Goal: Task Accomplishment & Management: Manage account settings

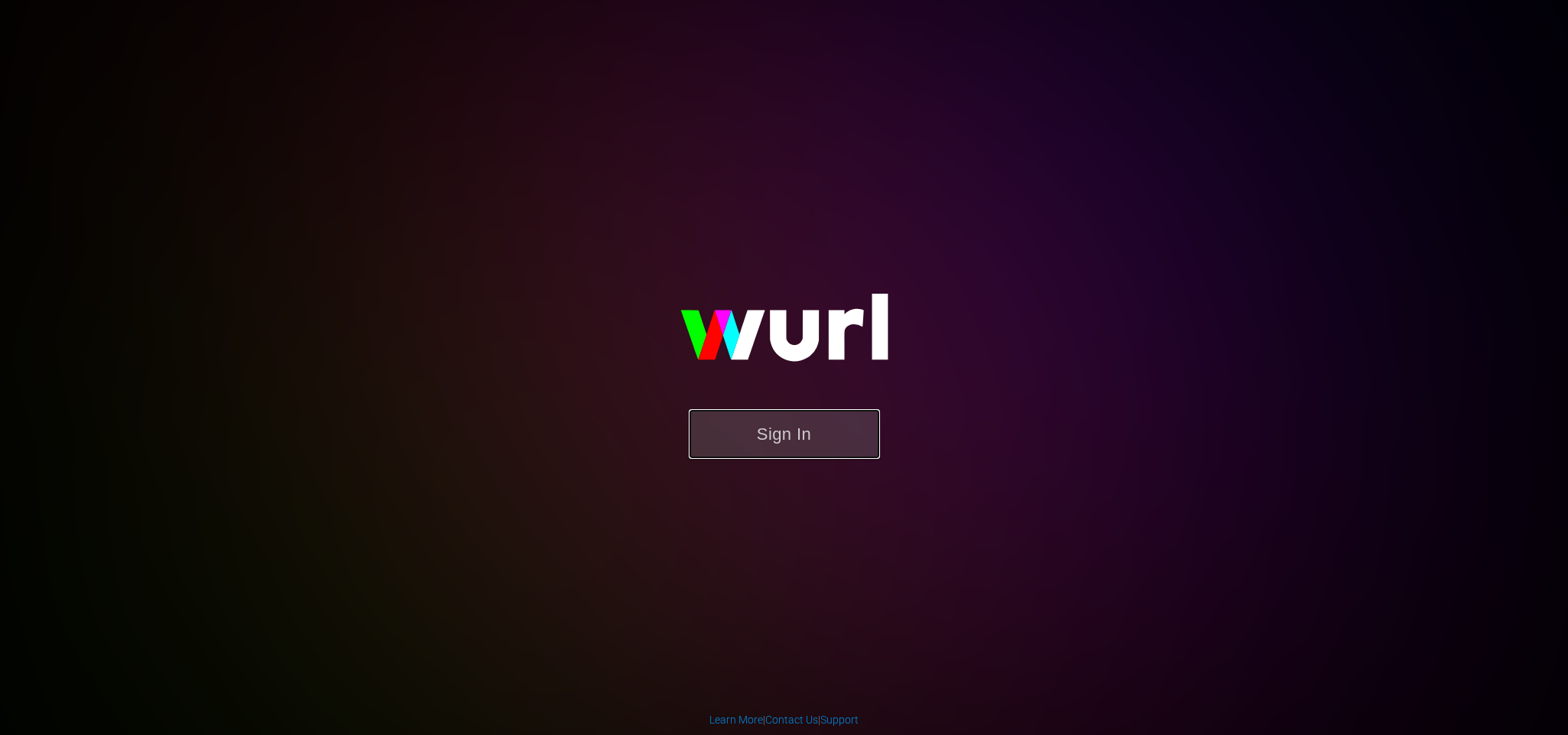
click at [830, 425] on button "Sign In" at bounding box center [784, 434] width 191 height 50
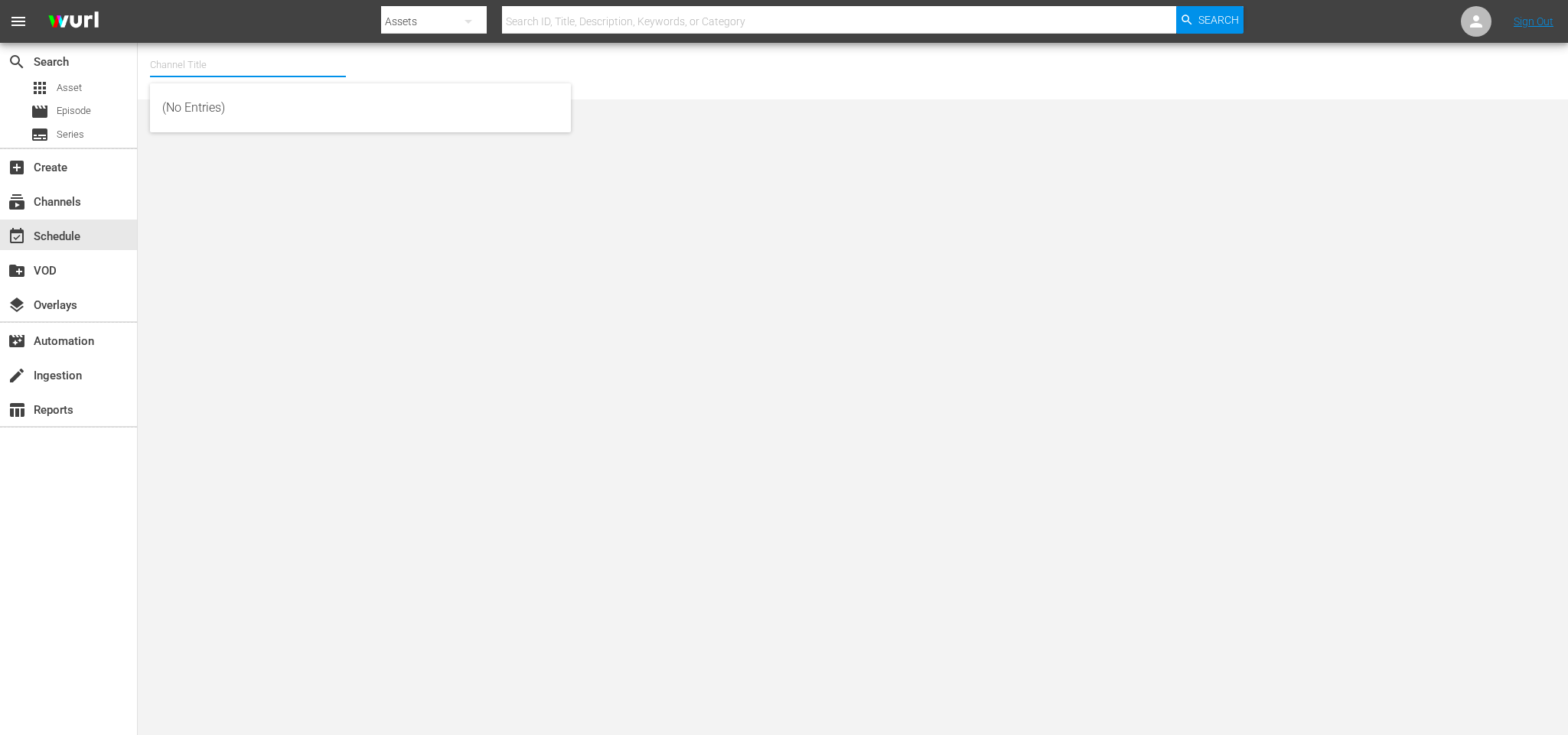
click at [233, 60] on input "text" at bounding box center [248, 65] width 196 height 37
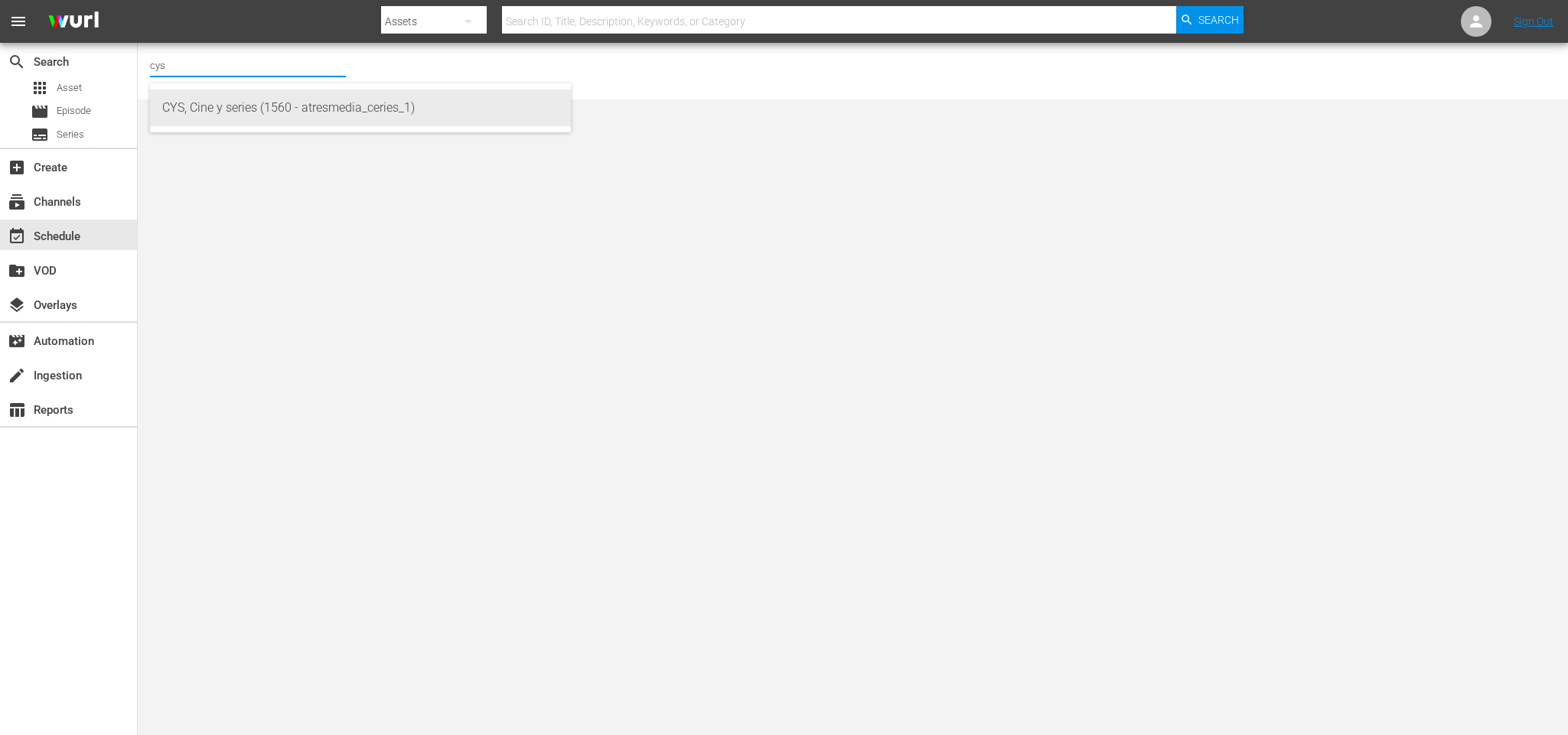
click at [228, 113] on div "CYS, Cine y series (1560 - atresmedia_ceries_1)" at bounding box center [361, 108] width 397 height 37
type input "CYS, Cine y series (1560 - atresmedia_ceries_1)"
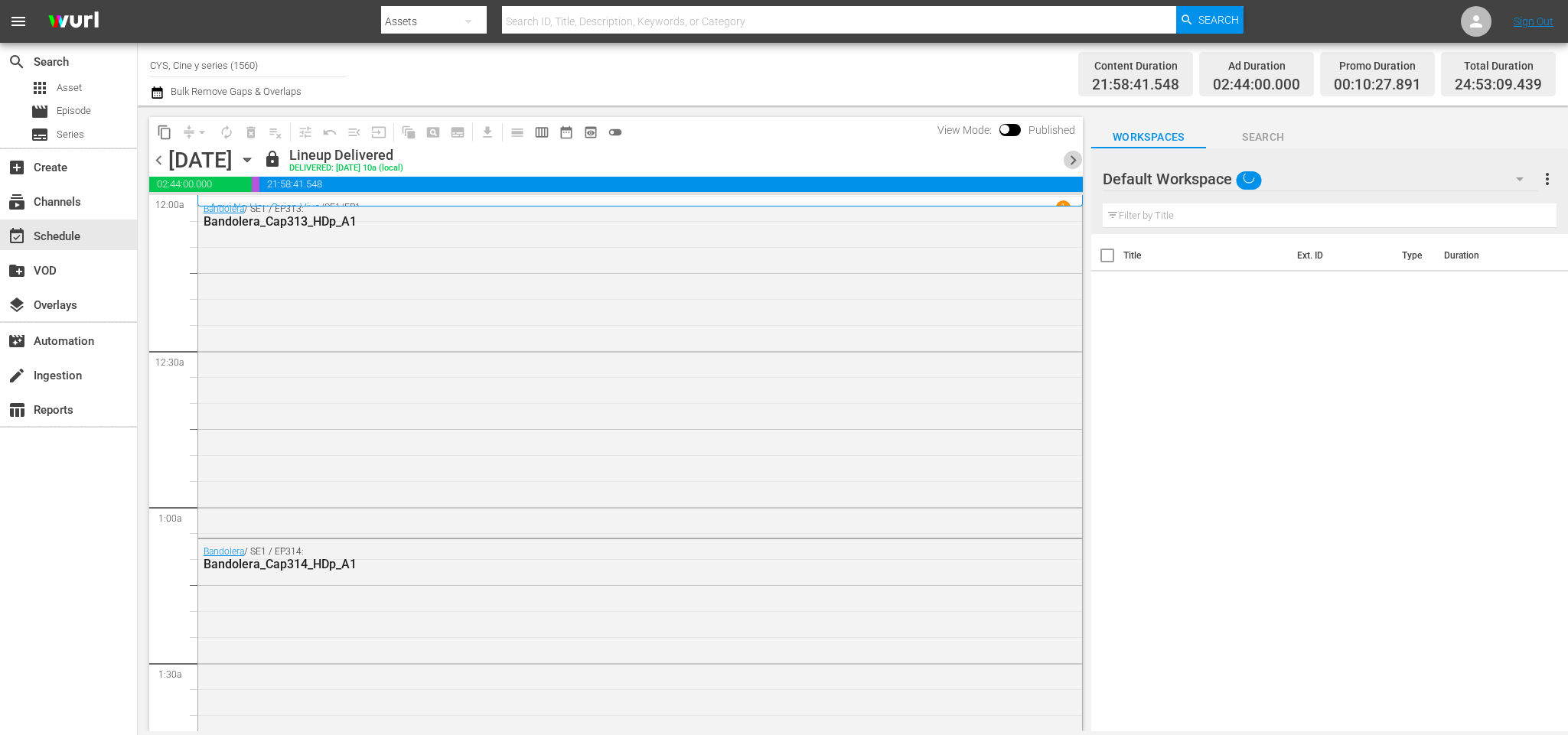
click at [1074, 164] on span "chevron_right" at bounding box center [1073, 161] width 19 height 19
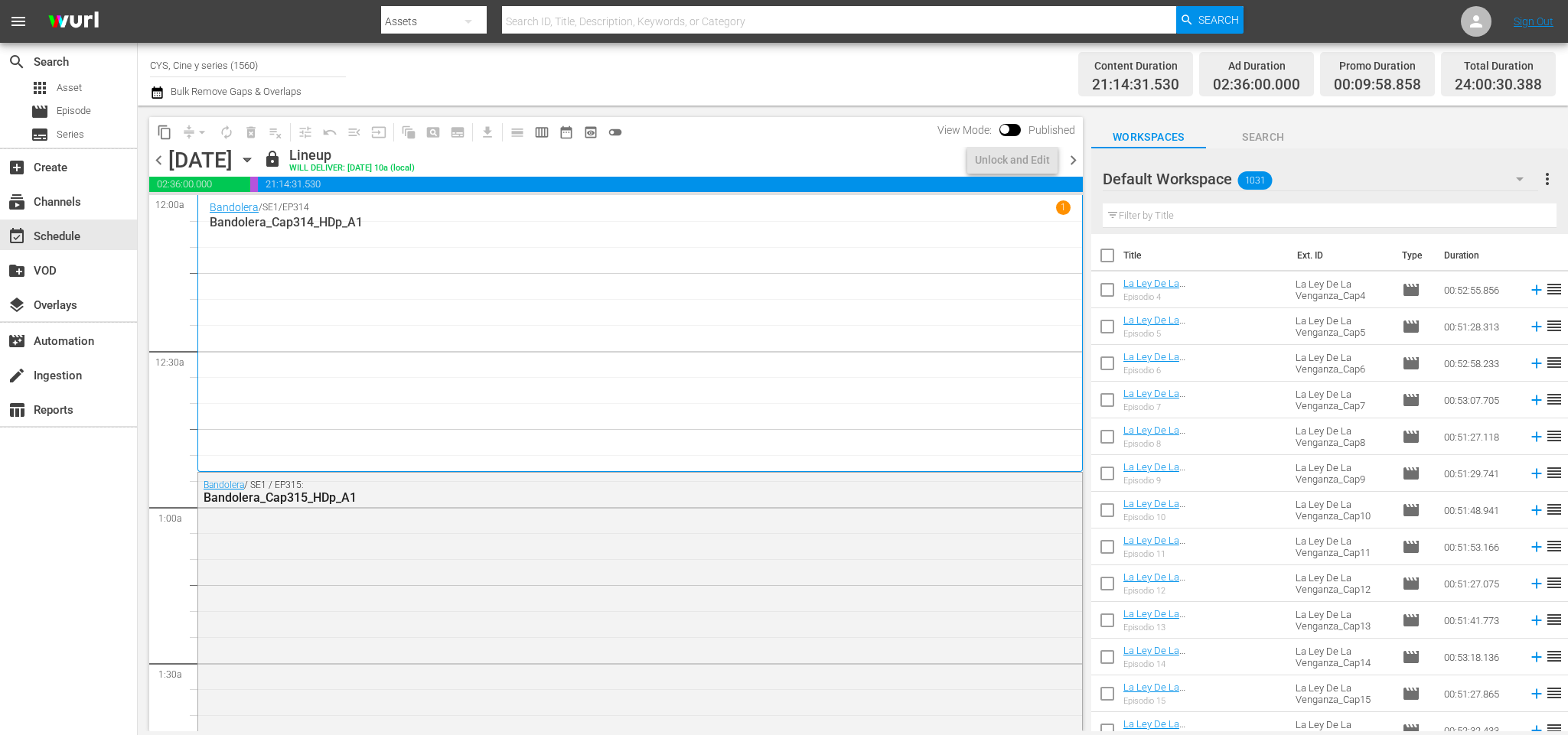
click at [260, 161] on div "[DATE] [DATE]" at bounding box center [214, 161] width 91 height 25
click at [250, 159] on icon "button" at bounding box center [246, 160] width 7 height 4
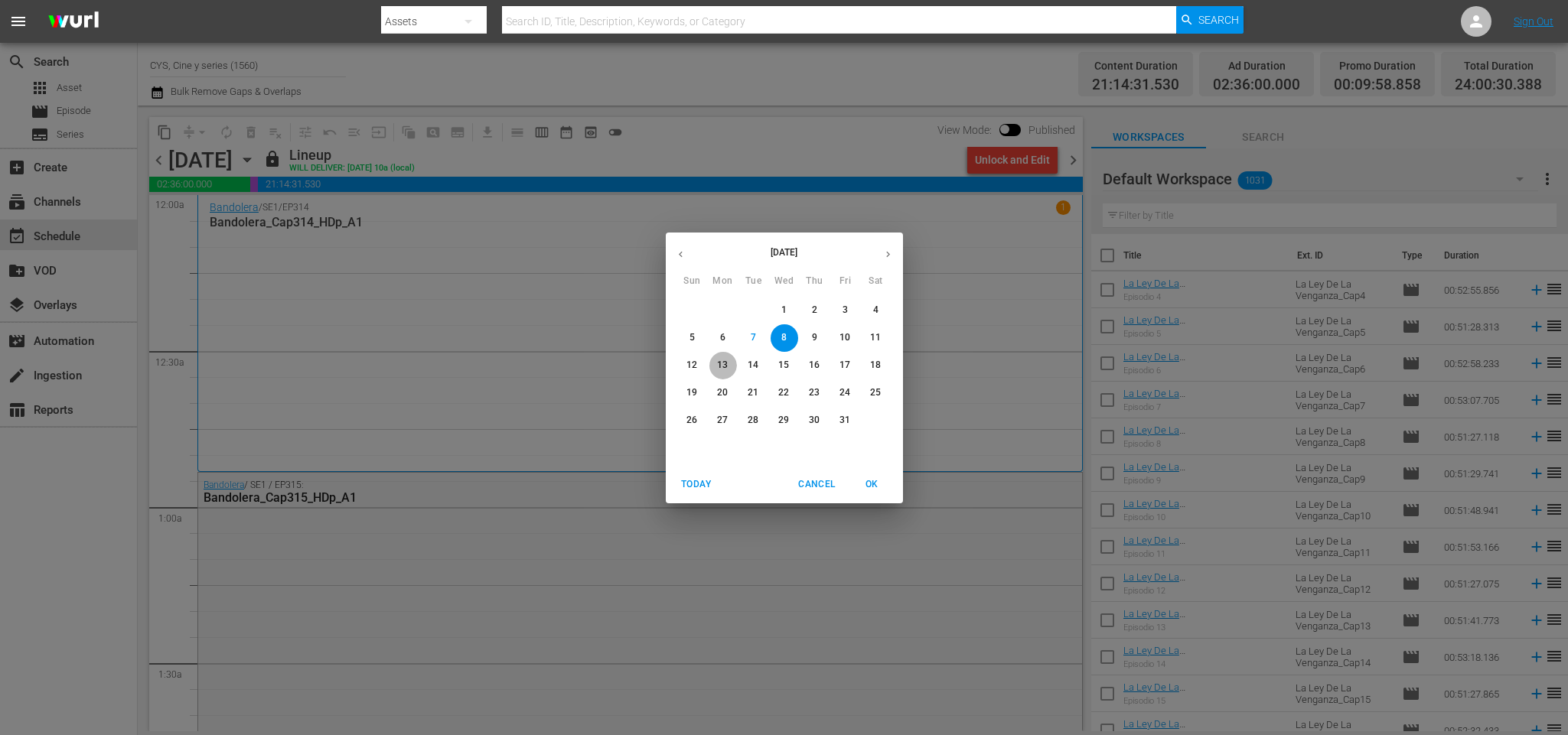
click at [717, 368] on p "13" at bounding box center [723, 365] width 11 height 13
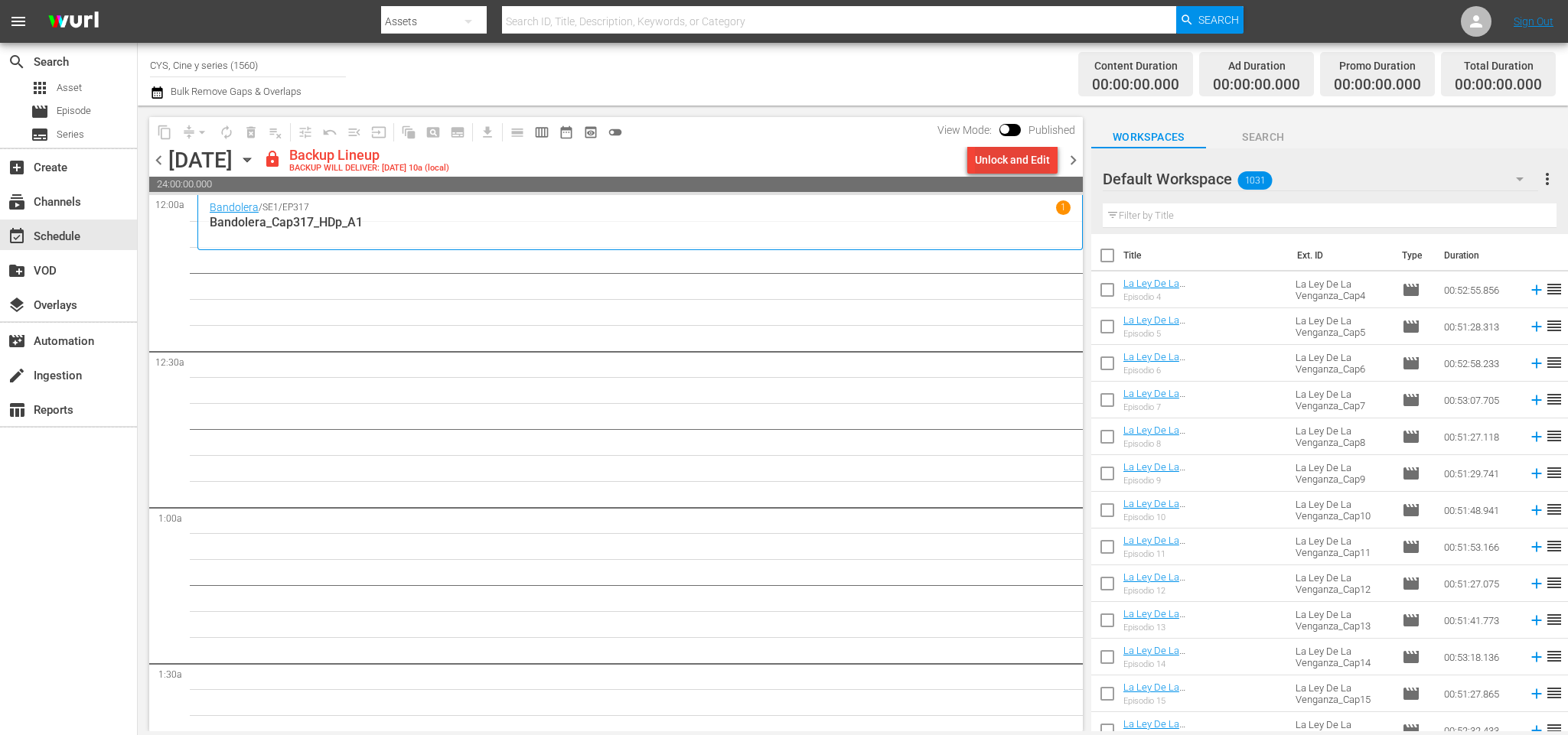
click at [999, 161] on div "Unlock and Edit" at bounding box center [1012, 160] width 75 height 28
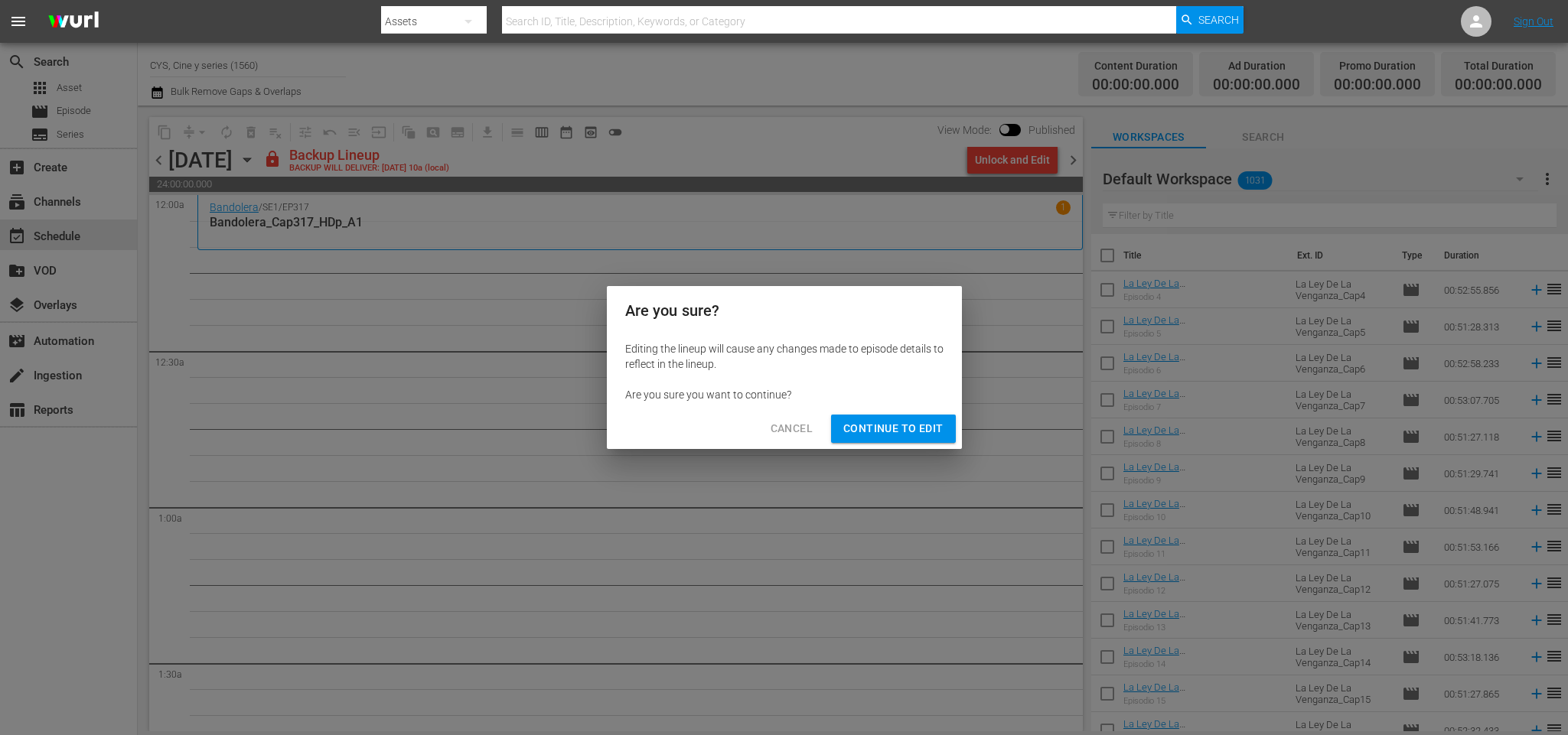
drag, startPoint x: 893, startPoint y: 423, endPoint x: 941, endPoint y: 404, distance: 51.6
click at [892, 423] on span "Continue to Edit" at bounding box center [893, 429] width 99 height 19
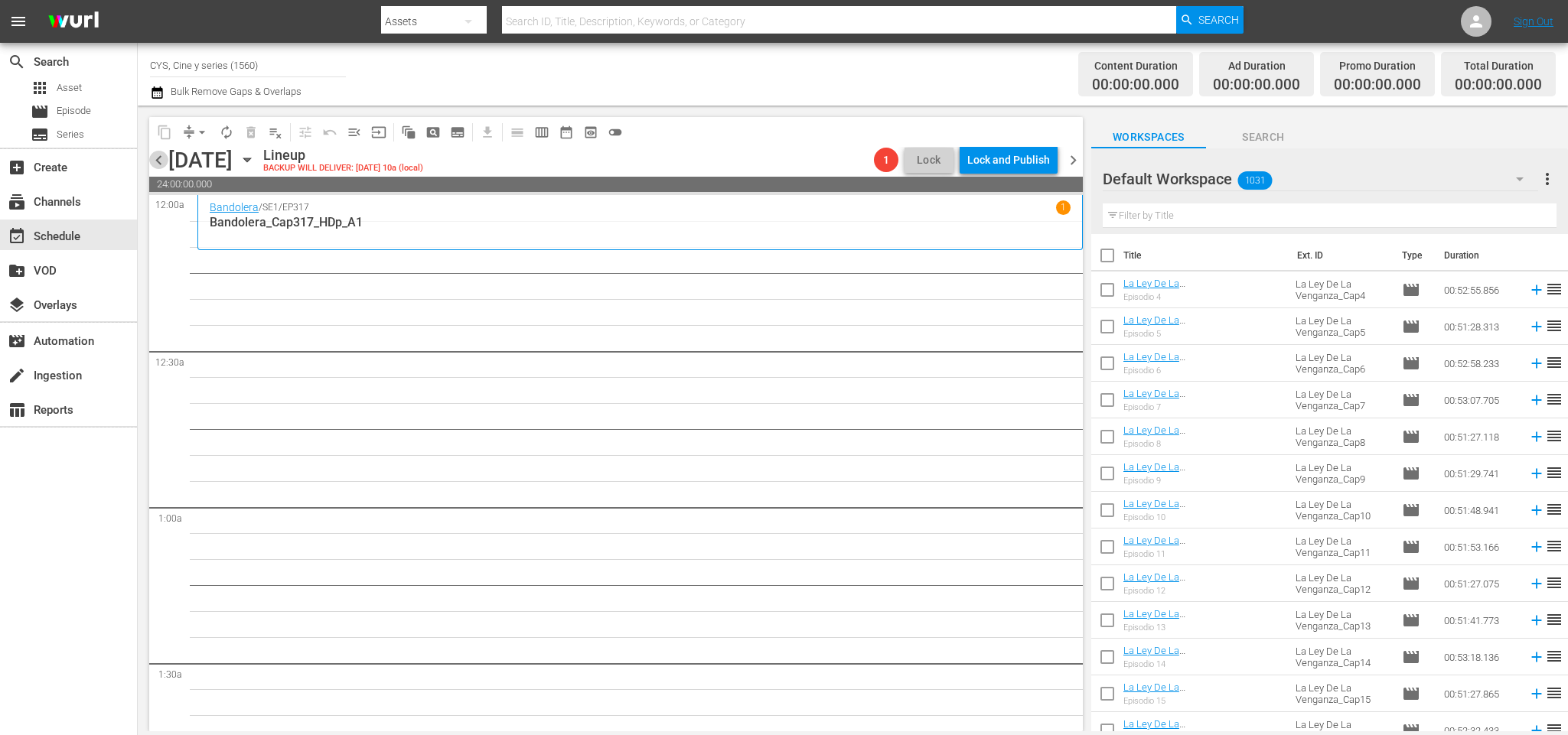
click at [156, 157] on span "chevron_left" at bounding box center [159, 161] width 19 height 19
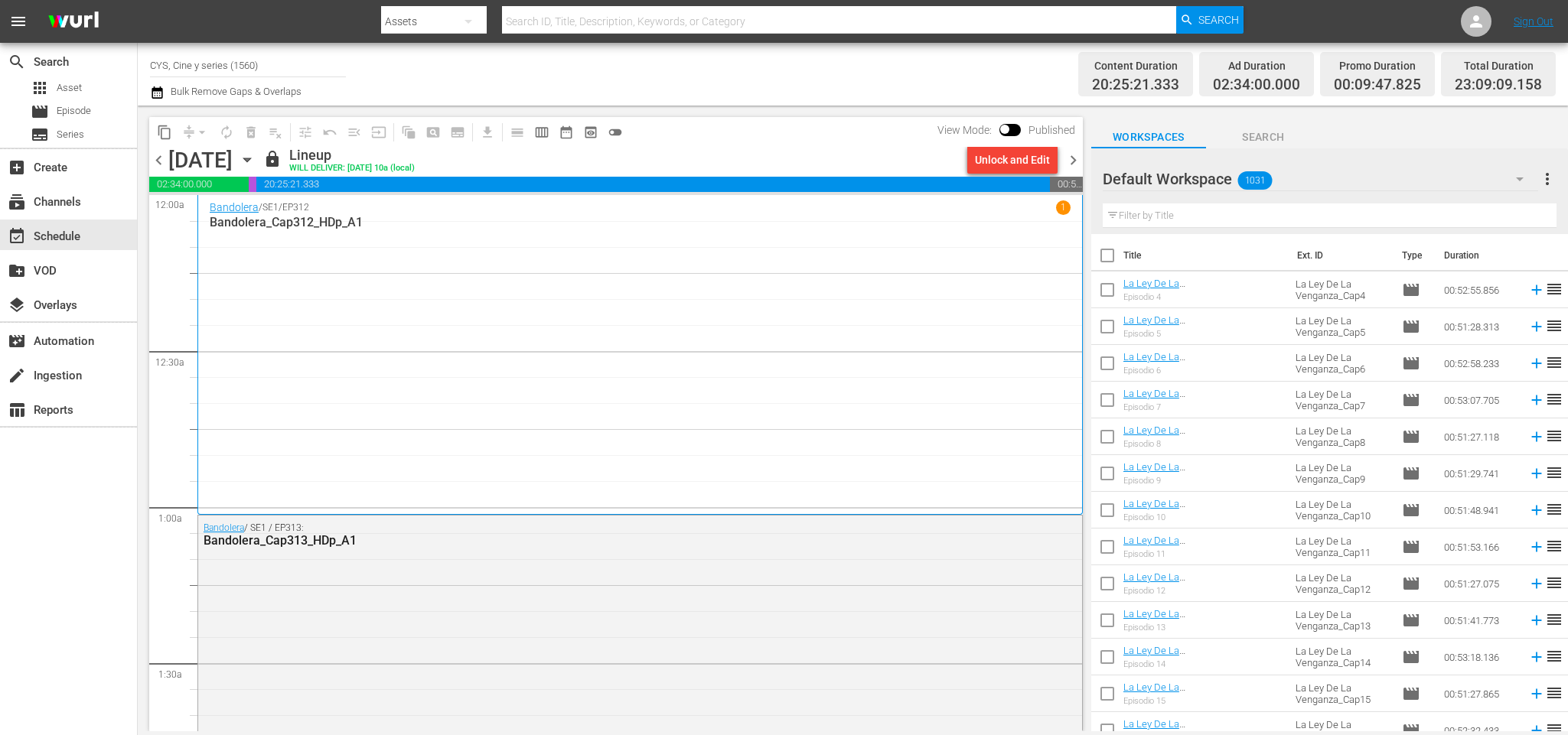
click at [1079, 157] on span "chevron_right" at bounding box center [1073, 161] width 19 height 19
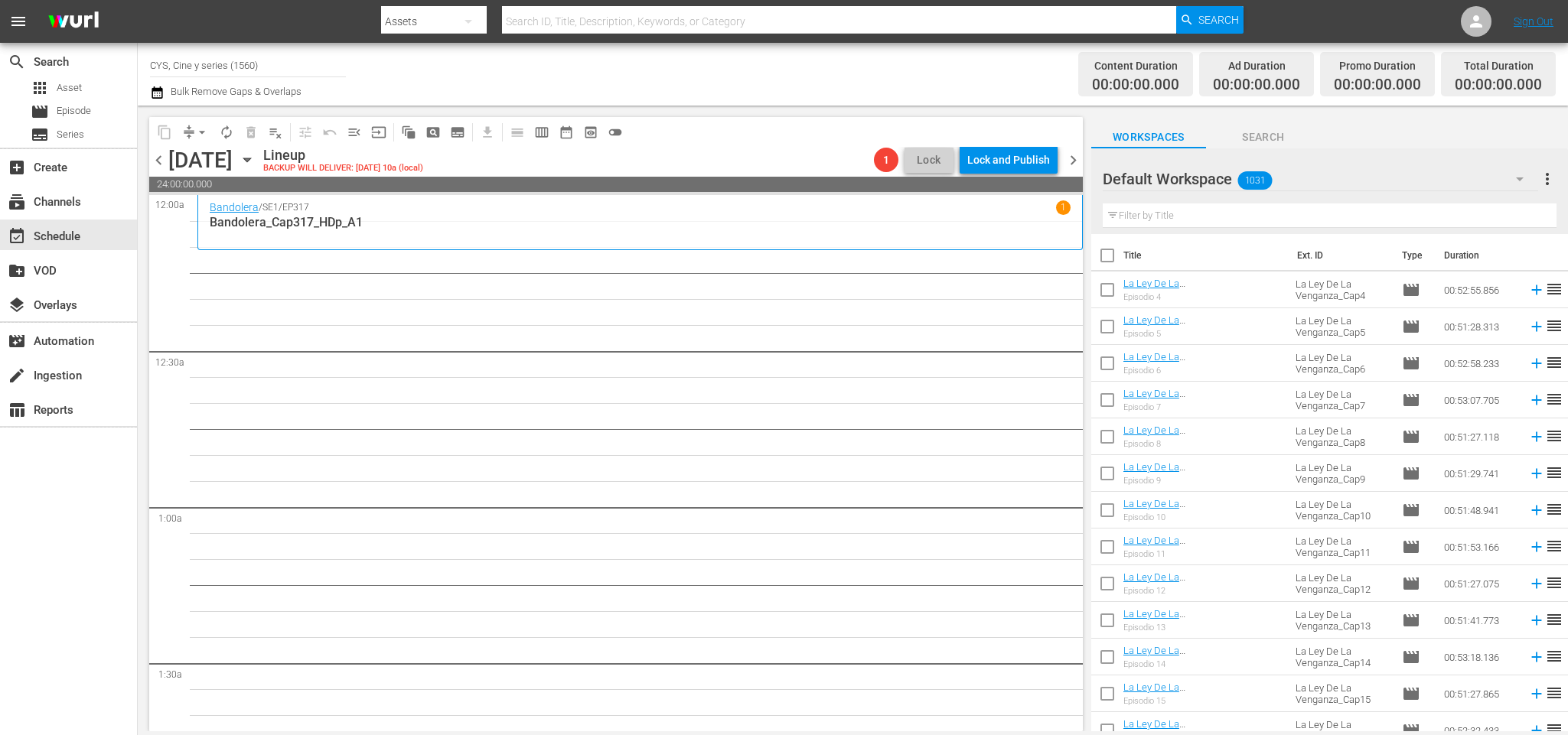
click at [1211, 181] on div at bounding box center [1158, 179] width 110 height 39
click at [1504, 179] on button "button" at bounding box center [1520, 179] width 37 height 37
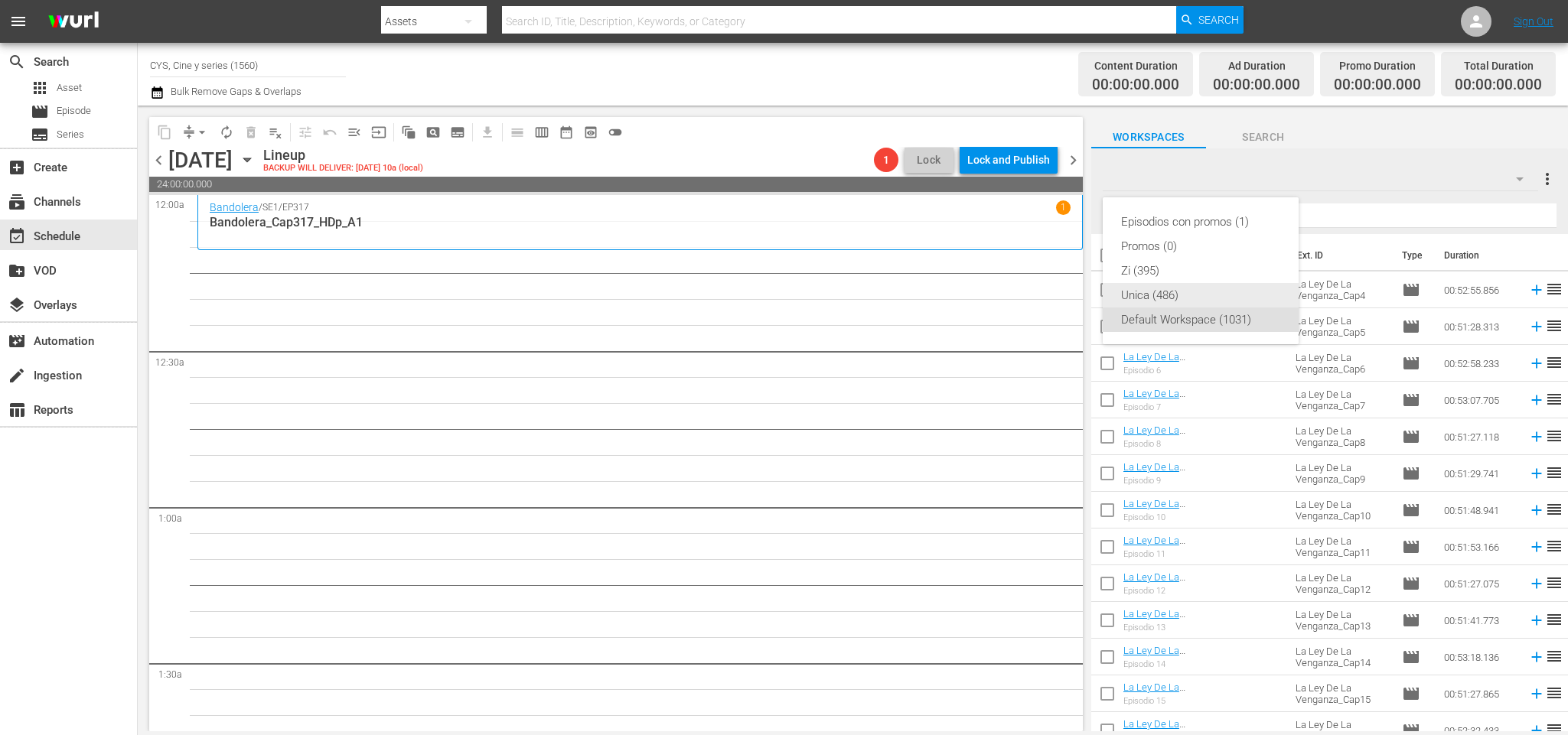
click at [1142, 290] on div "Unica (486)" at bounding box center [1200, 295] width 159 height 24
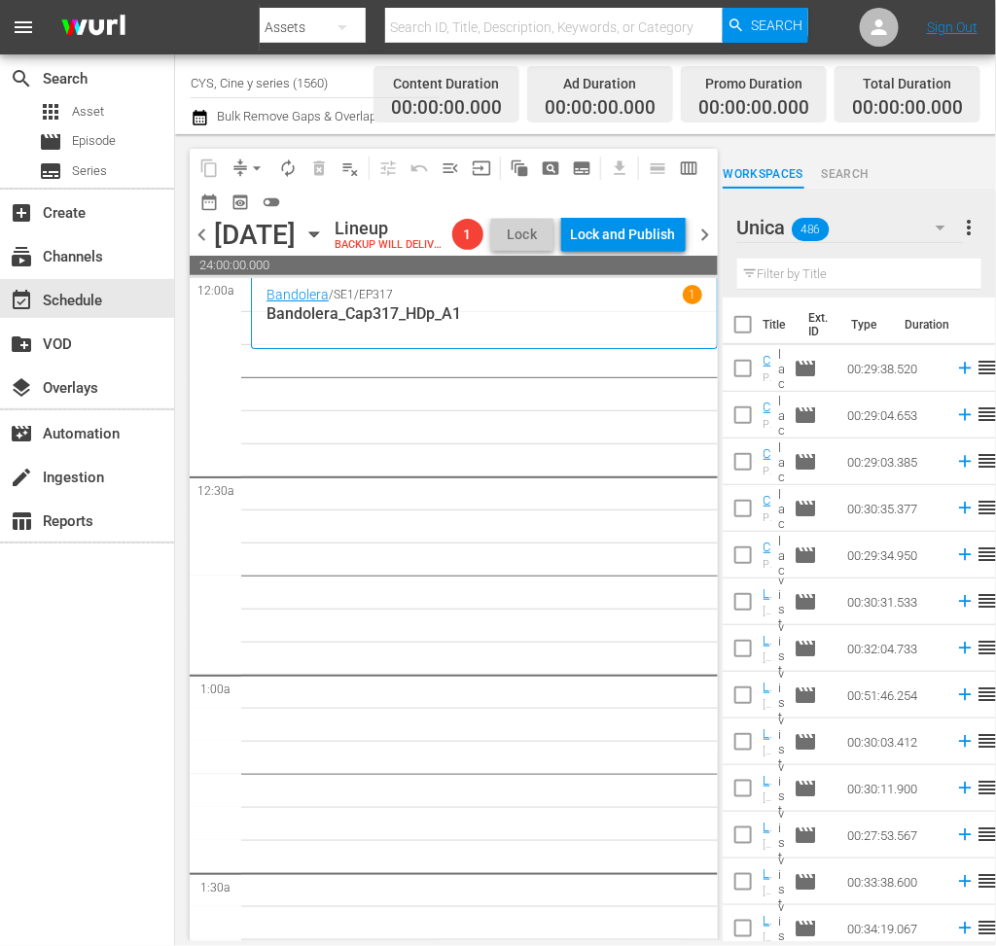
click at [828, 274] on input "text" at bounding box center [859, 274] width 244 height 31
click at [933, 219] on icon "button" at bounding box center [940, 227] width 23 height 23
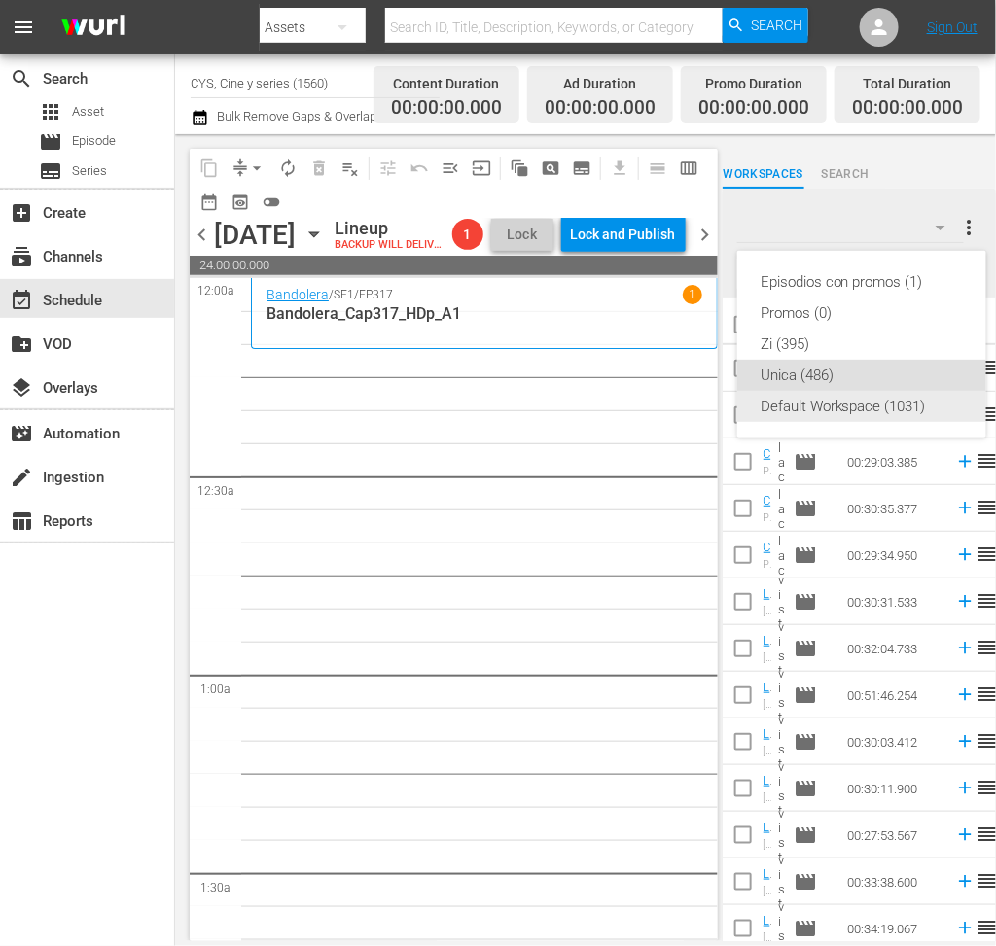
click at [847, 409] on div "Default Workspace (1031)" at bounding box center [861, 406] width 202 height 31
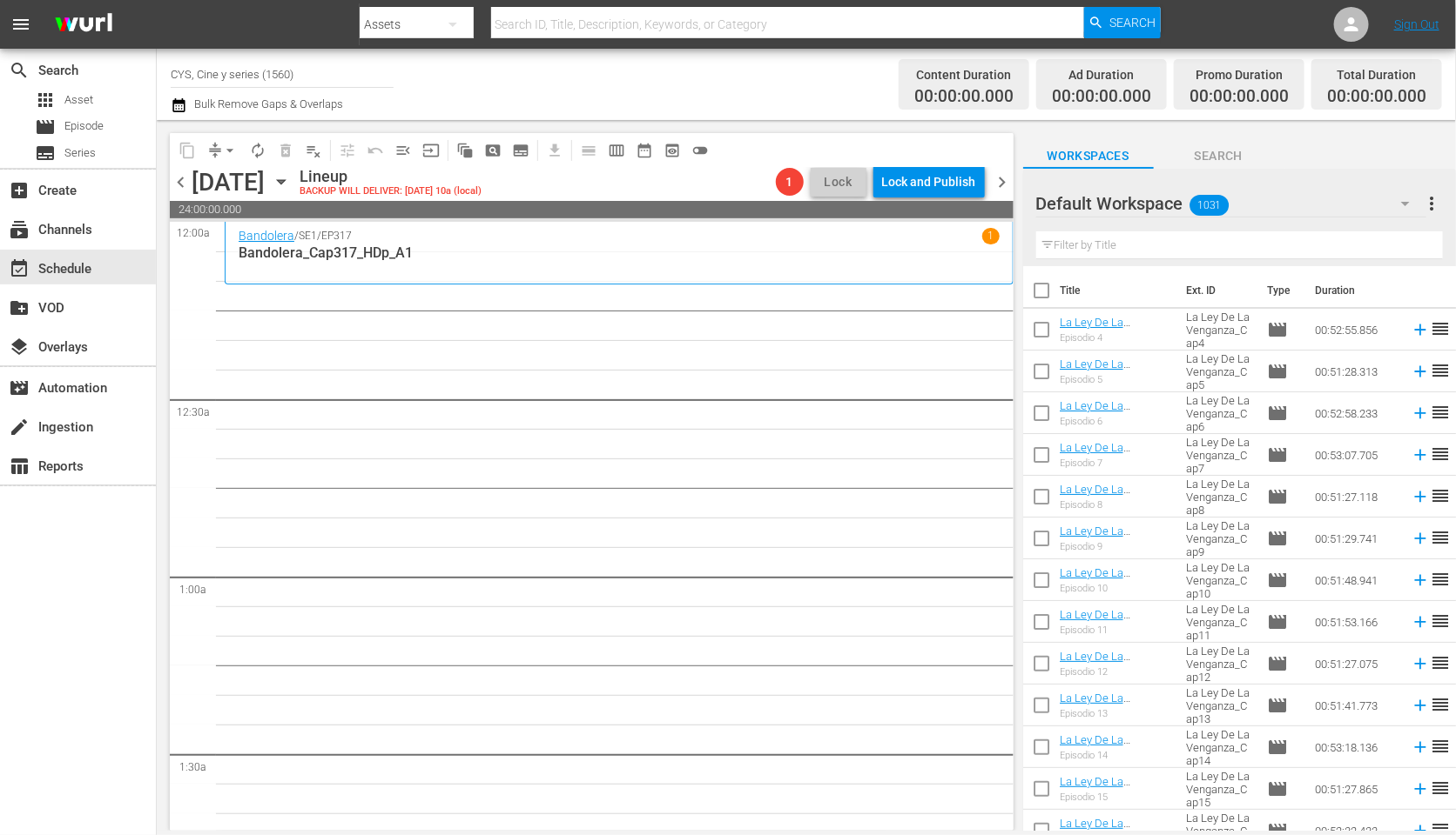
click at [1100, 237] on input "text" at bounding box center [1239, 245] width 407 height 28
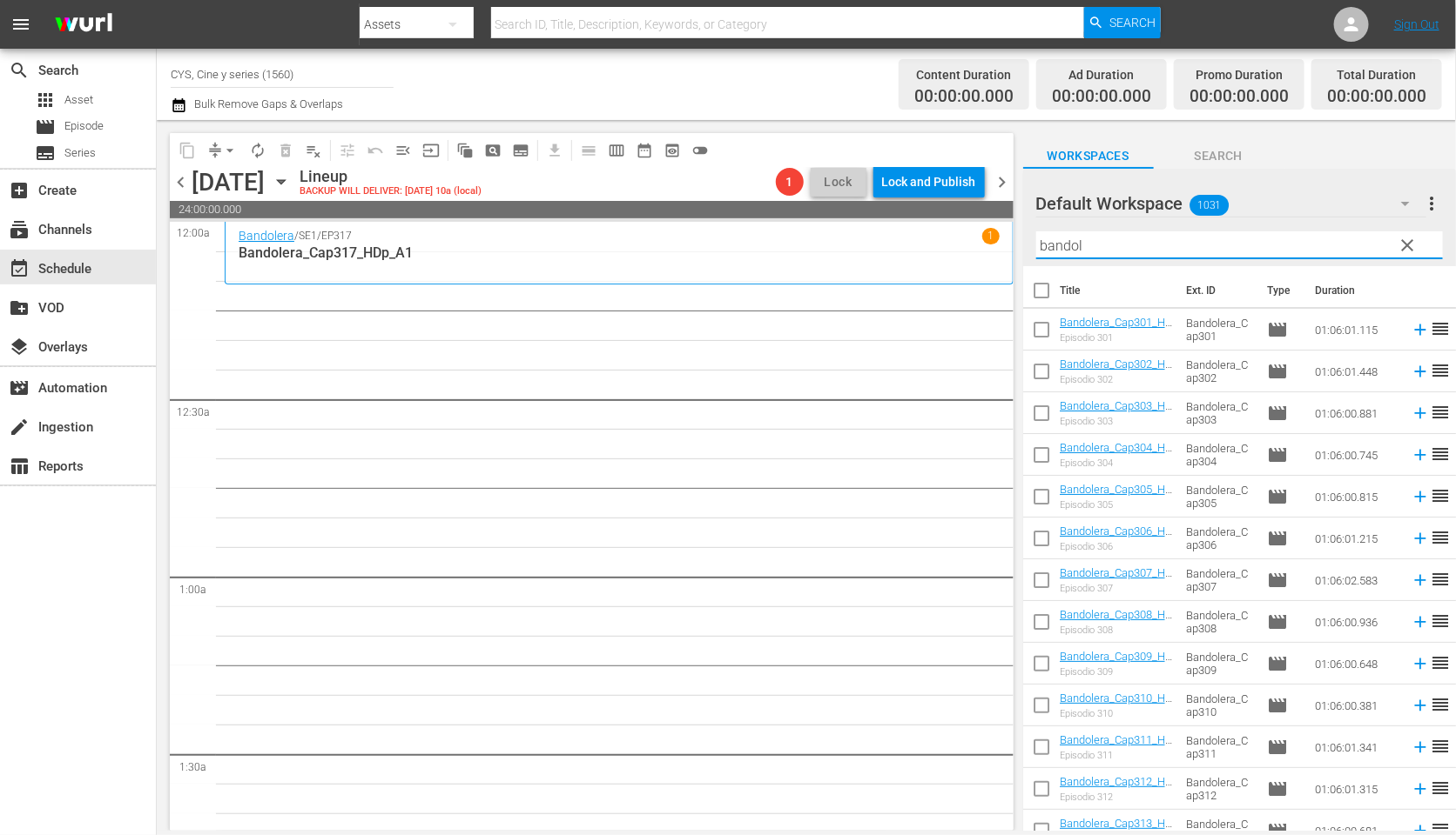
click at [184, 173] on span "chevron_left" at bounding box center [181, 183] width 21 height 21
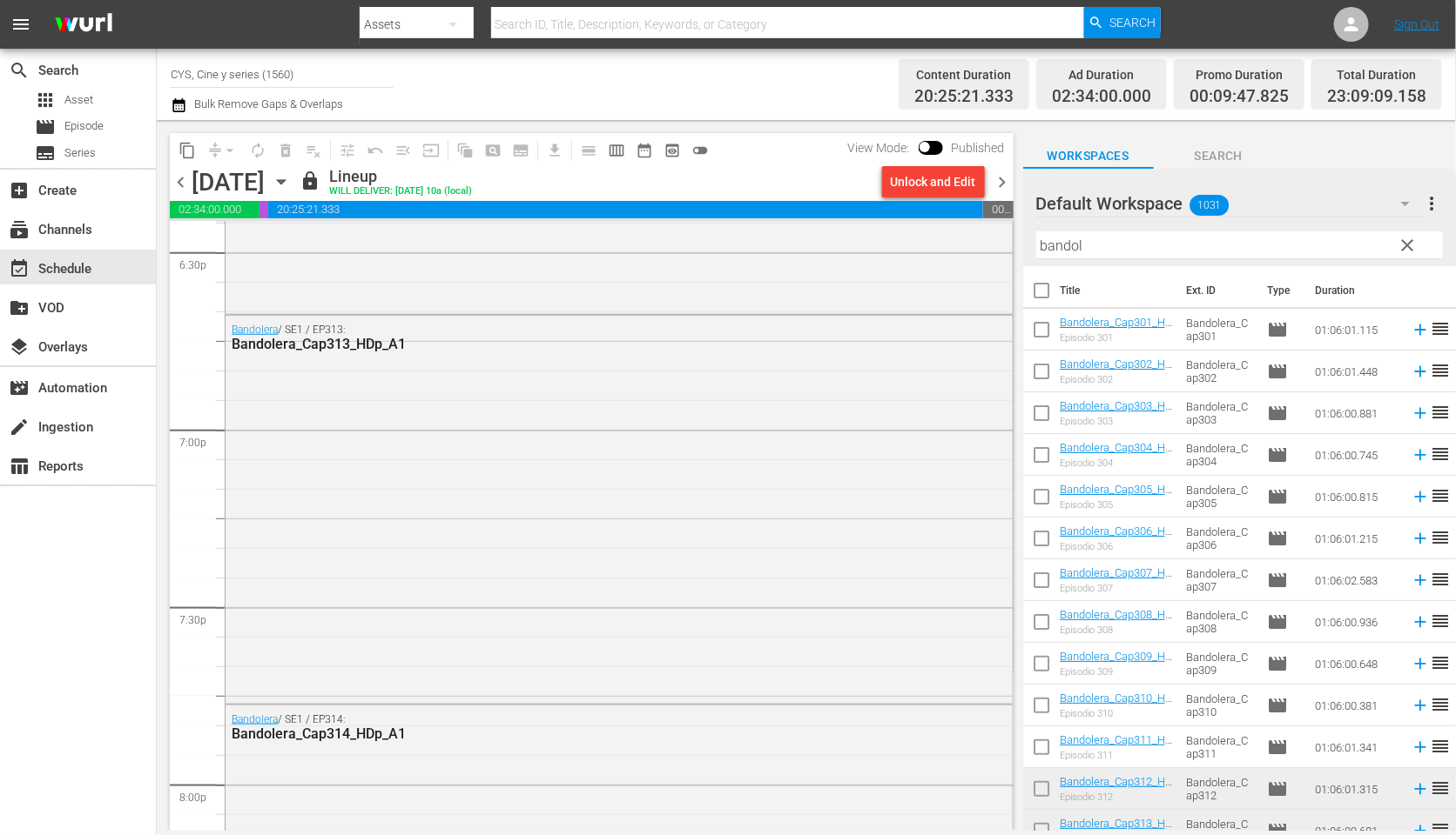
scroll to position [6146, 0]
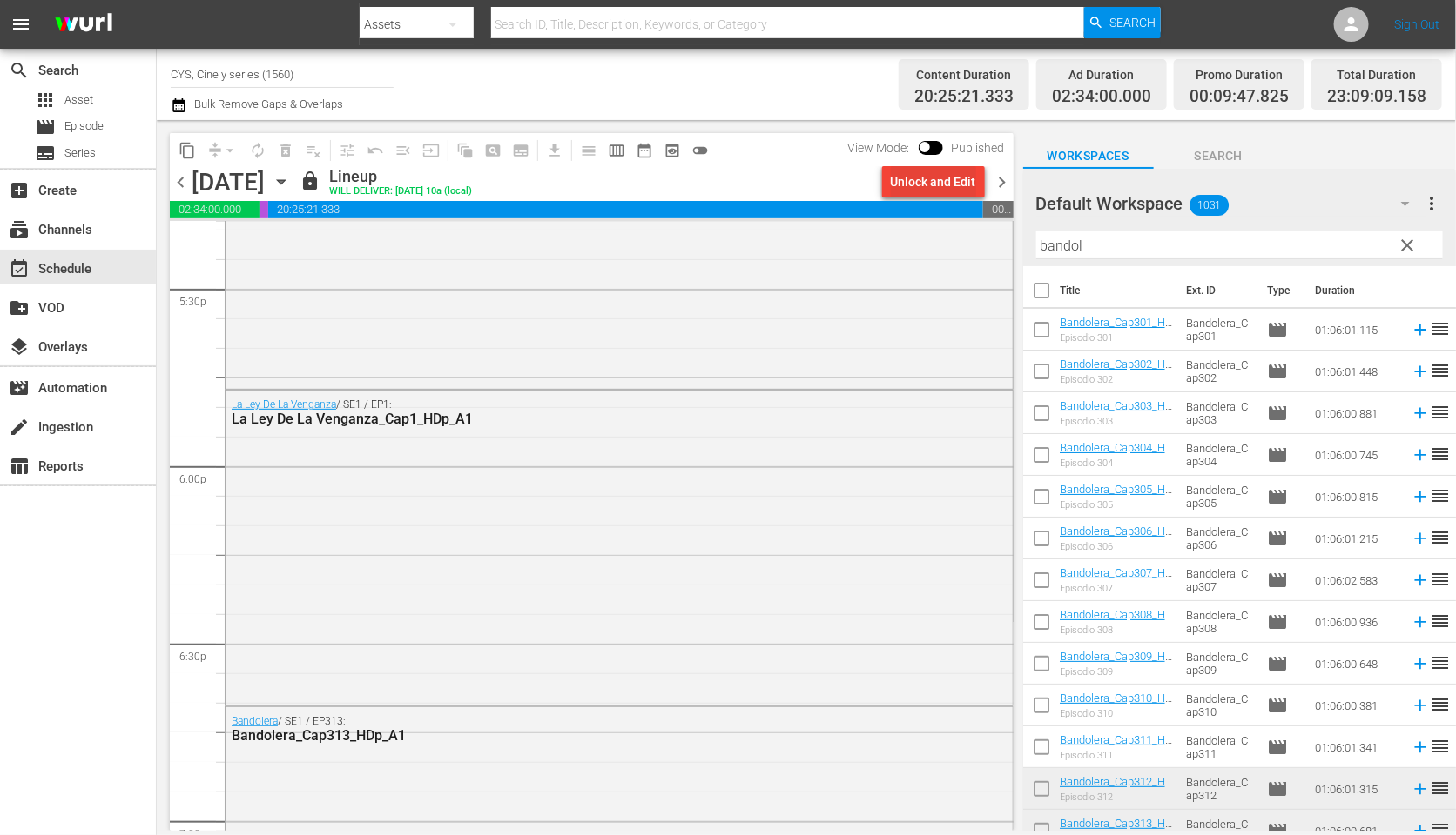
click at [928, 177] on div "Unlock and Edit" at bounding box center [933, 182] width 85 height 31
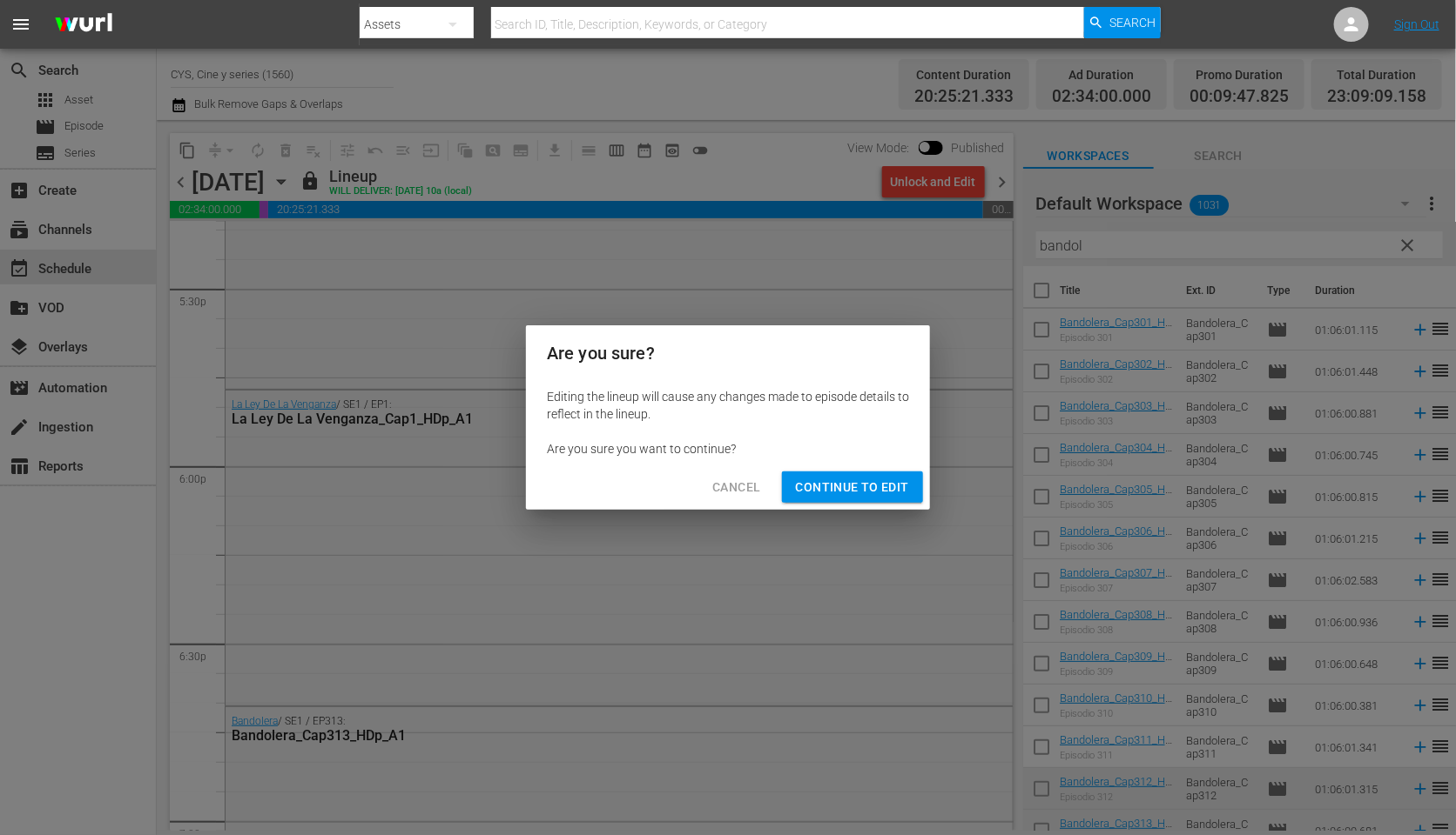
click at [826, 493] on span "Continue to Edit" at bounding box center [852, 488] width 113 height 21
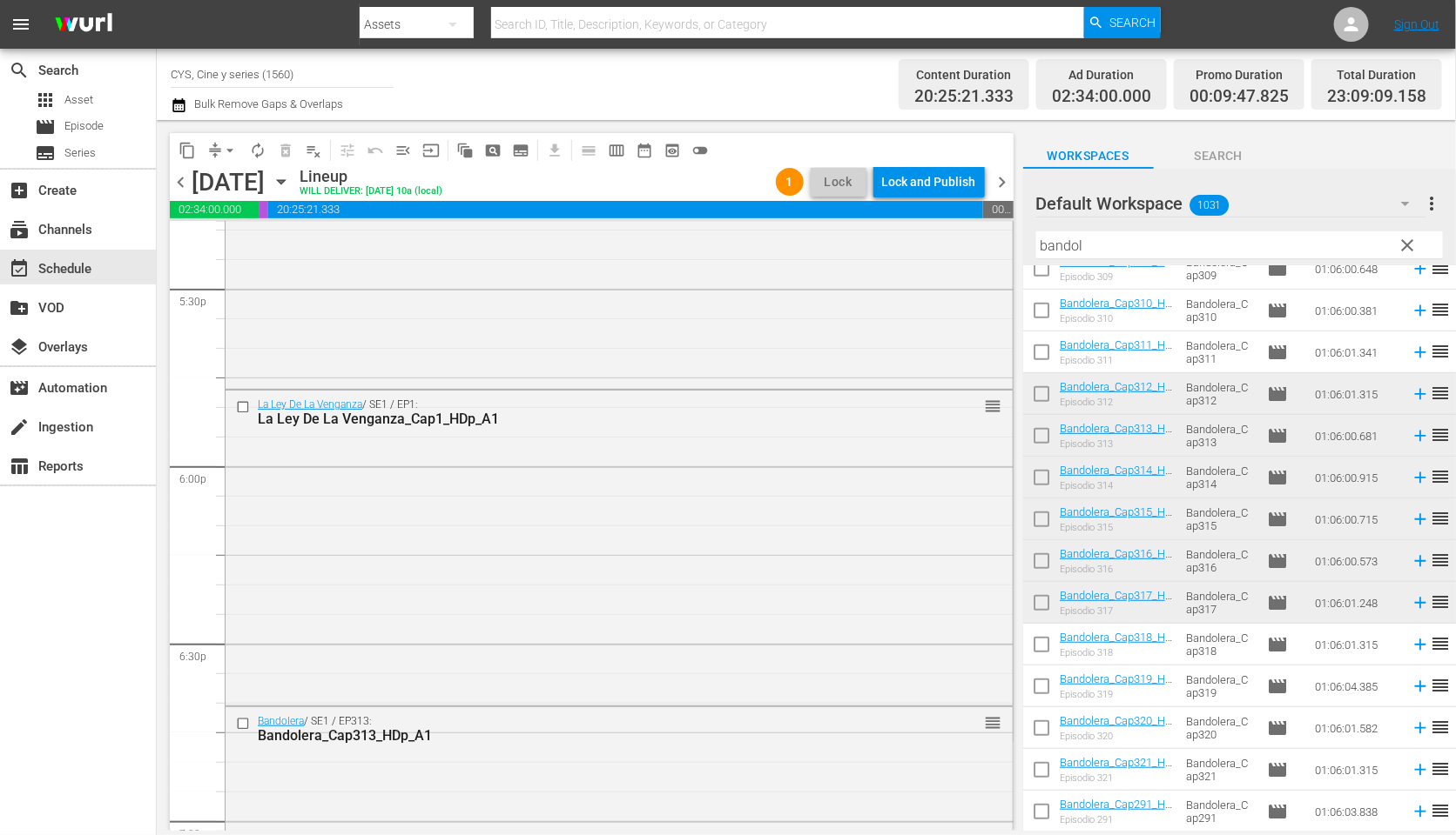
scroll to position [385, 0]
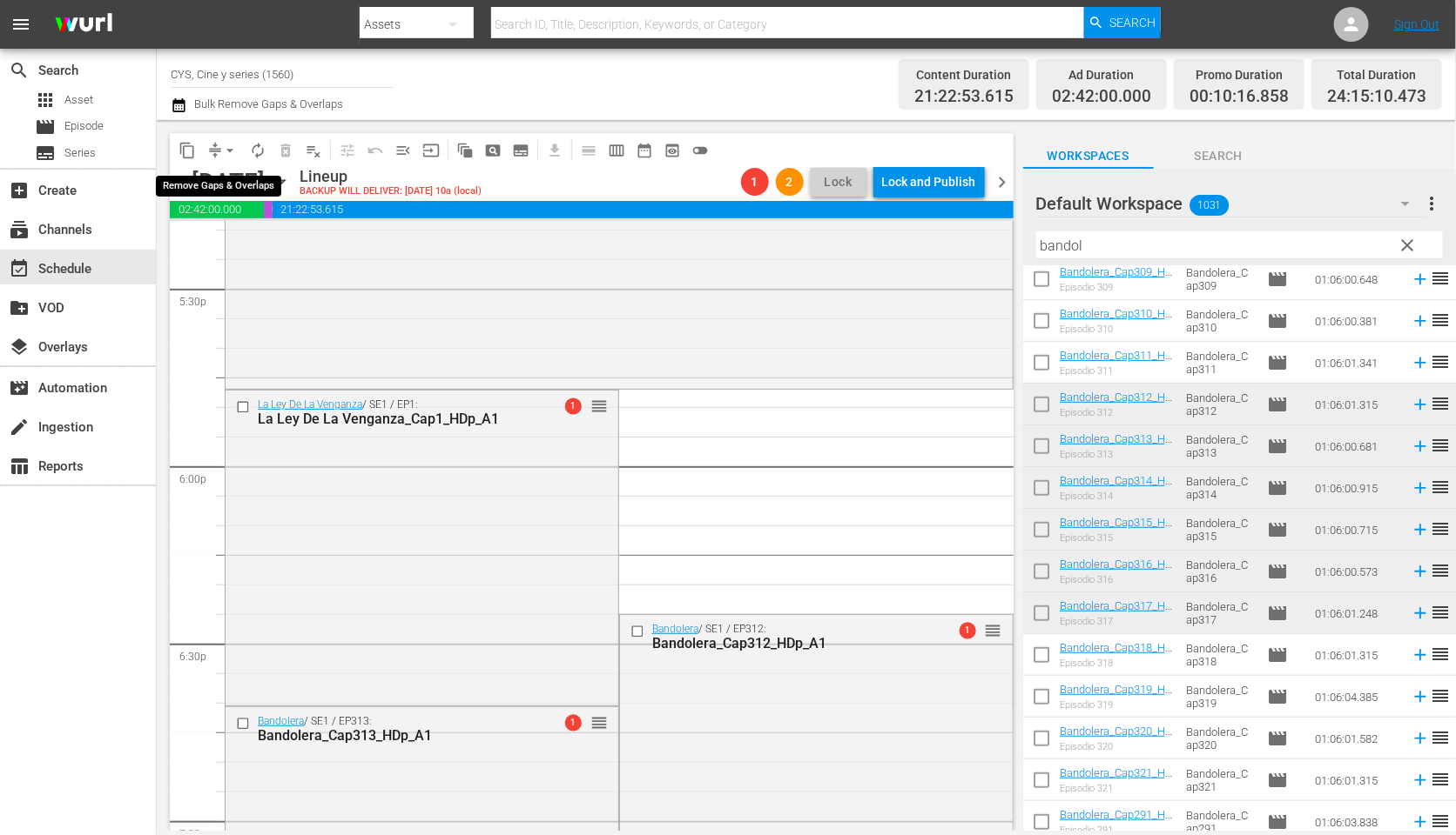
click at [223, 149] on span "arrow_drop_down" at bounding box center [229, 149] width 17 height 17
click at [282, 245] on li "Align to End of Previous Day" at bounding box center [233, 243] width 183 height 29
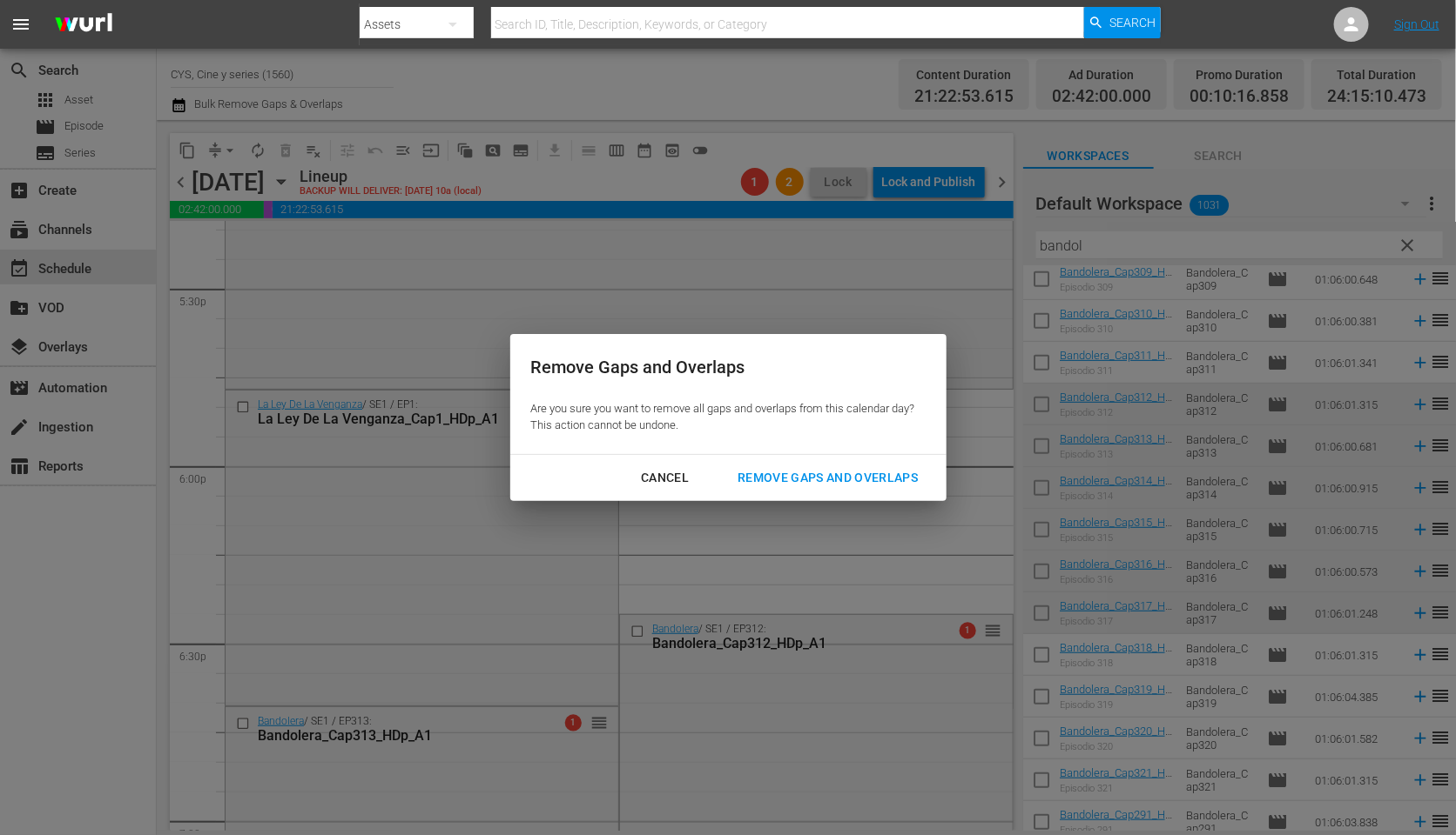
click at [872, 473] on div "Remove Gaps and Overlaps" at bounding box center [827, 478] width 208 height 21
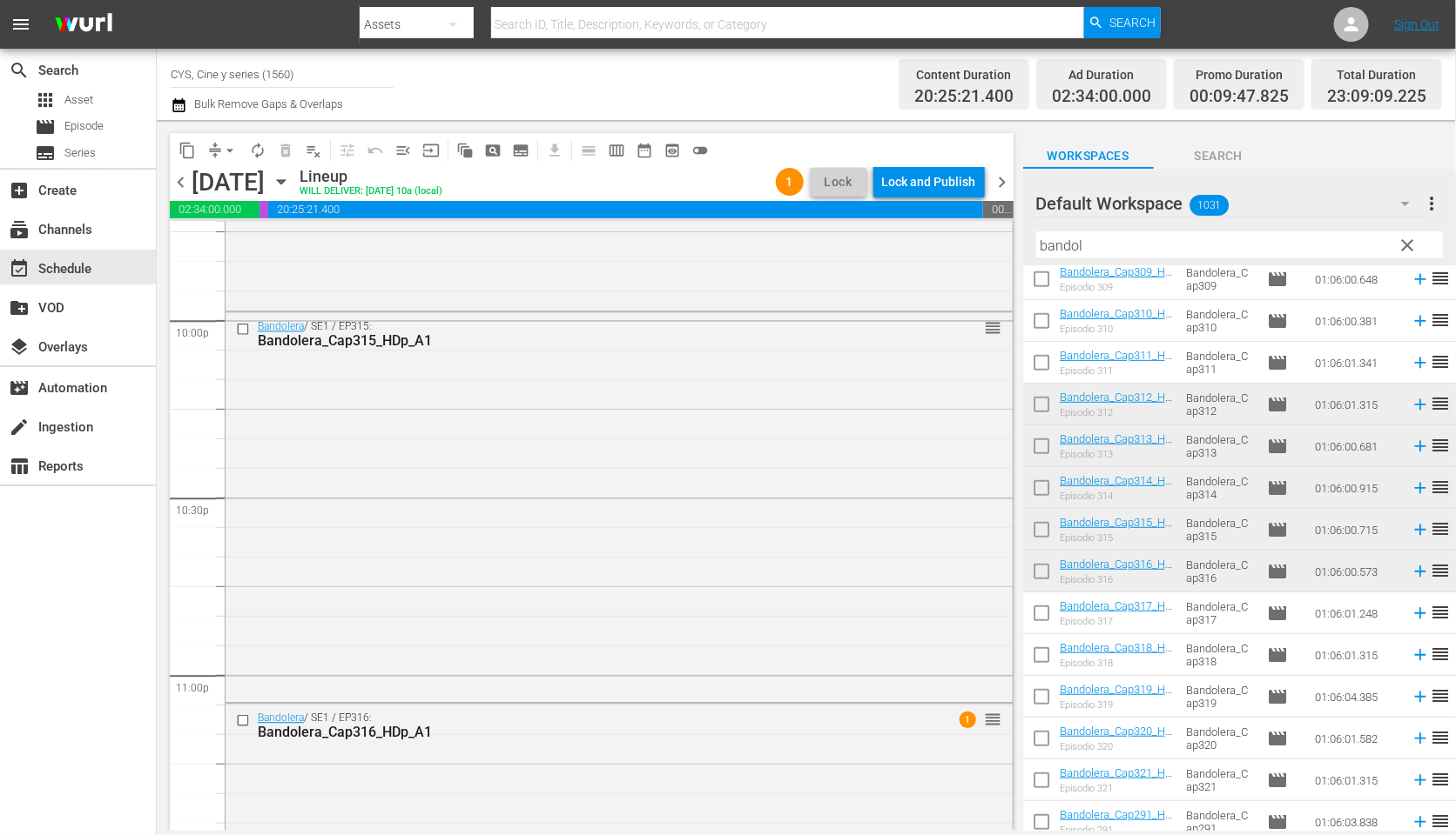
scroll to position [7973, 0]
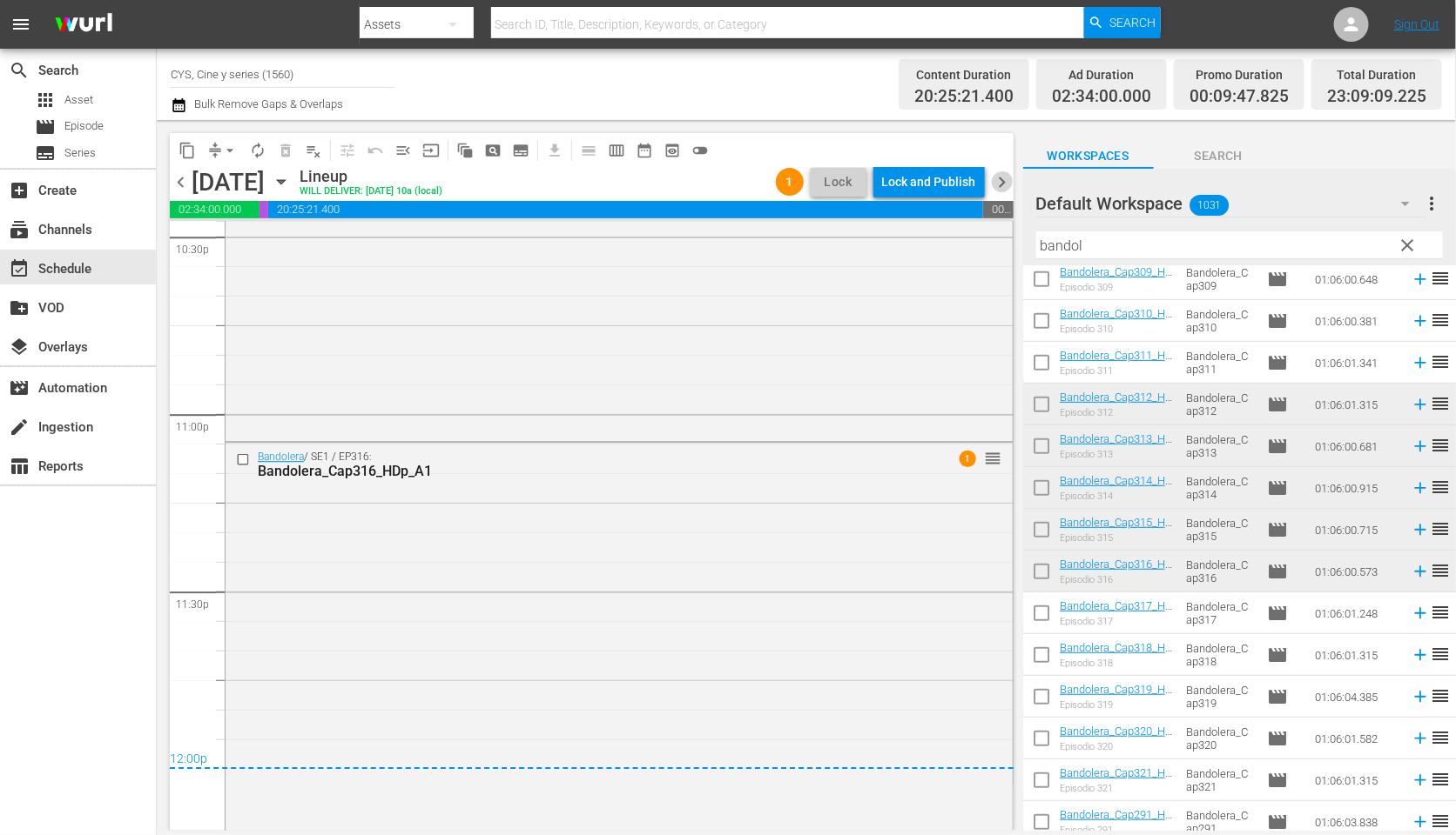
click at [1001, 181] on span "chevron_right" at bounding box center [1002, 183] width 21 height 21
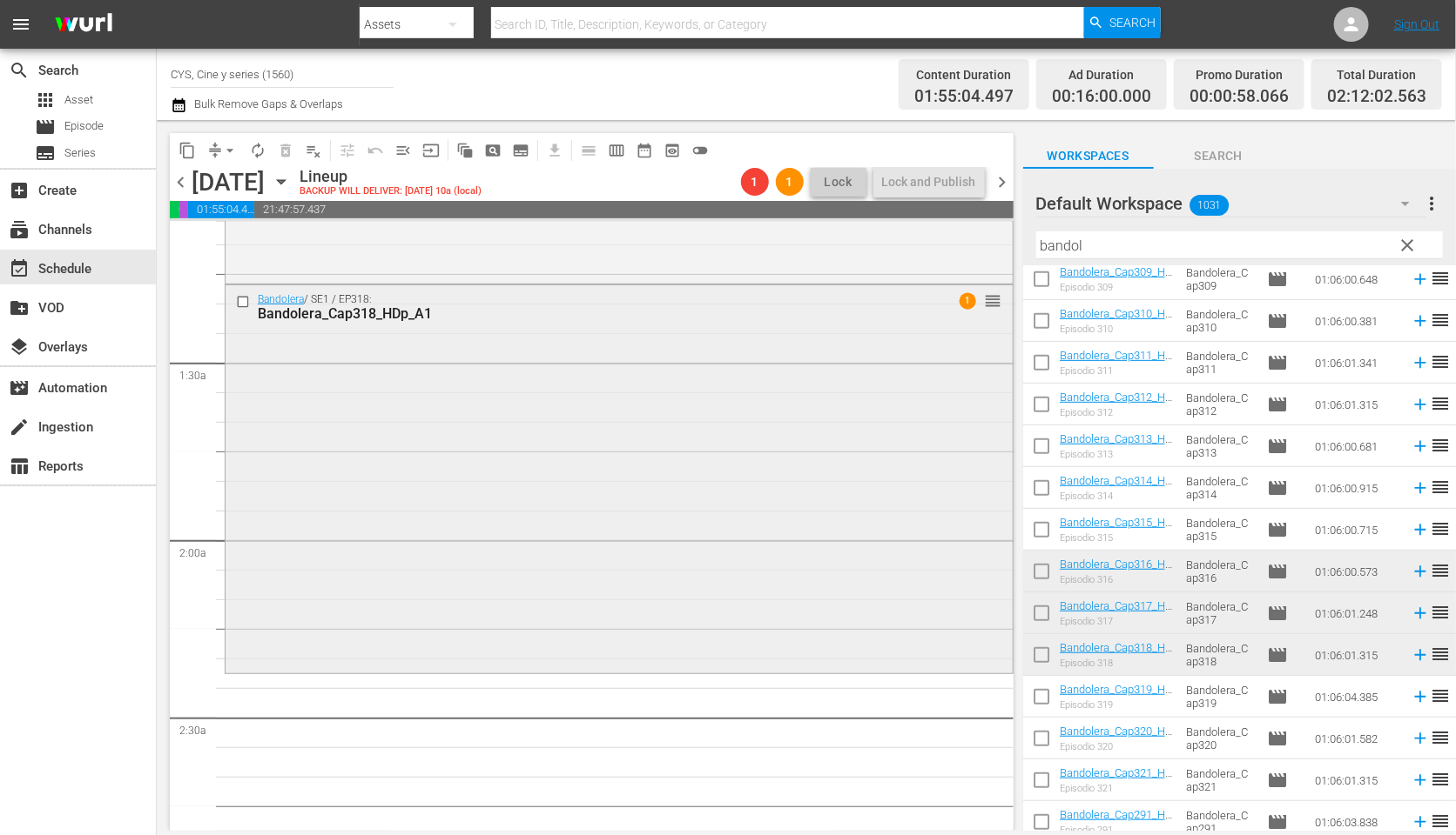
scroll to position [522, 0]
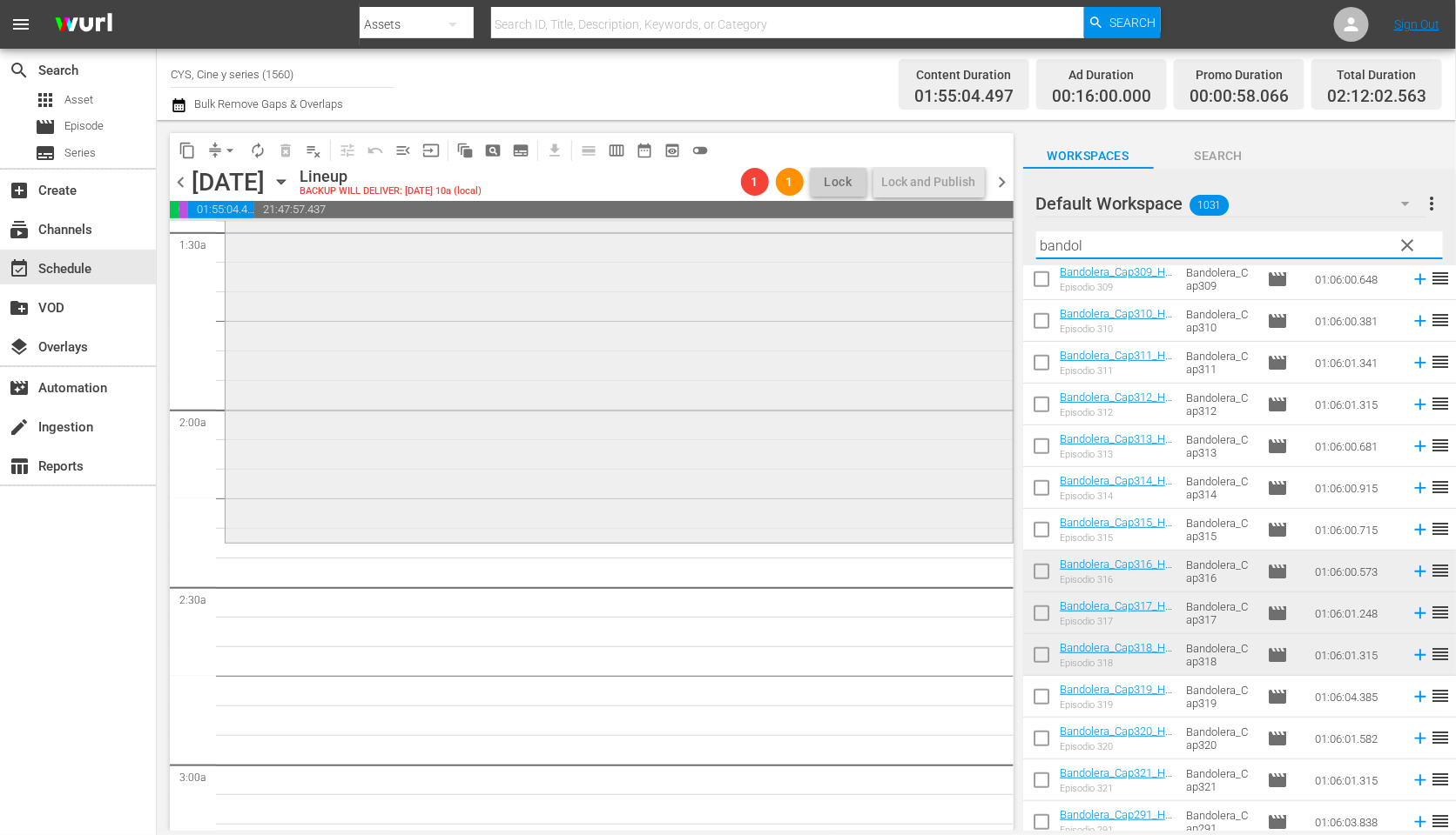
drag, startPoint x: 938, startPoint y: 235, endPoint x: 901, endPoint y: 231, distance: 37.2
click at [901, 231] on div "content_copy compress arrow_drop_down autorenew_outlined delete_forever_outline…" at bounding box center [806, 475] width 1299 height 711
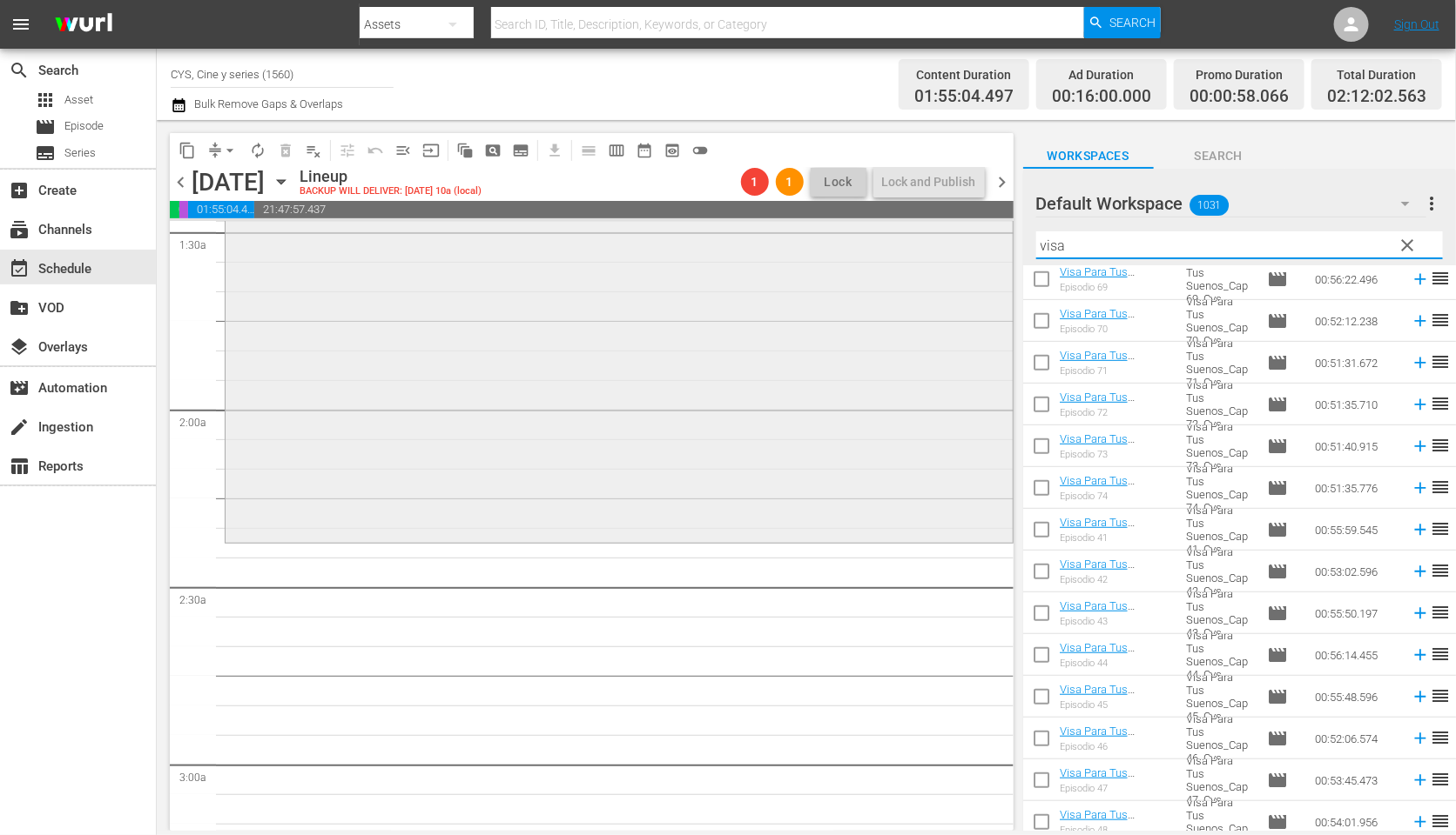
click at [923, 233] on div "content_copy compress arrow_drop_down autorenew_outlined delete_forever_outline…" at bounding box center [806, 475] width 1299 height 711
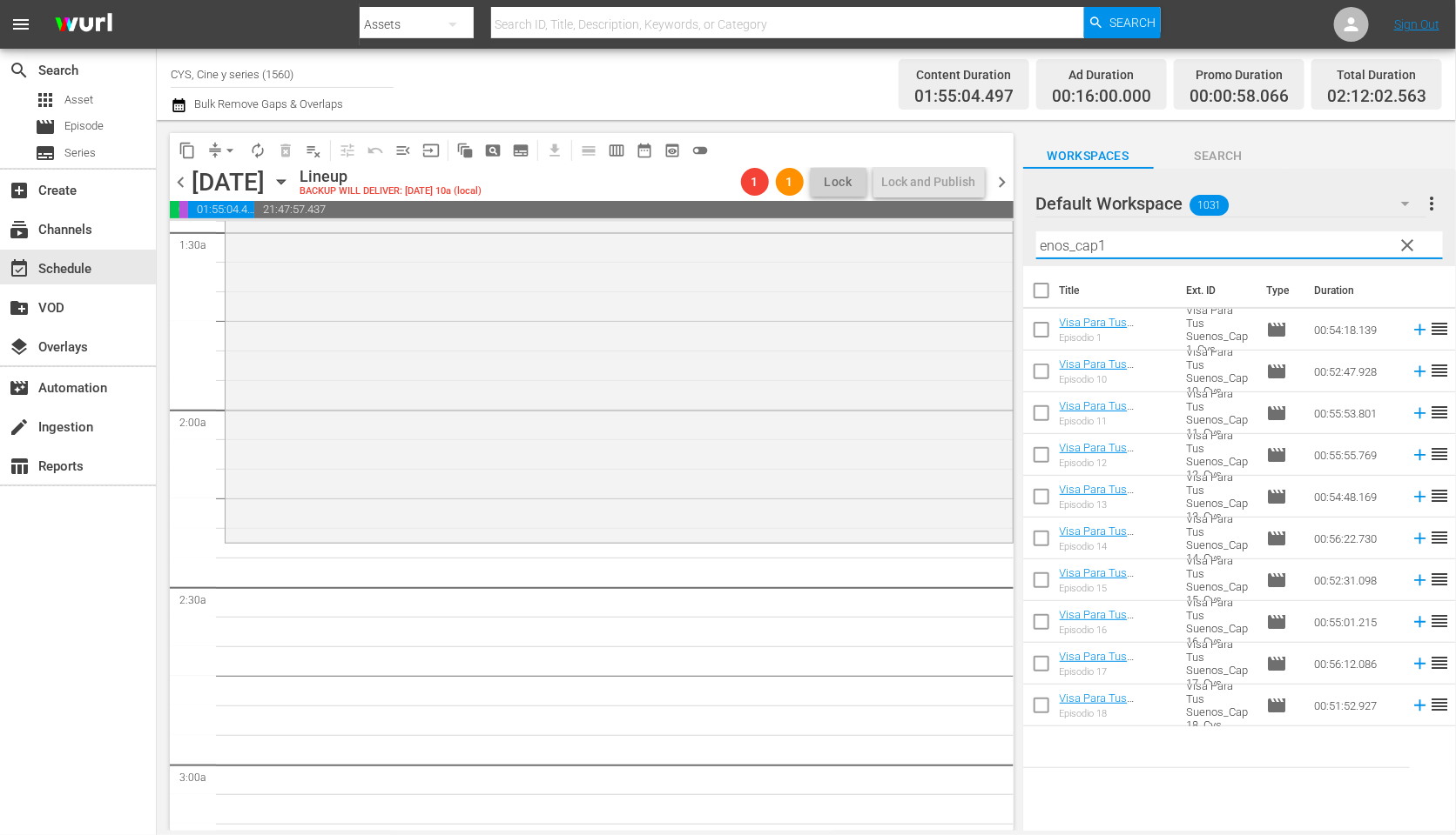
drag, startPoint x: 1053, startPoint y: 243, endPoint x: 1023, endPoint y: 243, distance: 30.0
click at [1023, 243] on div "Default Workspace 1031 Default more_vert clear Filter by Title enos_cap1" at bounding box center [1238, 217] width 433 height 98
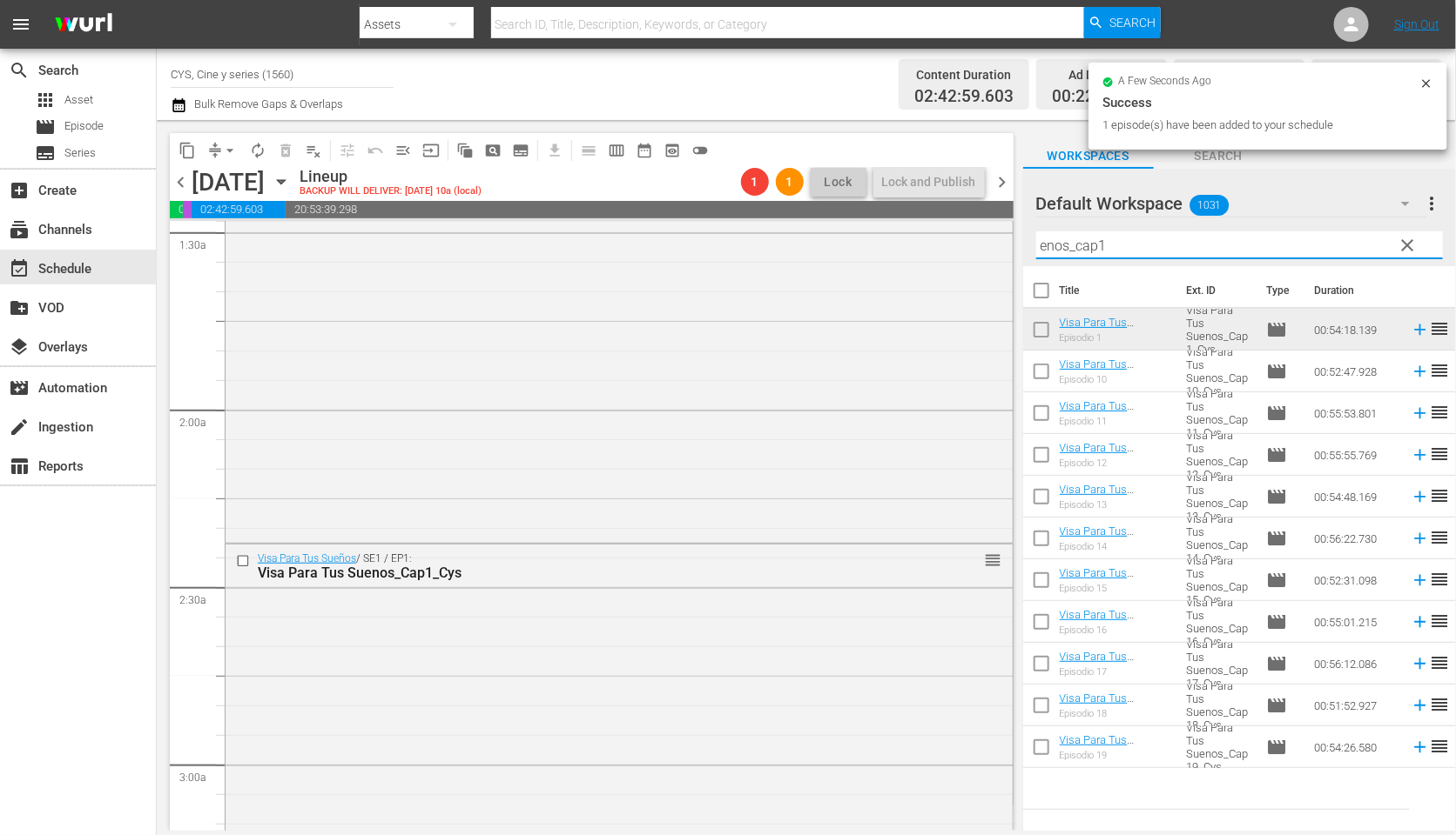
drag, startPoint x: 1160, startPoint y: 249, endPoint x: 1006, endPoint y: 249, distance: 154.0
click at [1006, 249] on div "content_copy compress arrow_drop_down autorenew_outlined delete_forever_outline…" at bounding box center [806, 475] width 1299 height 711
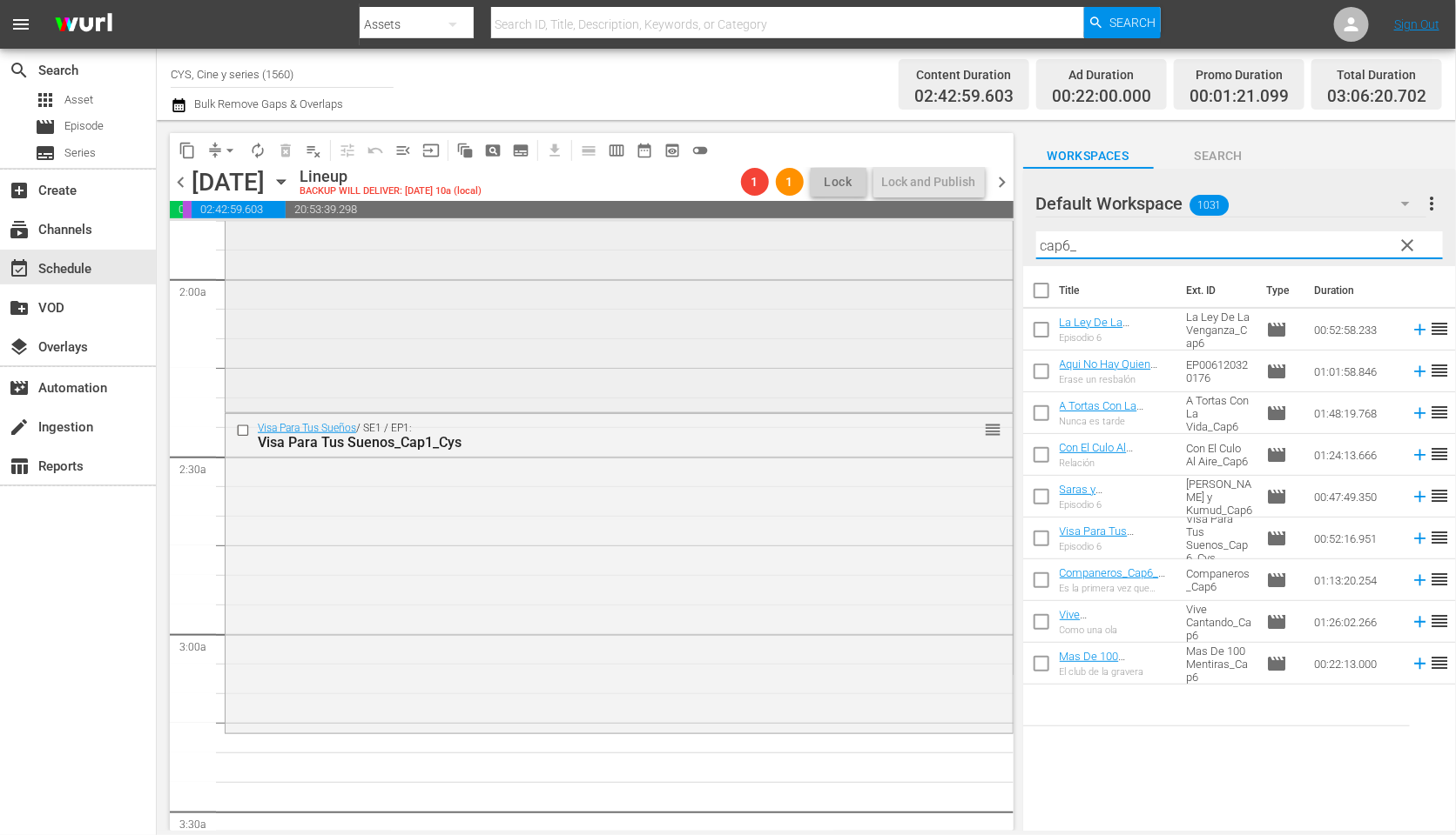
scroll to position [783, 0]
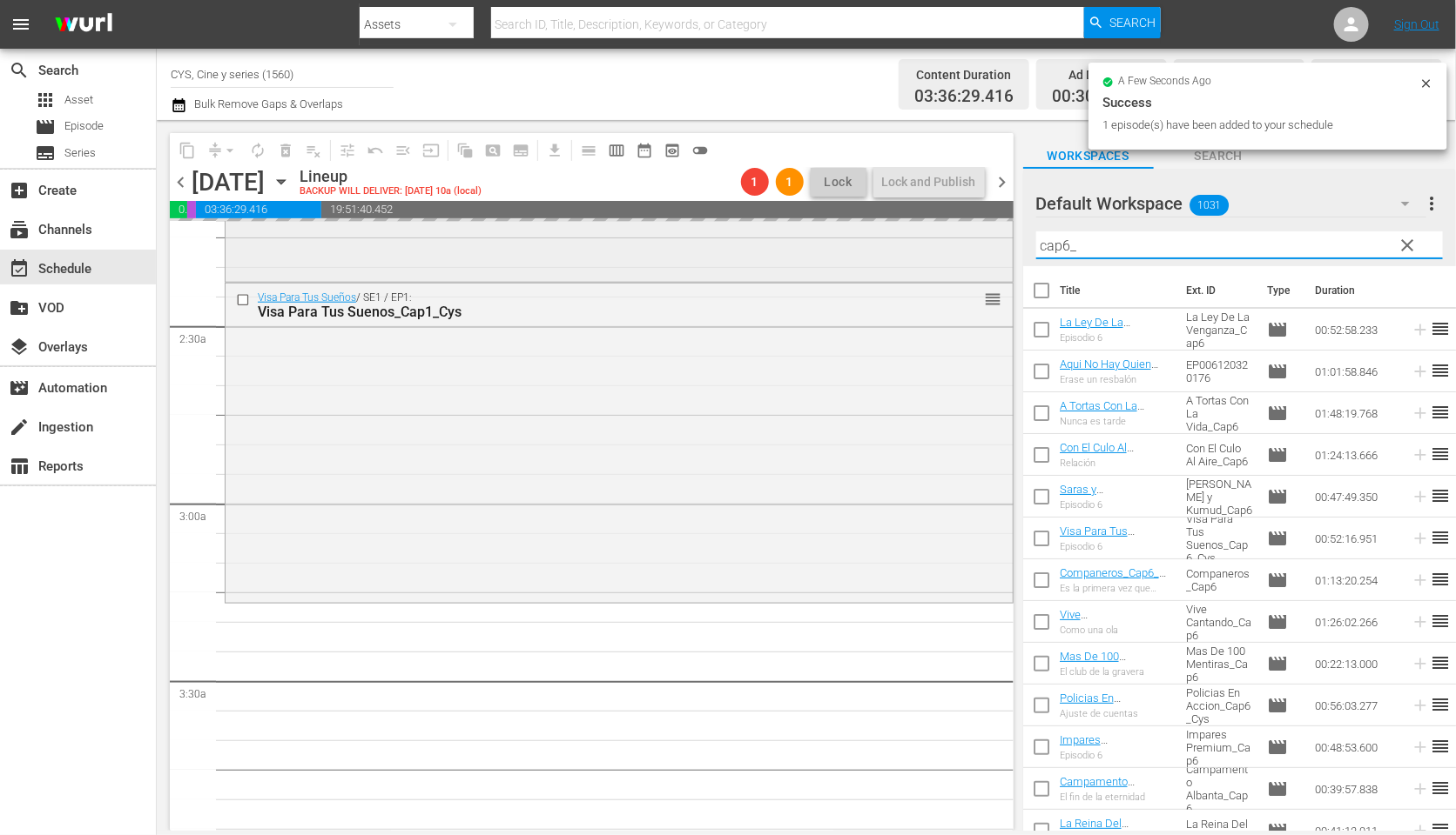
drag, startPoint x: 1120, startPoint y: 243, endPoint x: 929, endPoint y: 240, distance: 191.0
click at [938, 235] on div "content_copy compress arrow_drop_down autorenew_outlined delete_forever_outline…" at bounding box center [806, 475] width 1299 height 711
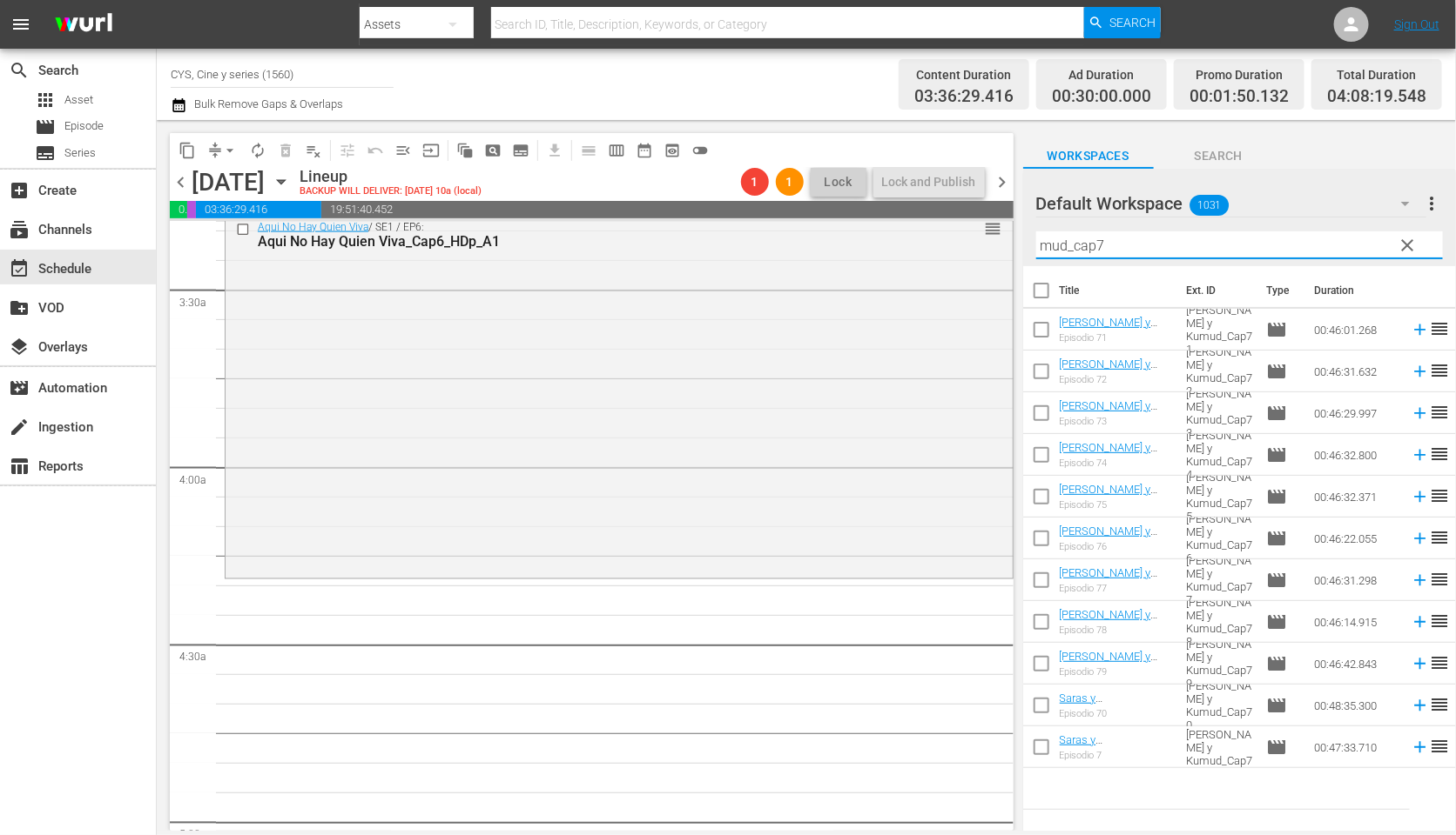
scroll to position [1305, 0]
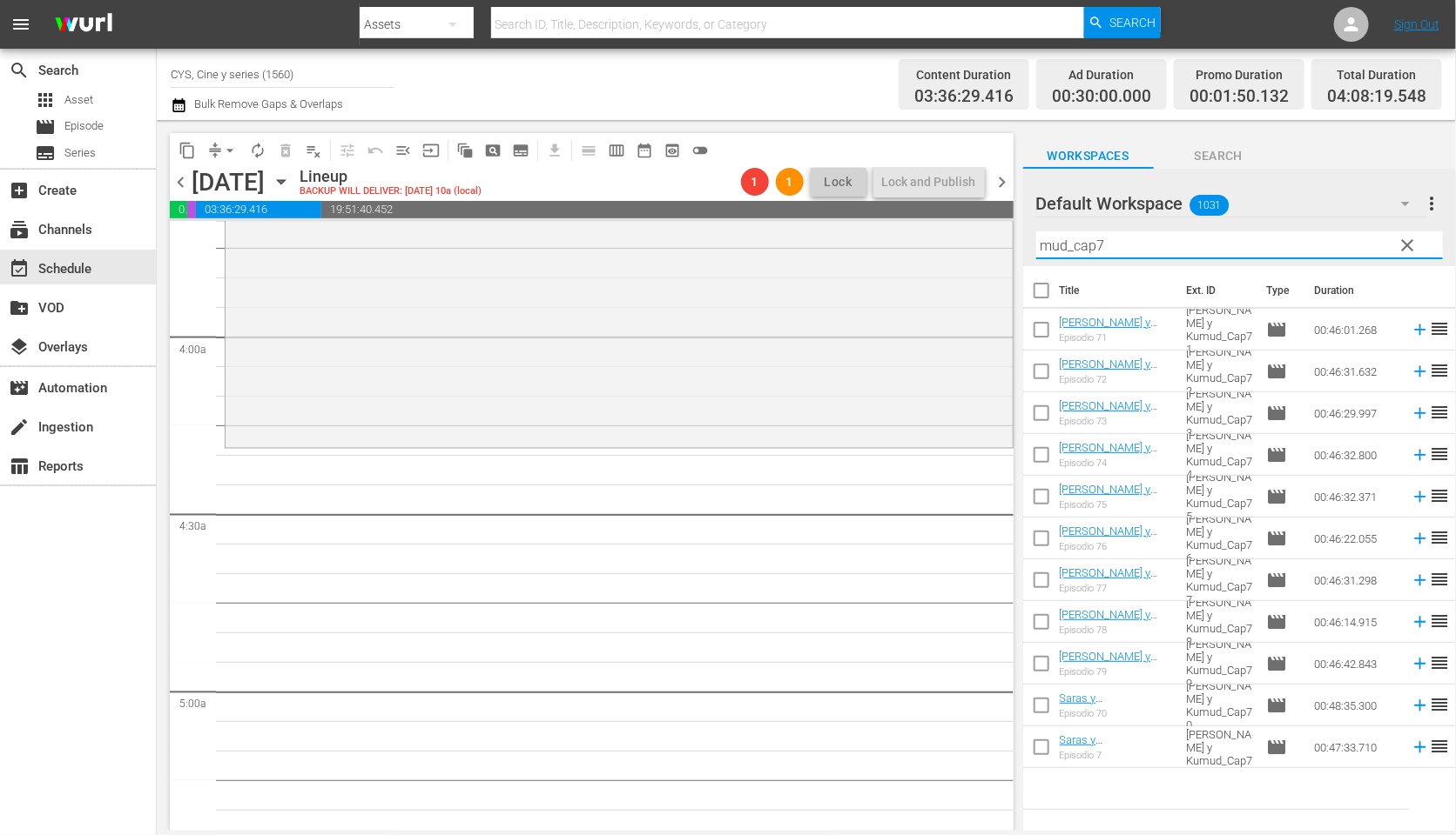
type input "mud_cap7"
click at [1037, 572] on input "checkbox" at bounding box center [1041, 584] width 37 height 37
checkbox input "true"
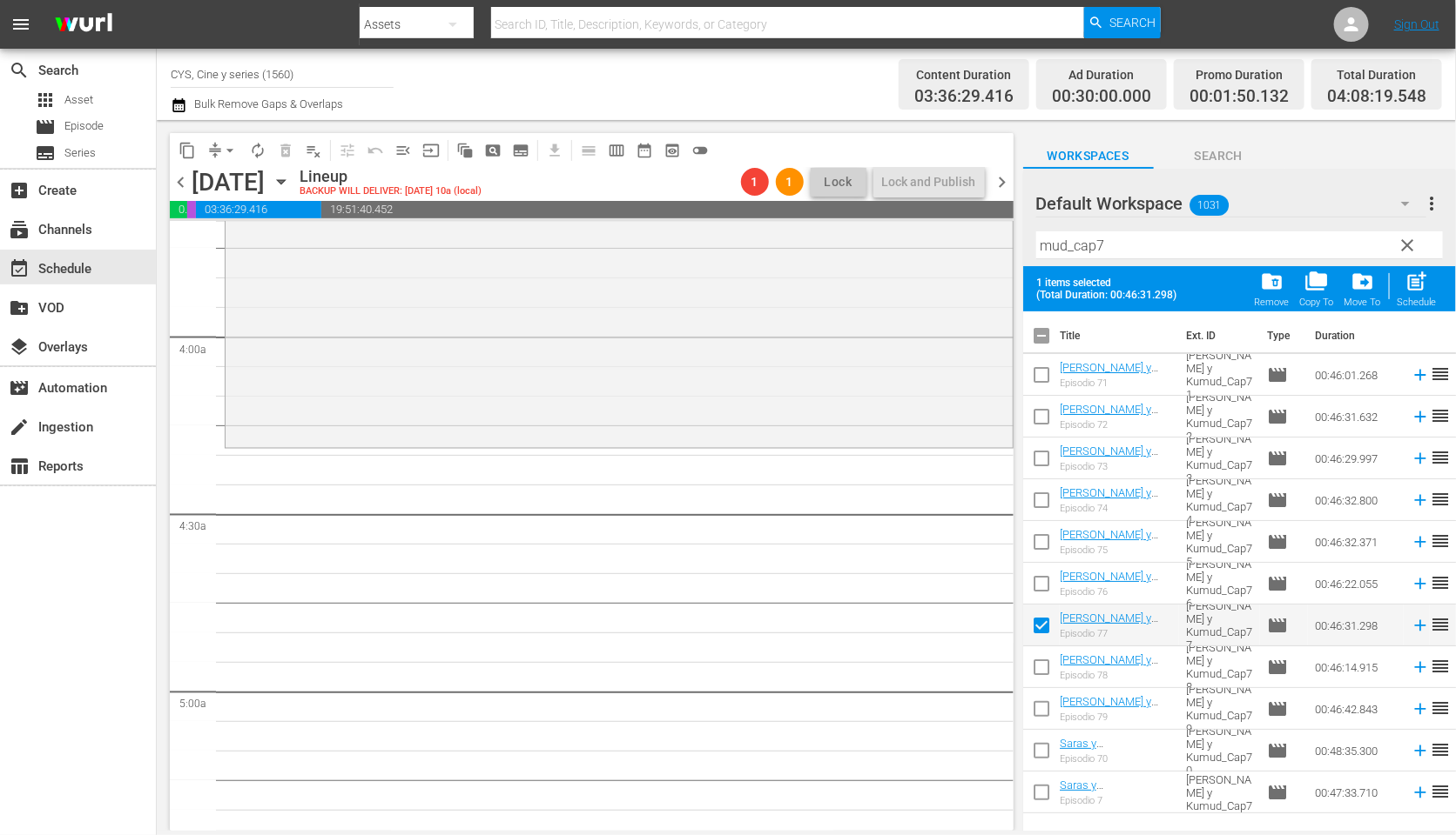
click at [1038, 671] on input "checkbox" at bounding box center [1041, 670] width 37 height 37
checkbox input "true"
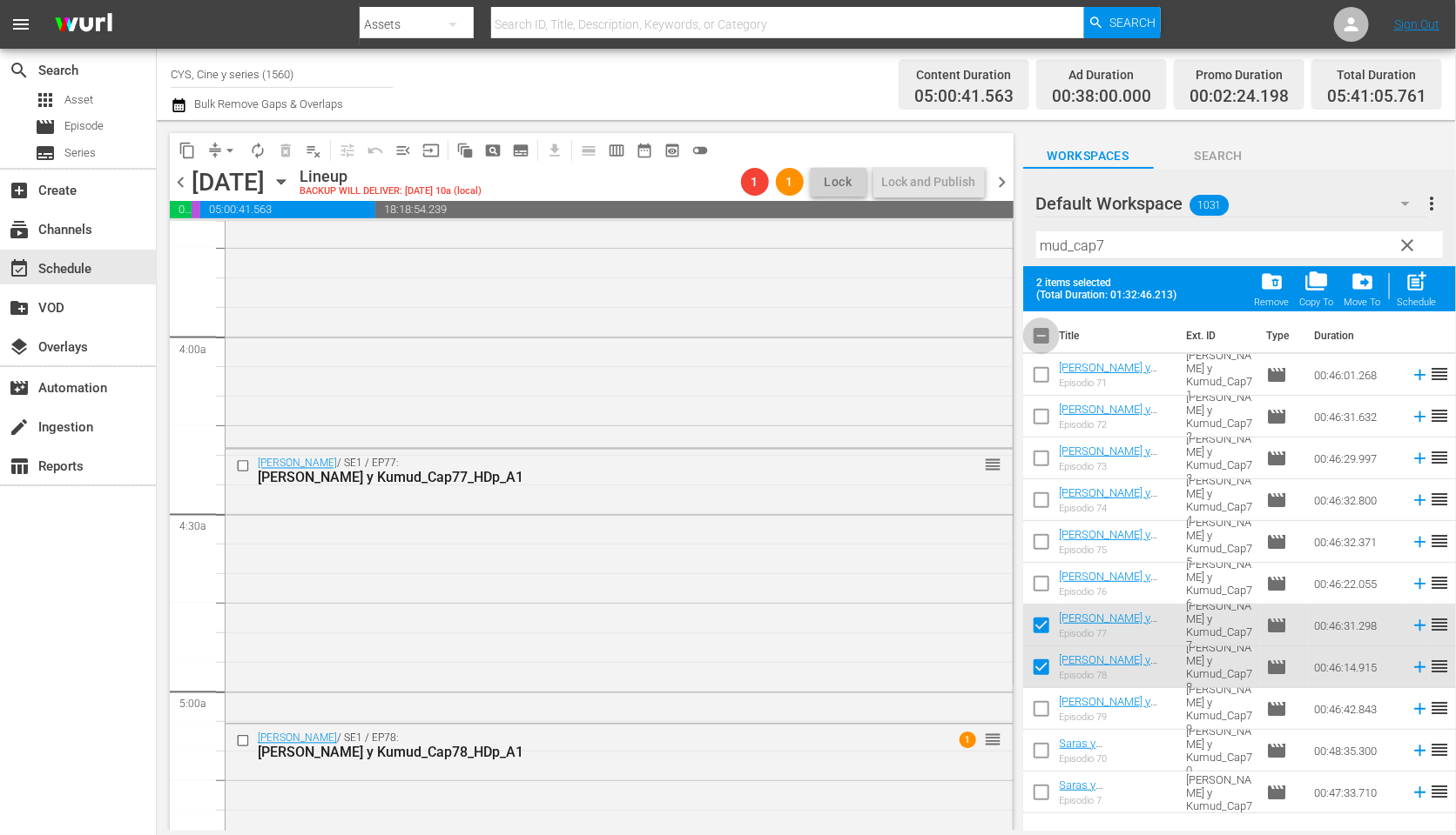
click at [1035, 337] on input "checkbox" at bounding box center [1041, 339] width 37 height 37
checkbox input "true"
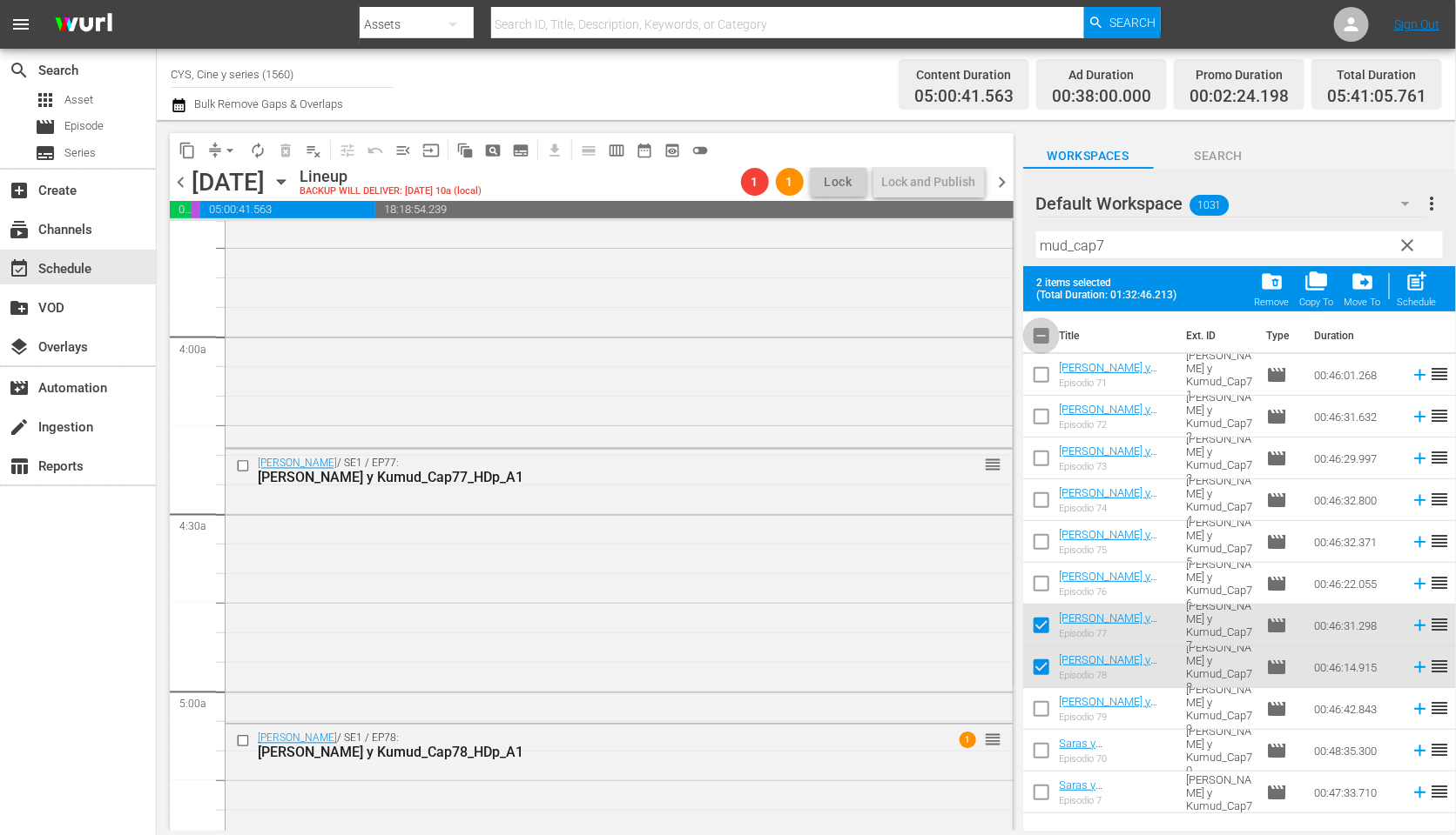
checkbox input "true"
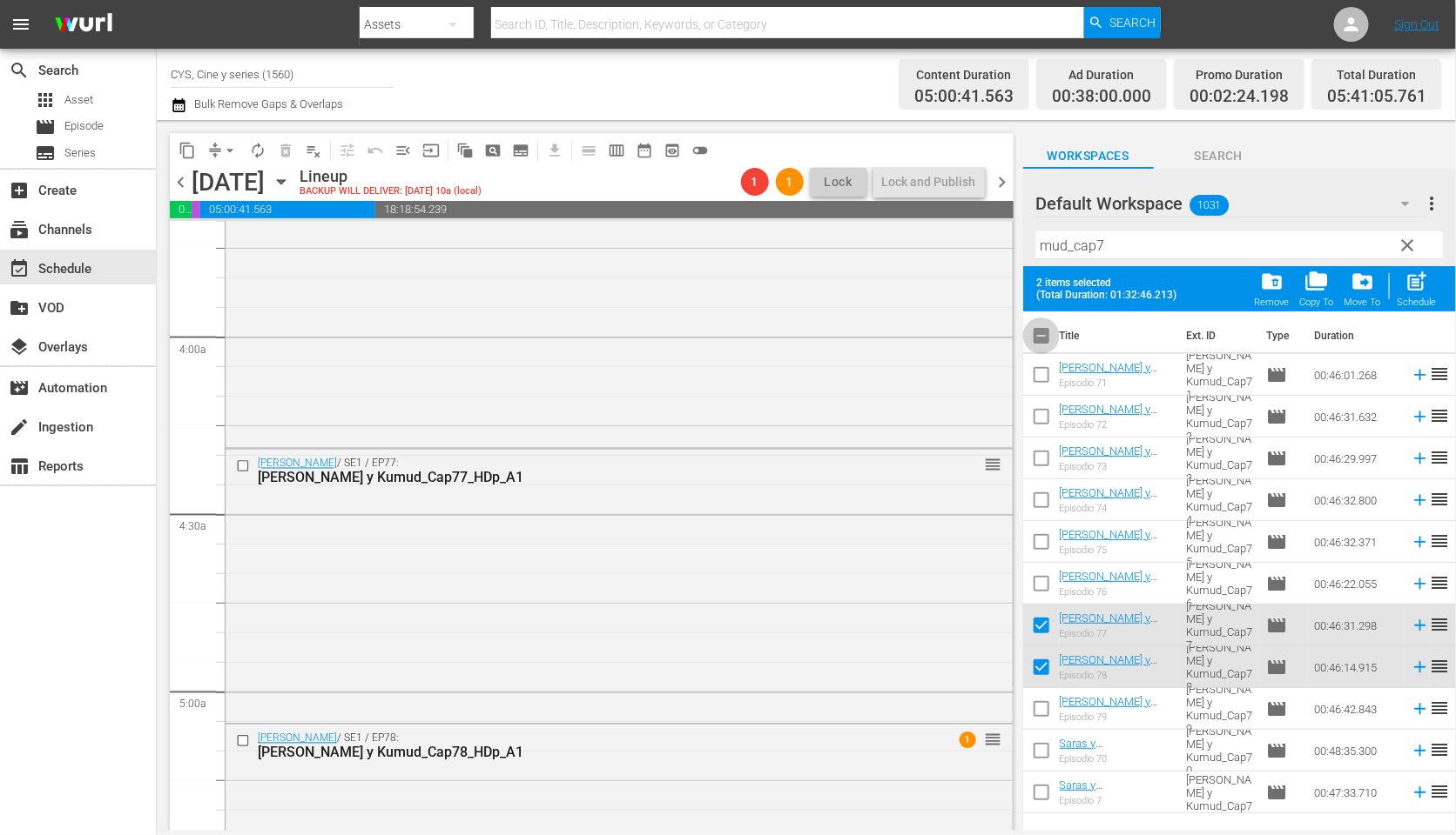
checkbox input "true"
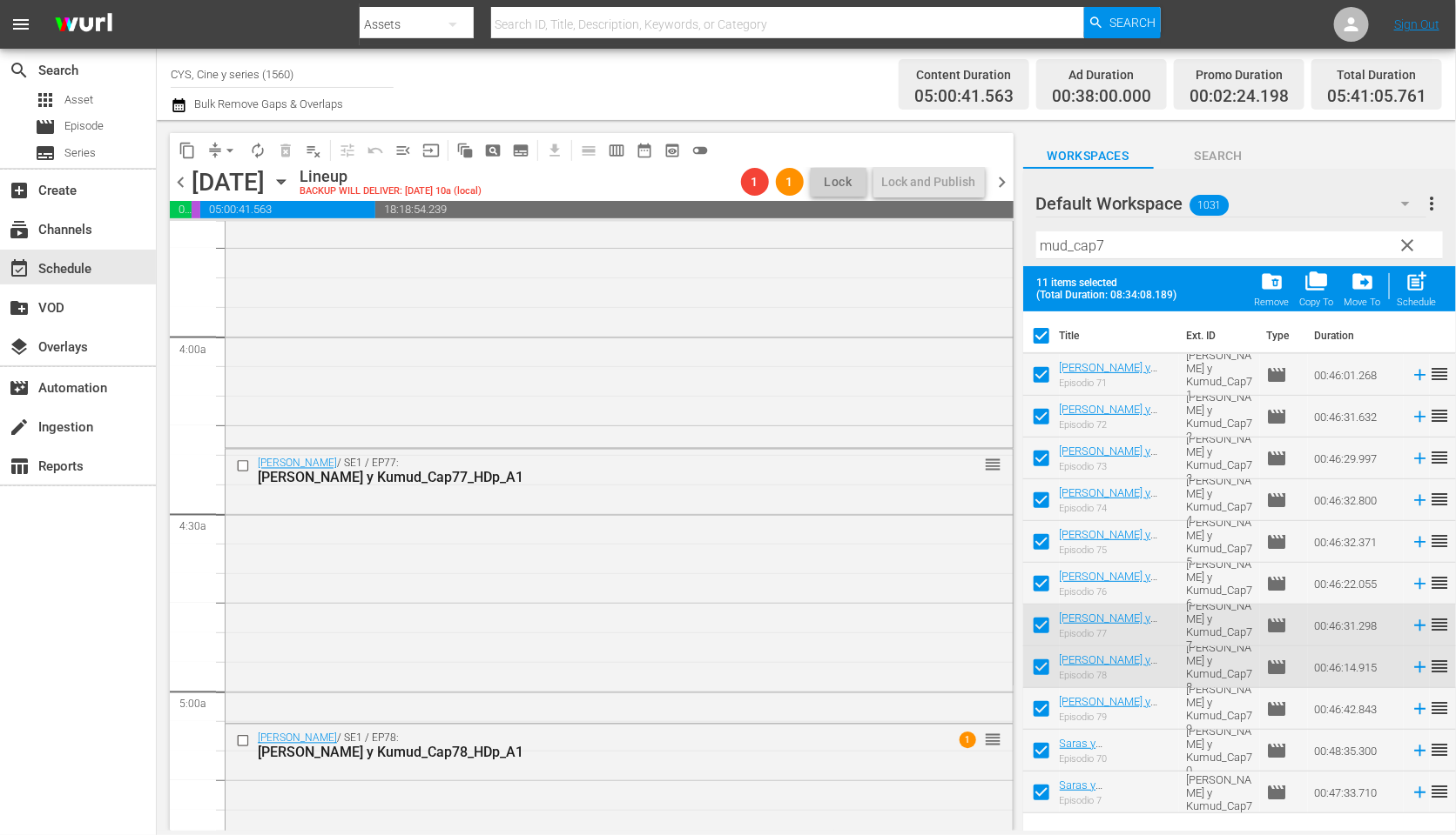
click at [1035, 337] on input "checkbox" at bounding box center [1041, 339] width 37 height 37
checkbox input "false"
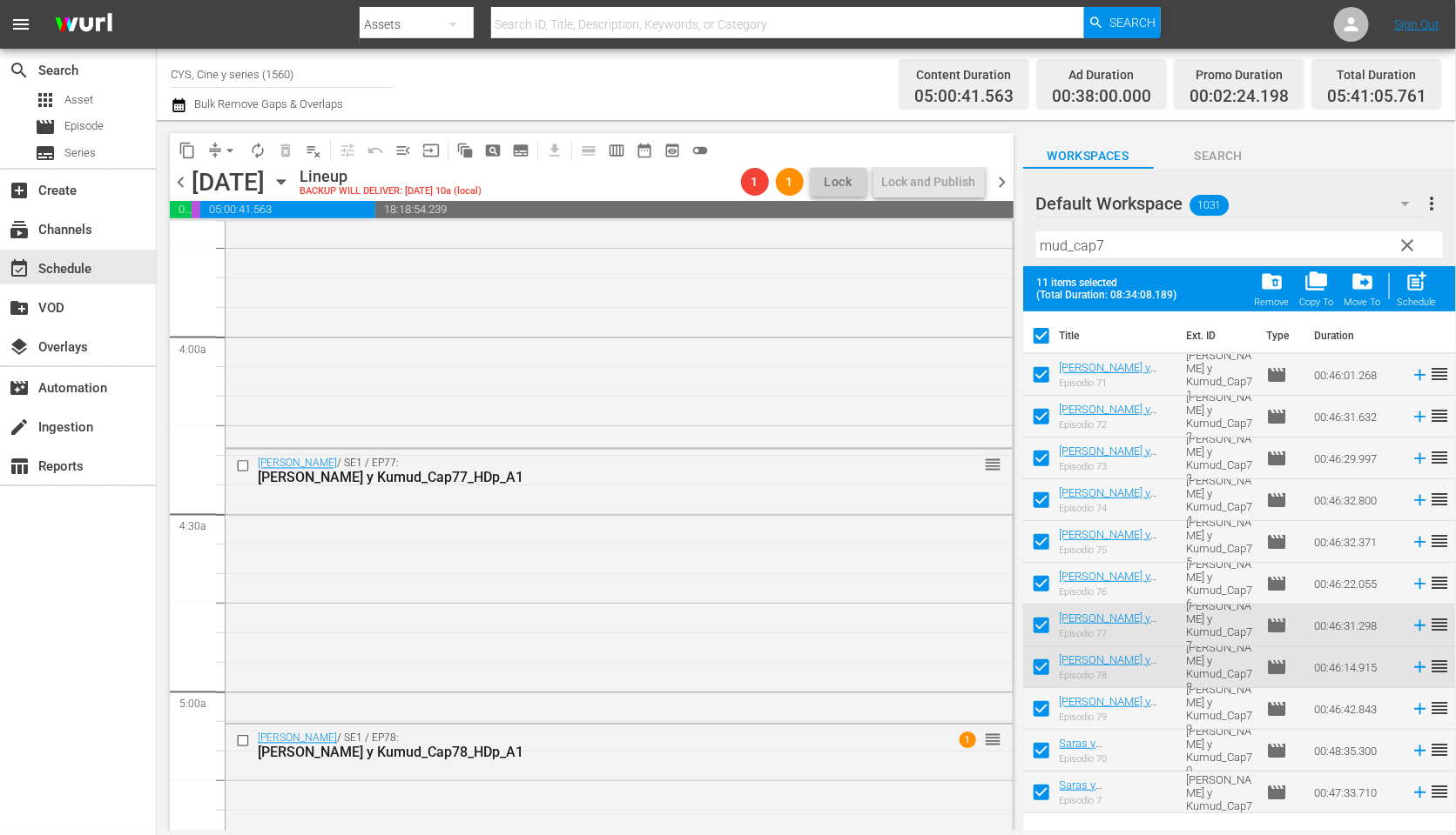
checkbox input "false"
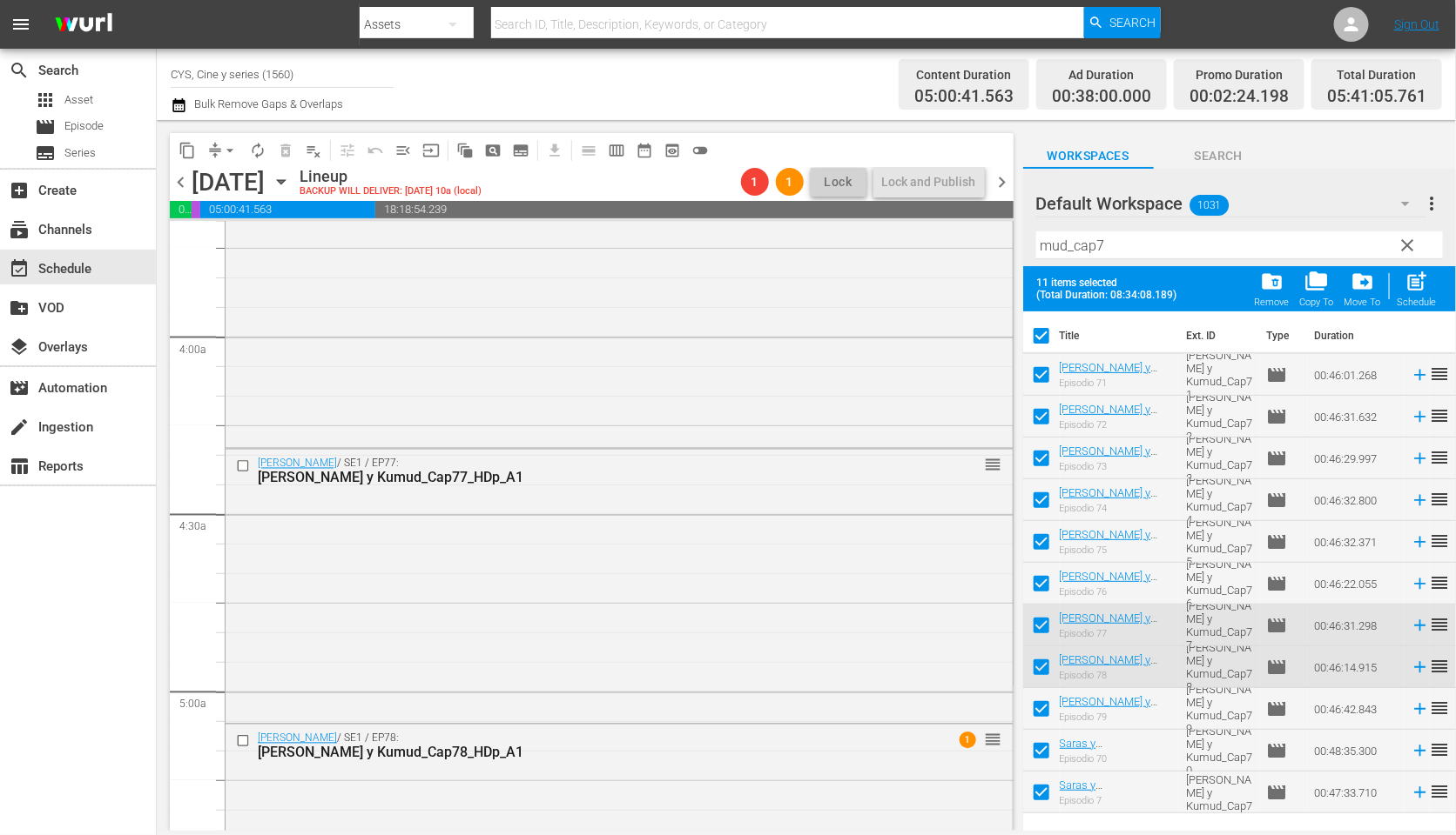
checkbox input "false"
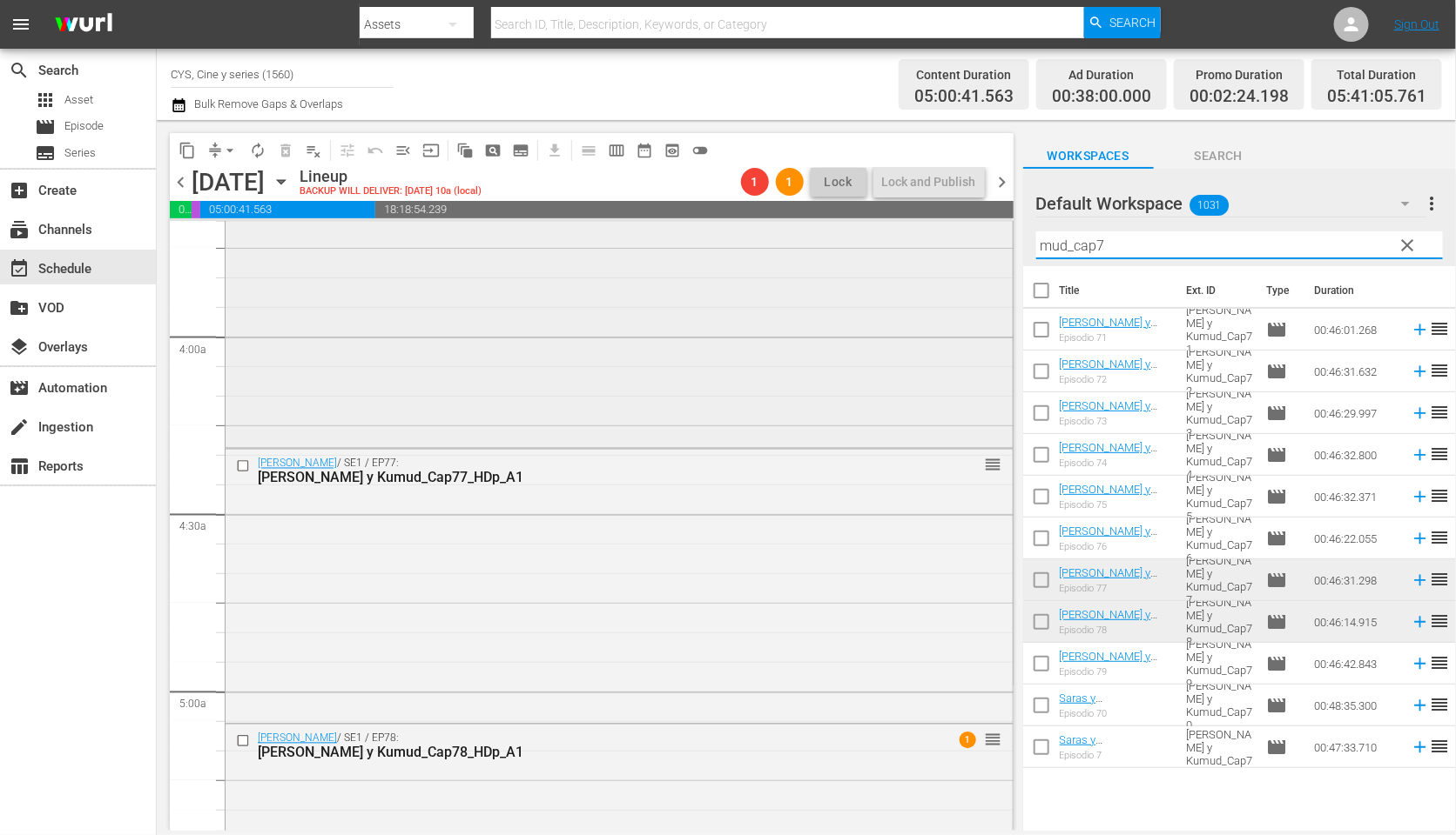
drag, startPoint x: 1068, startPoint y: 243, endPoint x: 981, endPoint y: 223, distance: 89.3
click at [981, 225] on div "content_copy compress arrow_drop_down autorenew_outlined delete_forever_outline…" at bounding box center [806, 475] width 1299 height 711
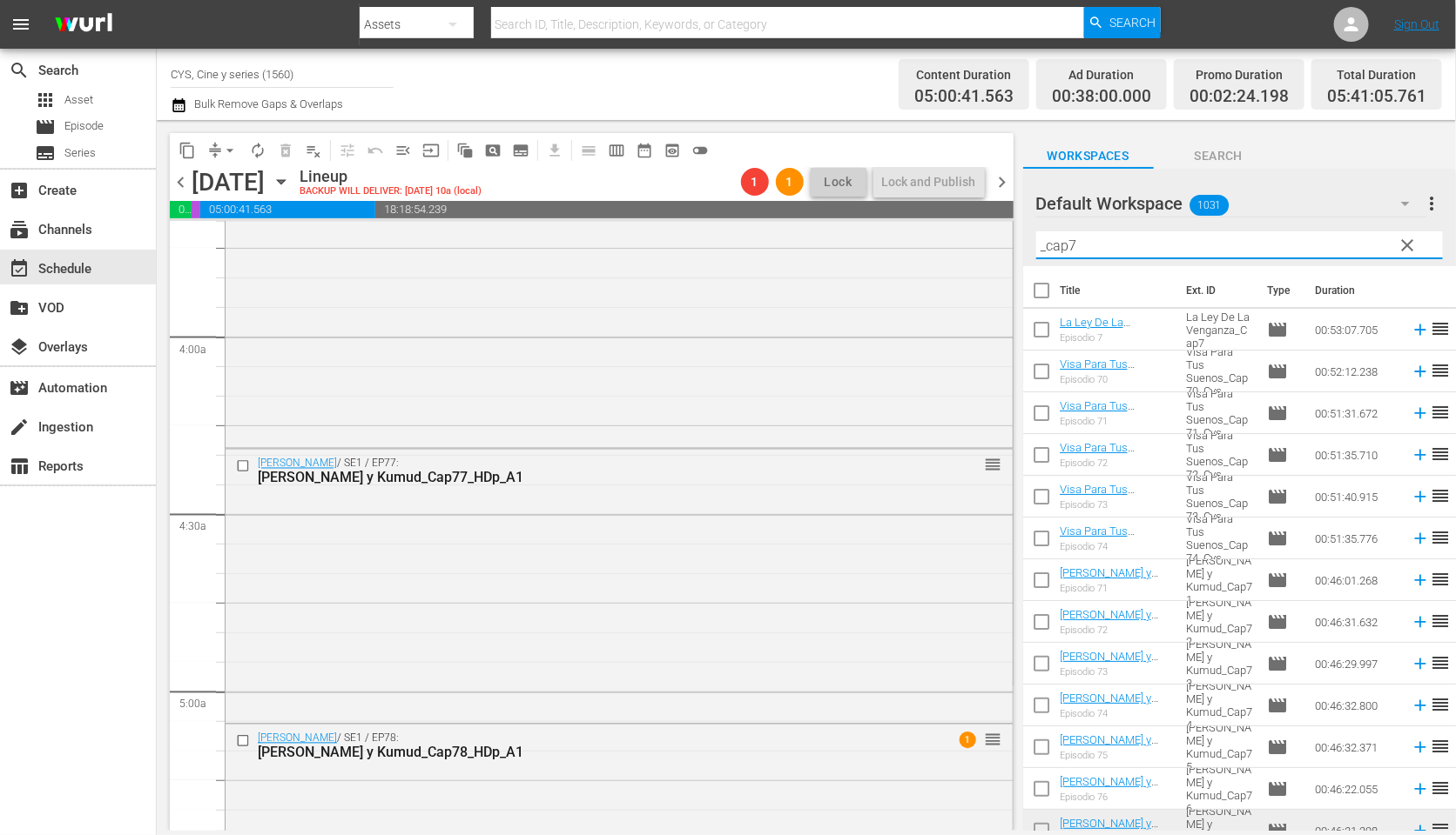
click at [1170, 246] on input "_cap7" at bounding box center [1239, 245] width 407 height 28
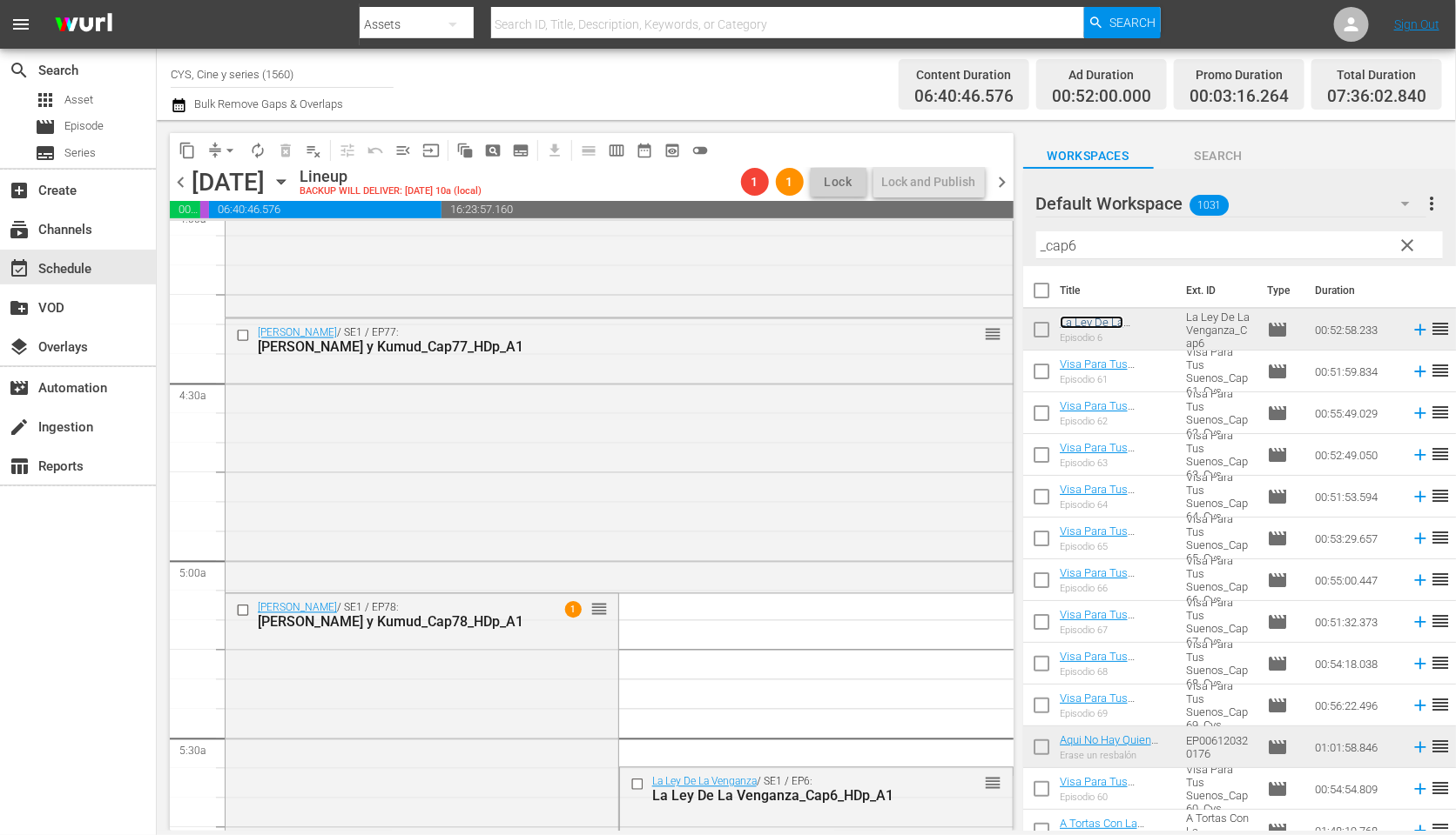
scroll to position [1828, 0]
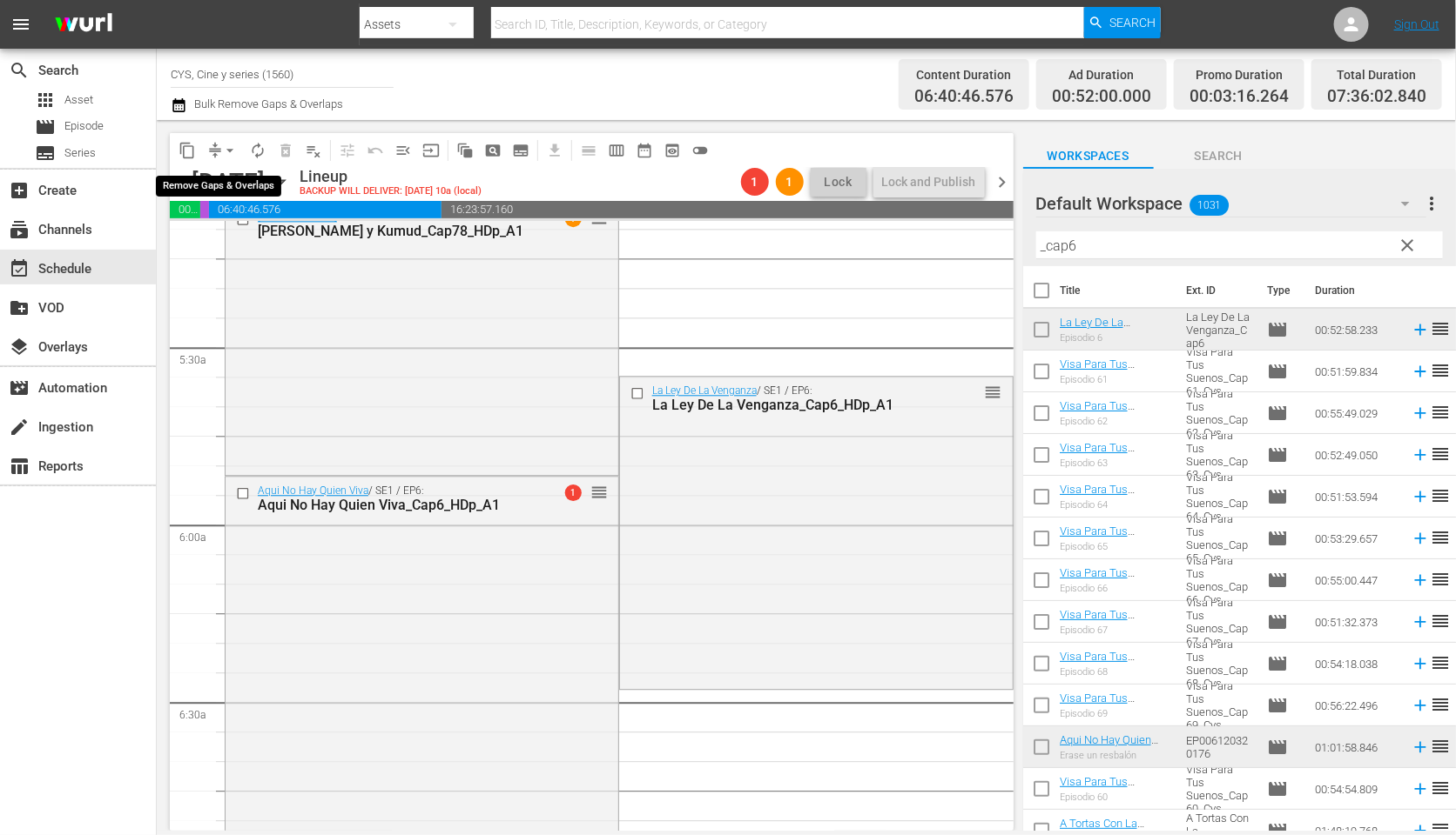
click at [228, 152] on span "arrow_drop_down" at bounding box center [229, 149] width 17 height 17
click at [253, 240] on li "Align to End of Previous Day" at bounding box center [233, 243] width 183 height 29
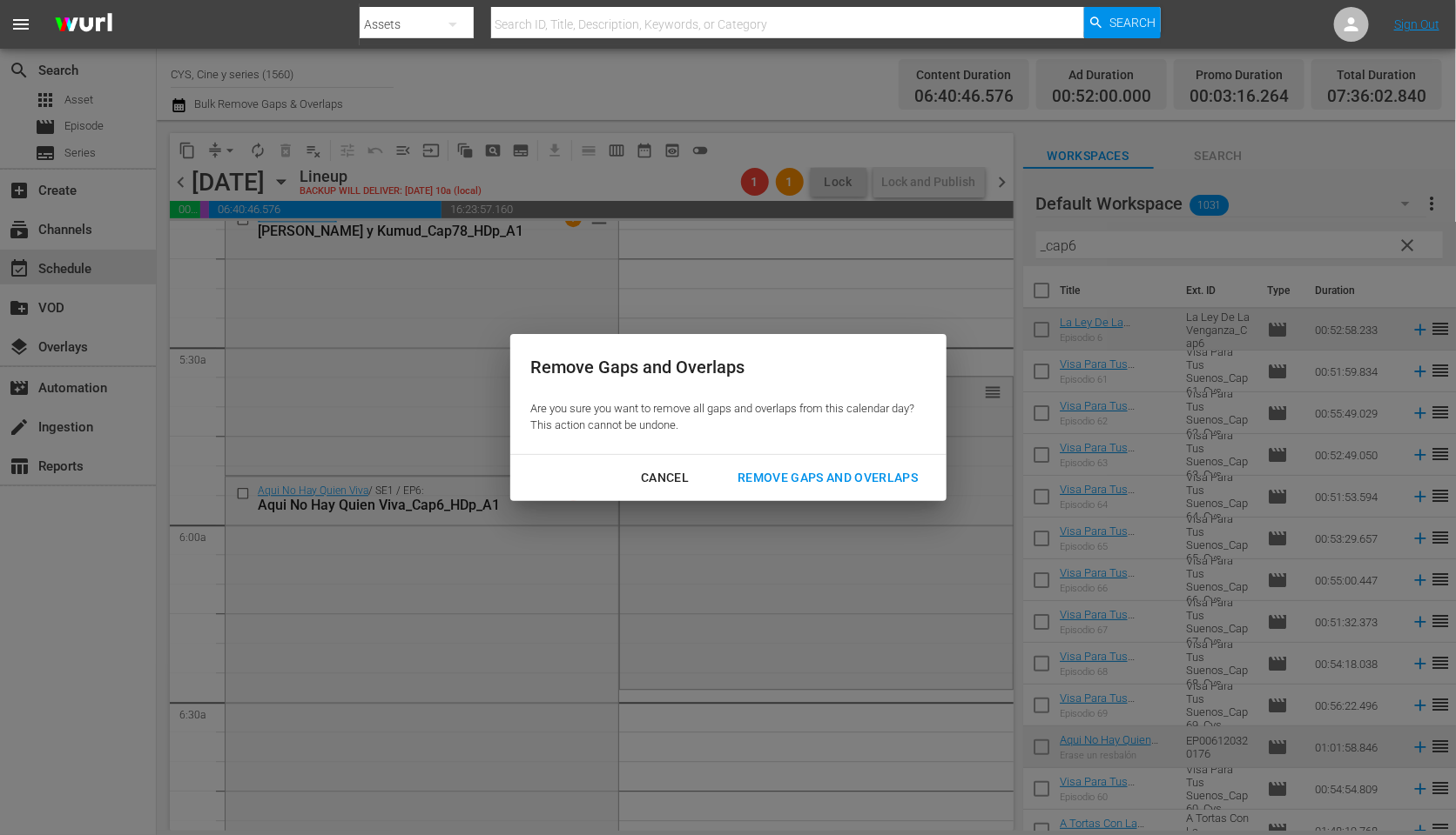
click at [901, 478] on div "Remove Gaps and Overlaps" at bounding box center [827, 478] width 208 height 21
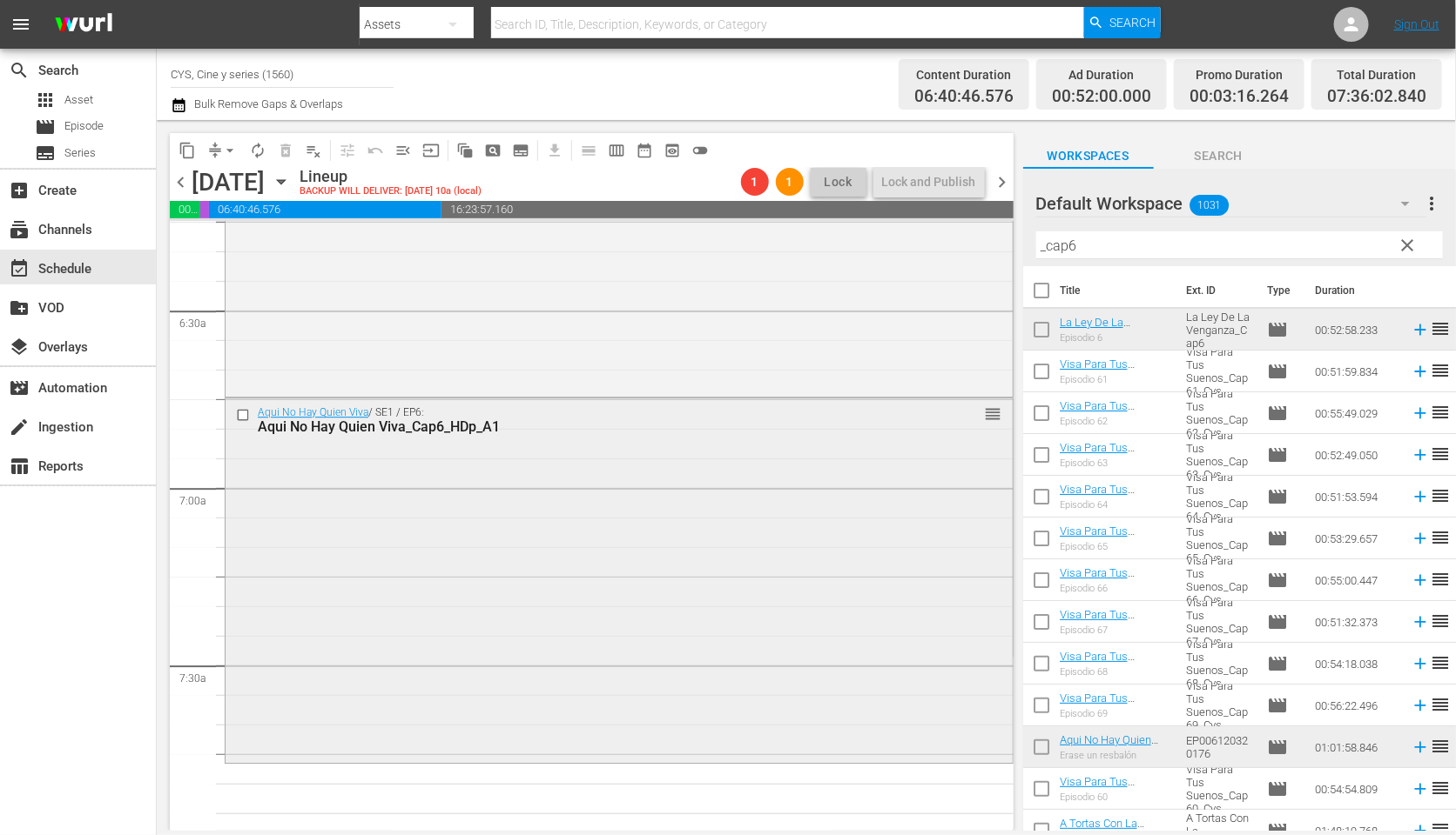
scroll to position [2349, 0]
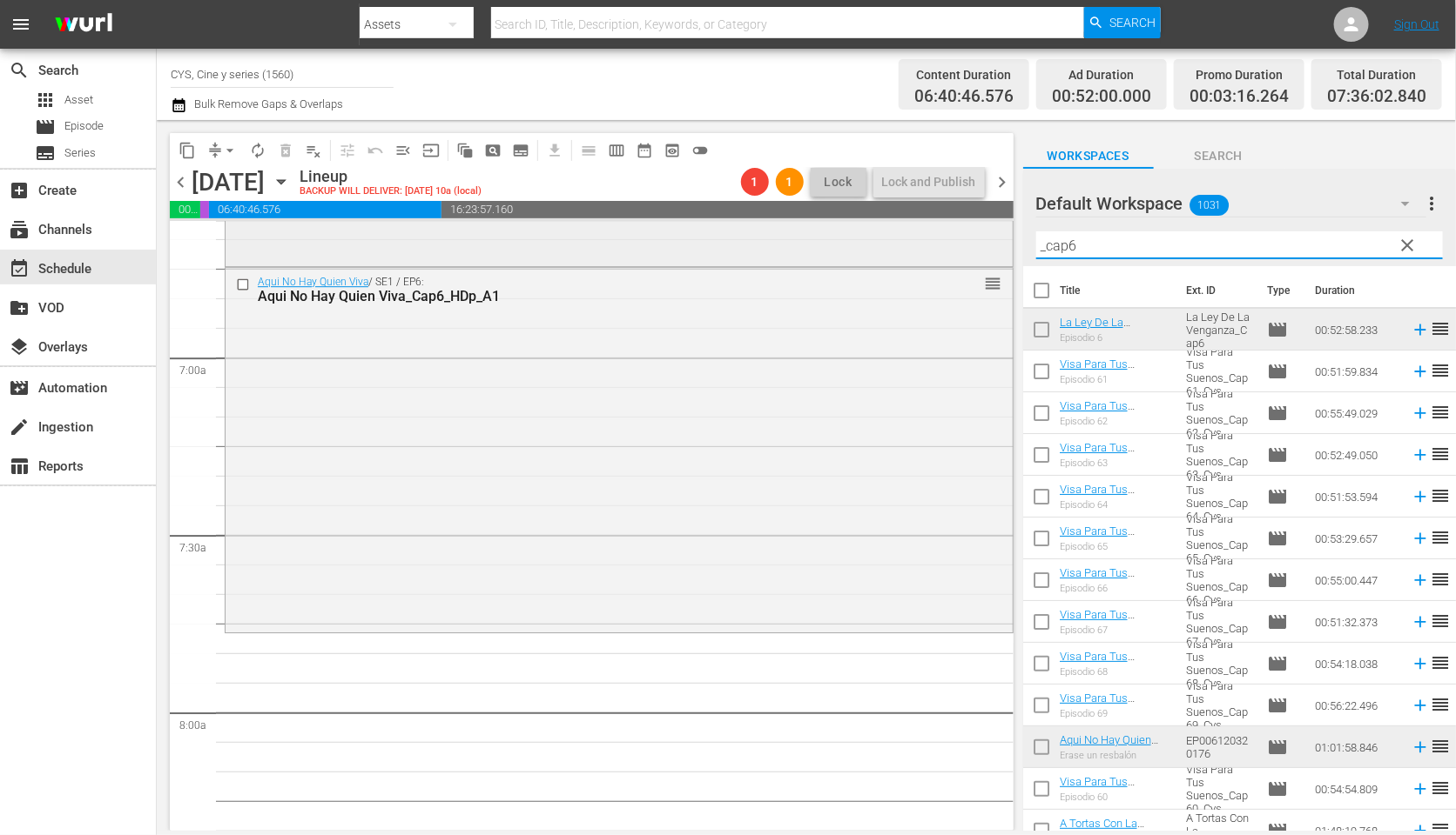
drag, startPoint x: 978, startPoint y: 243, endPoint x: 921, endPoint y: 234, distance: 57.7
click at [921, 235] on div "content_copy compress arrow_drop_down autorenew_outlined delete_forever_outline…" at bounding box center [806, 475] width 1299 height 711
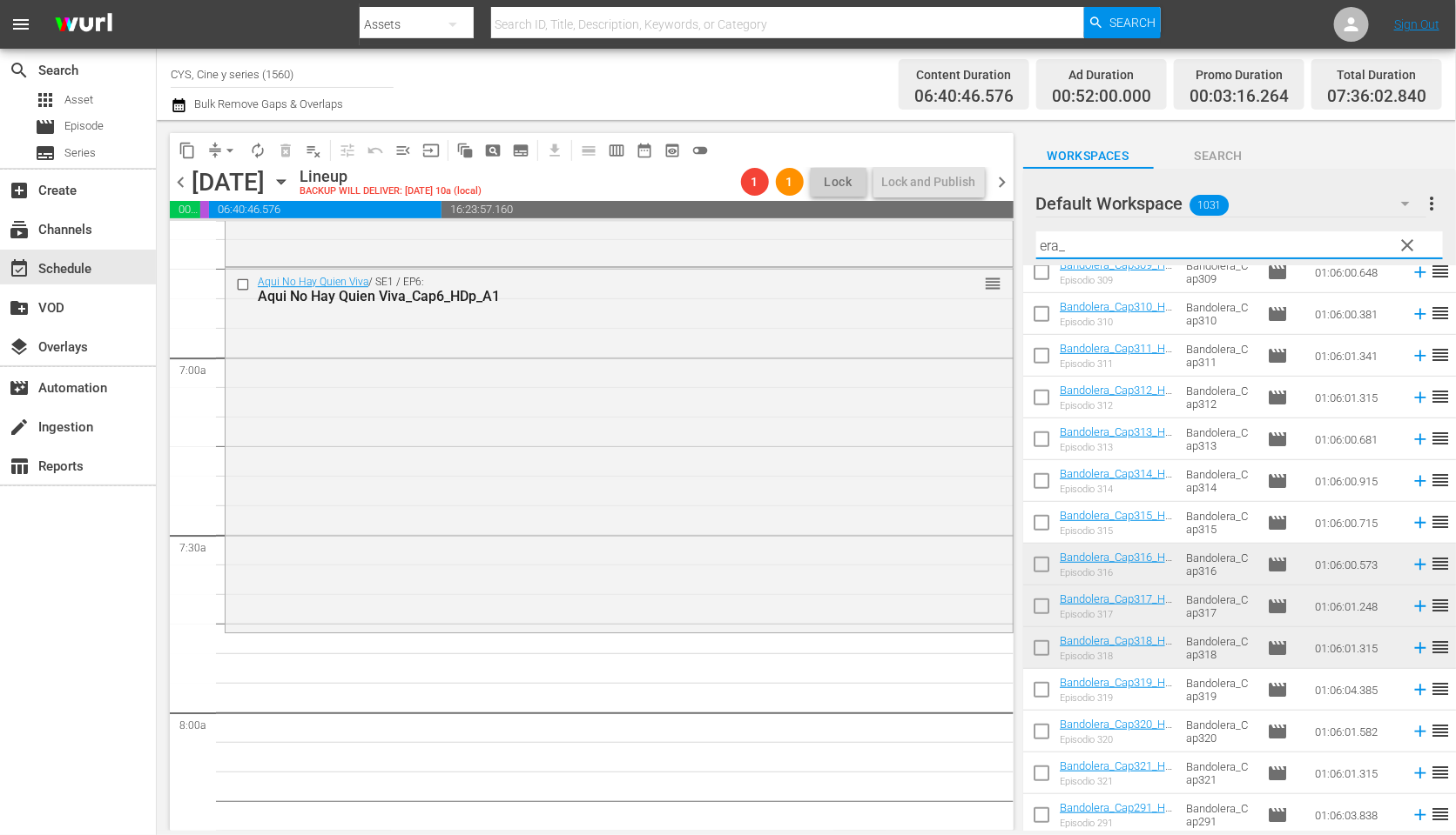
scroll to position [522, 0]
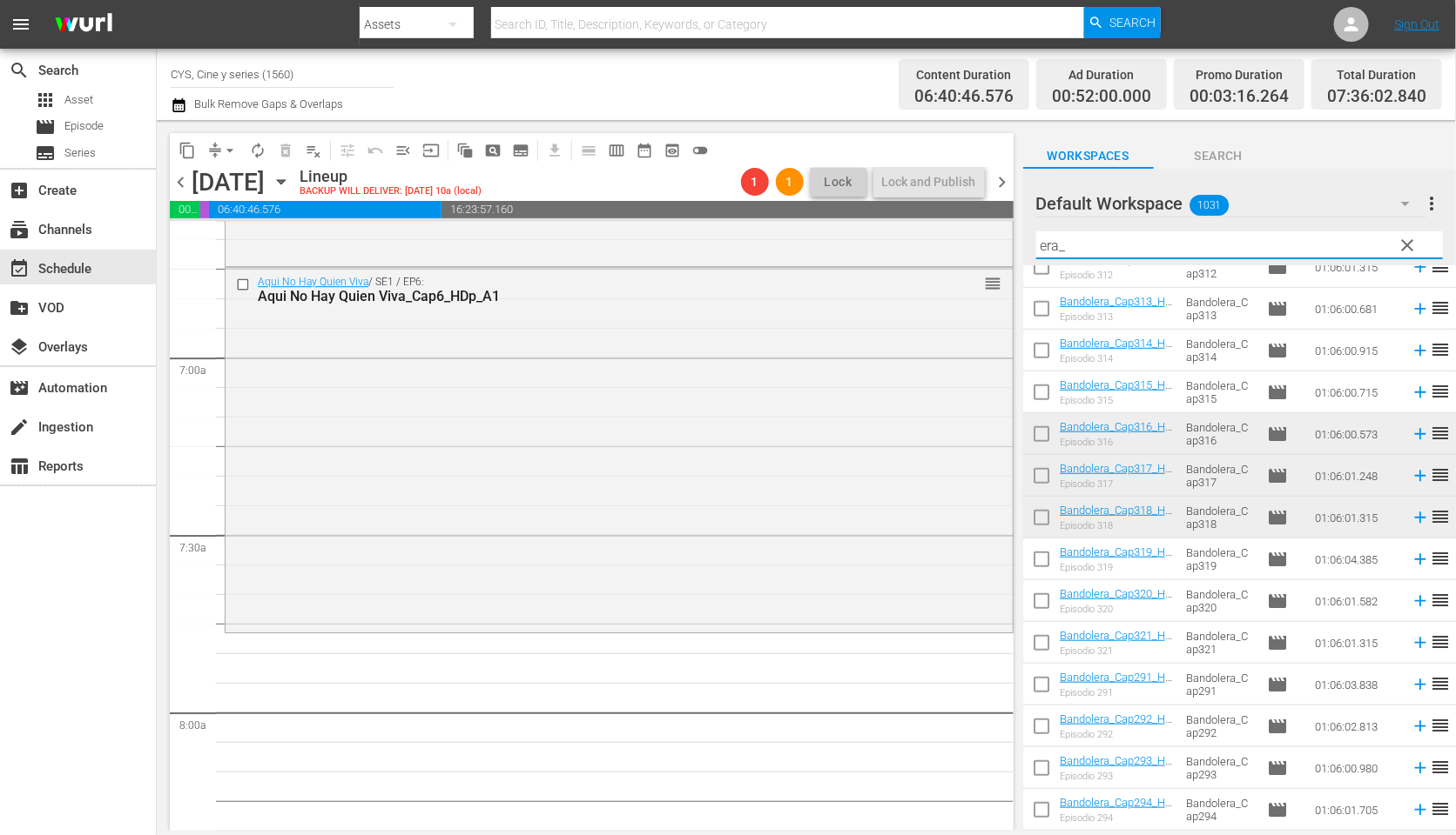
type input "era_"
drag, startPoint x: 1043, startPoint y: 470, endPoint x: 1066, endPoint y: 544, distance: 77.5
click at [1043, 470] on input "checkbox" at bounding box center [1041, 479] width 37 height 37
checkbox input "true"
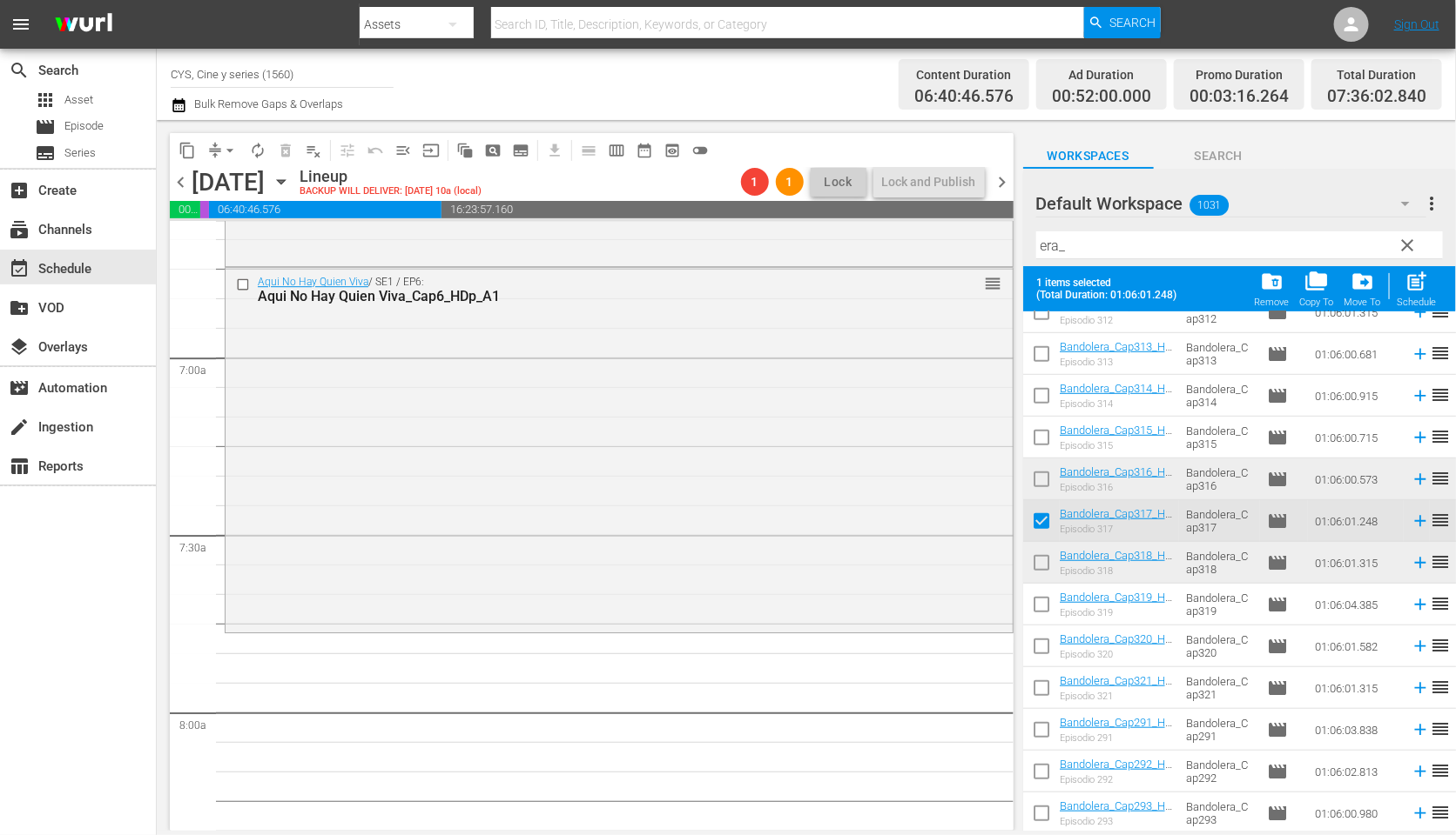
click at [1042, 558] on input "checkbox" at bounding box center [1041, 567] width 37 height 37
checkbox input "true"
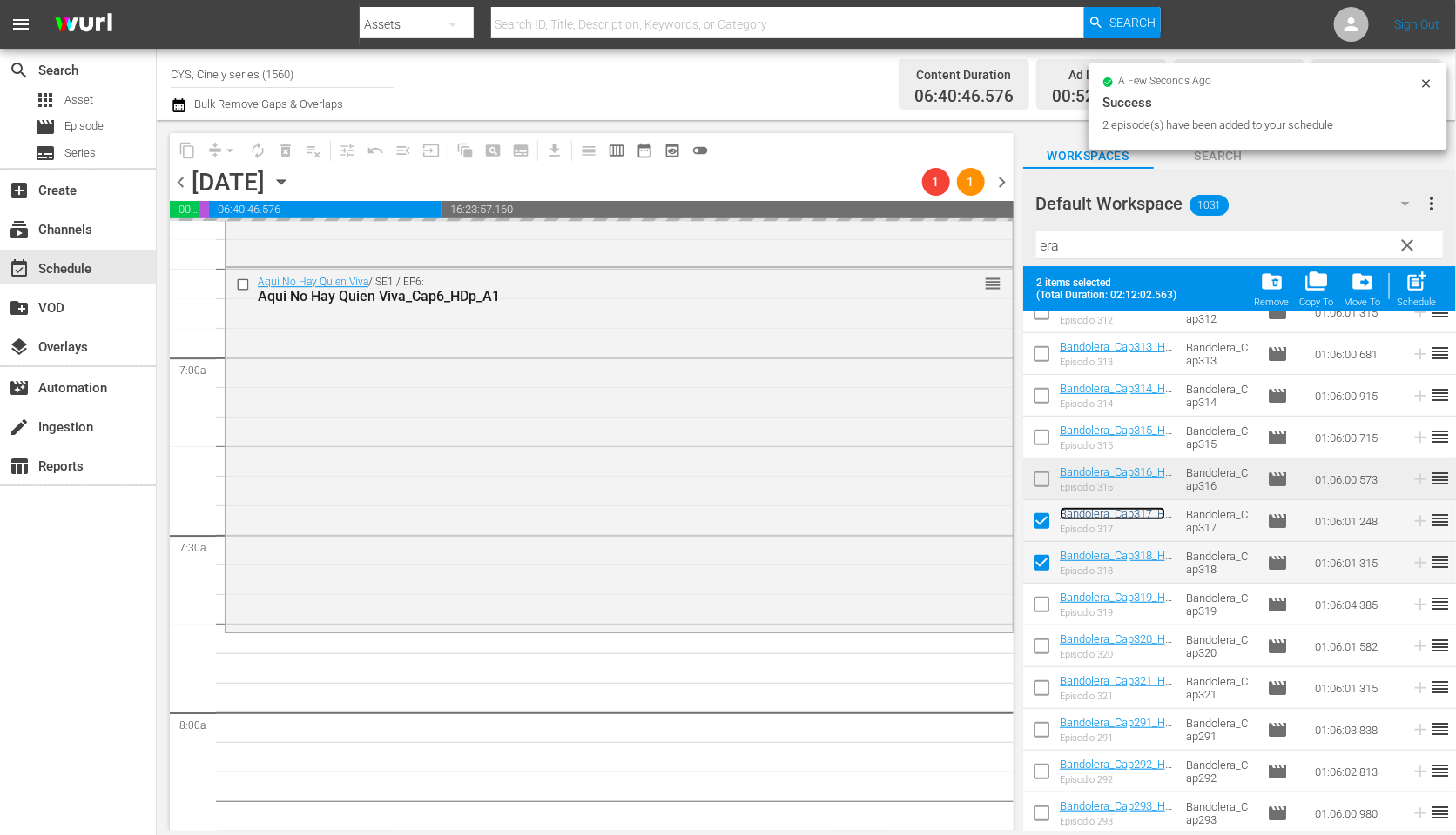
scroll to position [131, 0]
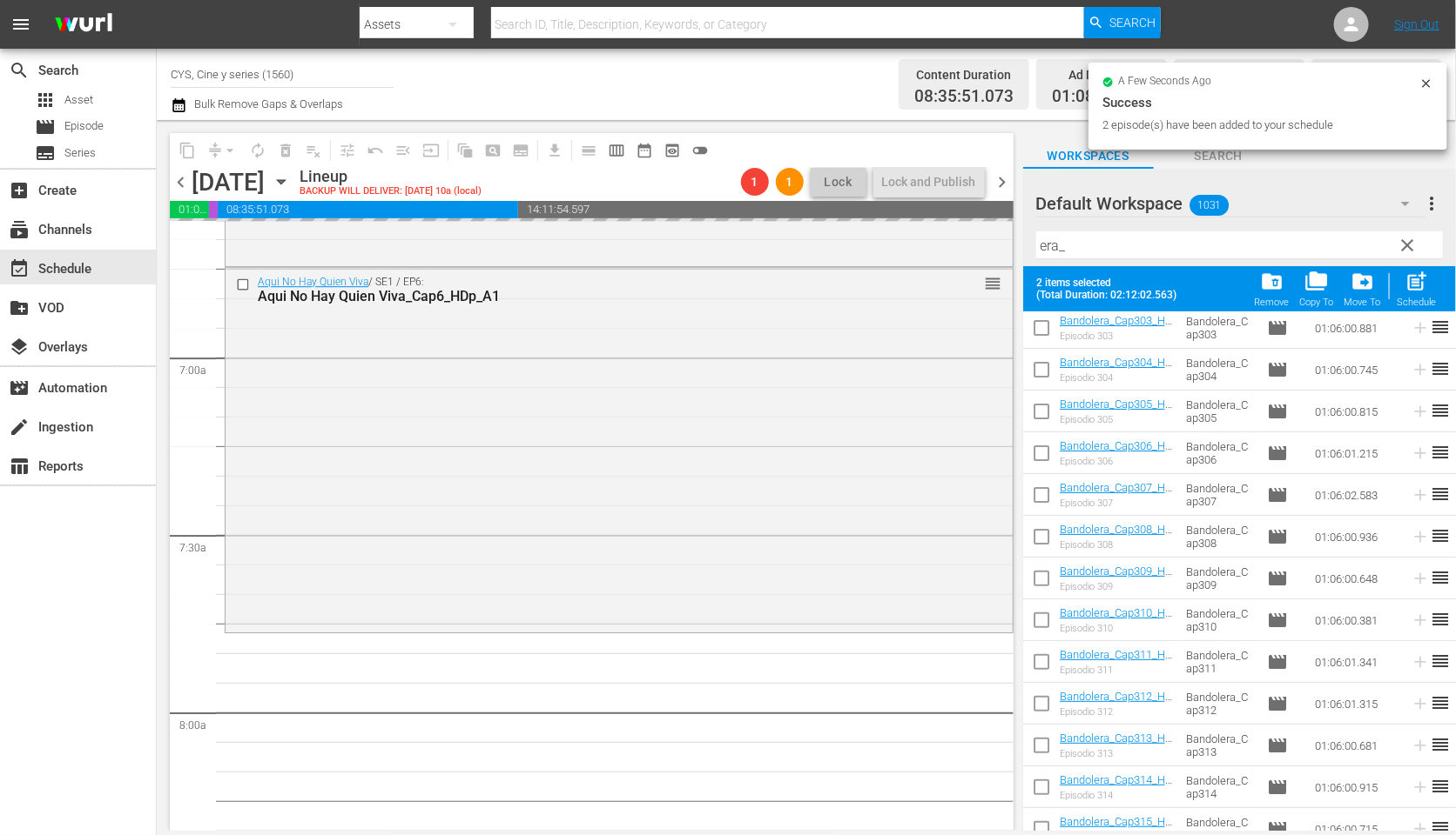
click at [1045, 227] on input "checkbox" at bounding box center [1041, 209] width 37 height 37
checkbox input "true"
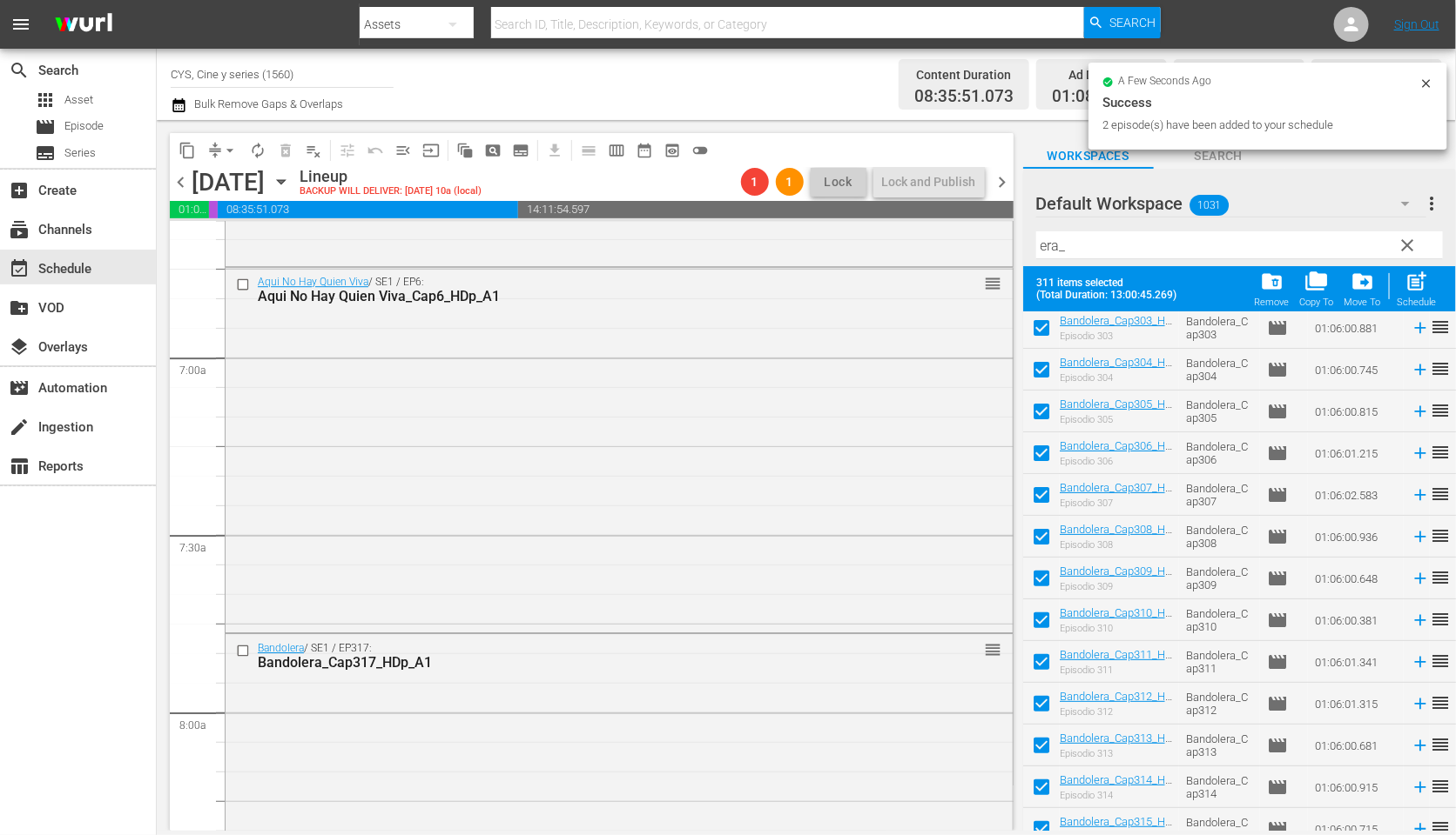
checkbox input "true"
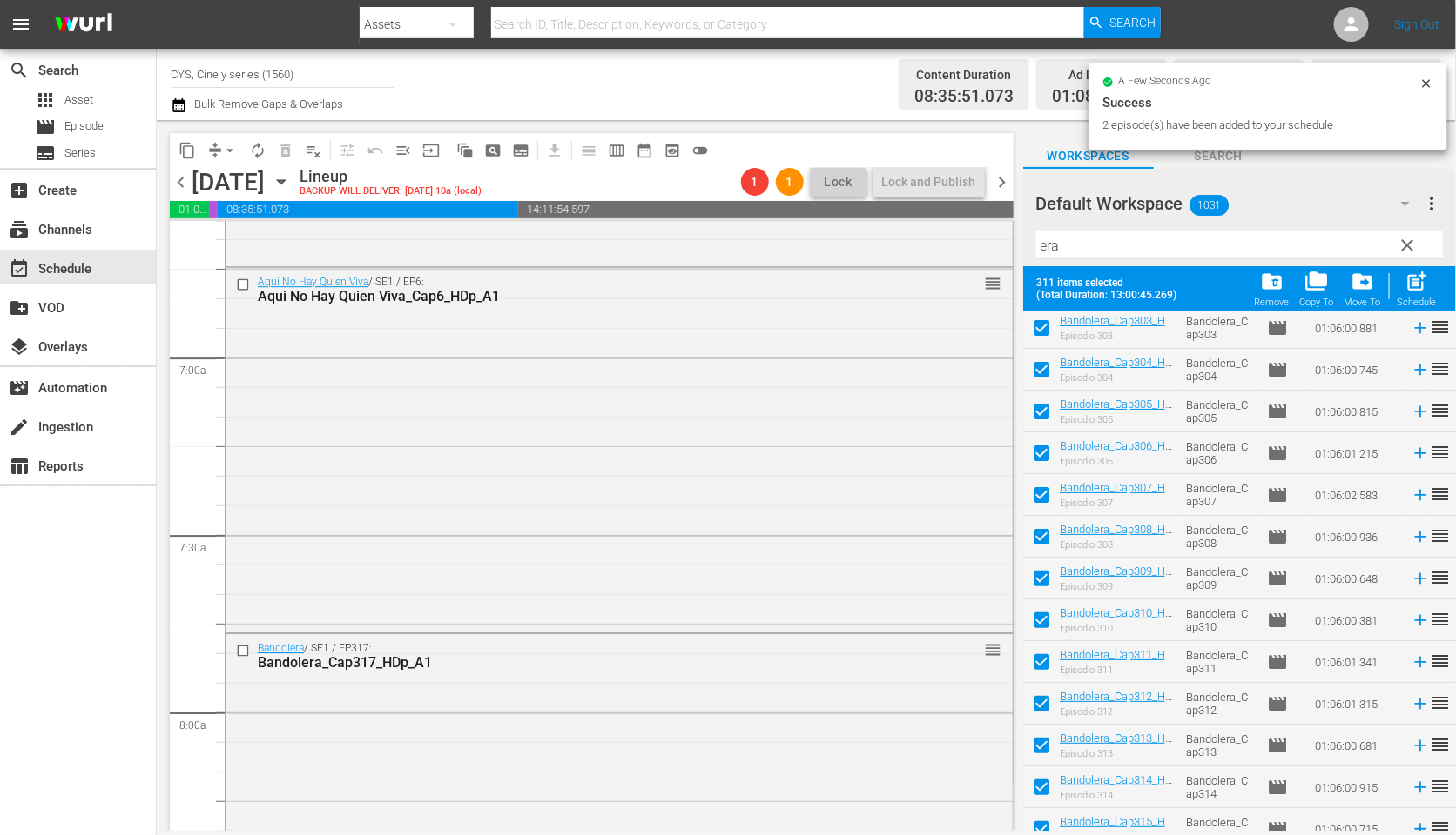
checkbox input "true"
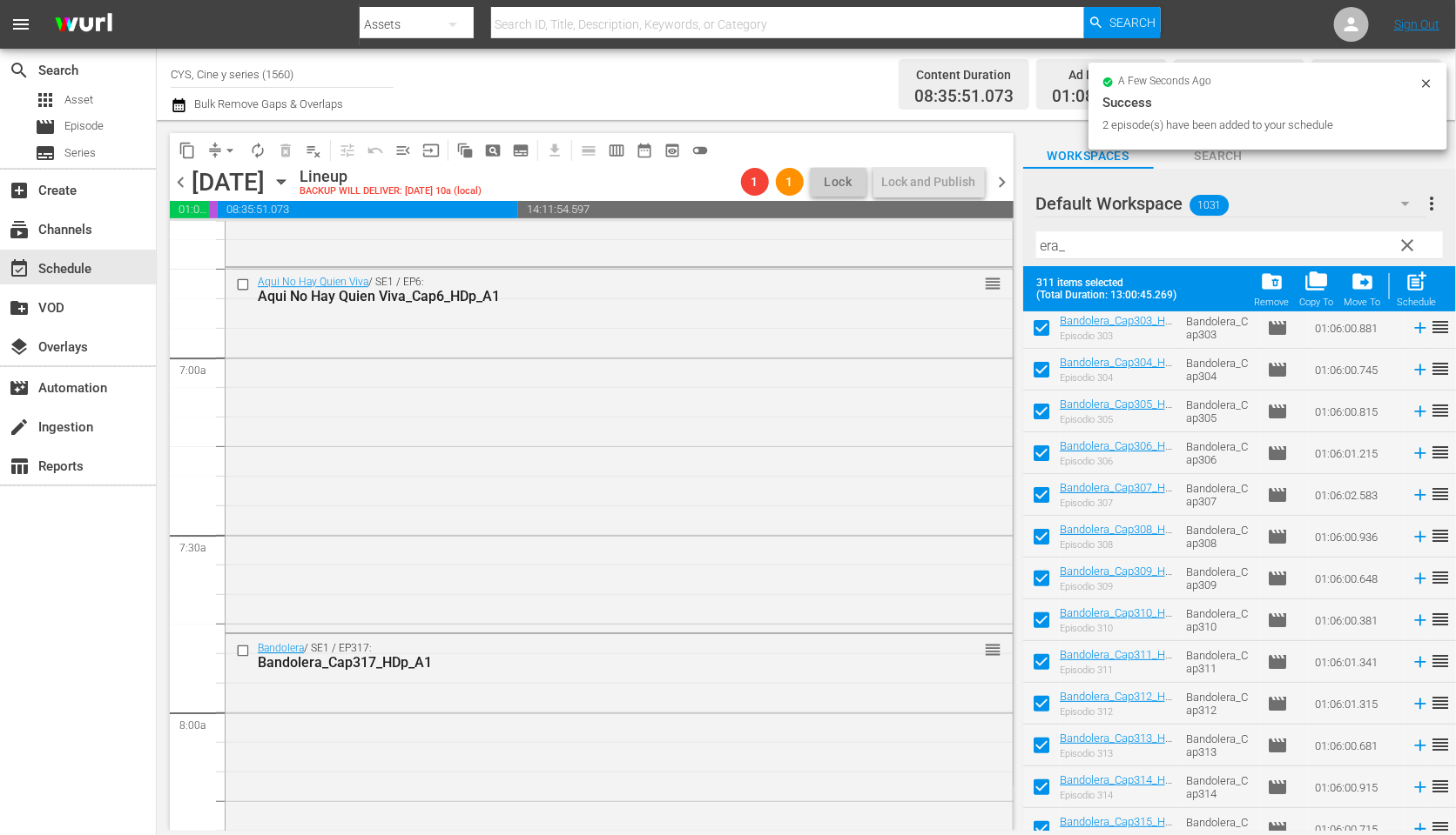
checkbox input "true"
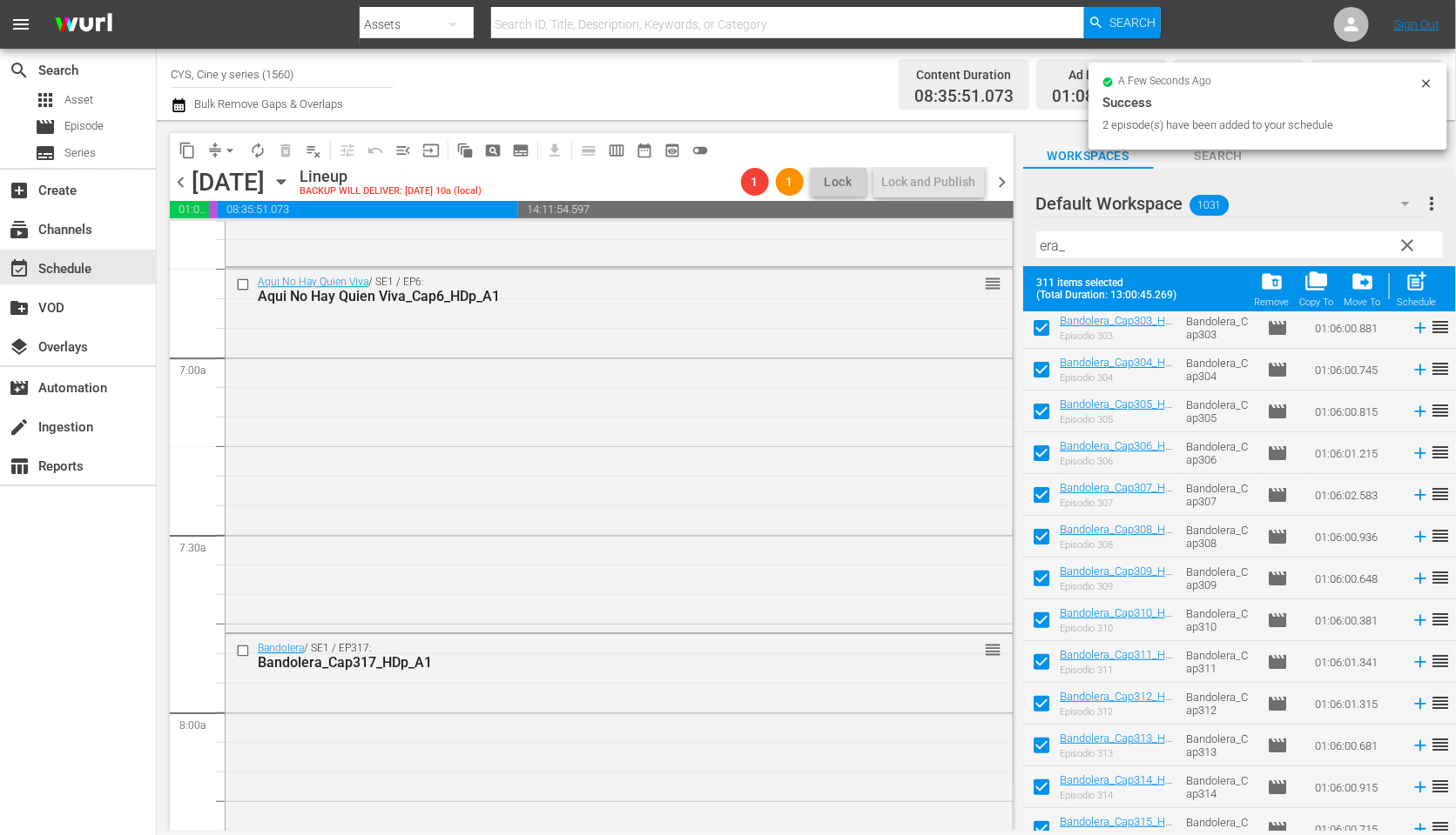
checkbox input "true"
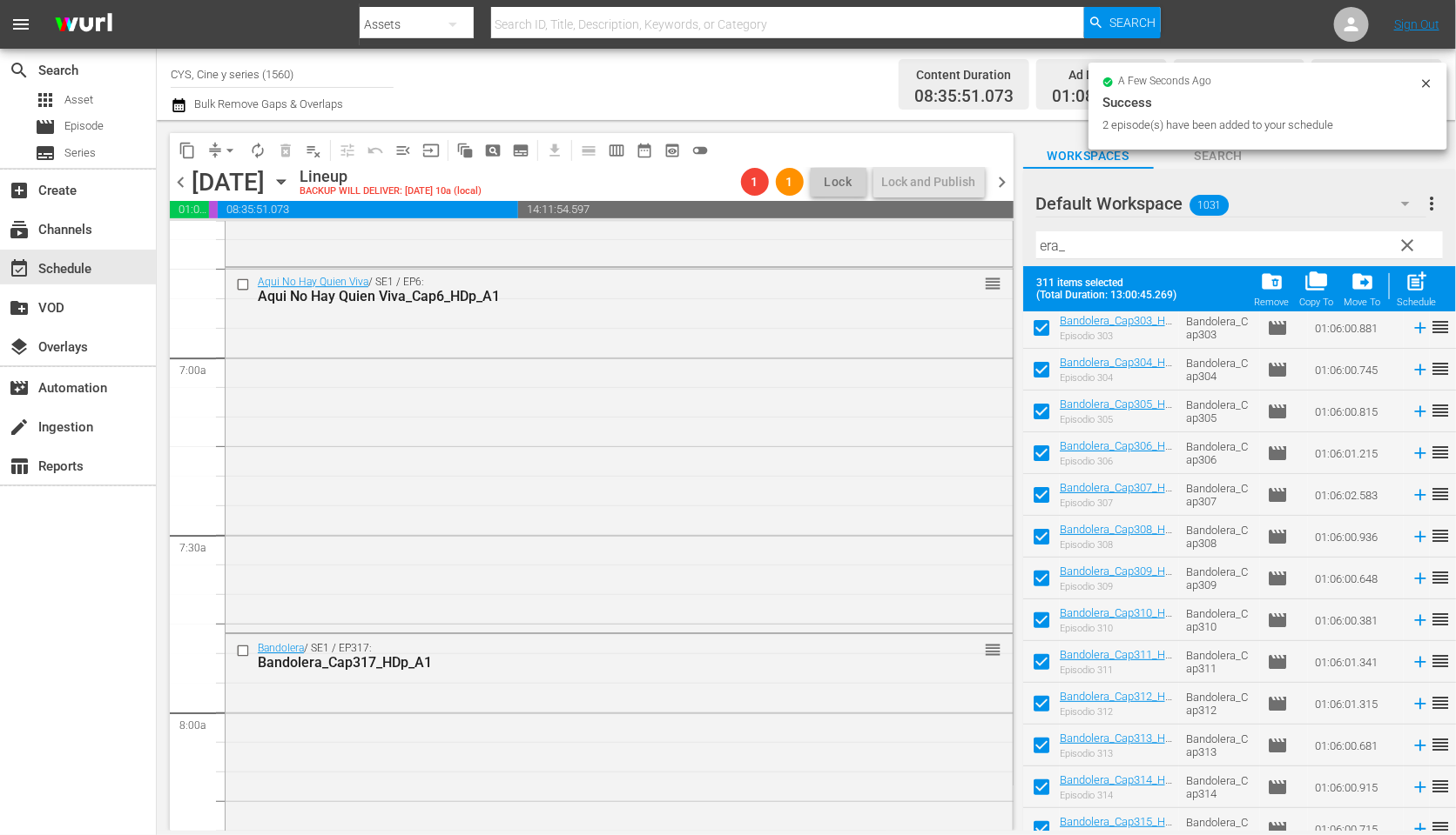
checkbox input "true"
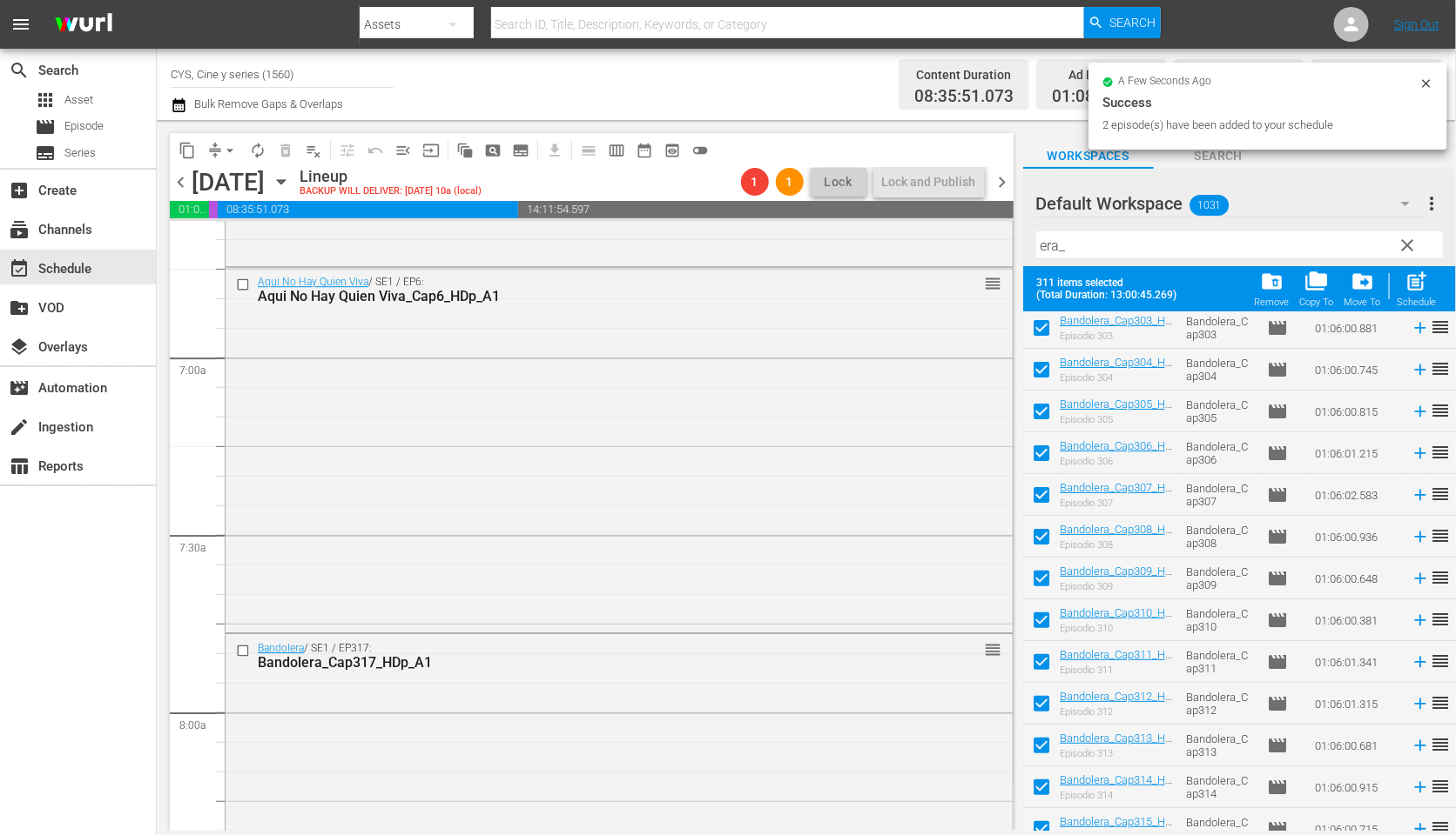
checkbox input "true"
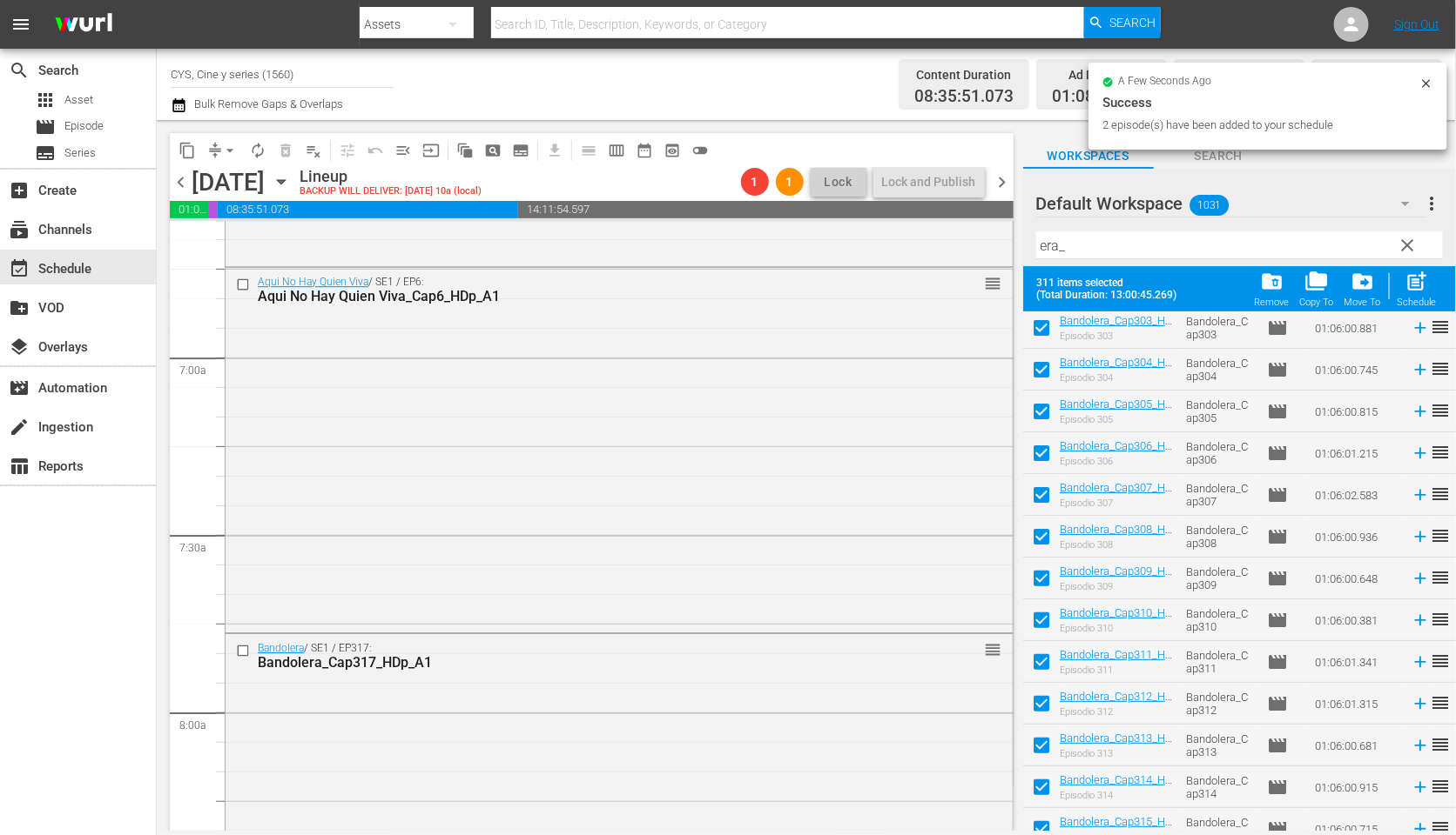
checkbox input "true"
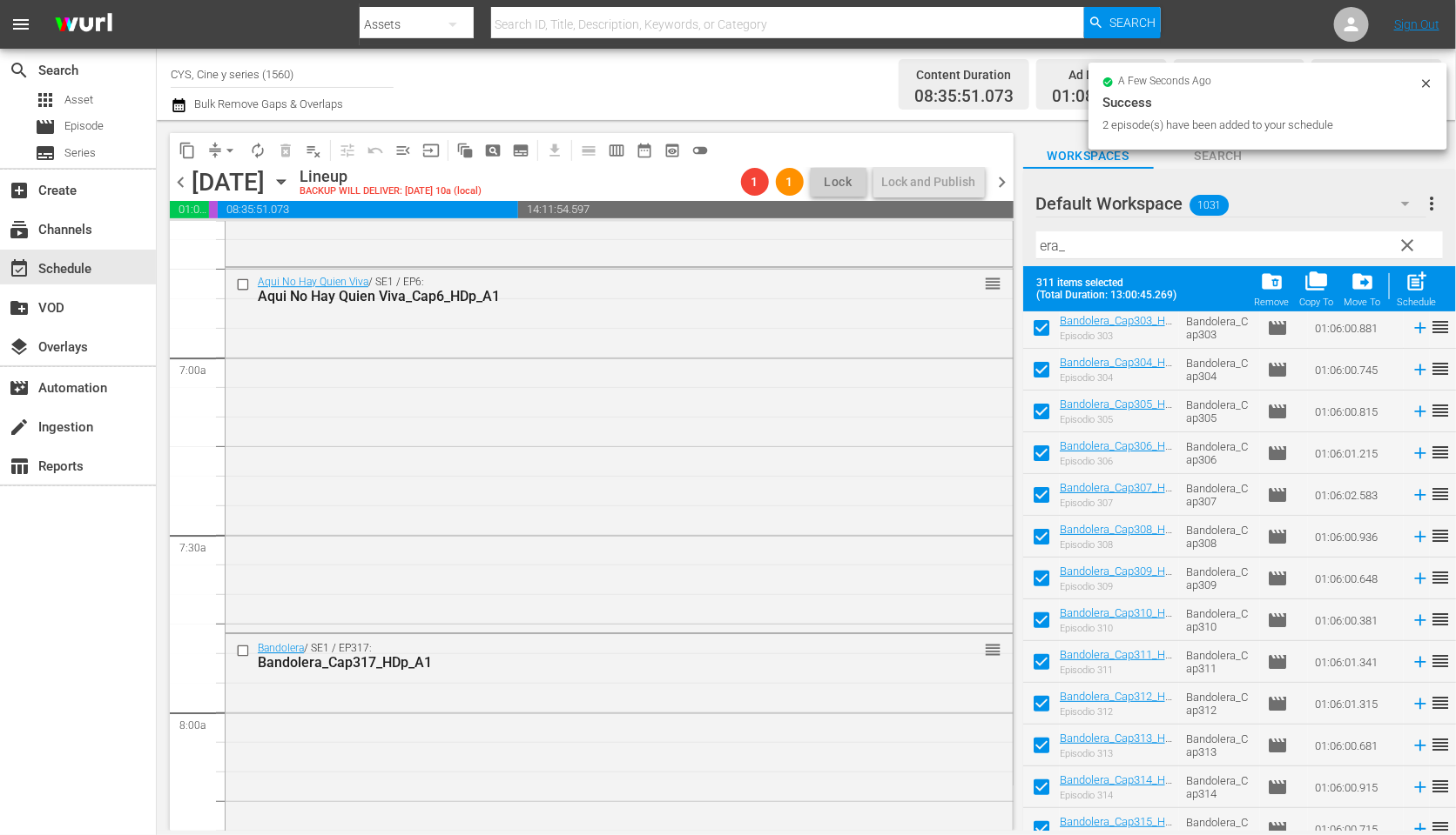
checkbox input "true"
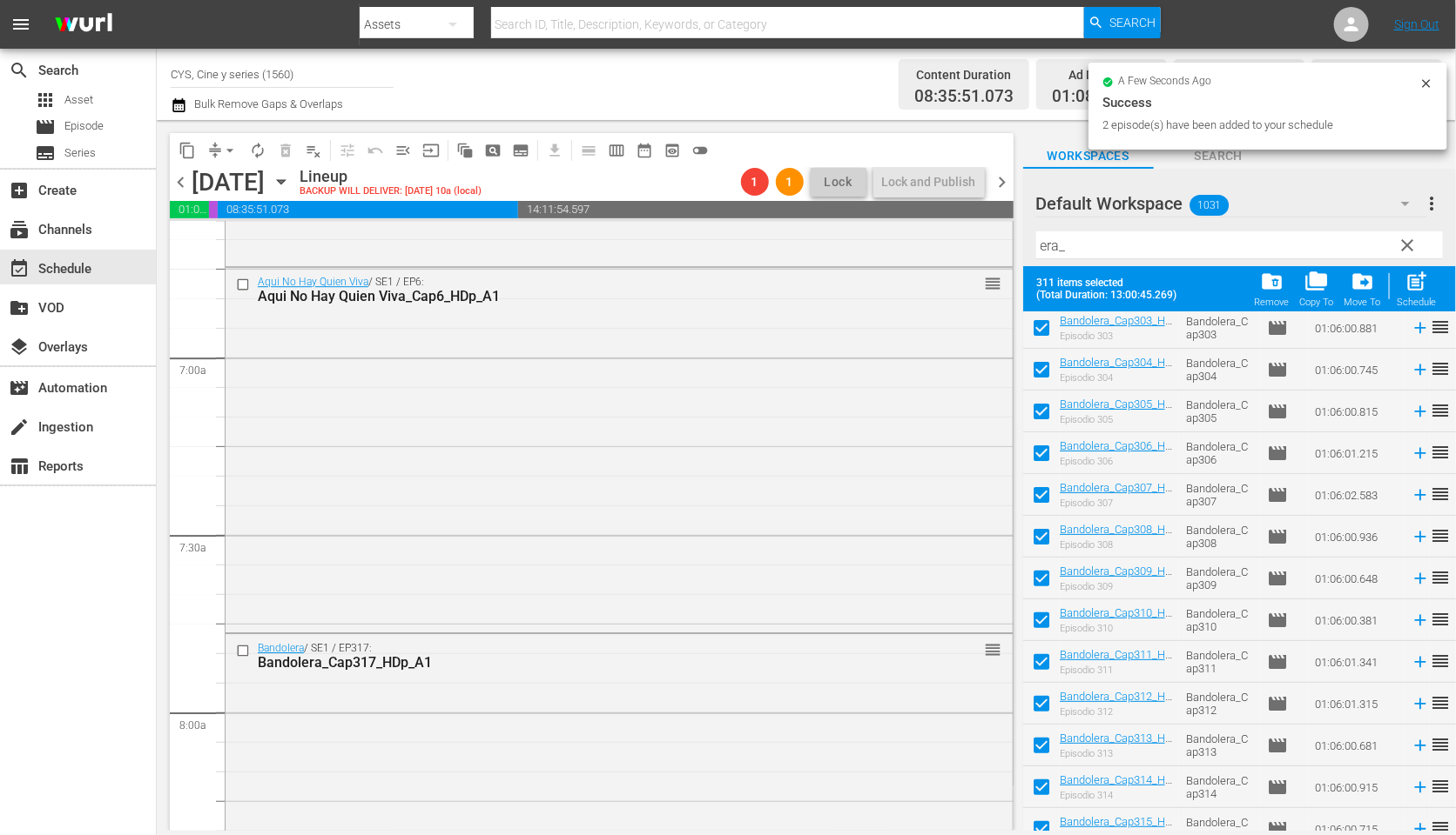
checkbox input "true"
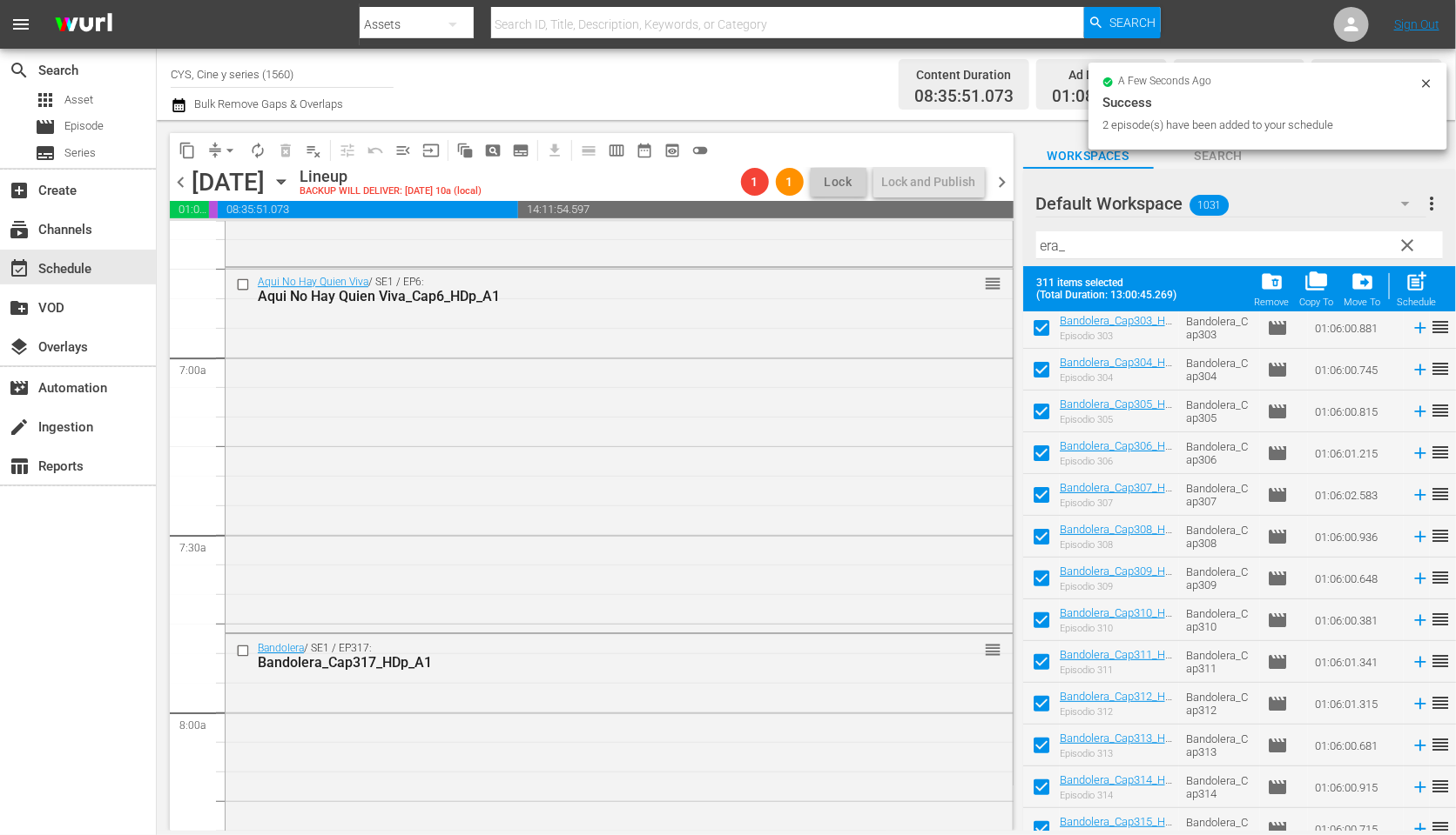
checkbox input "true"
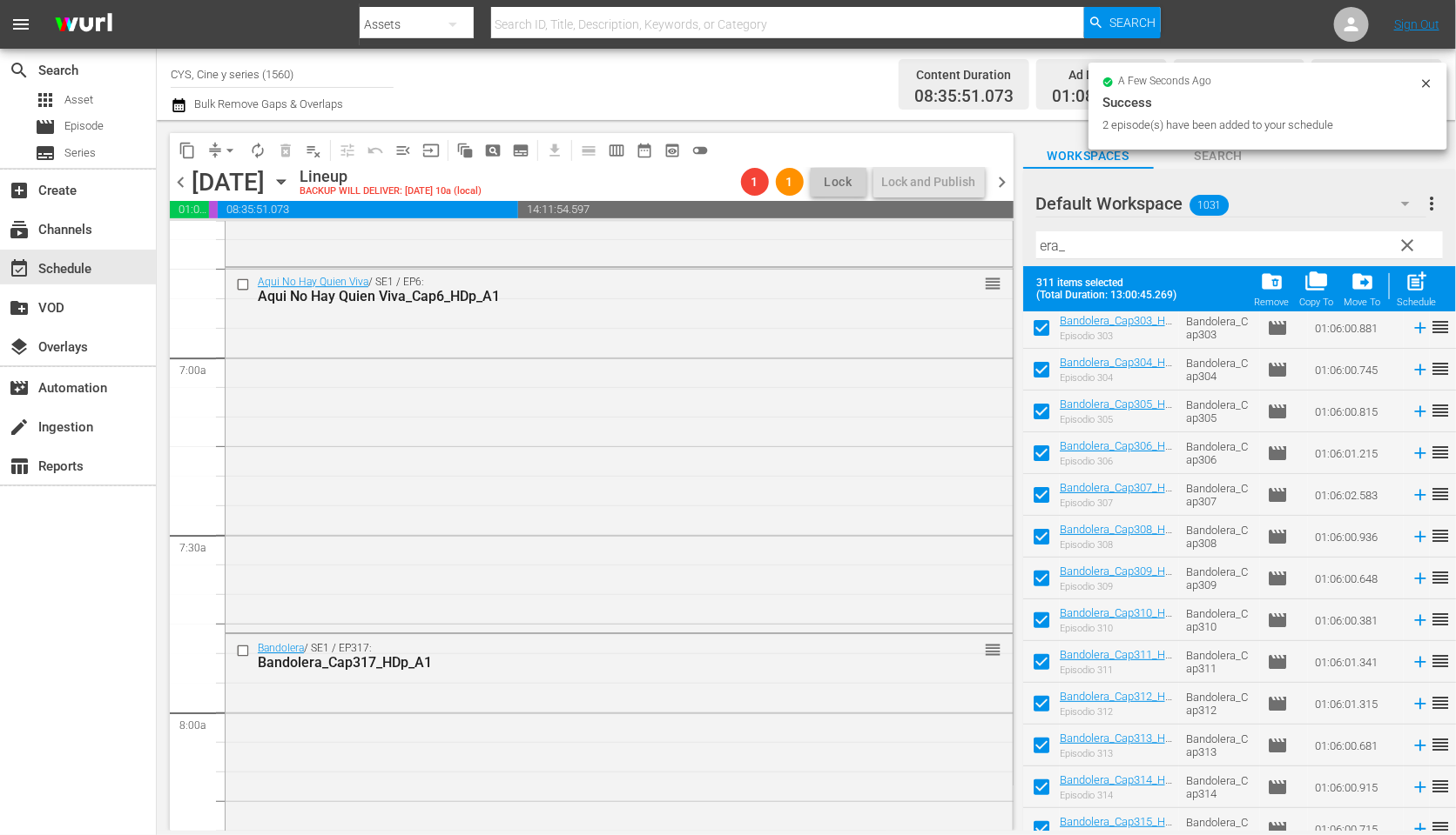
checkbox input "true"
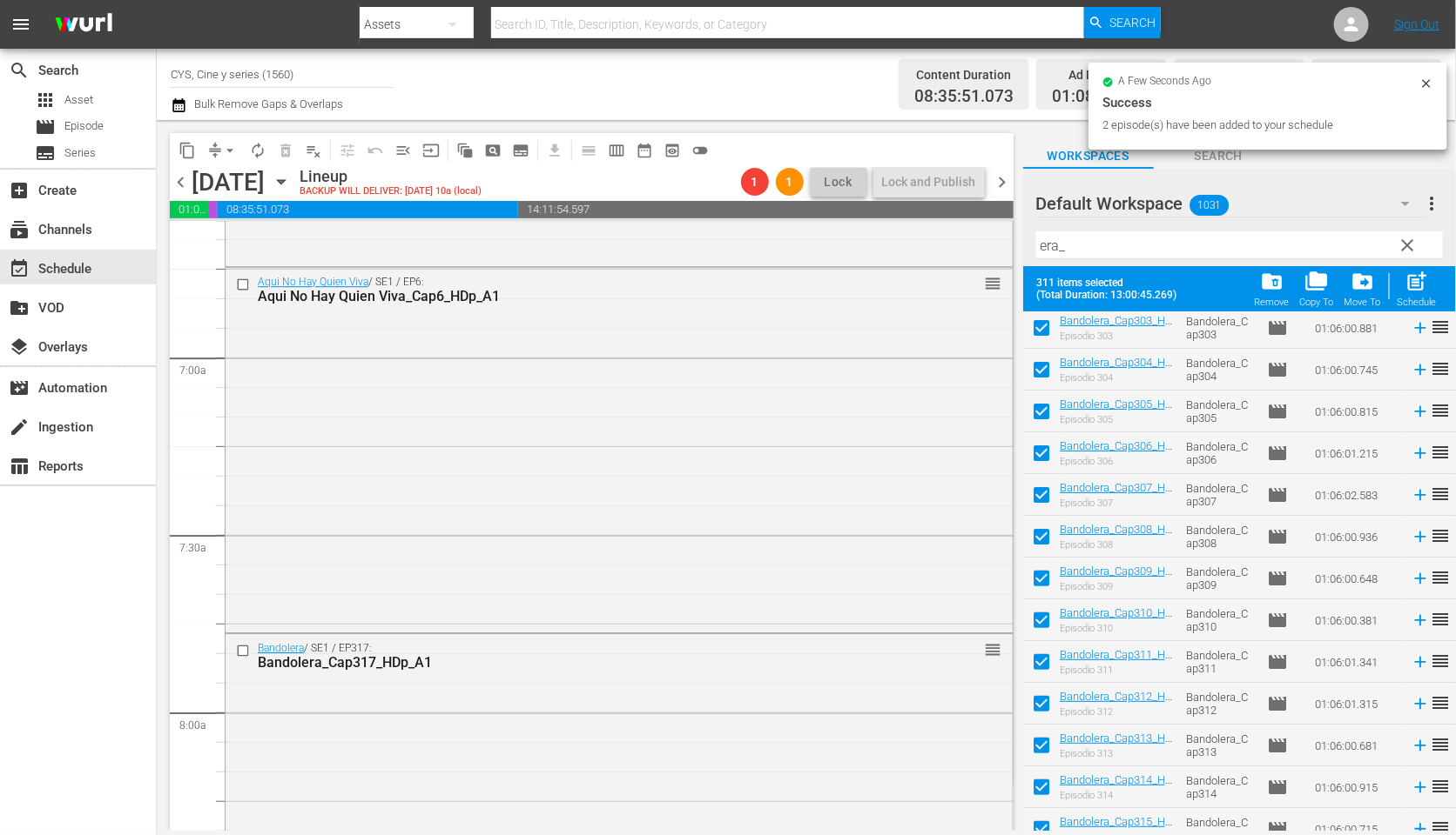
checkbox input "true"
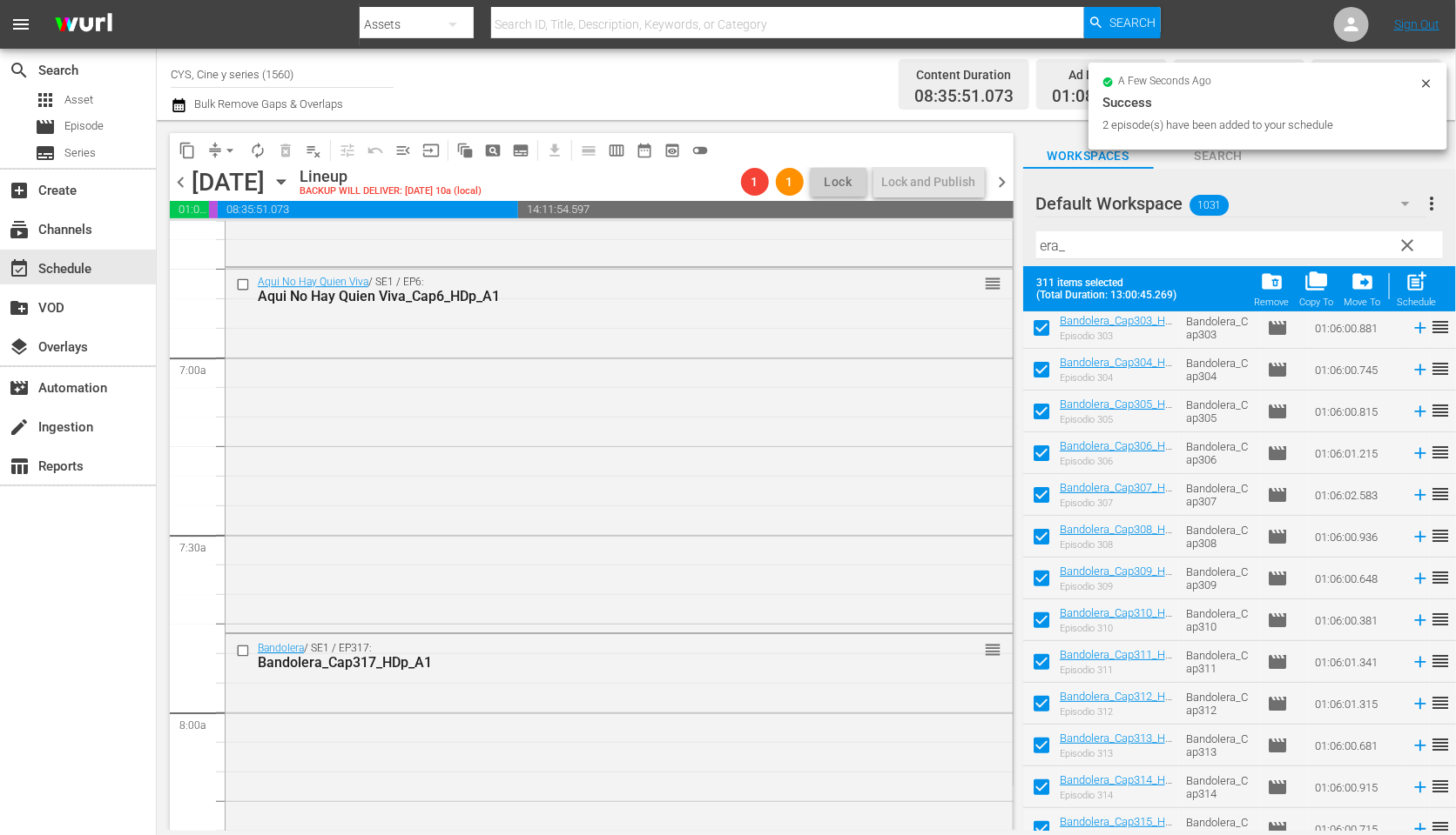
checkbox input "true"
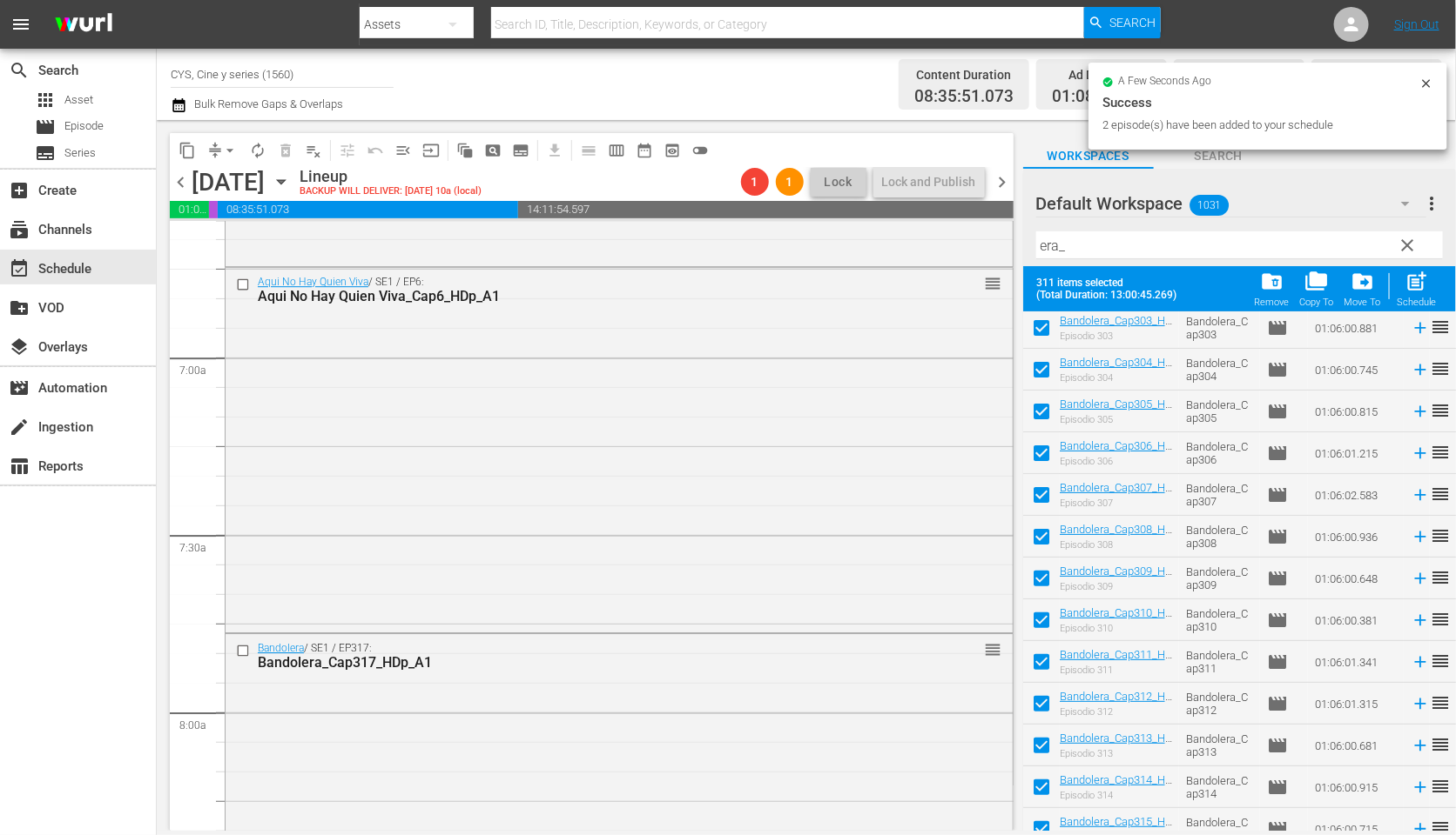
checkbox input "true"
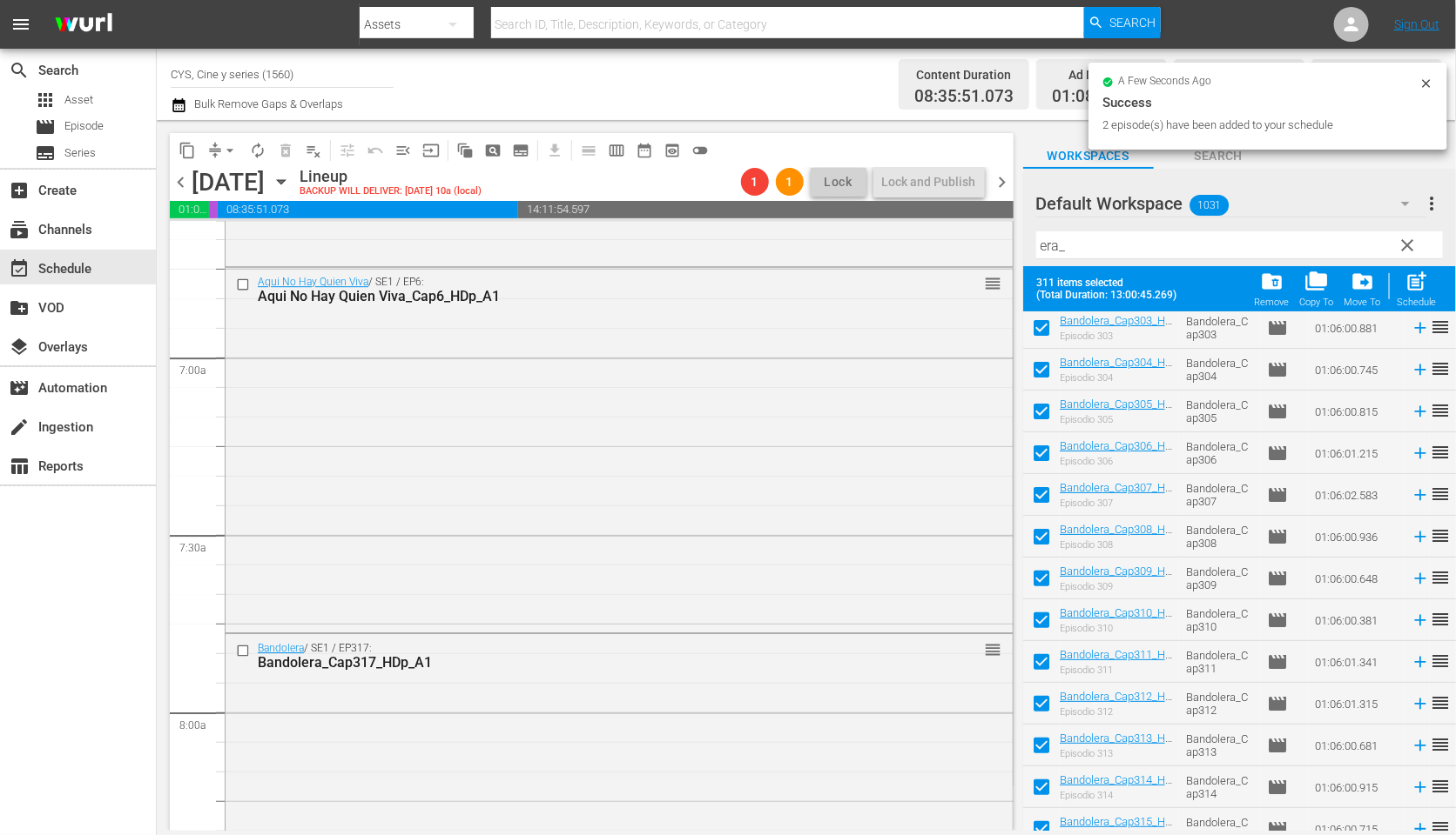
checkbox input "true"
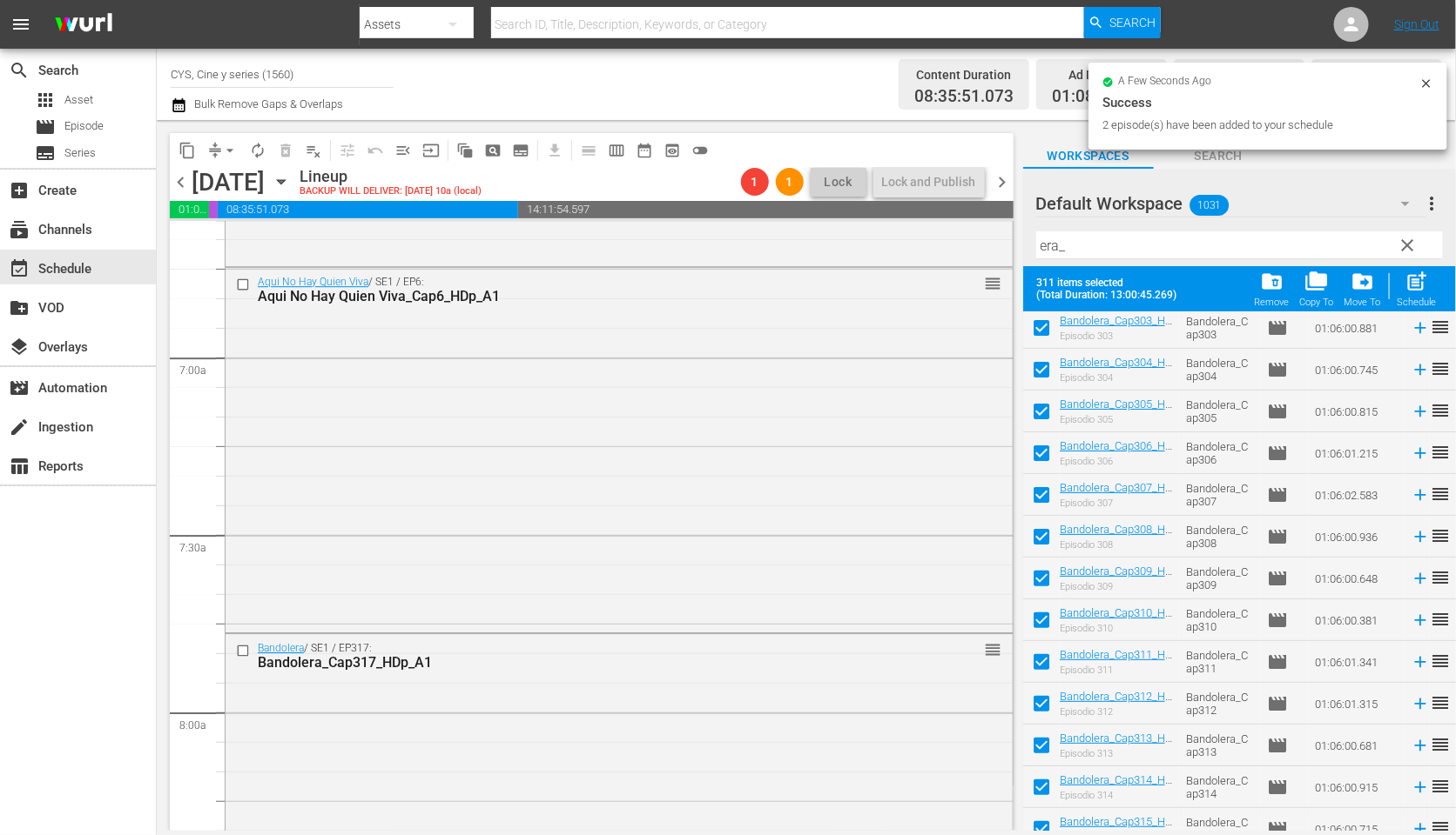
checkbox input "true"
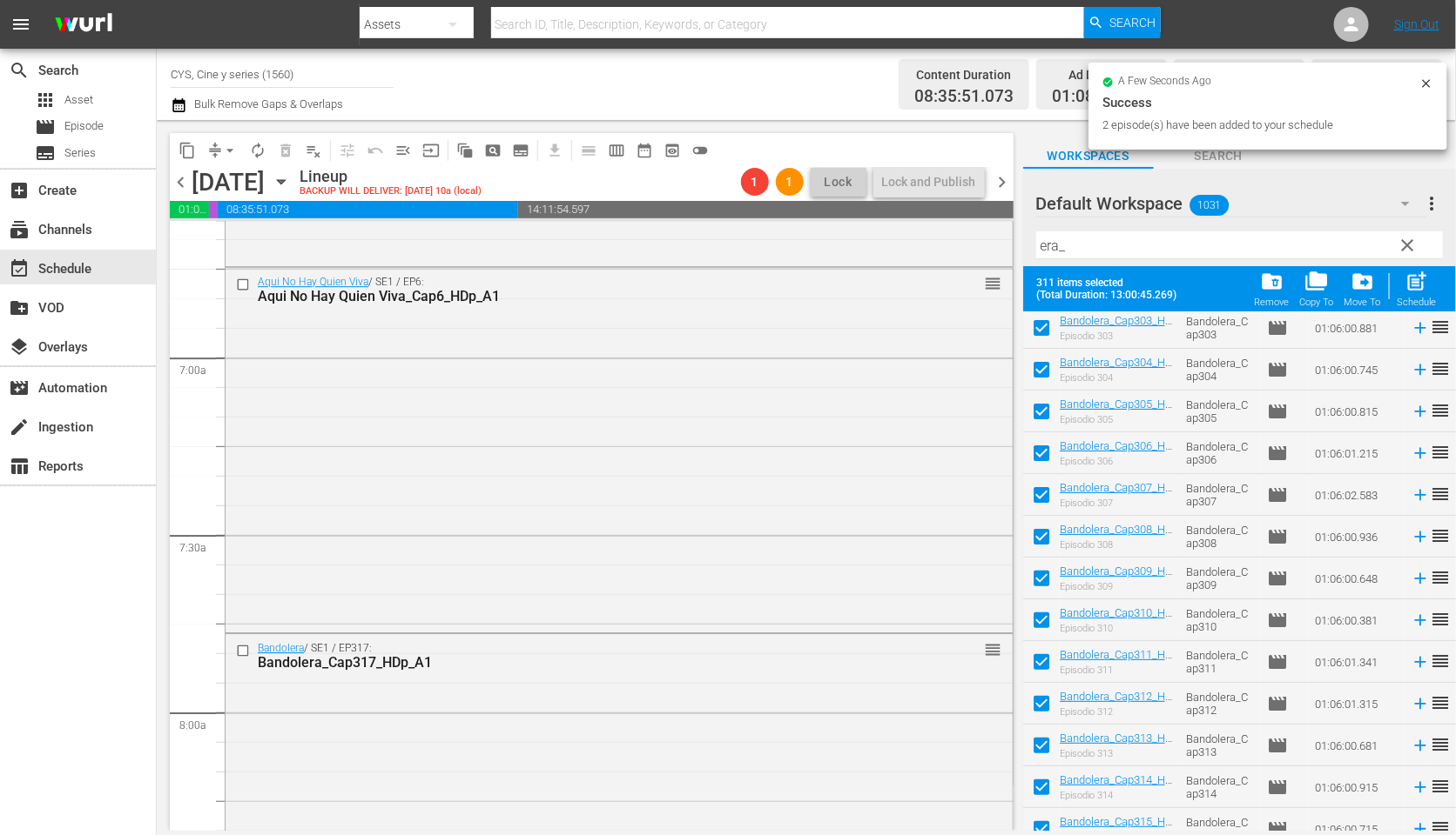
checkbox input "true"
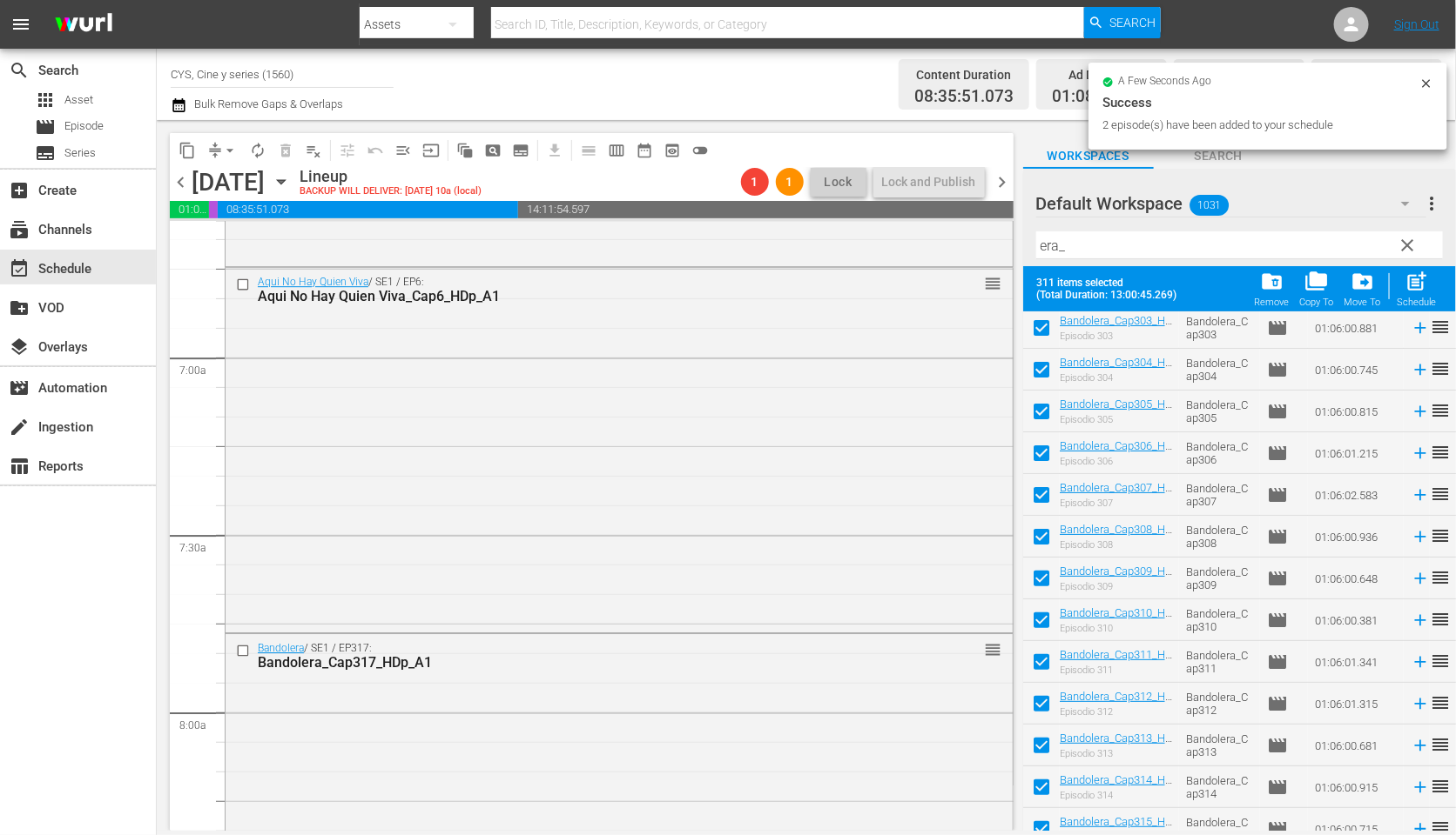
checkbox input "true"
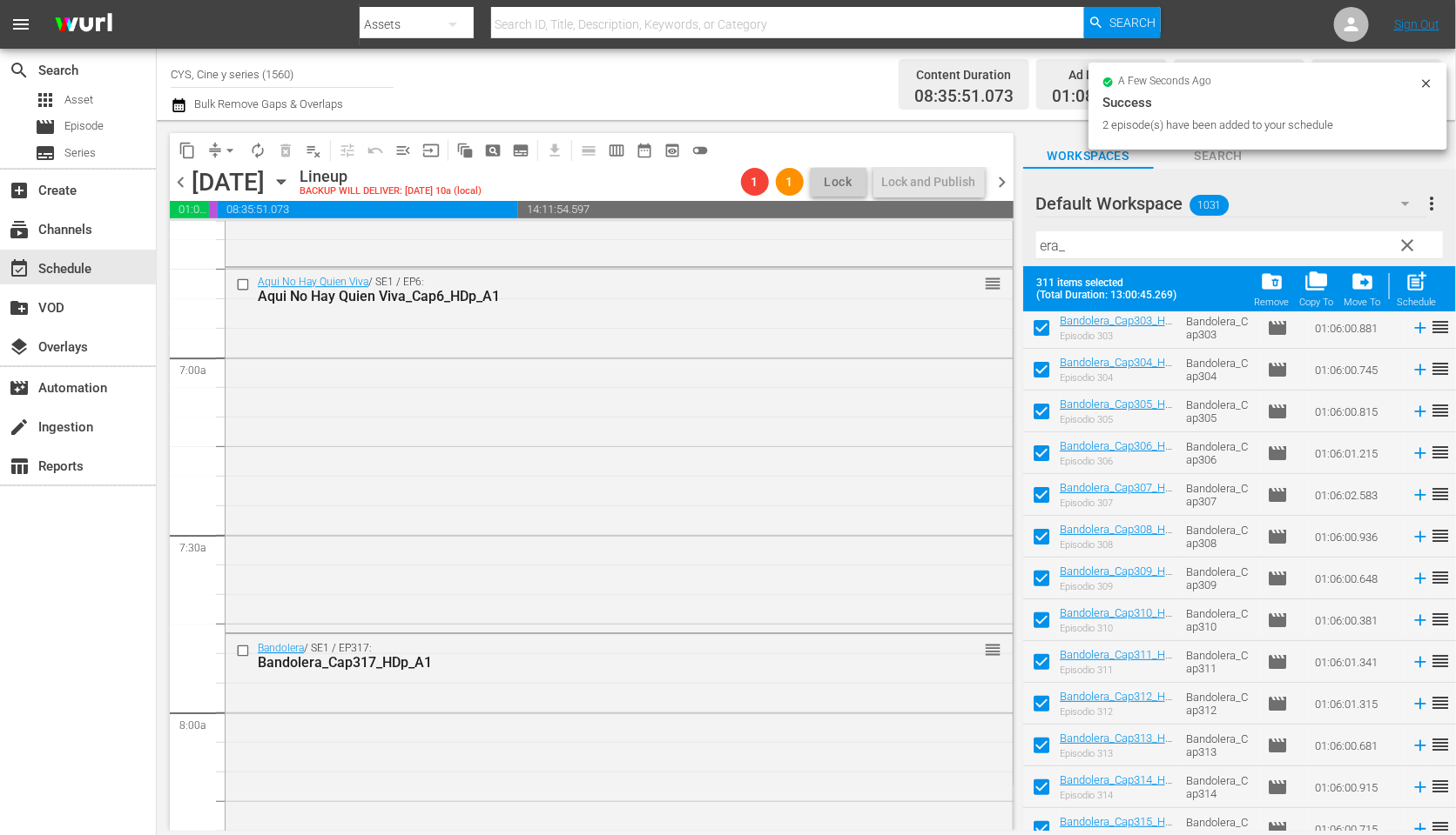
checkbox input "true"
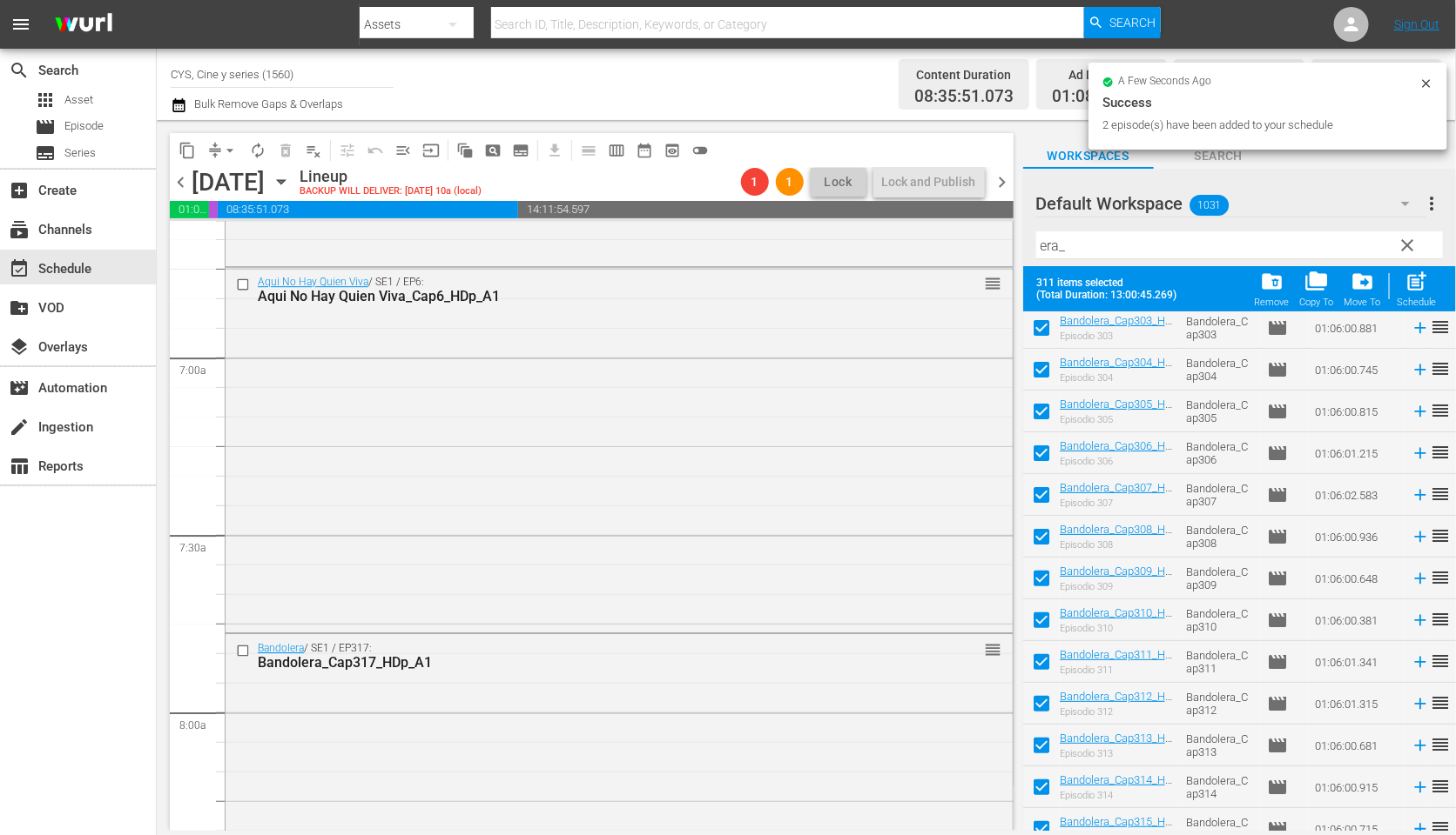
checkbox input "true"
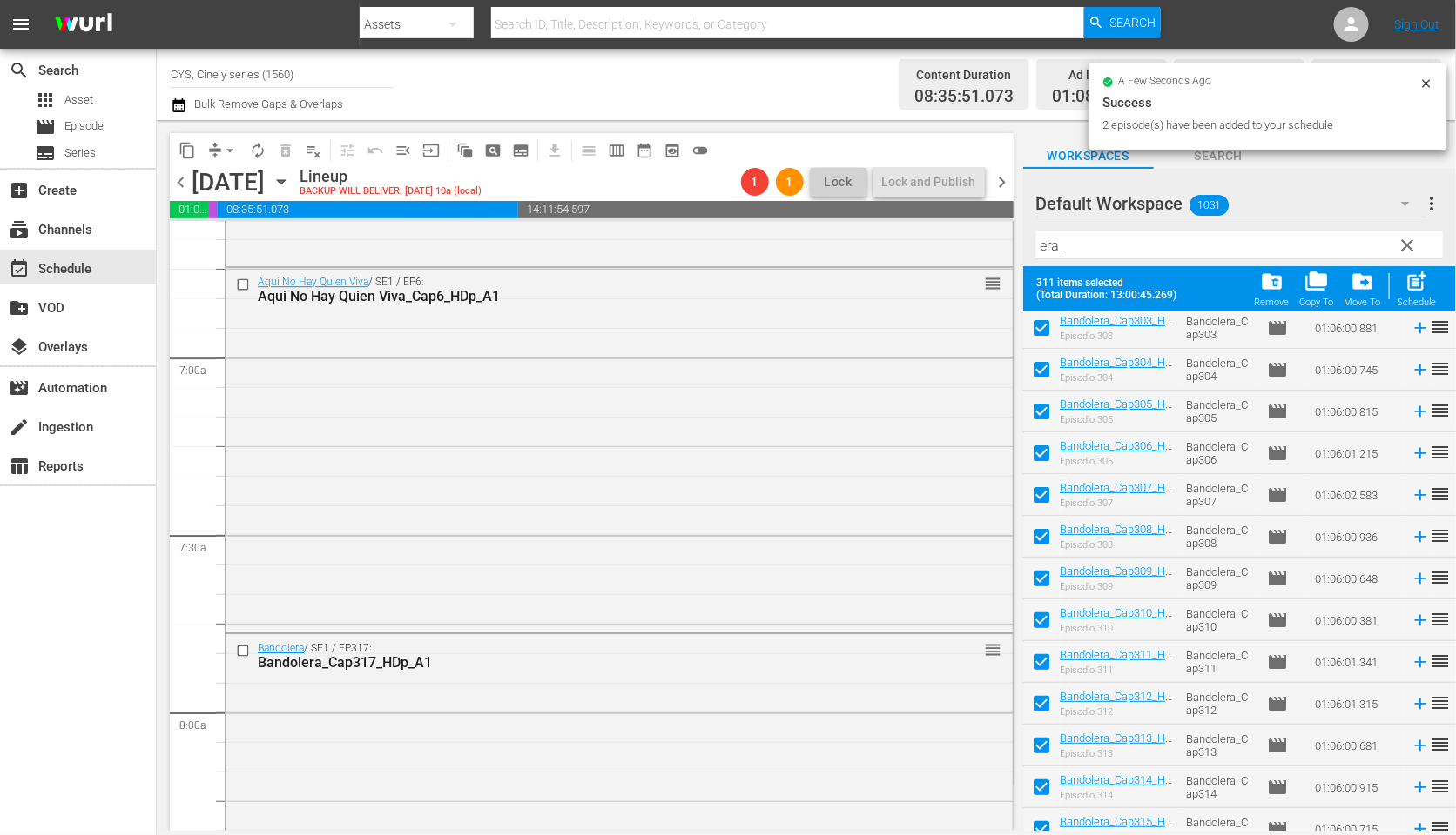
checkbox input "true"
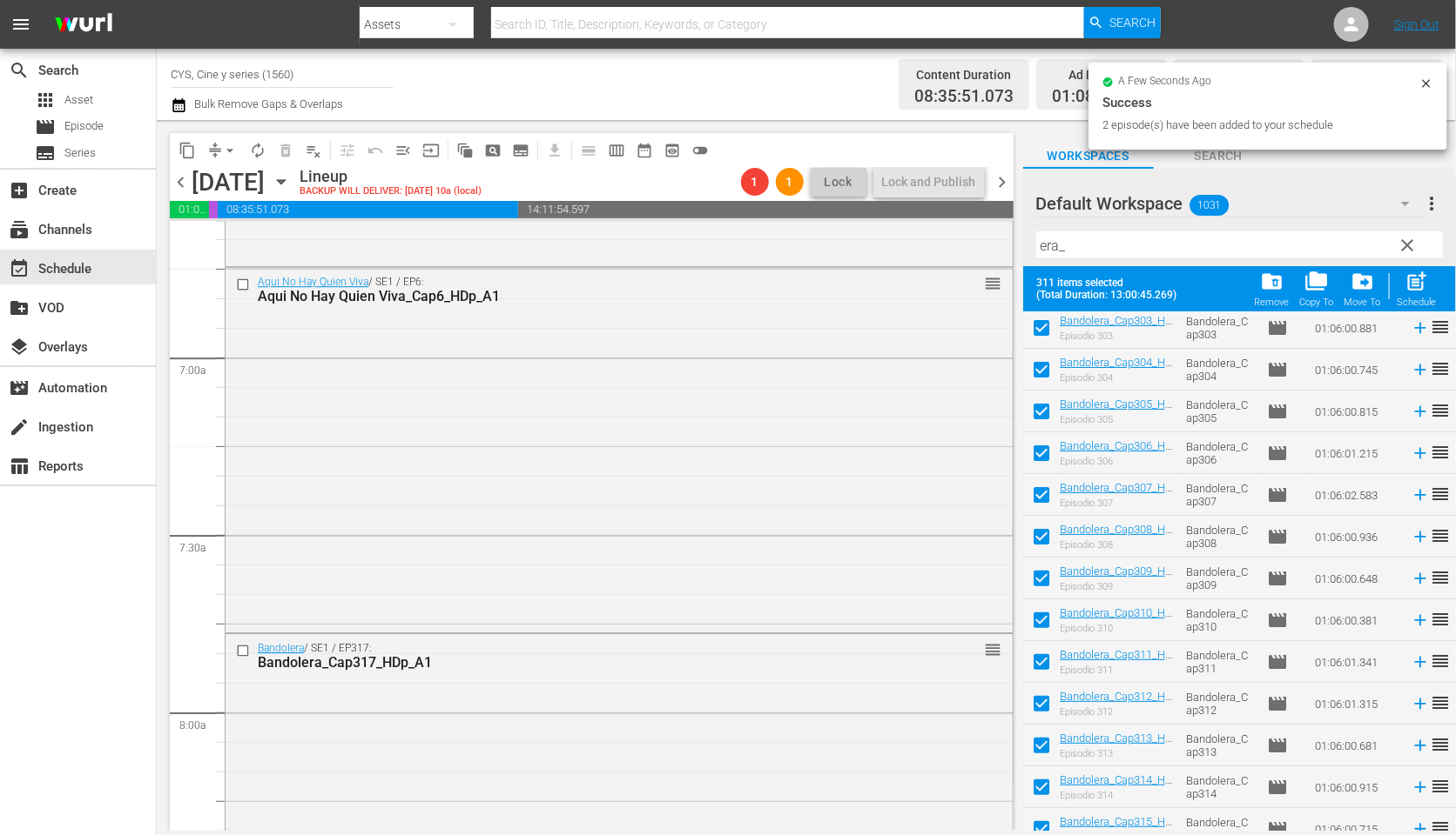
checkbox input "true"
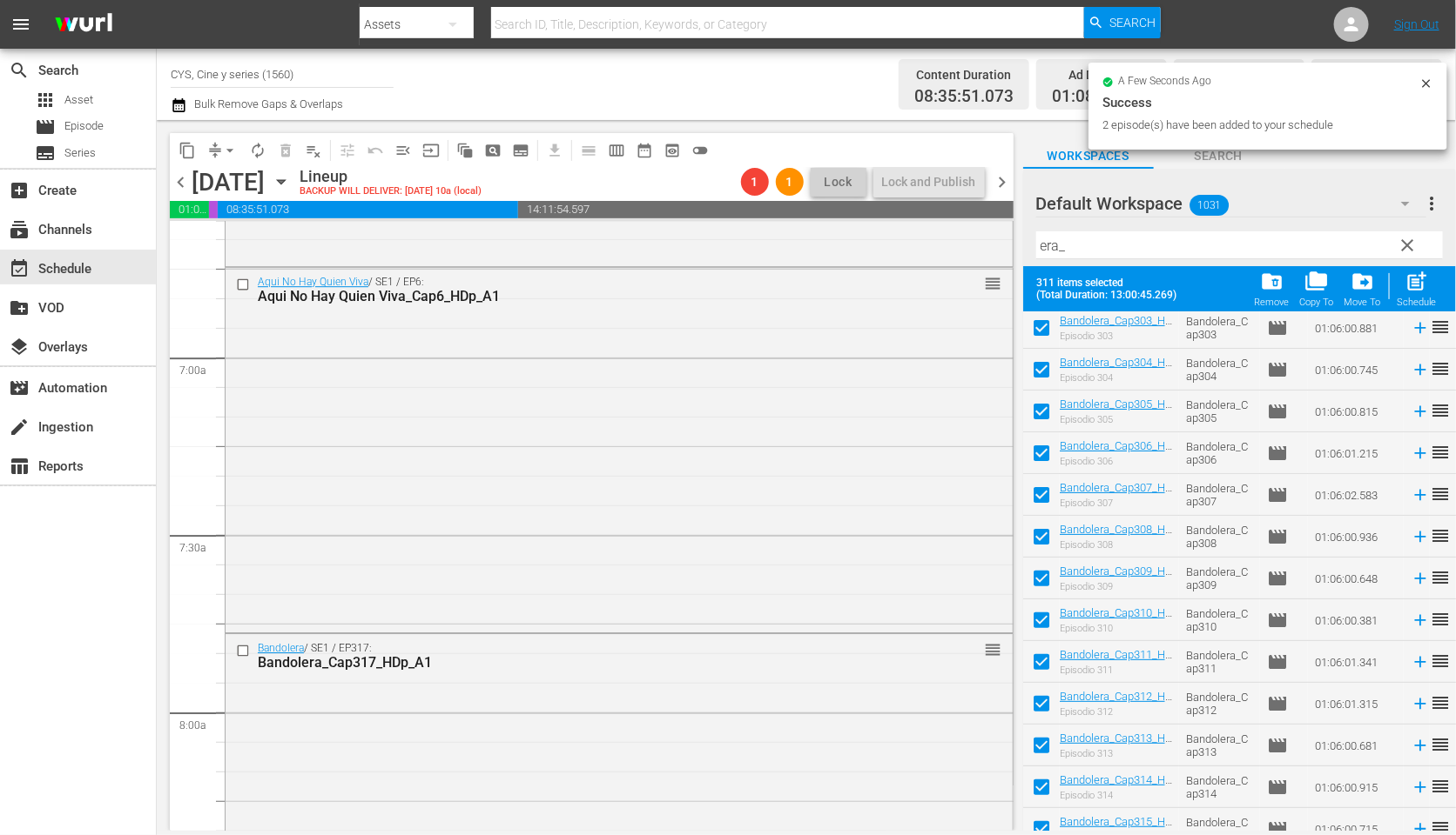
checkbox input "true"
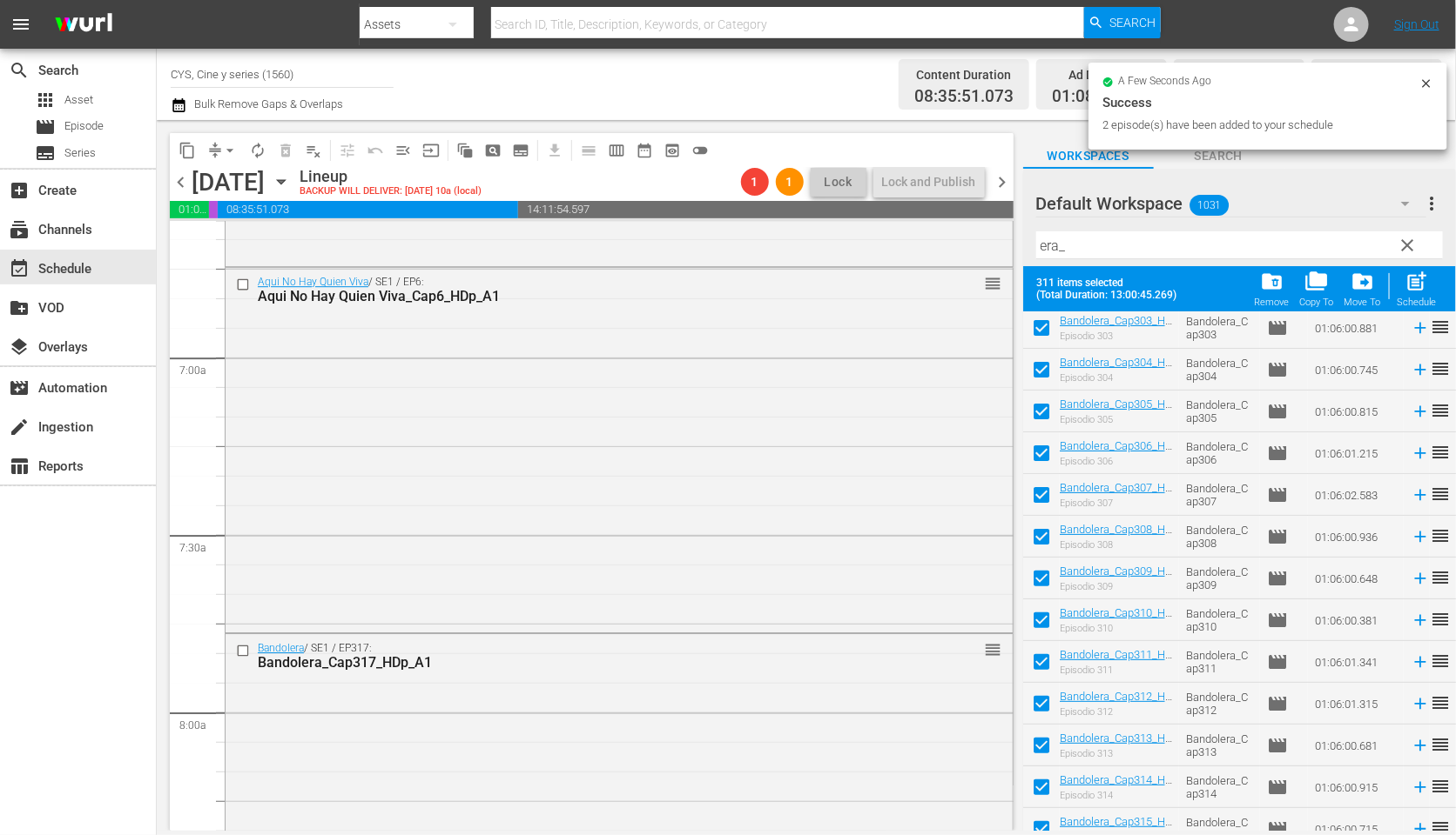
checkbox input "true"
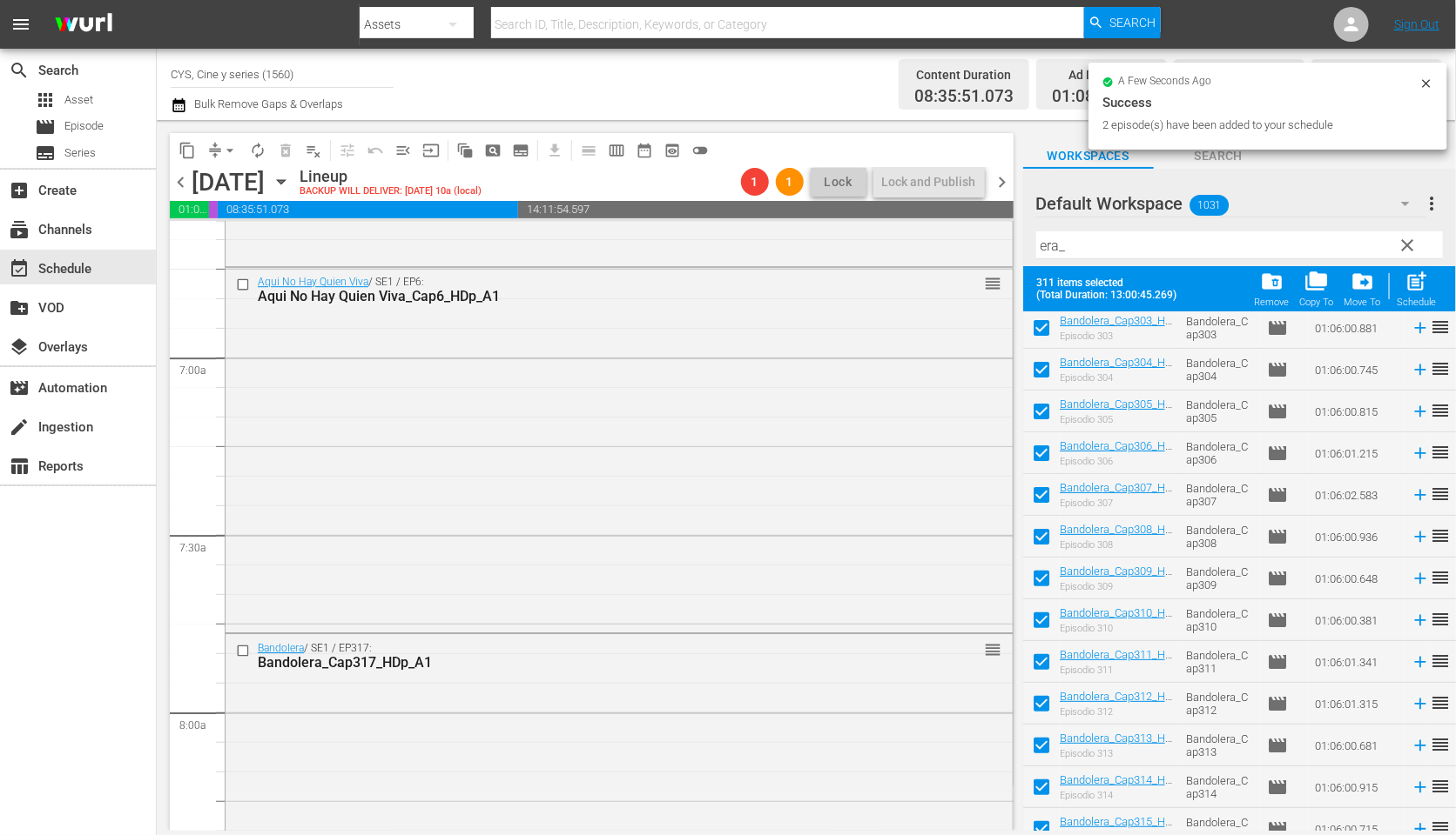
checkbox input "true"
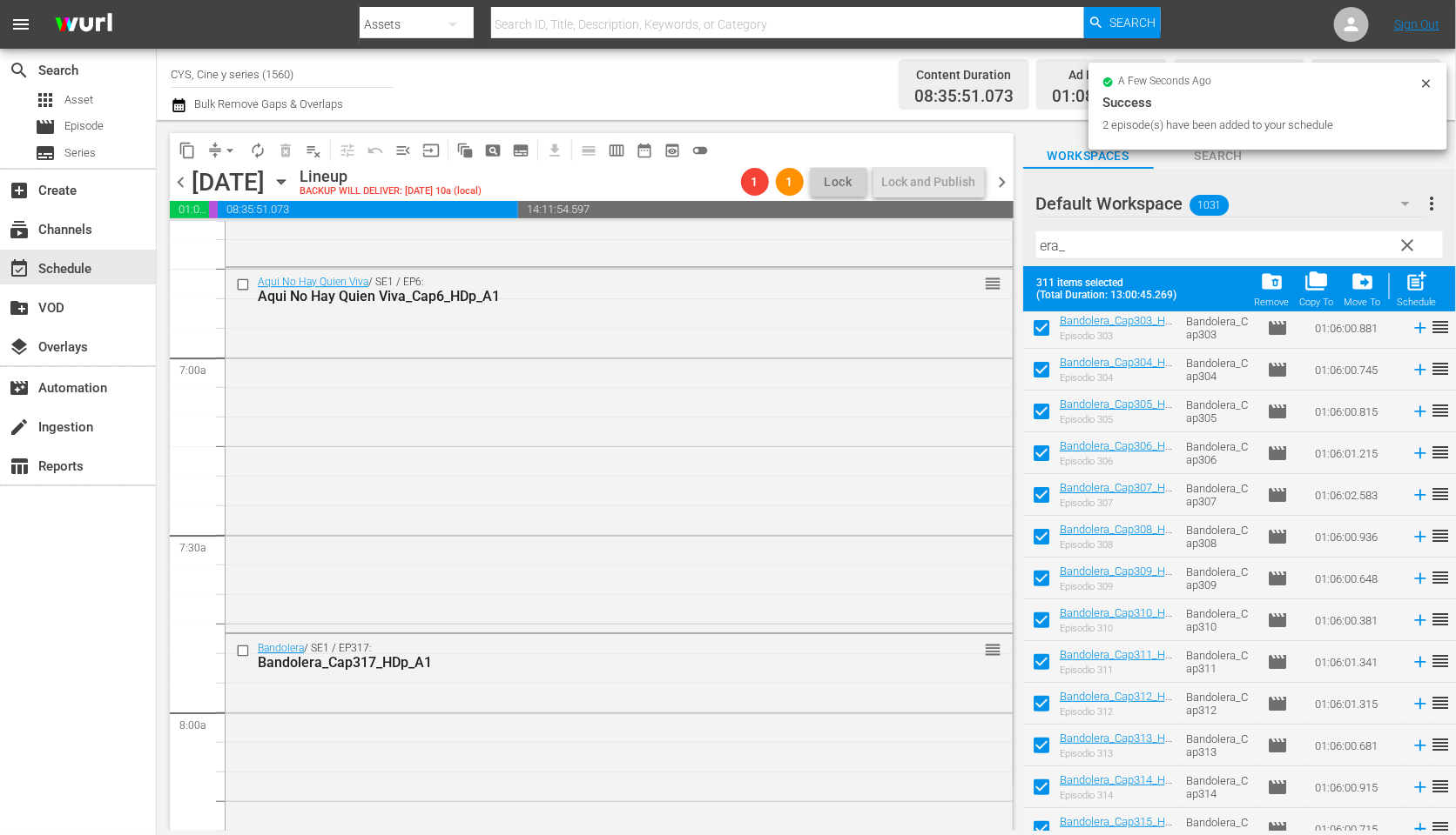
checkbox input "true"
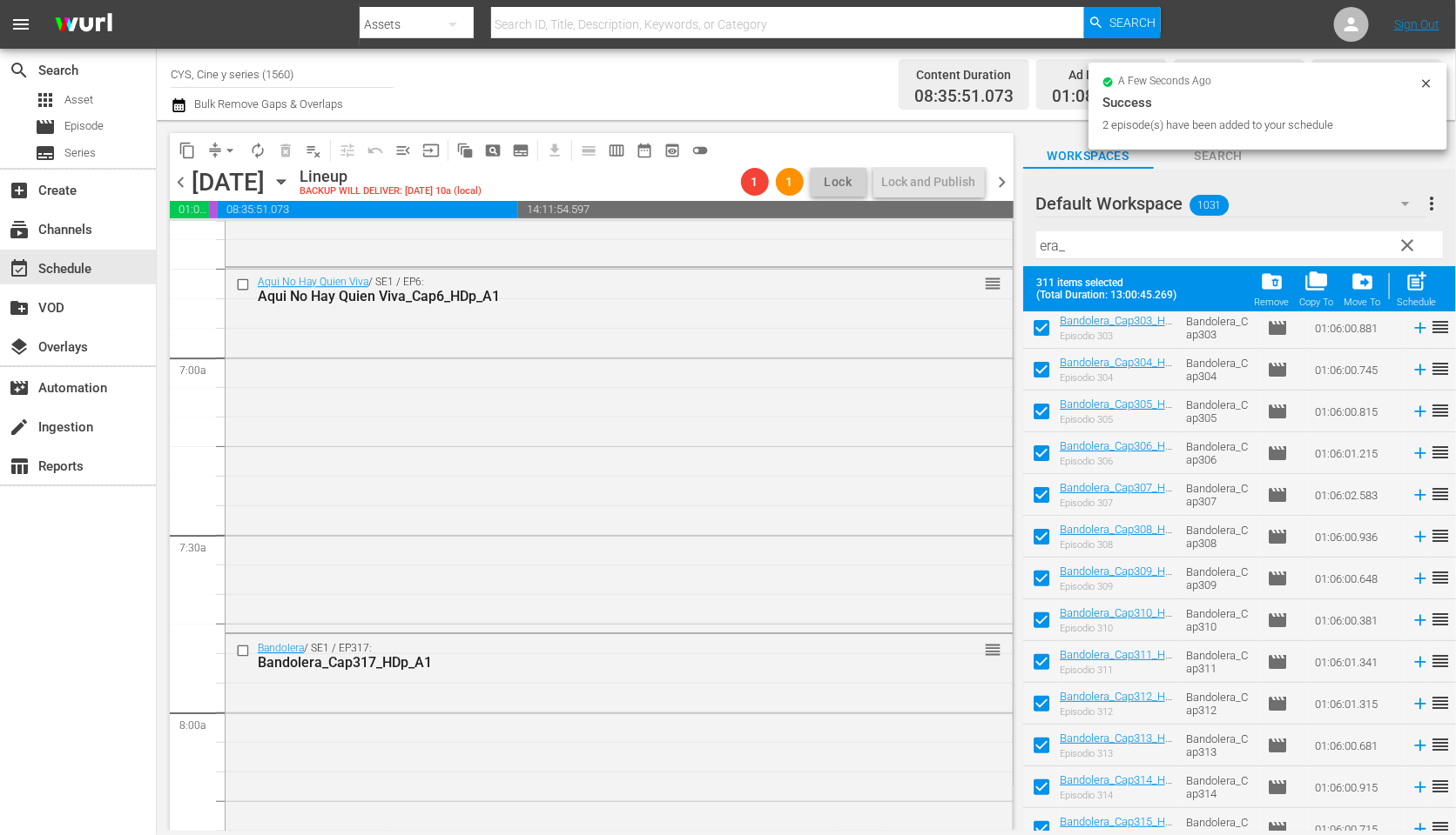
checkbox input "true"
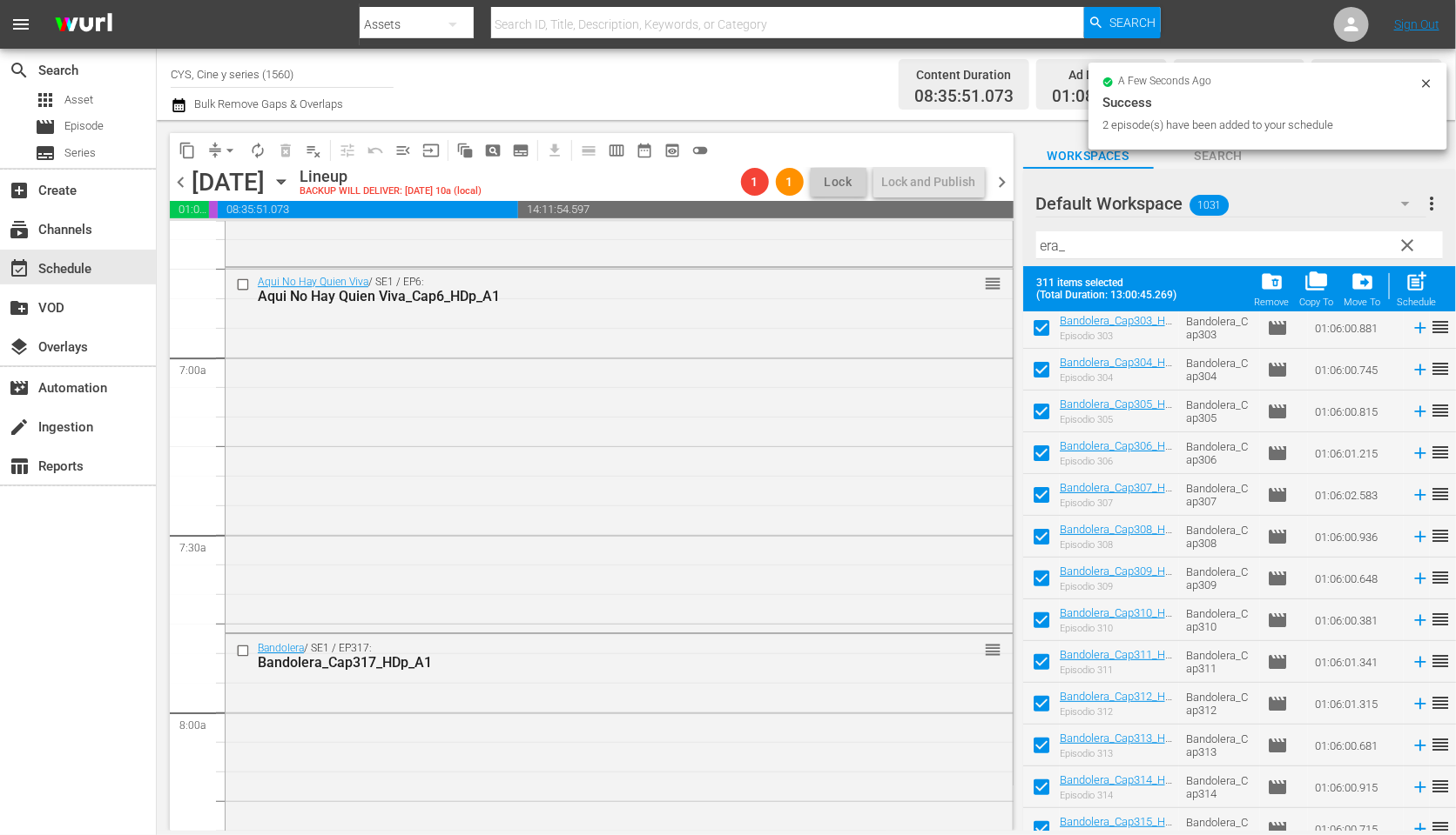
checkbox input "true"
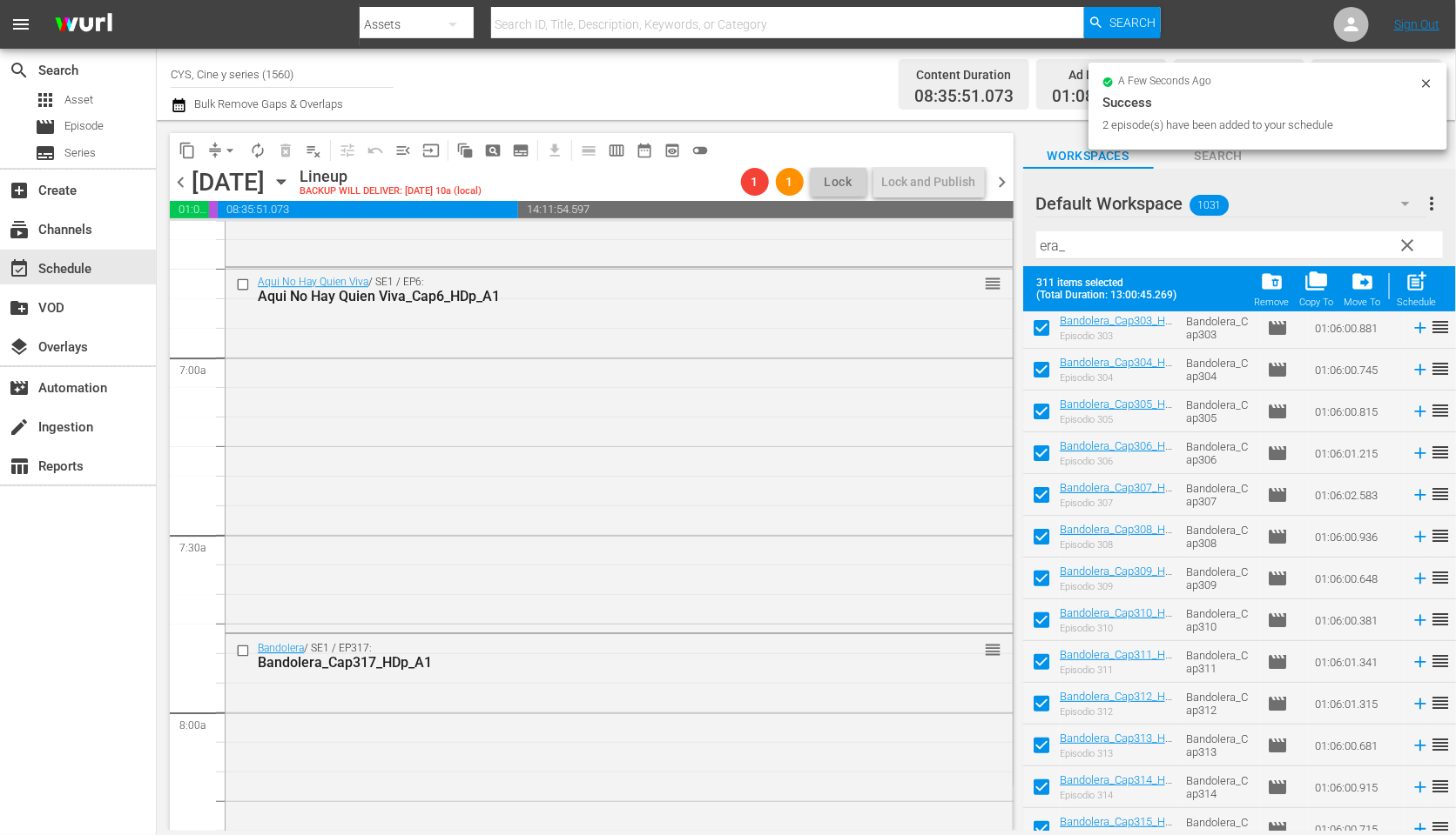
checkbox input "true"
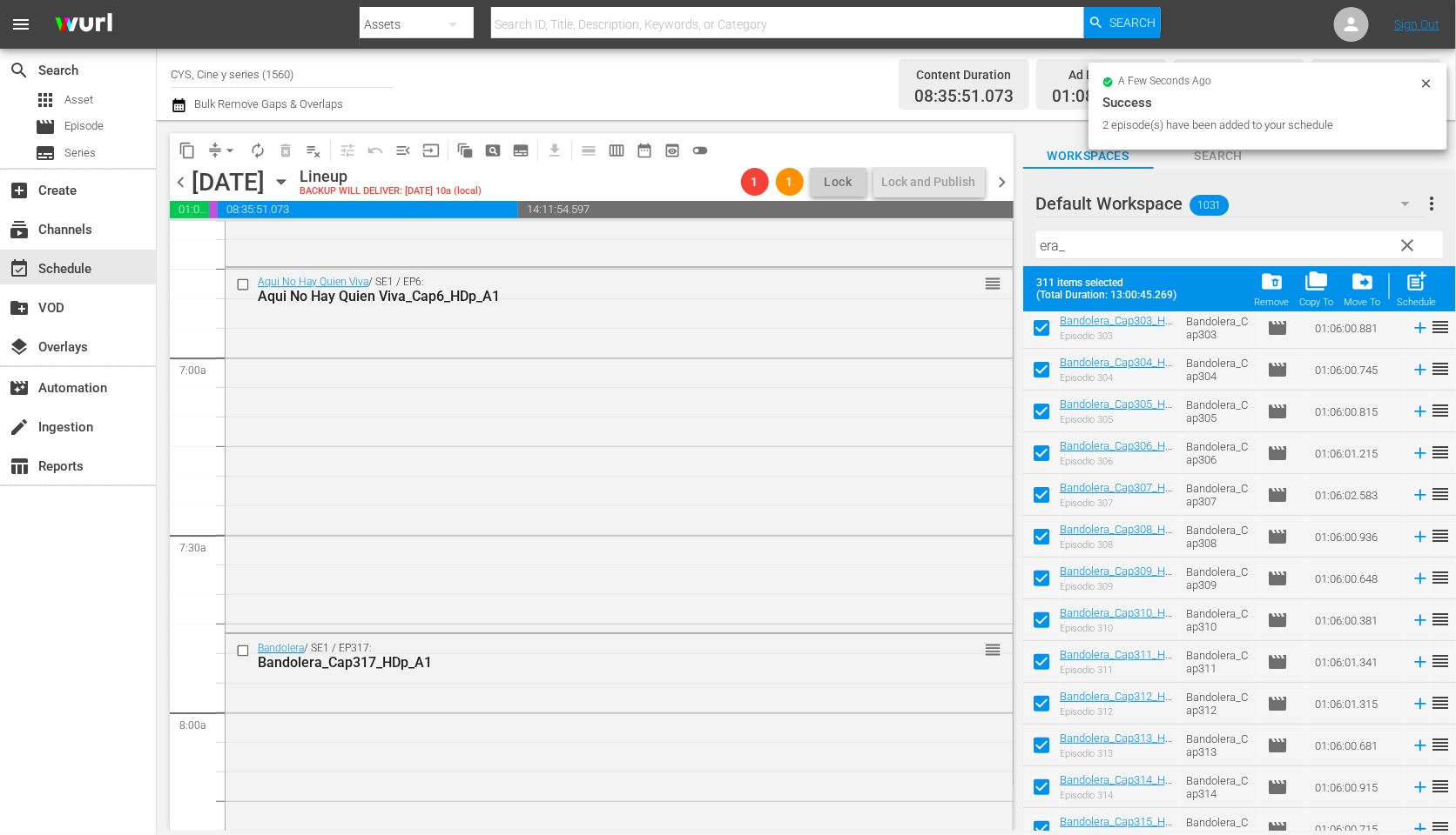
checkbox input "true"
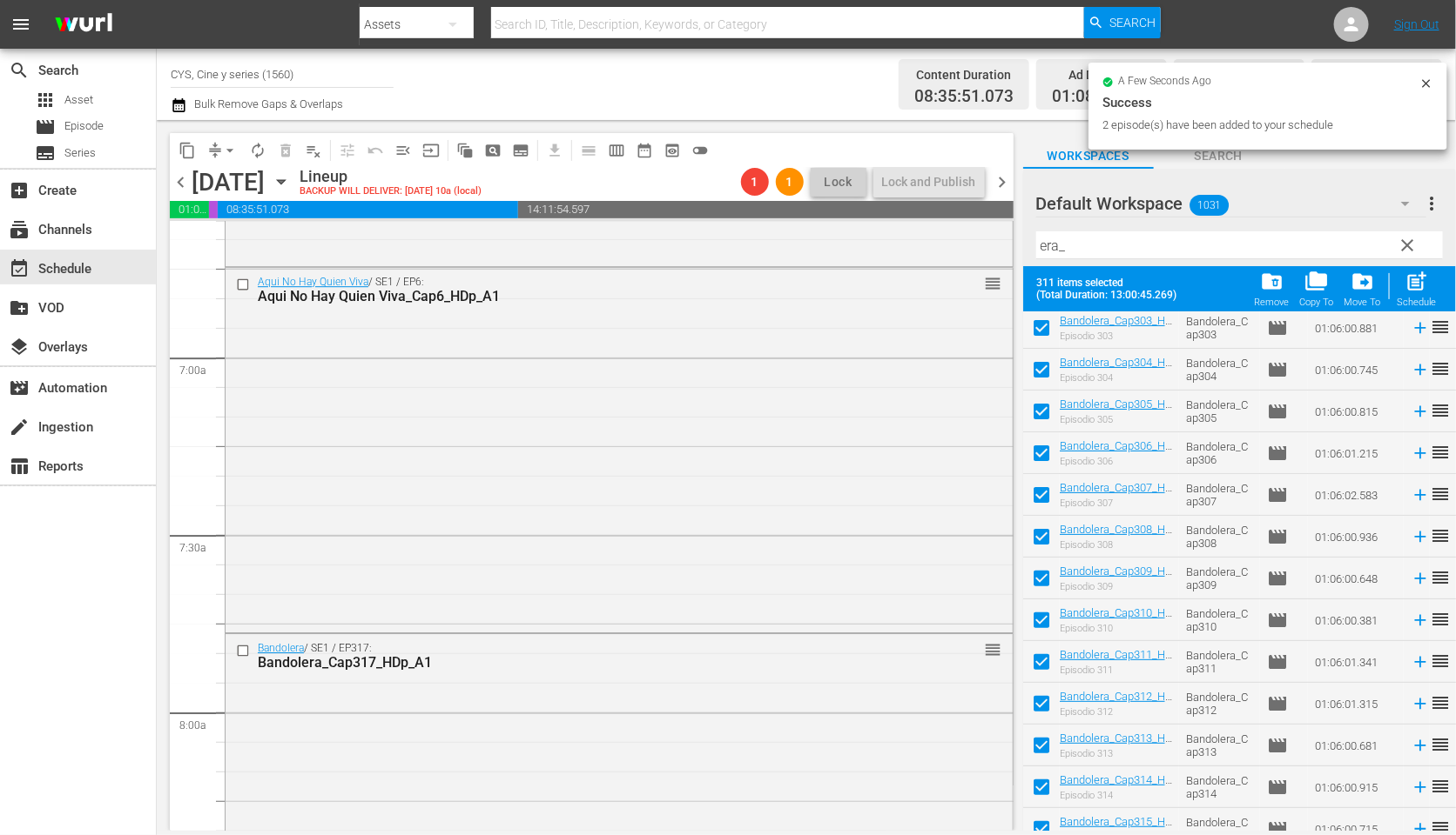
checkbox input "true"
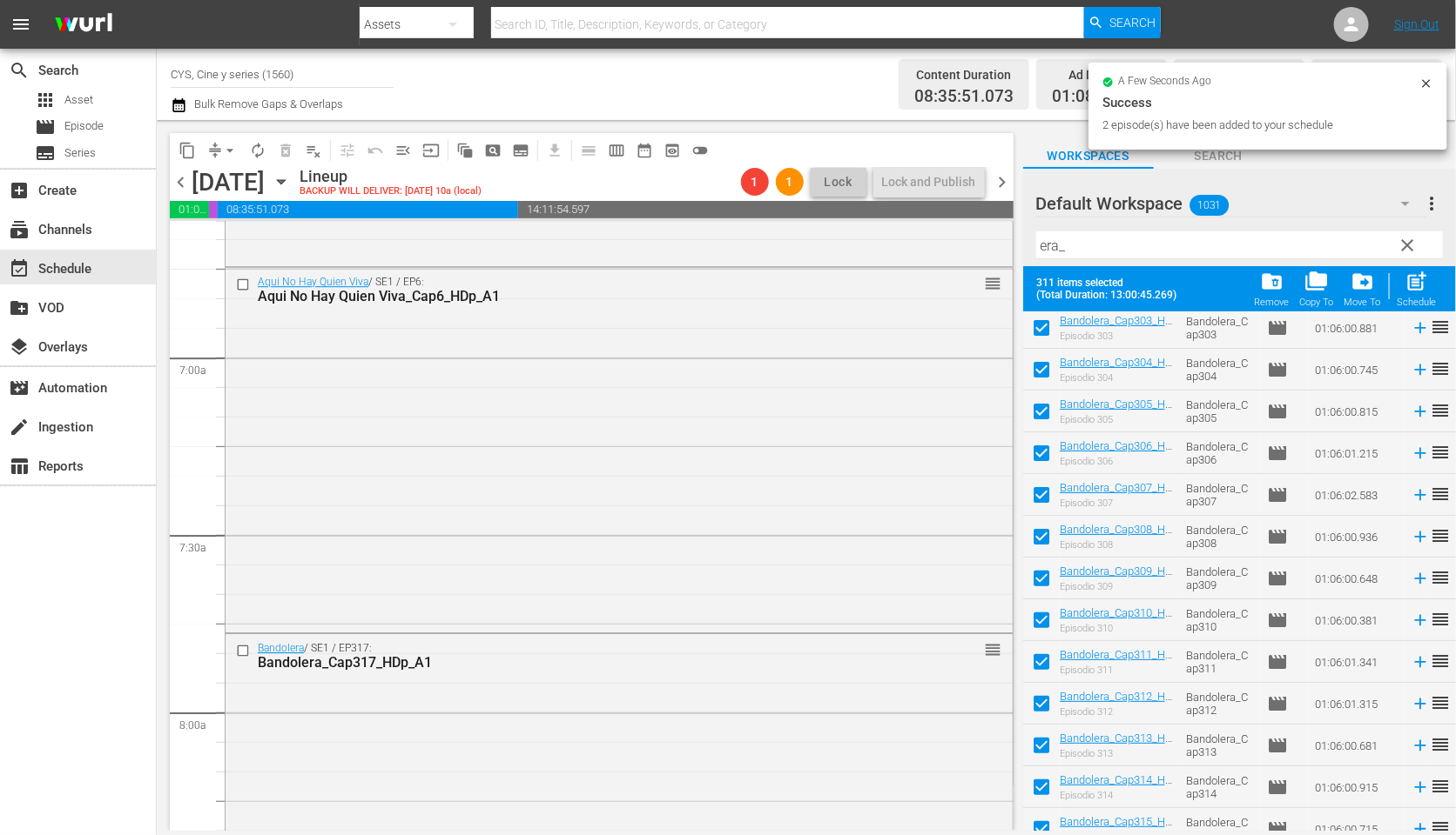
checkbox input "true"
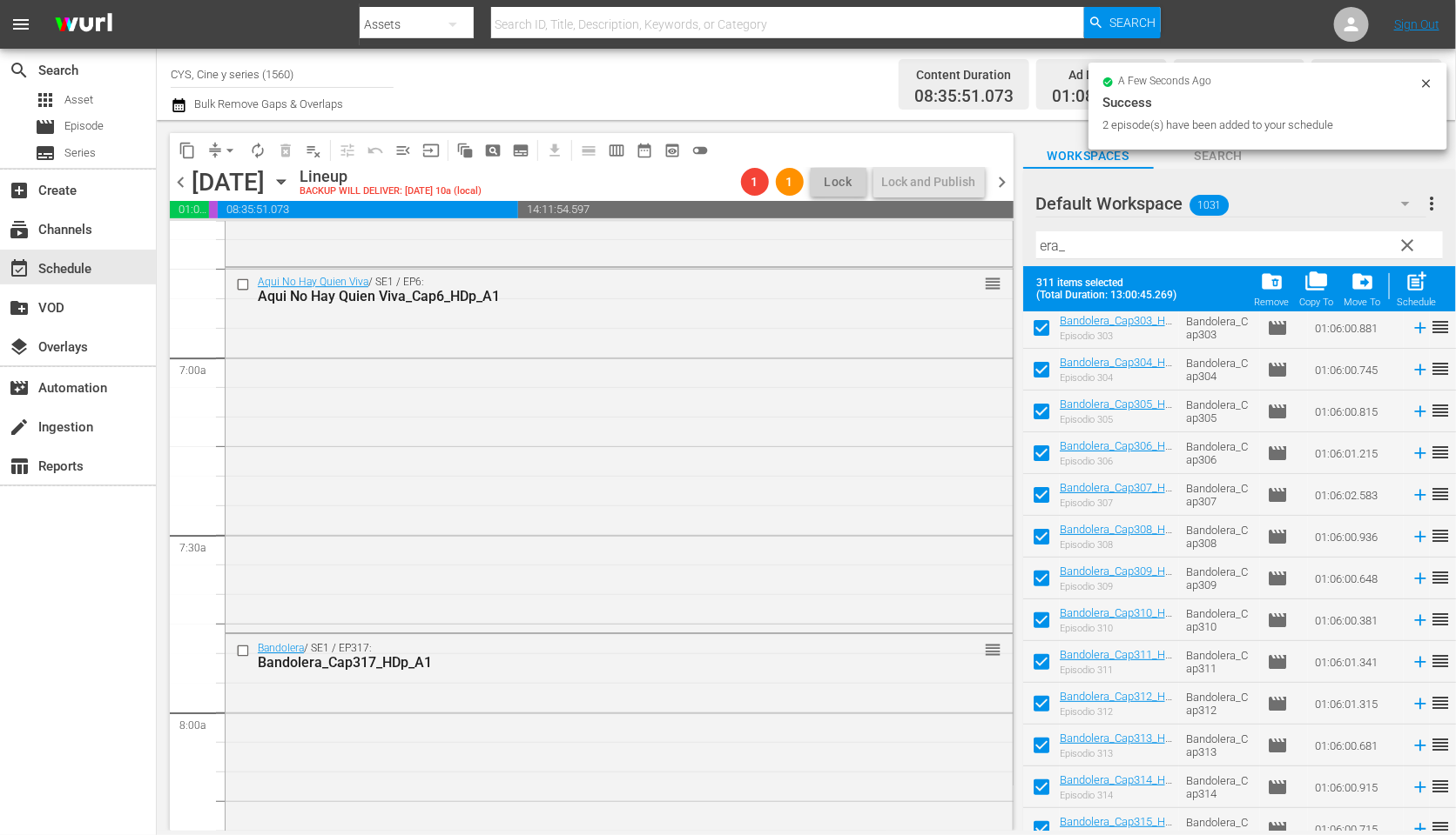
checkbox input "true"
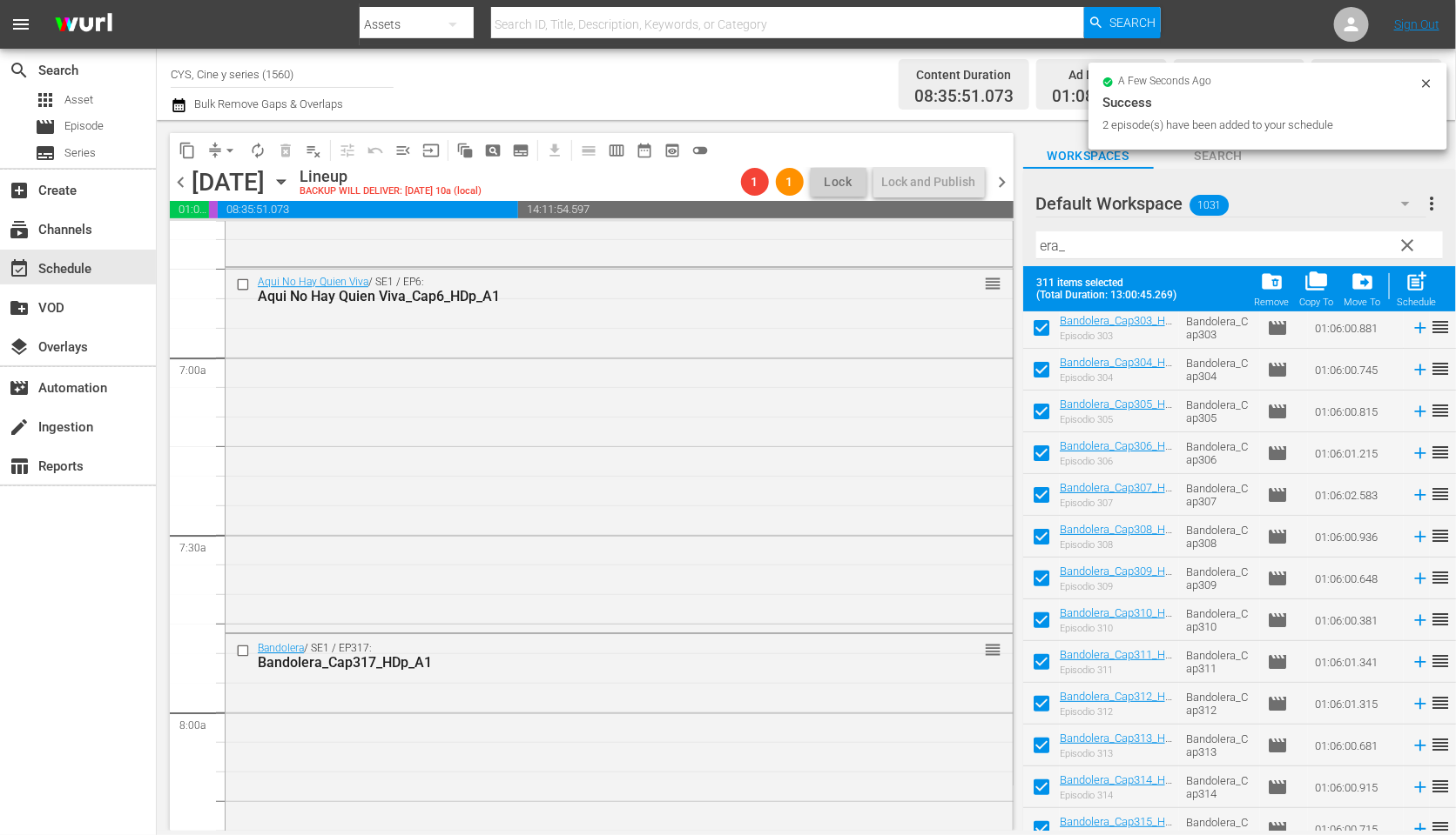
checkbox input "true"
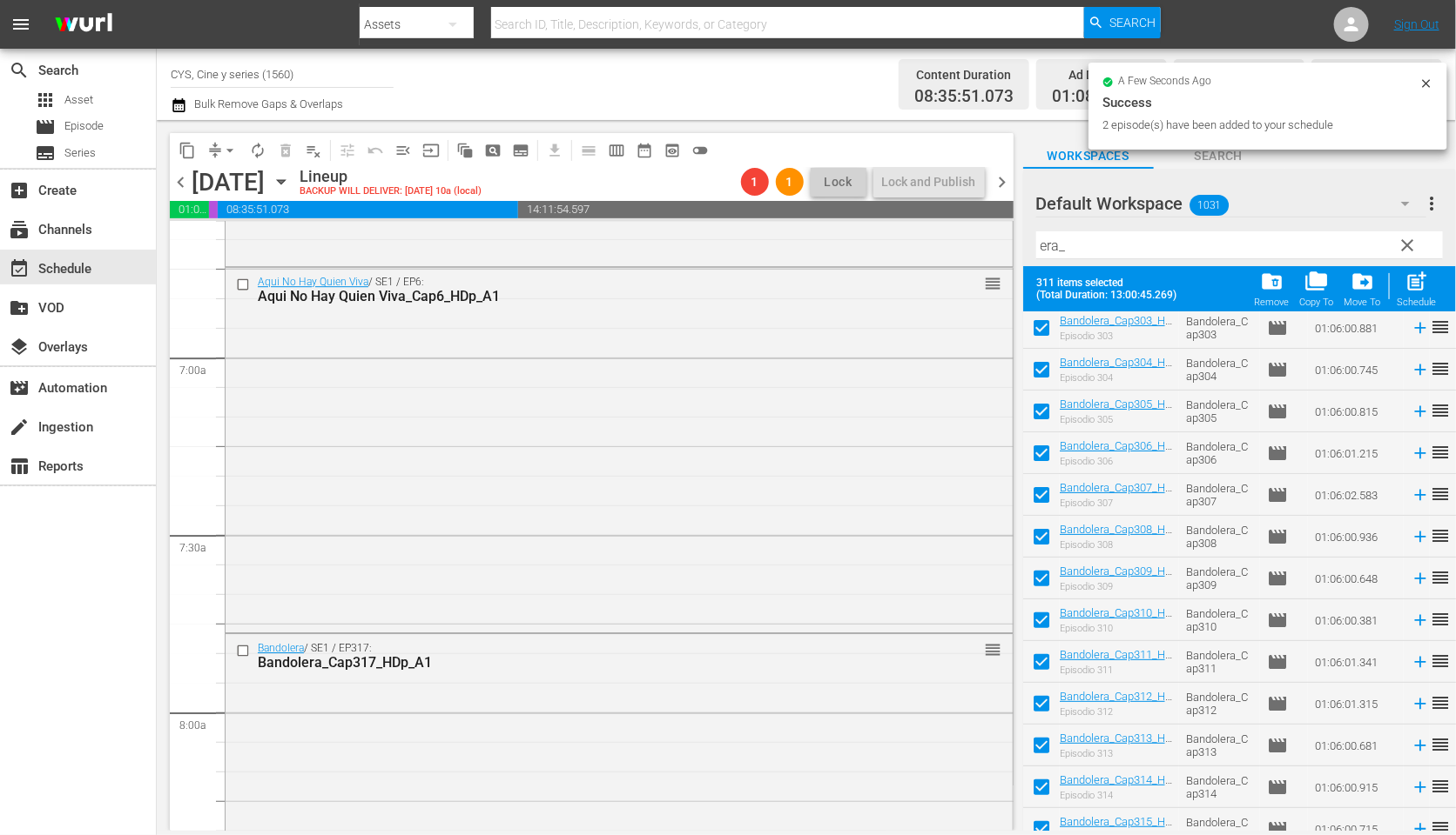
scroll to position [0, 0]
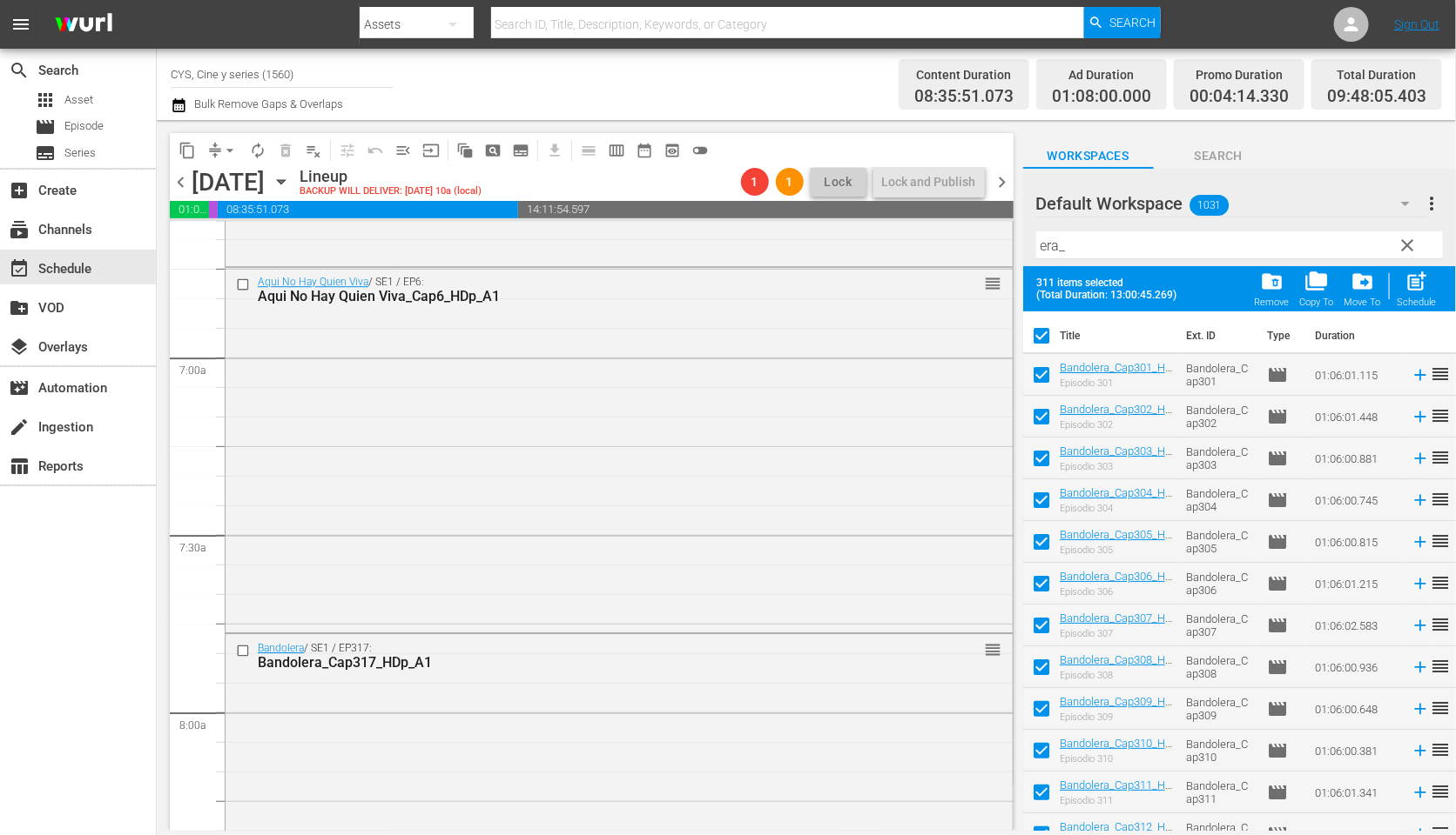
click at [1040, 337] on input "checkbox" at bounding box center [1041, 339] width 37 height 37
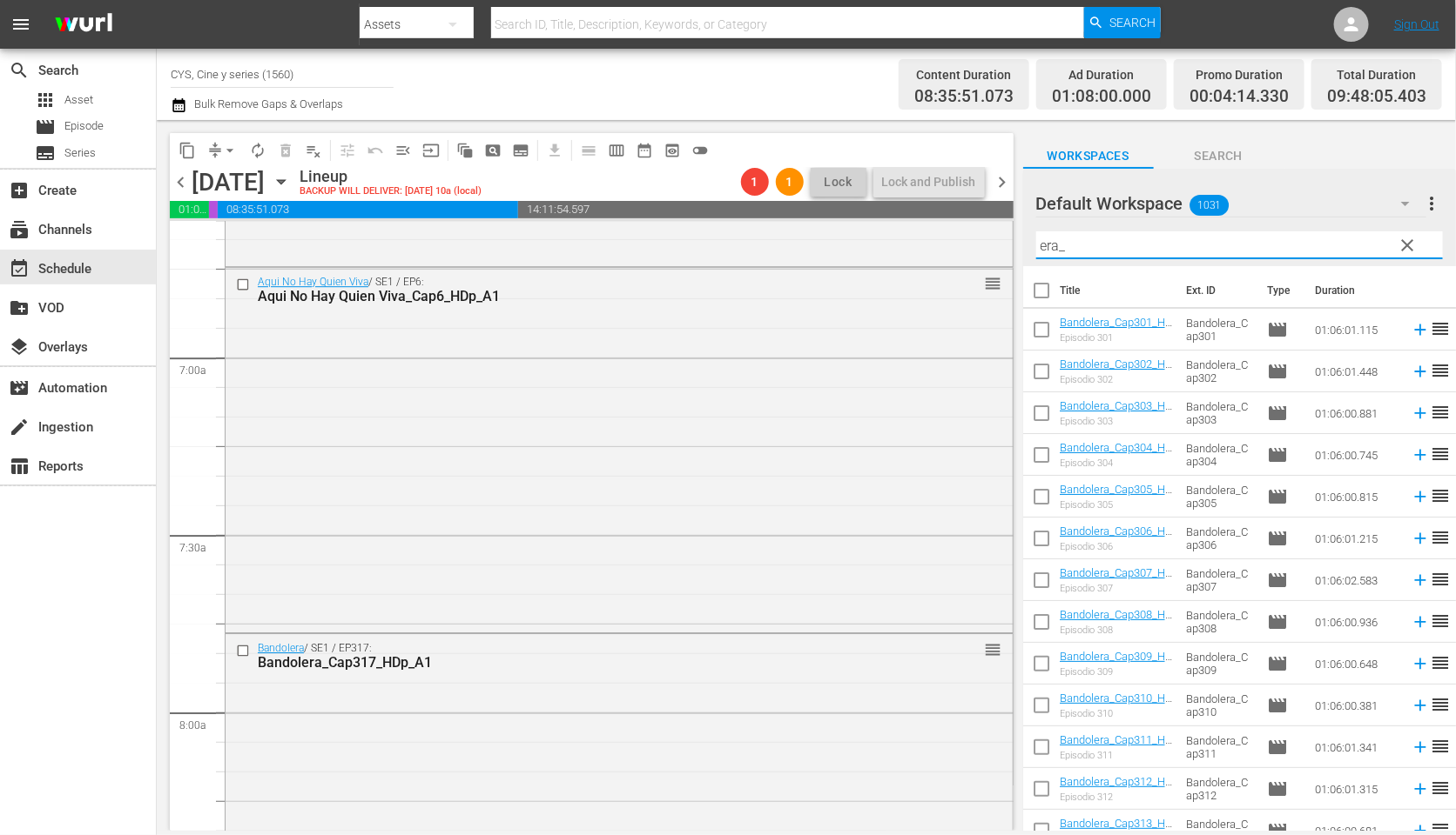
drag, startPoint x: 1105, startPoint y: 246, endPoint x: 990, endPoint y: 243, distance: 115.0
click at [990, 243] on div "content_copy compress arrow_drop_down autorenew_outlined delete_forever_outline…" at bounding box center [806, 475] width 1299 height 711
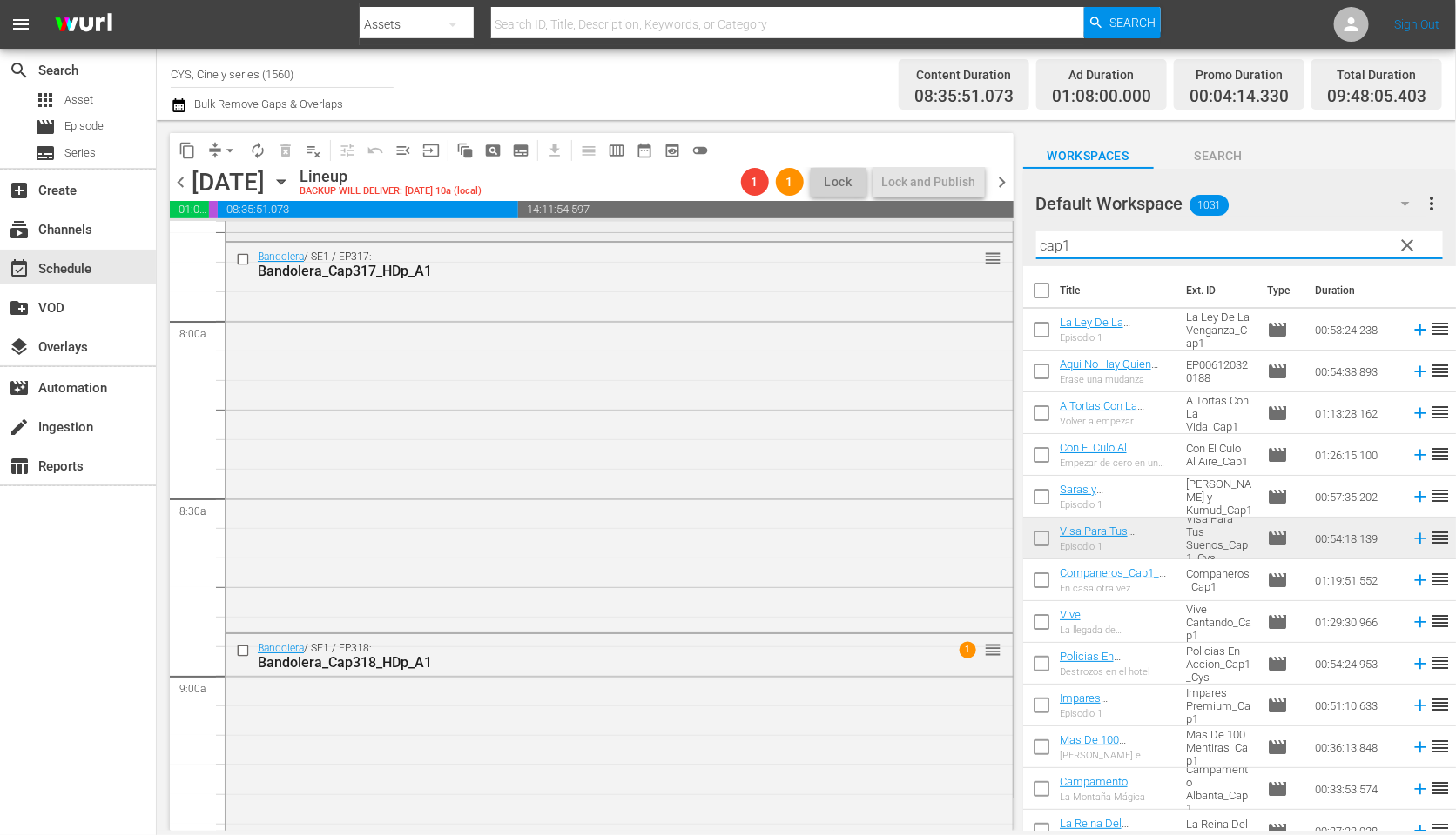
scroll to position [3263, 0]
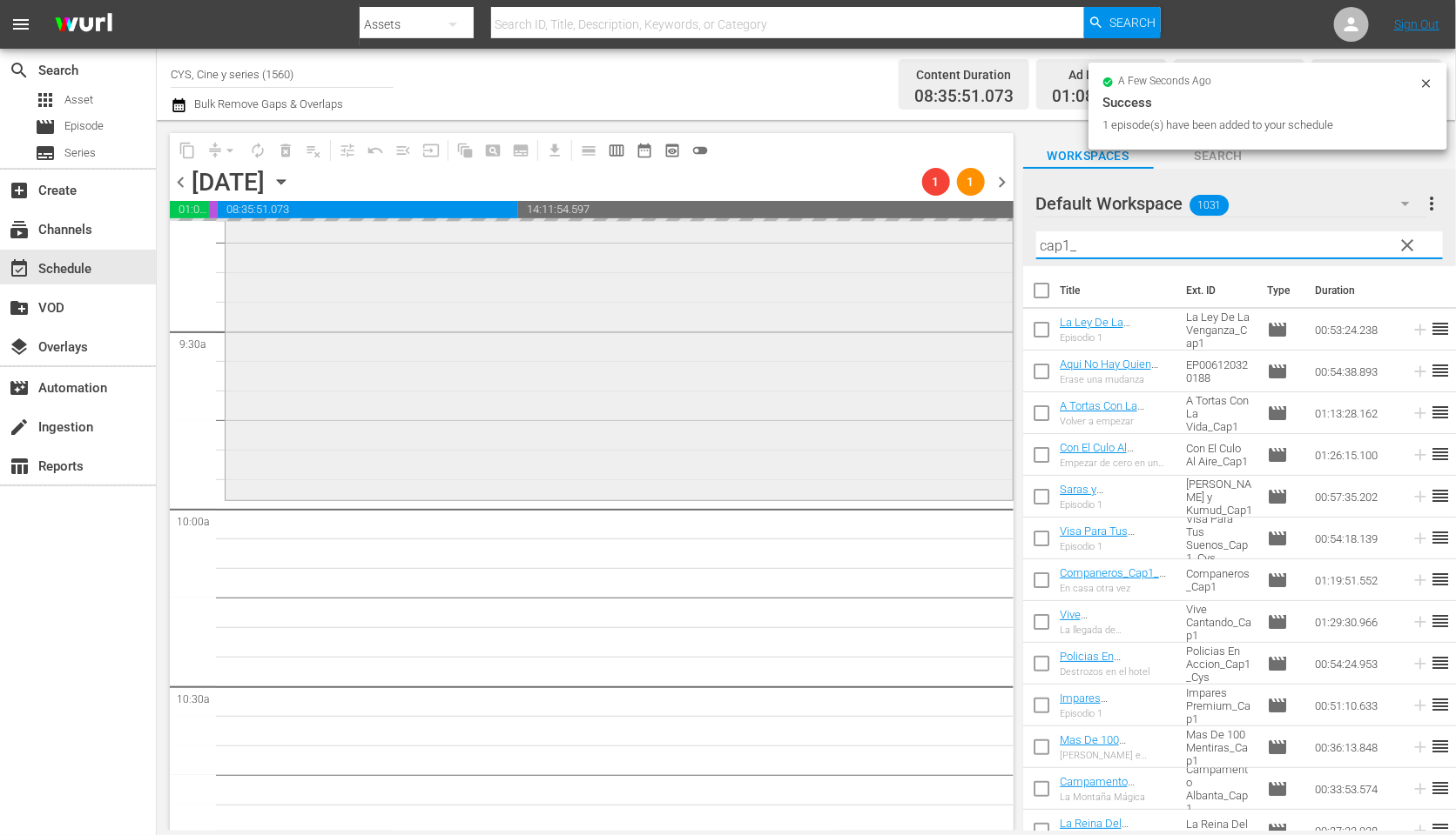
drag, startPoint x: 1051, startPoint y: 245, endPoint x: 896, endPoint y: 238, distance: 155.2
click at [896, 238] on div "content_copy compress arrow_drop_down autorenew_outlined delete_forever_outline…" at bounding box center [806, 475] width 1299 height 711
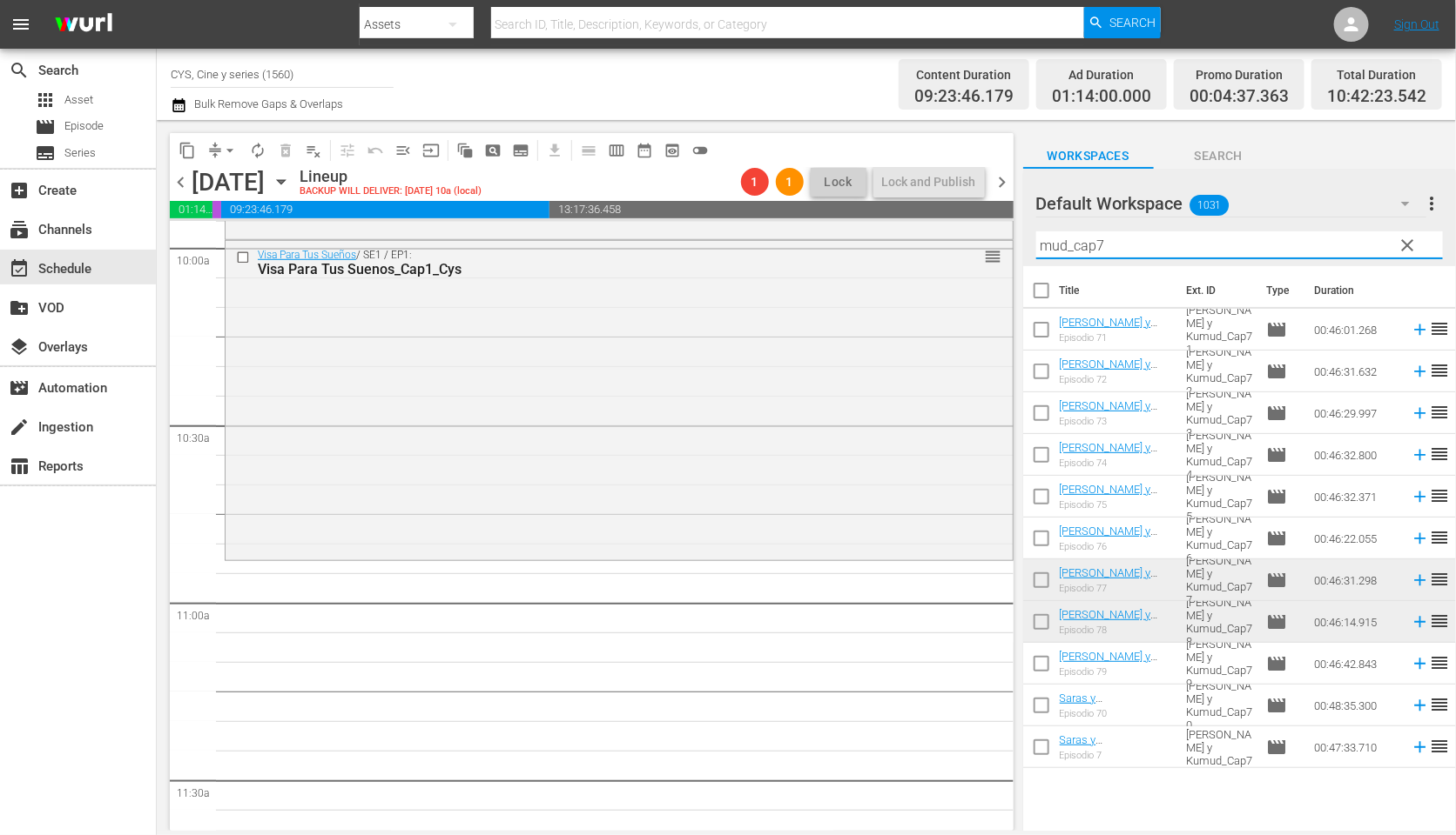
scroll to position [3655, 0]
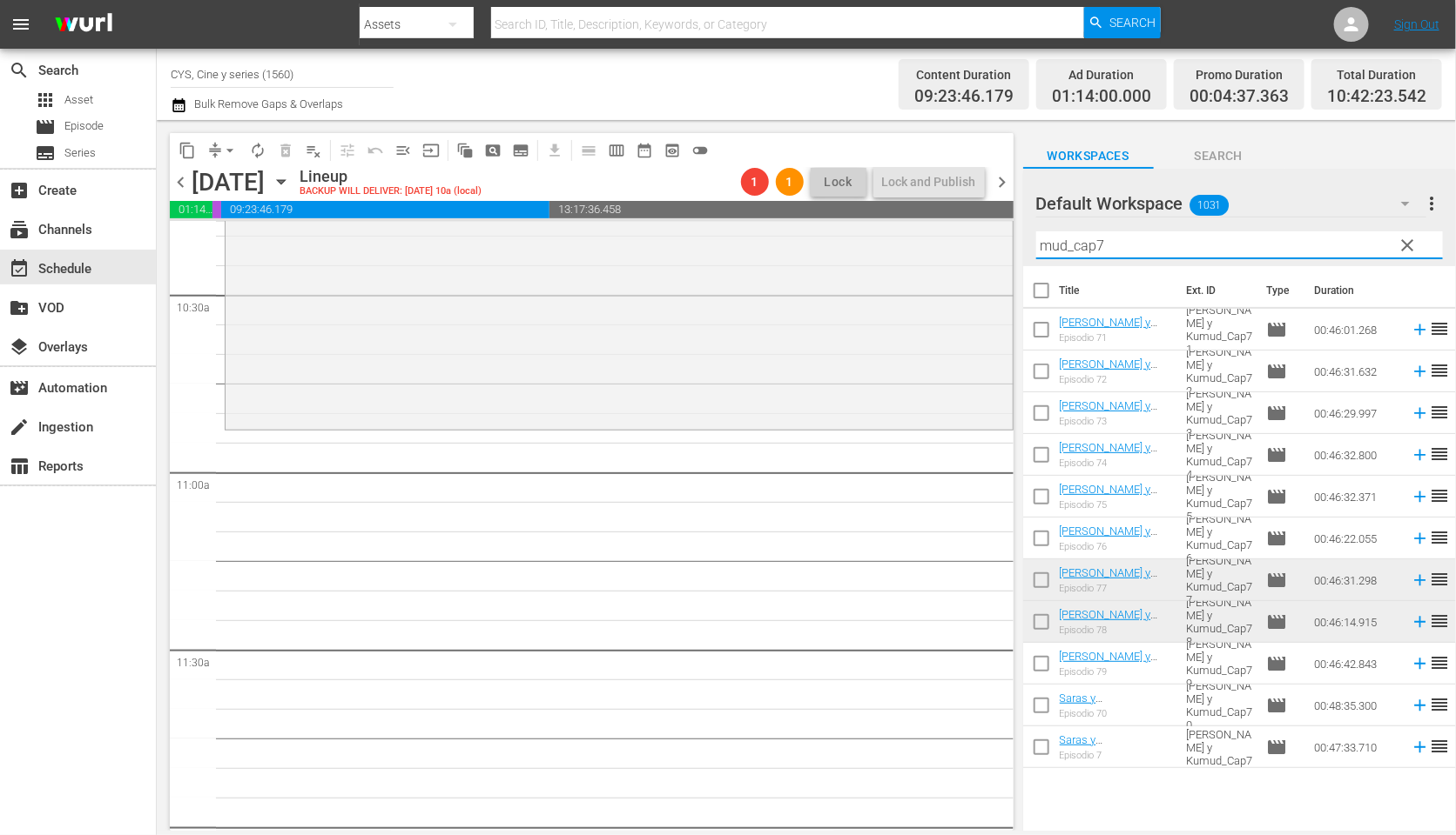
click at [1038, 575] on input "checkbox" at bounding box center [1041, 584] width 37 height 37
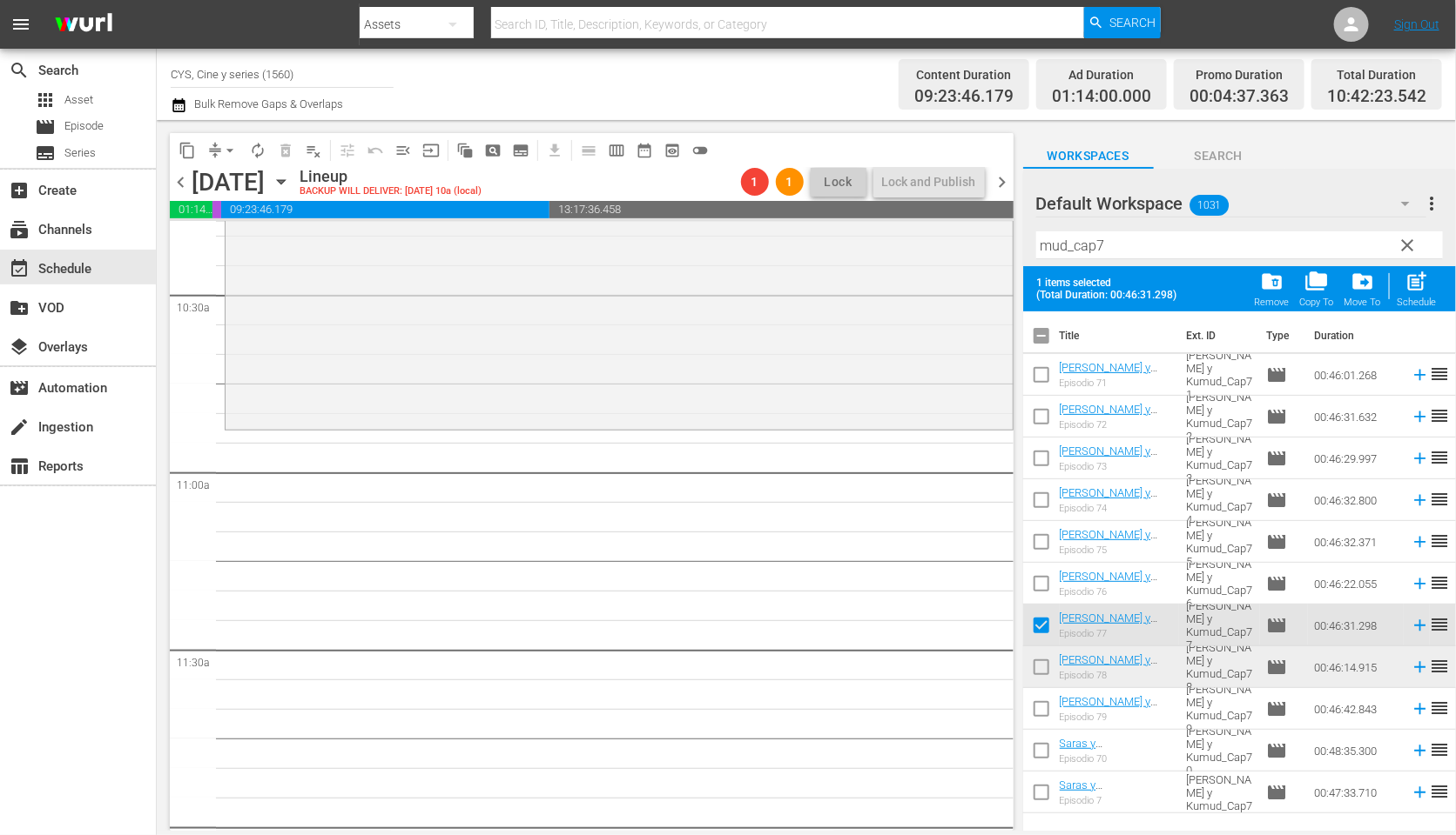
click at [1041, 669] on input "checkbox" at bounding box center [1041, 670] width 37 height 37
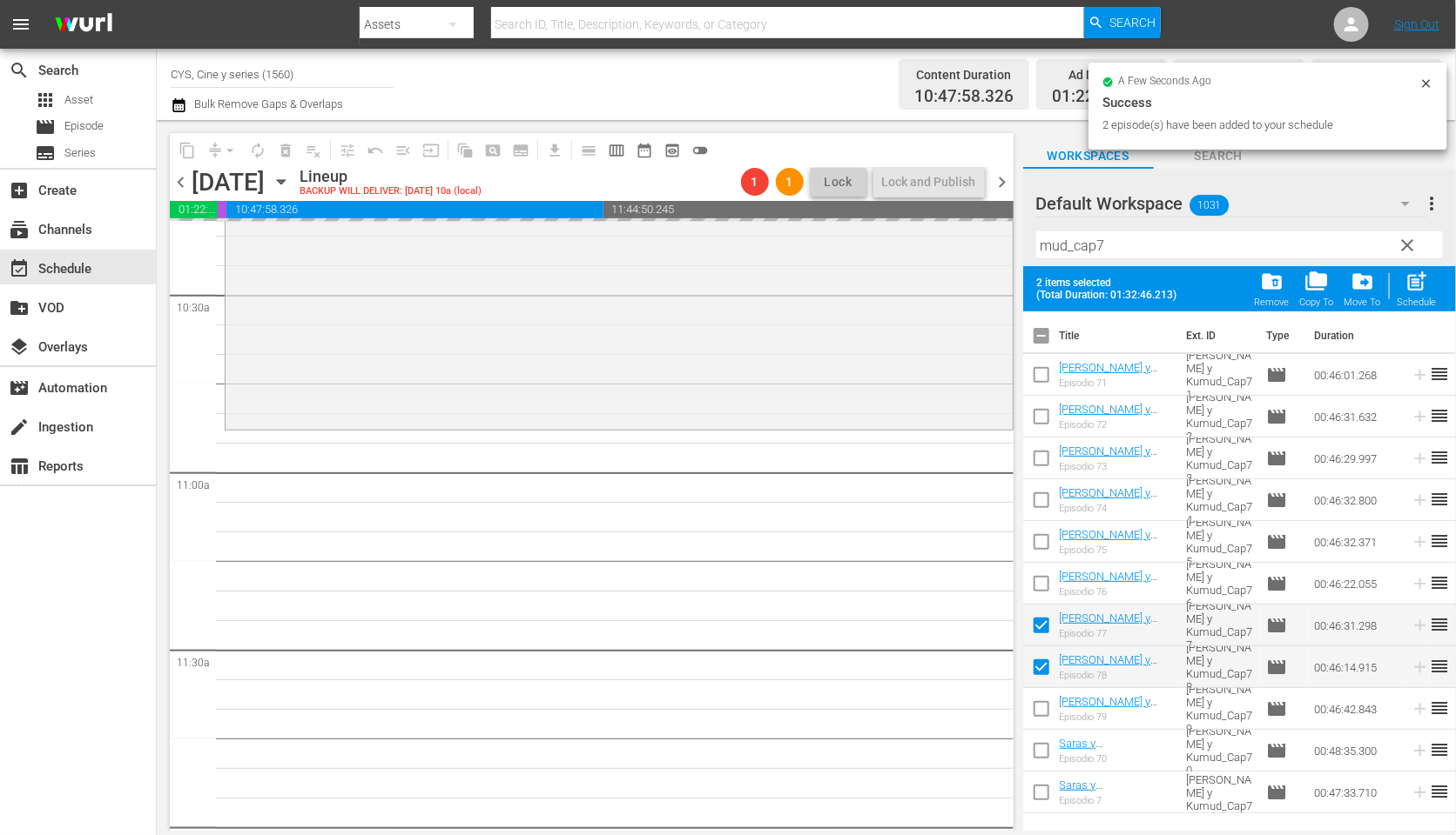
click at [1030, 339] on input "checkbox" at bounding box center [1041, 339] width 37 height 37
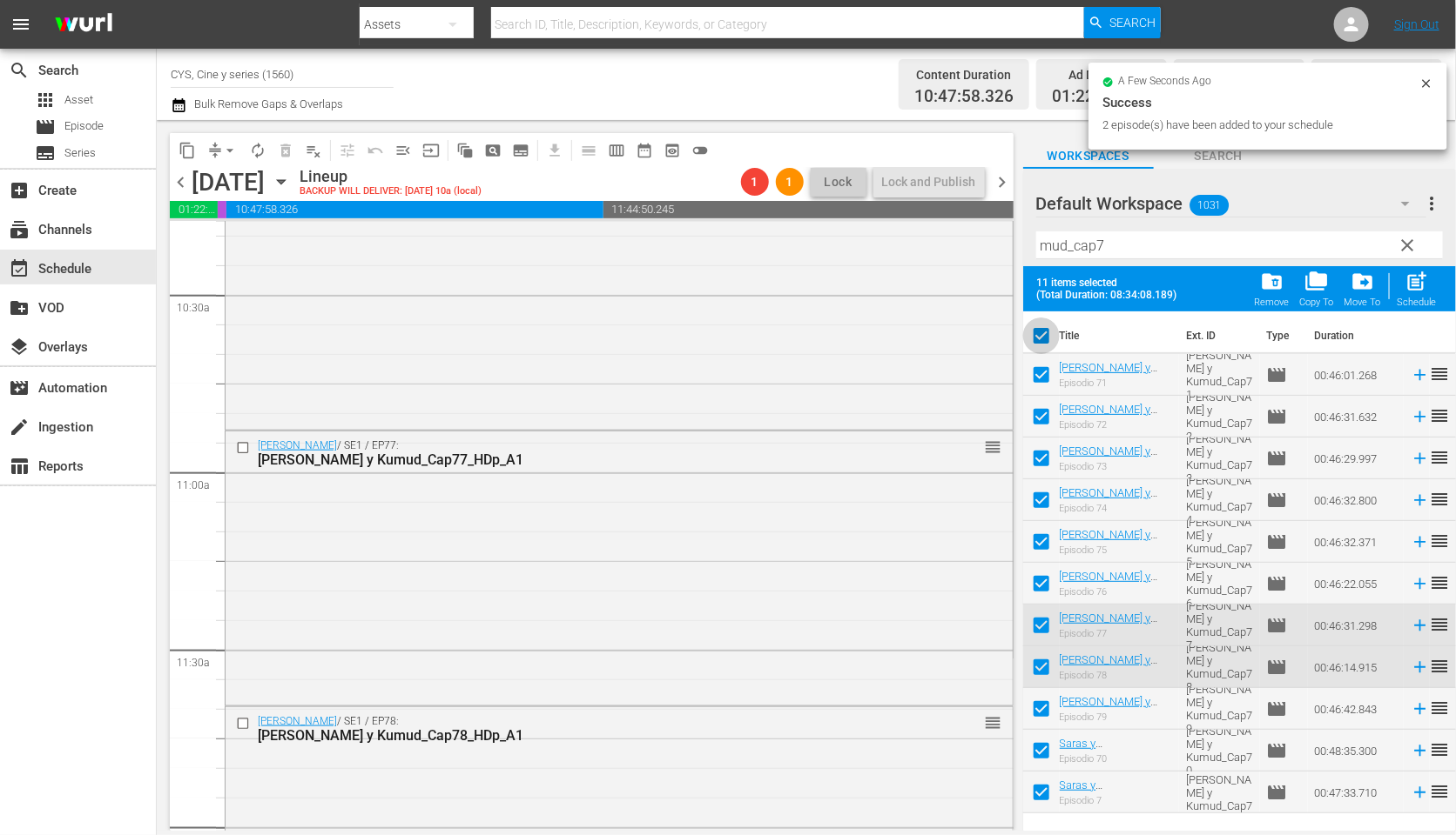
click at [1030, 339] on input "checkbox" at bounding box center [1041, 339] width 37 height 37
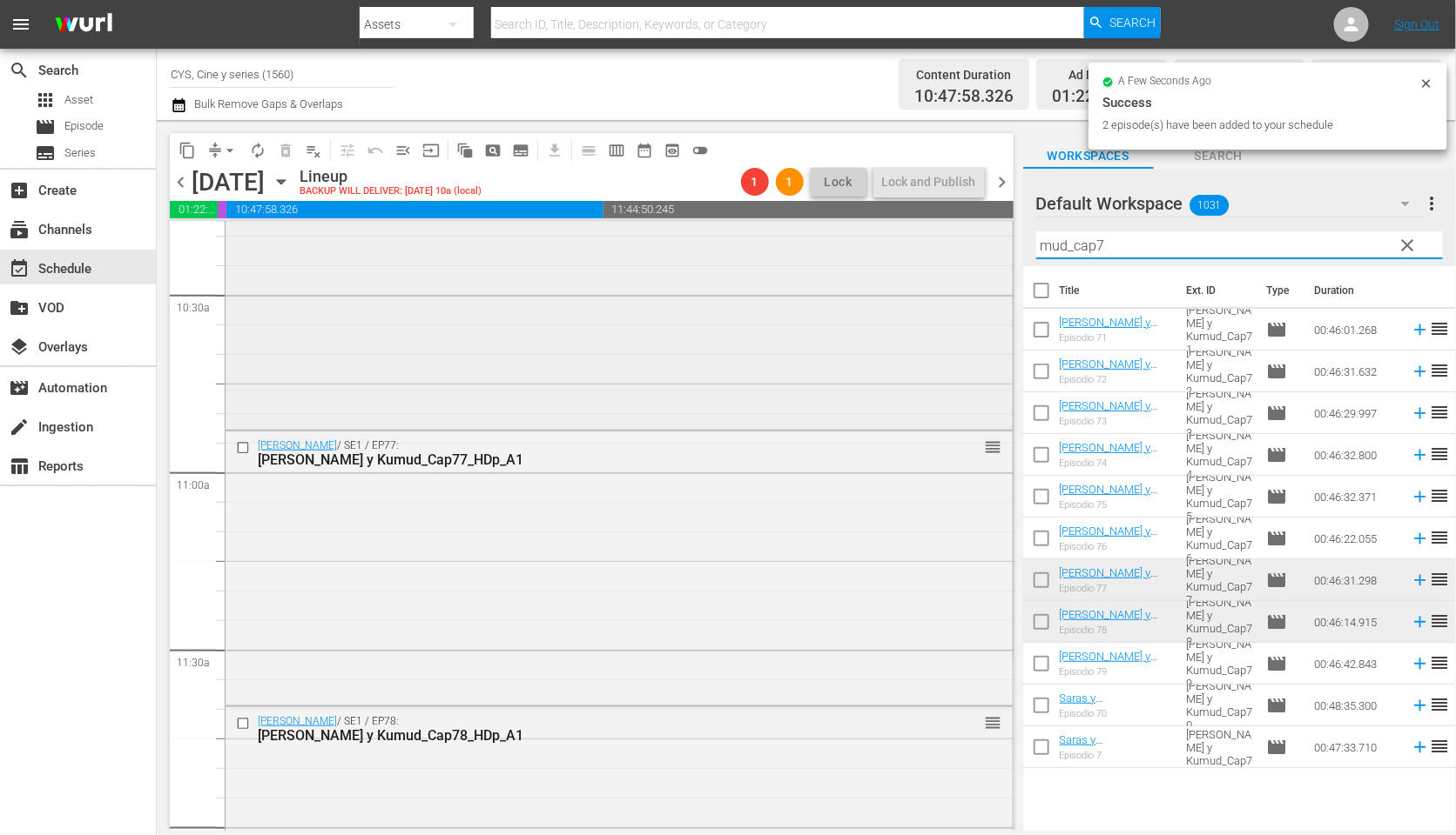
click at [935, 241] on div "content_copy compress arrow_drop_down autorenew_outlined delete_forever_outline…" at bounding box center [806, 475] width 1299 height 711
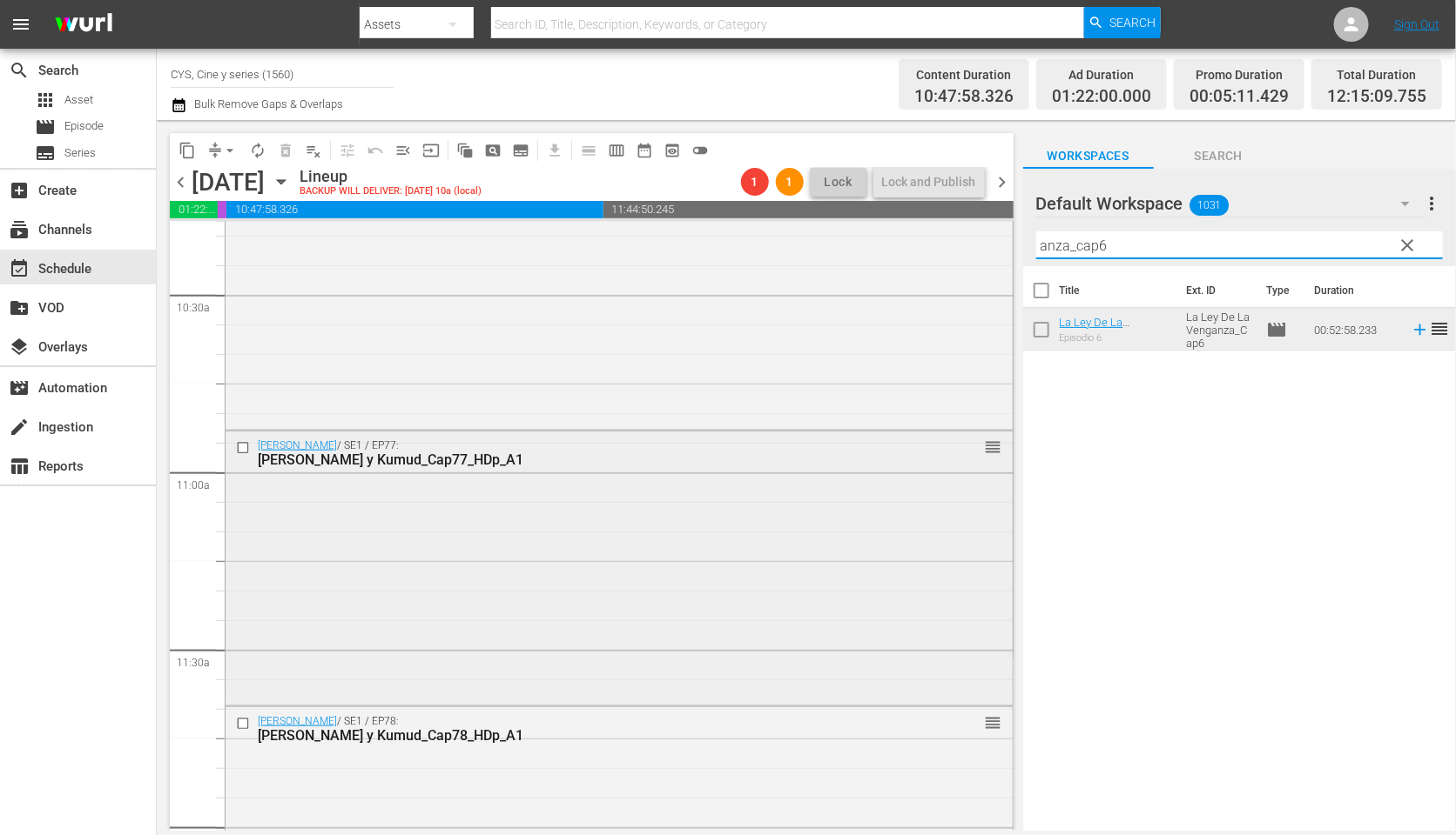
scroll to position [3915, 0]
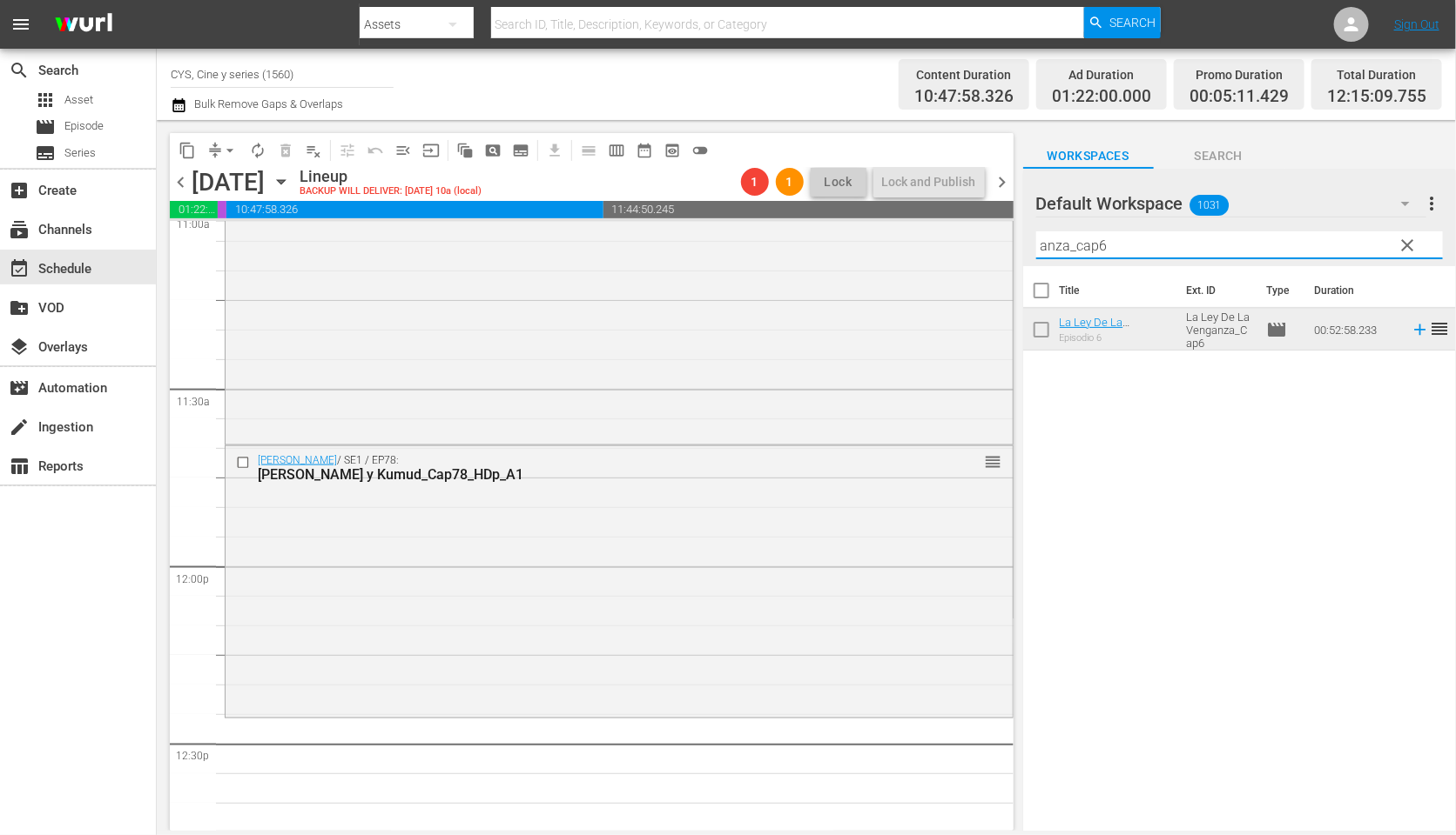
drag, startPoint x: 1069, startPoint y: 235, endPoint x: 1003, endPoint y: 225, distance: 66.8
click at [1004, 225] on div "content_copy compress arrow_drop_down autorenew_outlined delete_forever_outline…" at bounding box center [806, 475] width 1299 height 711
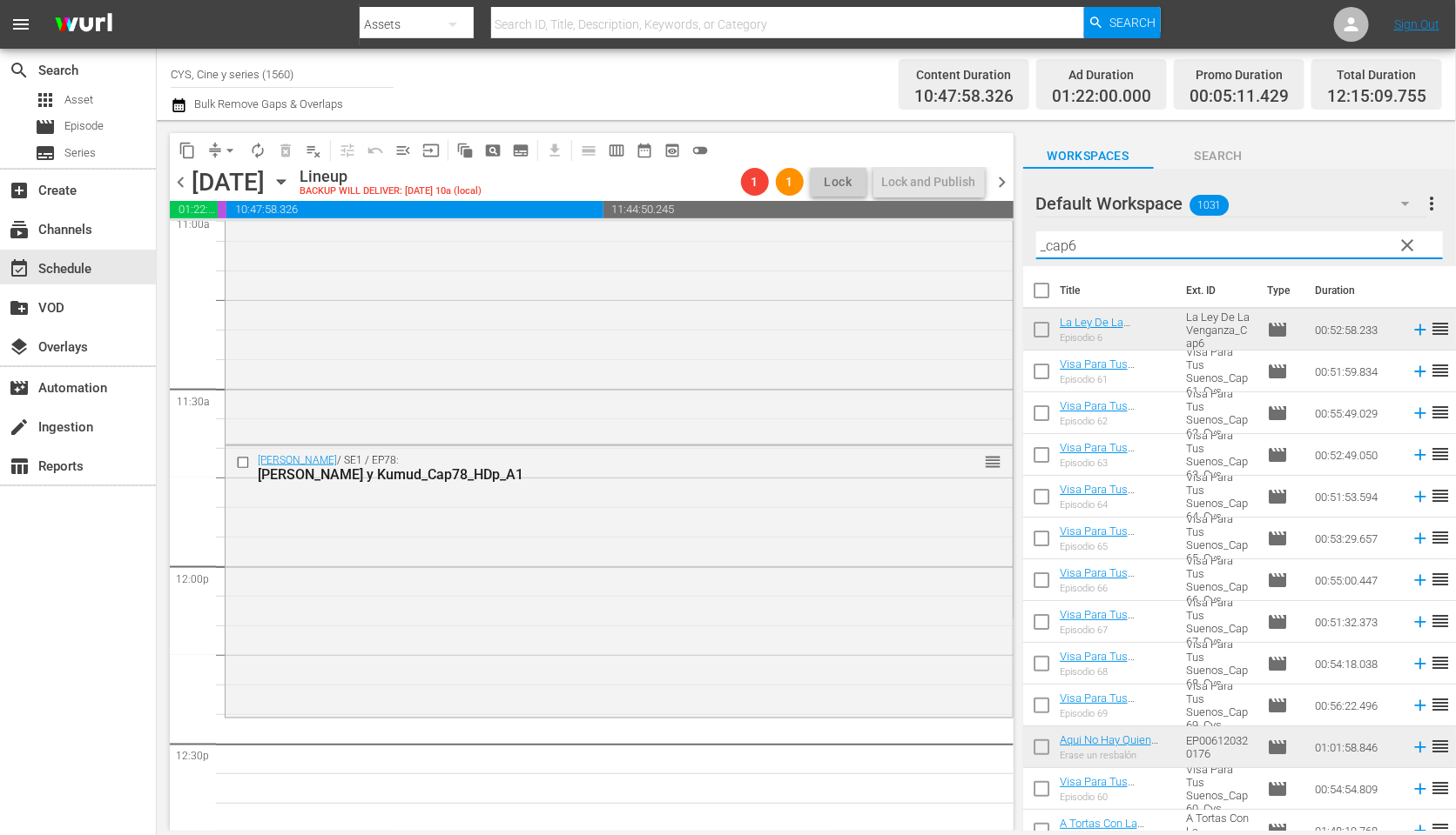
click at [1045, 329] on input "checkbox" at bounding box center [1041, 333] width 37 height 37
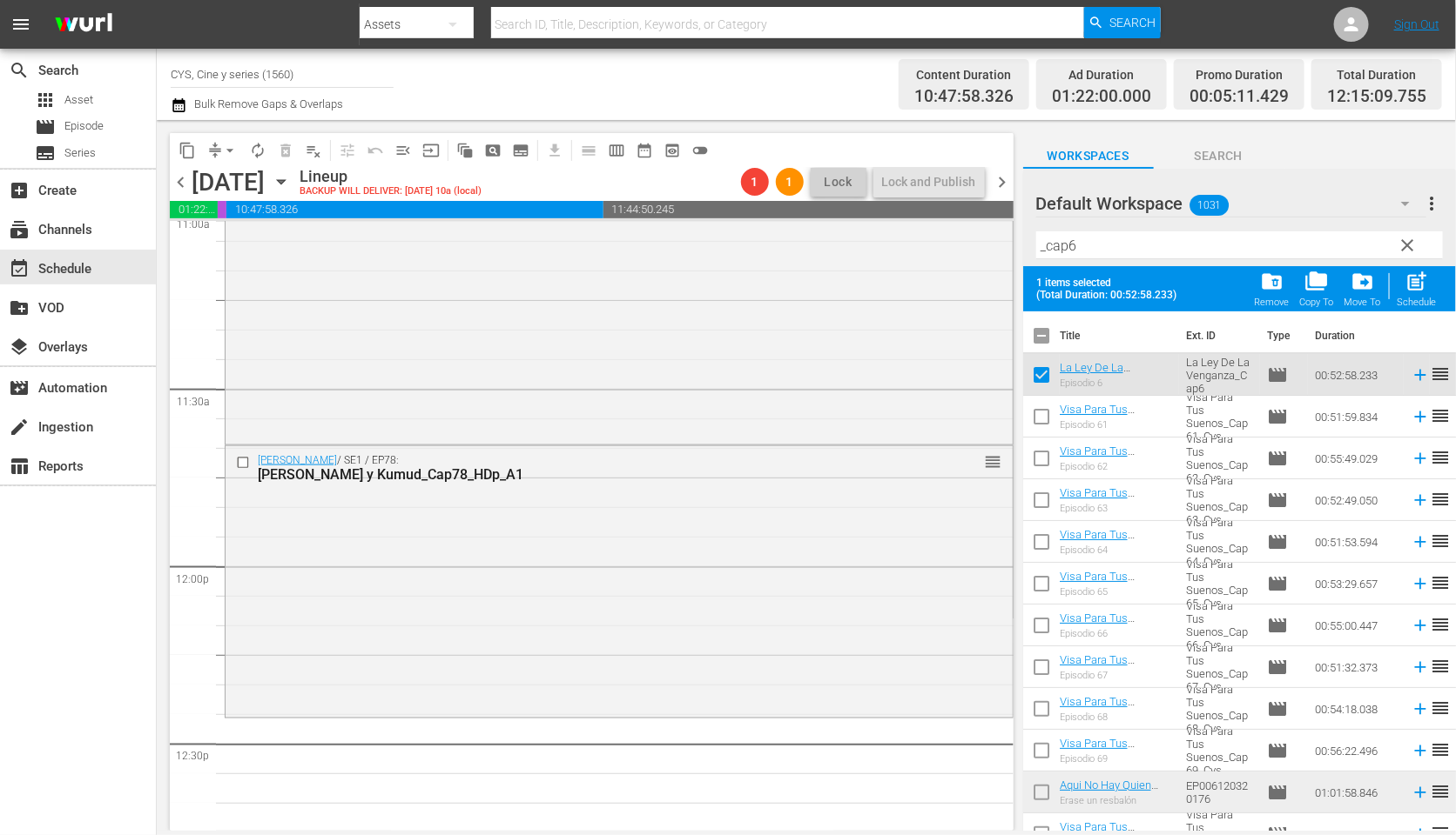
click at [1041, 789] on input "checkbox" at bounding box center [1041, 796] width 37 height 37
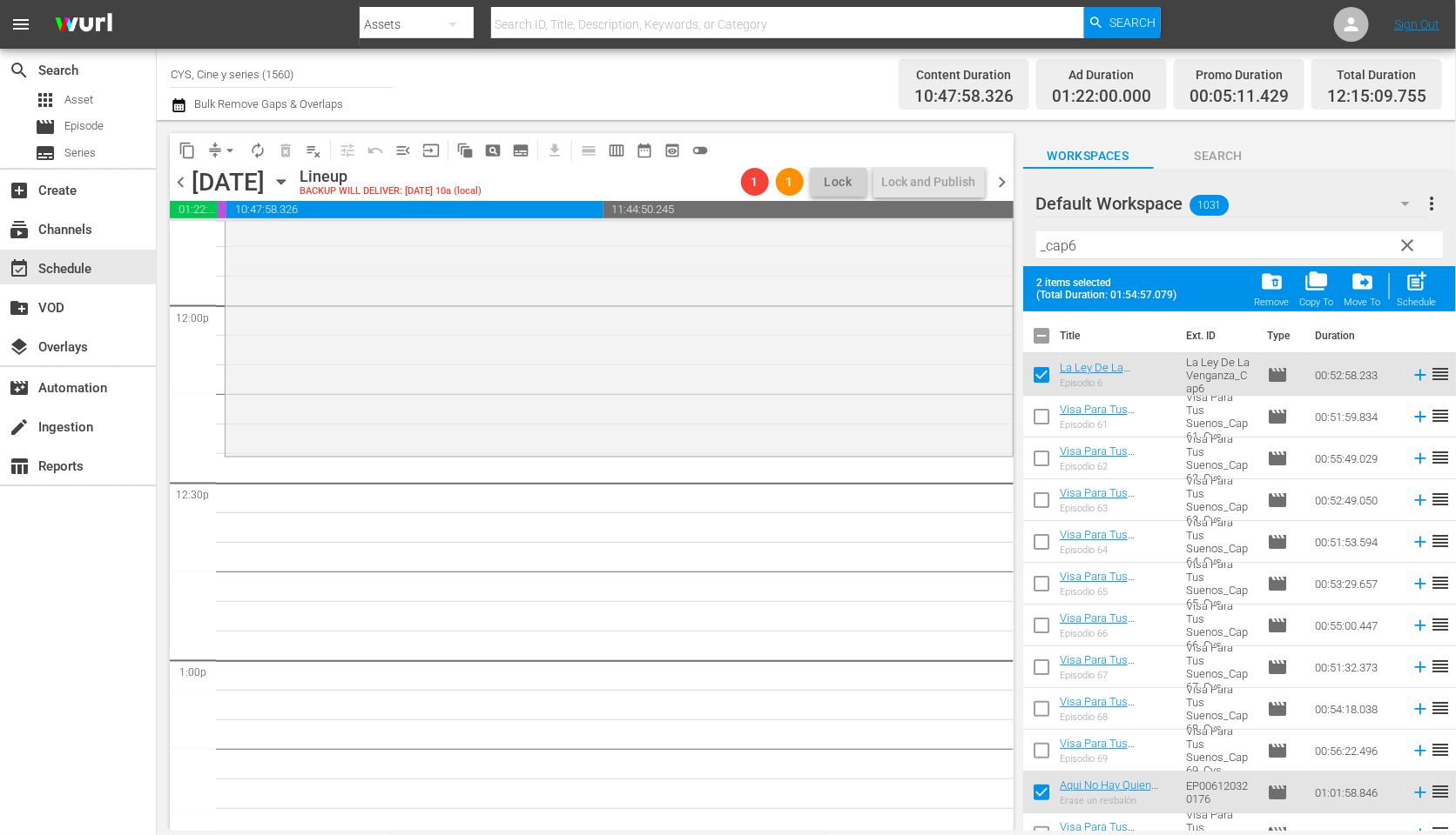
scroll to position [4046, 0]
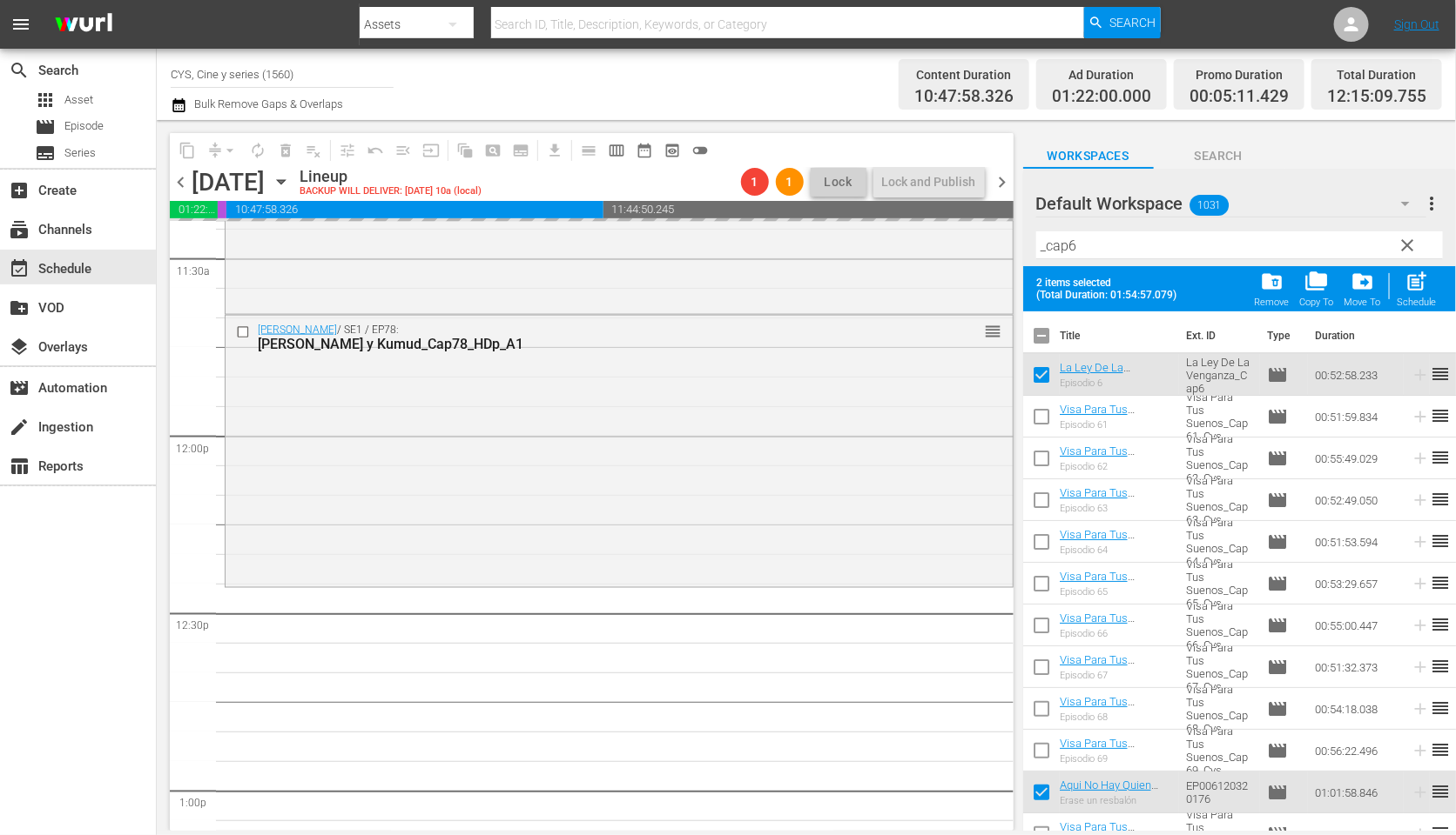
click at [1041, 332] on input "checkbox" at bounding box center [1041, 339] width 37 height 37
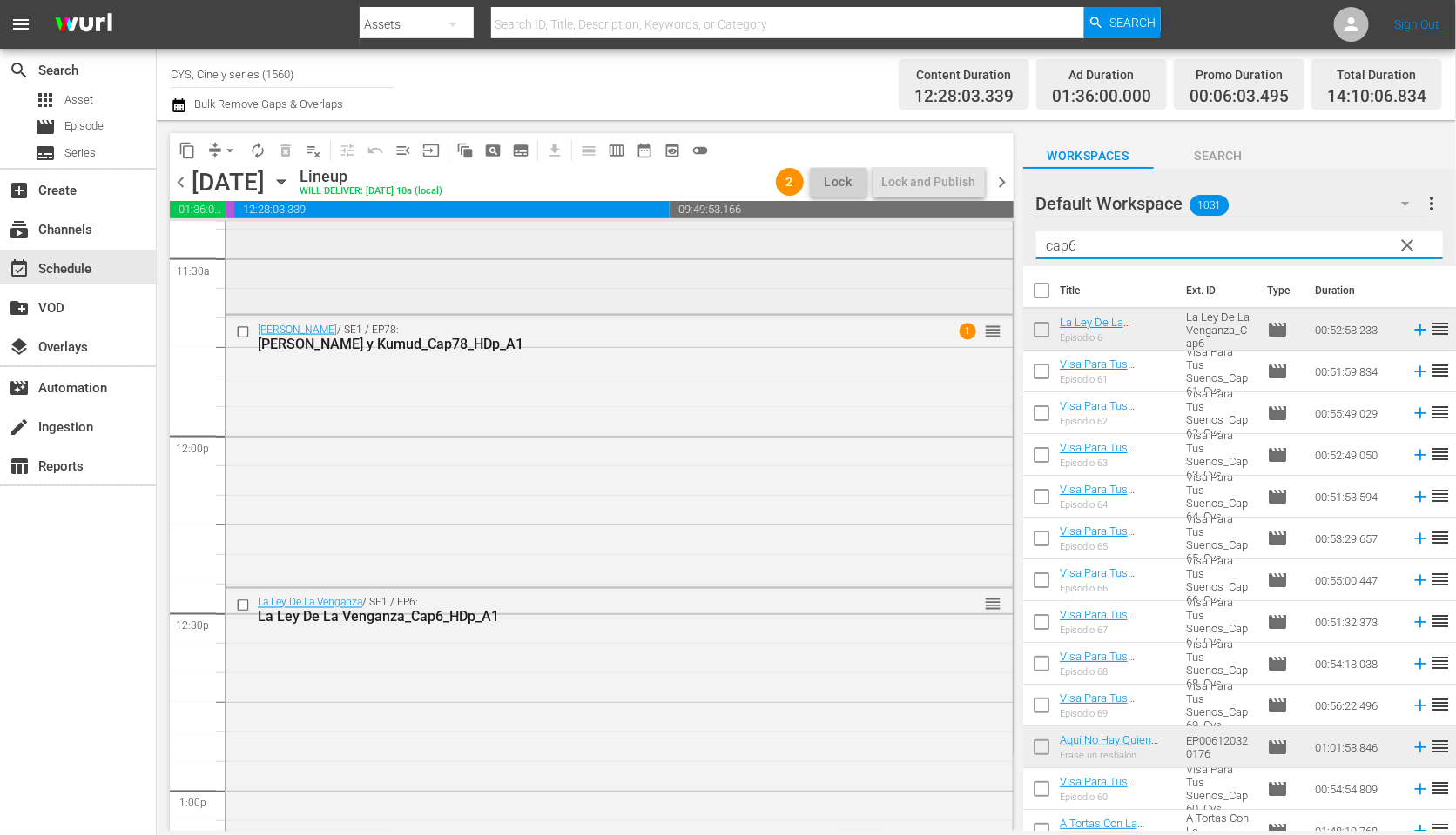
drag, startPoint x: 1108, startPoint y: 238, endPoint x: 961, endPoint y: 238, distance: 147.0
click at [961, 238] on div "content_copy compress arrow_drop_down autorenew_outlined delete_forever_outline…" at bounding box center [806, 475] width 1299 height 711
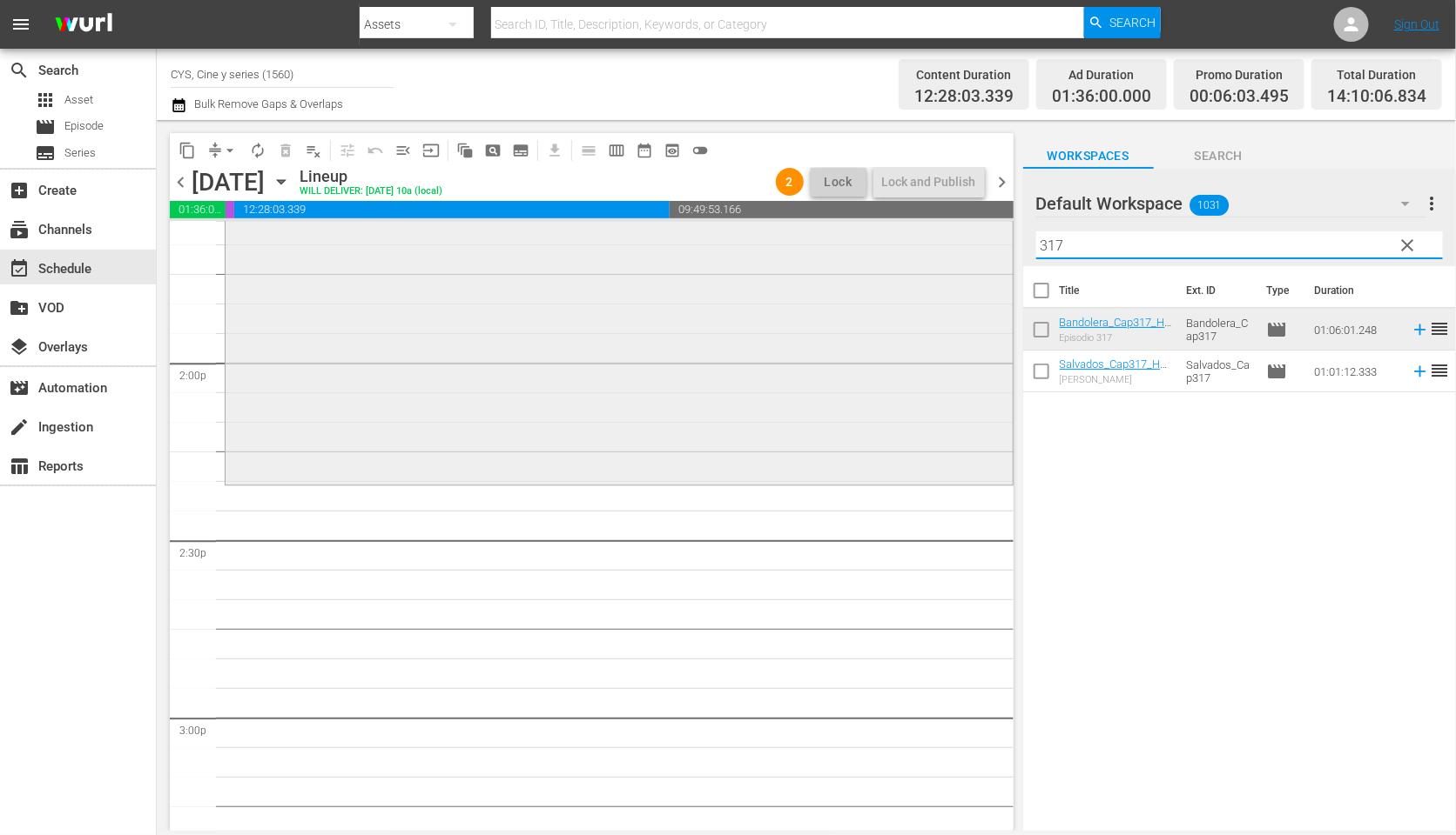
scroll to position [4699, 0]
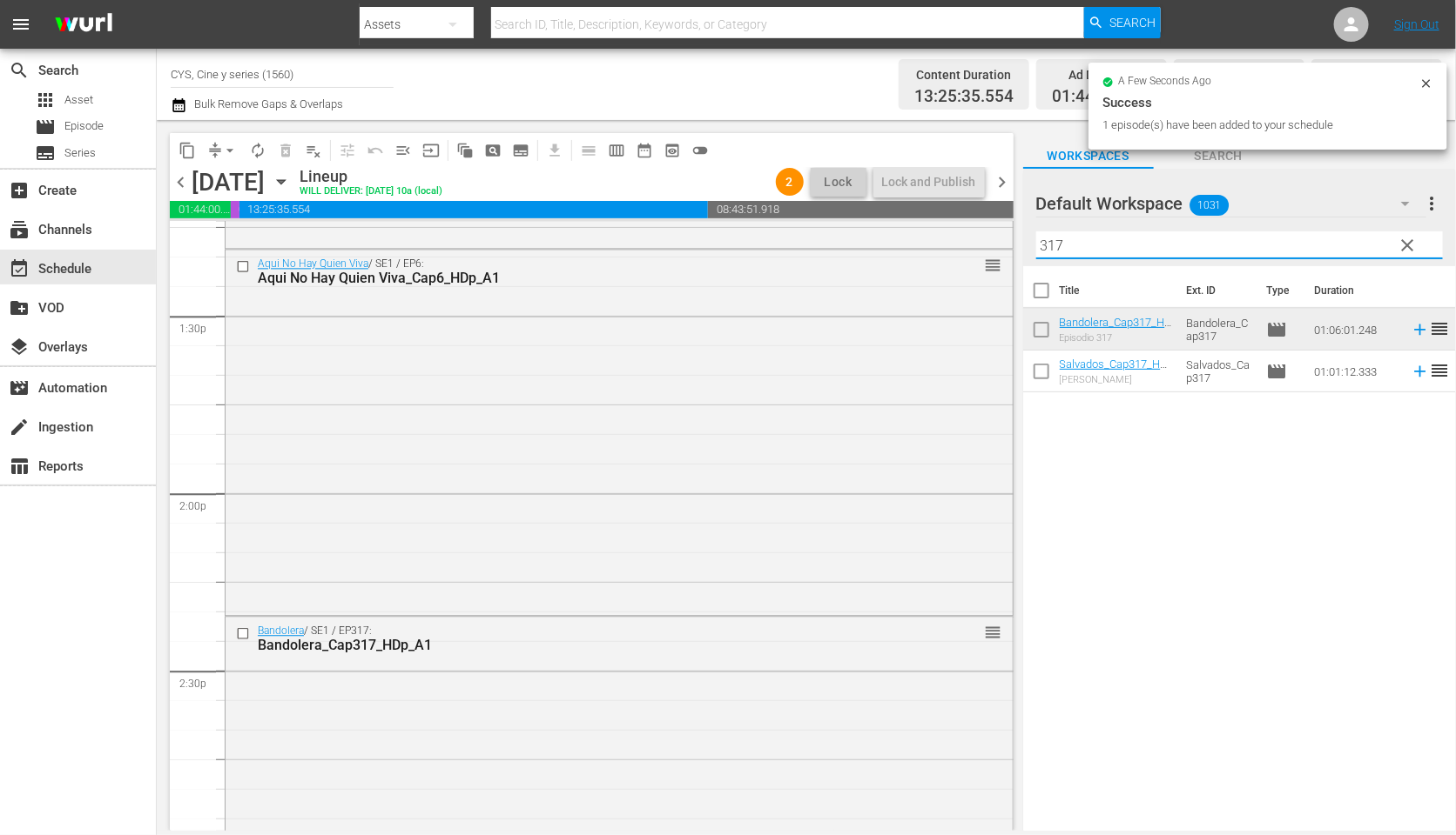
click at [969, 251] on div "content_copy compress arrow_drop_down autorenew_outlined delete_forever_outline…" at bounding box center [806, 475] width 1299 height 711
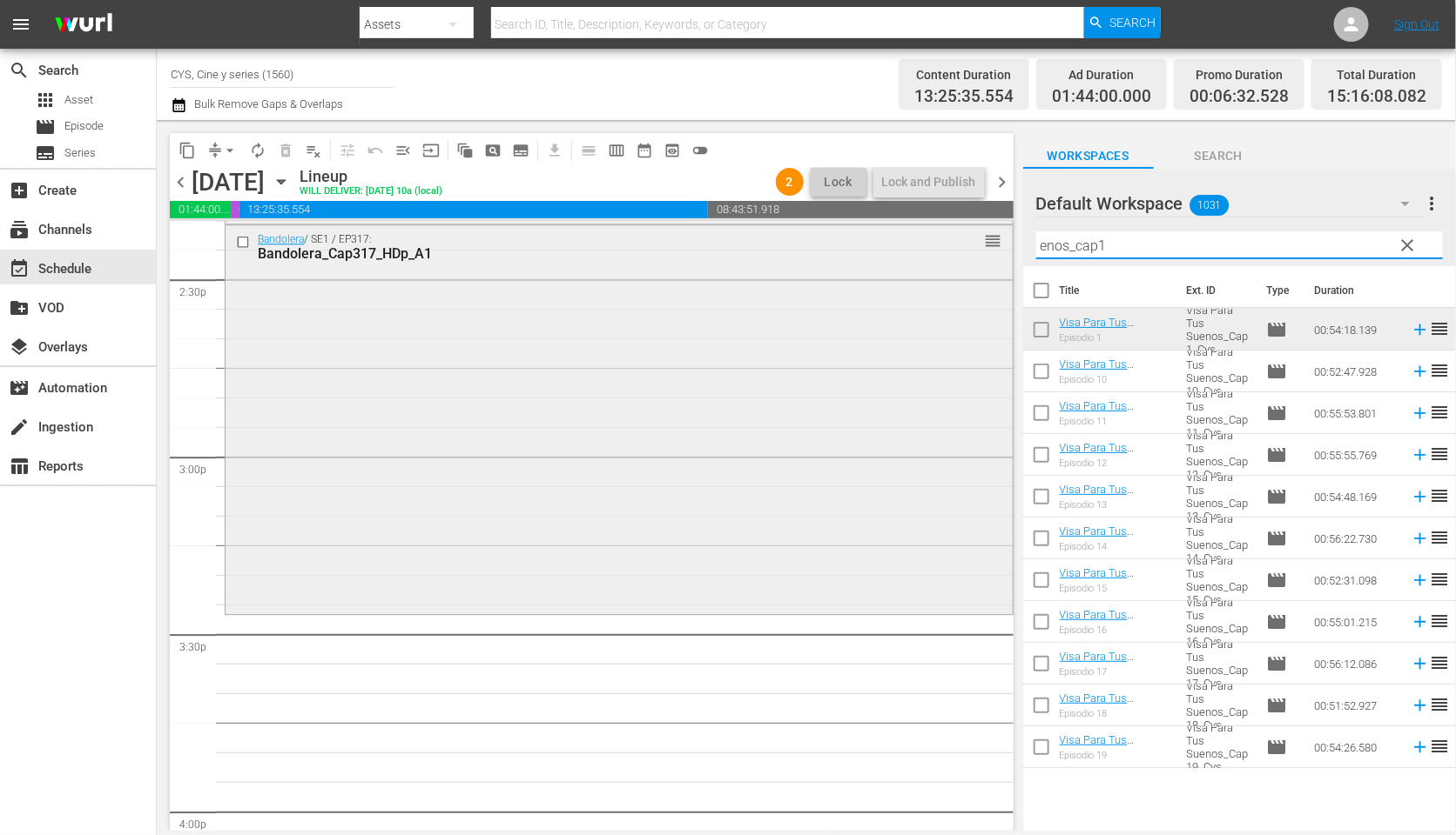
scroll to position [5221, 0]
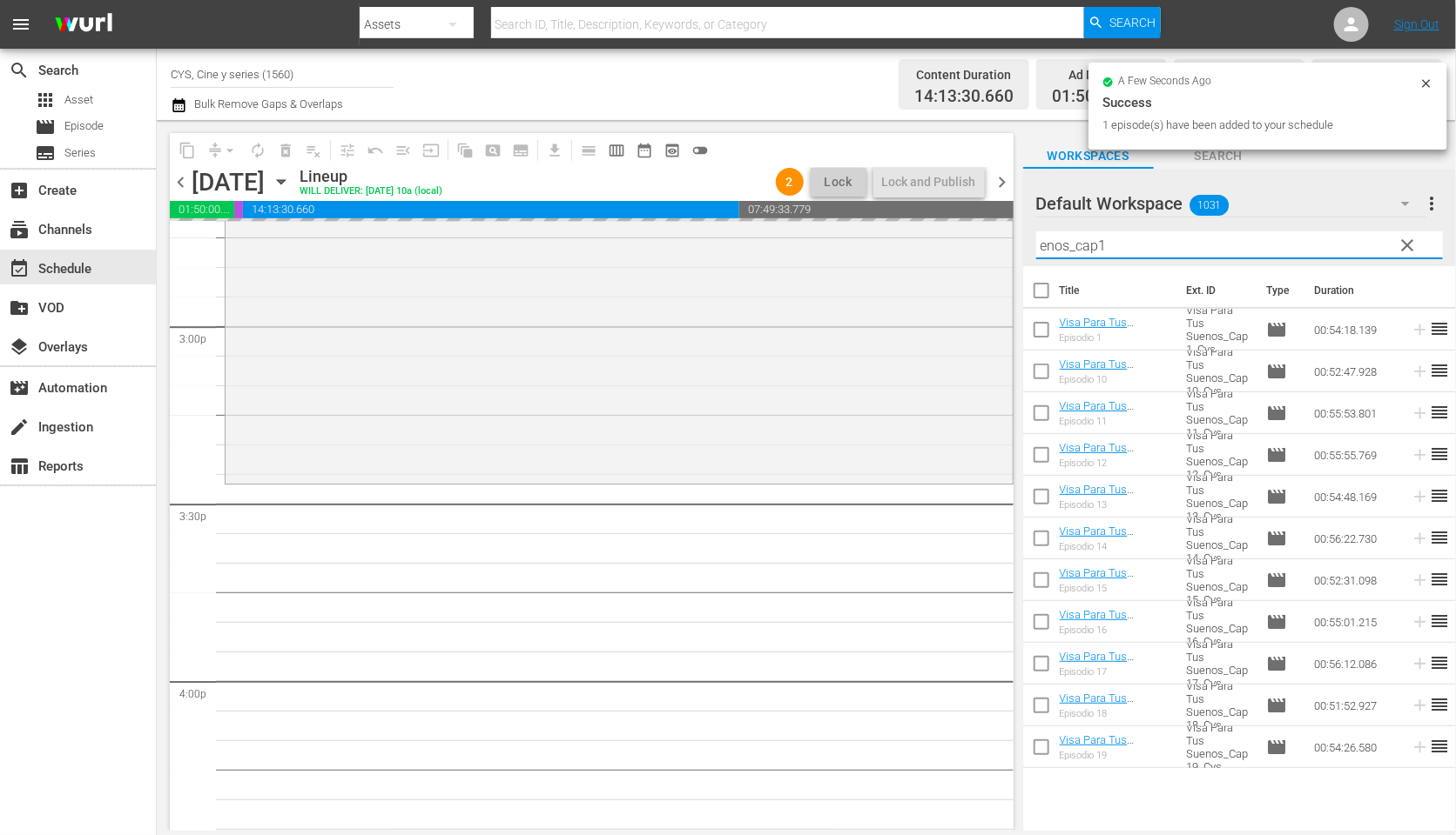
drag, startPoint x: 1126, startPoint y: 241, endPoint x: 998, endPoint y: 241, distance: 128.0
click at [998, 241] on div "content_copy compress arrow_drop_down autorenew_outlined delete_forever_outline…" at bounding box center [806, 475] width 1299 height 711
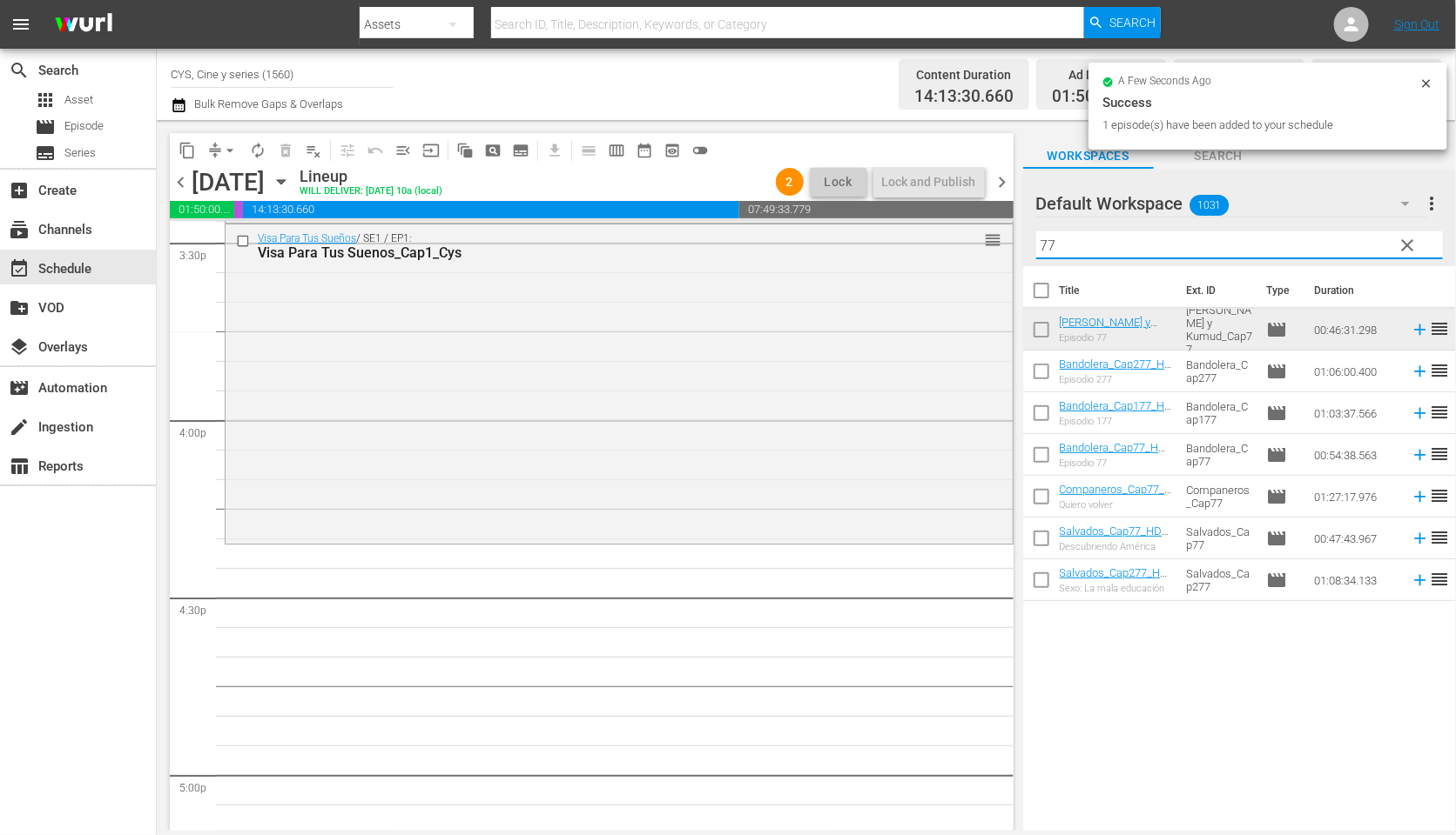
scroll to position [5612, 0]
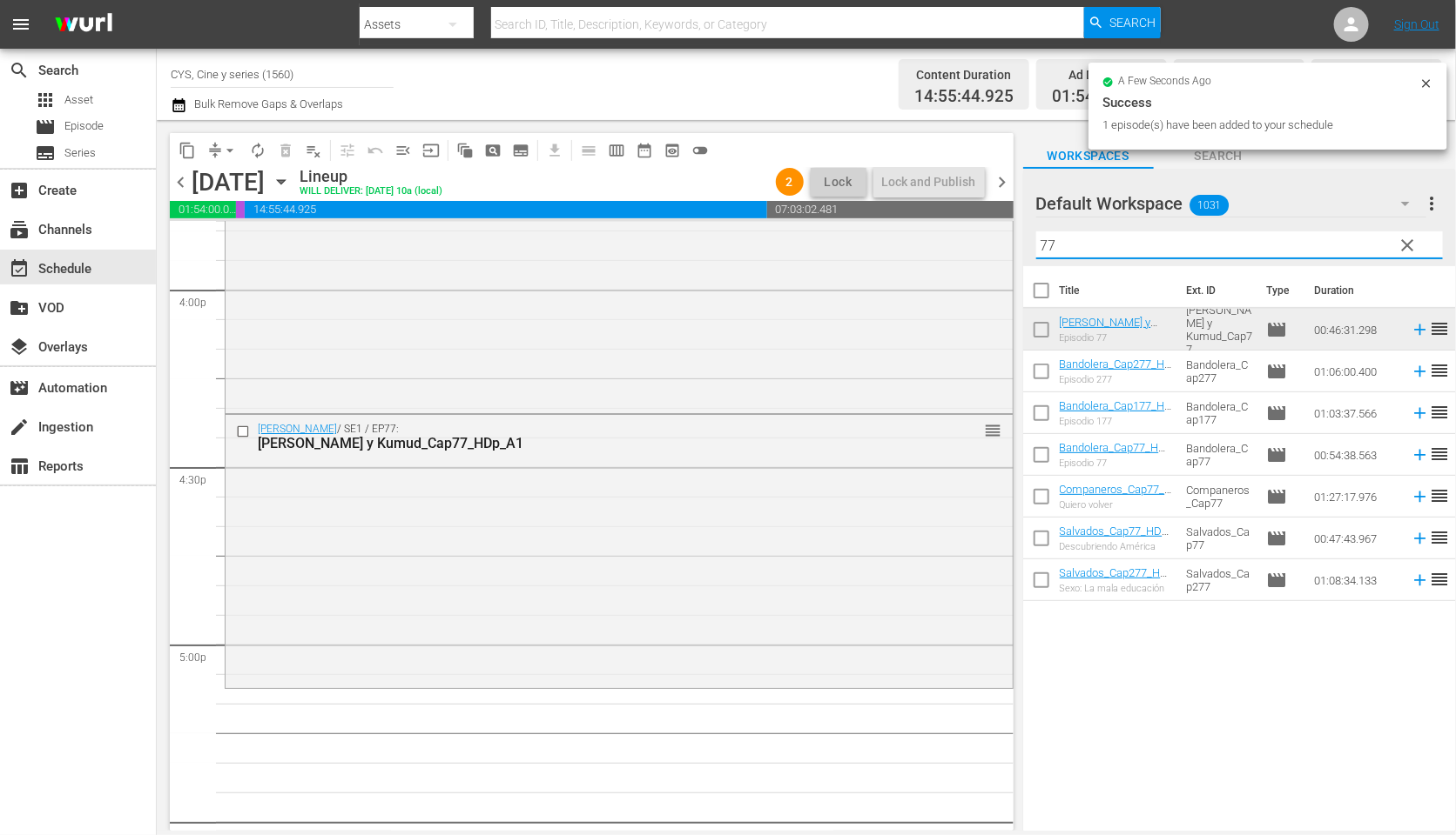
drag, startPoint x: 1110, startPoint y: 248, endPoint x: 990, endPoint y: 240, distance: 120.3
click at [990, 240] on div "content_copy compress arrow_drop_down autorenew_outlined delete_forever_outline…" at bounding box center [806, 475] width 1299 height 711
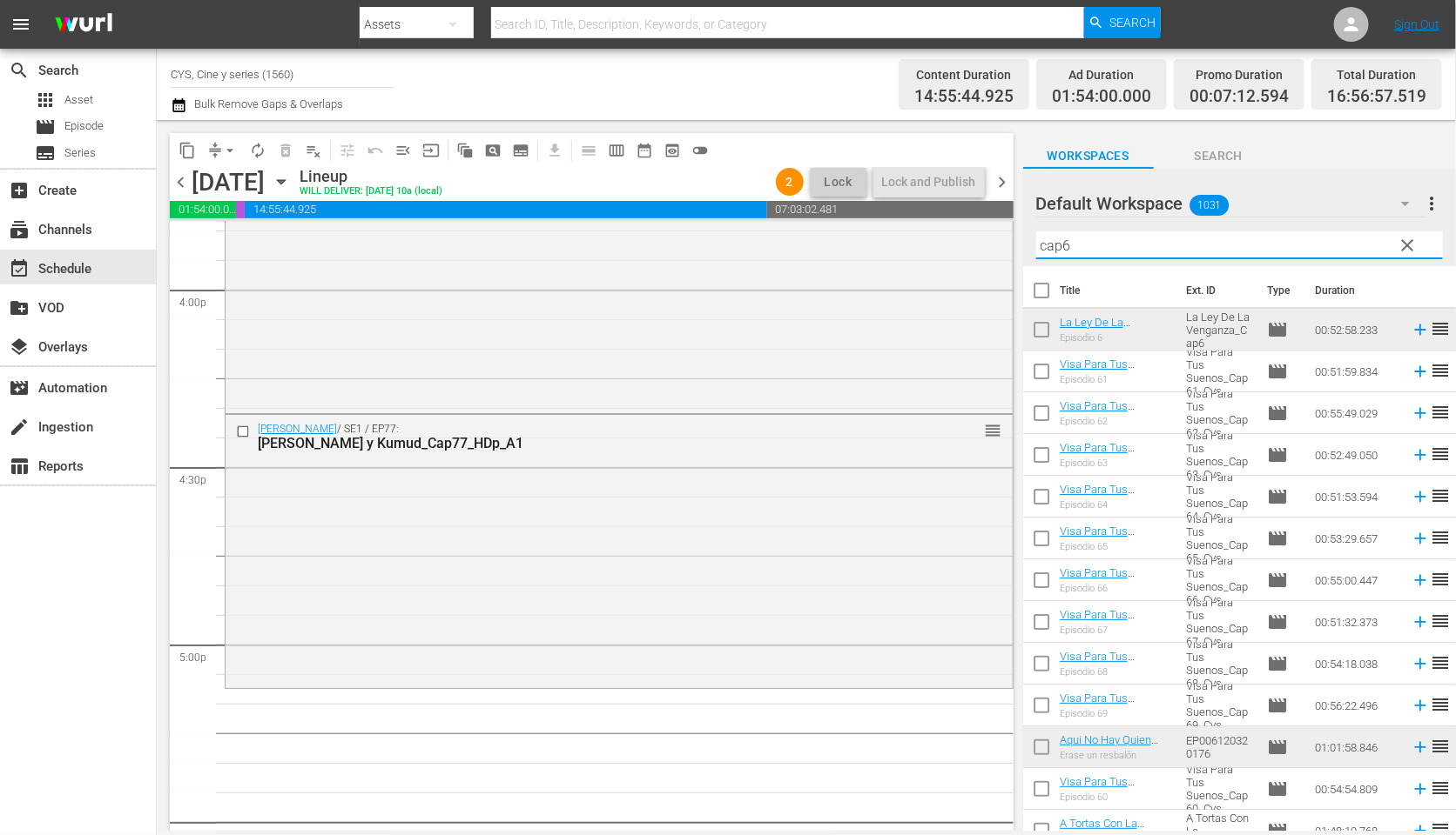
scroll to position [5743, 0]
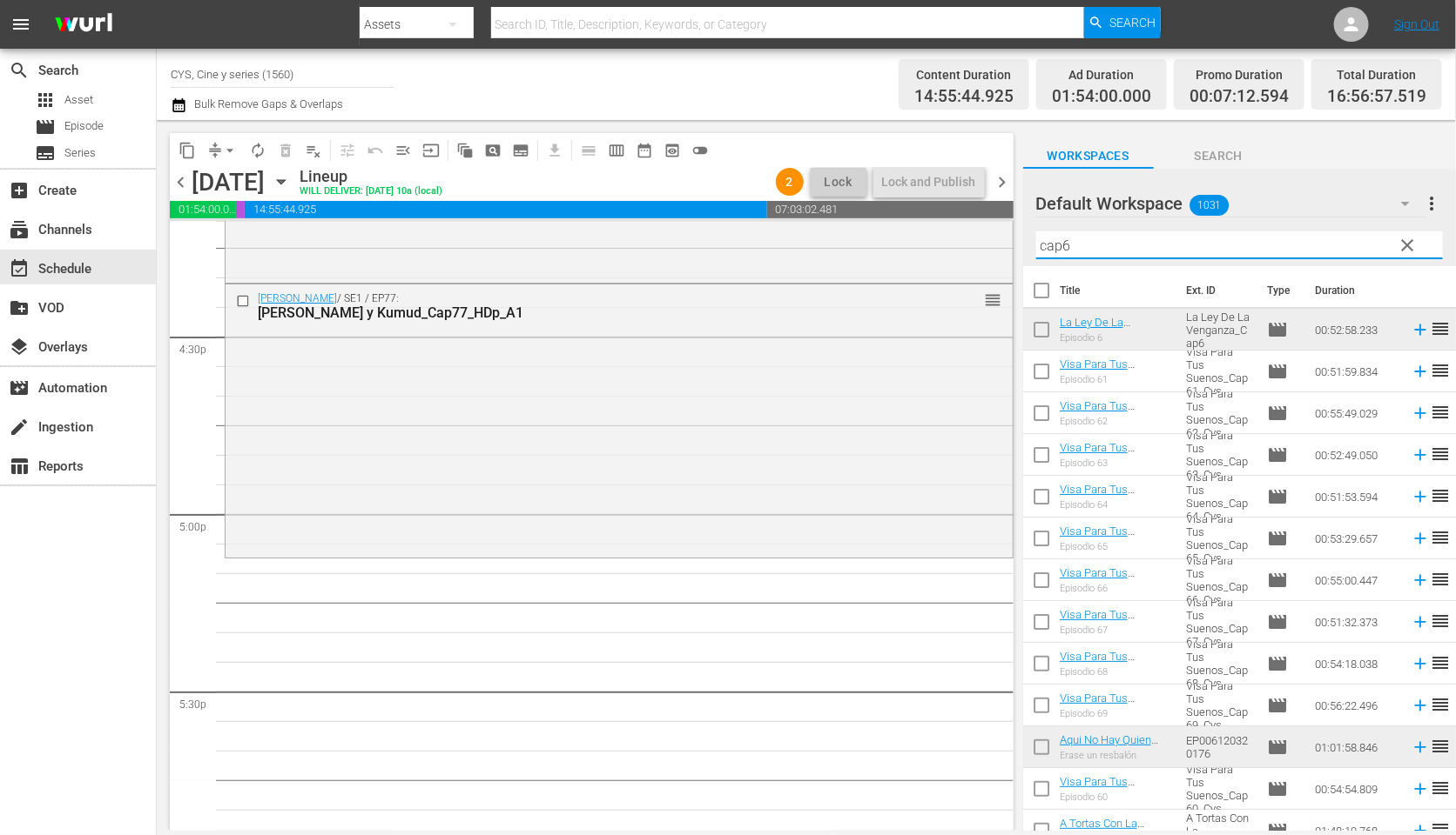
click at [1037, 332] on input "checkbox" at bounding box center [1041, 333] width 37 height 37
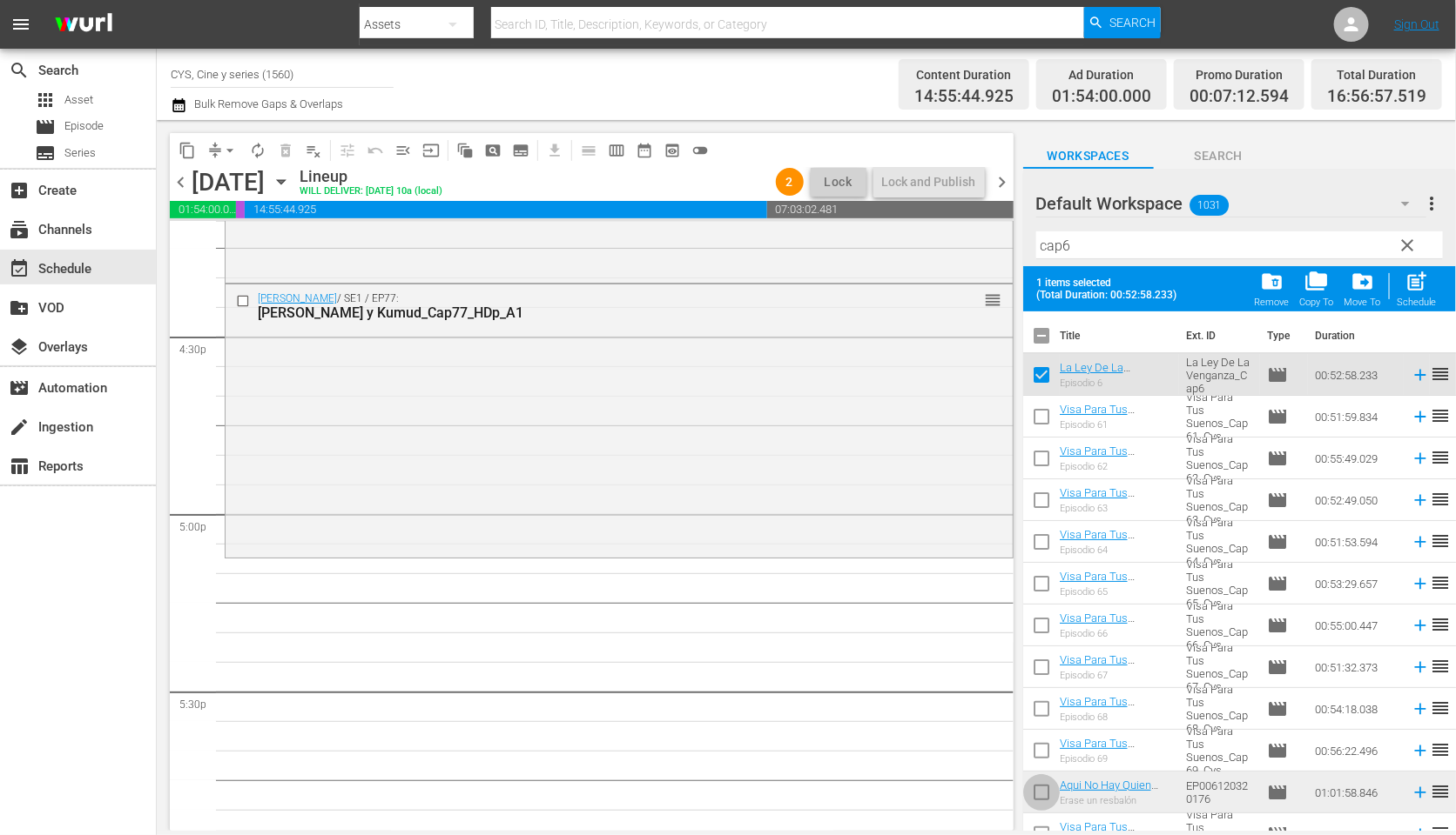
click at [1043, 791] on input "checkbox" at bounding box center [1041, 796] width 37 height 37
click at [1040, 324] on input "checkbox" at bounding box center [1041, 339] width 37 height 37
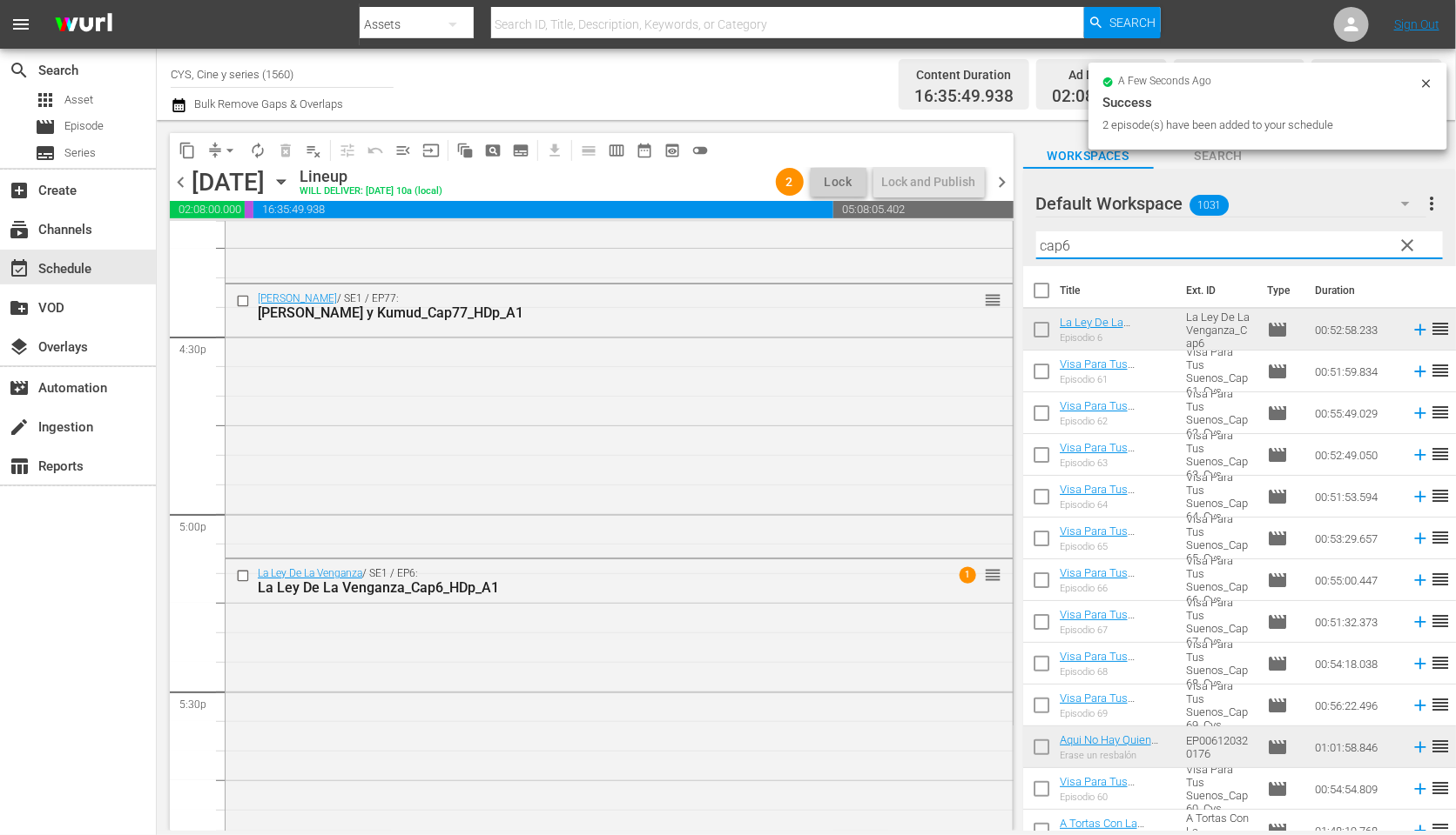
drag, startPoint x: 1042, startPoint y: 249, endPoint x: 1024, endPoint y: 248, distance: 18.0
click at [1024, 248] on div "Default Workspace 1031 Default more_vert clear Filter by Title cap6" at bounding box center [1238, 217] width 433 height 98
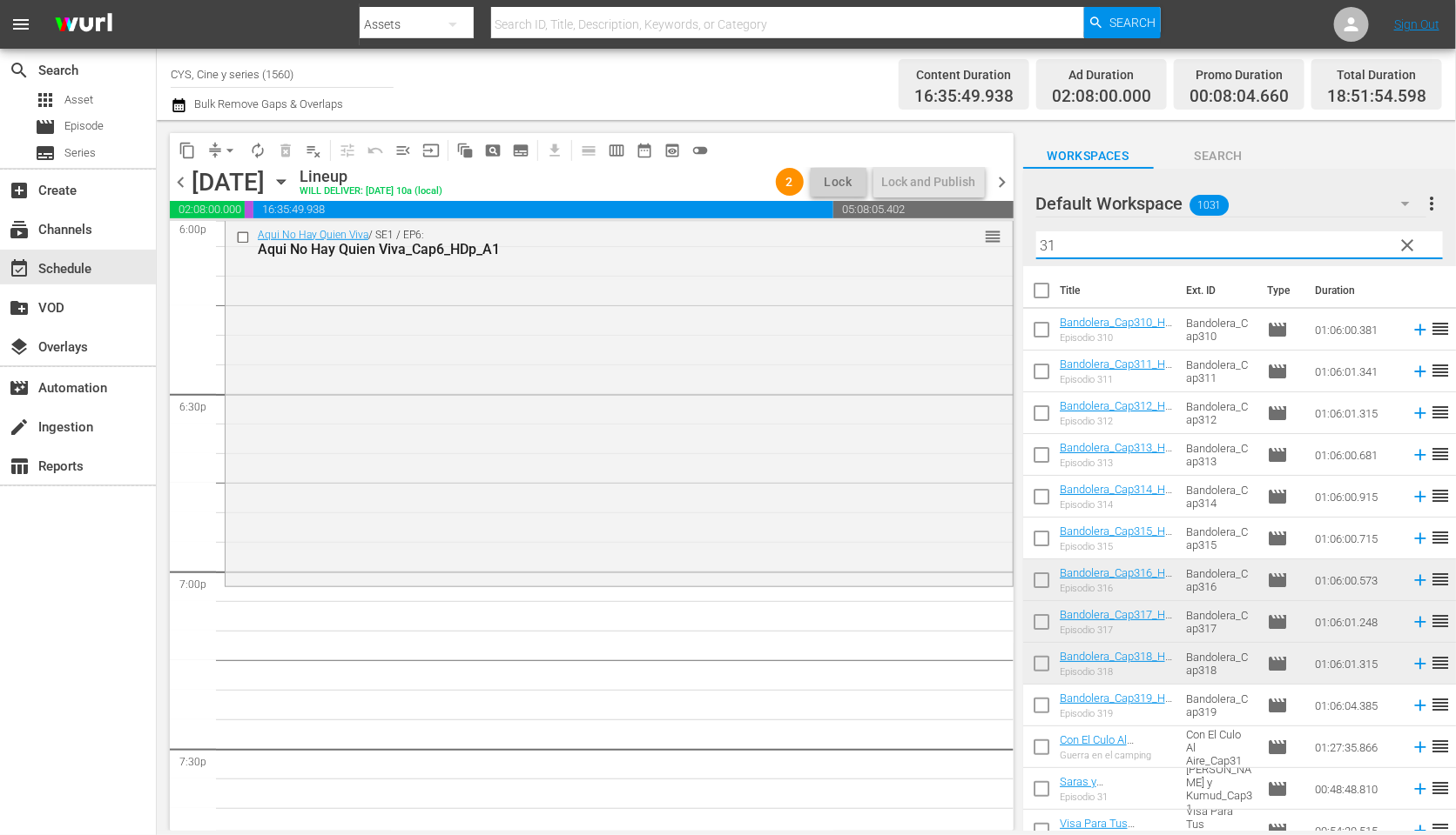
scroll to position [6526, 0]
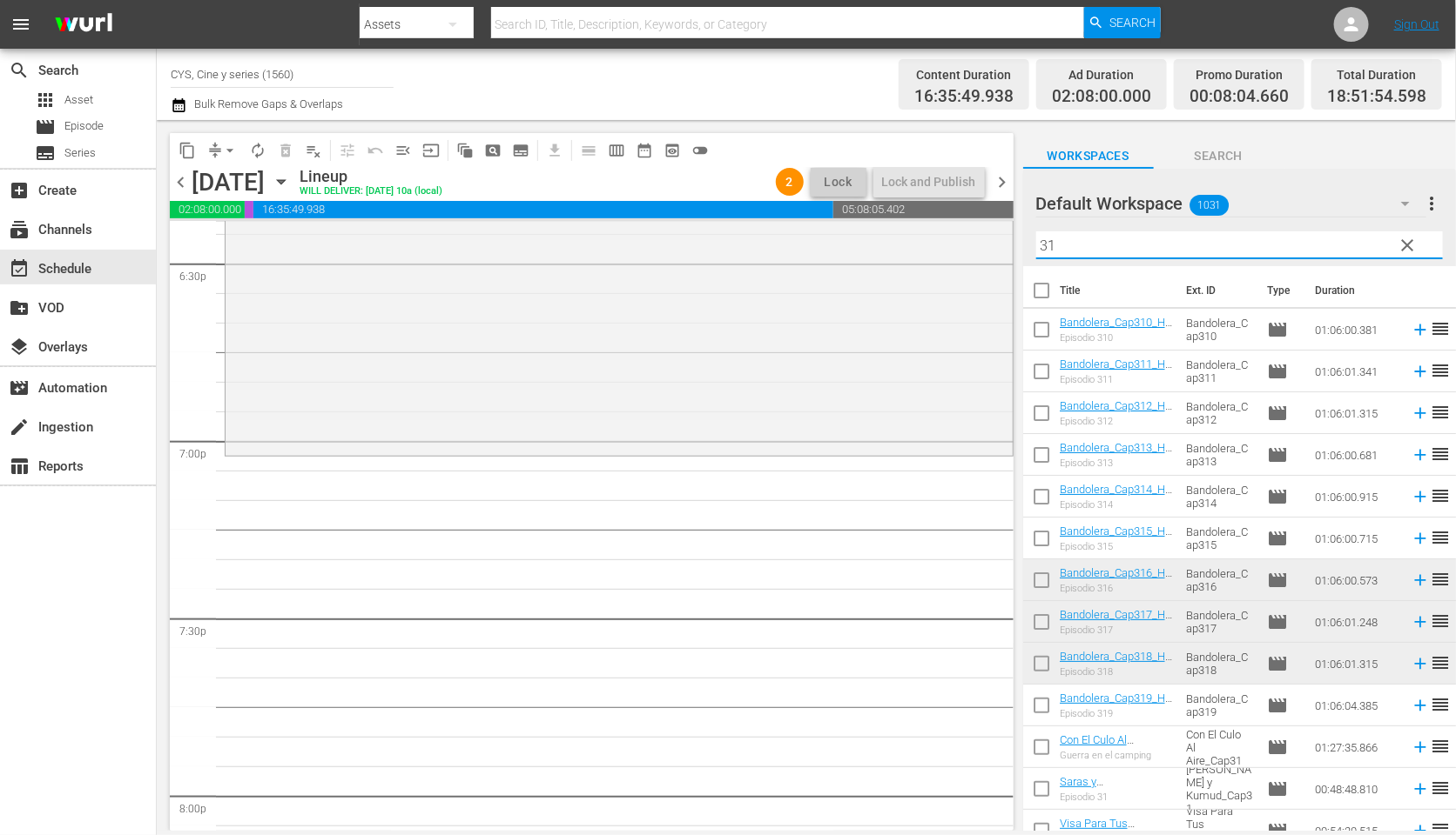
drag, startPoint x: 1042, startPoint y: 621, endPoint x: 1043, endPoint y: 667, distance: 46.0
click at [1042, 621] on input "checkbox" at bounding box center [1041, 626] width 37 height 37
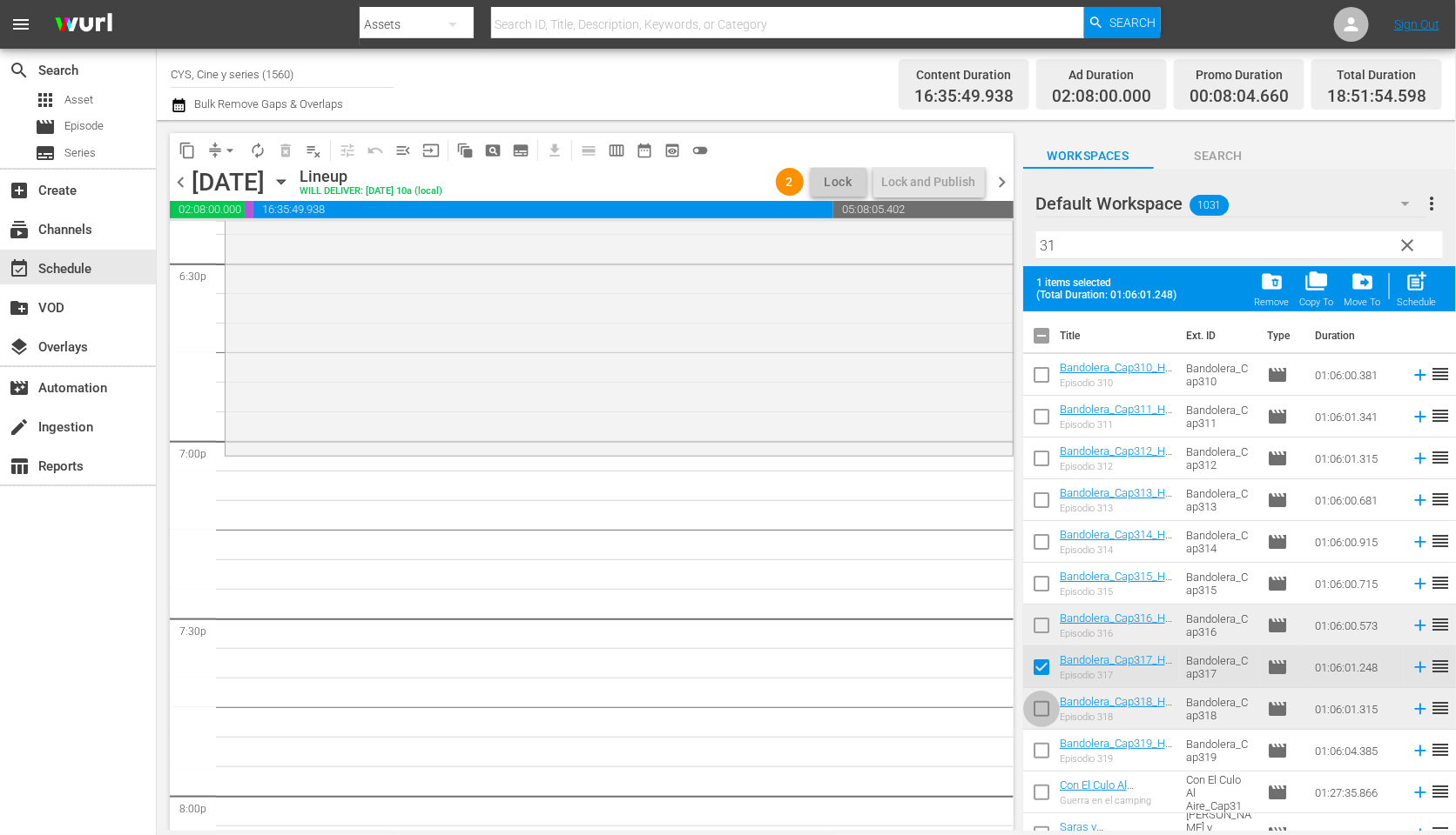
click at [1038, 715] on input "checkbox" at bounding box center [1041, 712] width 37 height 37
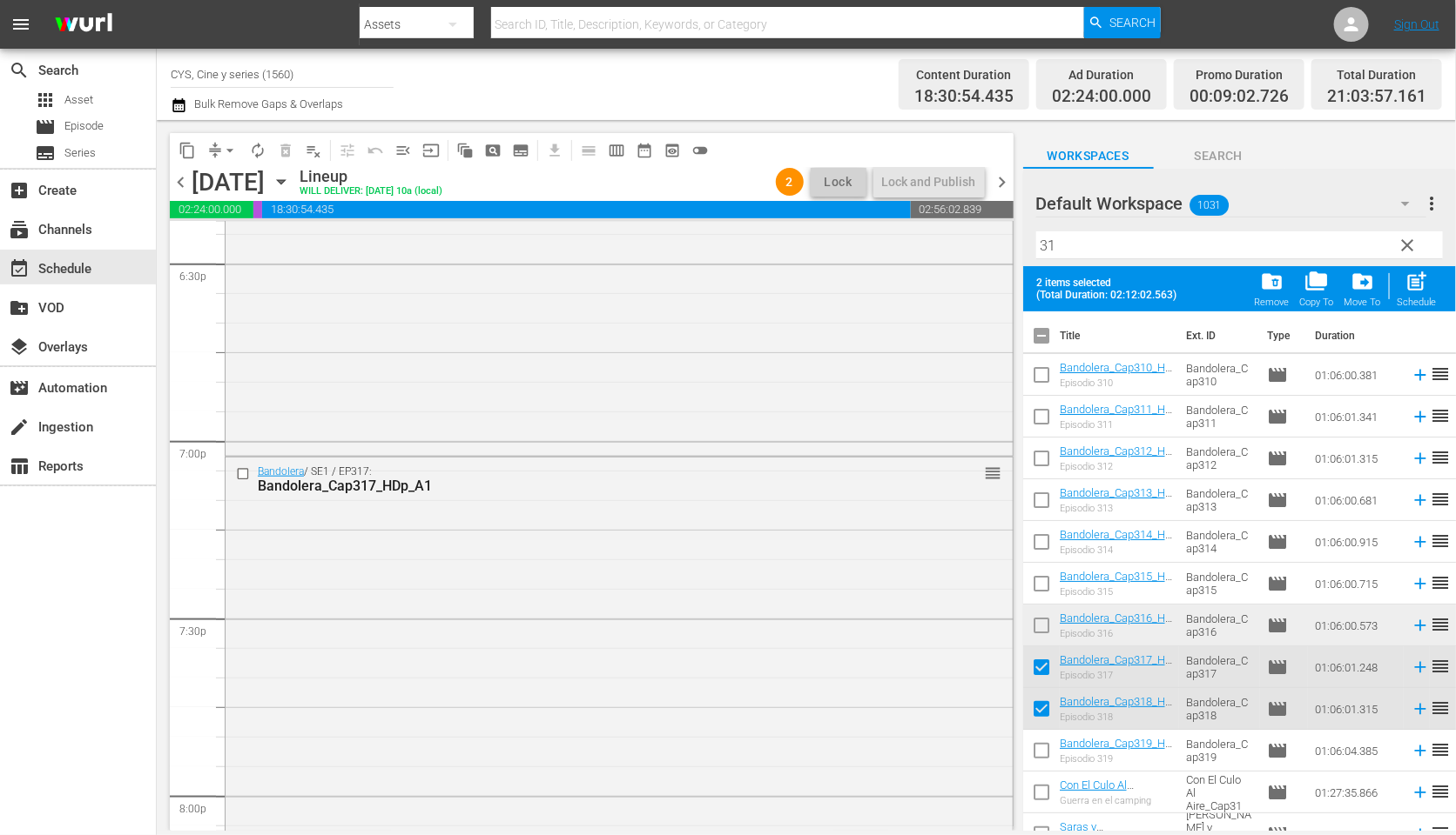
click at [1043, 330] on input "checkbox" at bounding box center [1041, 339] width 37 height 37
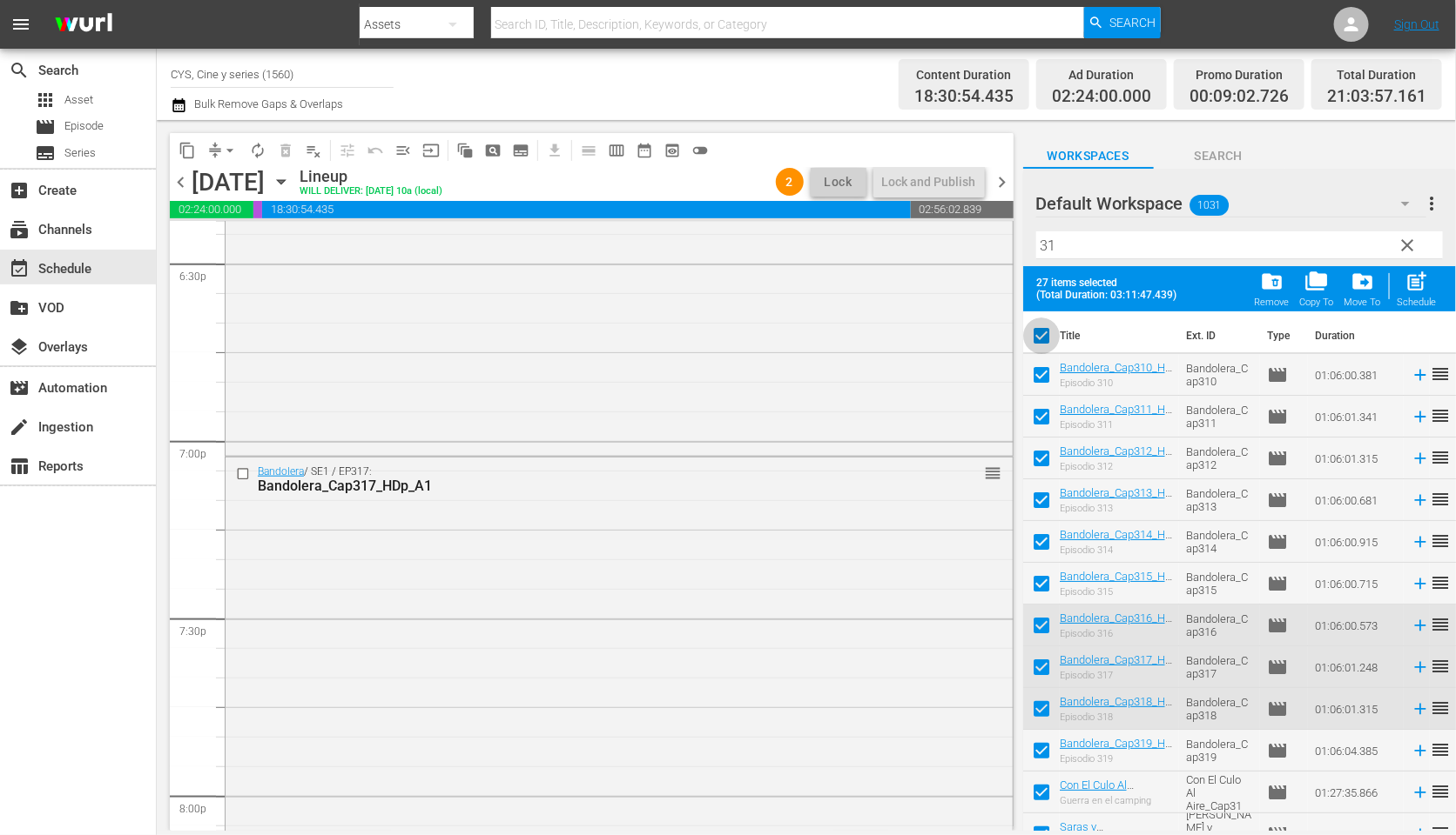
click at [1043, 330] on input "checkbox" at bounding box center [1041, 339] width 37 height 37
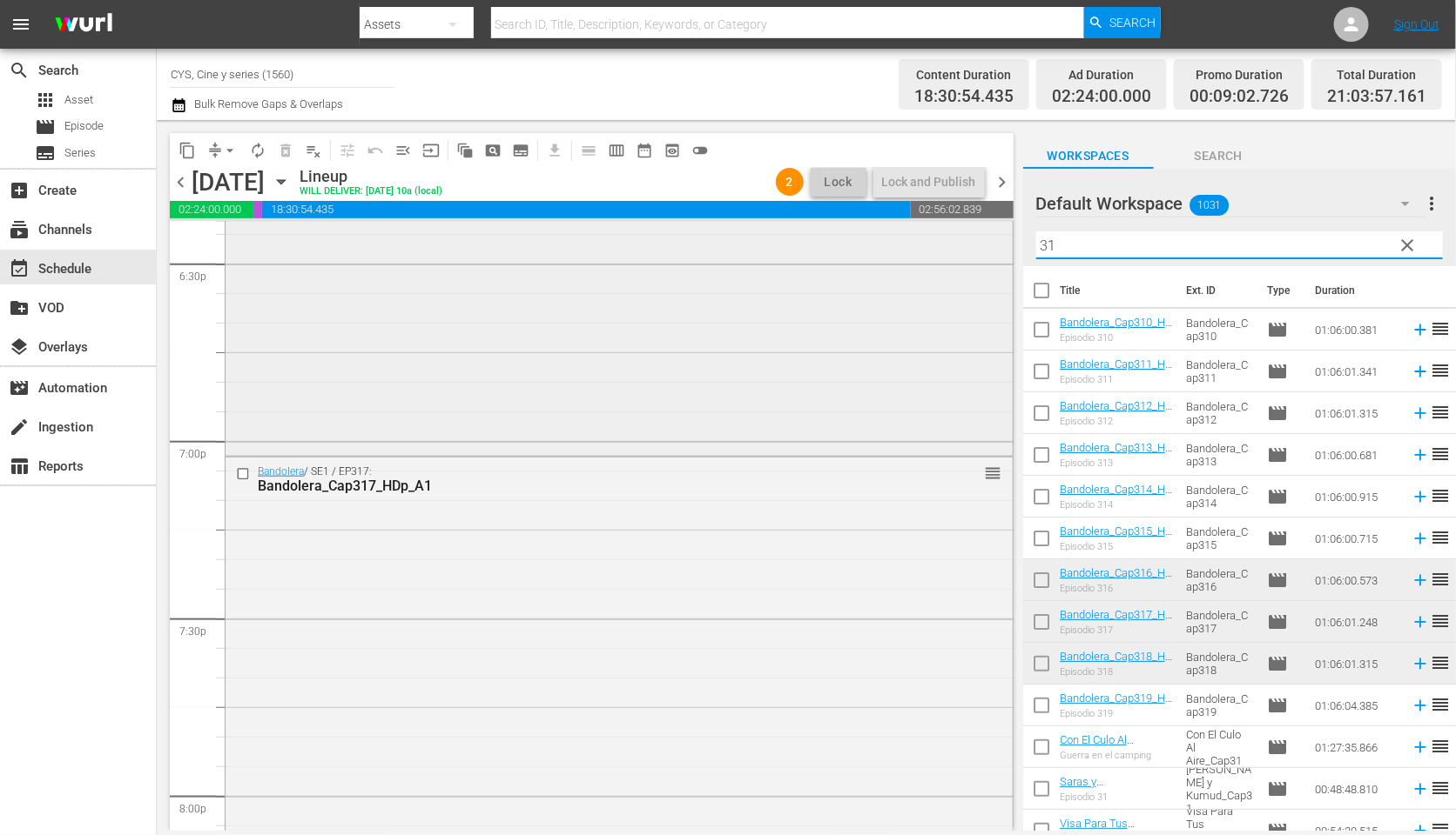
drag, startPoint x: 1077, startPoint y: 249, endPoint x: 970, endPoint y: 249, distance: 107.0
click at [970, 249] on div "content_copy compress arrow_drop_down autorenew_outlined delete_forever_outline…" at bounding box center [806, 475] width 1299 height 711
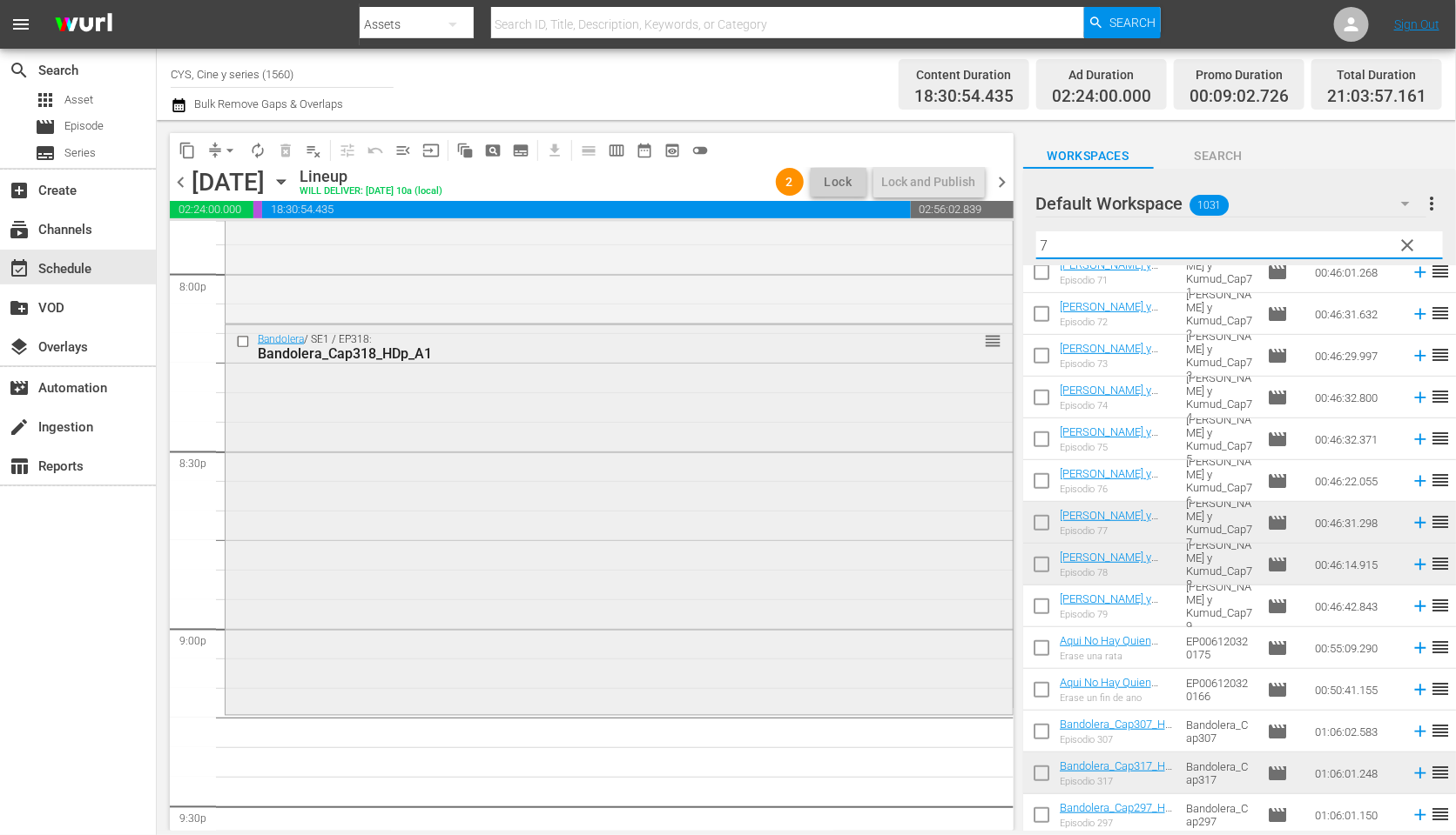
scroll to position [7178, 0]
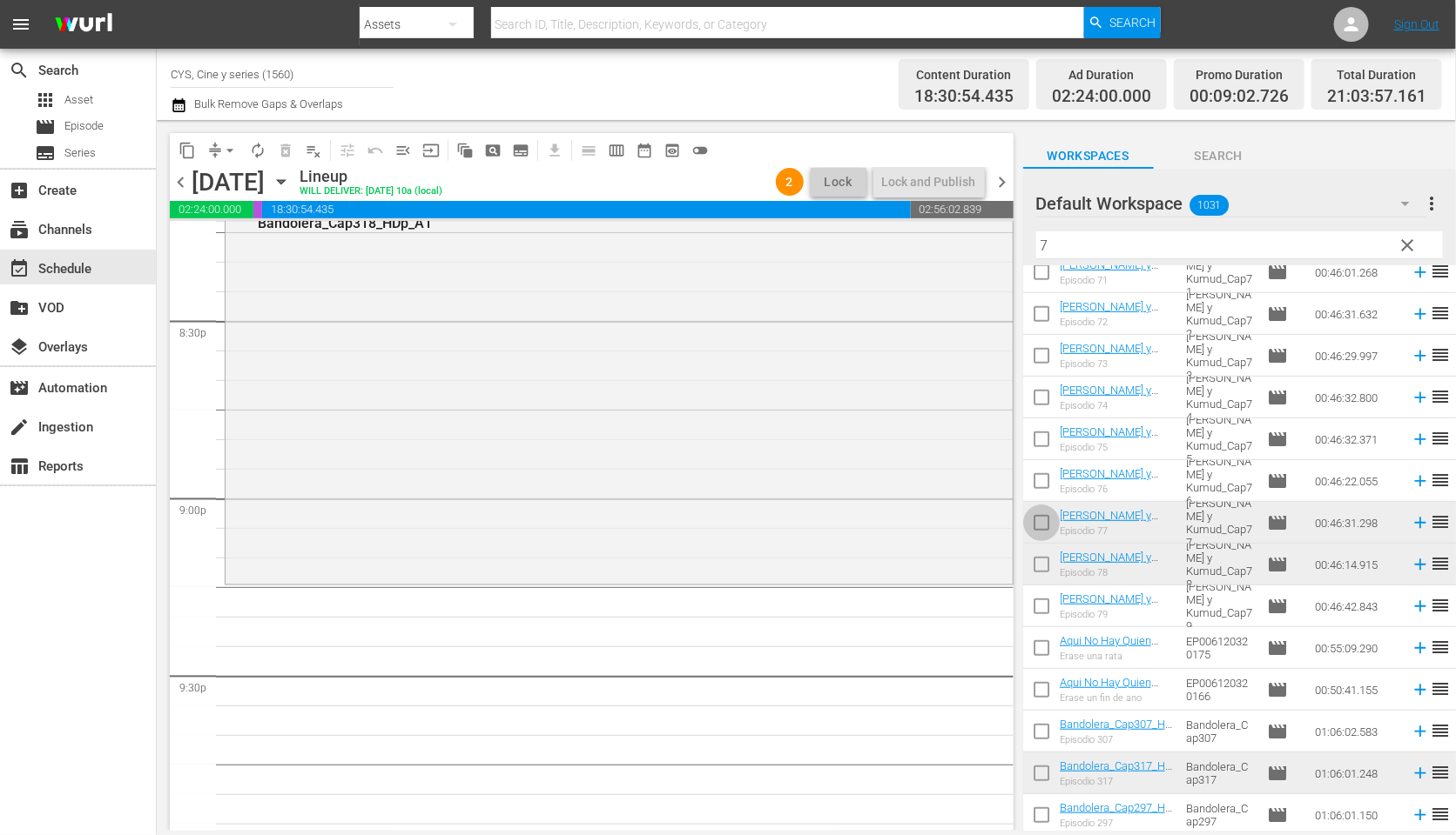
click at [1035, 523] on input "checkbox" at bounding box center [1041, 526] width 37 height 37
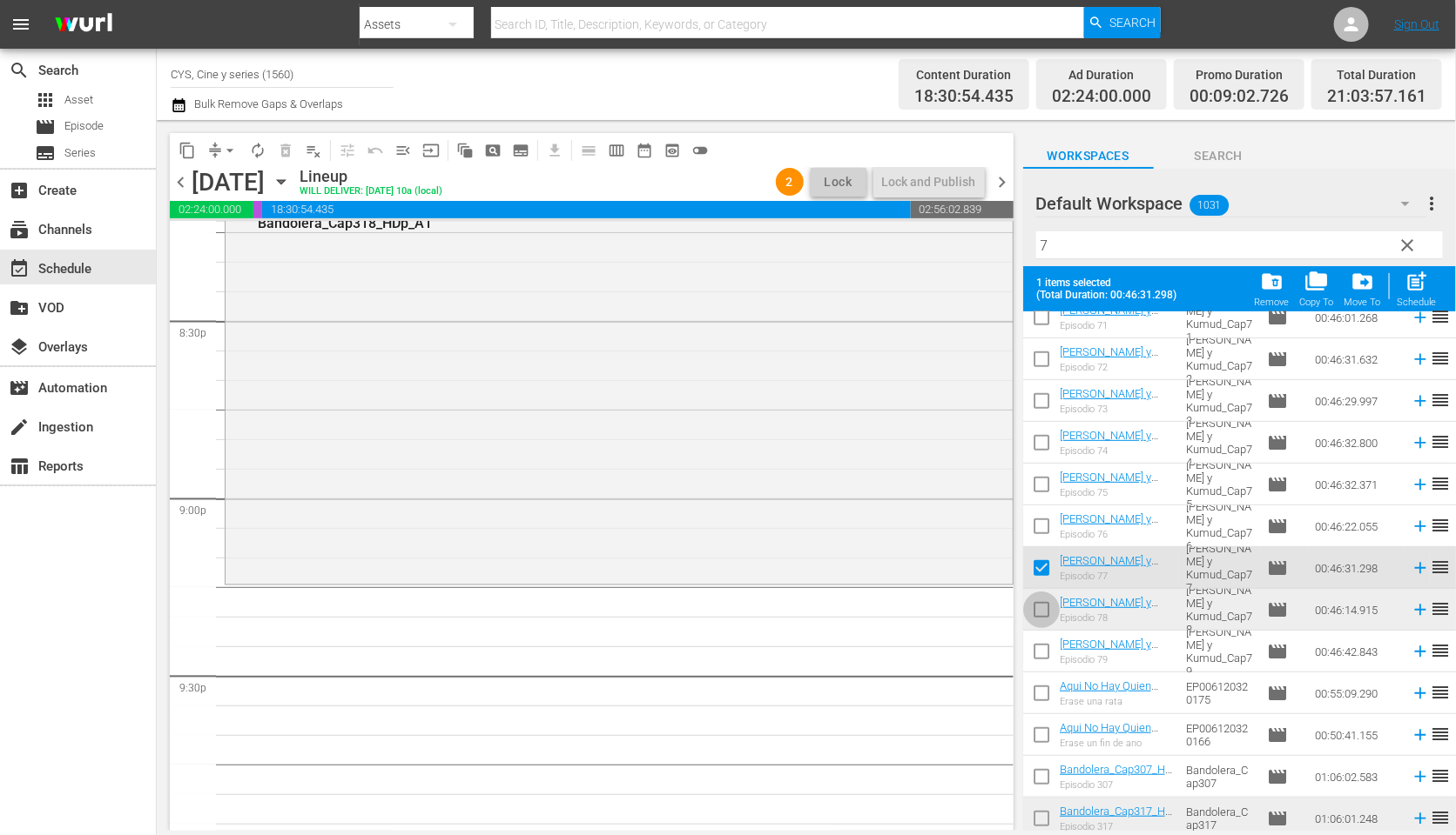
click at [1032, 603] on input "checkbox" at bounding box center [1041, 613] width 37 height 37
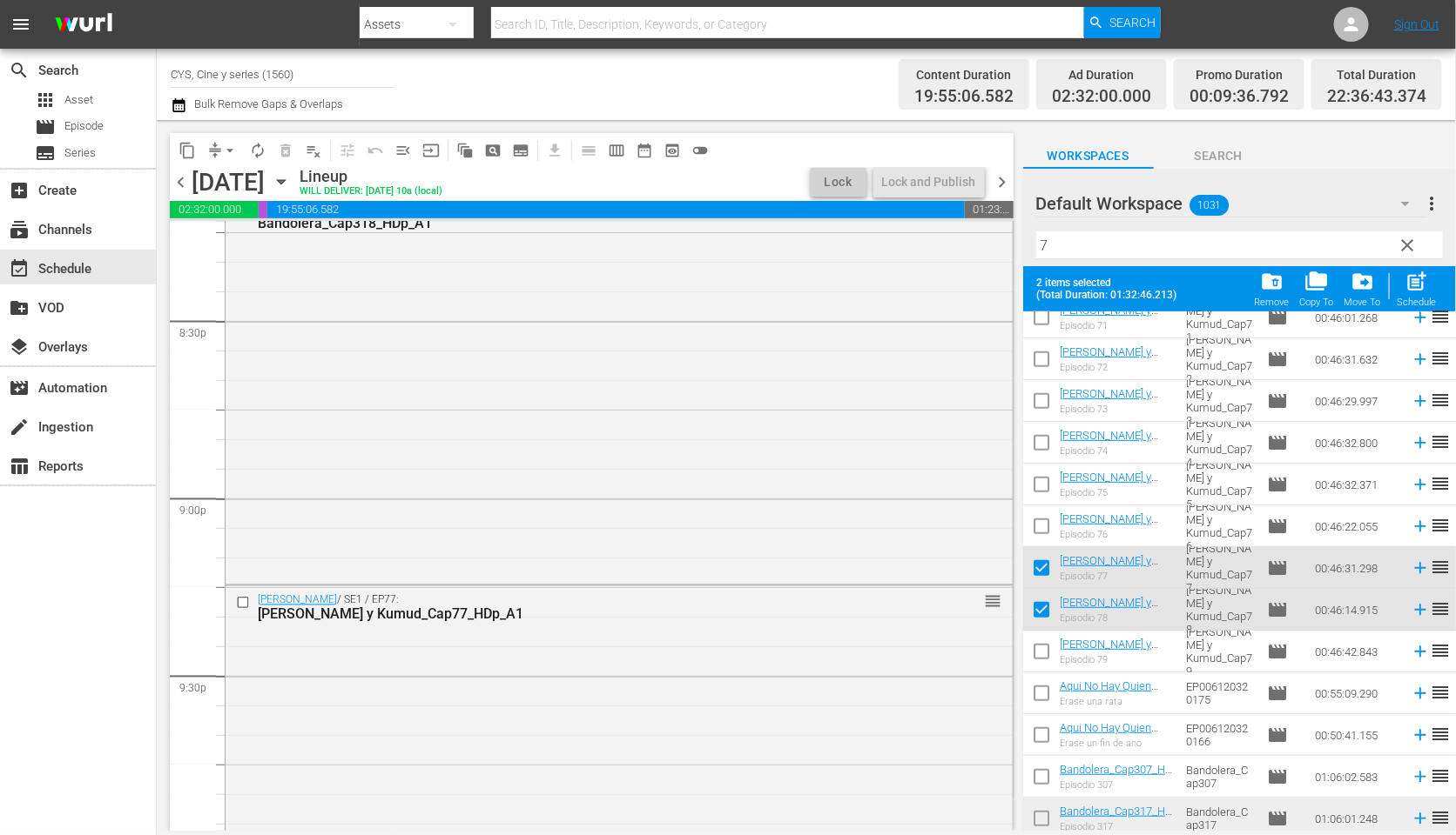
scroll to position [0, 0]
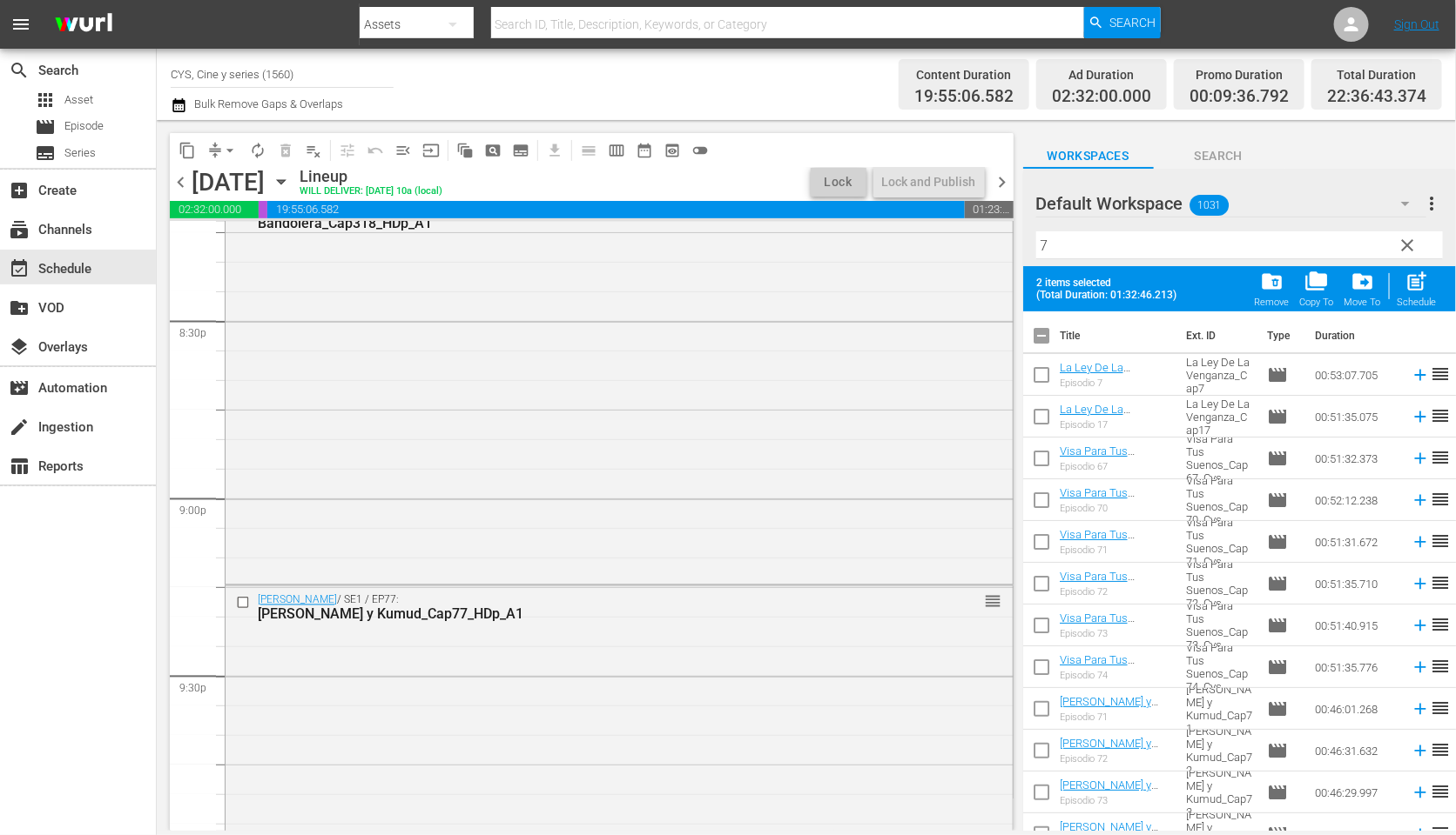
click at [1037, 332] on input "checkbox" at bounding box center [1041, 339] width 37 height 37
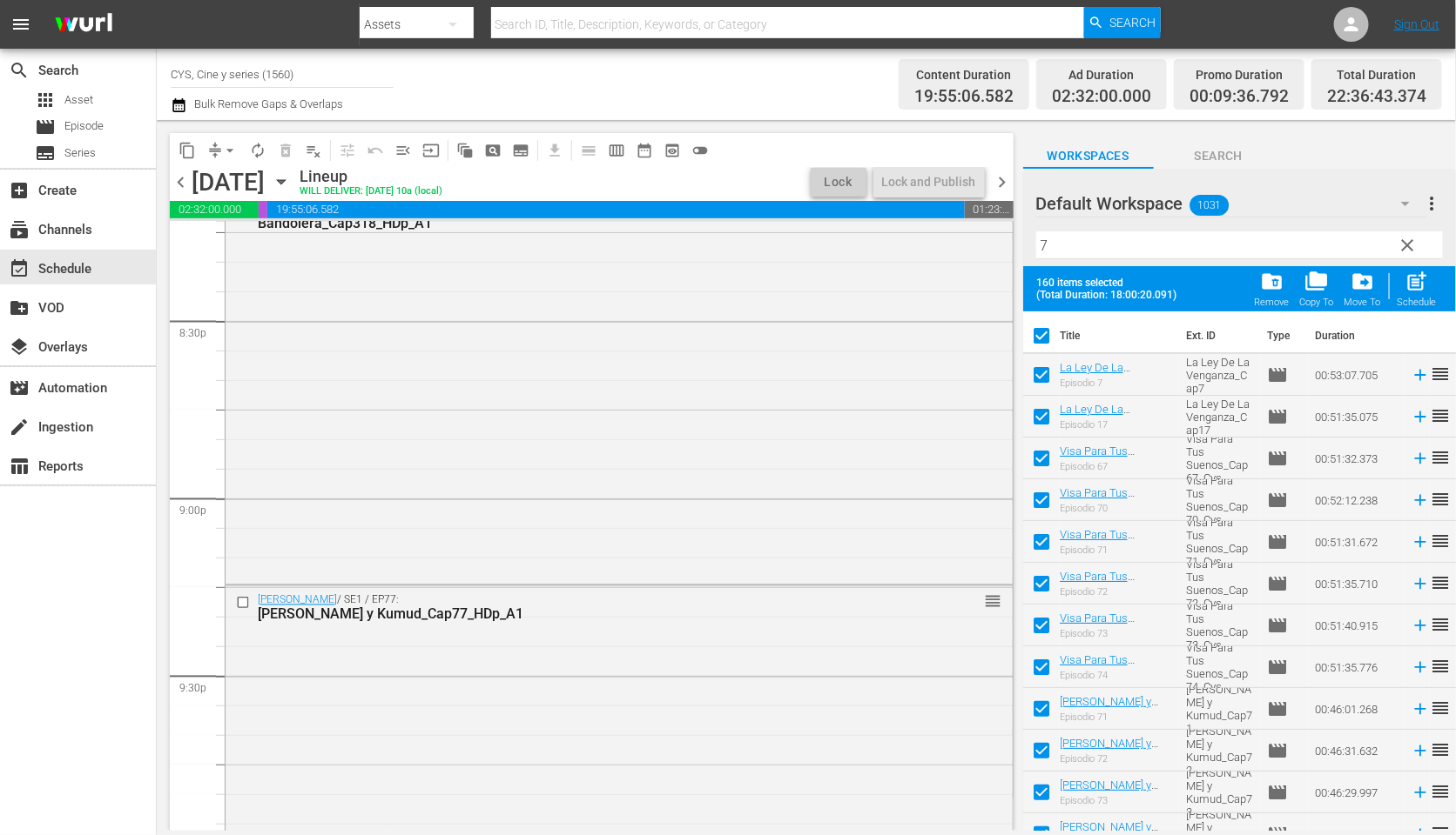
click at [1038, 332] on input "checkbox" at bounding box center [1041, 339] width 37 height 37
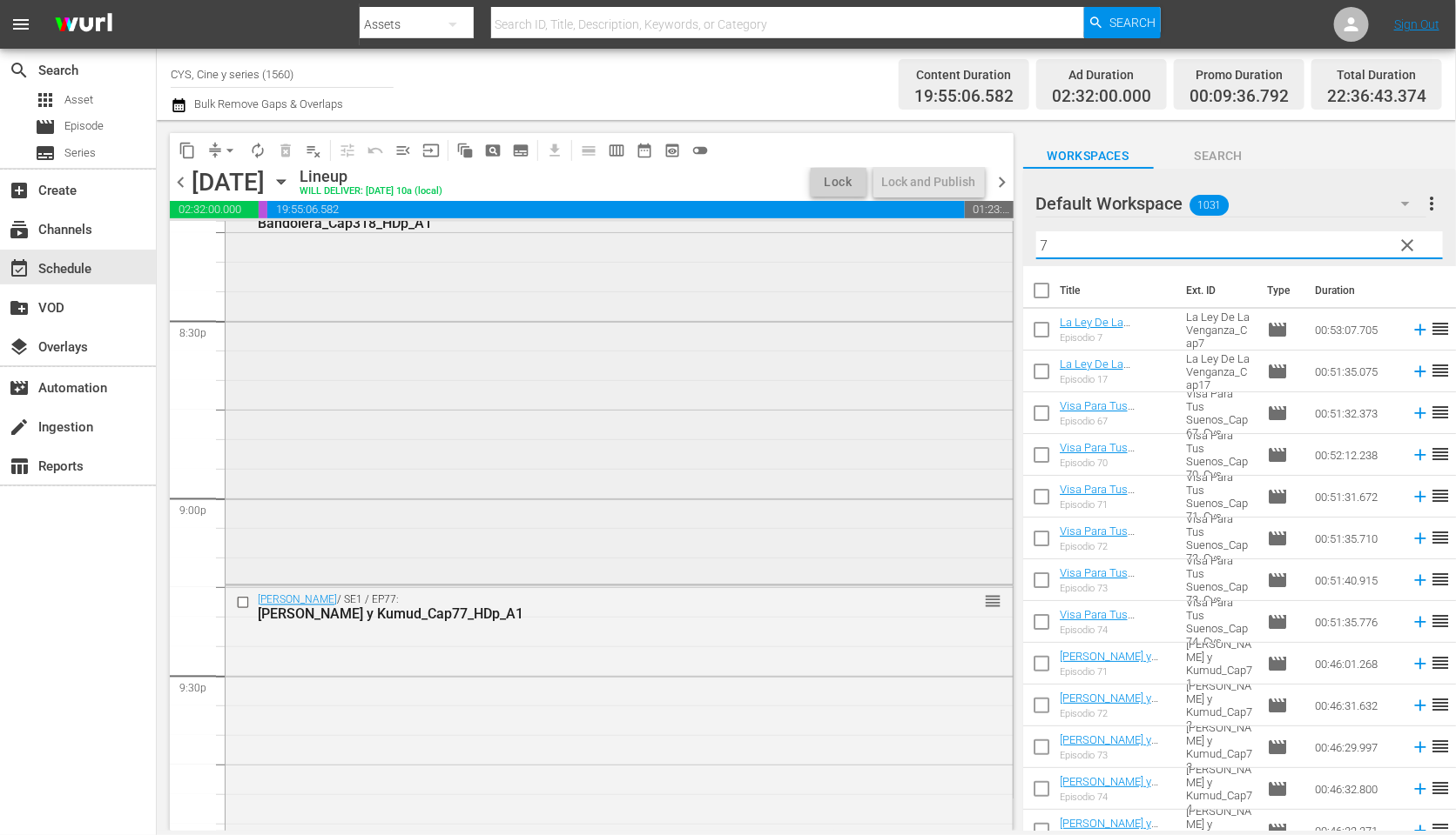
drag, startPoint x: 1072, startPoint y: 243, endPoint x: 990, endPoint y: 220, distance: 85.2
click at [988, 223] on div "content_copy compress arrow_drop_down autorenew_outlined delete_forever_outline…" at bounding box center [806, 475] width 1299 height 711
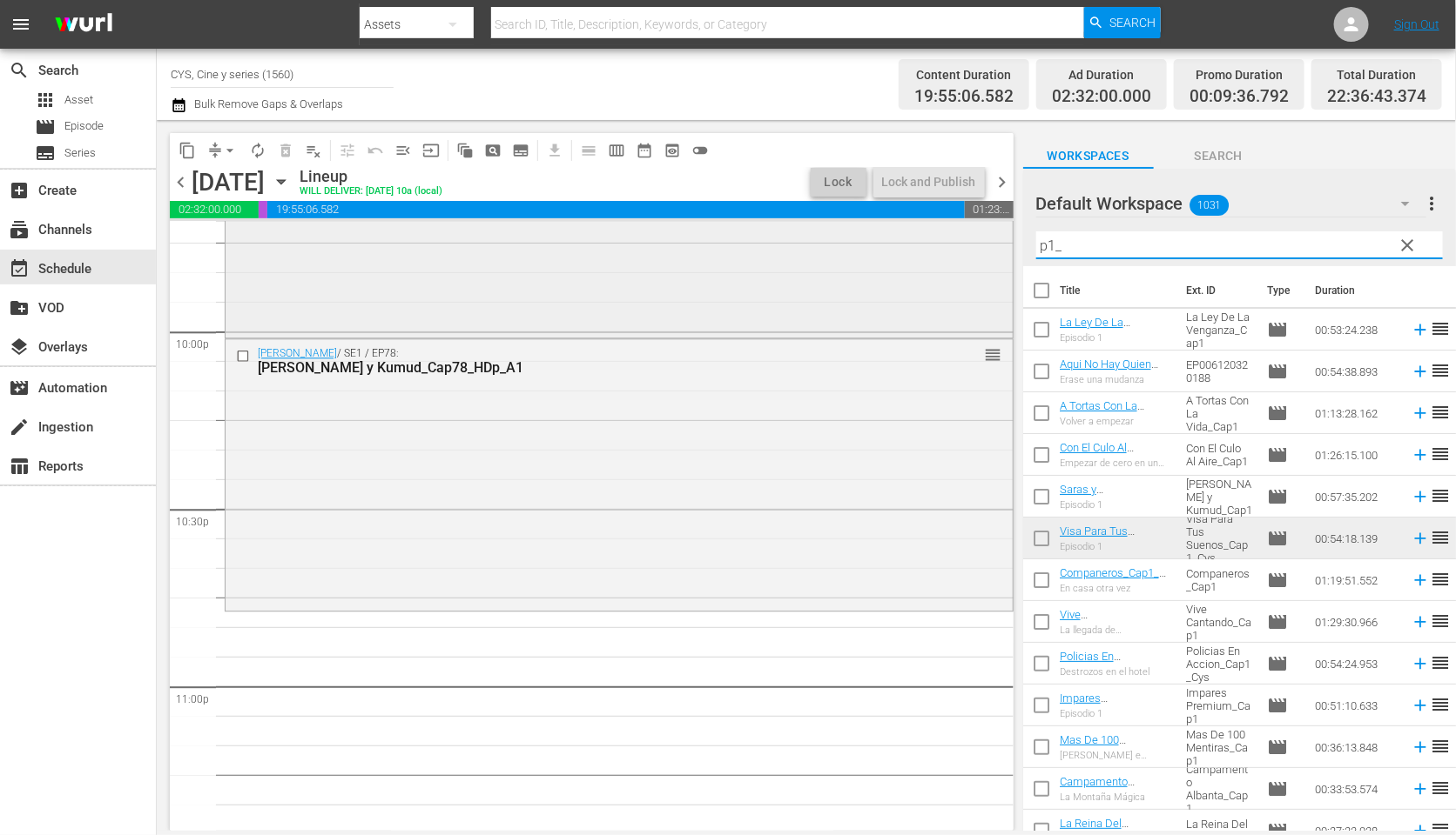
scroll to position [7570, 0]
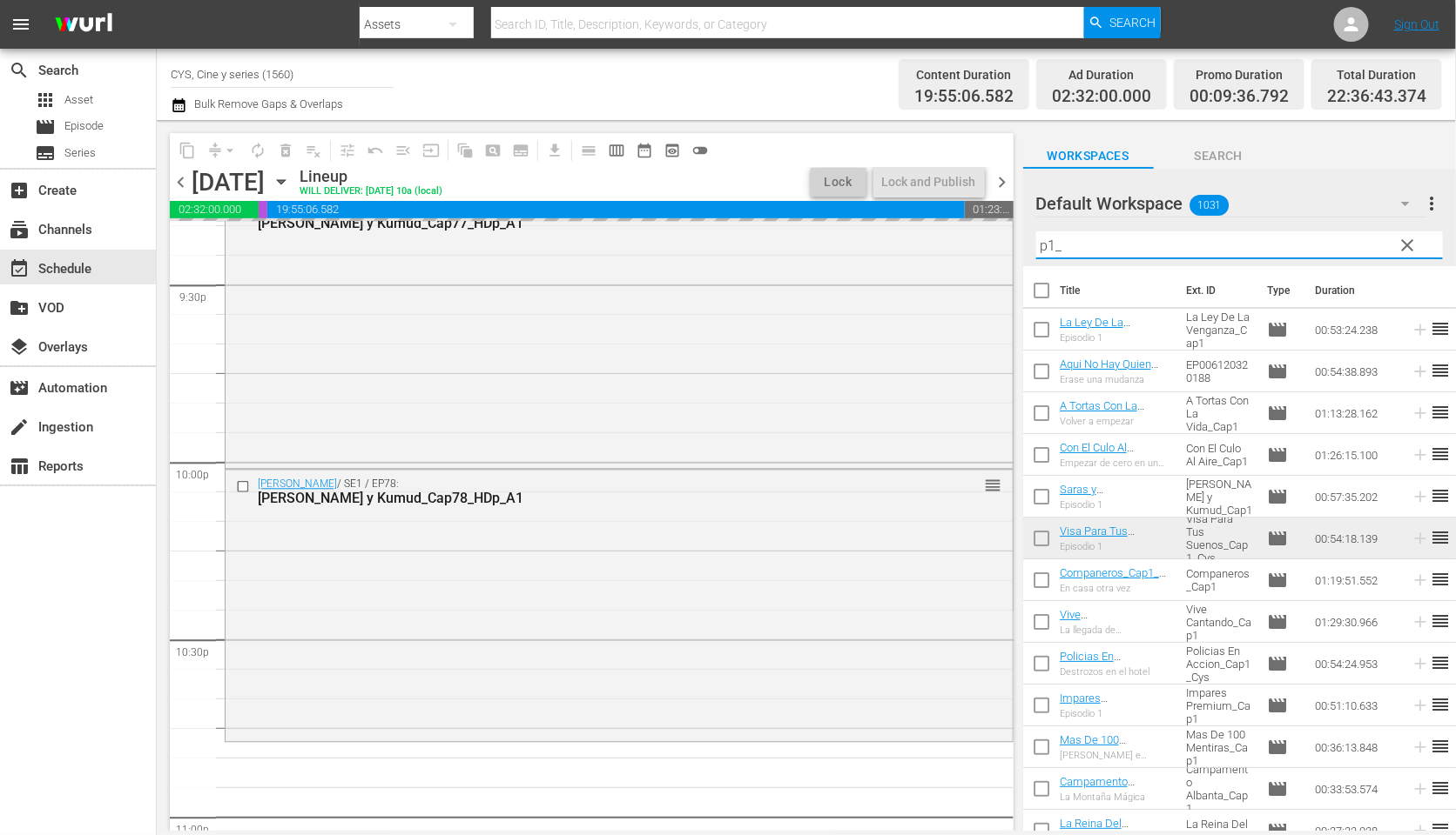
click at [1046, 235] on input "p1_" at bounding box center [1239, 245] width 407 height 28
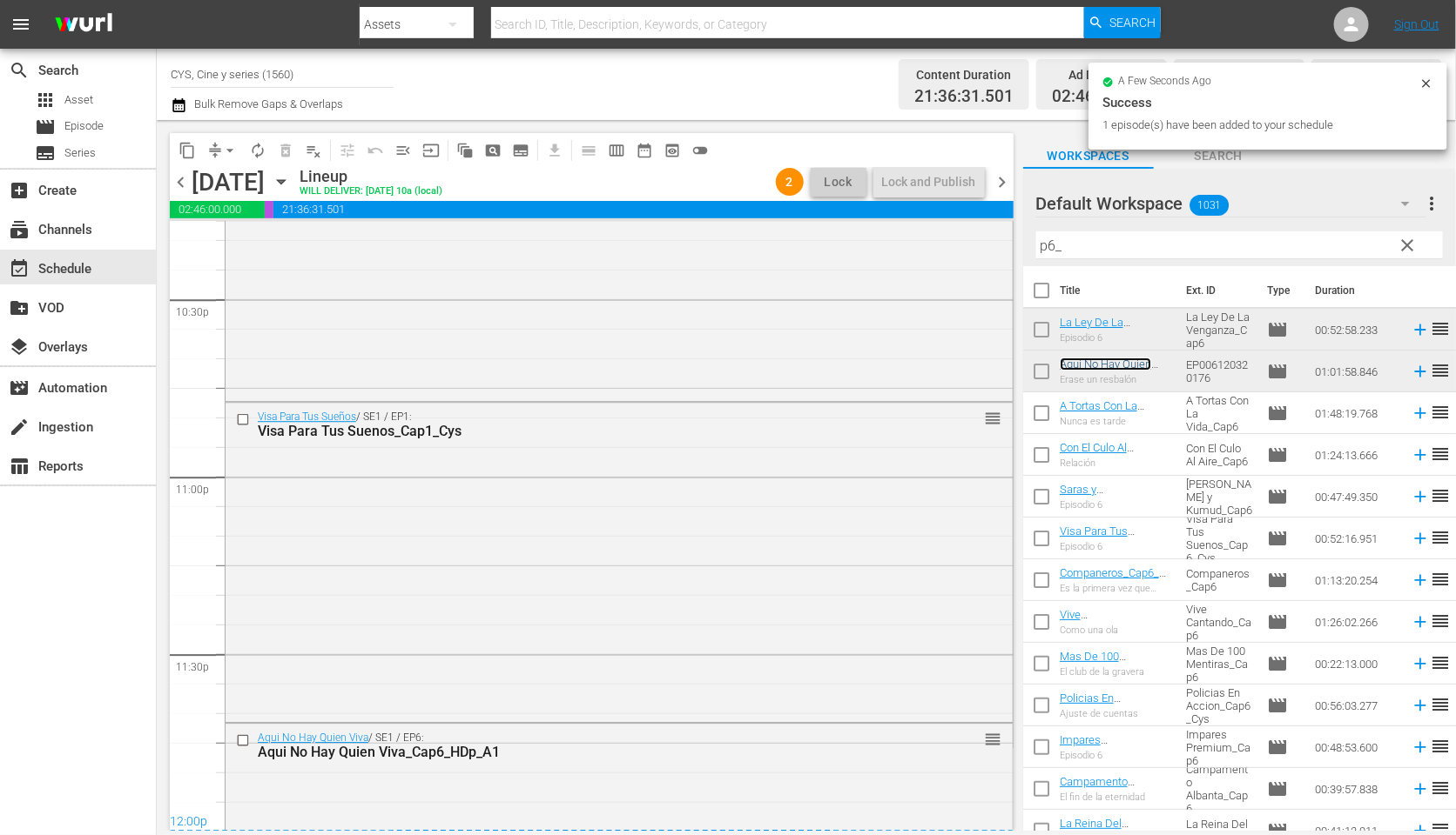
scroll to position [8169, 0]
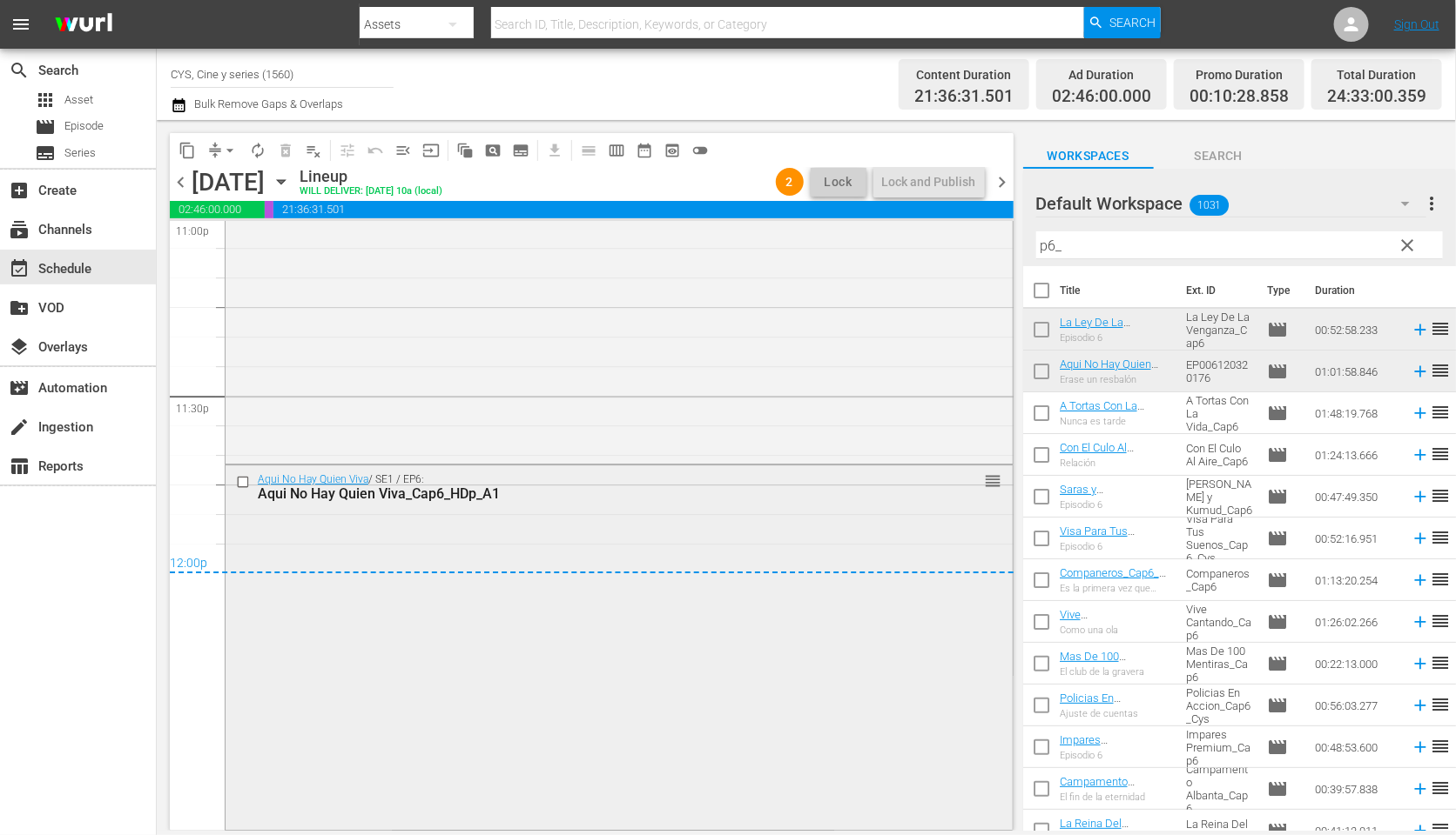
click at [801, 522] on div "Aqui No Hay Quien Viva / SE1 / EP6: Aqui No Hay Quien Viva_Cap6_HDp_A1 reorder" at bounding box center [619, 646] width 787 height 362
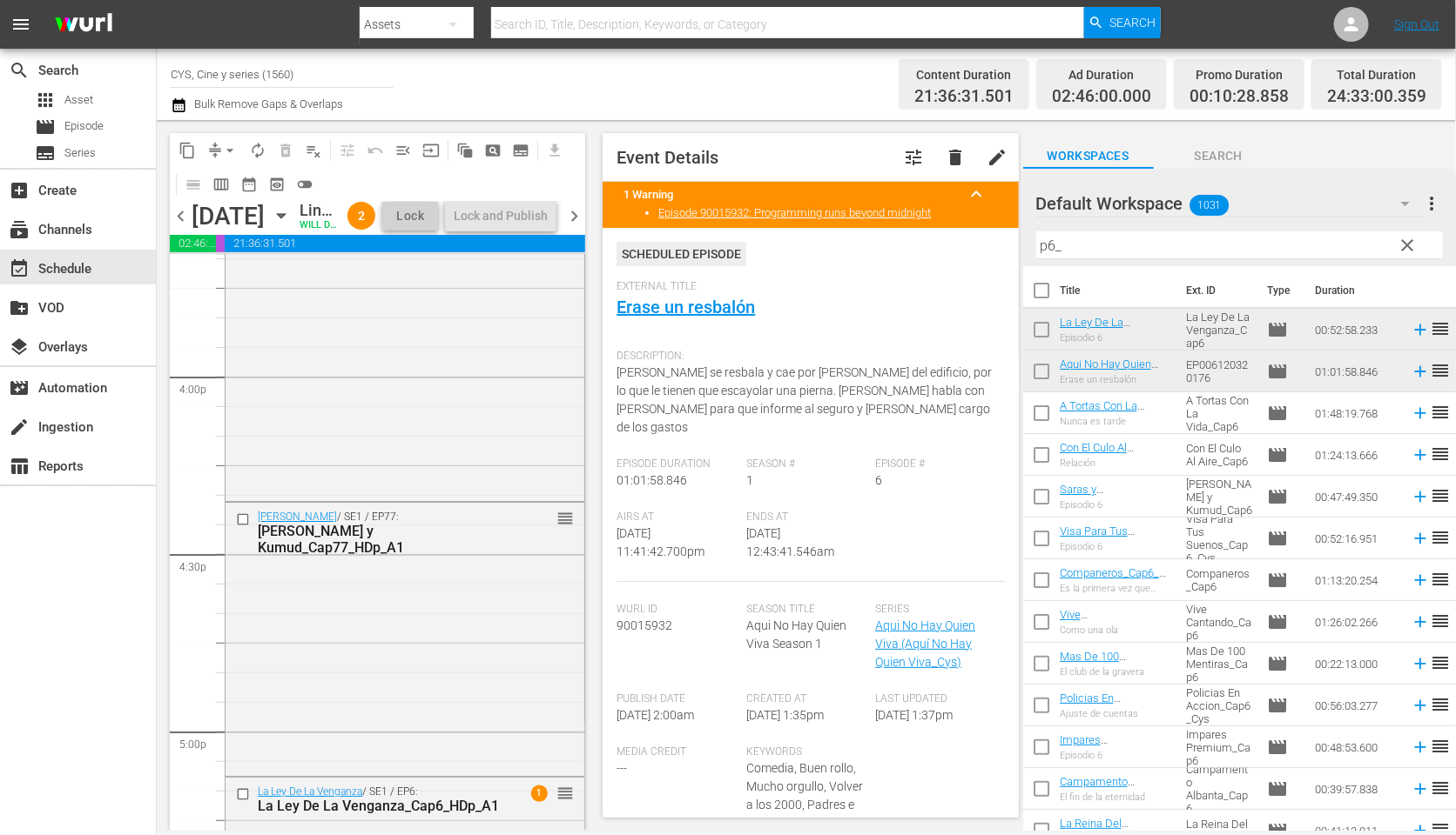
scroll to position [5297, 0]
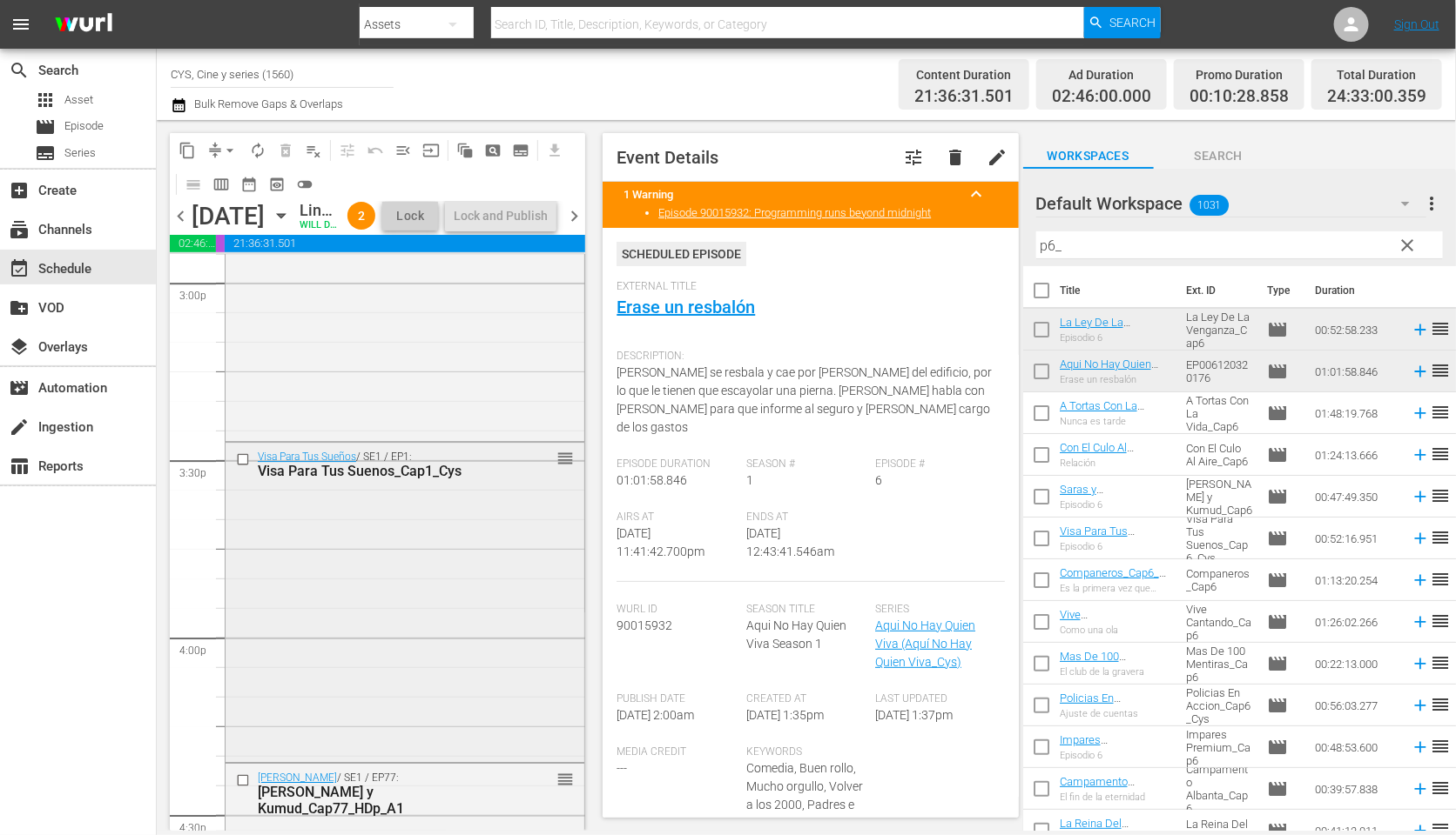
click at [244, 466] on input "checkbox" at bounding box center [244, 459] width 18 height 15
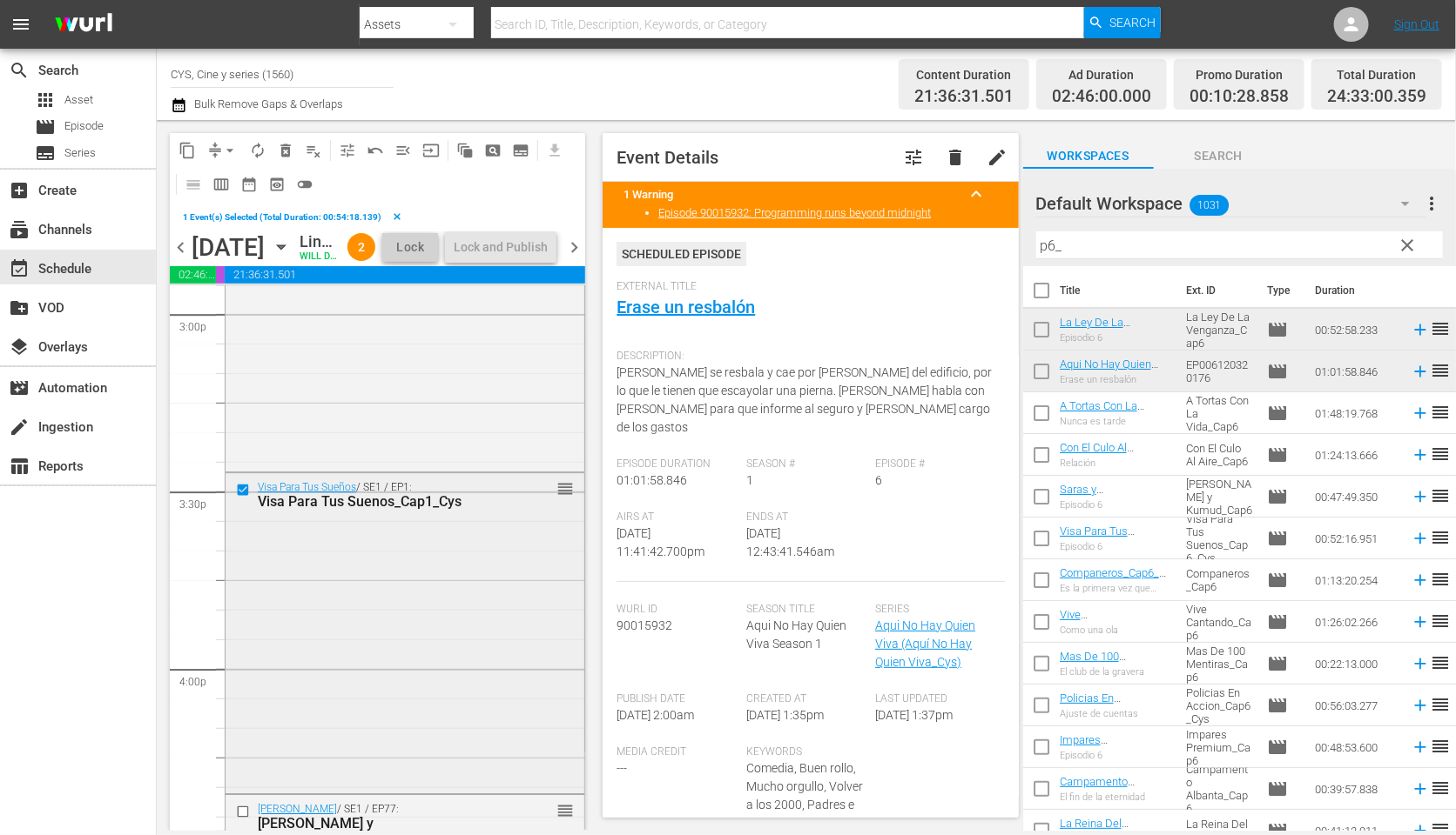
click at [238, 498] on input "checkbox" at bounding box center [244, 490] width 18 height 15
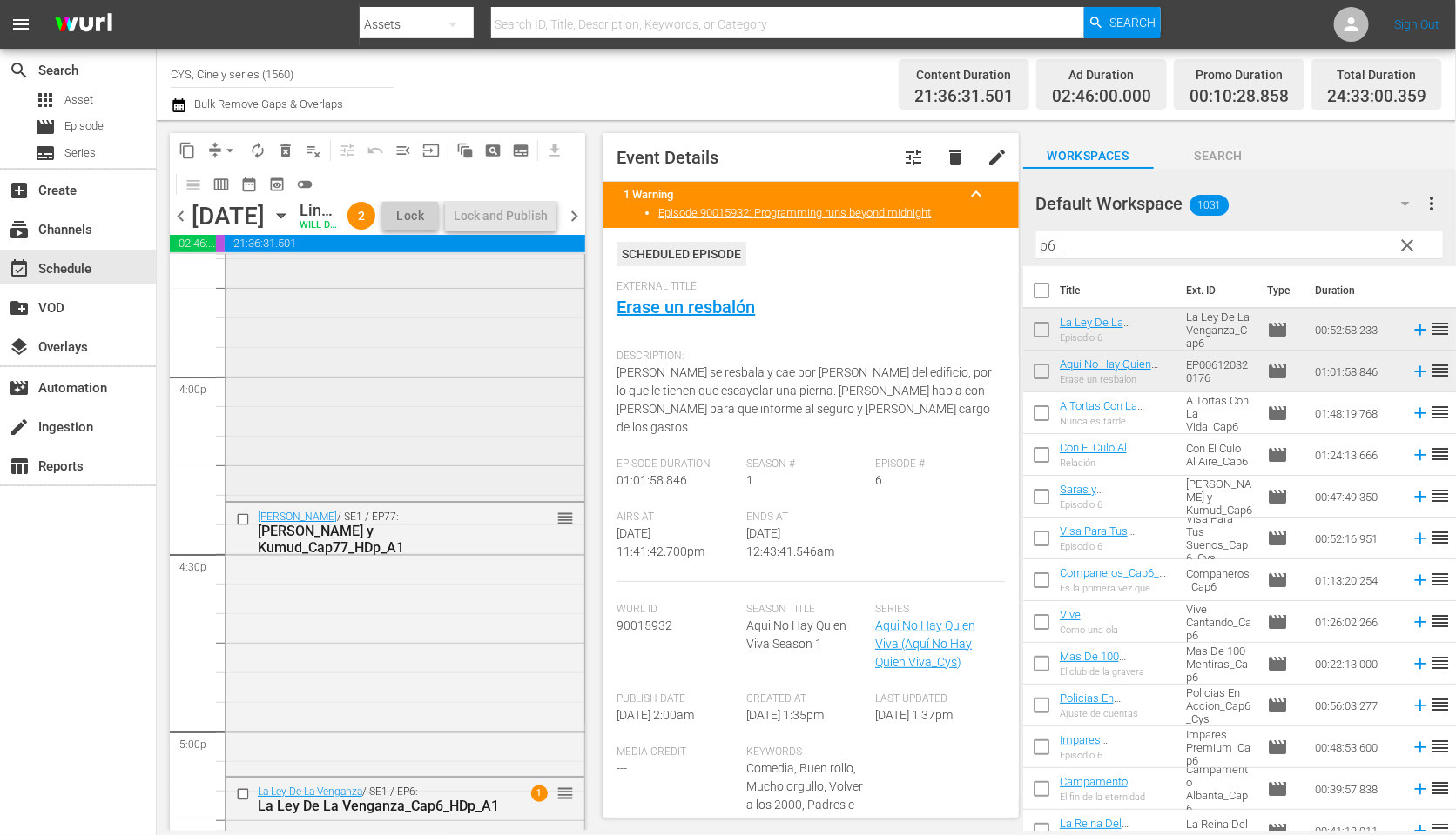
scroll to position [5689, 0]
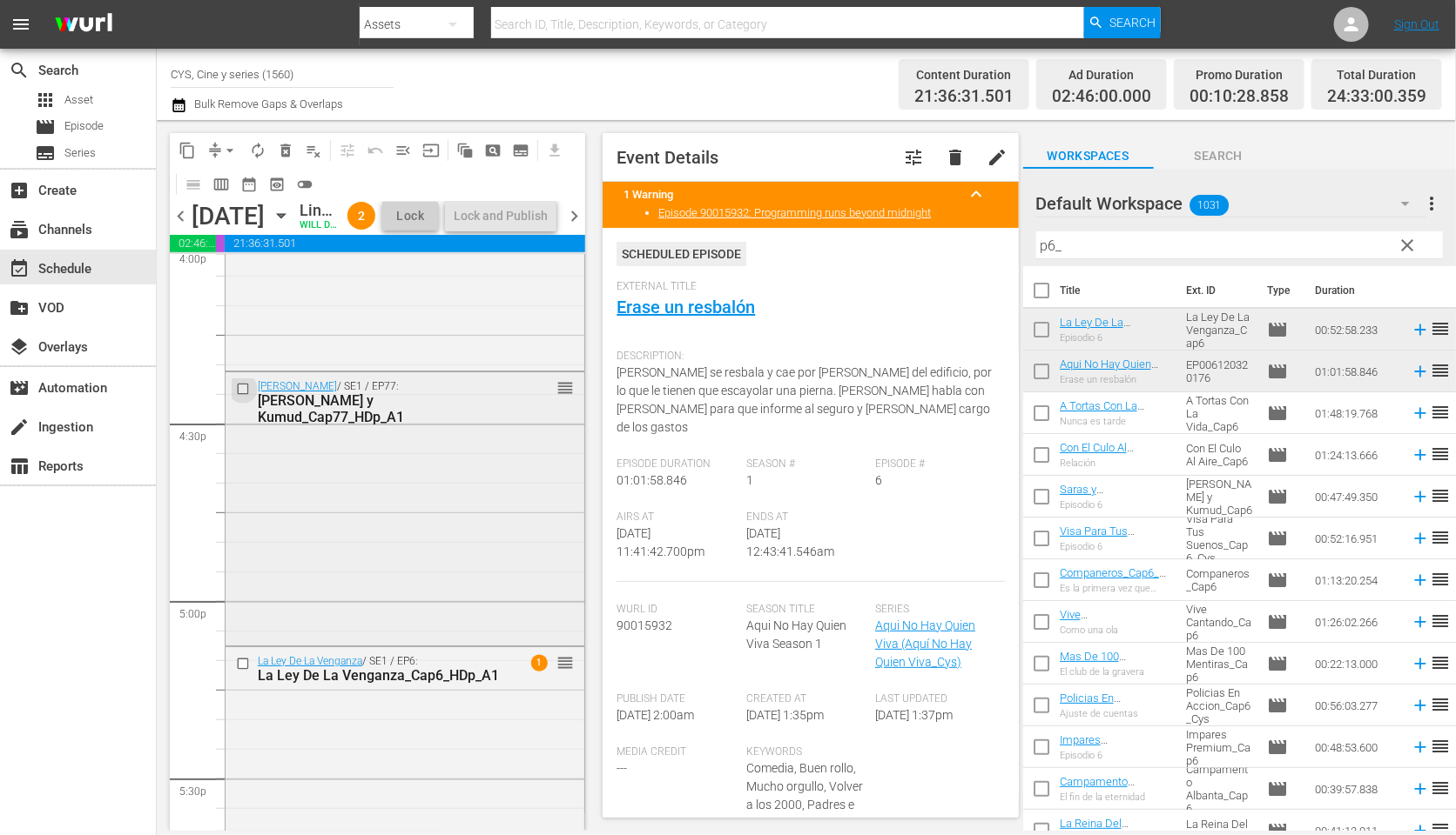
click at [245, 396] on input "checkbox" at bounding box center [244, 388] width 18 height 15
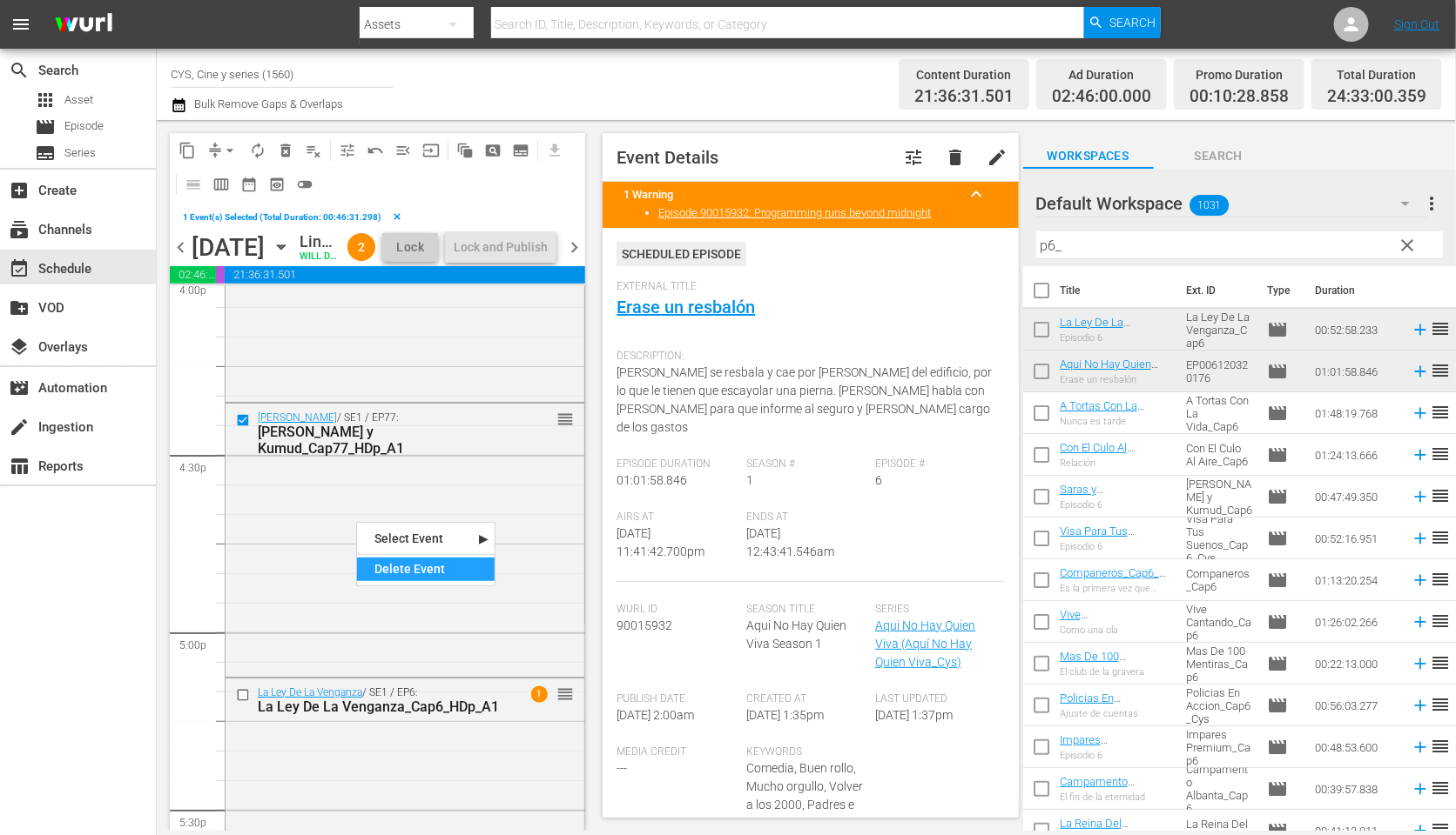
click at [437, 570] on div "Delete Event" at bounding box center [426, 569] width 138 height 23
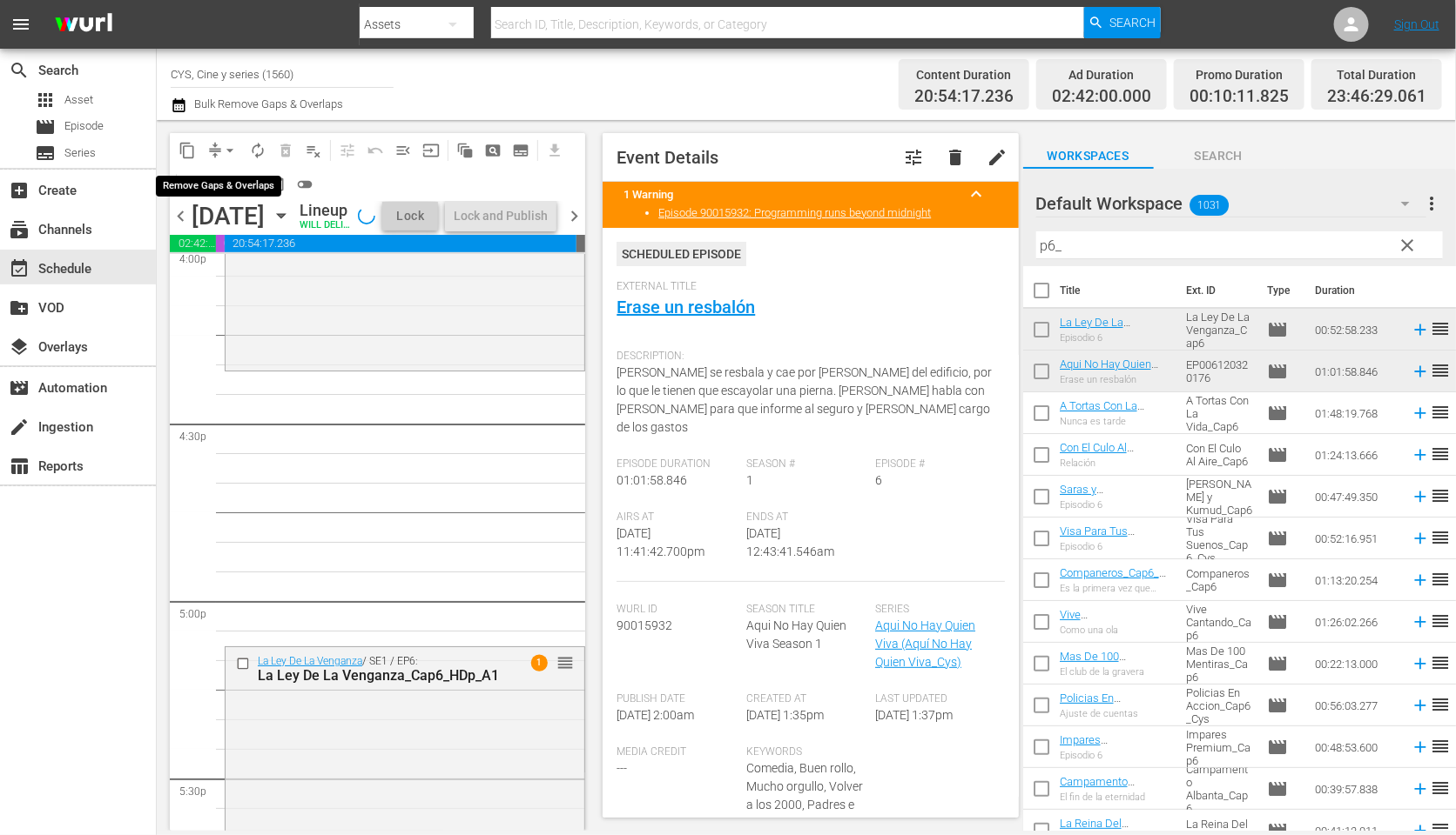
click at [226, 152] on span "arrow_drop_down" at bounding box center [229, 149] width 17 height 17
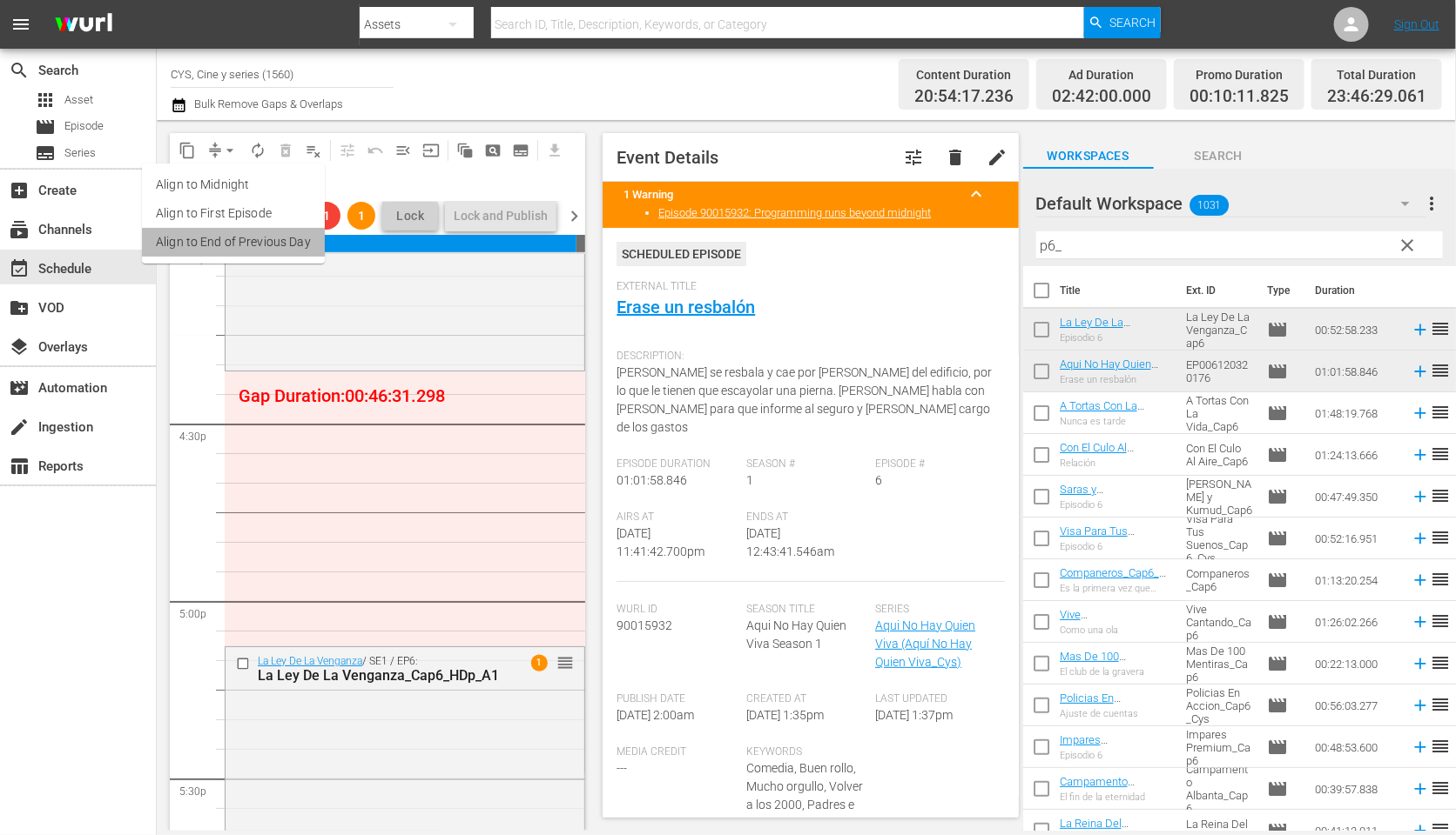
click at [253, 238] on li "Align to End of Previous Day" at bounding box center [233, 243] width 183 height 29
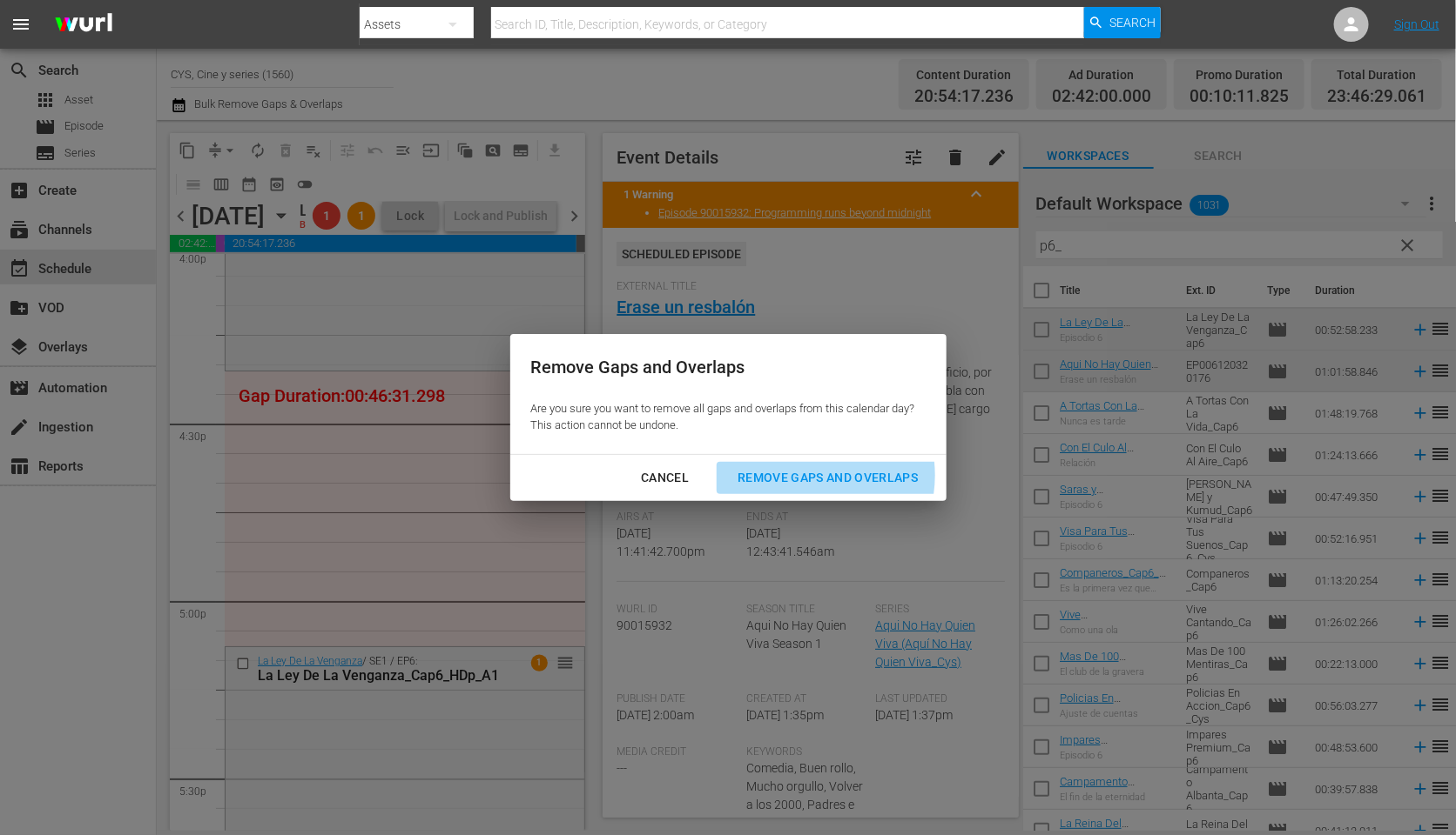
click at [818, 475] on div "Remove Gaps and Overlaps" at bounding box center [827, 478] width 208 height 21
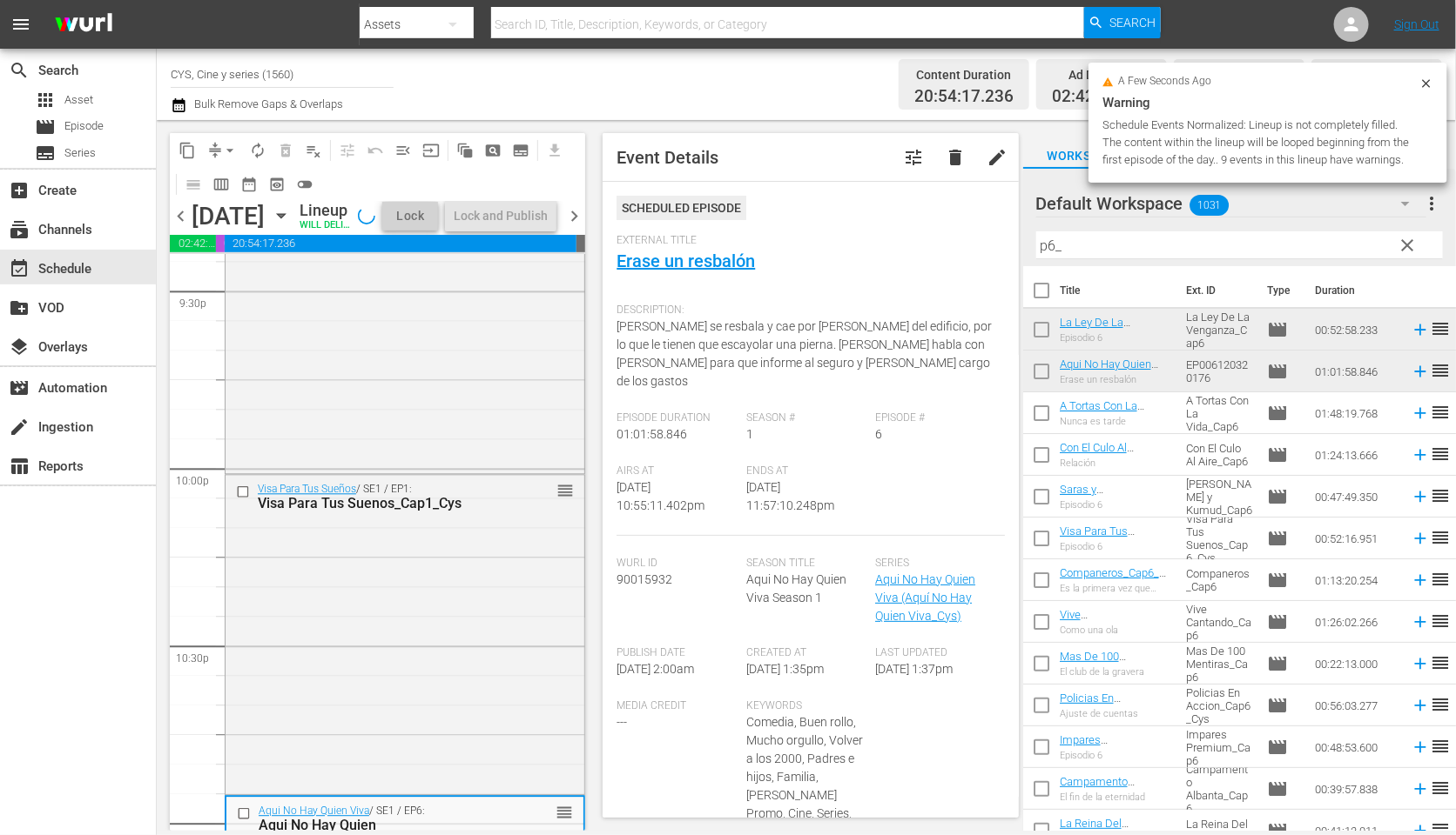
scroll to position [7975, 0]
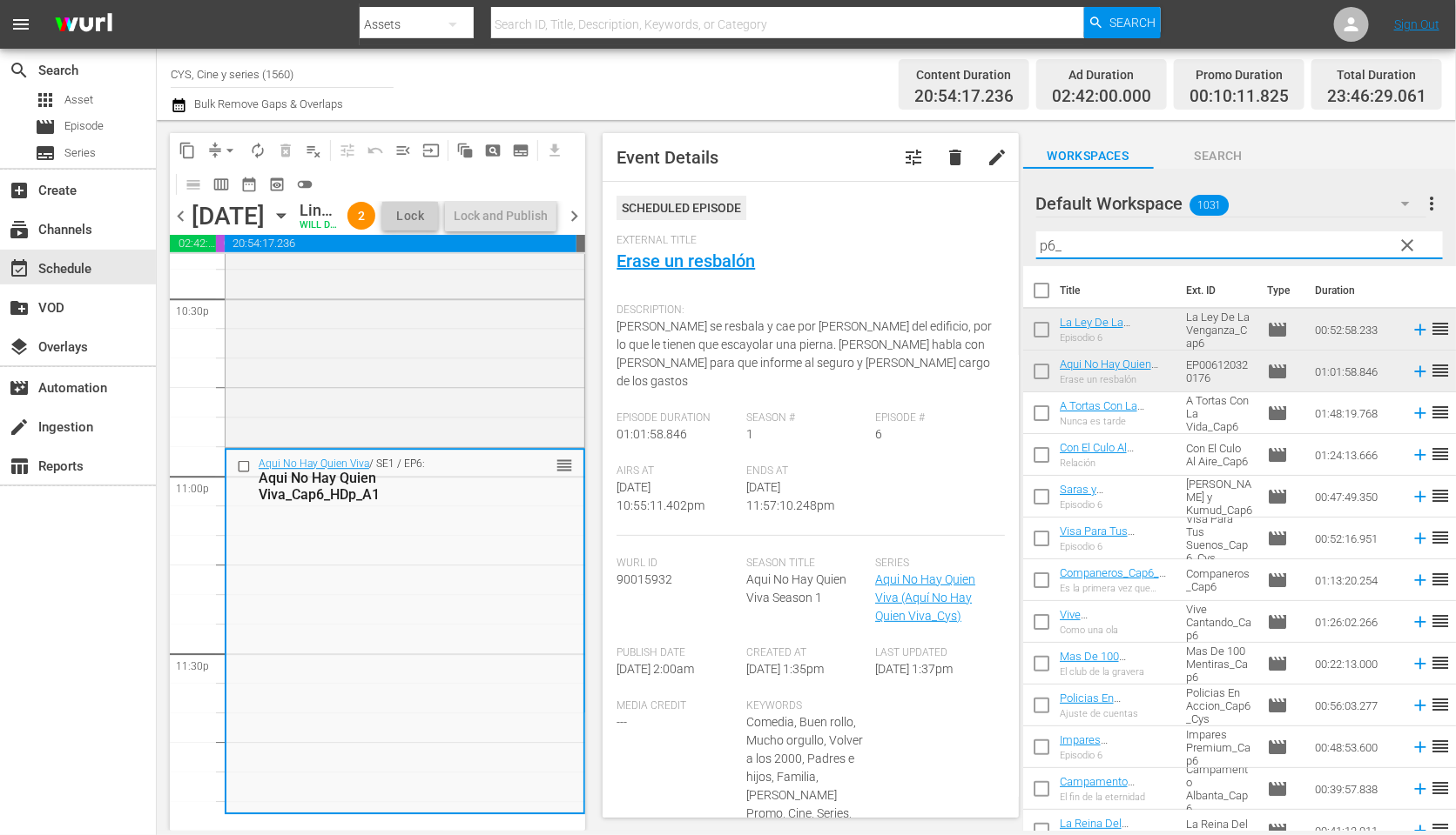
drag, startPoint x: 1087, startPoint y: 243, endPoint x: 1008, endPoint y: 237, distance: 79.2
click at [1008, 237] on div "content_copy compress arrow_drop_down autorenew_outlined delete_forever_outline…" at bounding box center [806, 475] width 1299 height 711
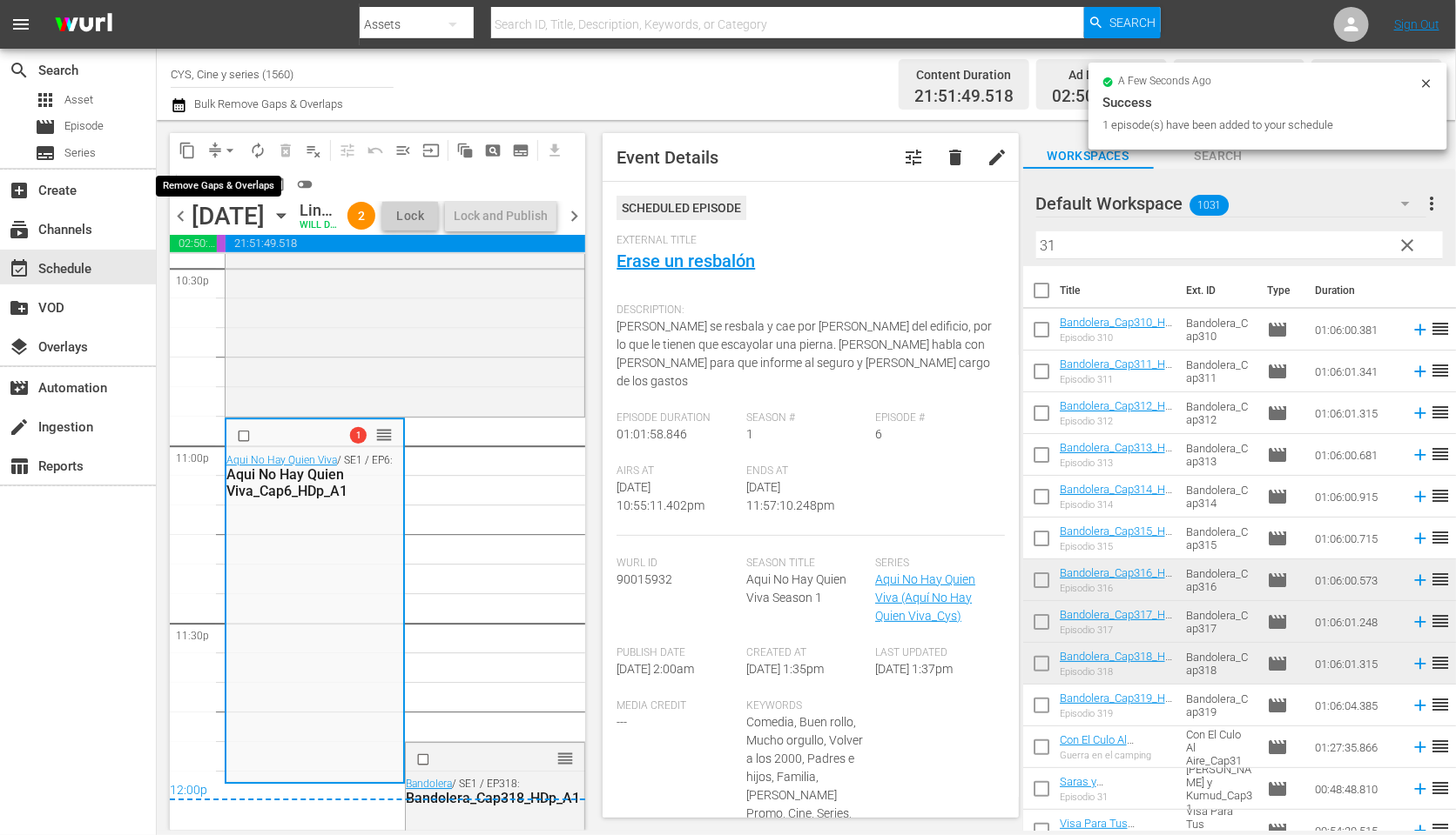
click at [223, 151] on span "arrow_drop_down" at bounding box center [229, 149] width 17 height 17
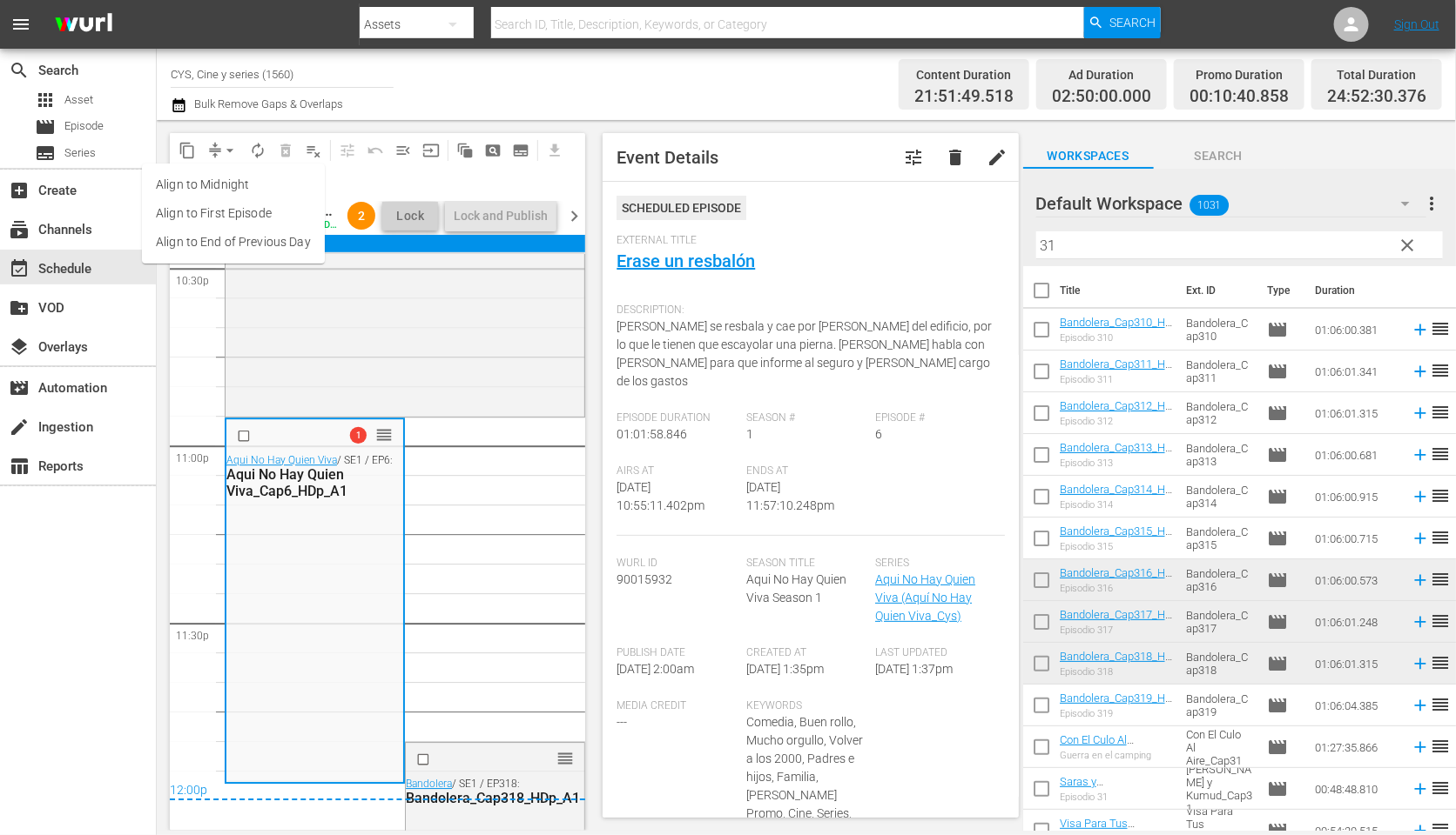
click at [249, 238] on li "Align to End of Previous Day" at bounding box center [233, 243] width 183 height 29
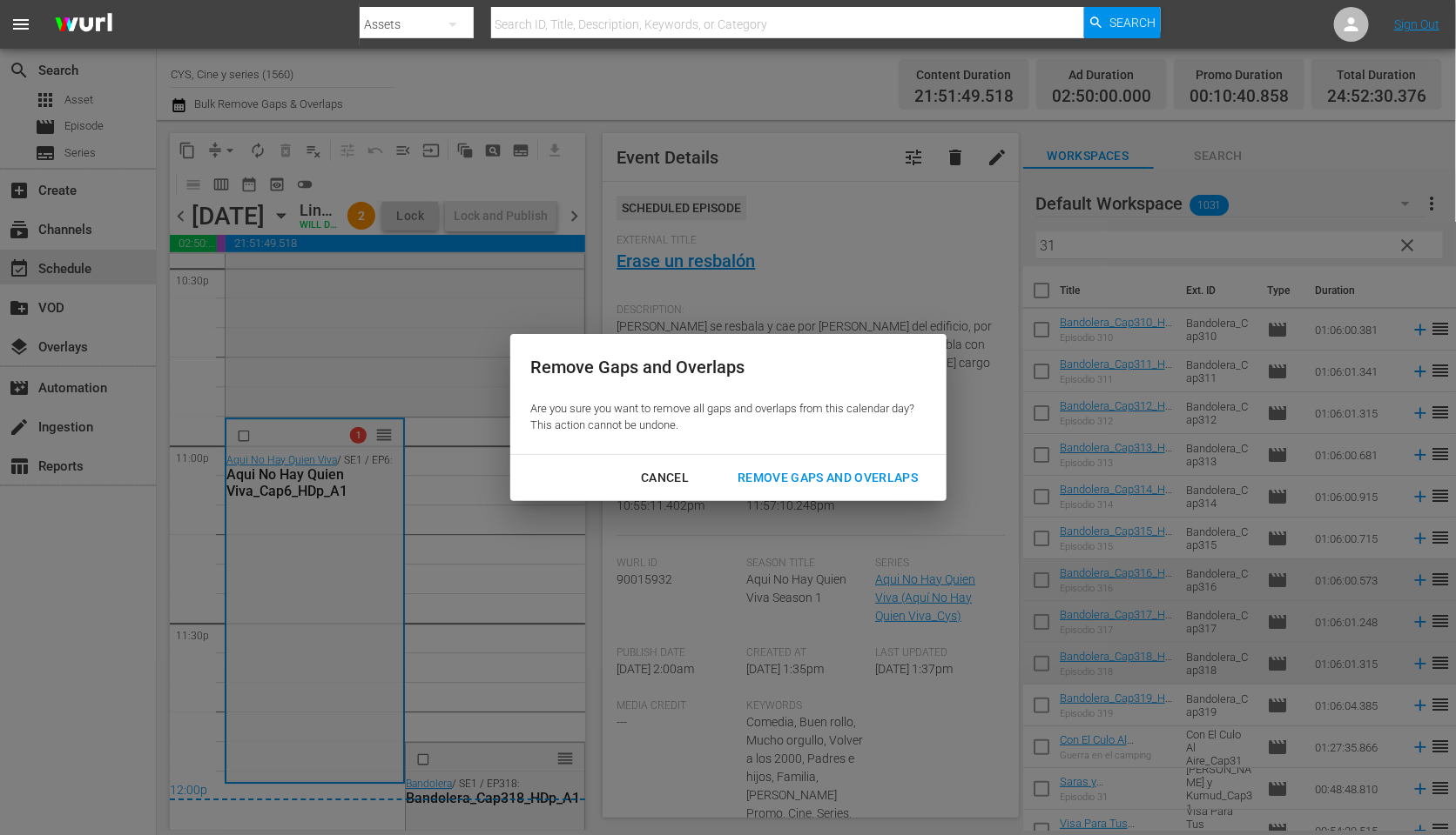
click at [836, 476] on div "Remove Gaps and Overlaps" at bounding box center [827, 478] width 208 height 21
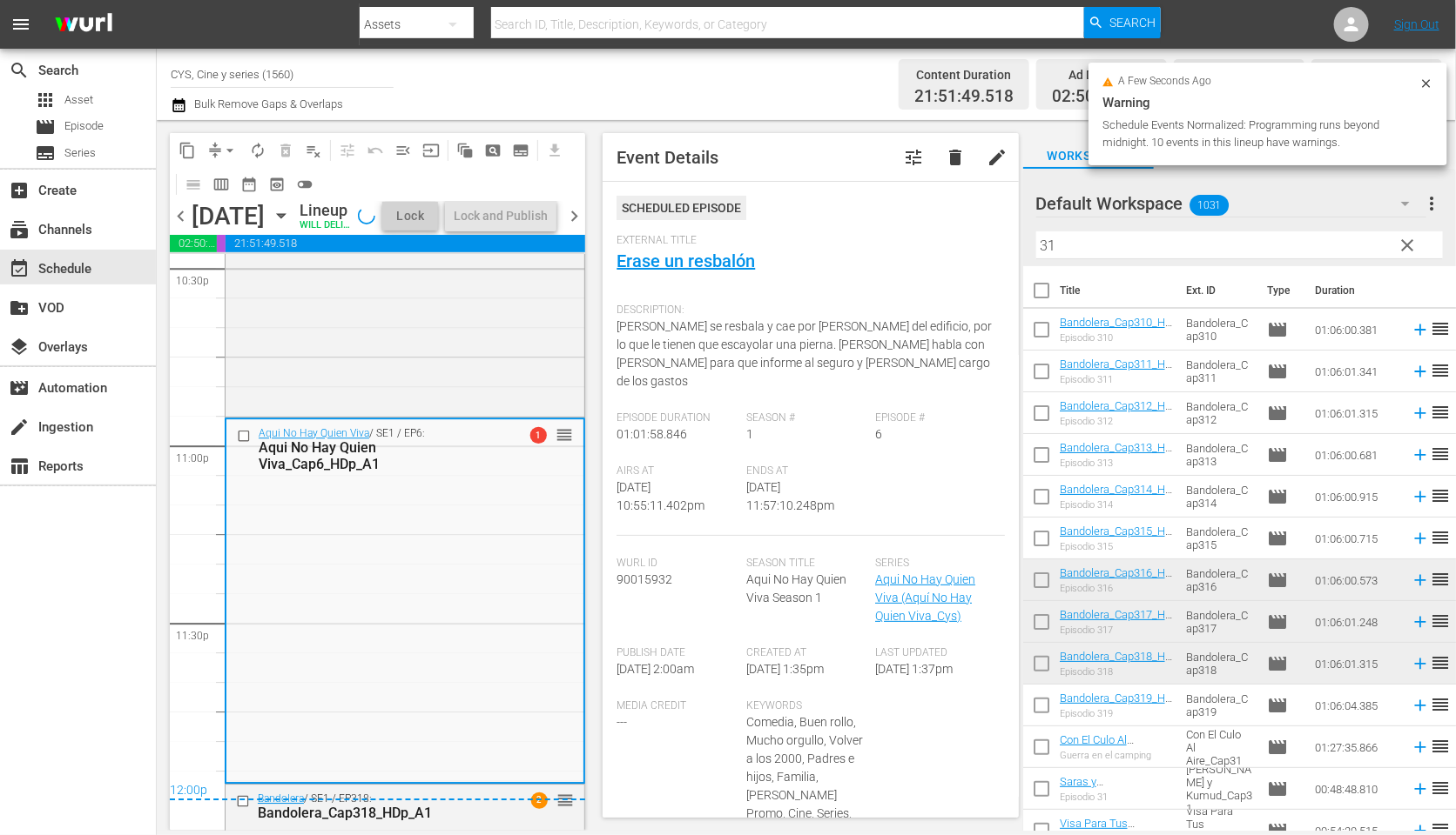
click at [578, 227] on span "chevron_right" at bounding box center [574, 216] width 21 height 21
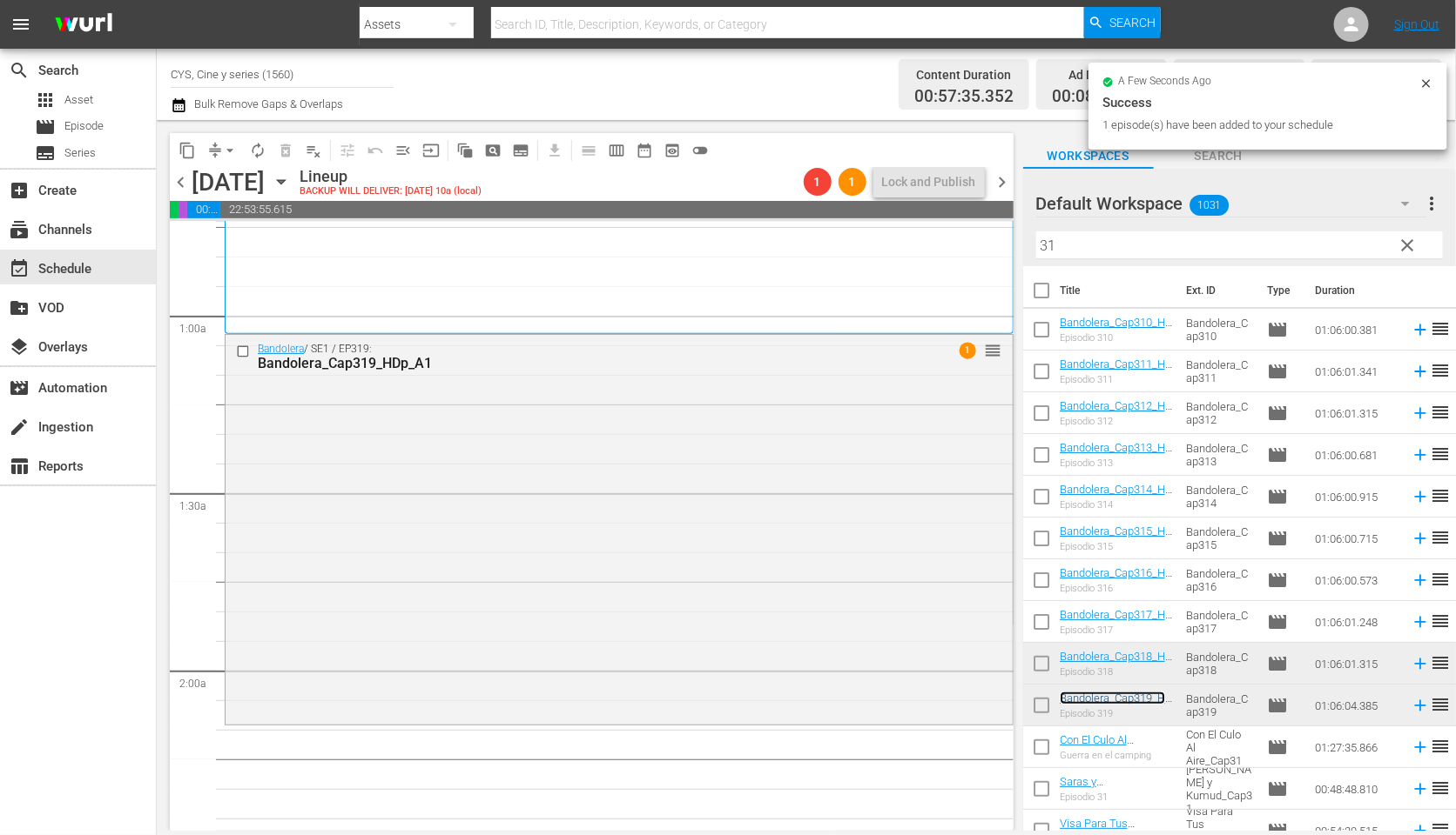
scroll to position [392, 0]
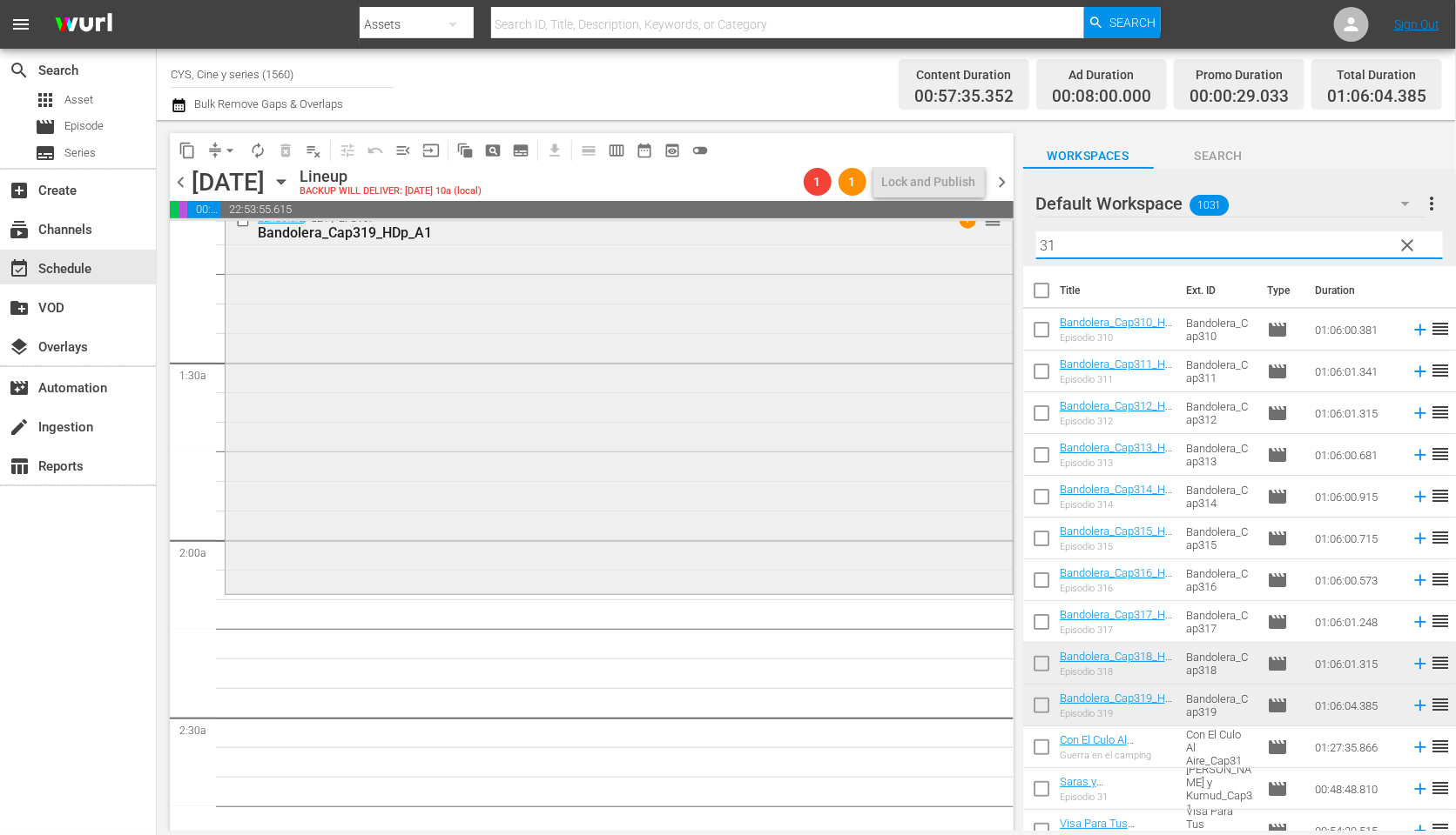
drag, startPoint x: 1090, startPoint y: 245, endPoint x: 990, endPoint y: 241, distance: 100.1
click at [990, 241] on div "content_copy compress arrow_drop_down autorenew_outlined delete_forever_outline…" at bounding box center [806, 475] width 1299 height 711
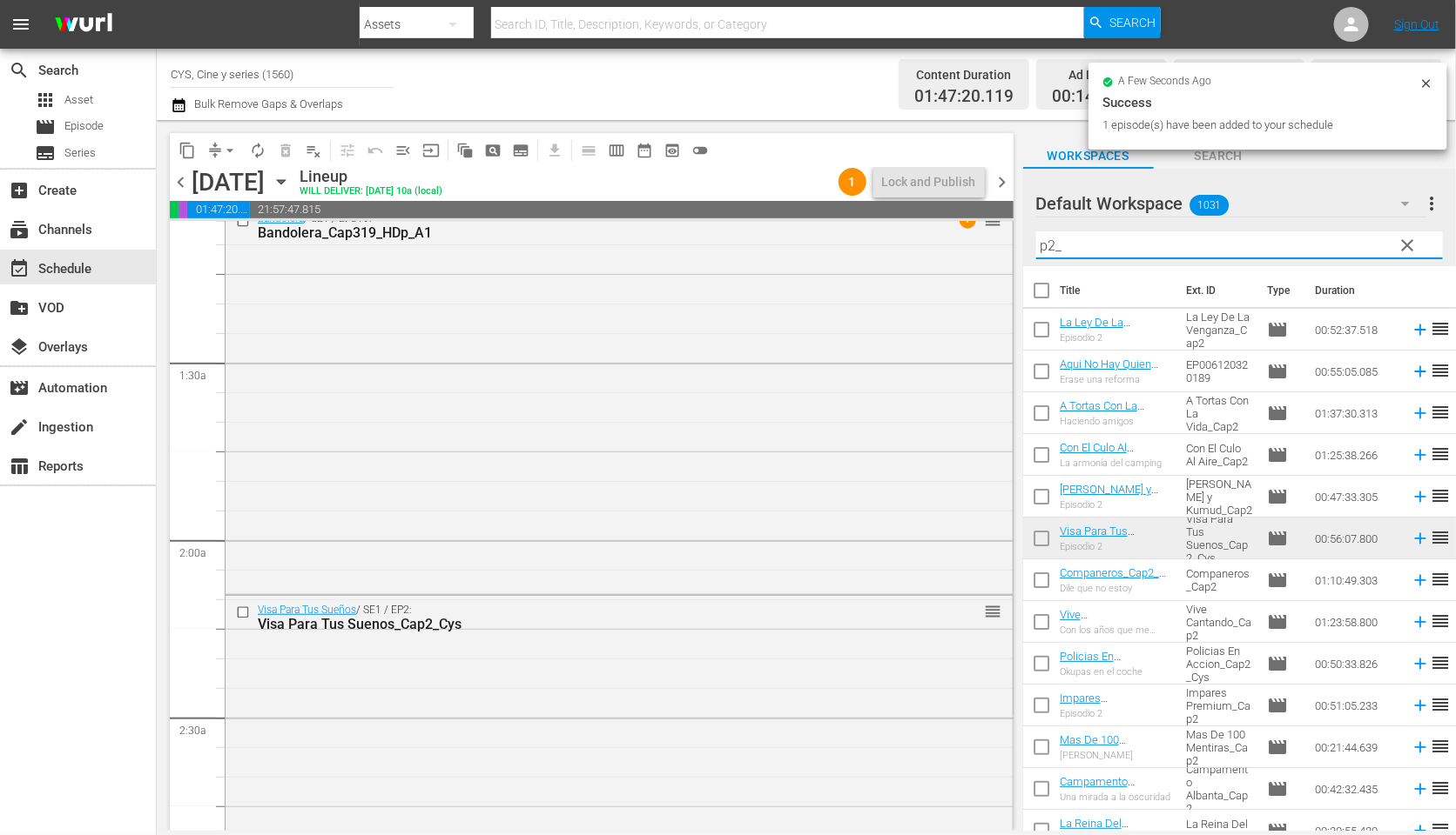
click at [1050, 243] on input "p2_" at bounding box center [1239, 245] width 407 height 28
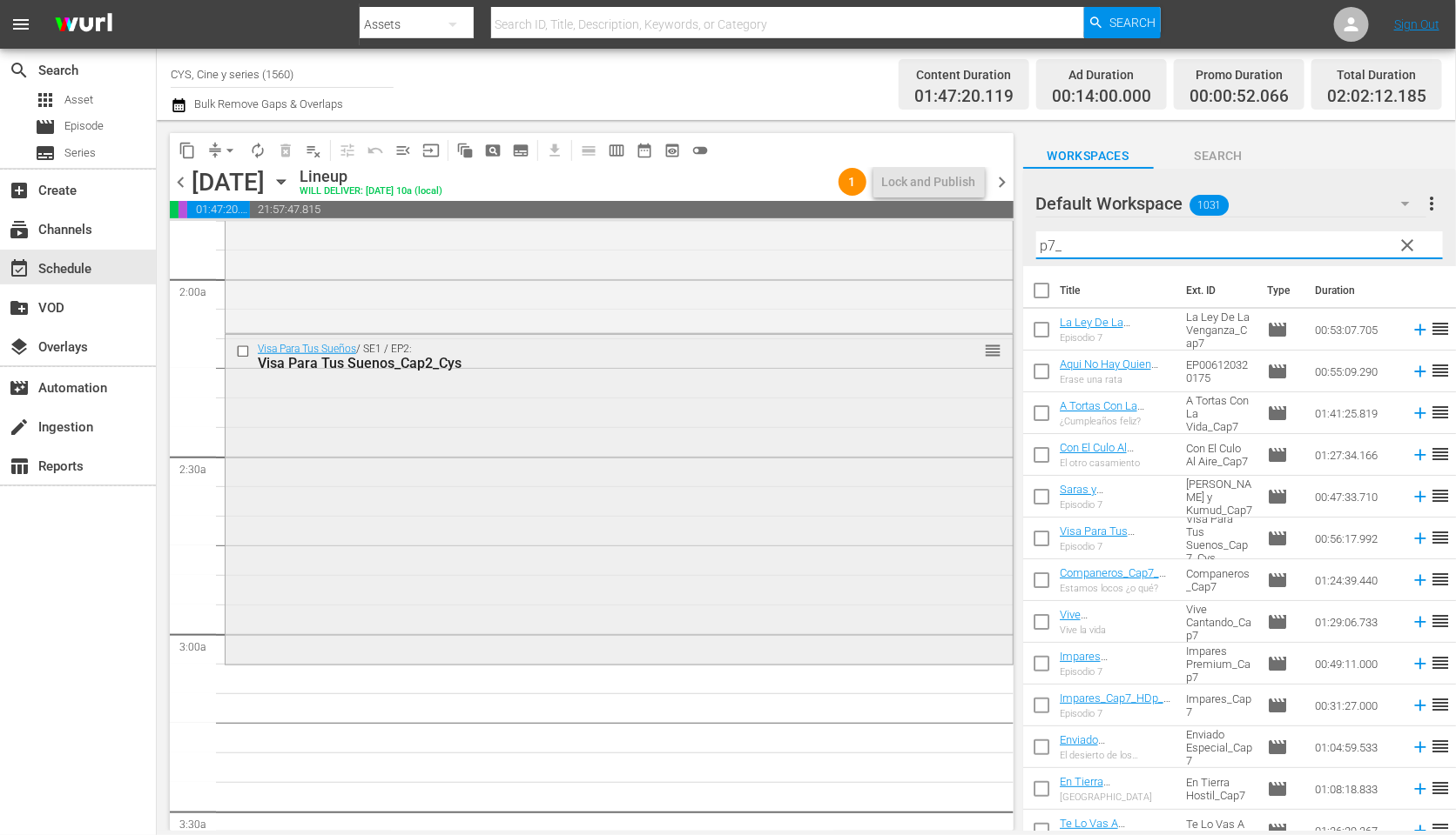
scroll to position [783, 0]
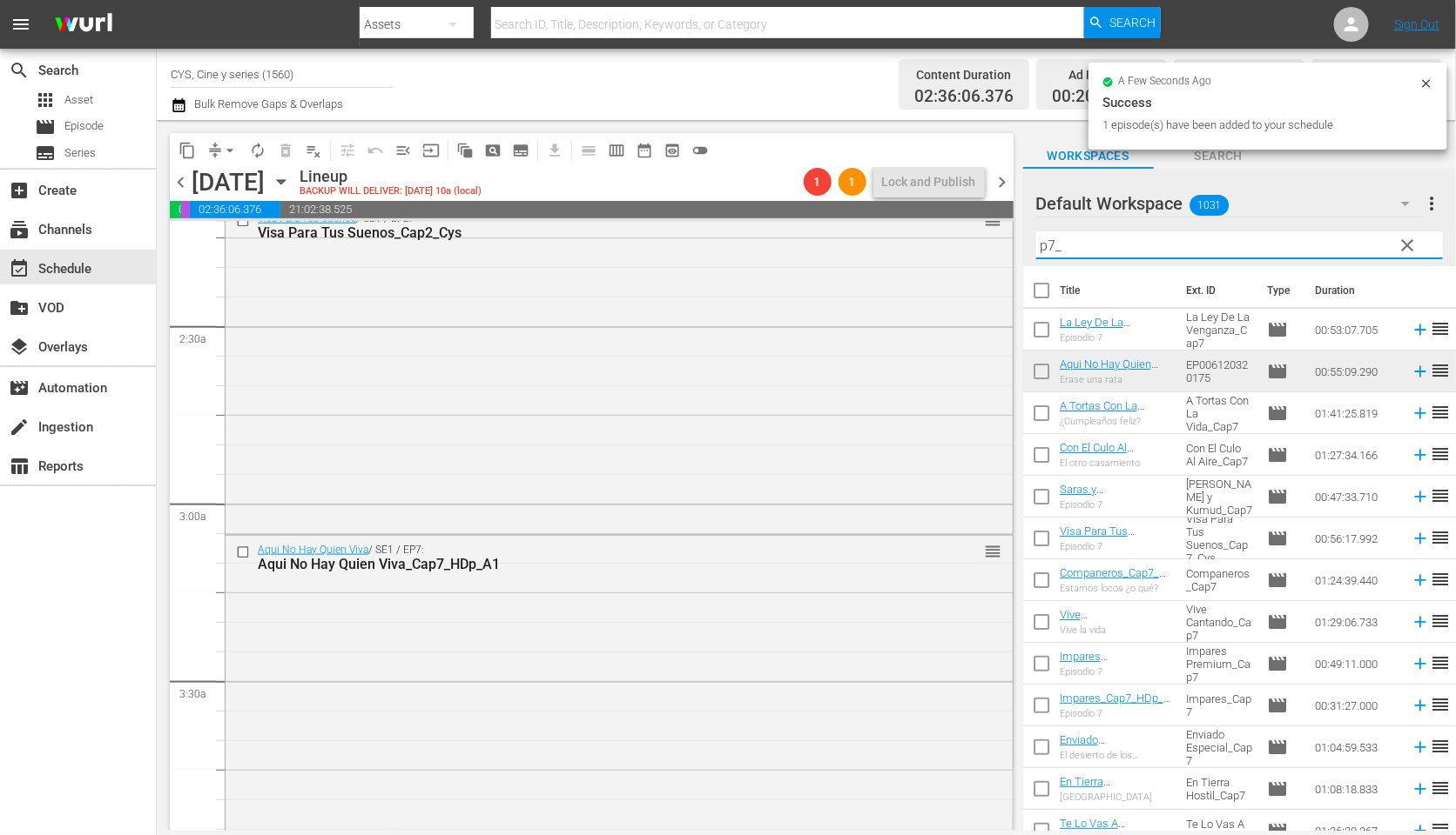
click at [1066, 241] on input "p7_" at bounding box center [1239, 245] width 407 height 28
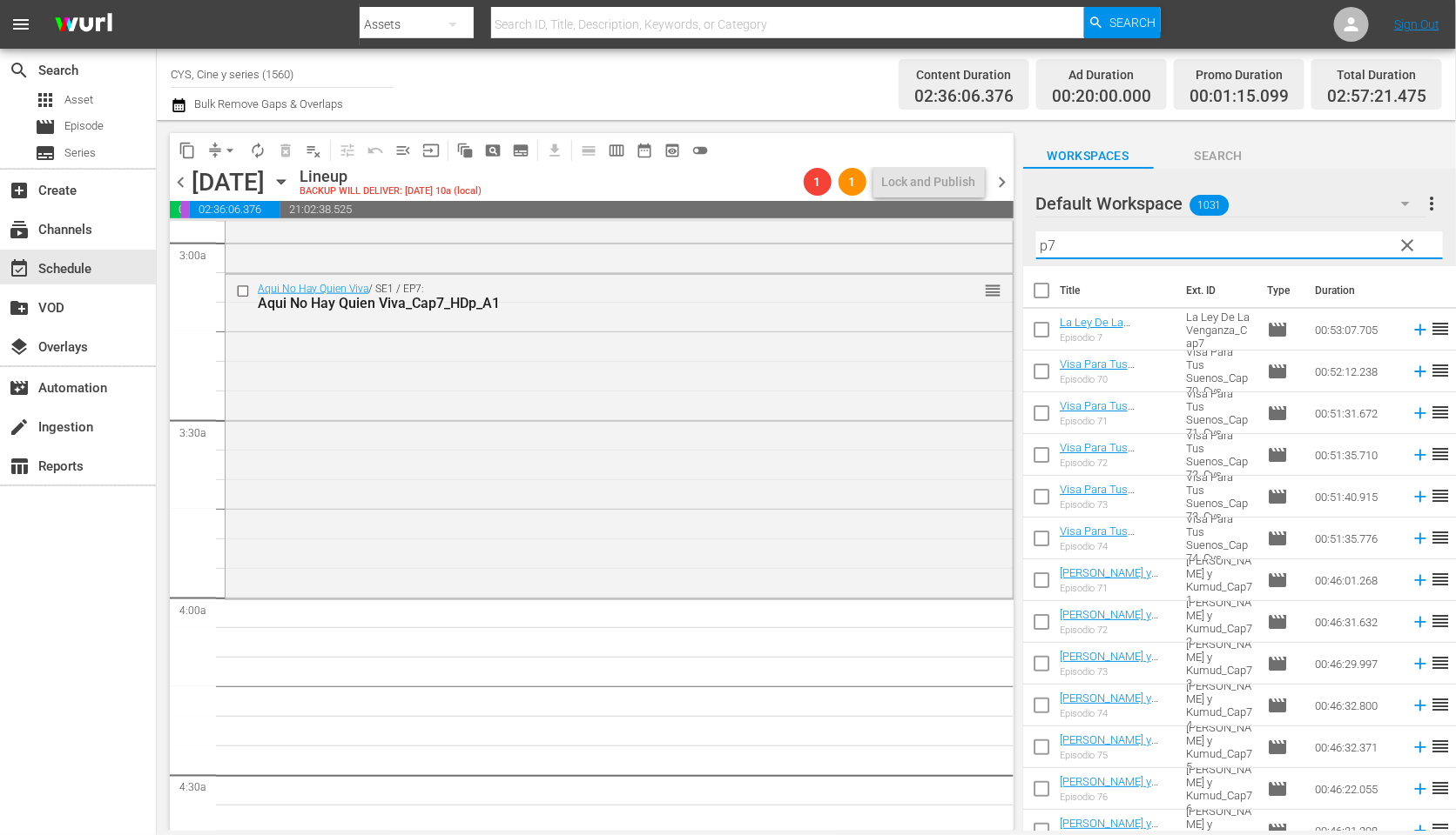
scroll to position [131, 0]
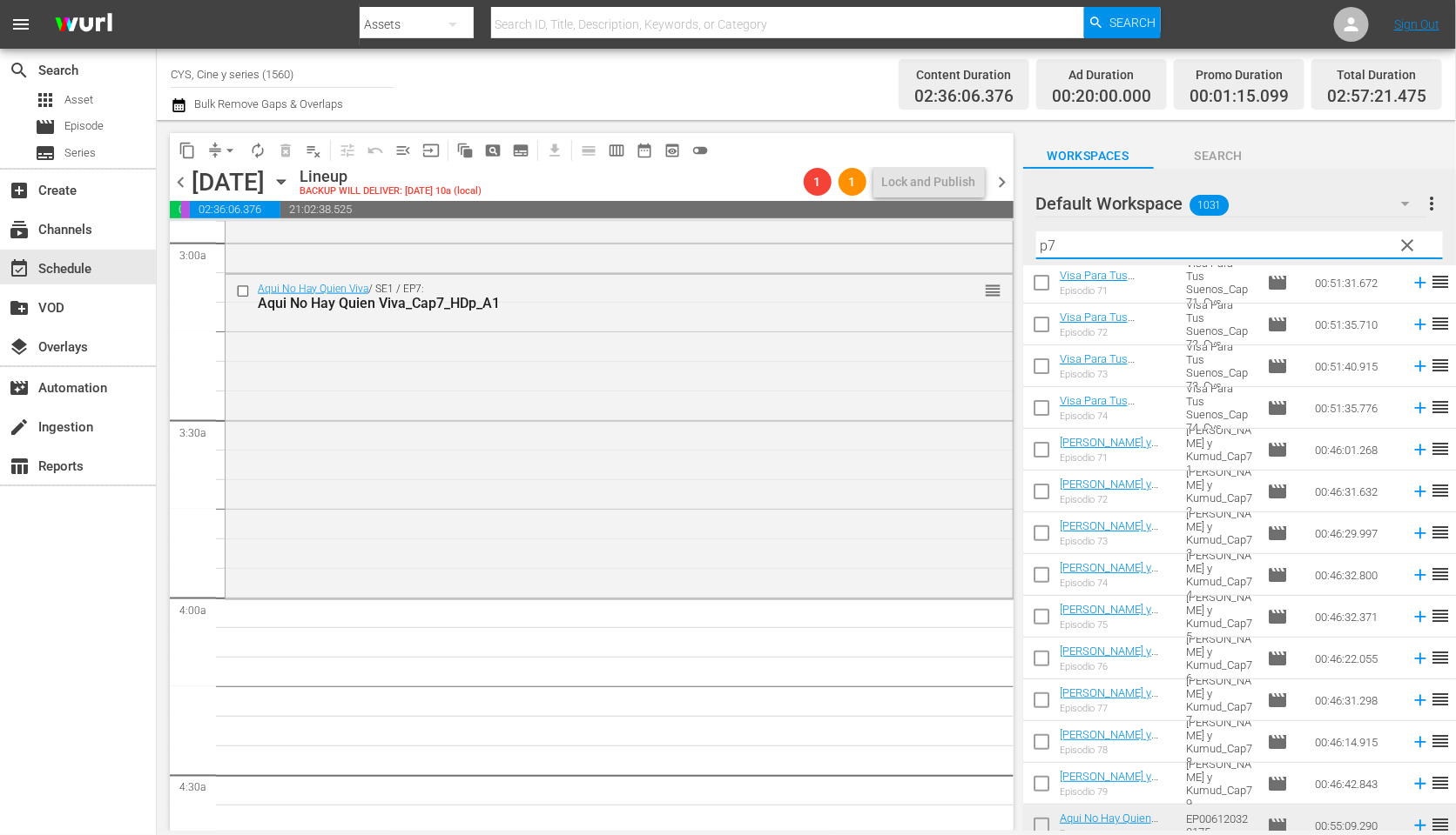
click at [1037, 741] on input "checkbox" at bounding box center [1041, 746] width 37 height 37
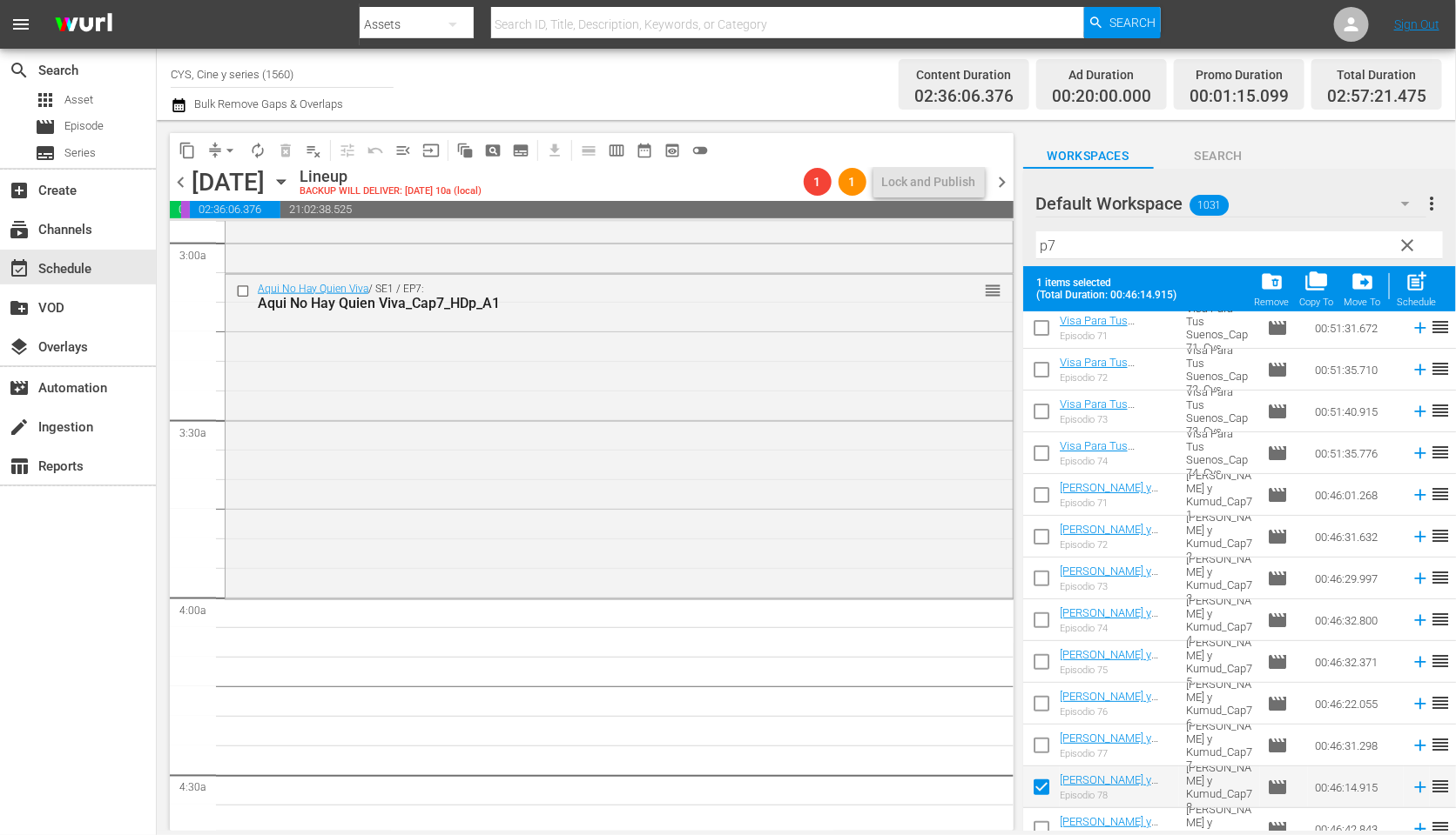
scroll to position [261, 0]
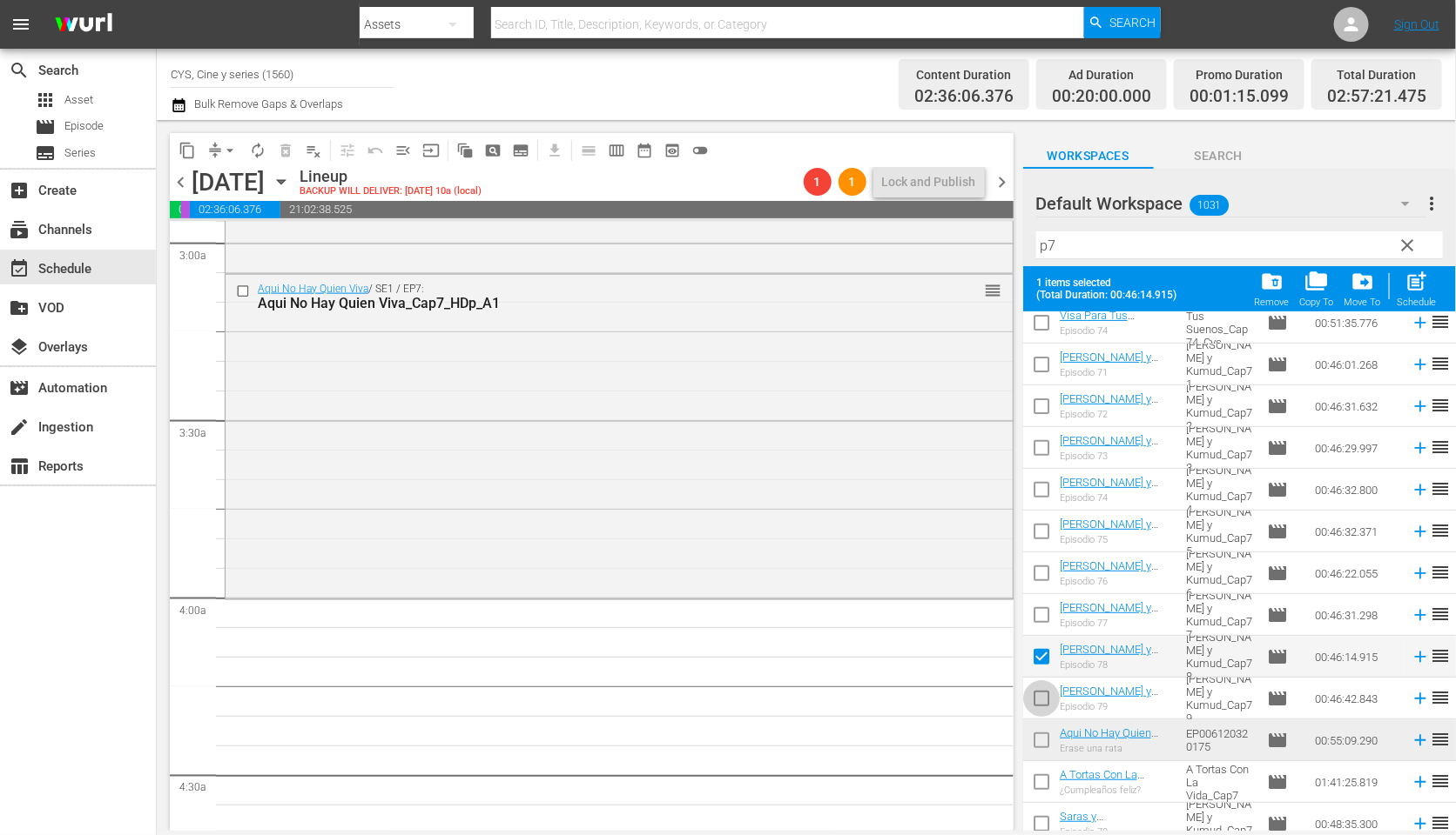
click at [1042, 703] on input "checkbox" at bounding box center [1041, 702] width 37 height 37
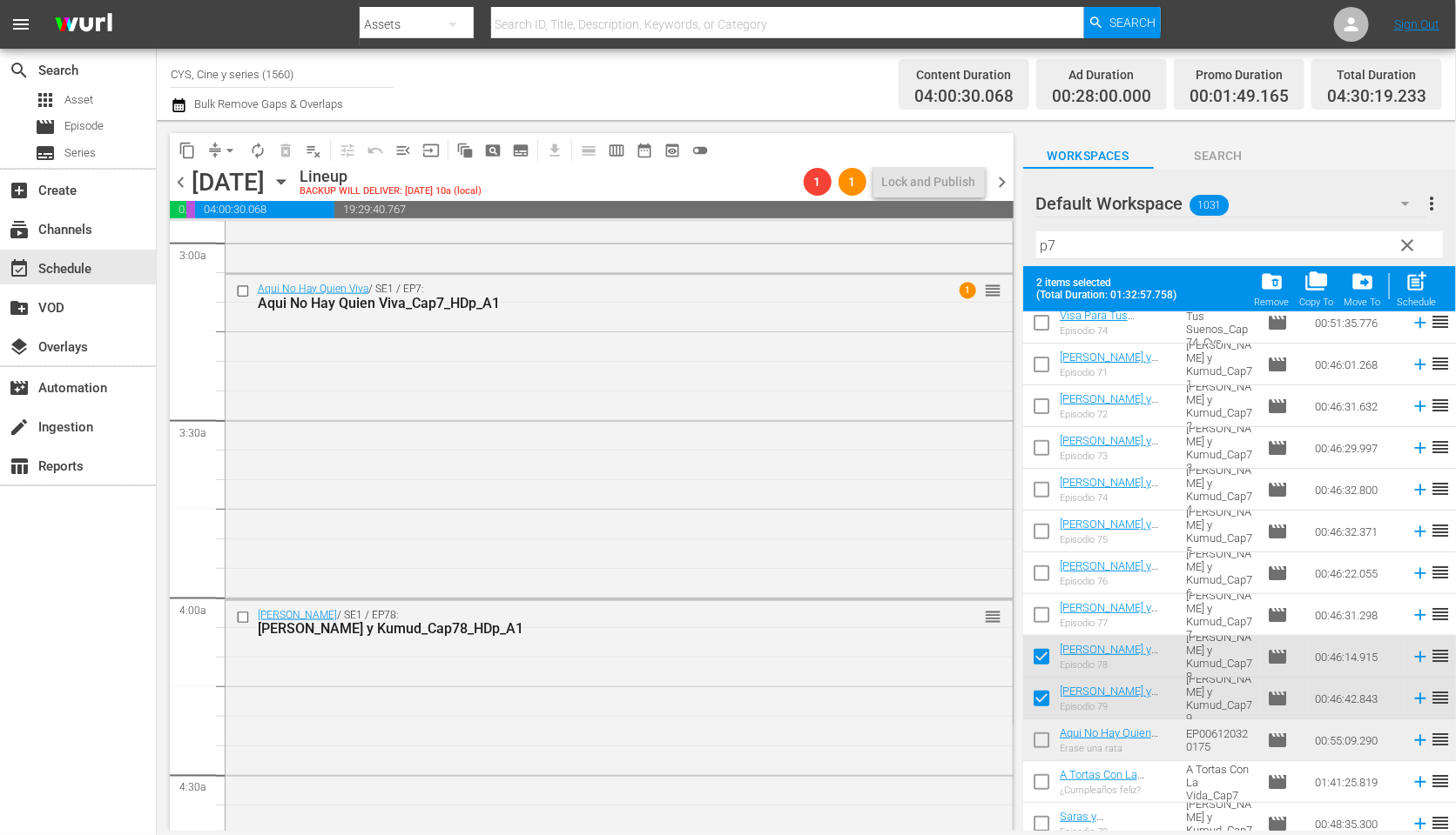
scroll to position [0, 0]
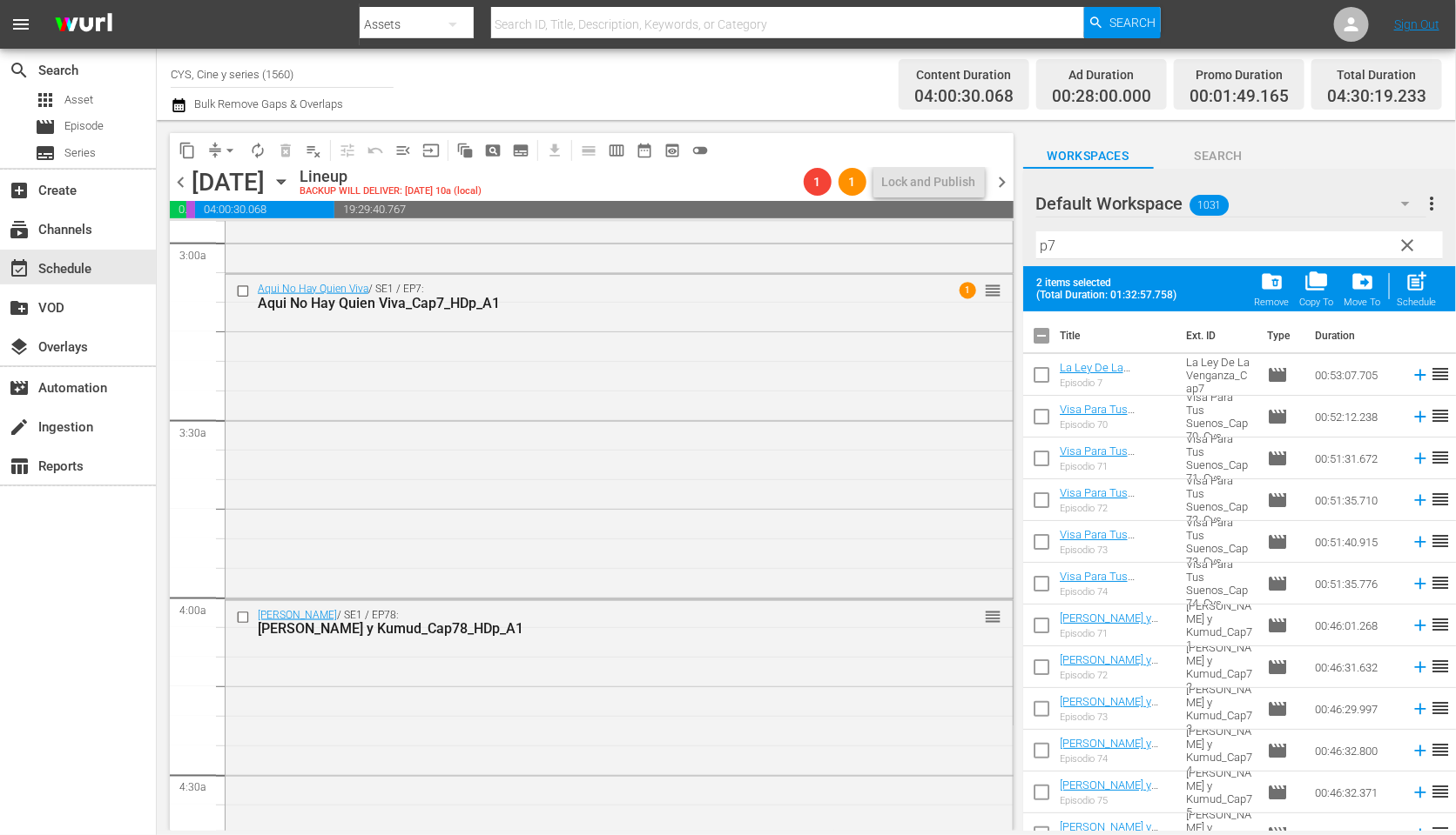
click at [1042, 330] on input "checkbox" at bounding box center [1041, 339] width 37 height 37
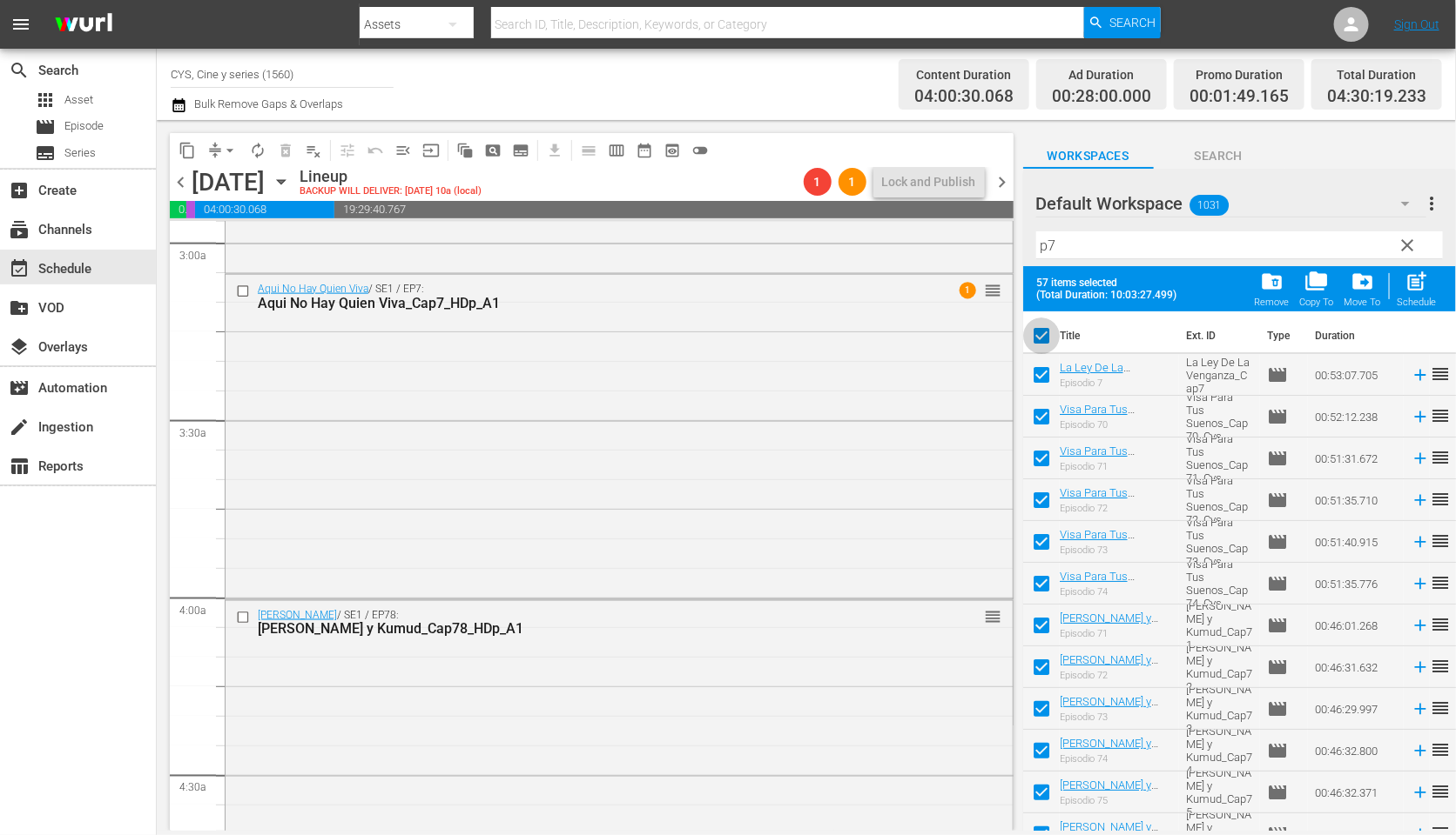
click at [1042, 339] on input "checkbox" at bounding box center [1041, 339] width 37 height 37
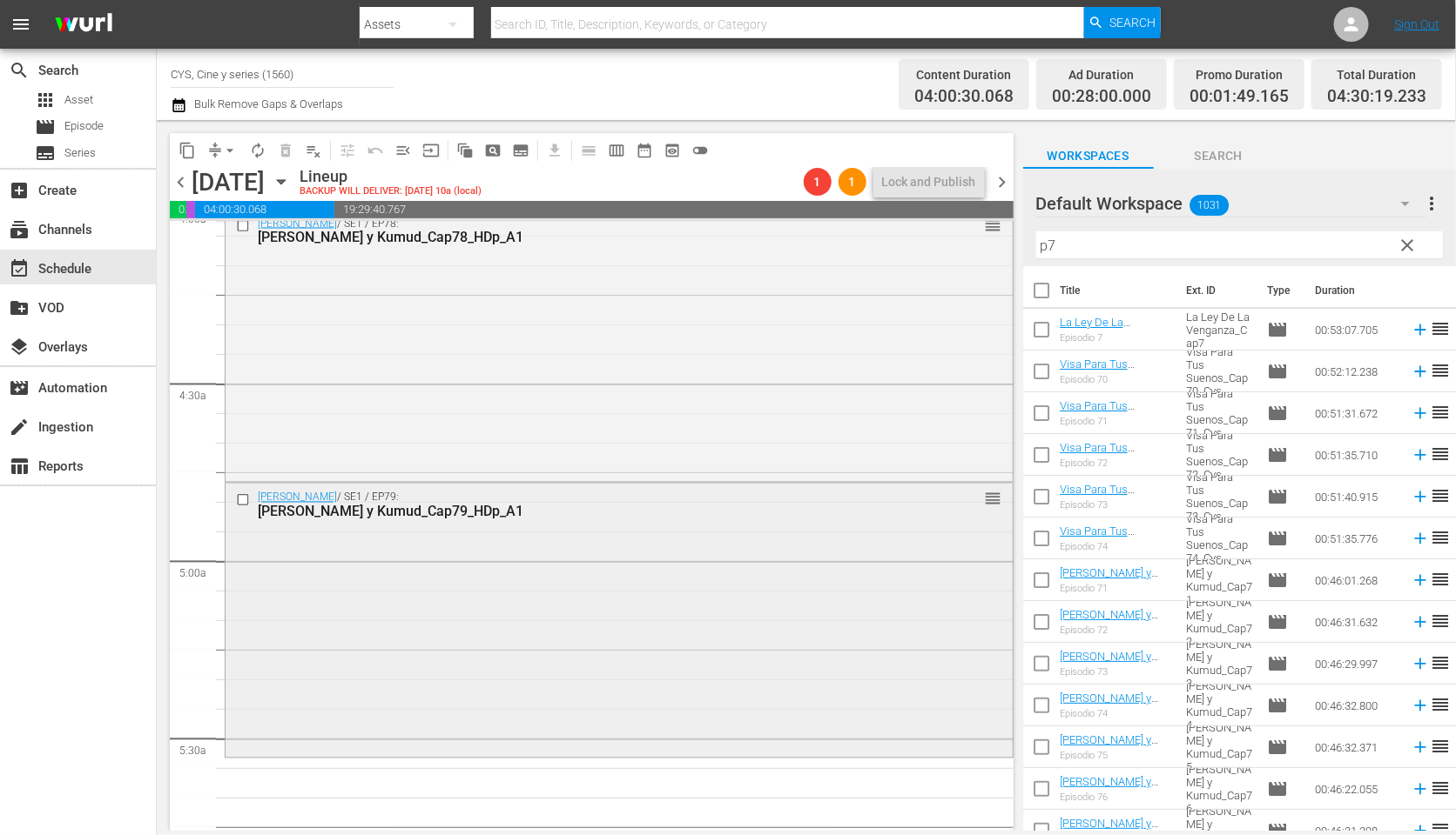
scroll to position [1566, 0]
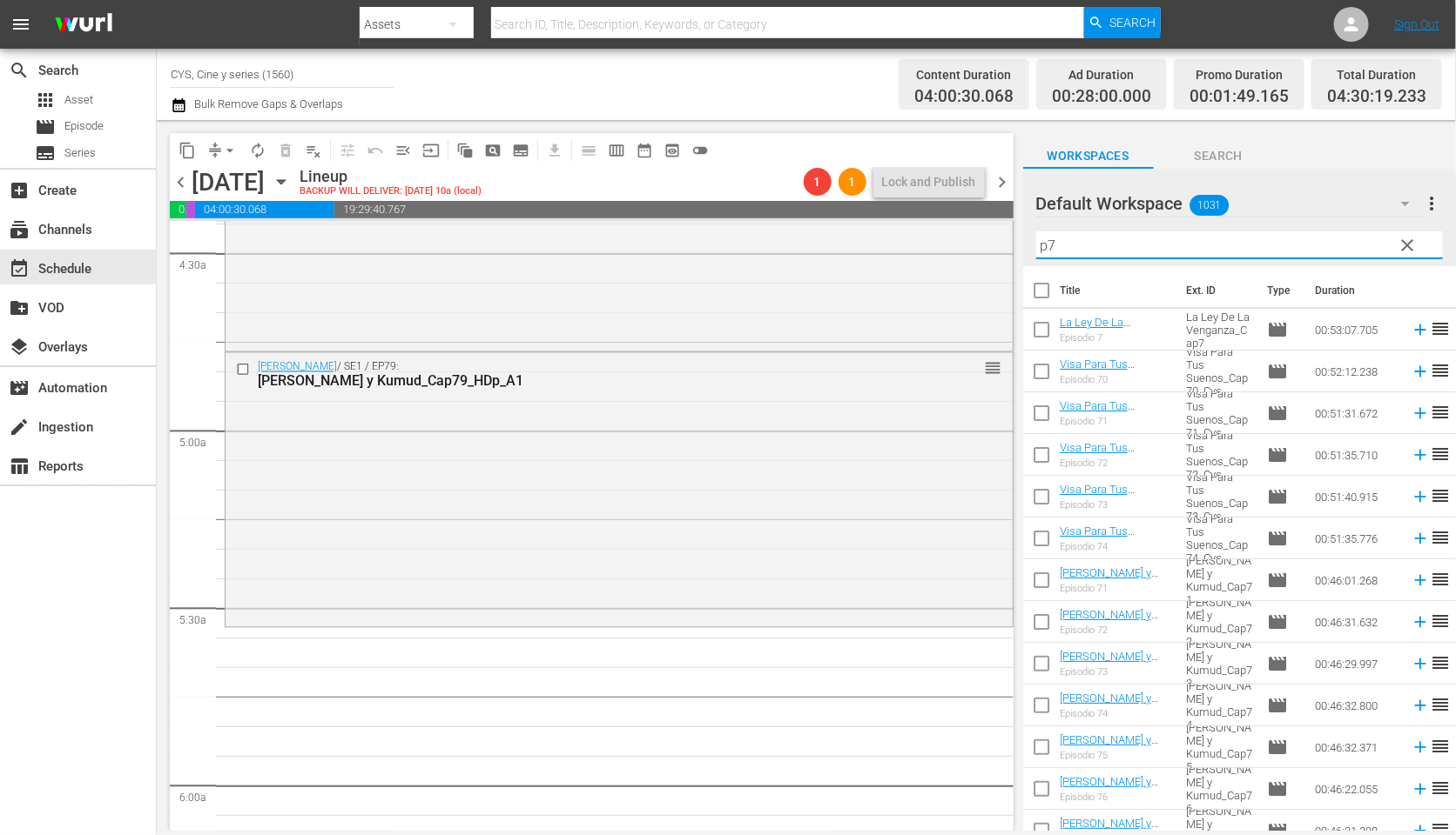
click at [1092, 243] on input "p7" at bounding box center [1239, 245] width 407 height 28
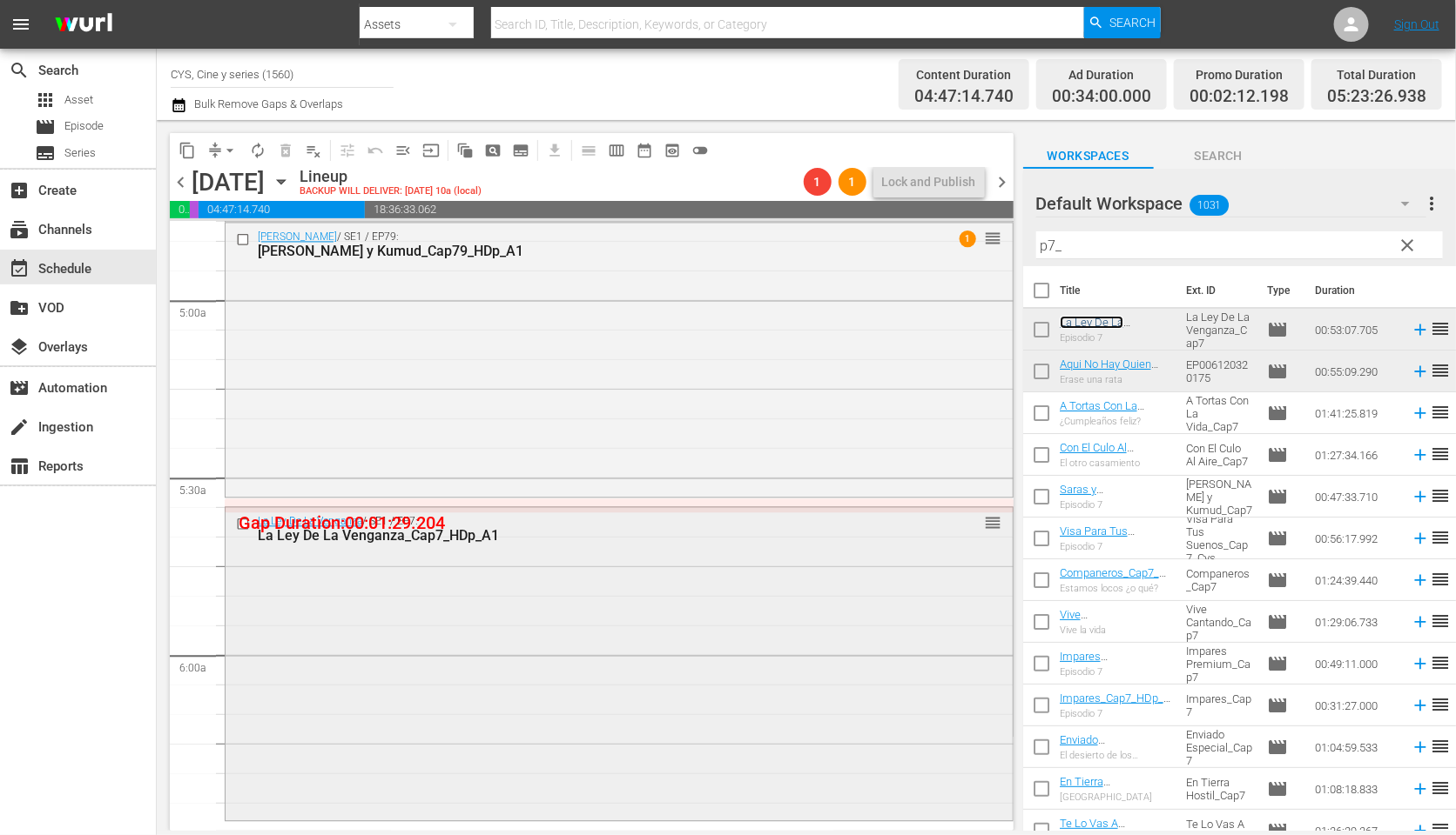
scroll to position [1828, 0]
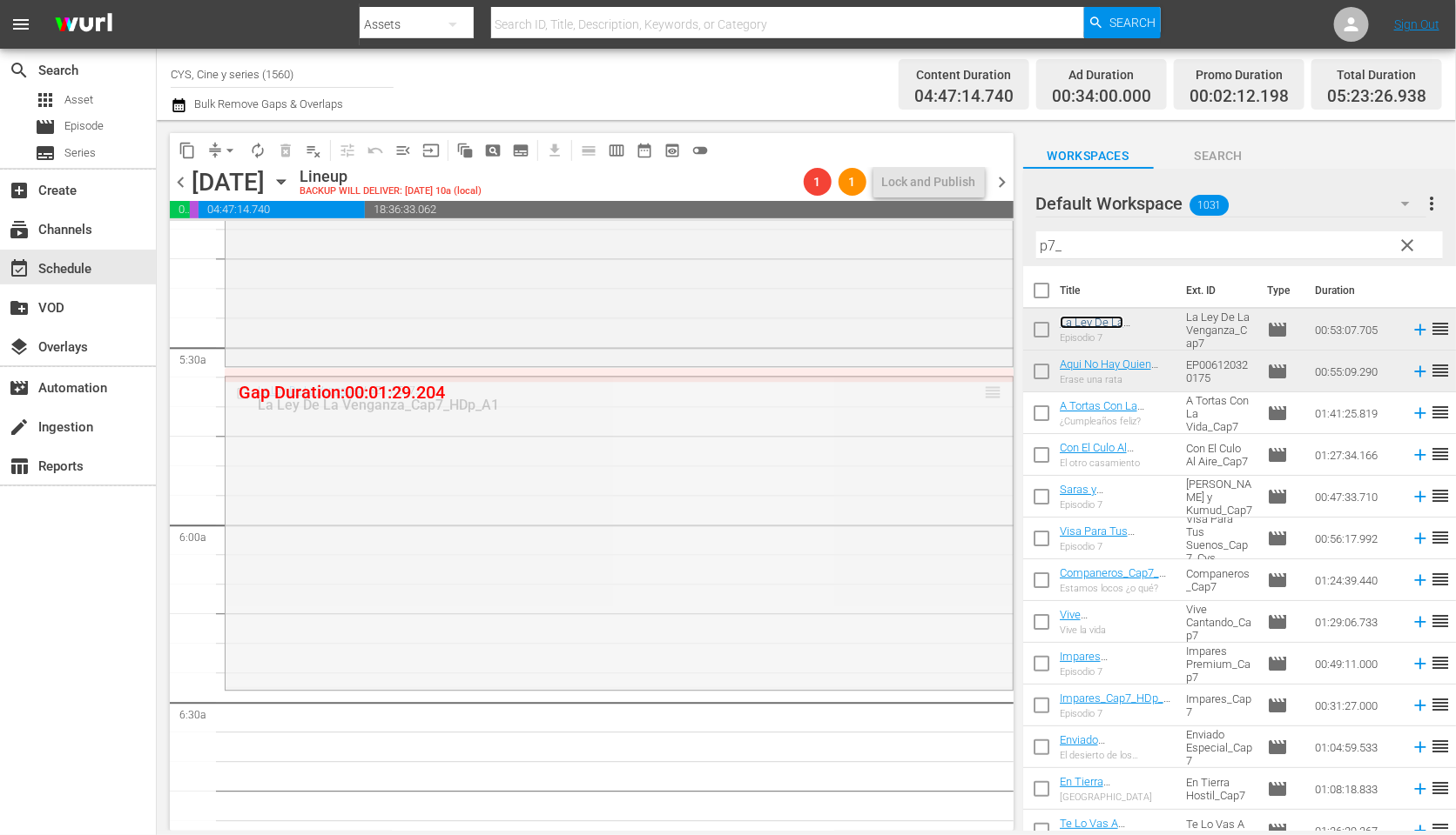
drag, startPoint x: 974, startPoint y: 388, endPoint x: 977, endPoint y: 369, distance: 19.2
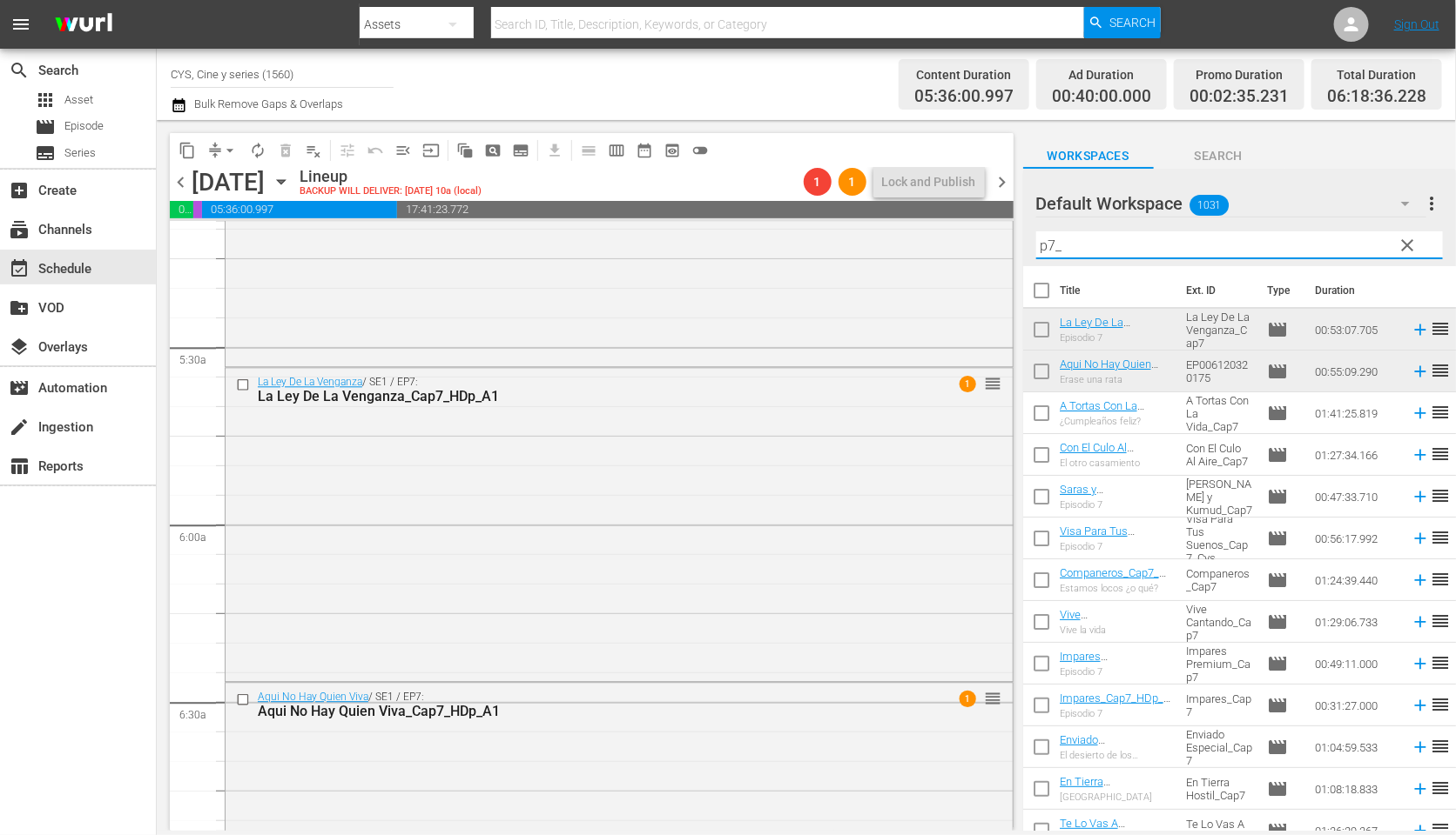
drag, startPoint x: 1084, startPoint y: 240, endPoint x: 1032, endPoint y: 240, distance: 52.0
click at [1032, 240] on div "Default Workspace 1031 Default more_vert clear Filter by Title p7_" at bounding box center [1238, 217] width 433 height 98
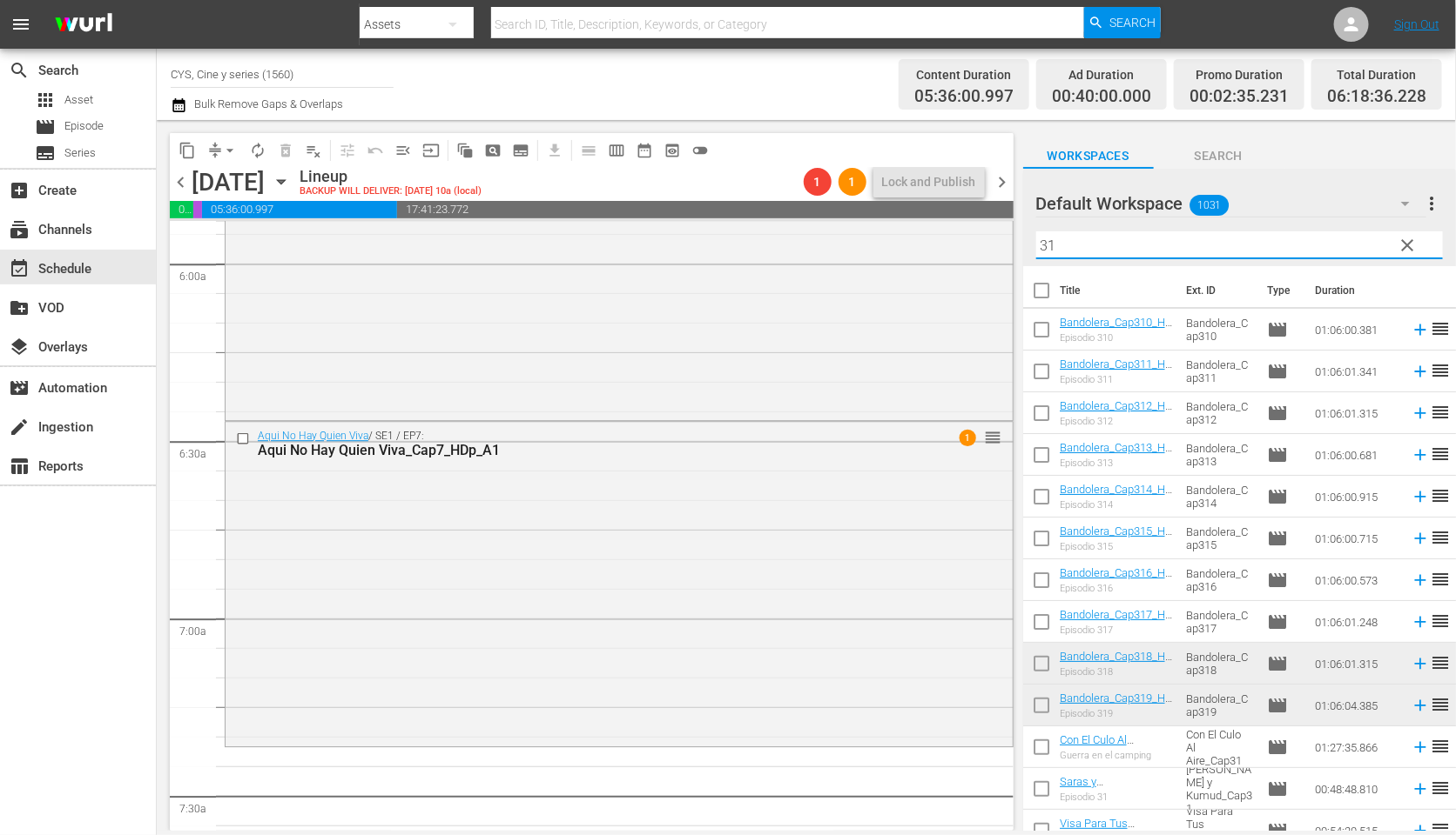
scroll to position [2219, 0]
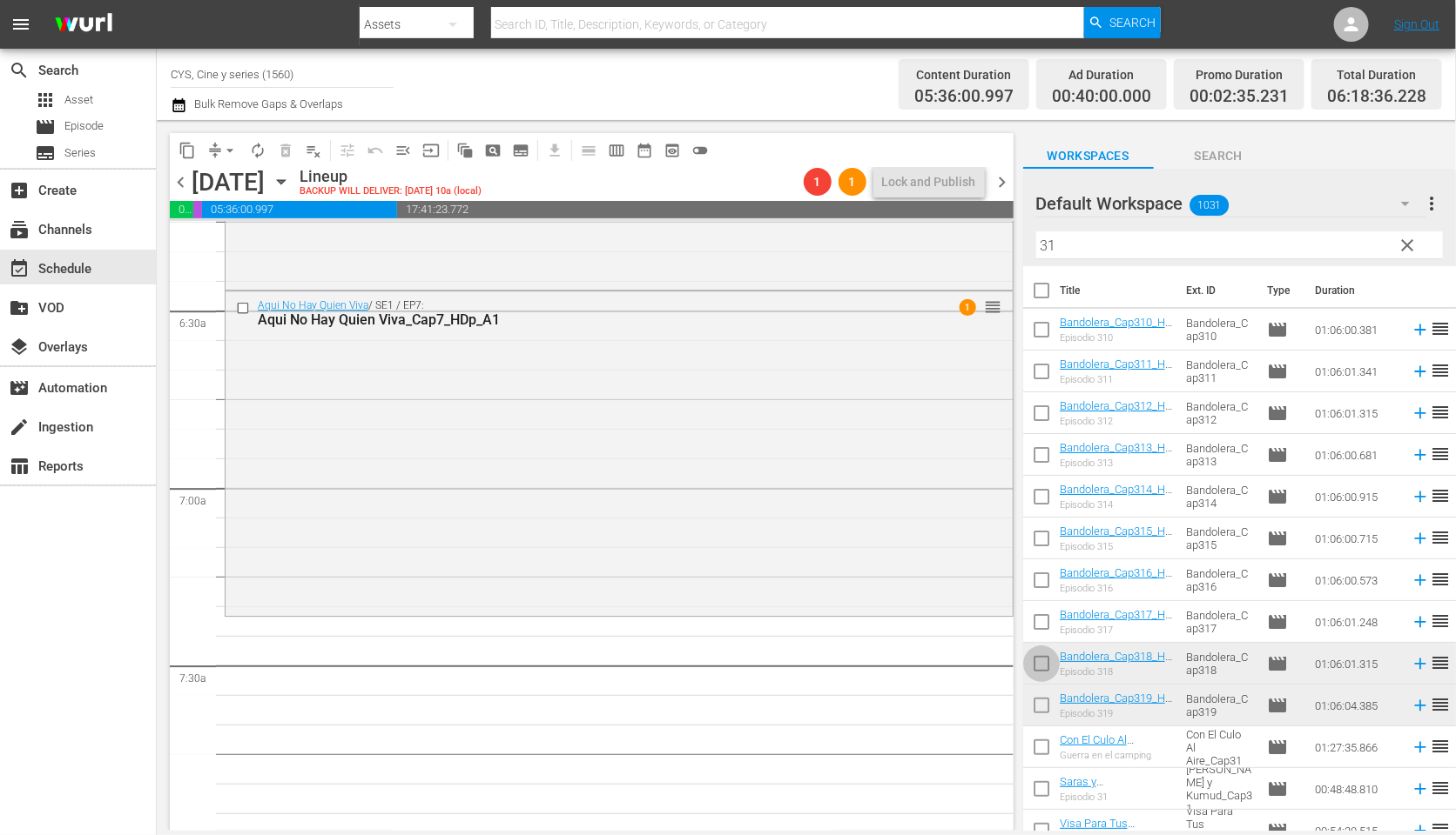
click at [1034, 659] on input "checkbox" at bounding box center [1041, 667] width 37 height 37
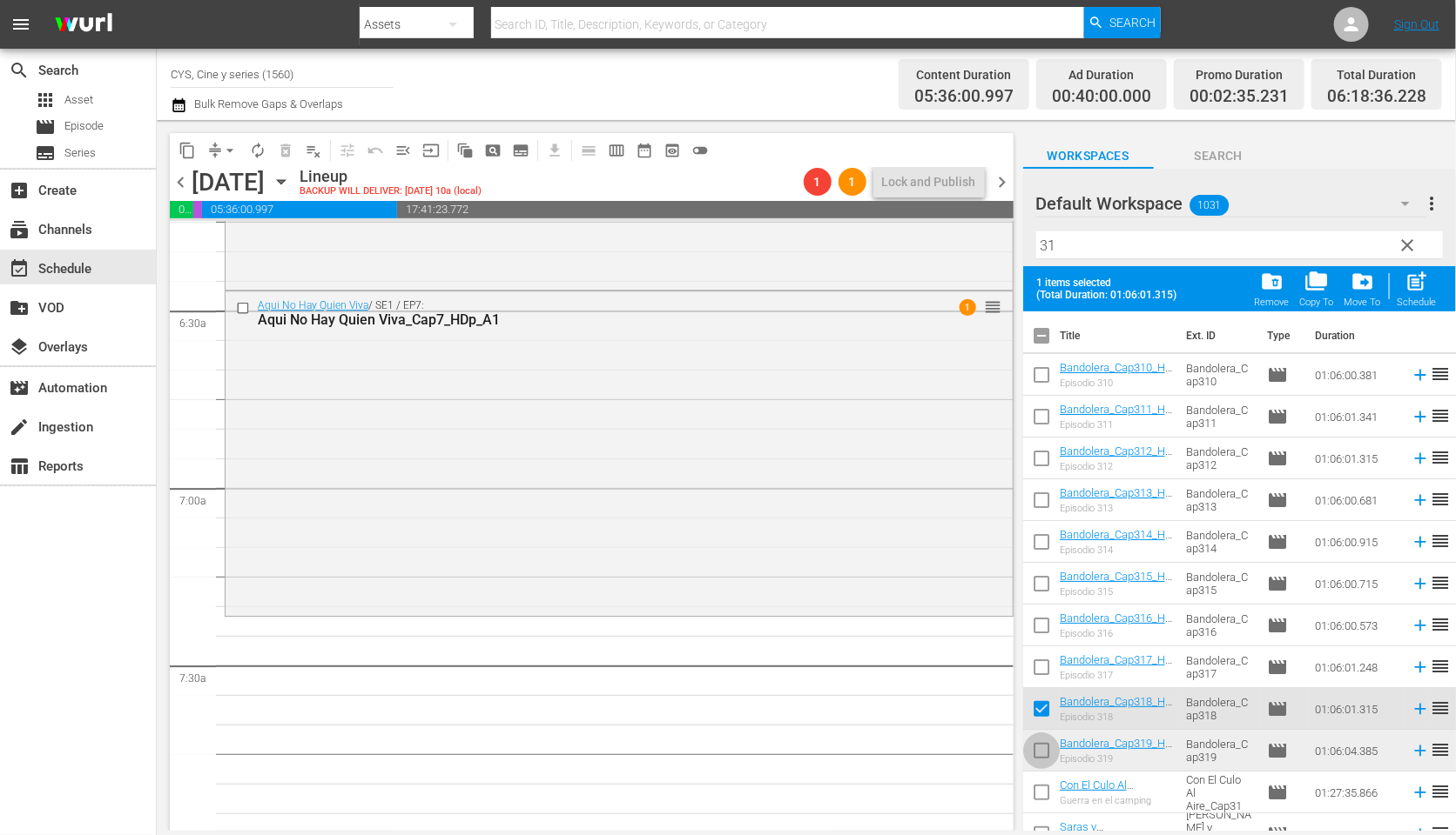
click at [1038, 752] on input "checkbox" at bounding box center [1041, 754] width 37 height 37
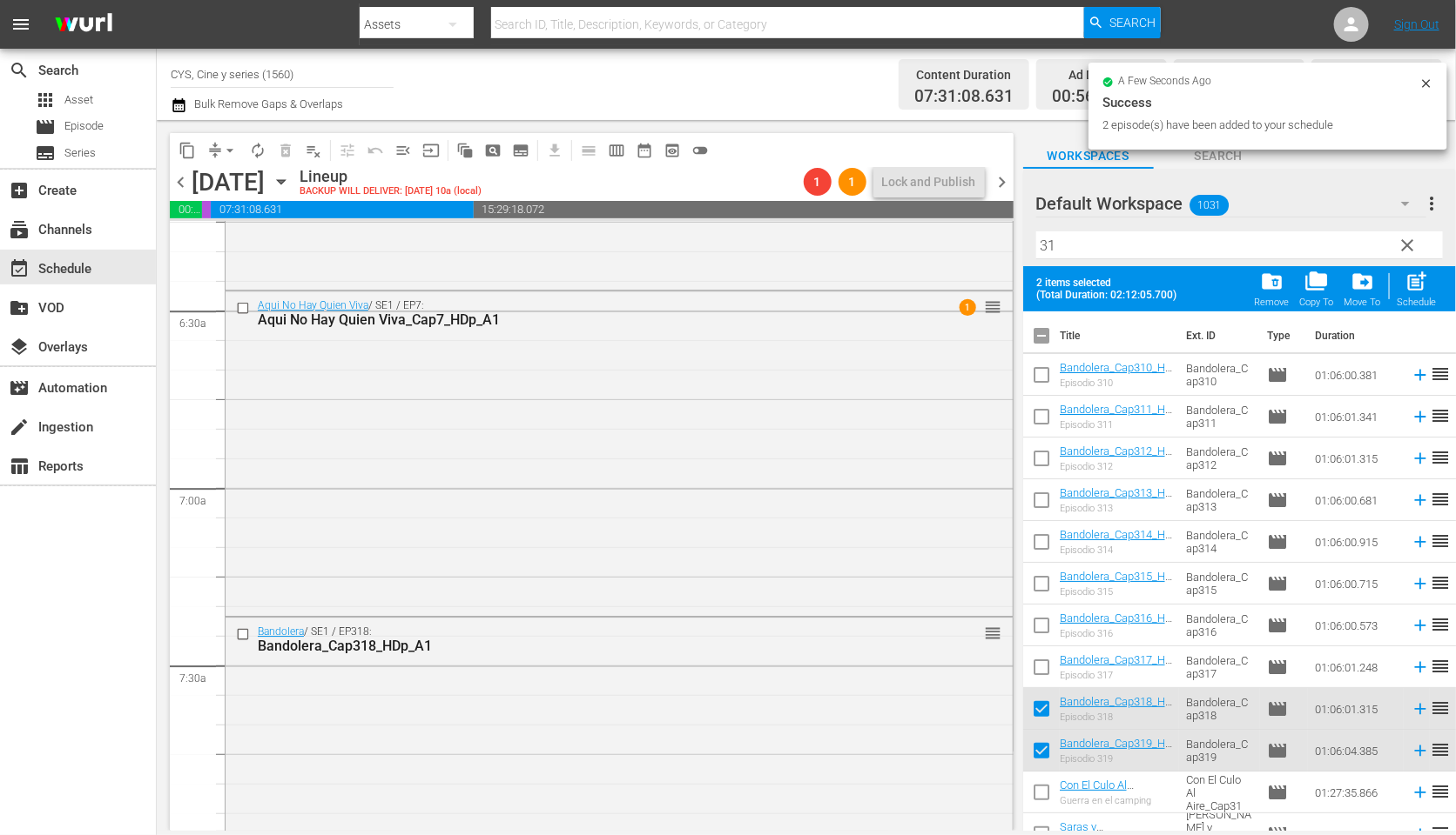
click at [1040, 337] on input "checkbox" at bounding box center [1041, 339] width 37 height 37
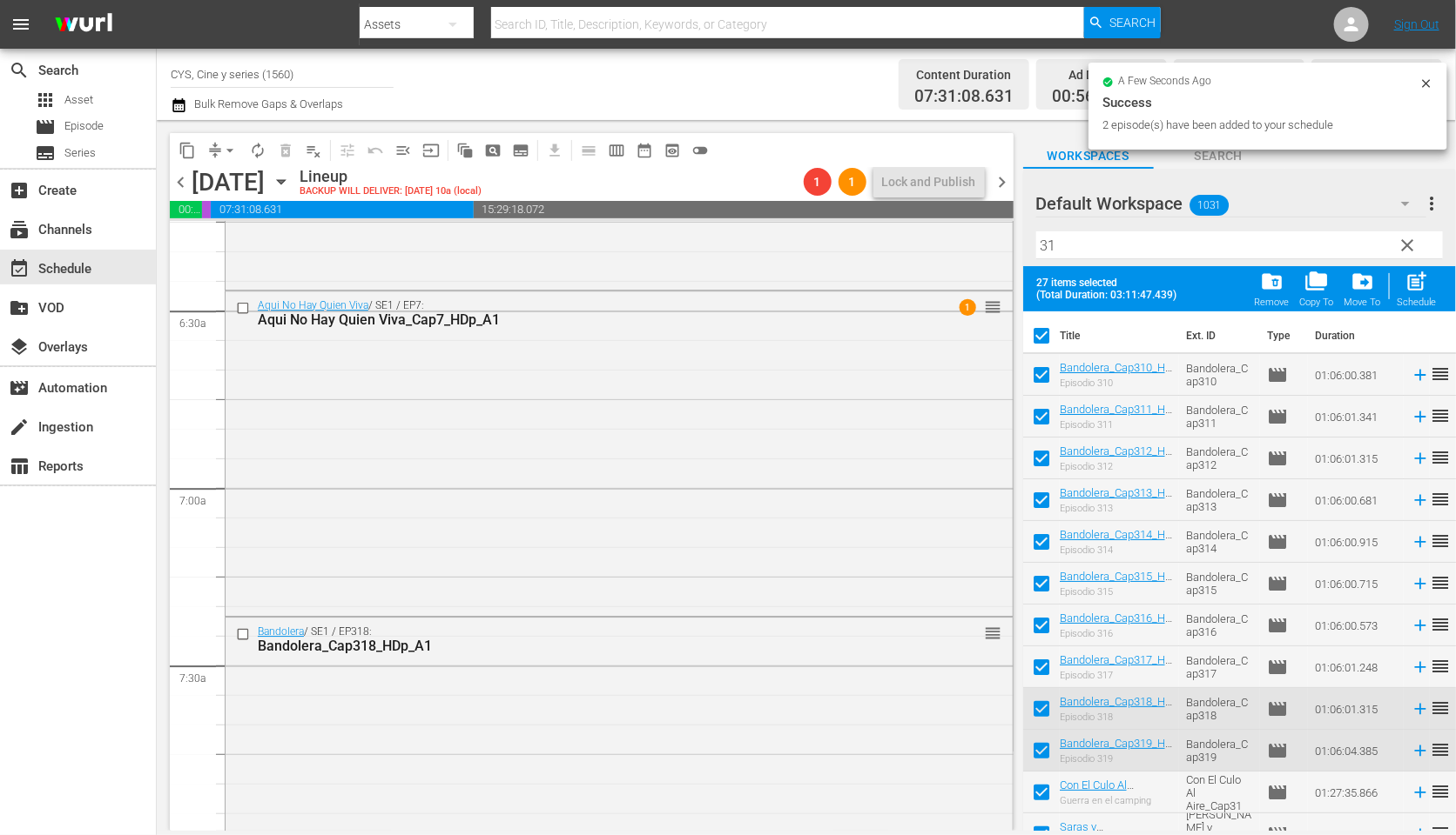
click at [1040, 337] on input "checkbox" at bounding box center [1041, 339] width 37 height 37
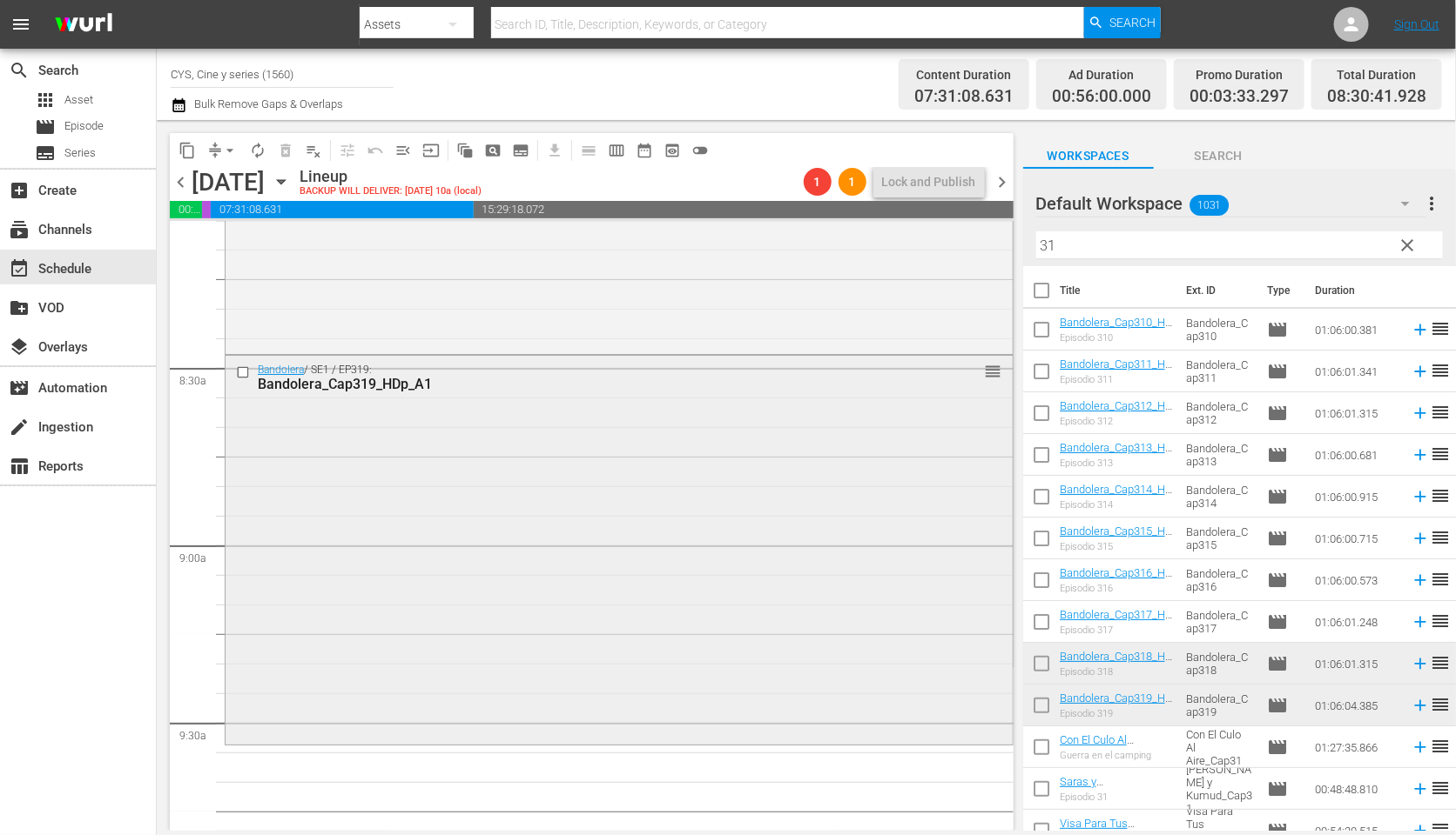
scroll to position [3002, 0]
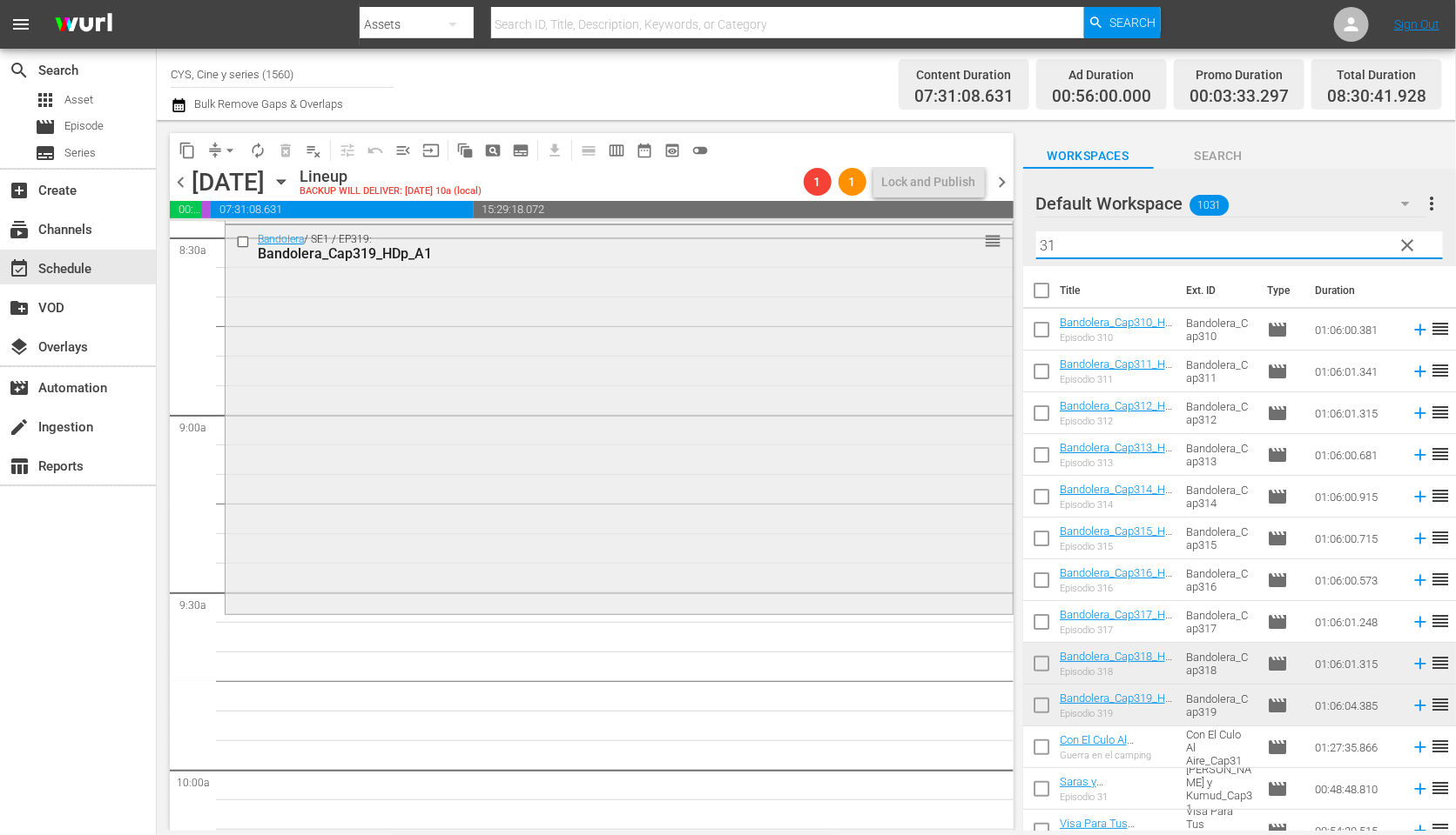
click at [977, 237] on div "content_copy compress arrow_drop_down autorenew_outlined delete_forever_outline…" at bounding box center [806, 475] width 1299 height 711
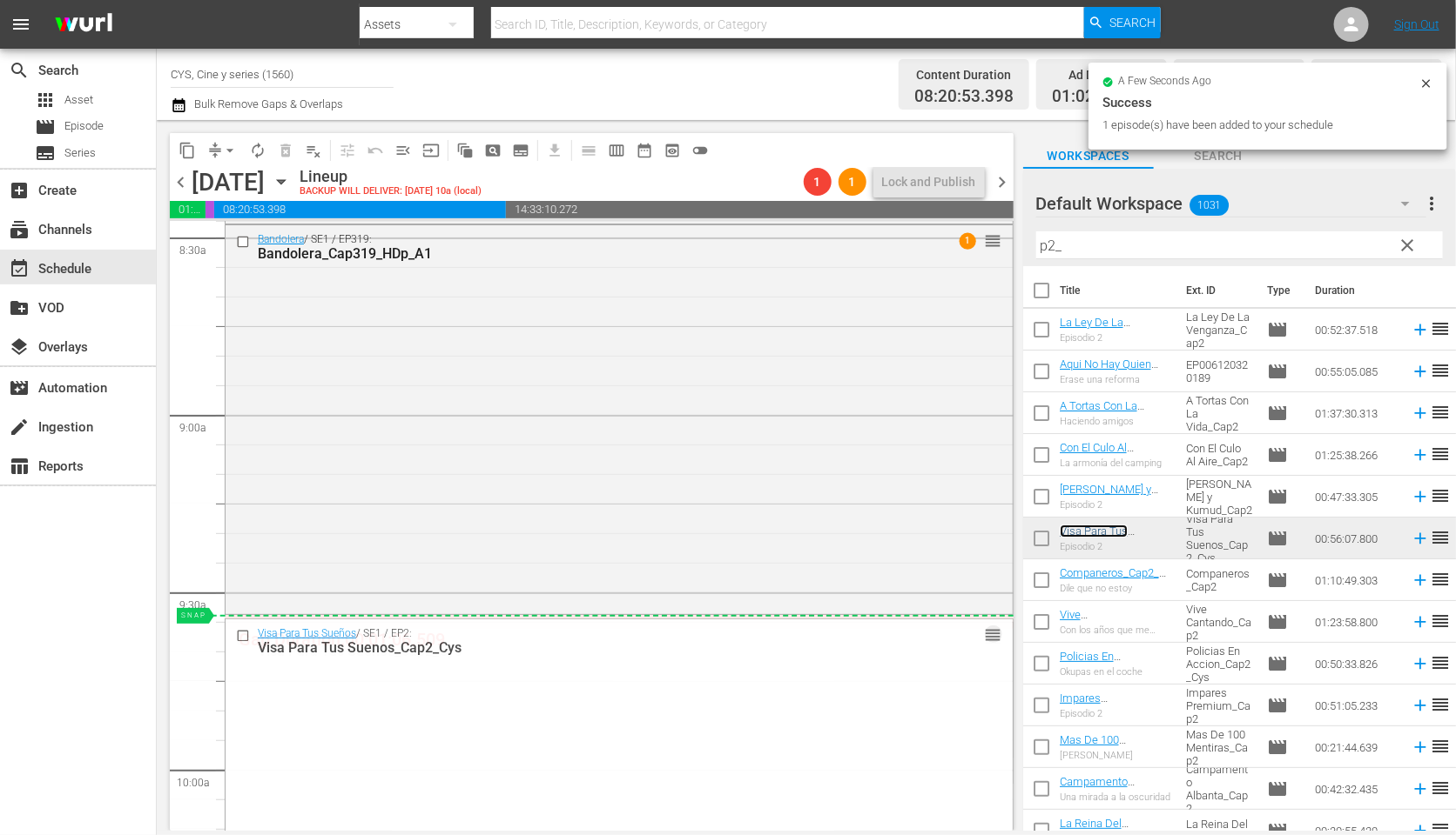
drag, startPoint x: 972, startPoint y: 640, endPoint x: 975, endPoint y: 614, distance: 26.2
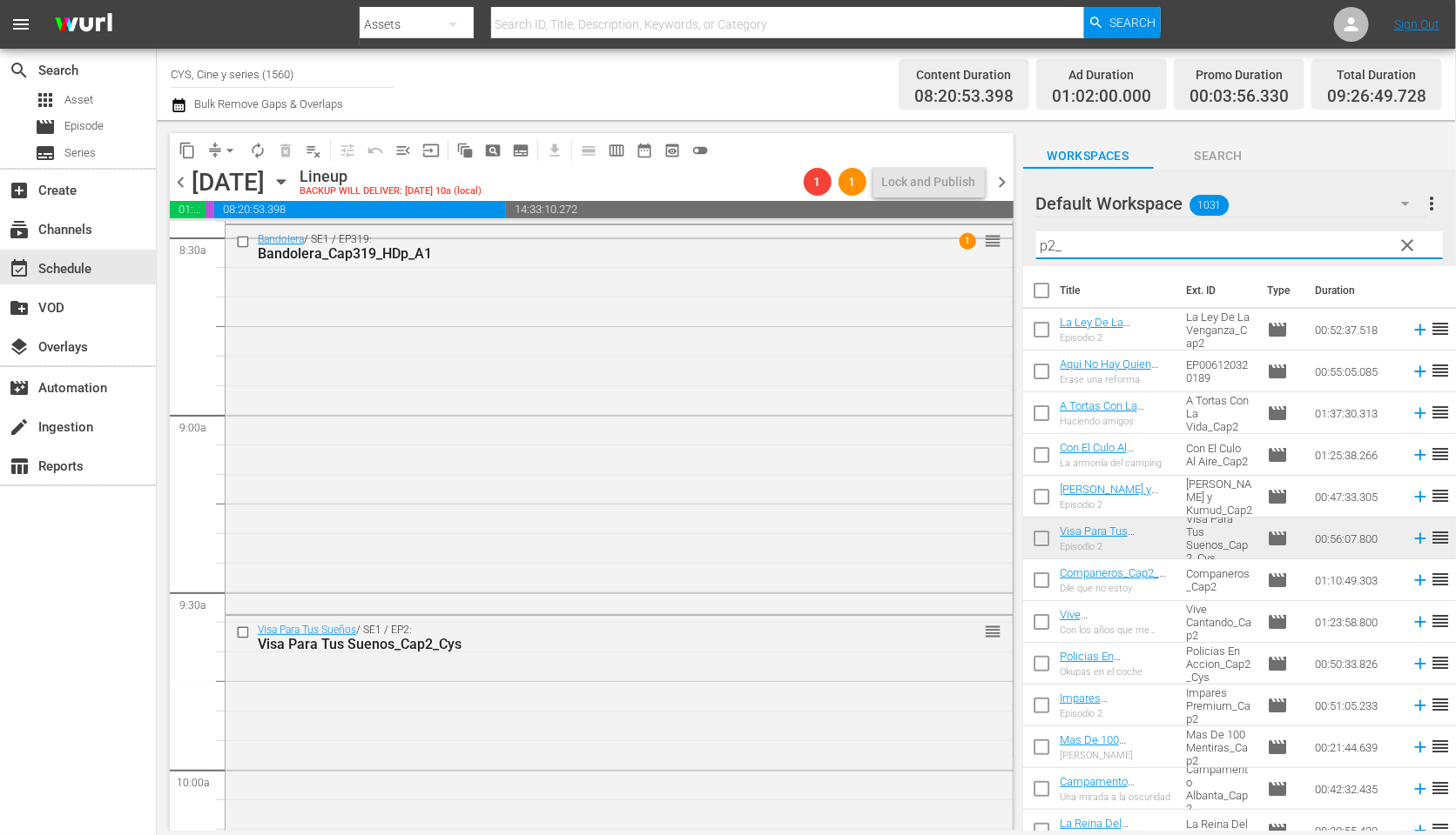
drag, startPoint x: 1110, startPoint y: 237, endPoint x: 1051, endPoint y: 235, distance: 59.0
click at [1051, 235] on input "p2_" at bounding box center [1239, 245] width 407 height 28
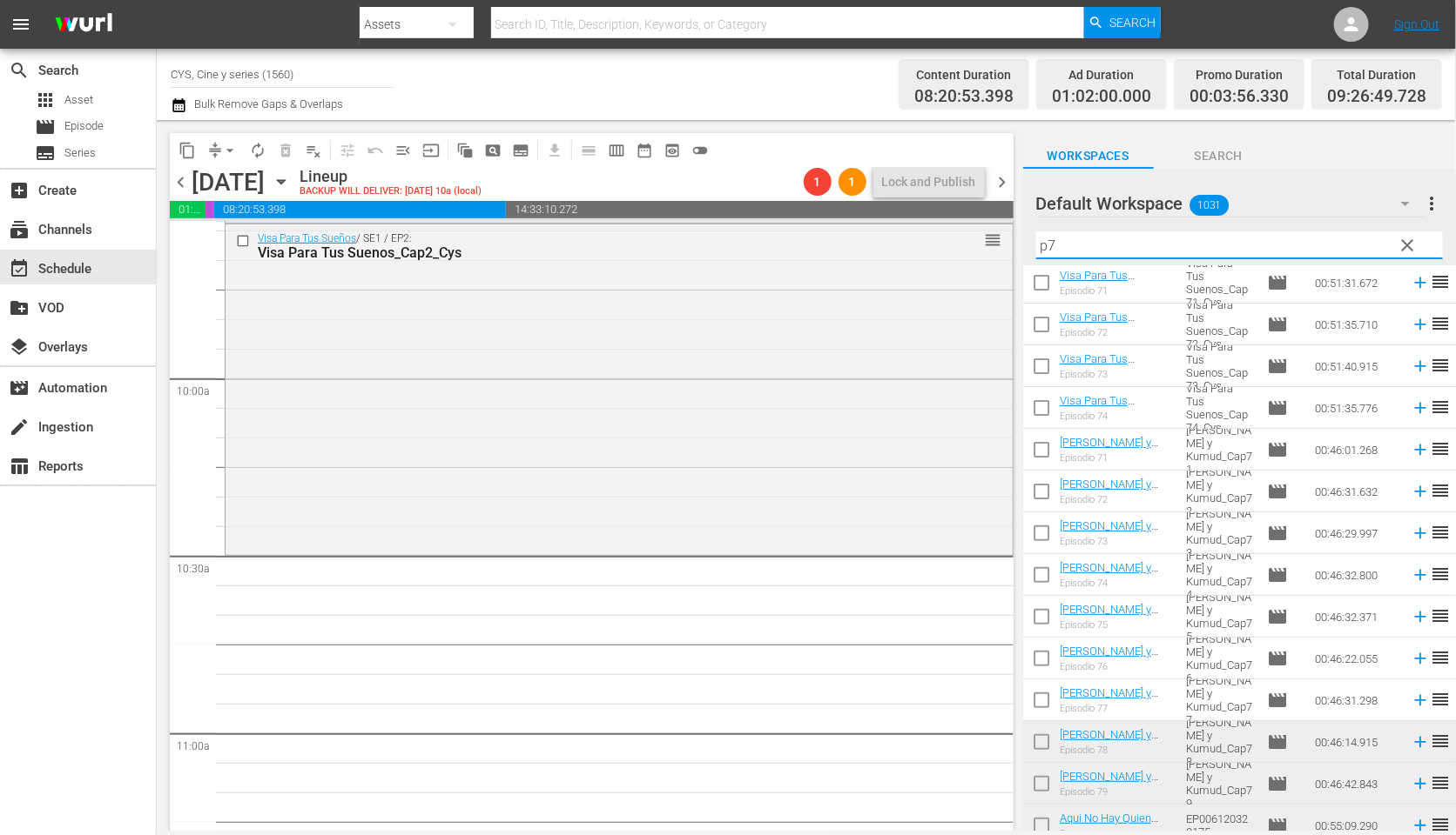
scroll to position [261, 0]
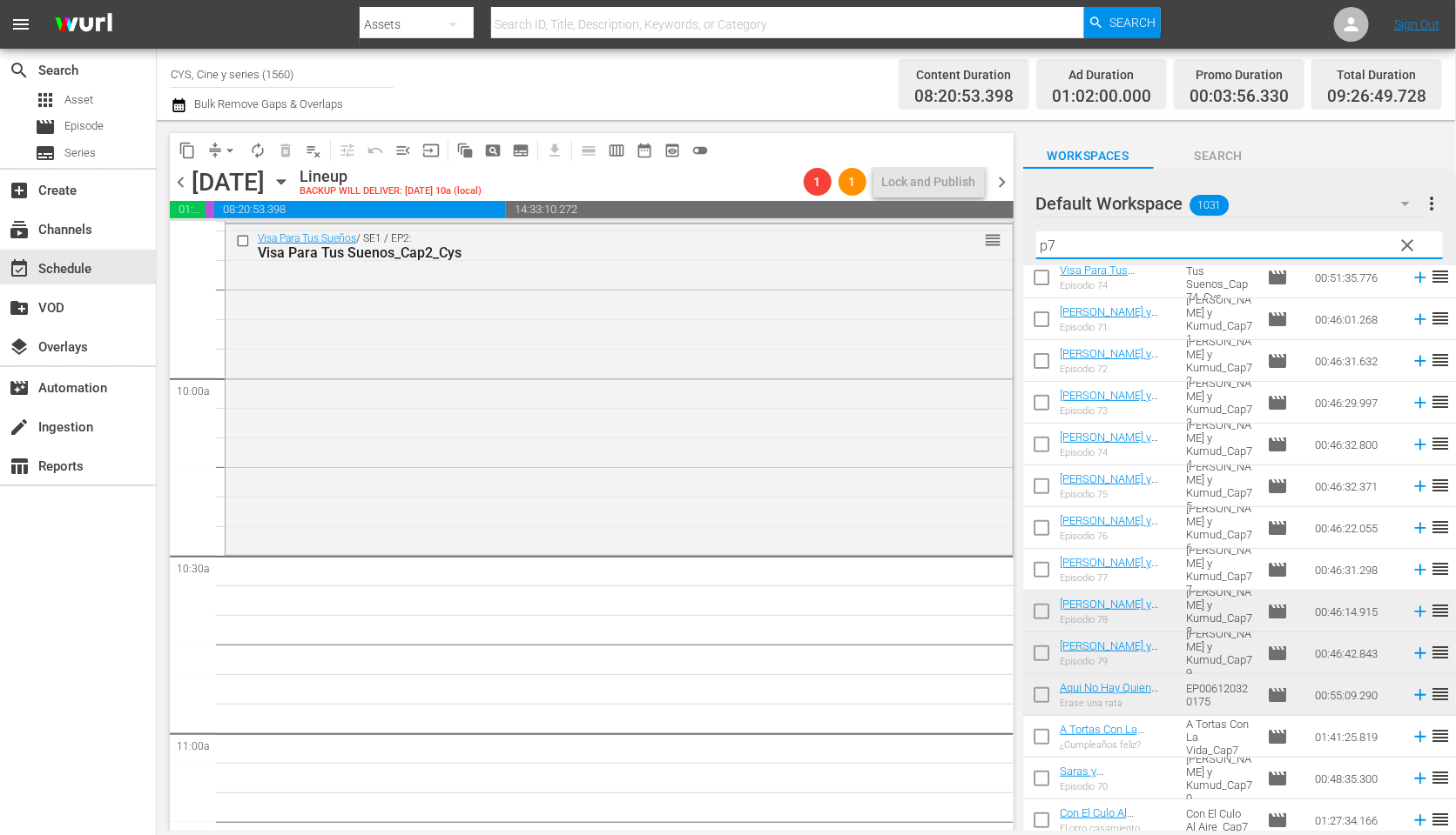
click at [1043, 609] on input "checkbox" at bounding box center [1041, 615] width 37 height 37
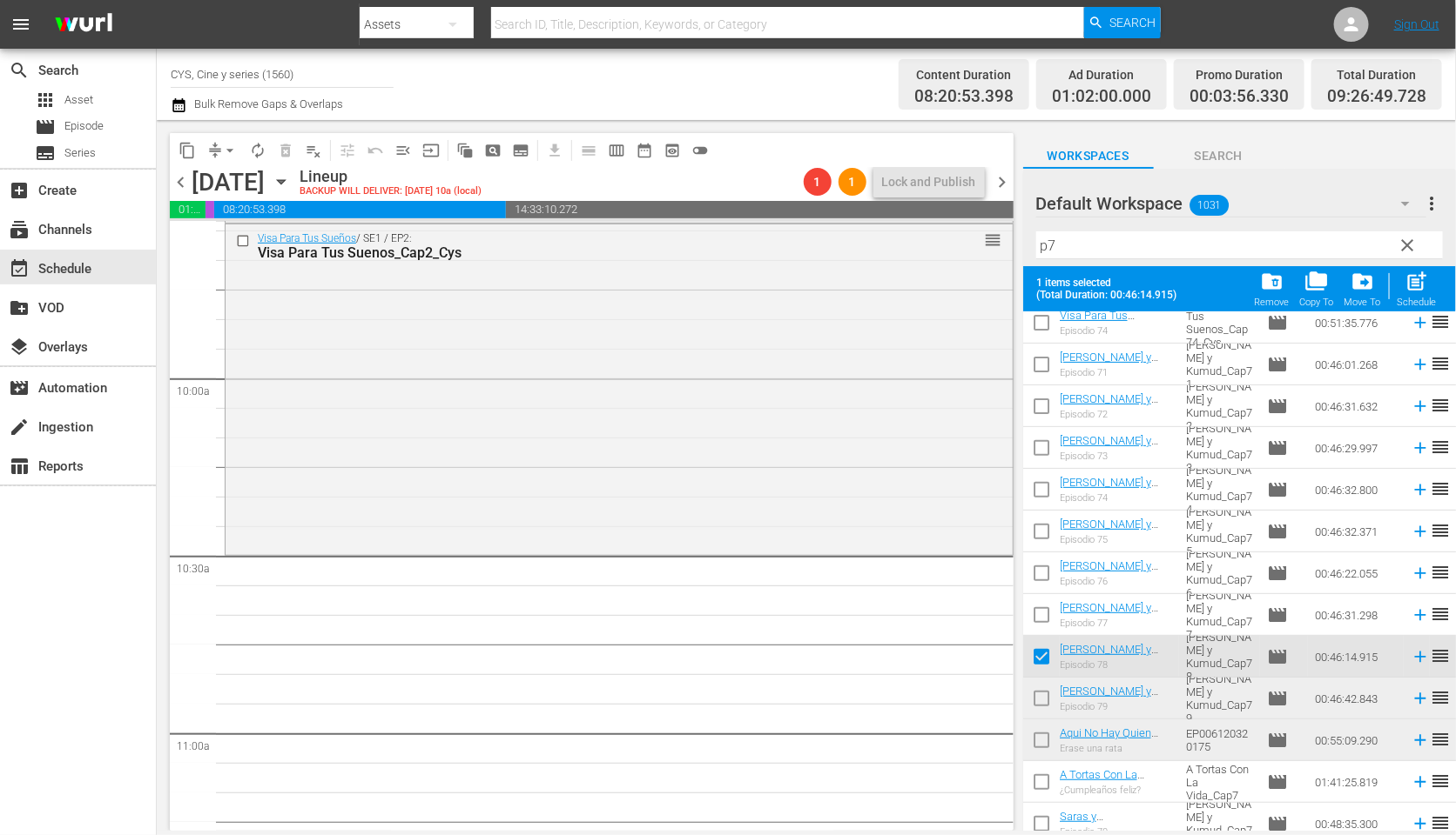
click at [1038, 697] on input "checkbox" at bounding box center [1041, 702] width 37 height 37
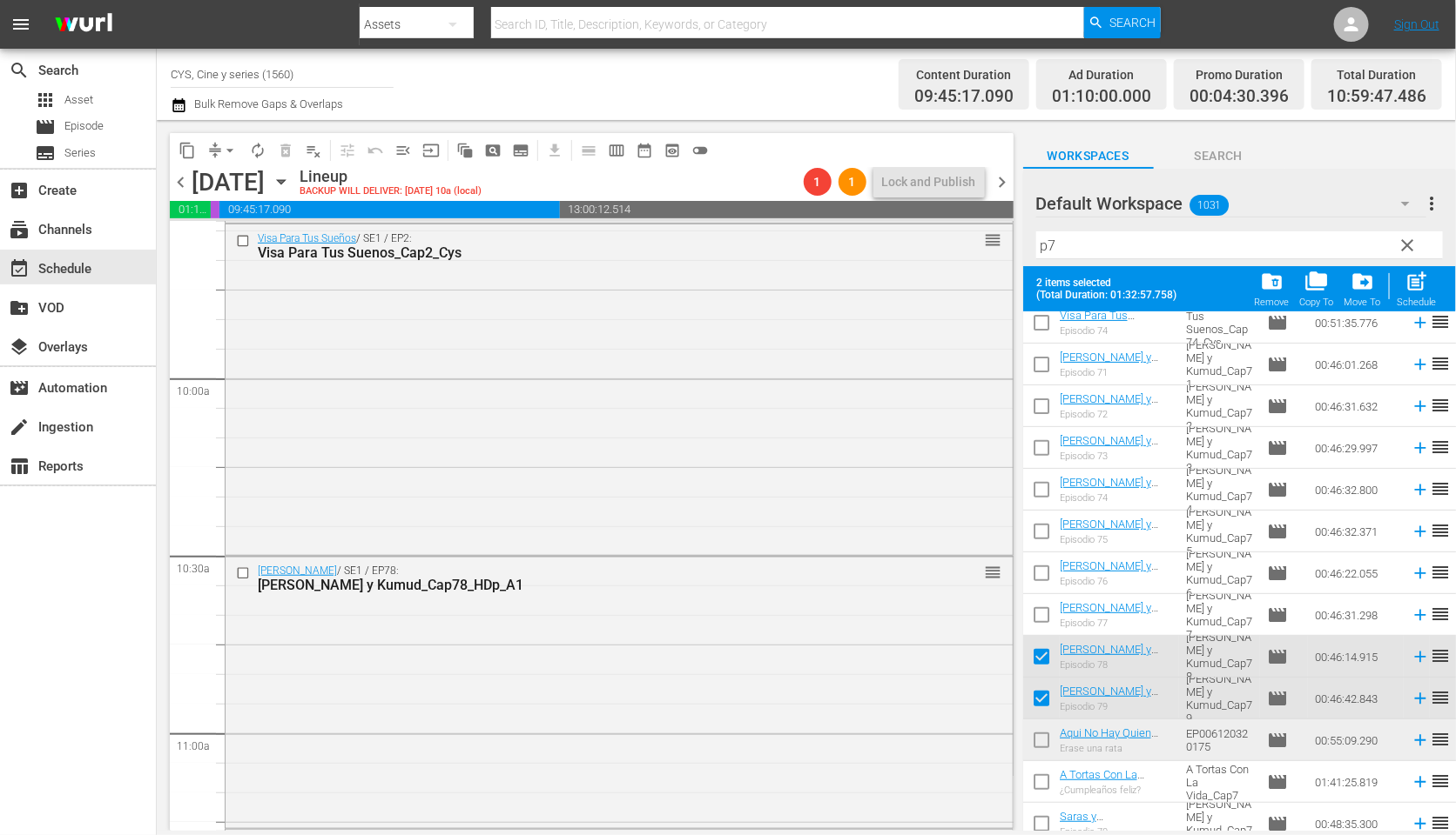
scroll to position [0, 0]
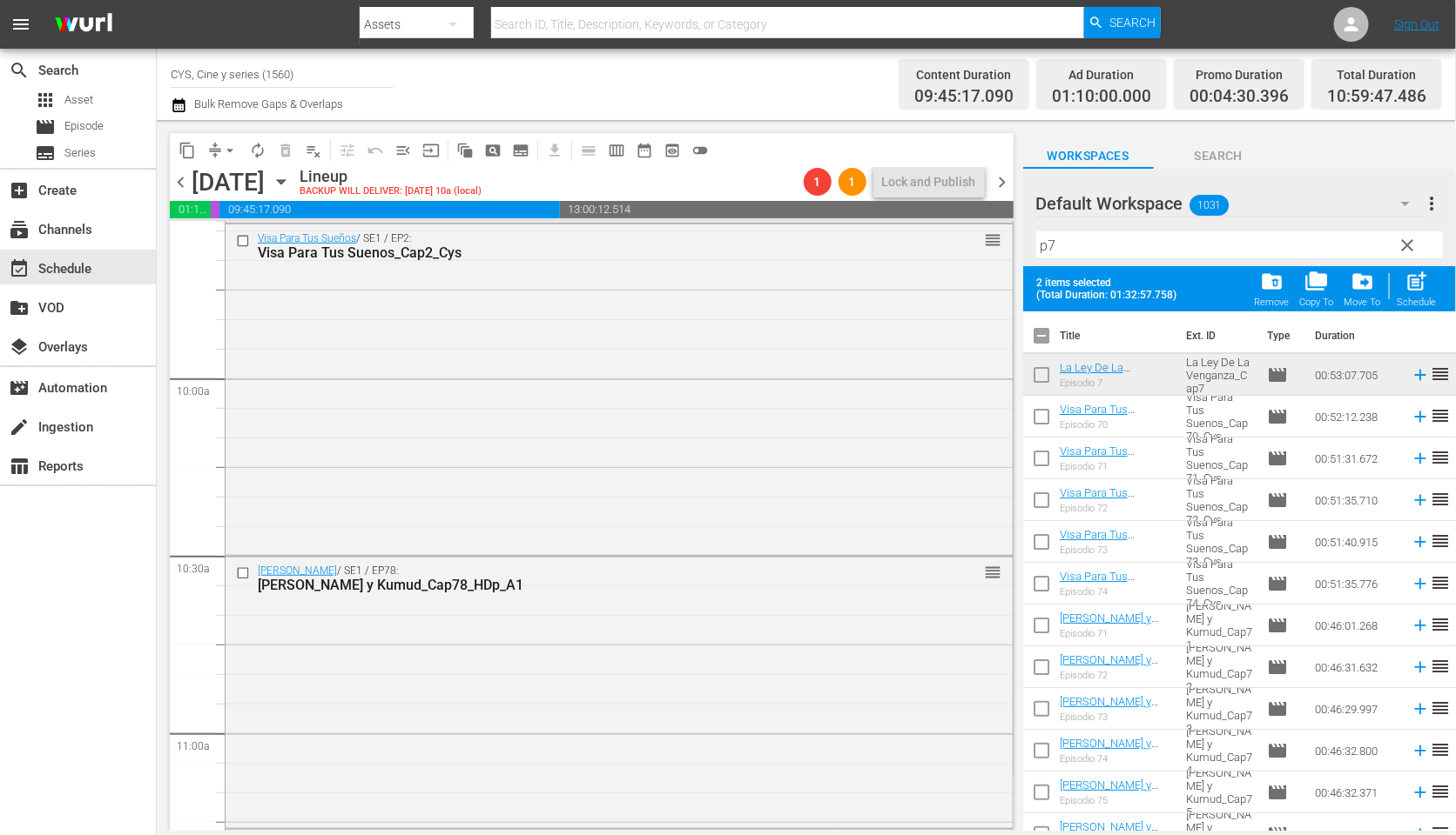
click at [1042, 339] on input "checkbox" at bounding box center [1041, 339] width 37 height 37
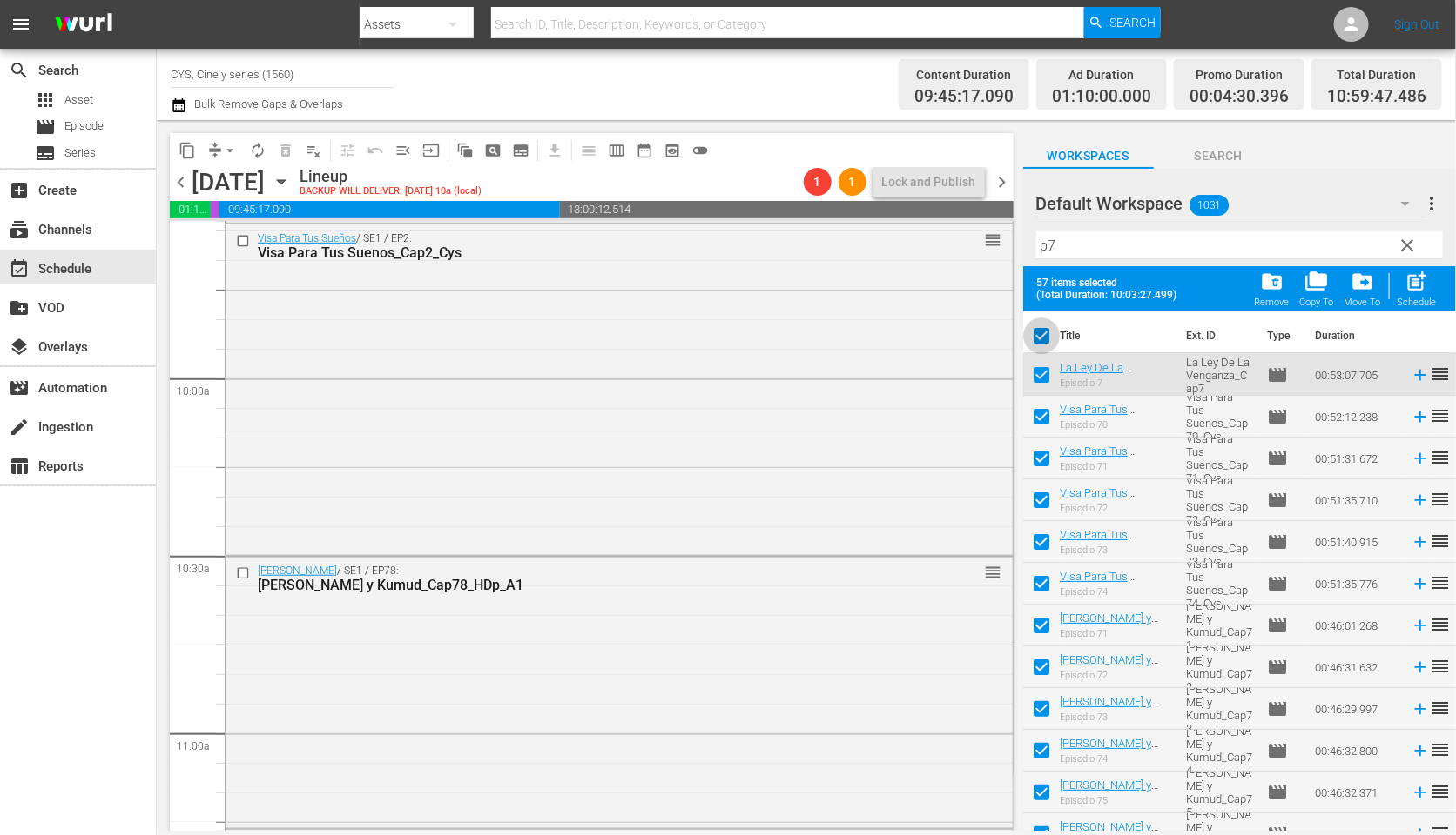
click at [1042, 339] on input "checkbox" at bounding box center [1041, 339] width 37 height 37
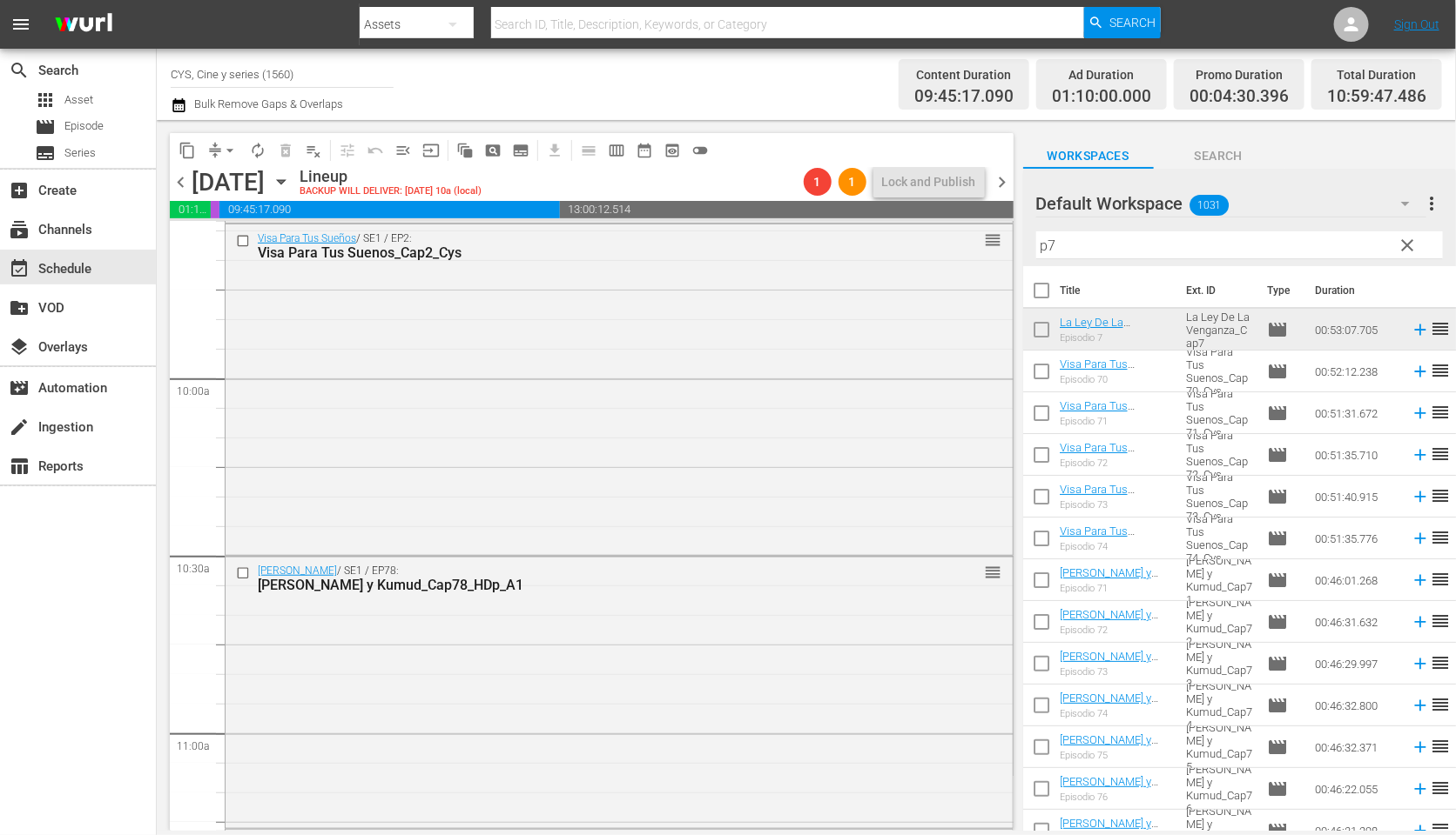
click at [1147, 248] on input "p7" at bounding box center [1239, 245] width 407 height 28
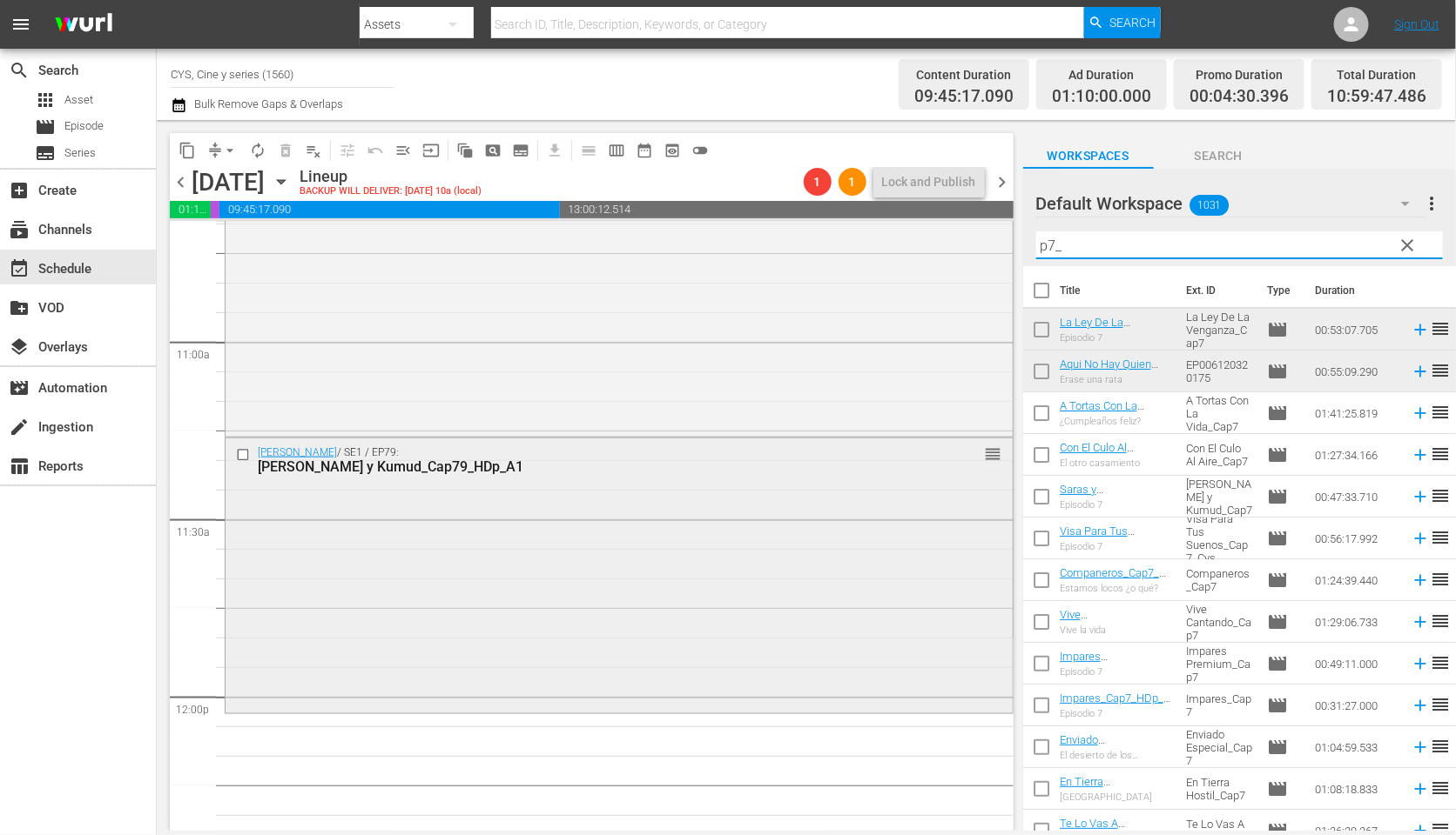
scroll to position [3915, 0]
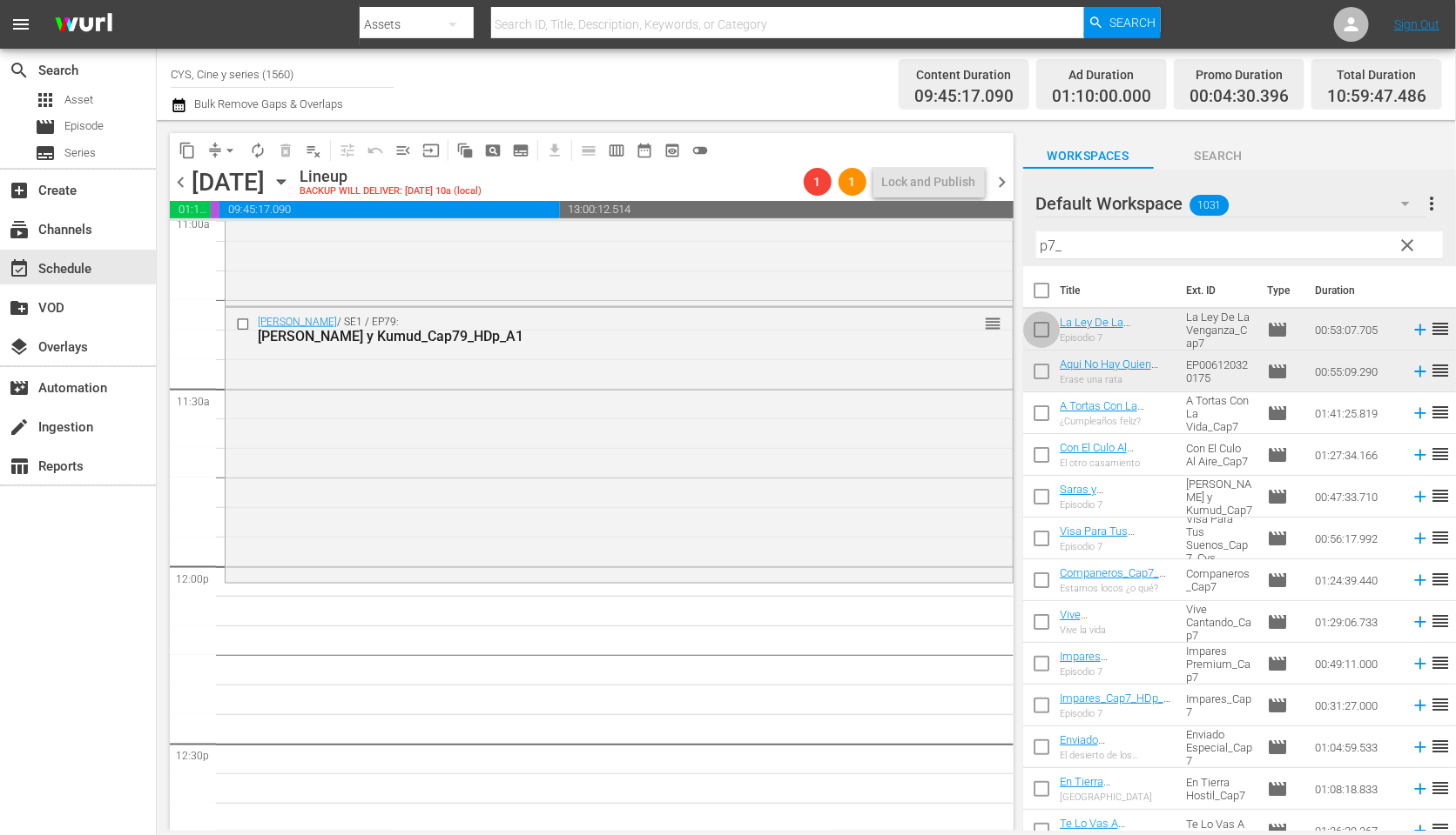
click at [1045, 330] on input "checkbox" at bounding box center [1041, 333] width 37 height 37
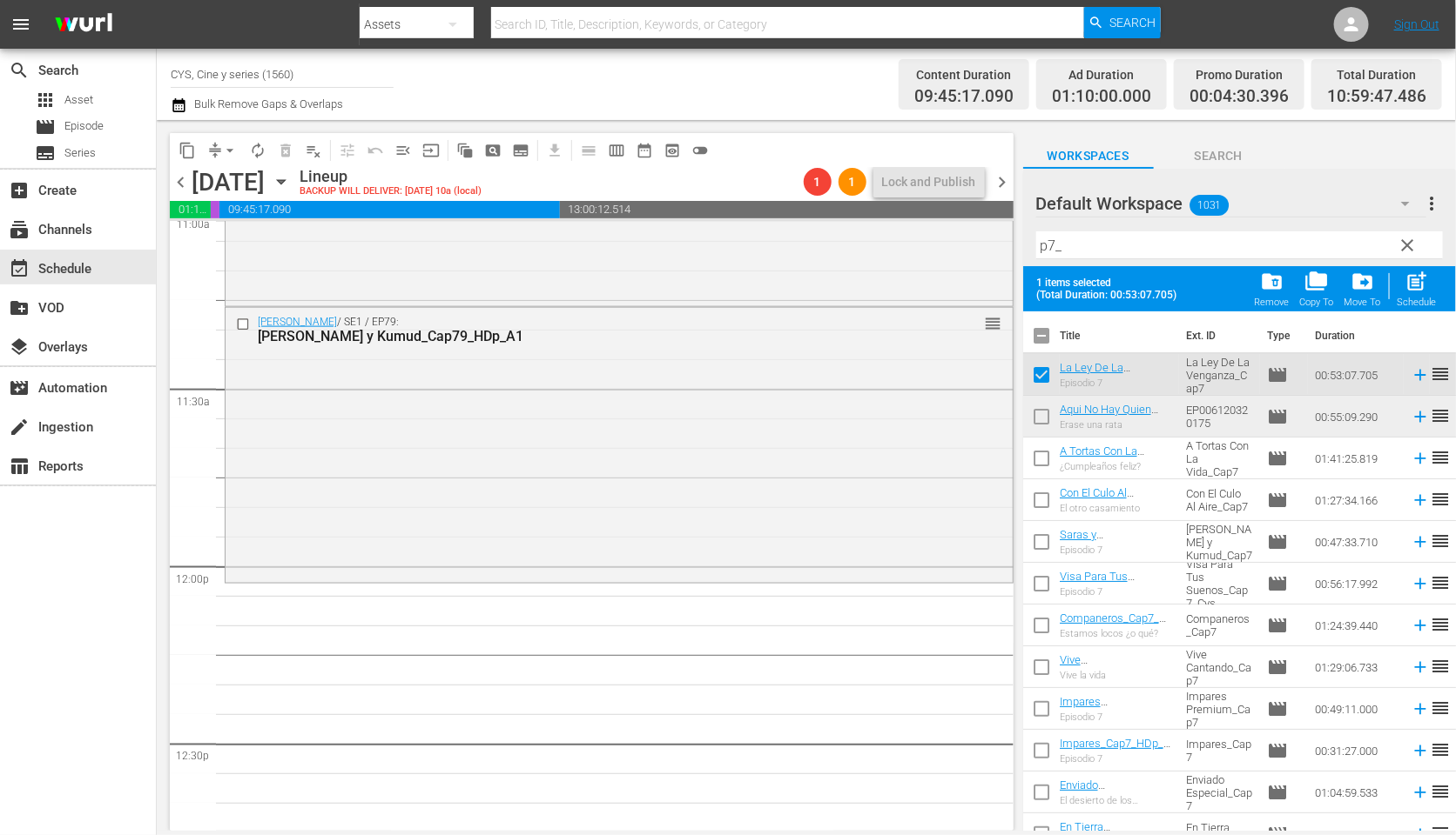
click at [1042, 407] on input "checkbox" at bounding box center [1041, 420] width 37 height 37
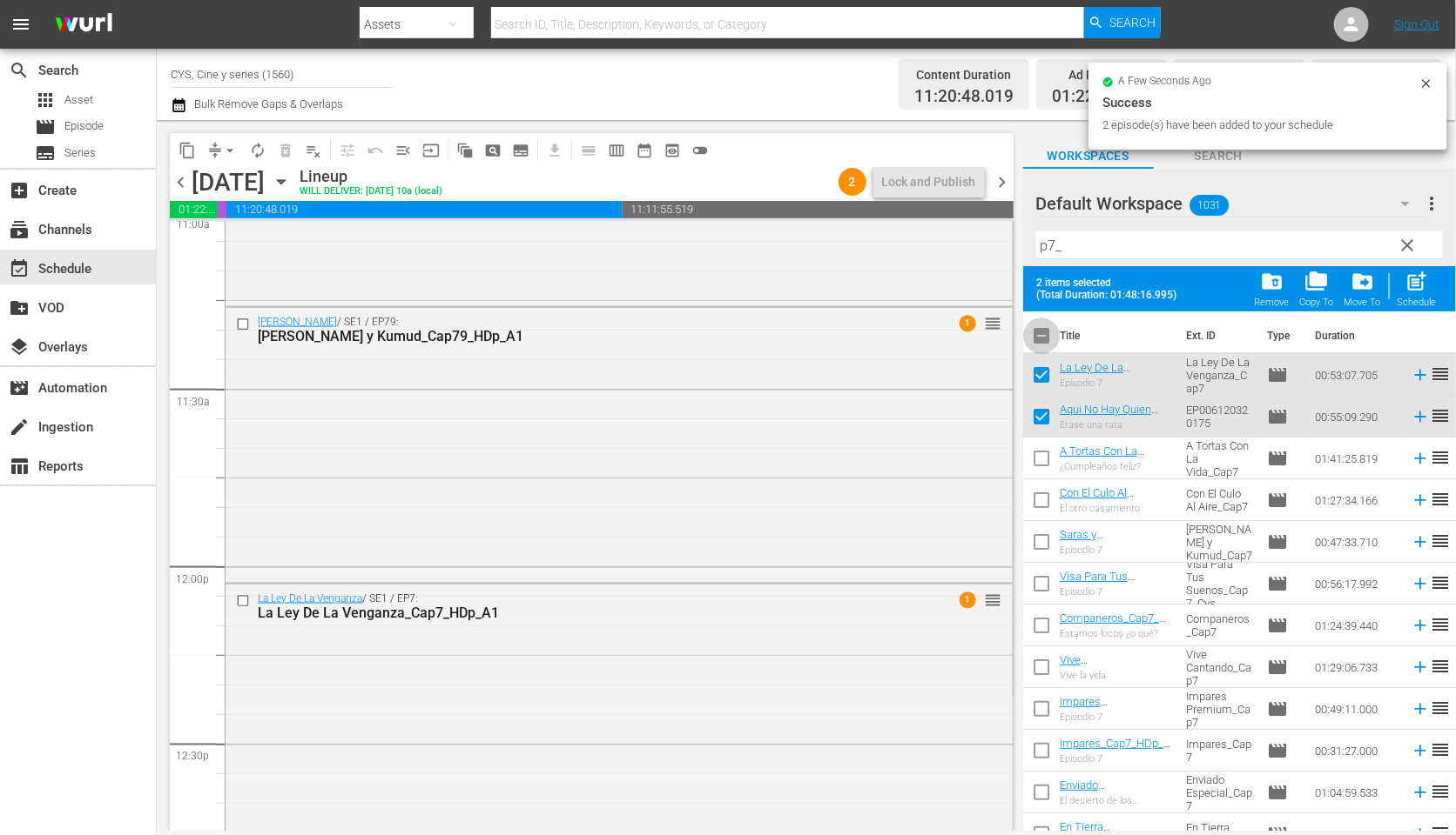
click at [1041, 334] on input "checkbox" at bounding box center [1041, 339] width 37 height 37
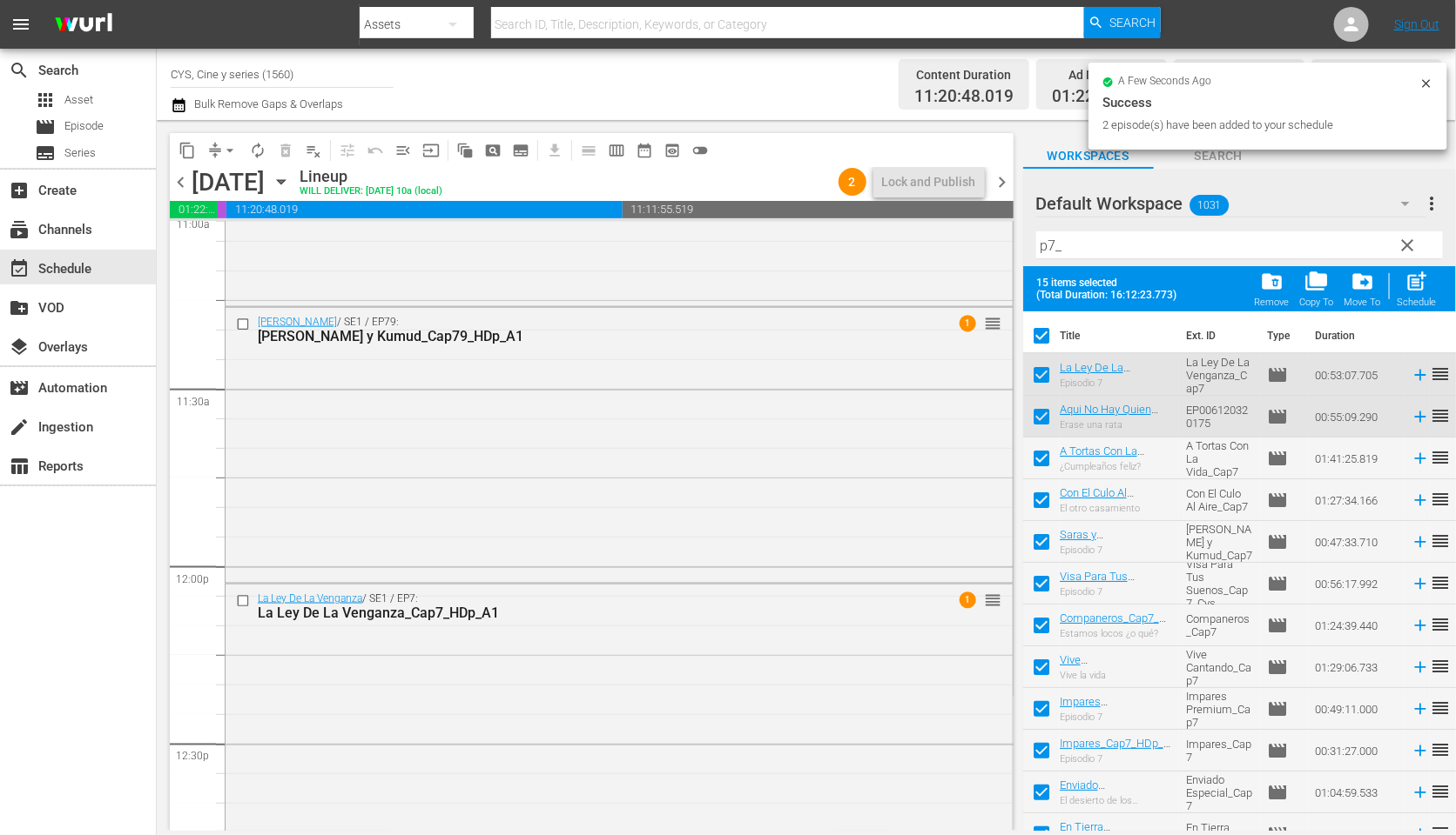
click at [1042, 342] on input "checkbox" at bounding box center [1041, 339] width 37 height 37
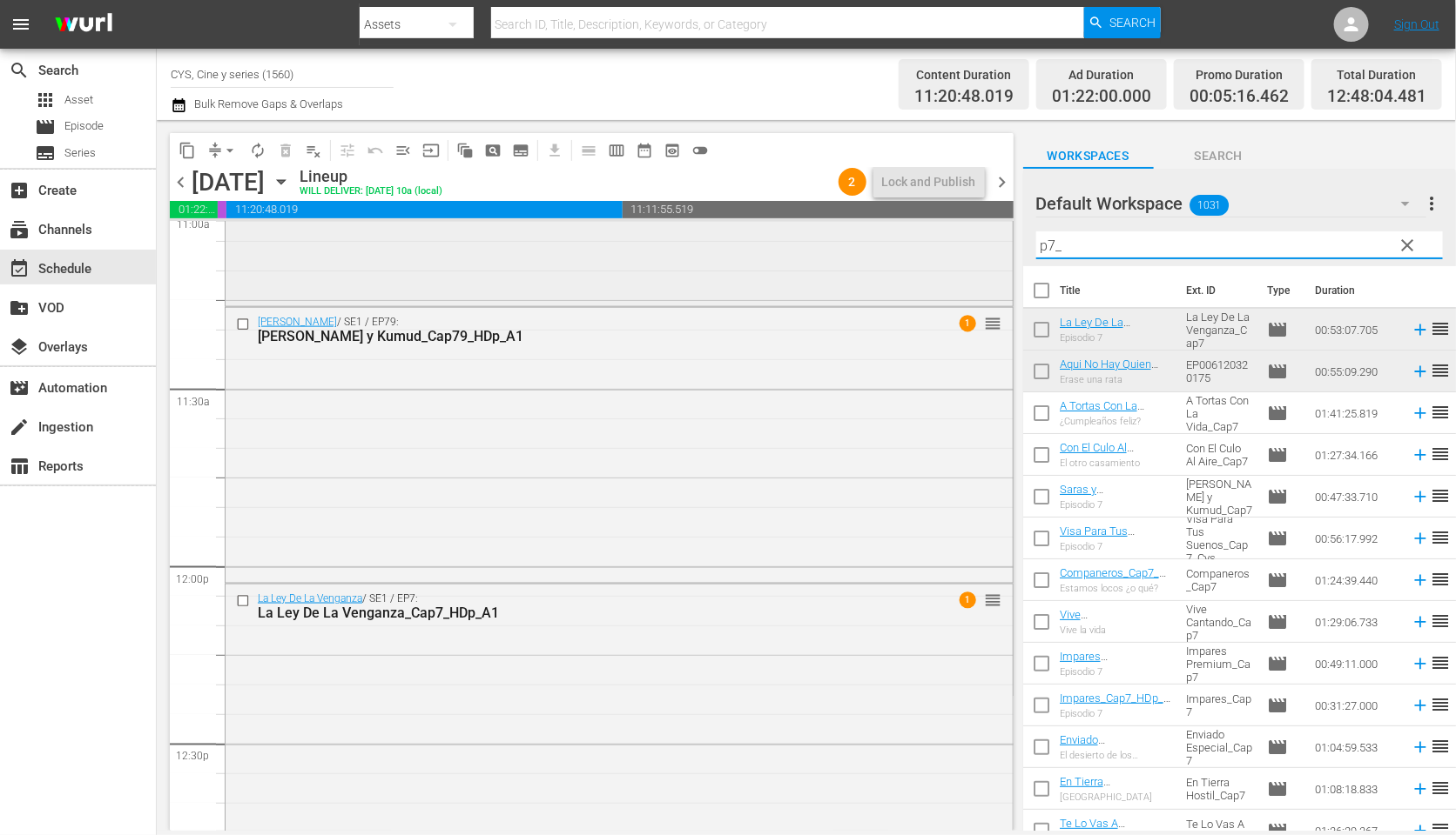
drag, startPoint x: 959, startPoint y: 238, endPoint x: 922, endPoint y: 238, distance: 37.0
click at [922, 238] on div "content_copy compress arrow_drop_down autorenew_outlined delete_forever_outline…" at bounding box center [806, 475] width 1299 height 711
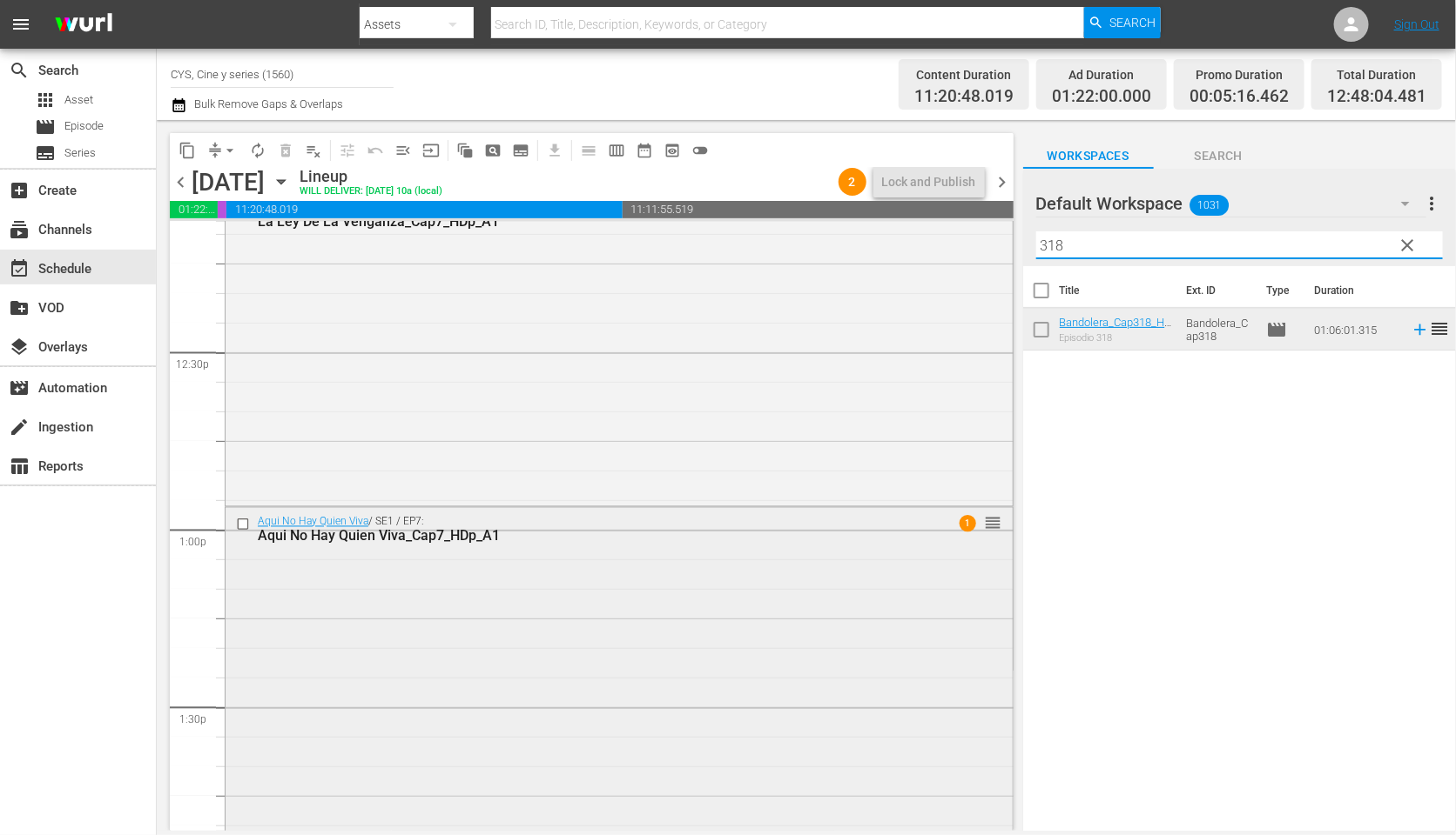
scroll to position [4569, 0]
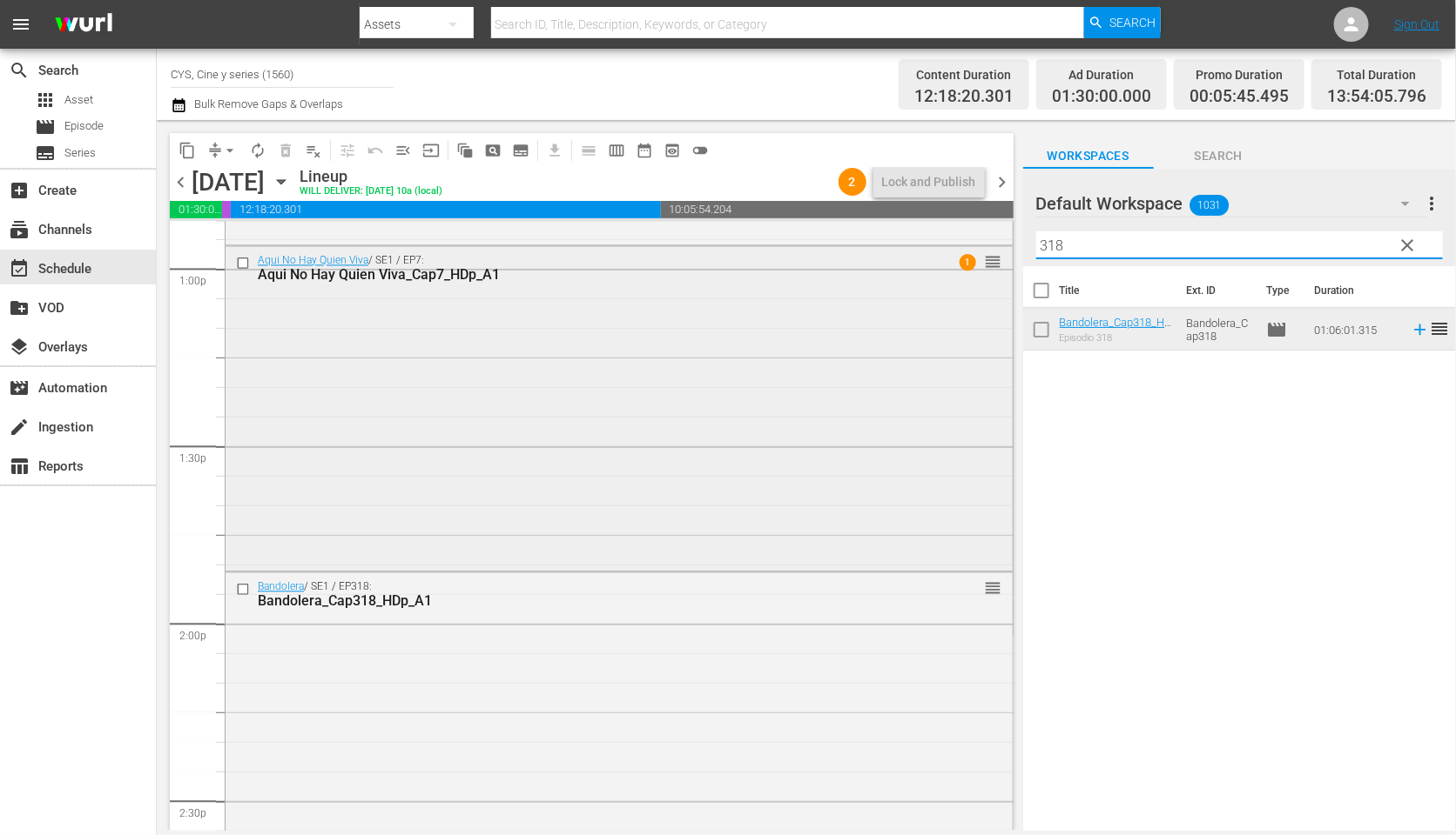
drag, startPoint x: 1071, startPoint y: 238, endPoint x: 938, endPoint y: 253, distance: 133.8
click at [938, 253] on div "content_copy compress arrow_drop_down autorenew_outlined delete_forever_outline…" at bounding box center [806, 475] width 1299 height 711
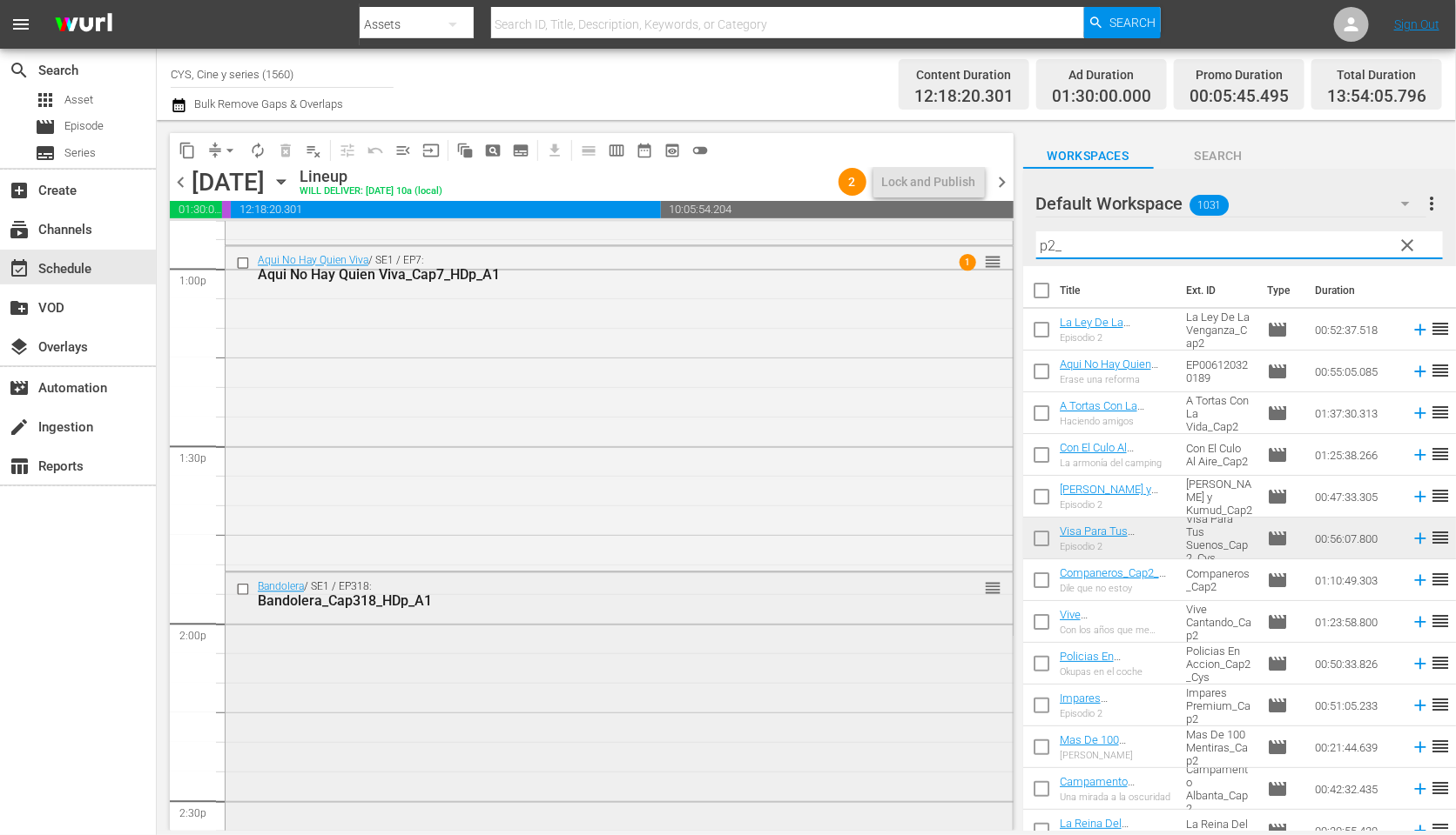
scroll to position [4829, 0]
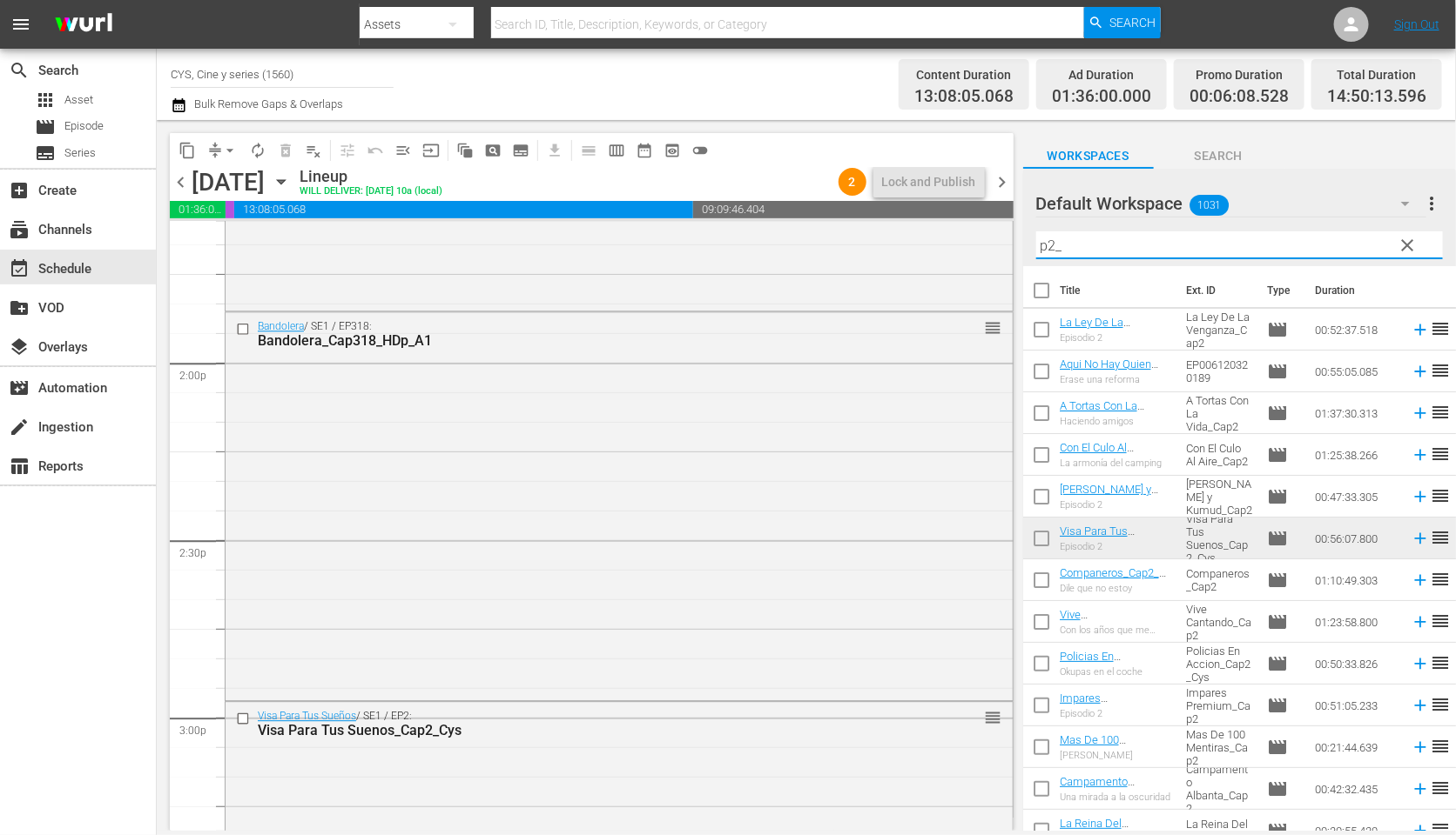
click at [1050, 235] on input "p2_" at bounding box center [1239, 245] width 407 height 28
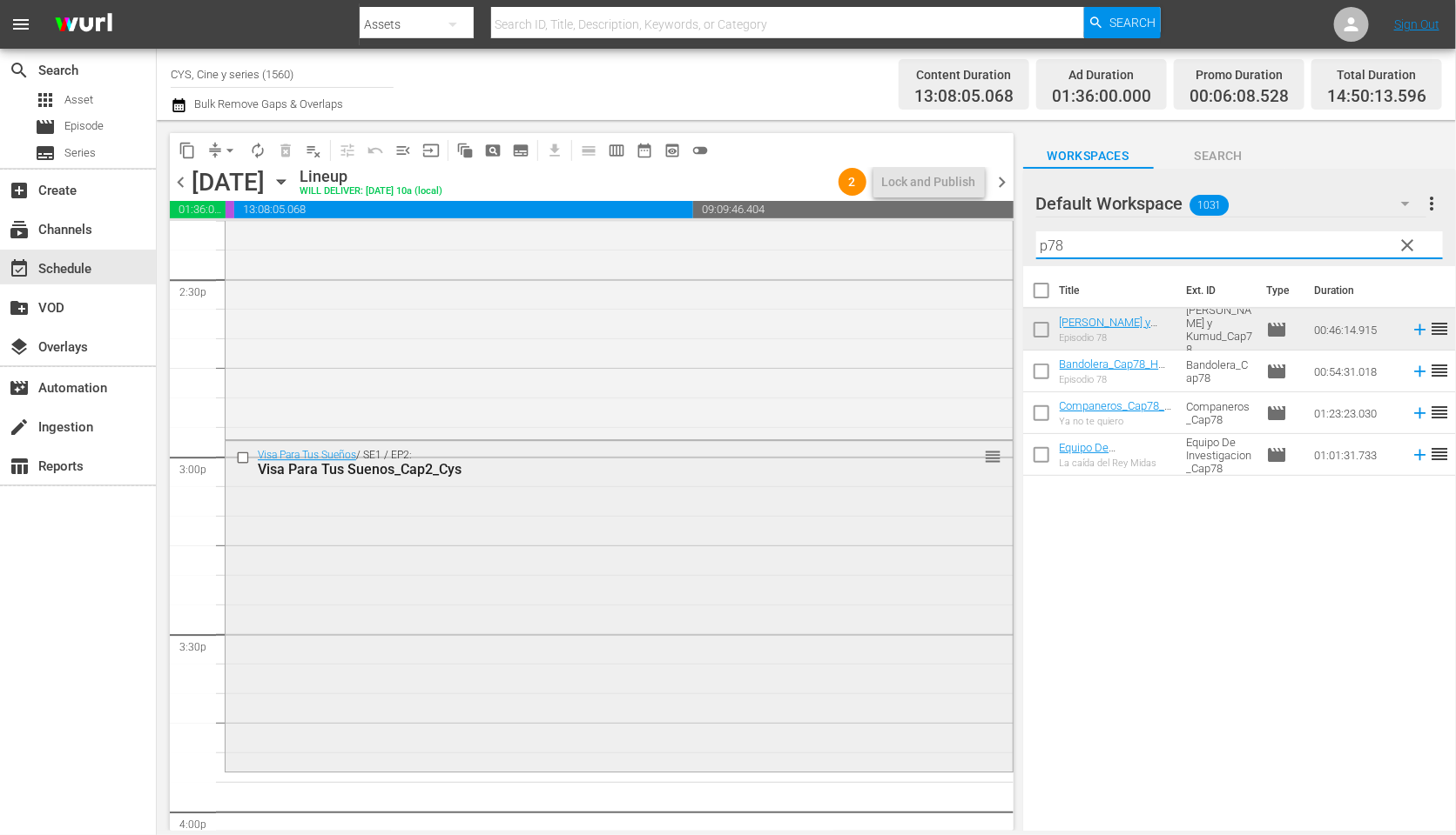
scroll to position [5221, 0]
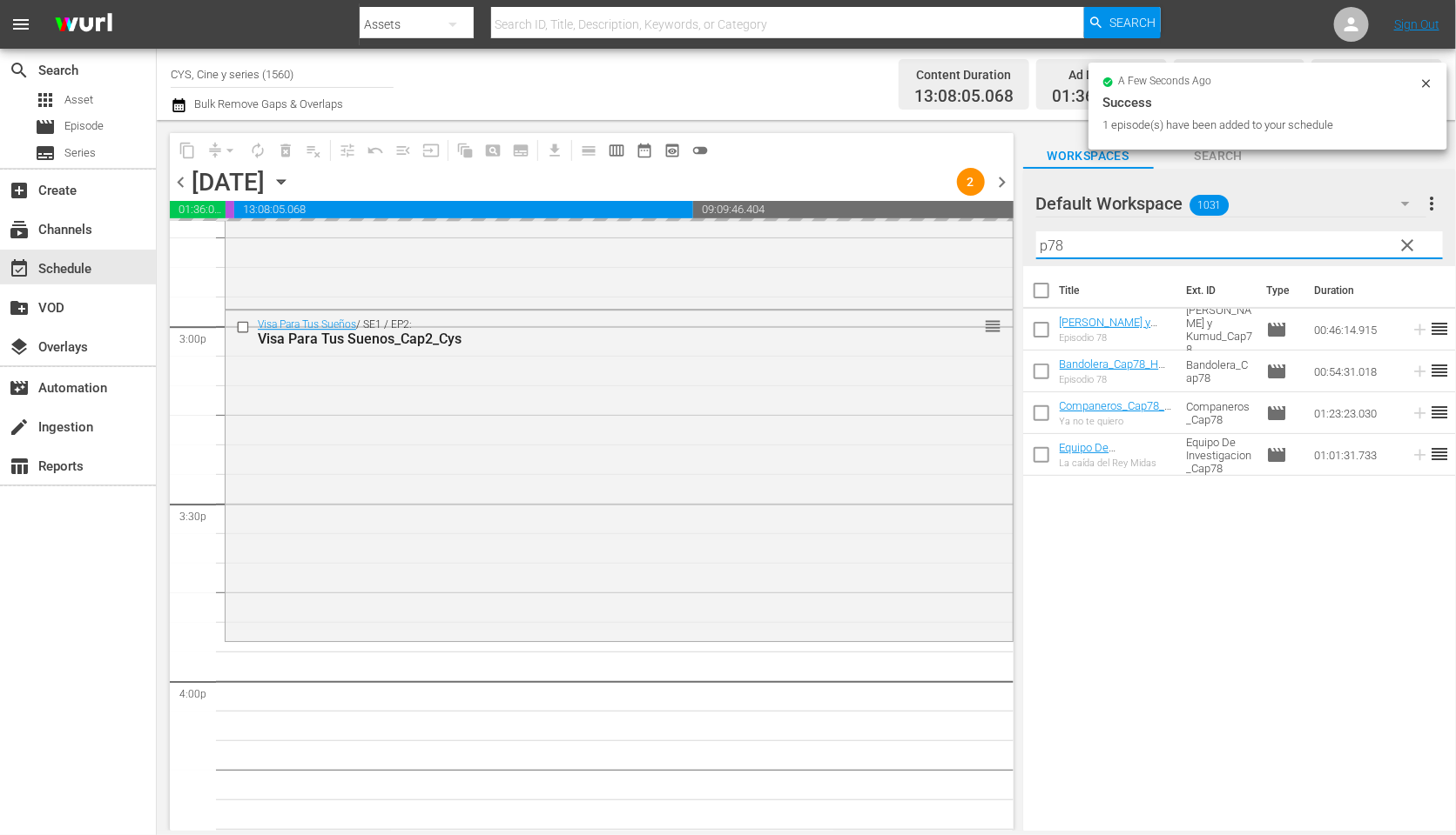
drag, startPoint x: 1205, startPoint y: 233, endPoint x: 1203, endPoint y: 245, distance: 12.2
click at [1204, 238] on input "p78" at bounding box center [1239, 245] width 407 height 28
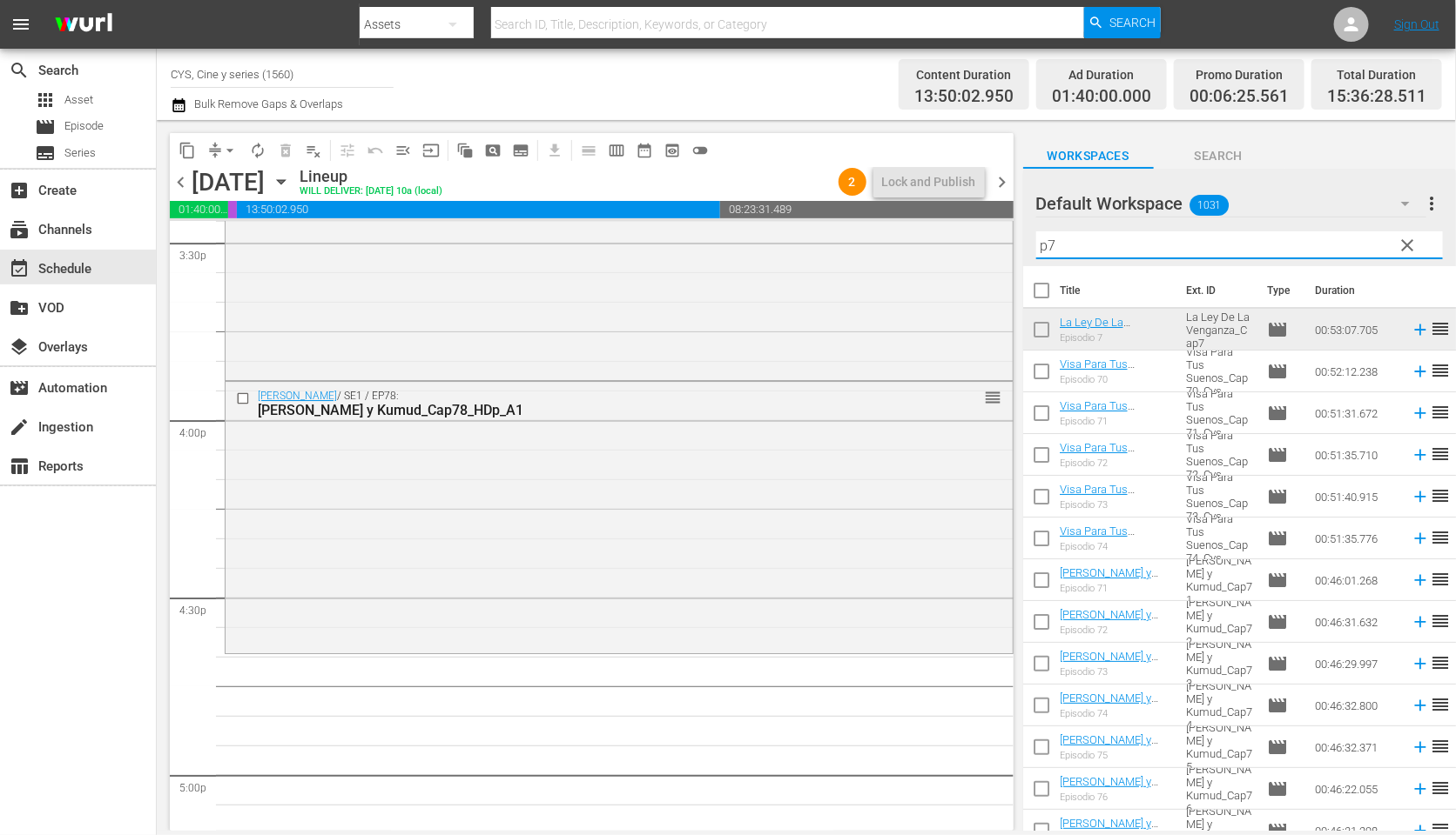
scroll to position [5612, 0]
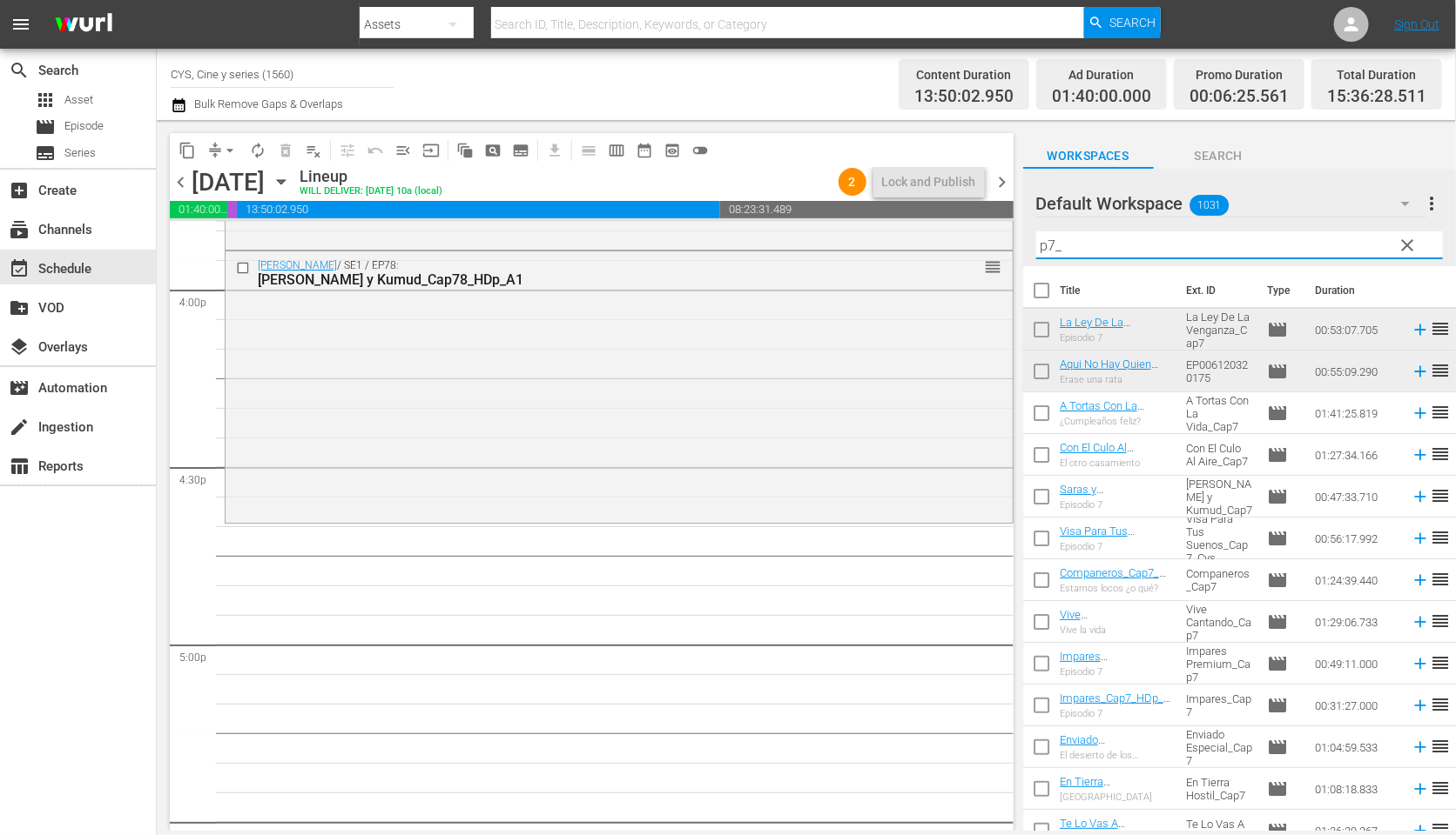
click at [1048, 325] on input "checkbox" at bounding box center [1041, 333] width 37 height 37
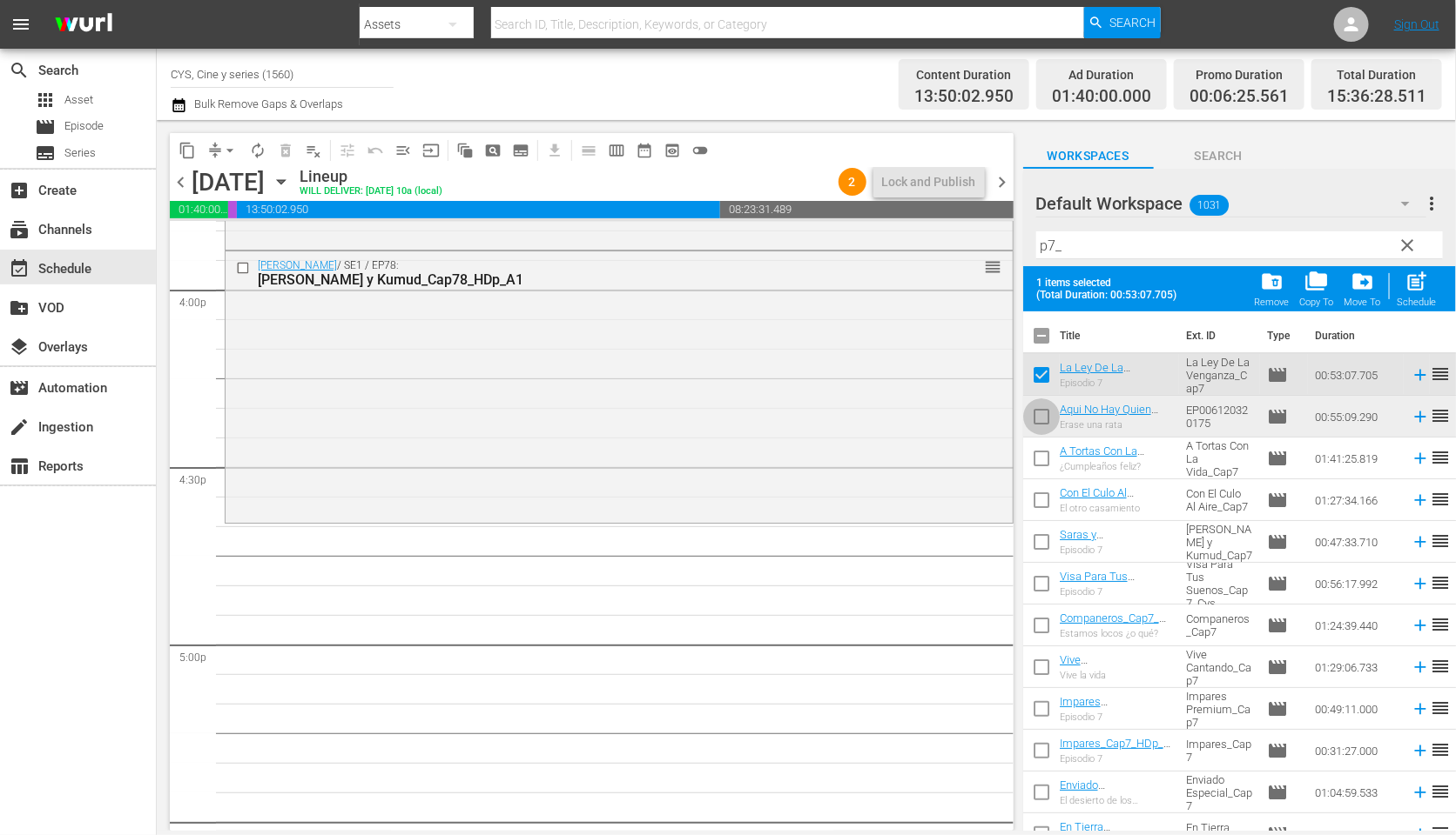
click at [1041, 410] on input "checkbox" at bounding box center [1041, 420] width 37 height 37
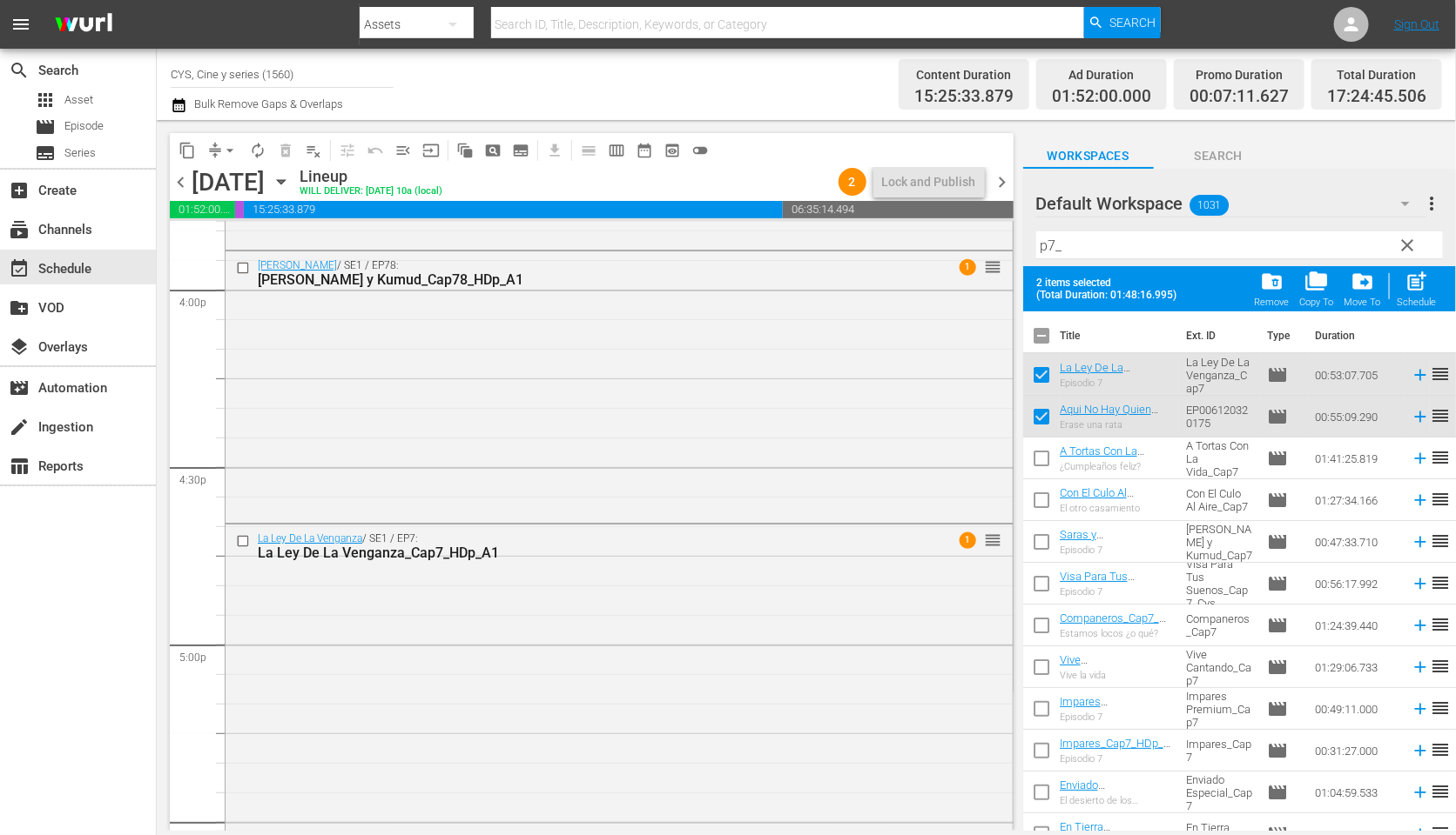
click at [1046, 337] on input "checkbox" at bounding box center [1041, 339] width 37 height 37
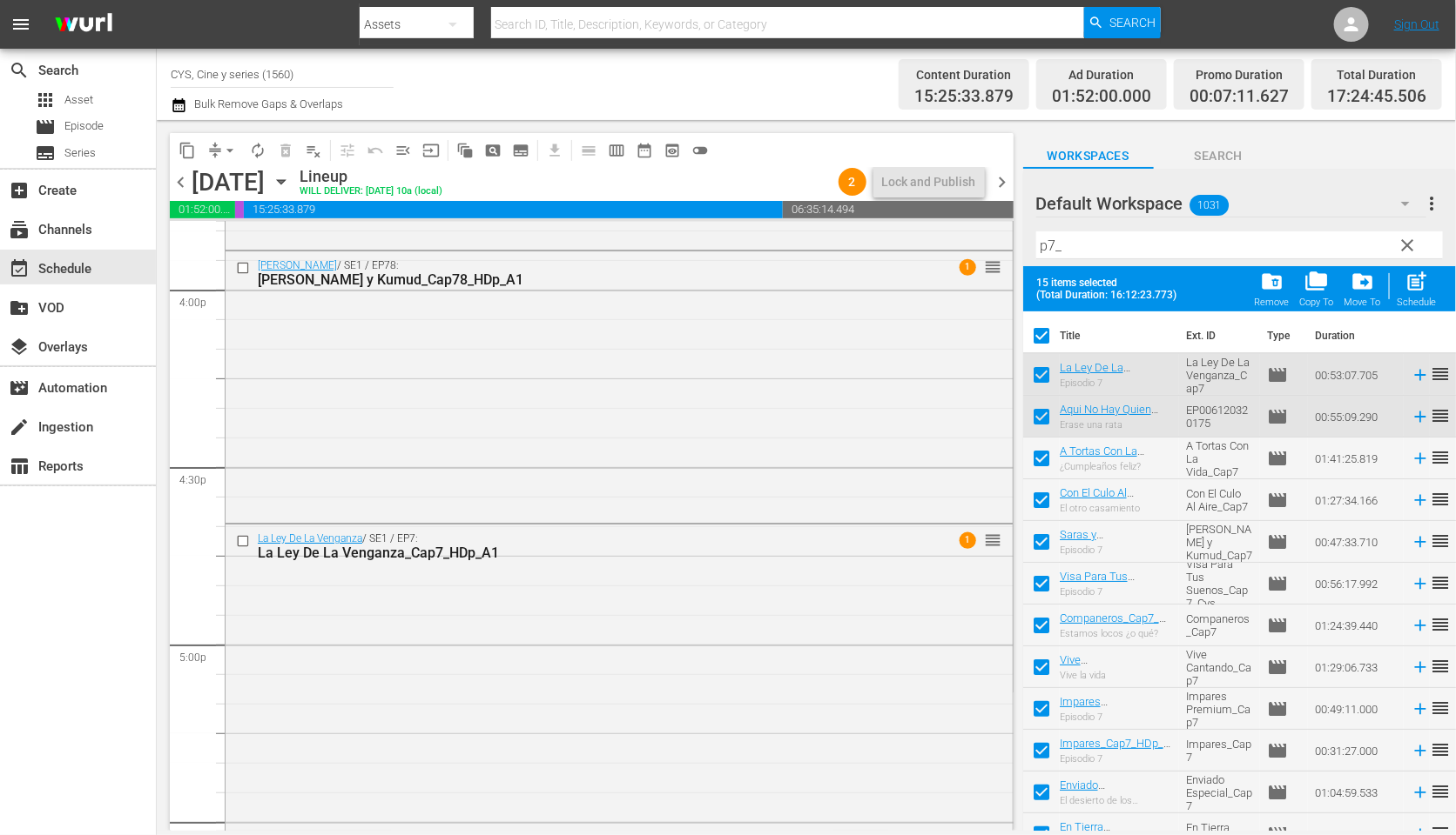
click at [1043, 334] on input "checkbox" at bounding box center [1041, 339] width 37 height 37
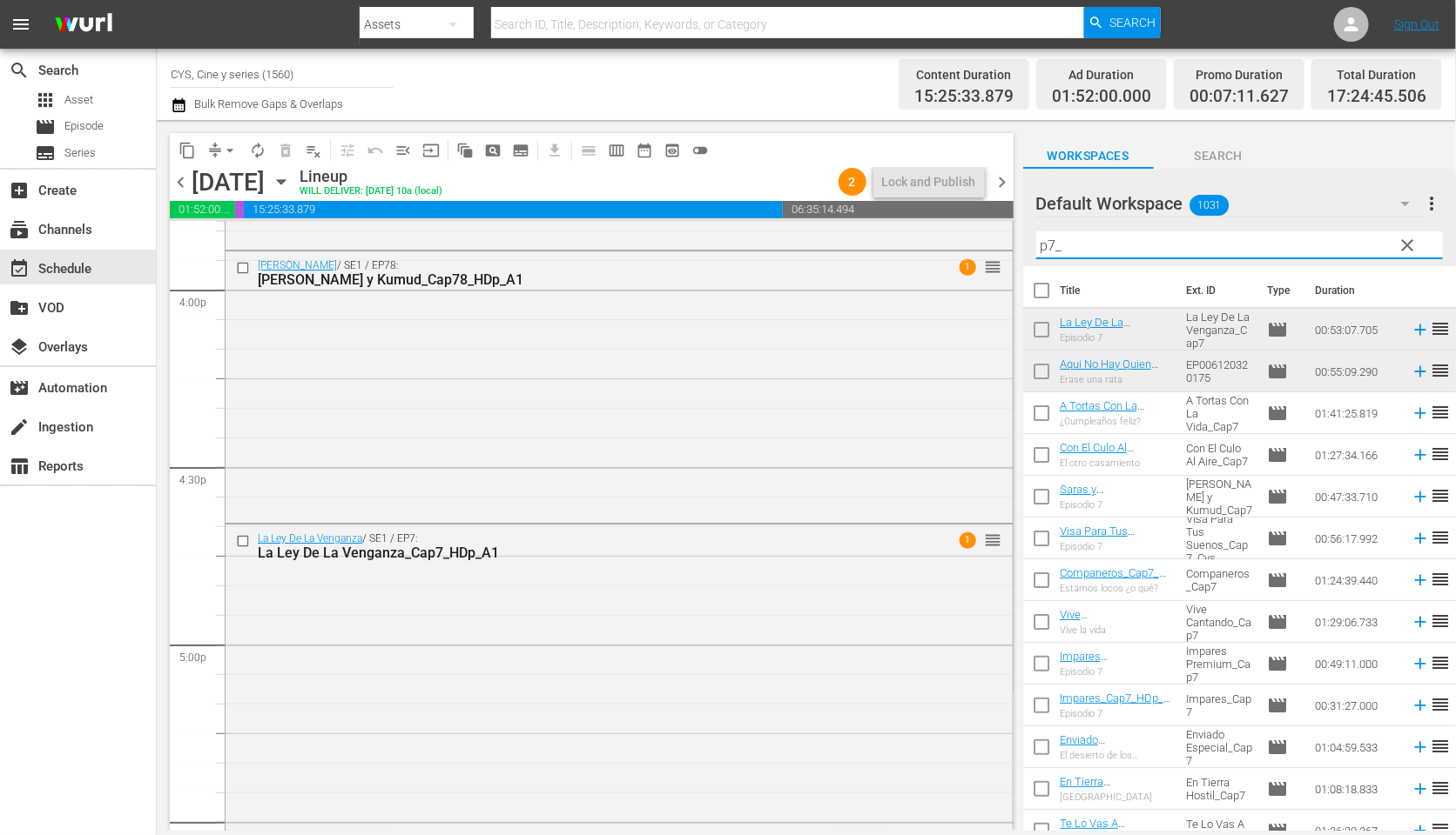
click at [1014, 235] on div "content_copy compress arrow_drop_down autorenew_outlined delete_forever_outline…" at bounding box center [806, 475] width 1299 height 711
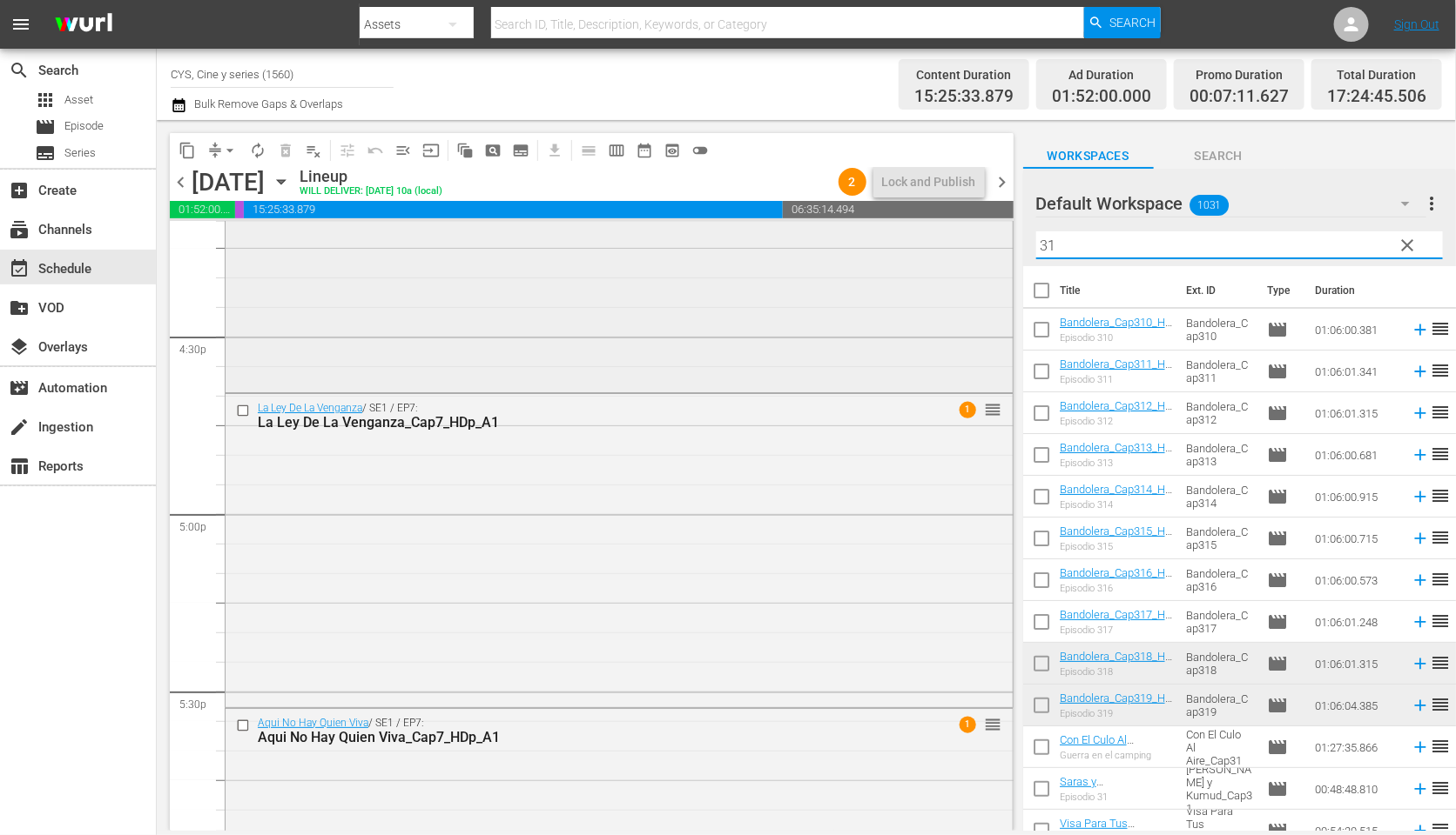
scroll to position [6004, 0]
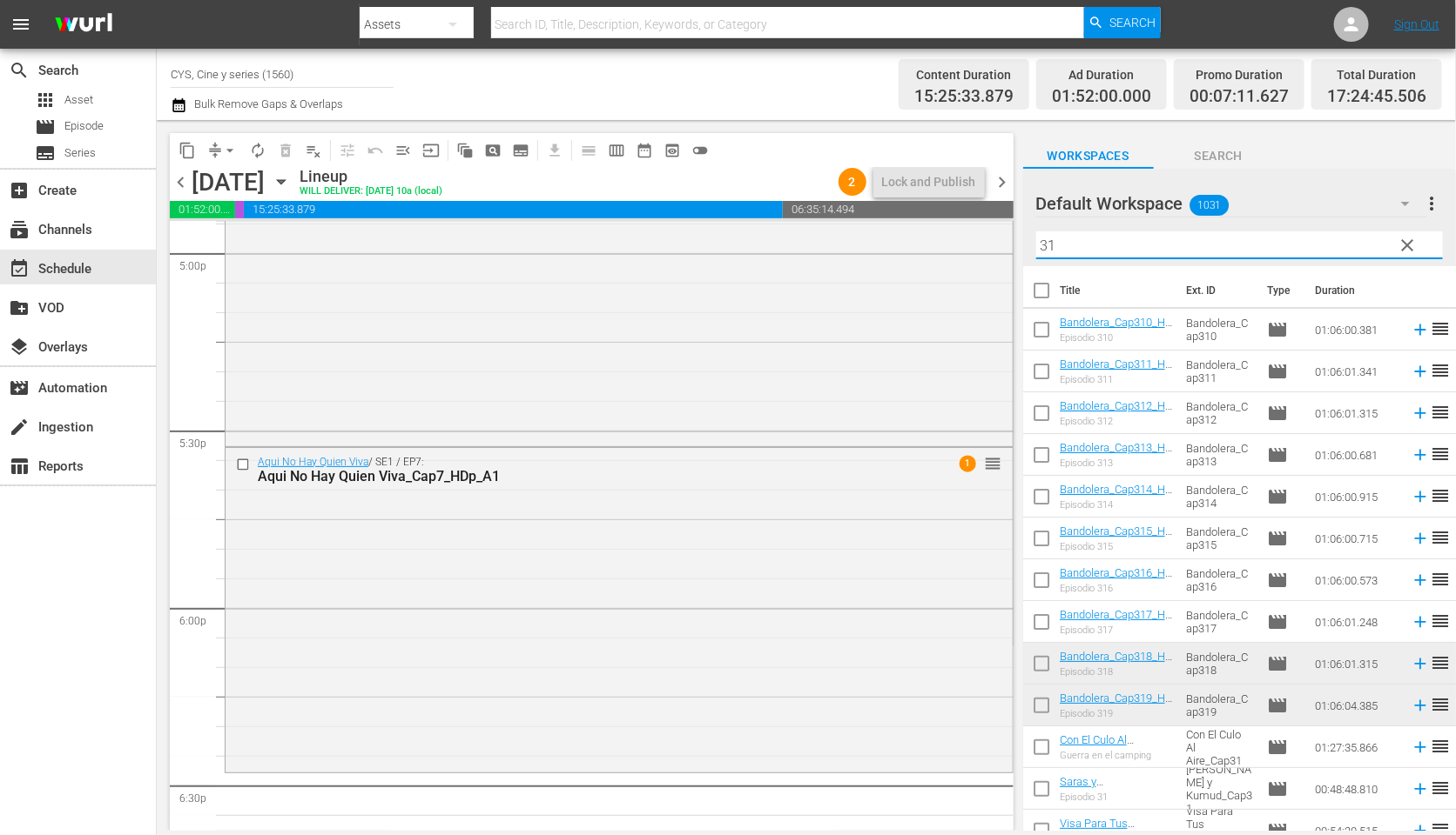
click at [1041, 669] on input "checkbox" at bounding box center [1041, 667] width 37 height 37
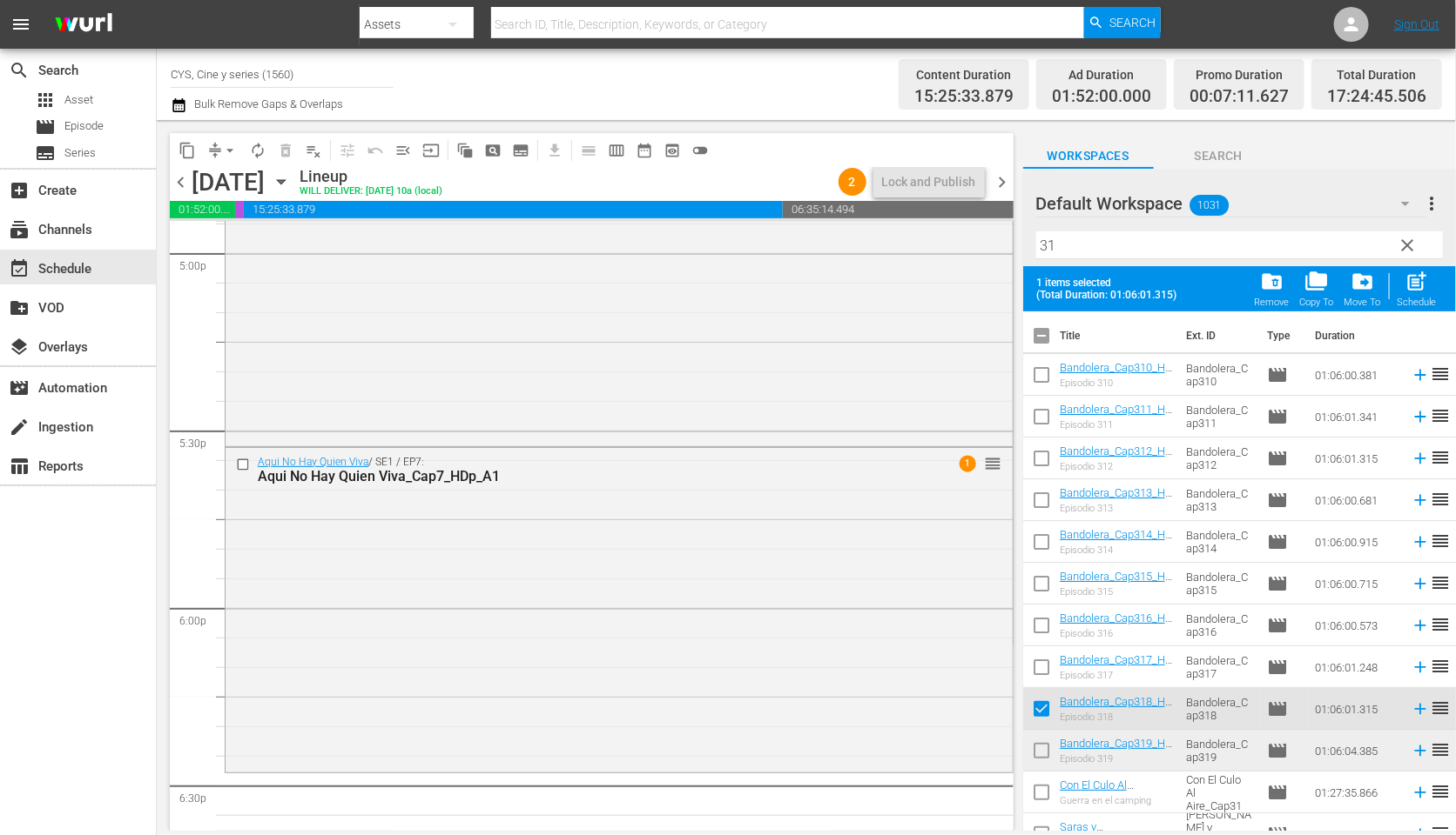
click at [1043, 752] on input "checkbox" at bounding box center [1041, 754] width 37 height 37
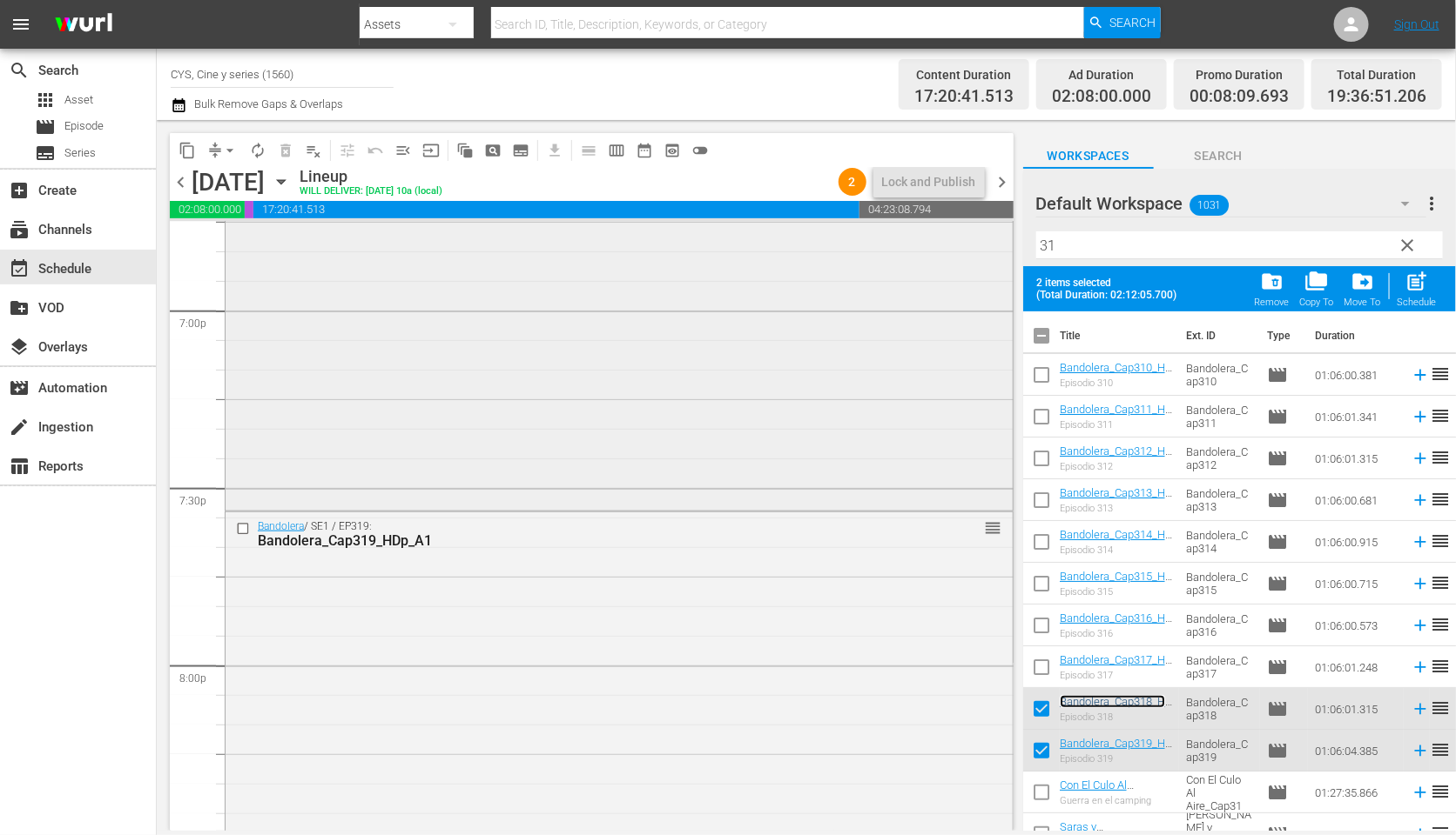
scroll to position [6787, 0]
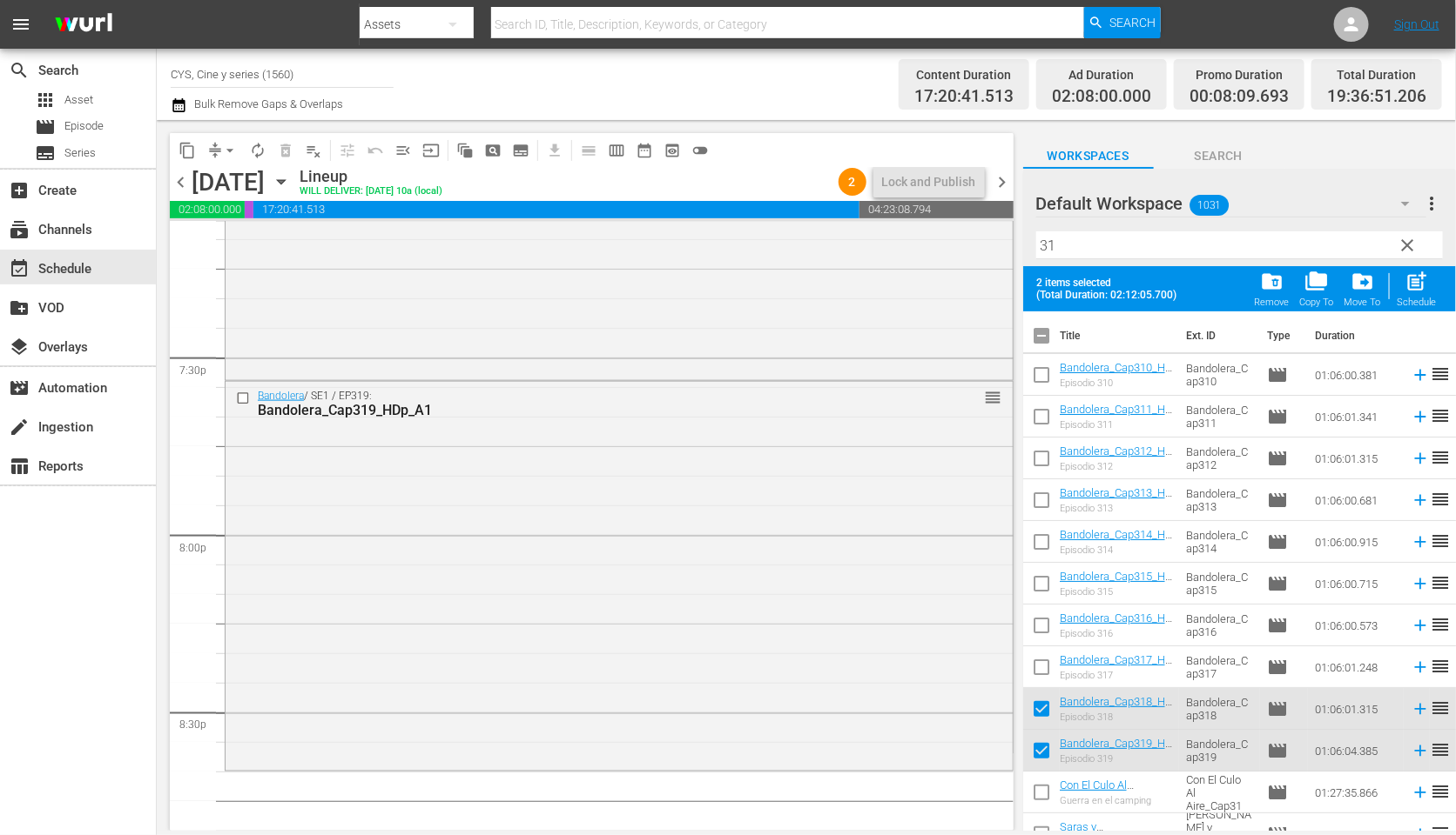
click at [1040, 343] on input "checkbox" at bounding box center [1041, 339] width 37 height 37
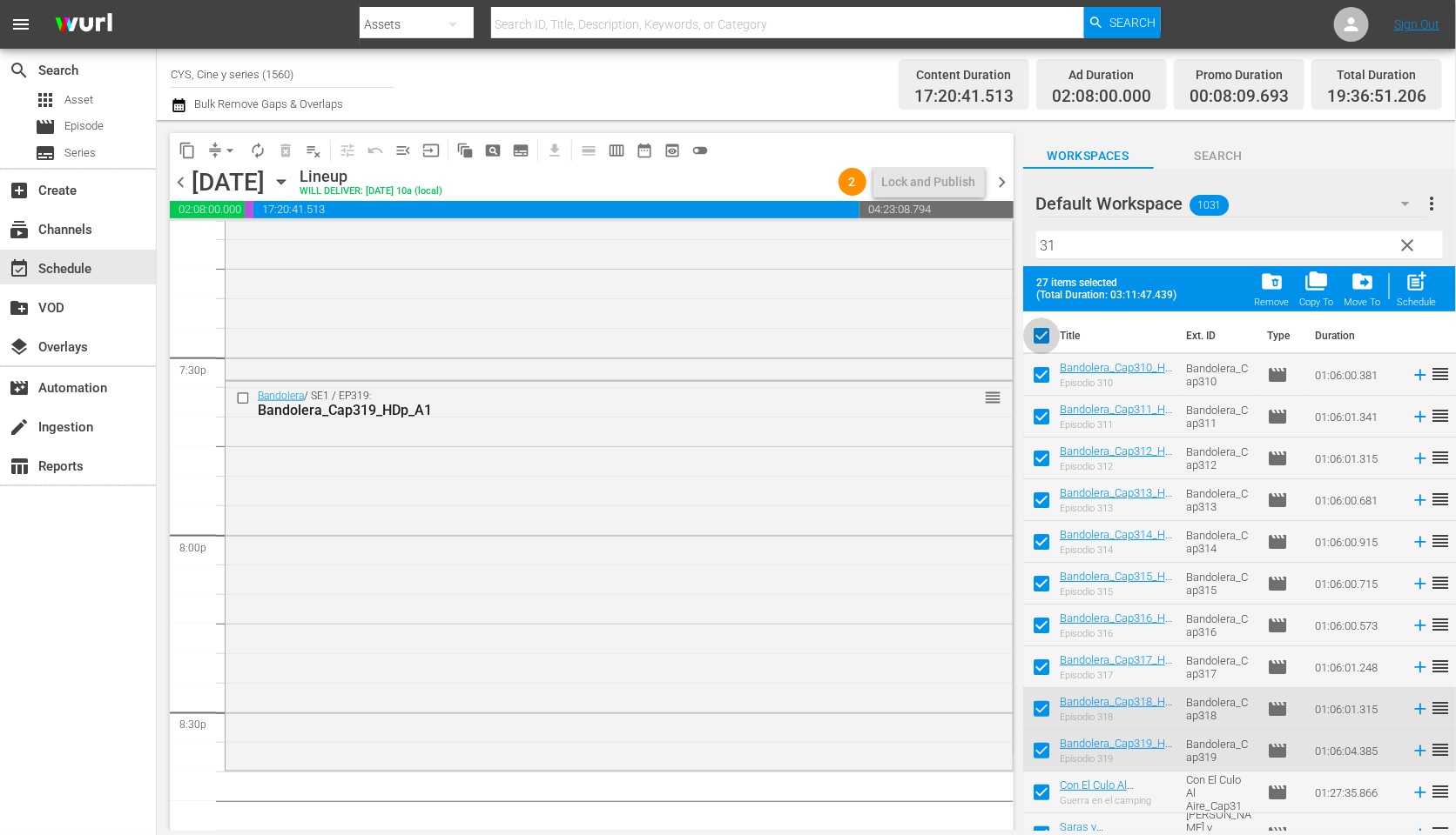
click at [1042, 332] on input "checkbox" at bounding box center [1041, 339] width 37 height 37
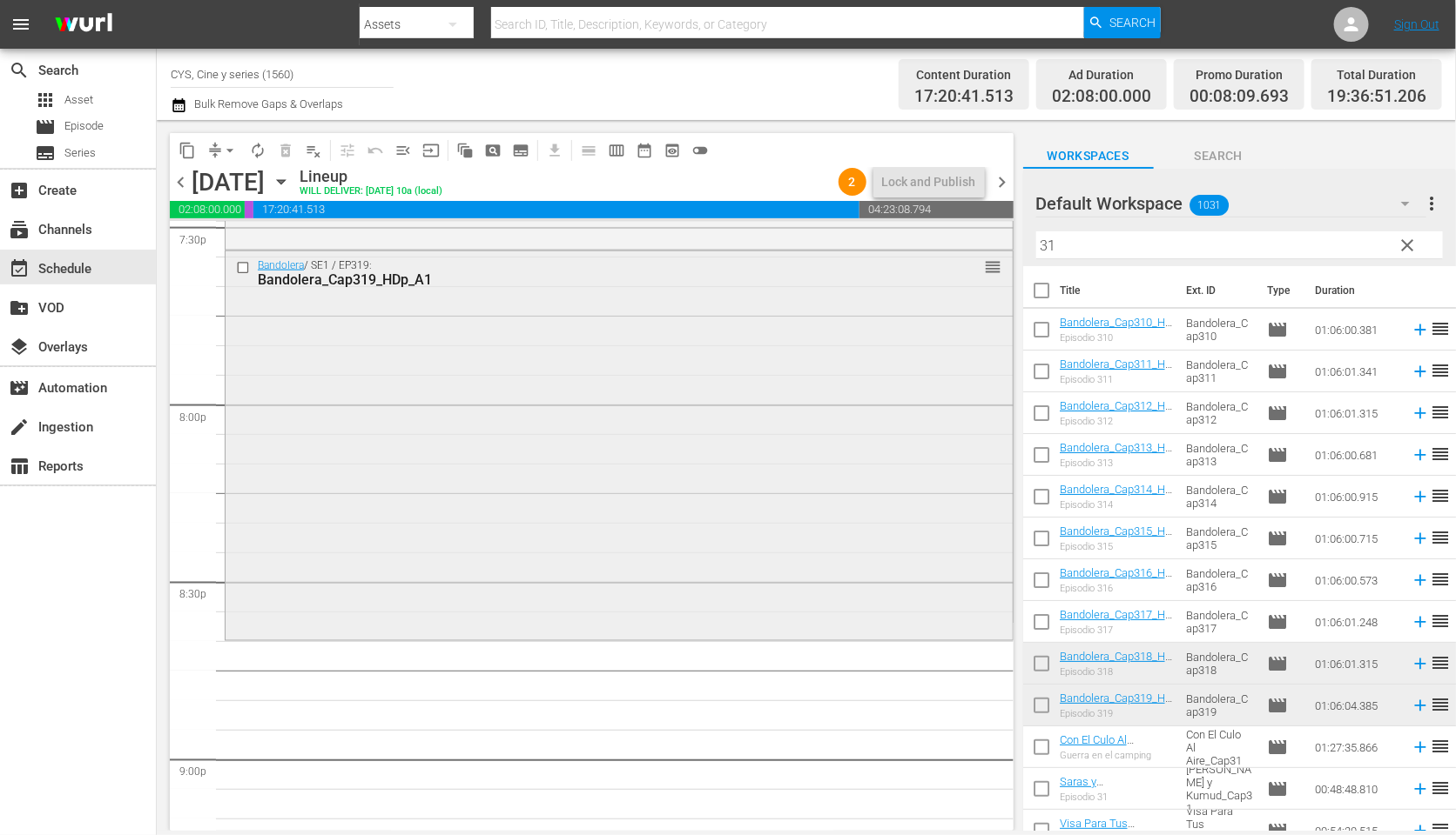
scroll to position [7049, 0]
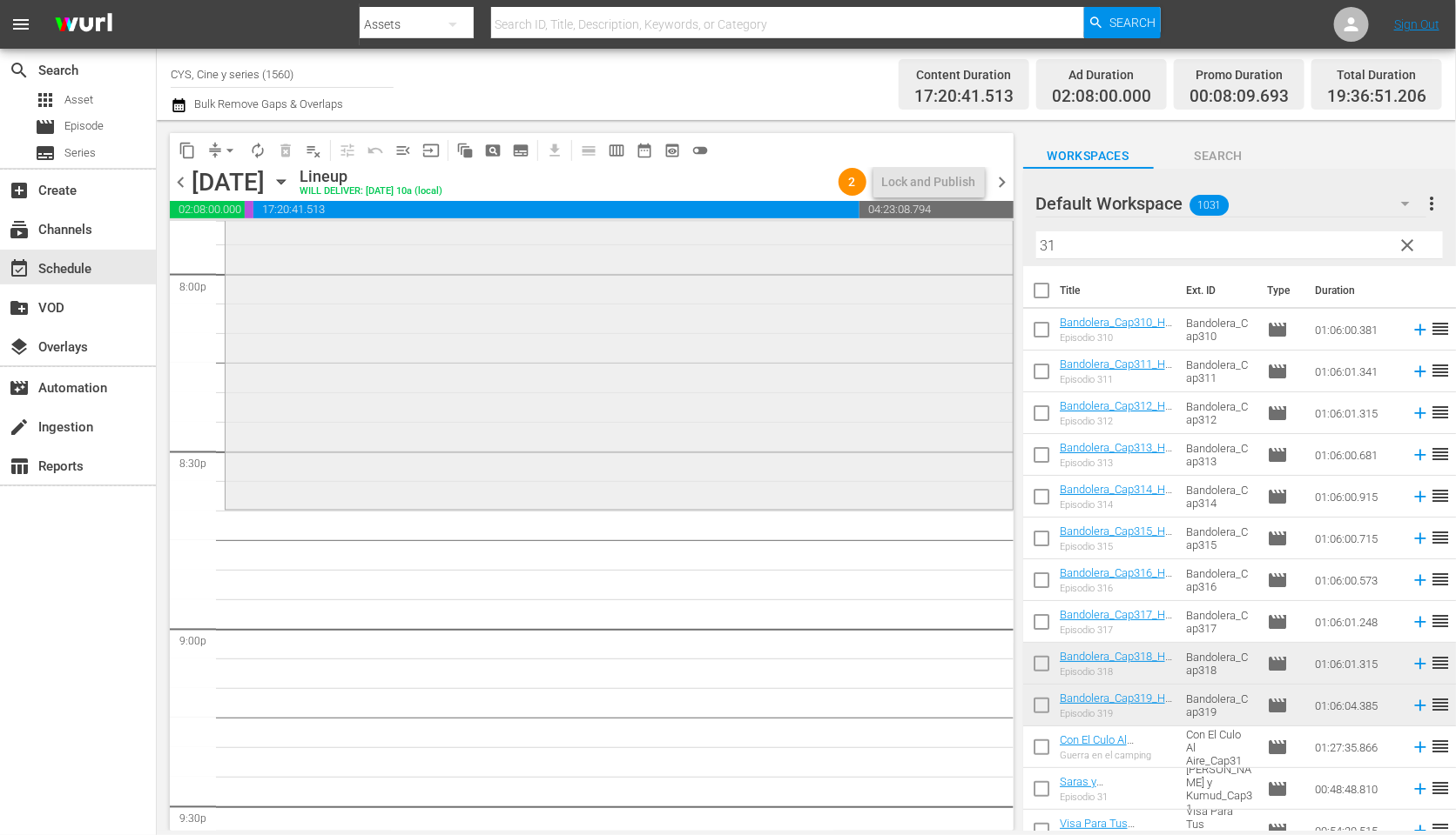
drag, startPoint x: 1075, startPoint y: 243, endPoint x: 938, endPoint y: 240, distance: 137.0
click at [938, 240] on div "content_copy compress arrow_drop_down autorenew_outlined delete_forever_outline…" at bounding box center [806, 475] width 1299 height 711
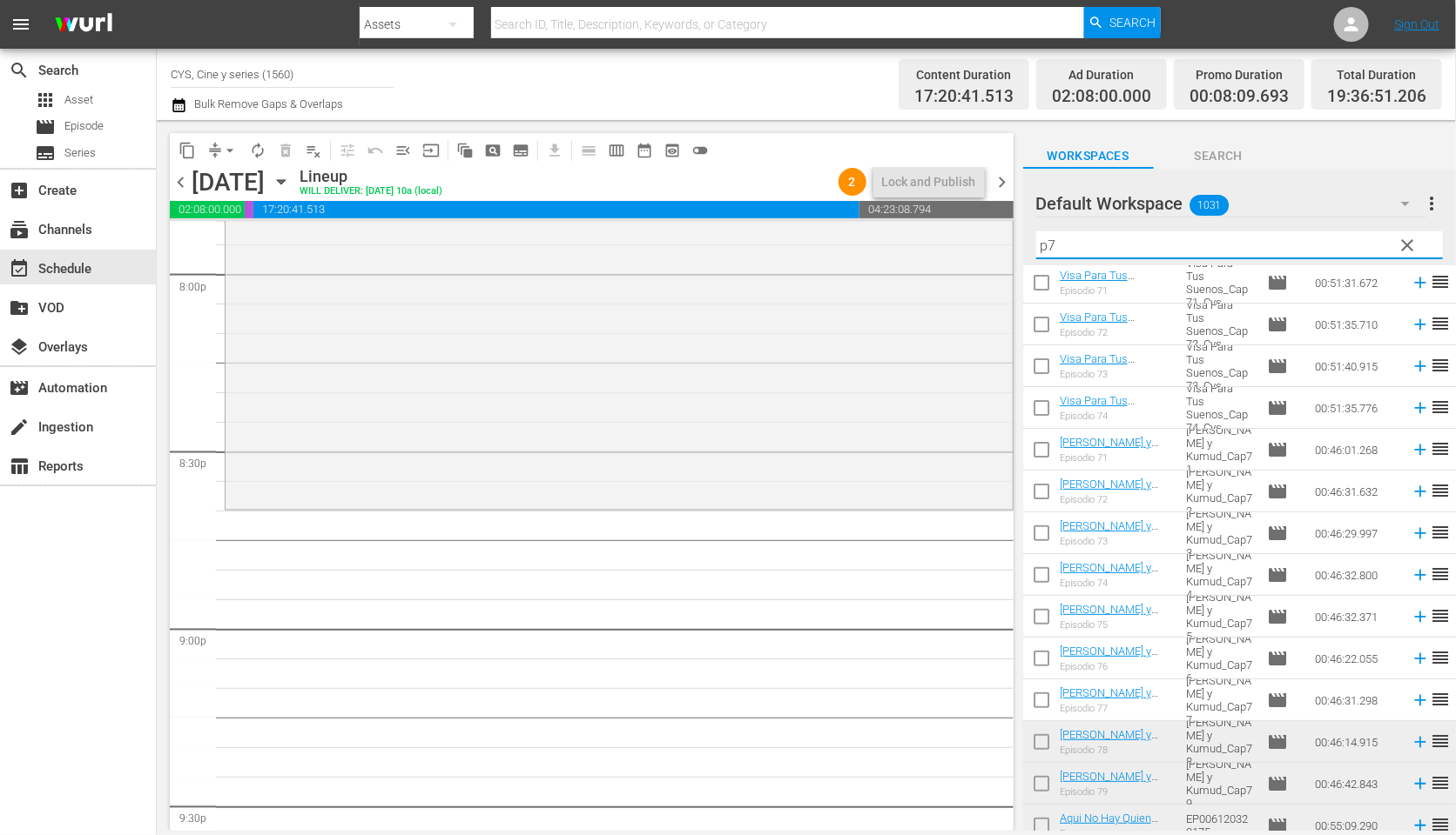
scroll to position [261, 0]
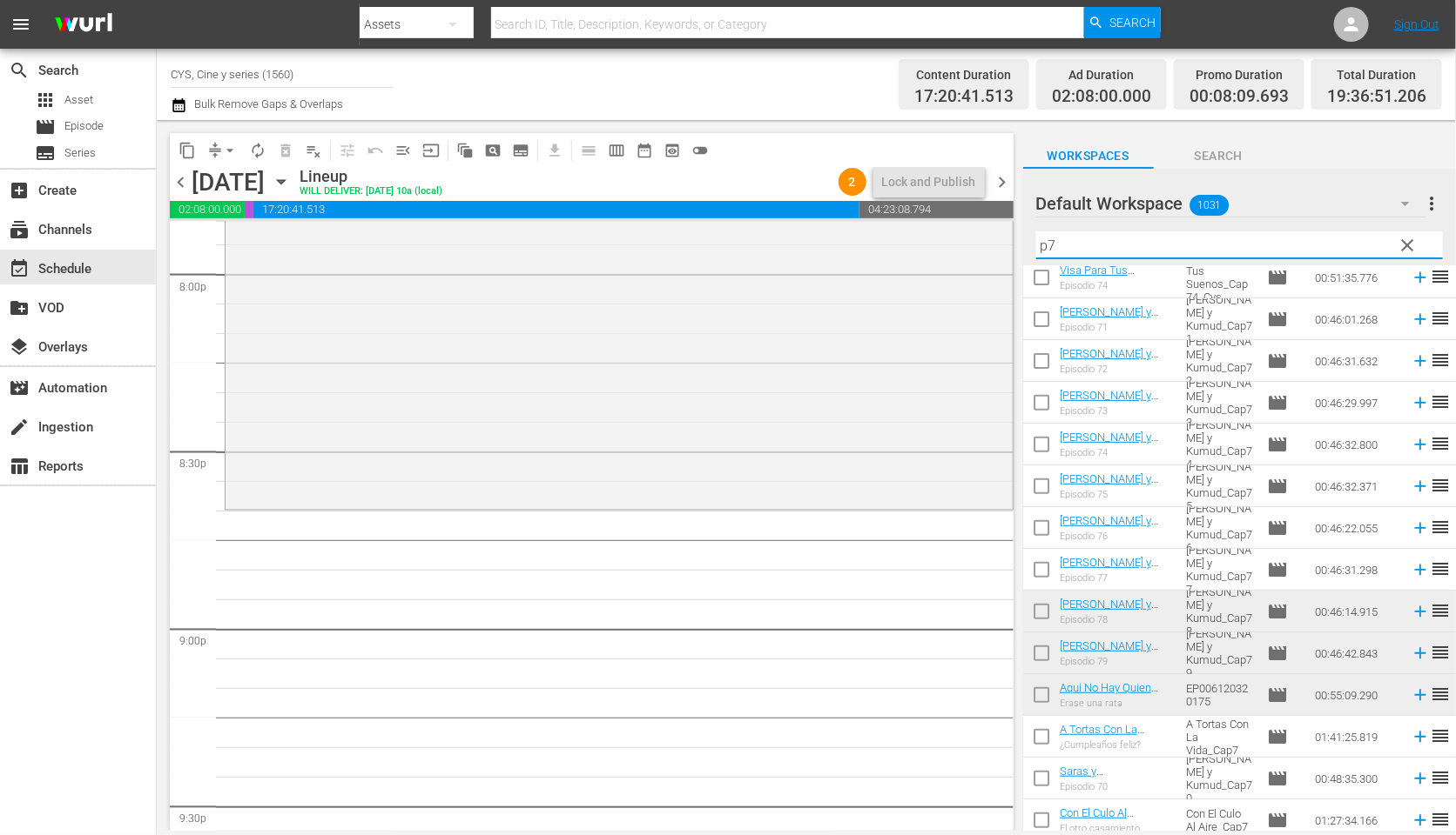
click at [1043, 609] on input "checkbox" at bounding box center [1041, 615] width 37 height 37
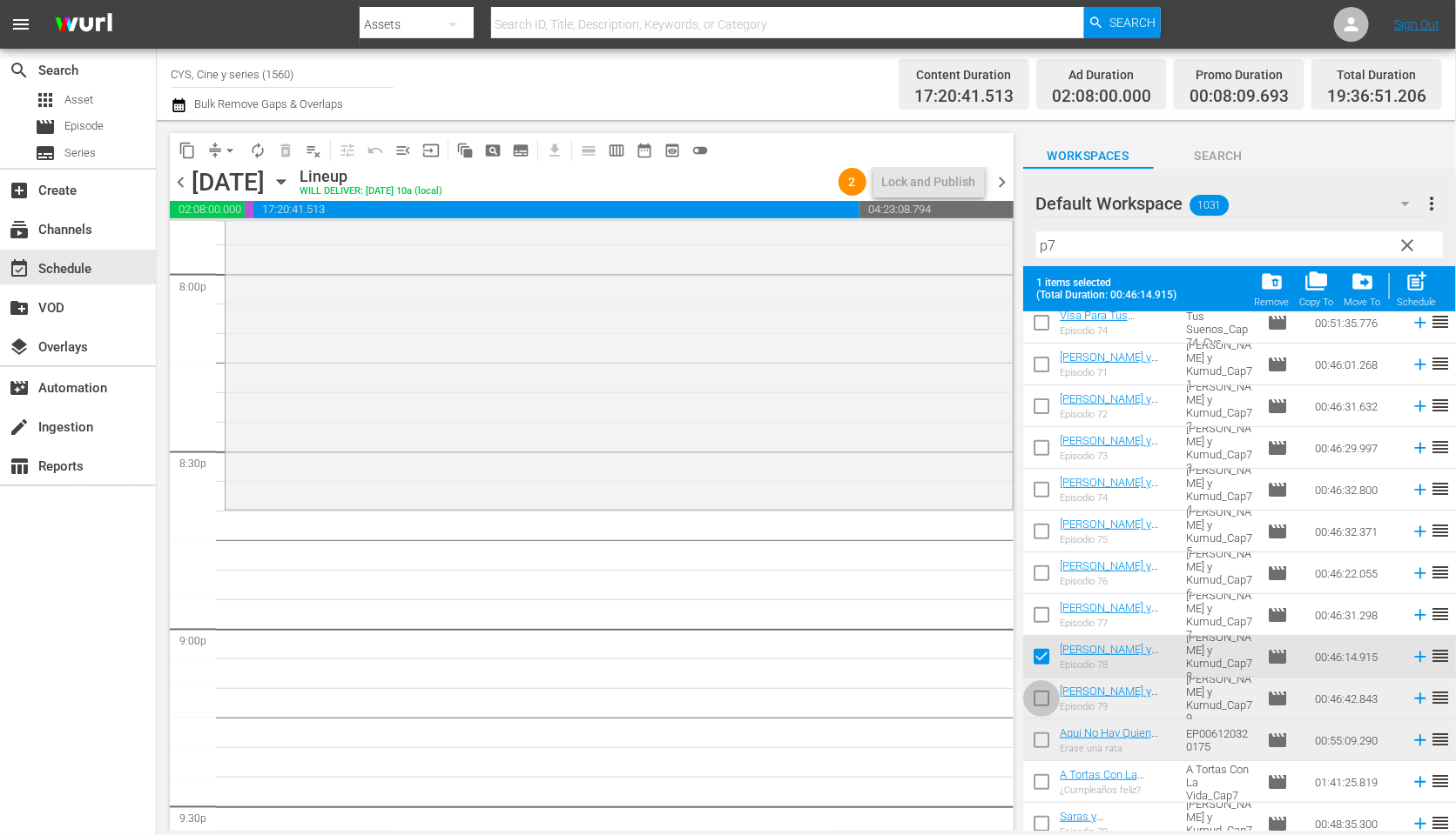
click at [1042, 695] on input "checkbox" at bounding box center [1041, 702] width 37 height 37
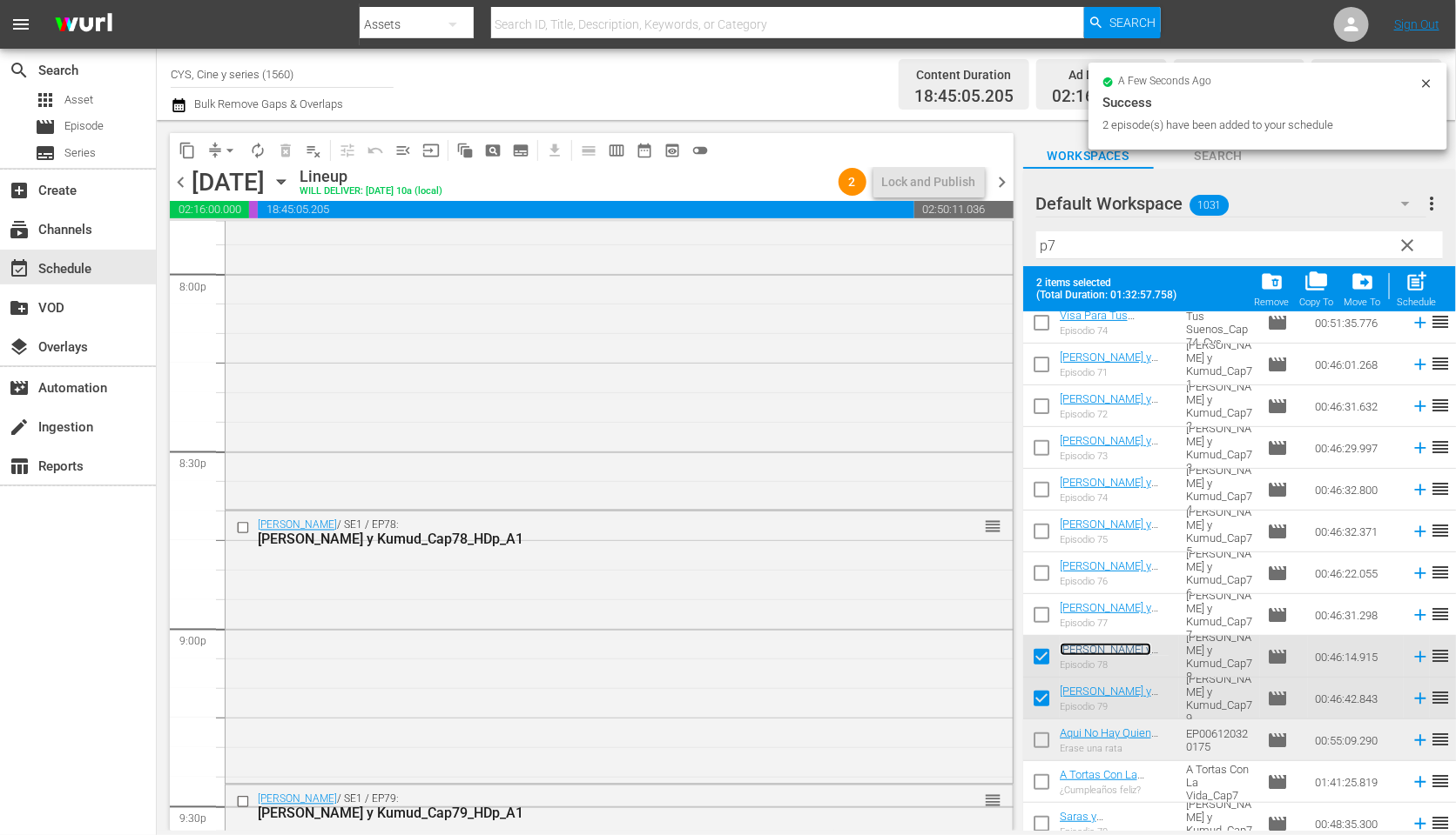
scroll to position [0, 0]
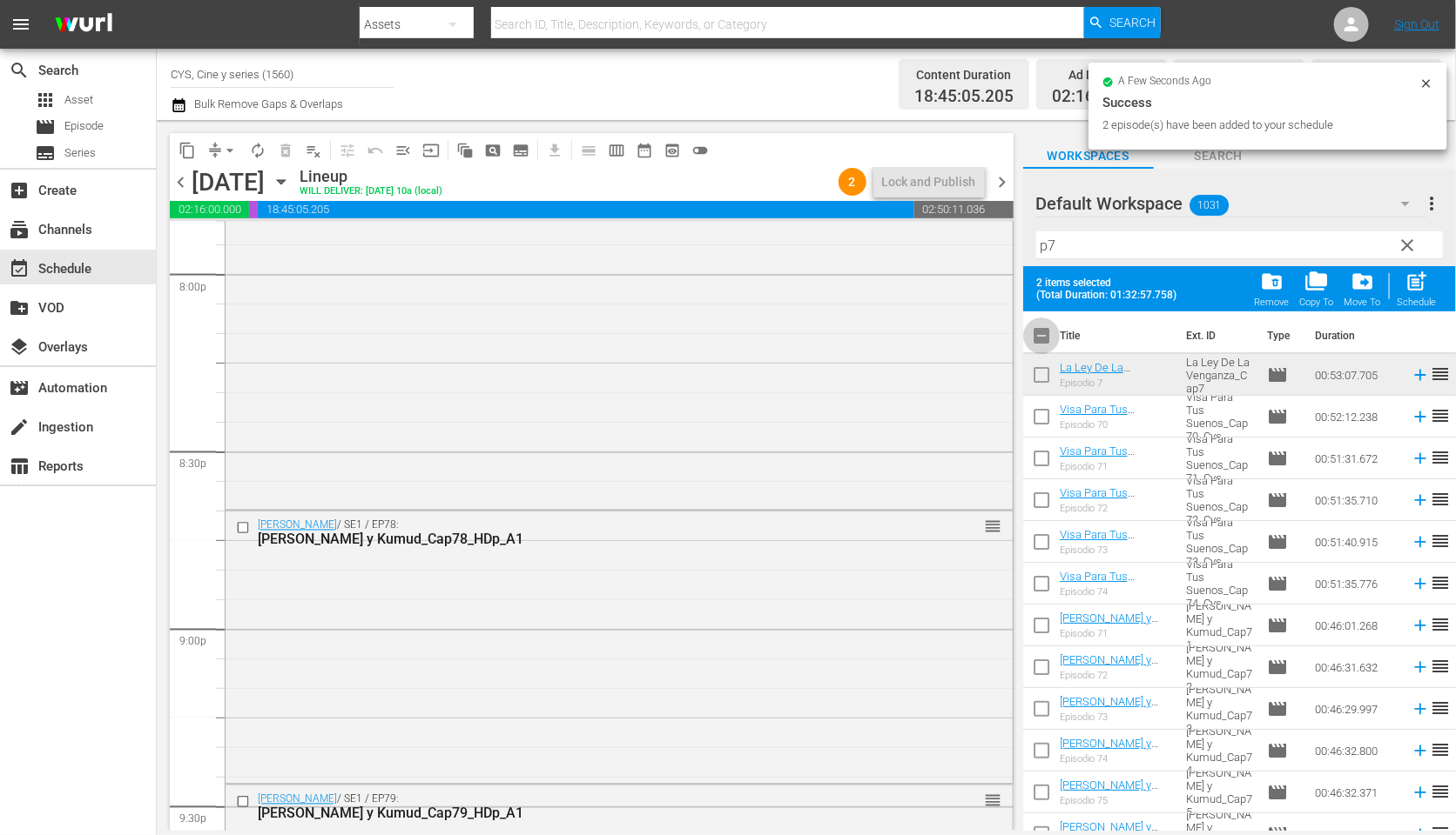
click at [1042, 337] on input "checkbox" at bounding box center [1041, 339] width 37 height 37
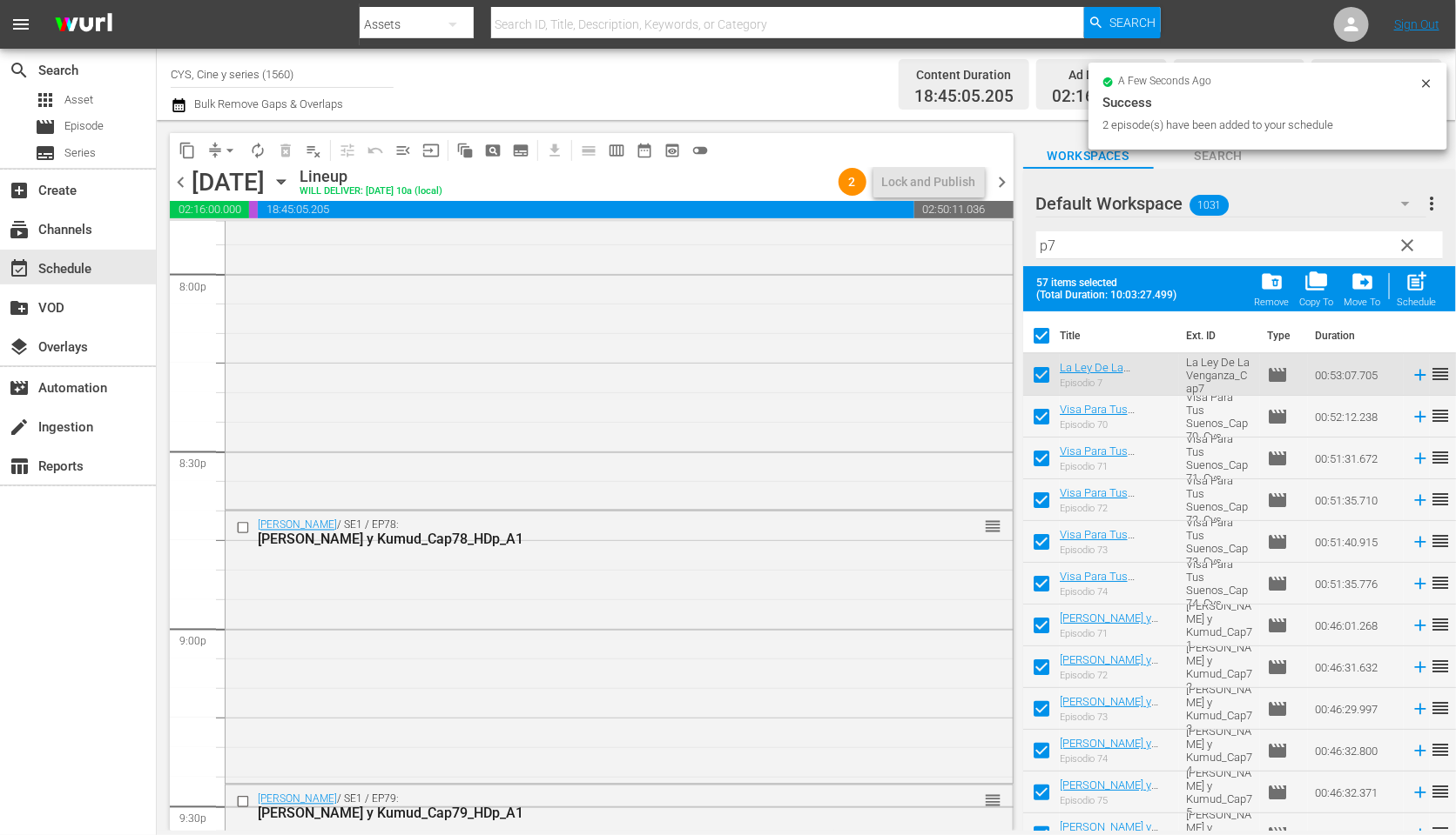
click at [1041, 337] on input "checkbox" at bounding box center [1041, 339] width 37 height 37
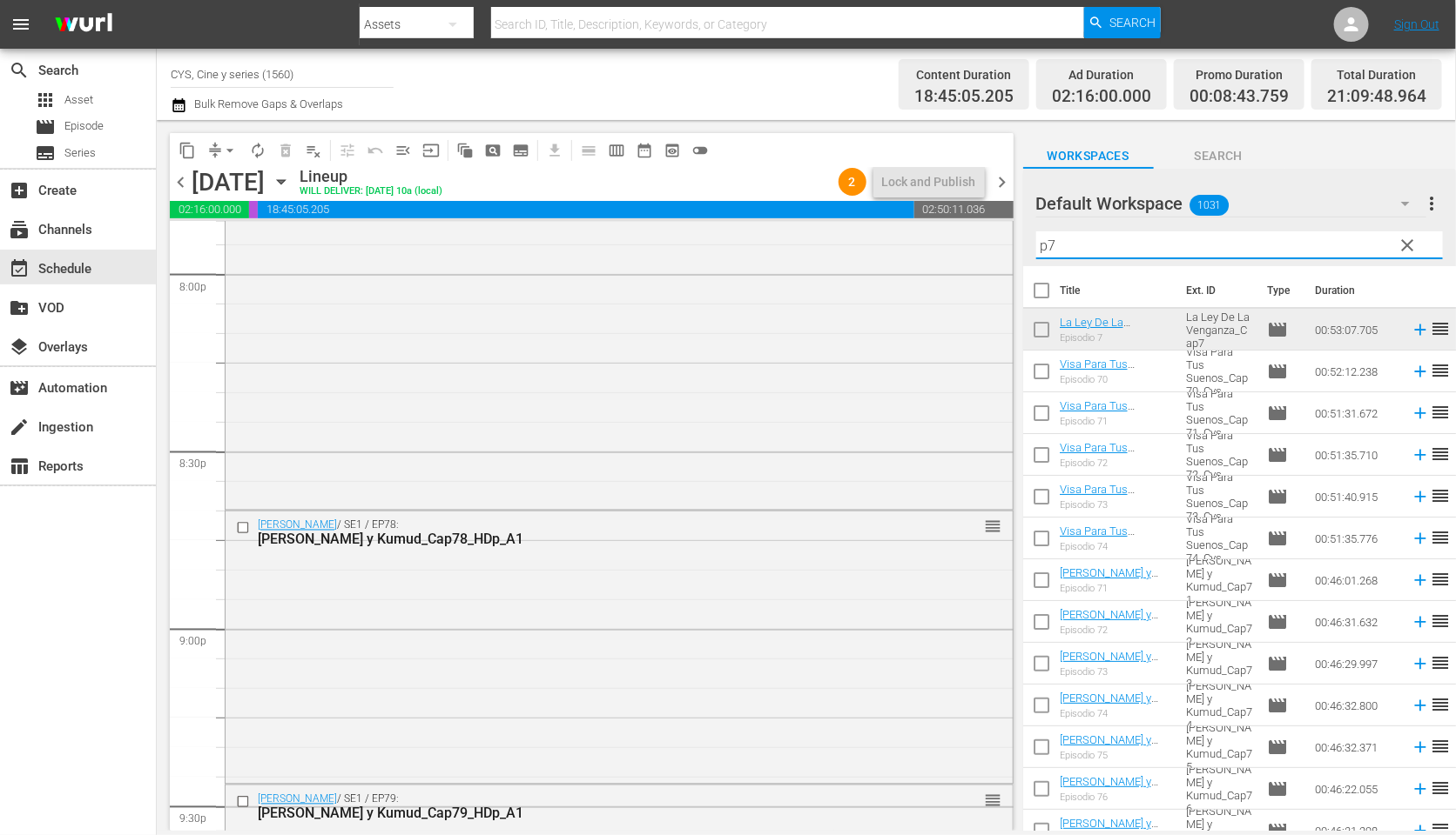
click at [1066, 246] on input "p7" at bounding box center [1239, 245] width 407 height 28
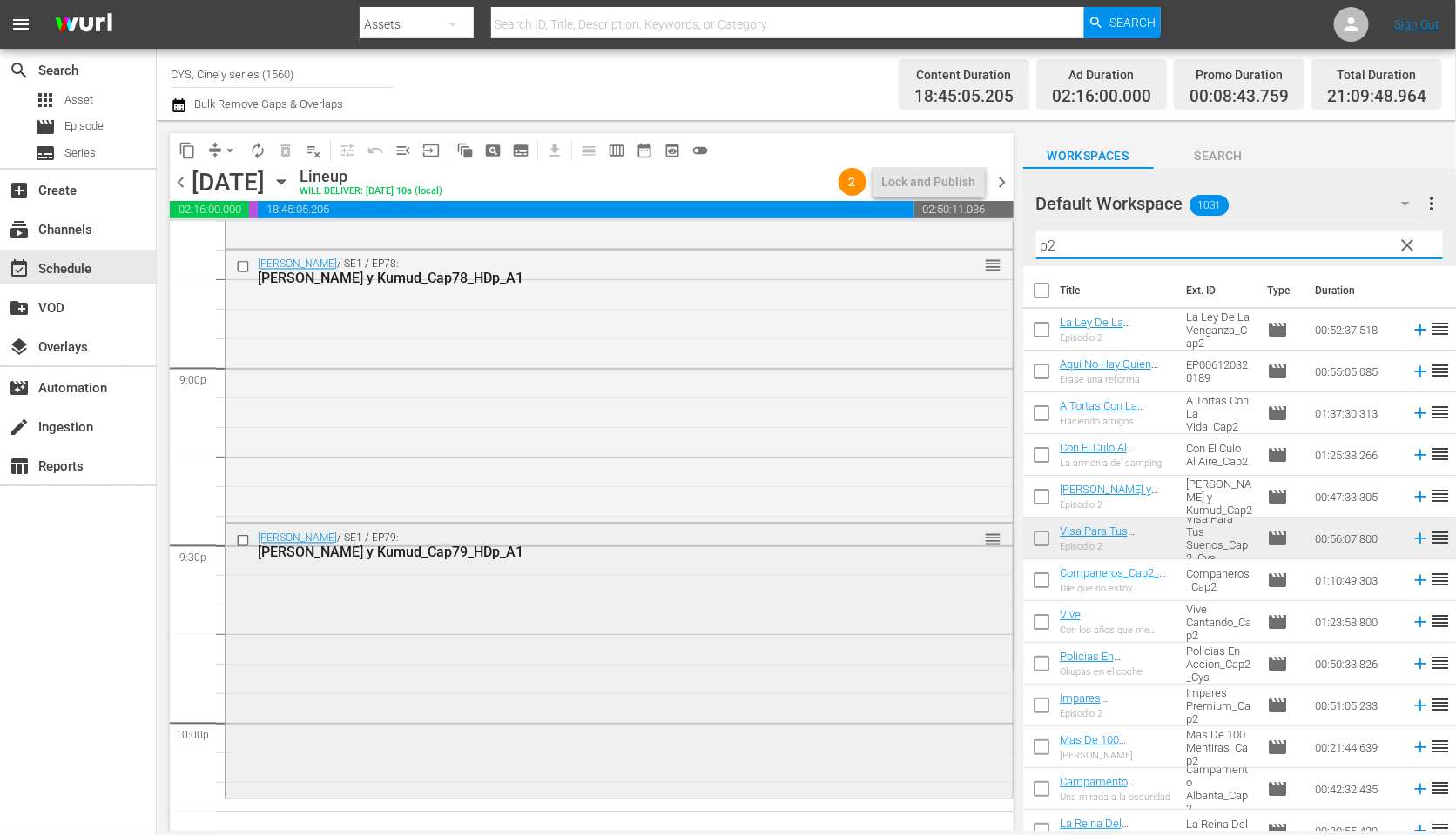
scroll to position [7440, 0]
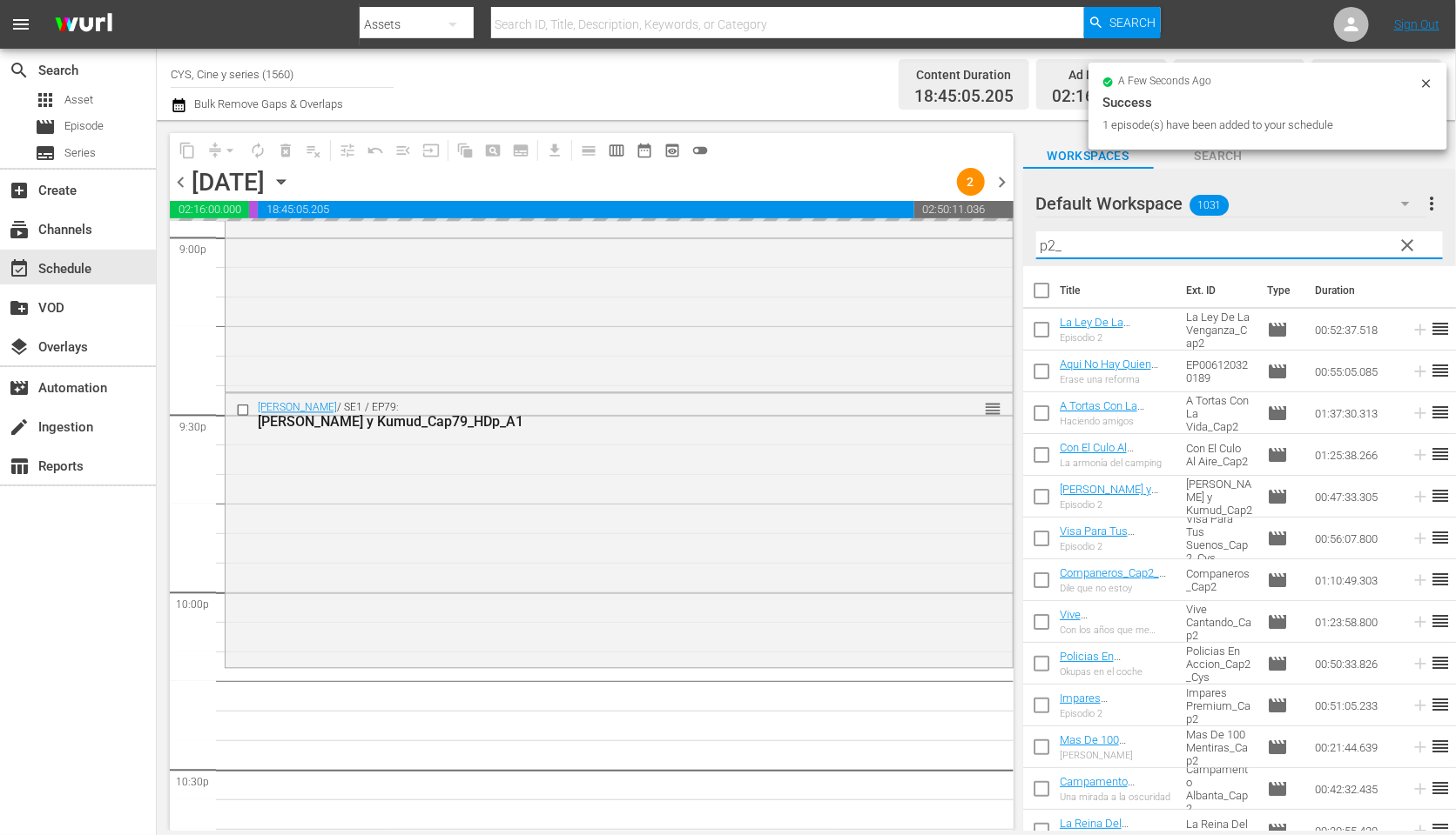
click at [1051, 235] on input "p2_" at bounding box center [1239, 245] width 407 height 28
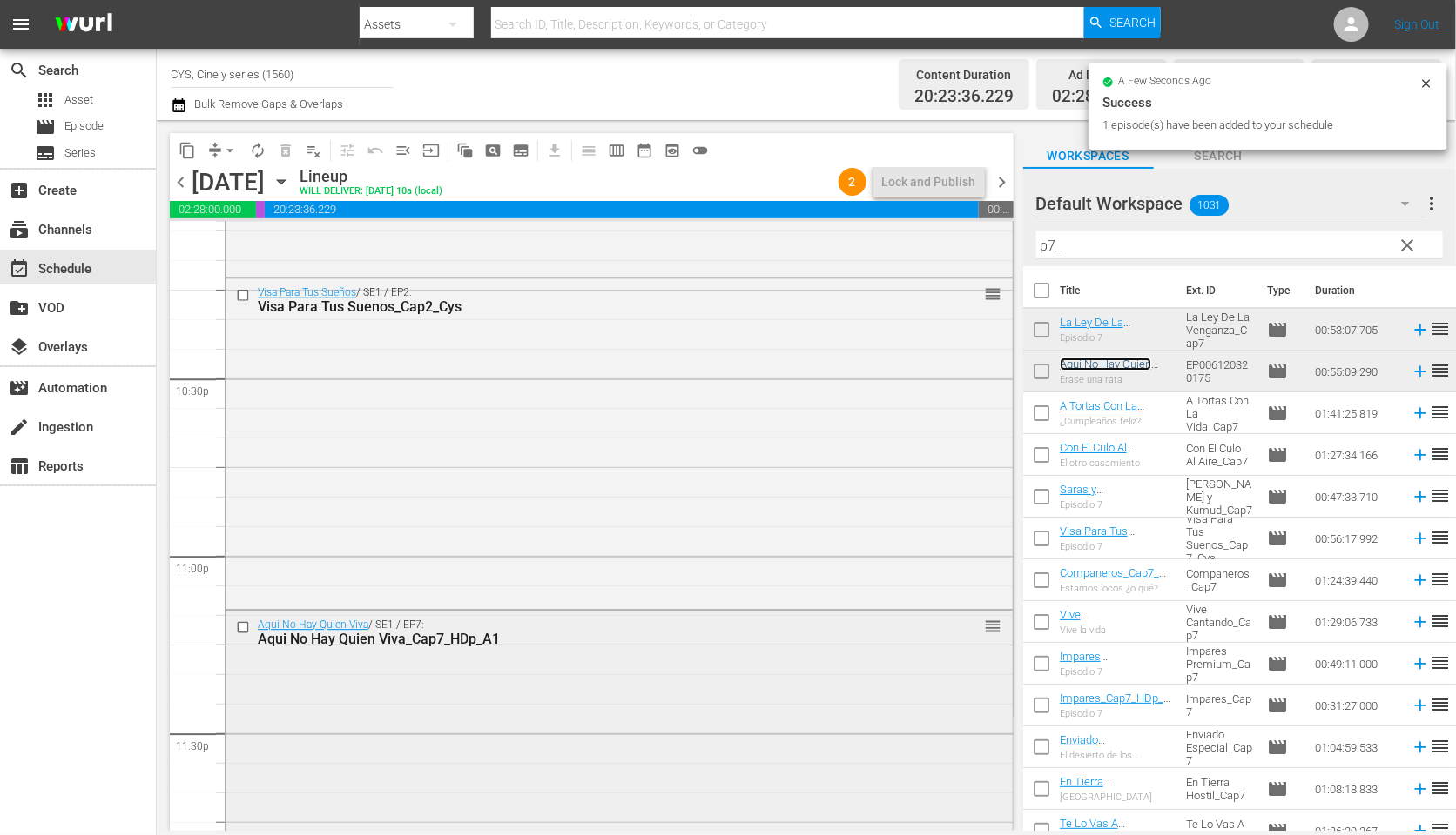
scroll to position [7937, 0]
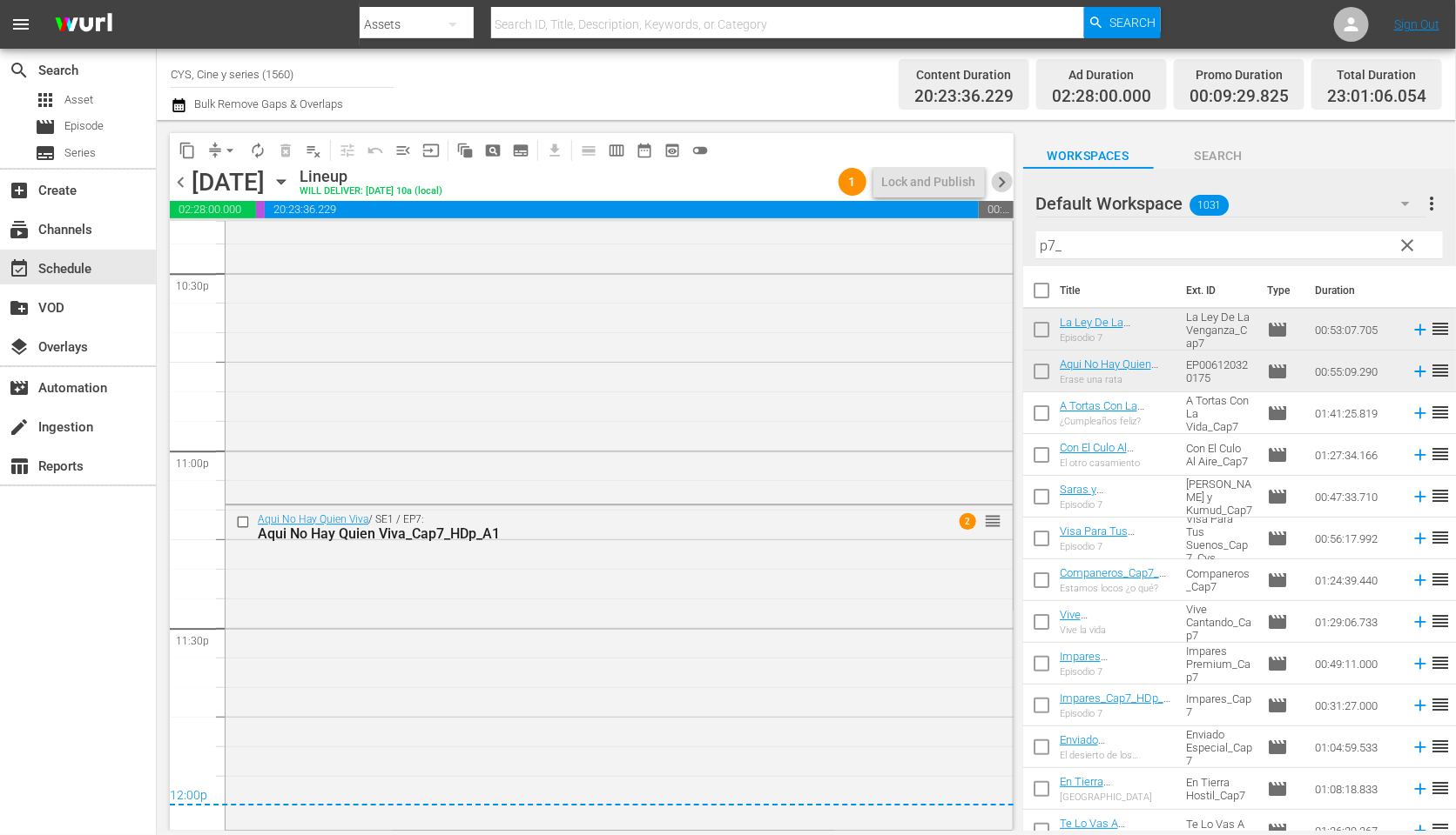
click at [1003, 175] on span "chevron_right" at bounding box center [1002, 183] width 21 height 21
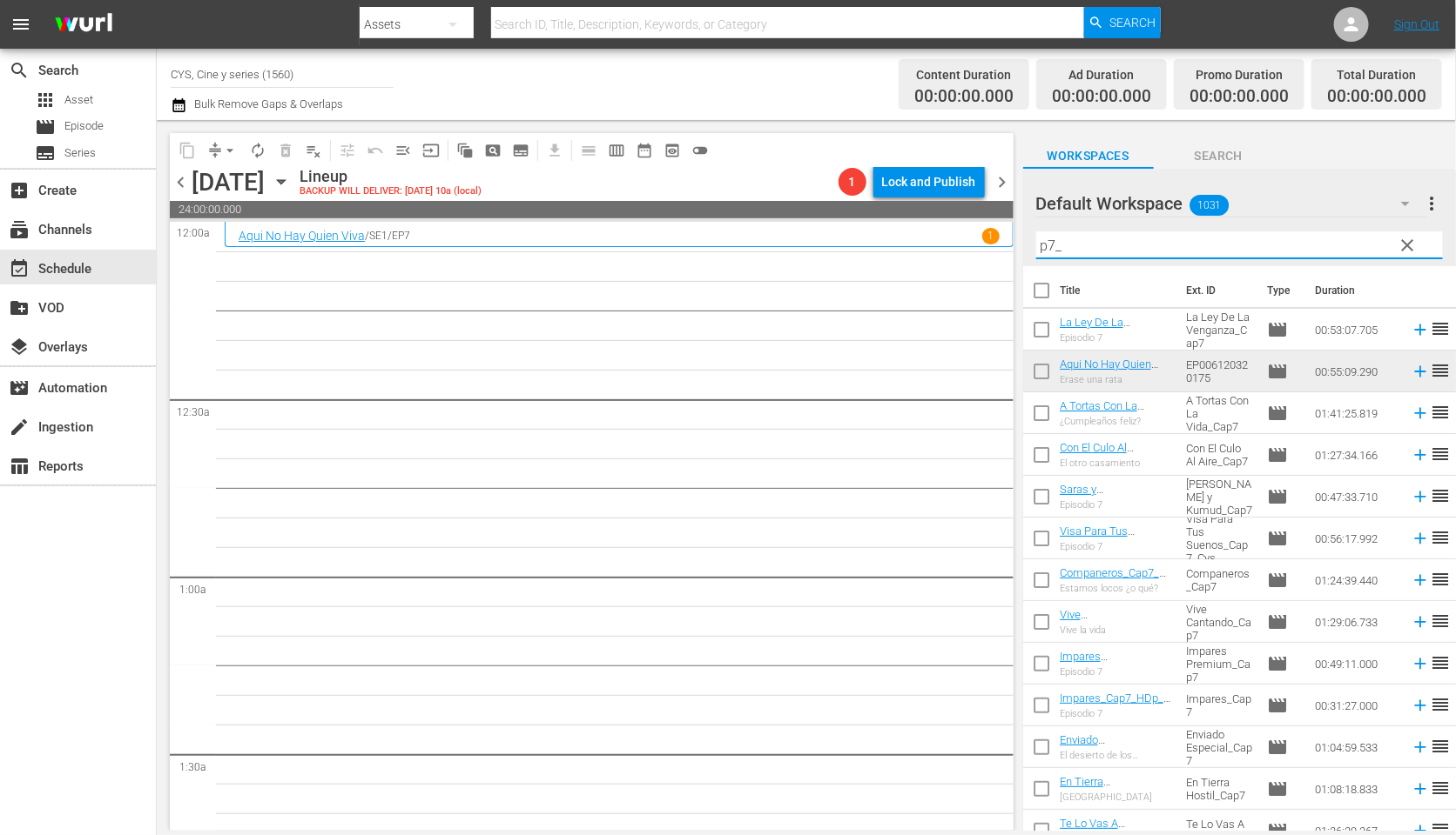
drag, startPoint x: 1071, startPoint y: 241, endPoint x: 1009, endPoint y: 228, distance: 63.3
click at [1009, 228] on div "content_copy compress arrow_drop_down autorenew_outlined delete_forever_outline…" at bounding box center [806, 475] width 1299 height 711
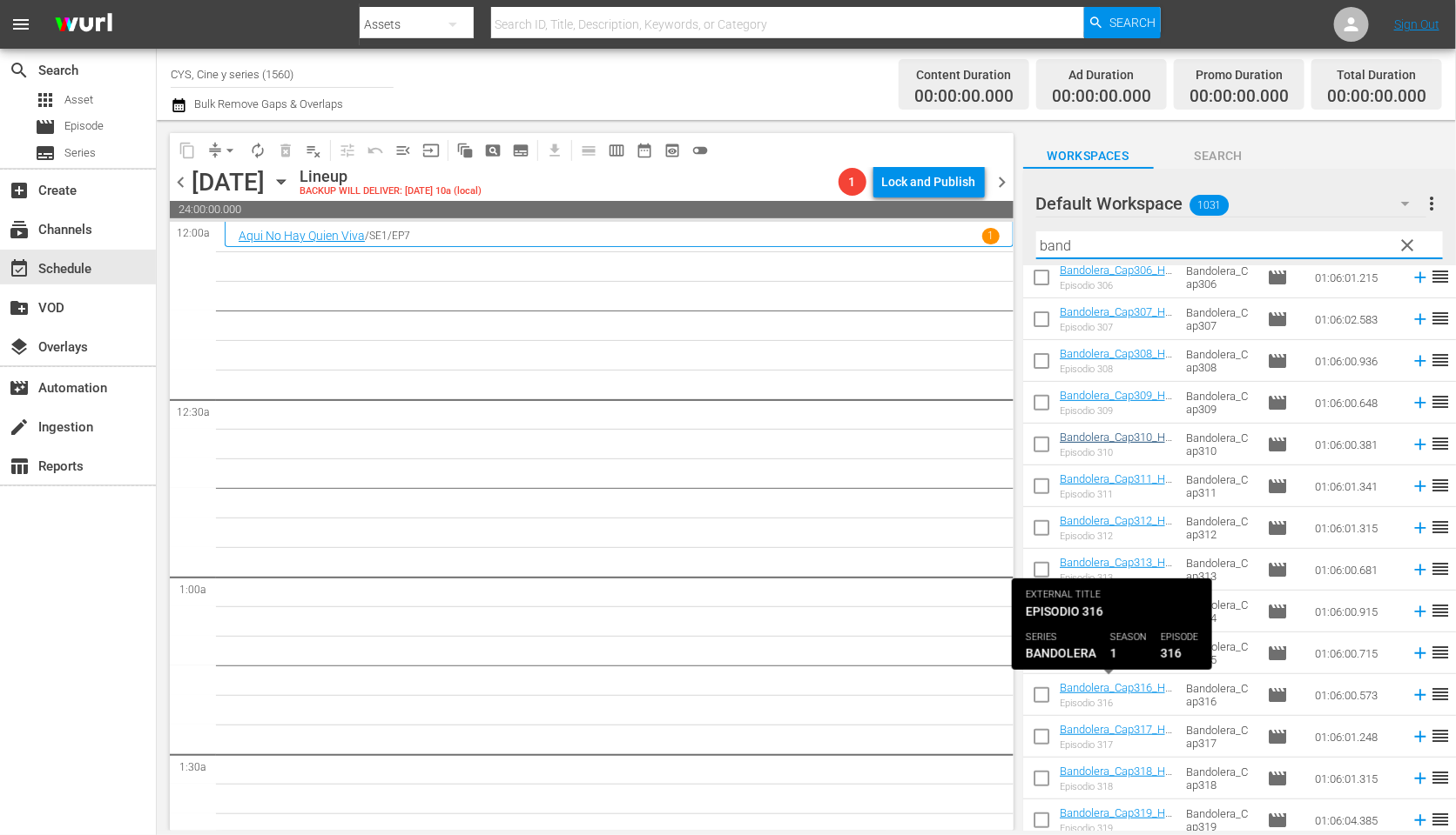
scroll to position [392, 0]
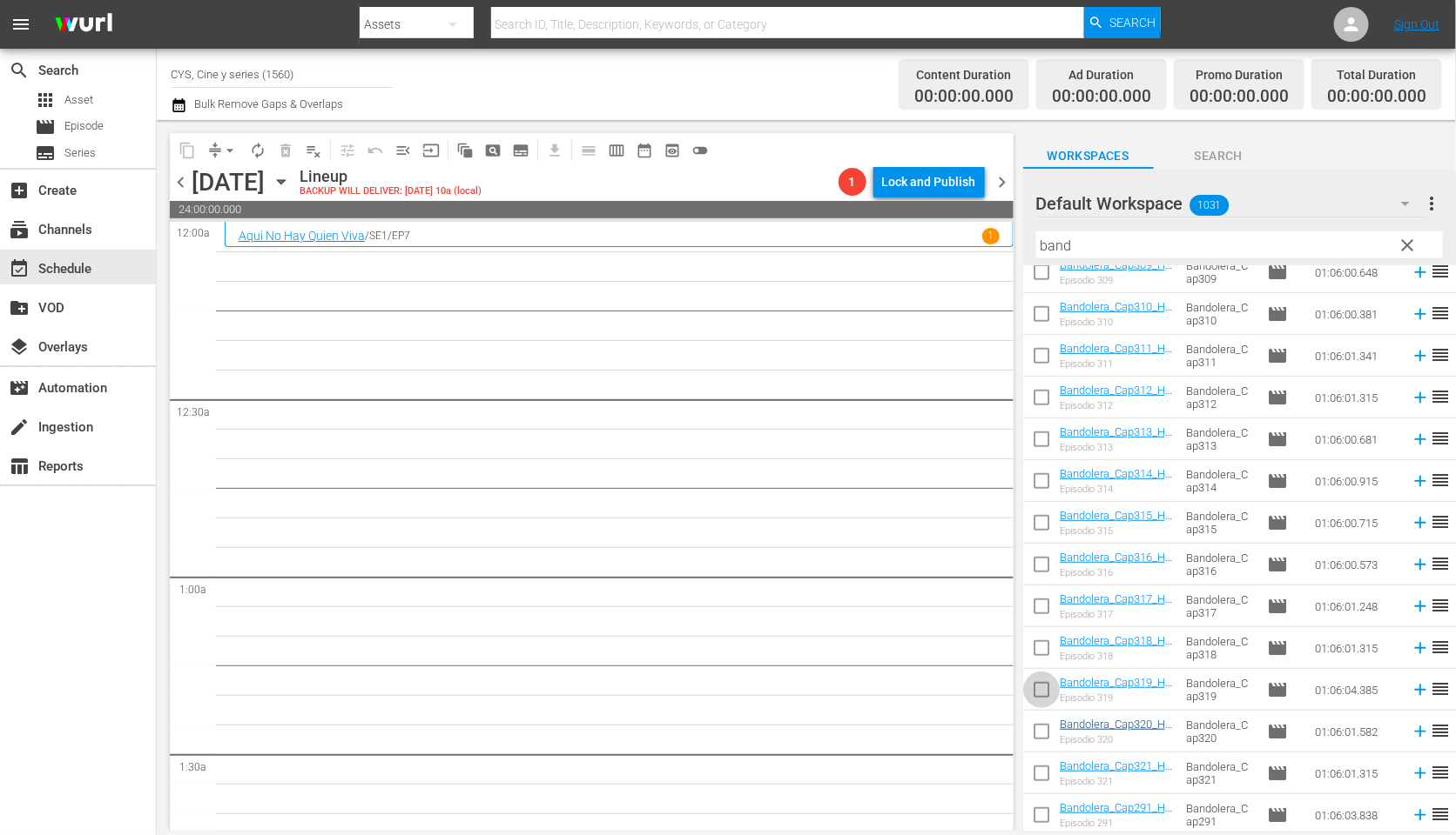
drag, startPoint x: 1040, startPoint y: 690, endPoint x: 1069, endPoint y: 763, distance: 78.5
click at [1040, 690] on input "checkbox" at bounding box center [1041, 694] width 37 height 37
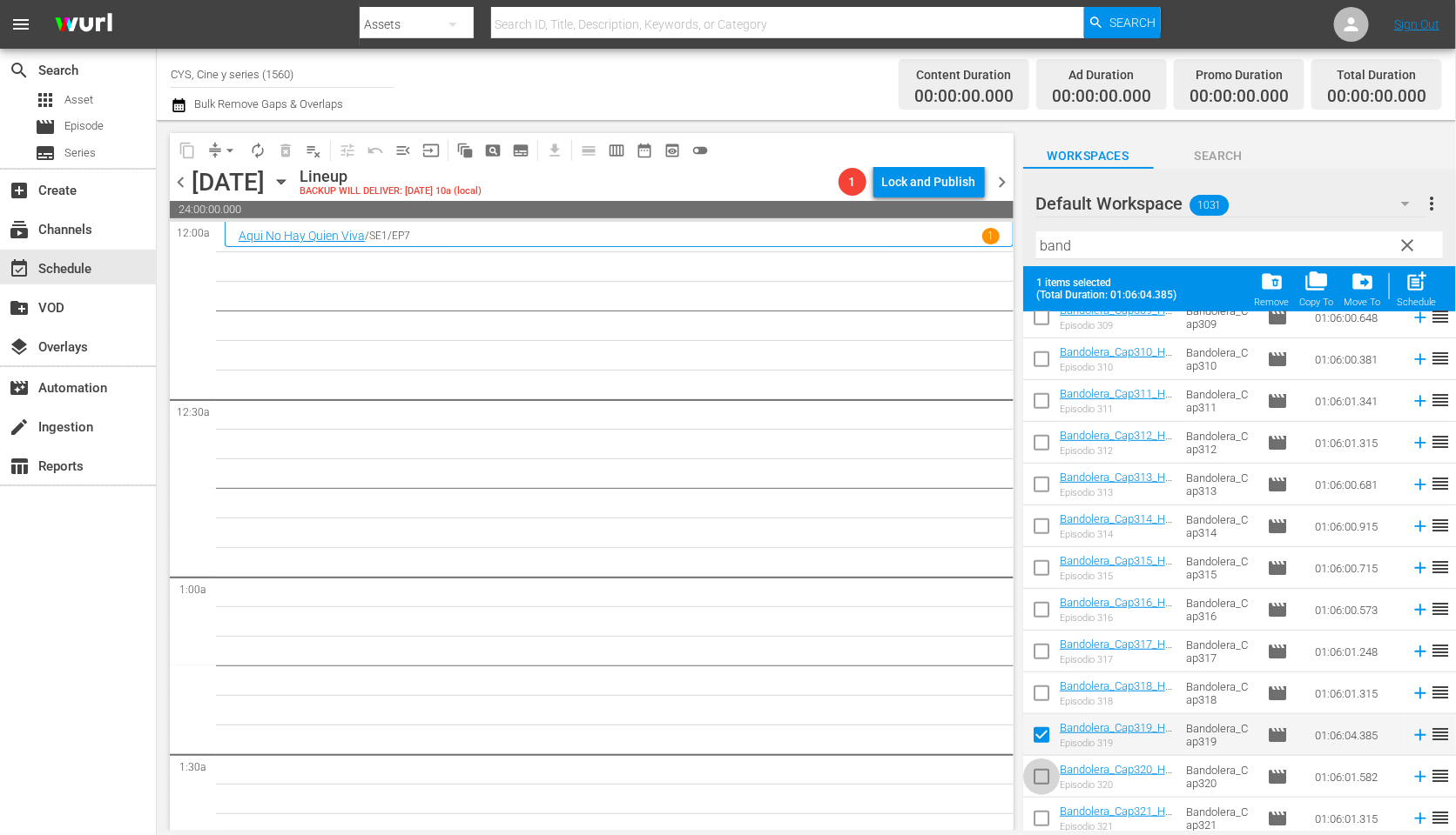
click at [1041, 776] on input "checkbox" at bounding box center [1041, 780] width 37 height 37
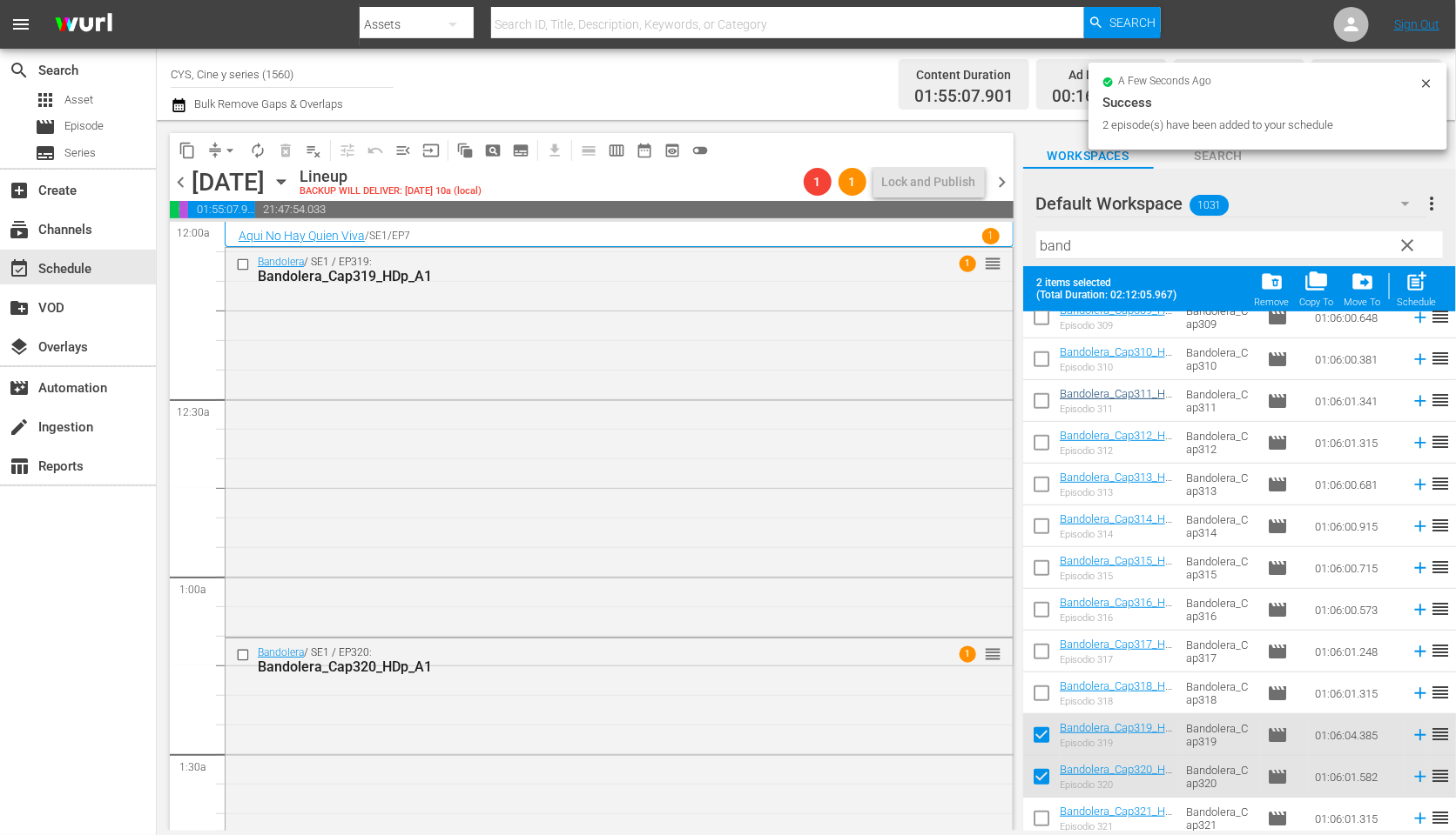
scroll to position [0, 0]
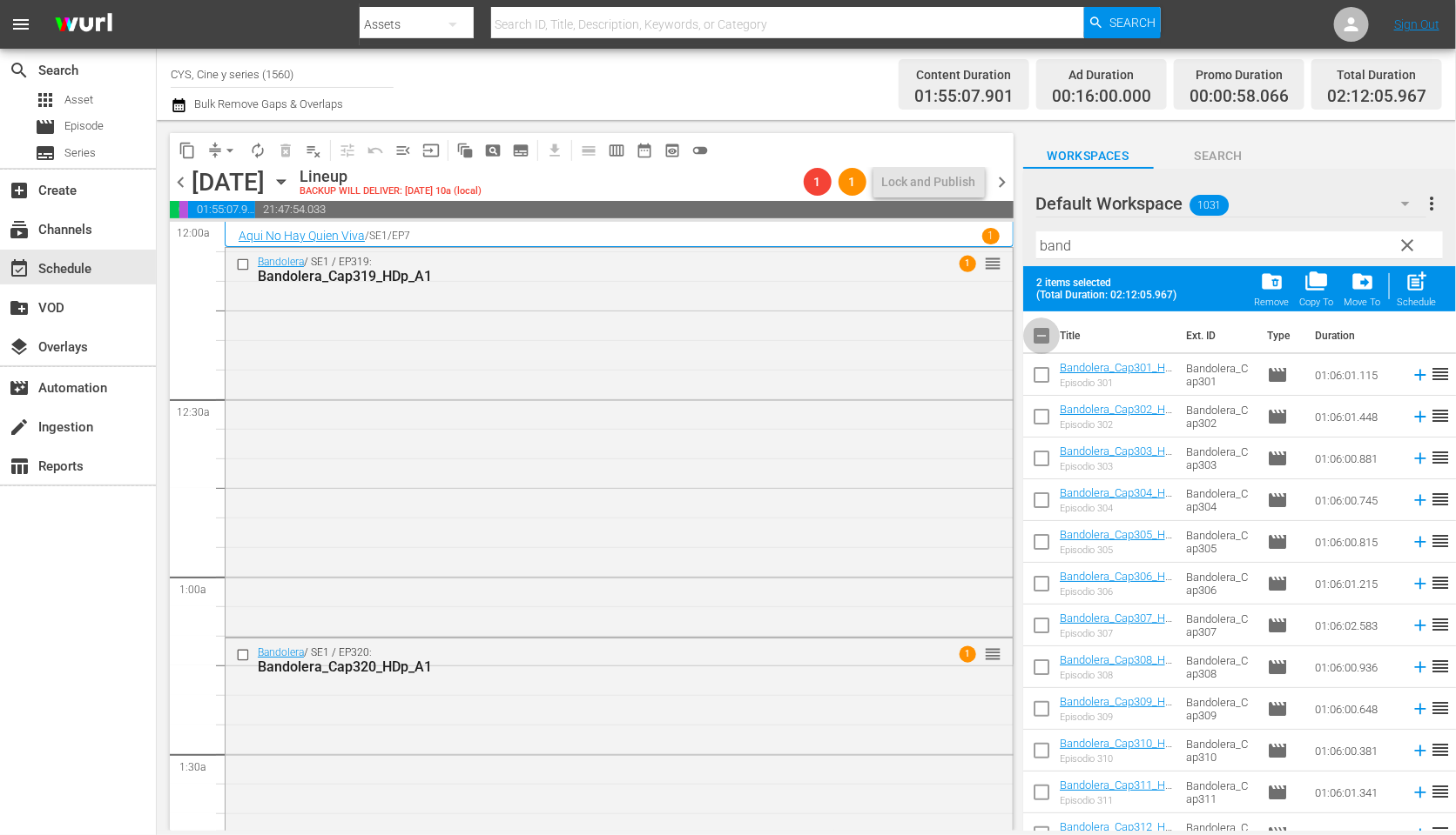
click at [1043, 332] on input "checkbox" at bounding box center [1041, 339] width 37 height 37
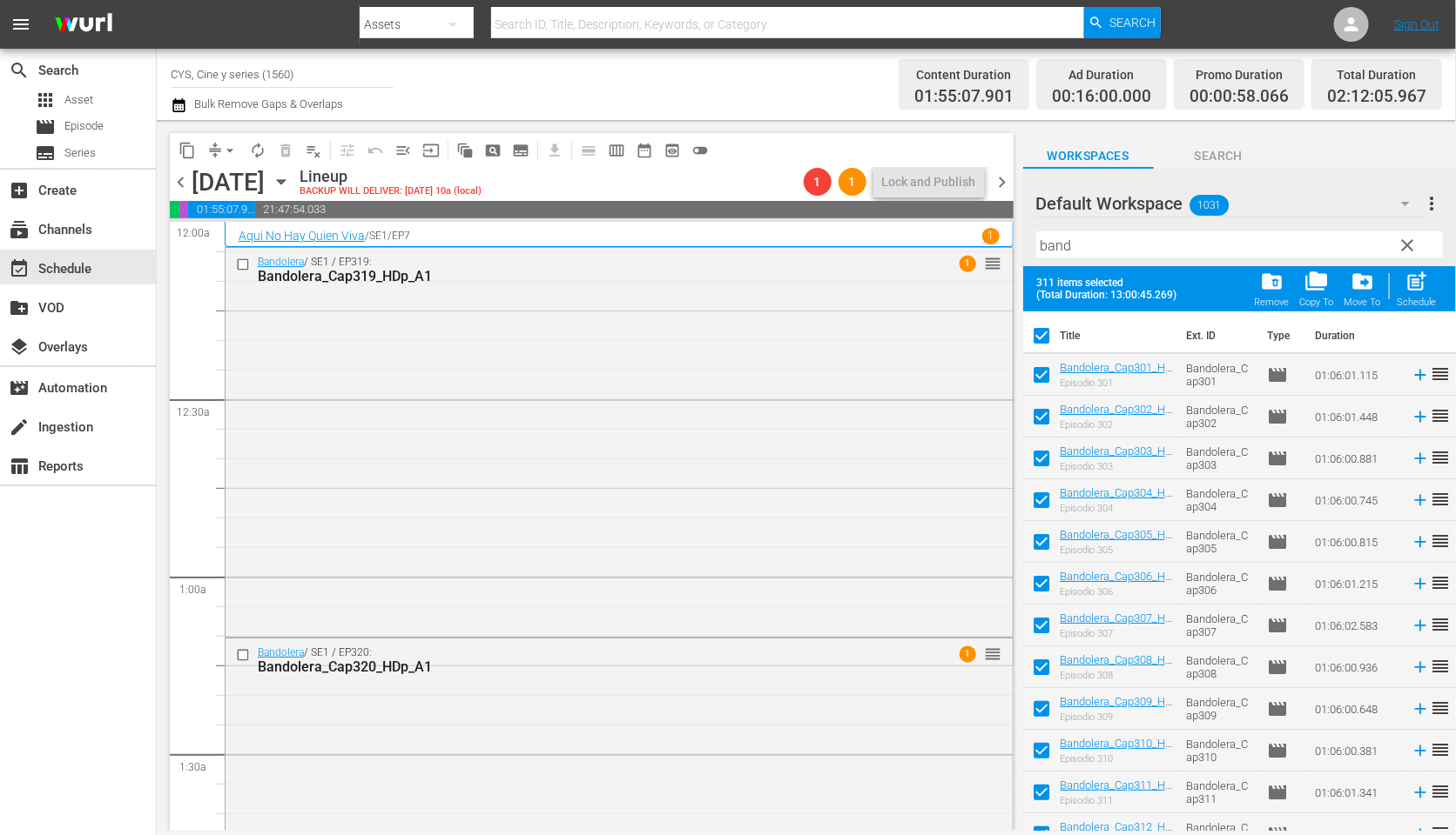
click at [1043, 332] on input "checkbox" at bounding box center [1041, 339] width 37 height 37
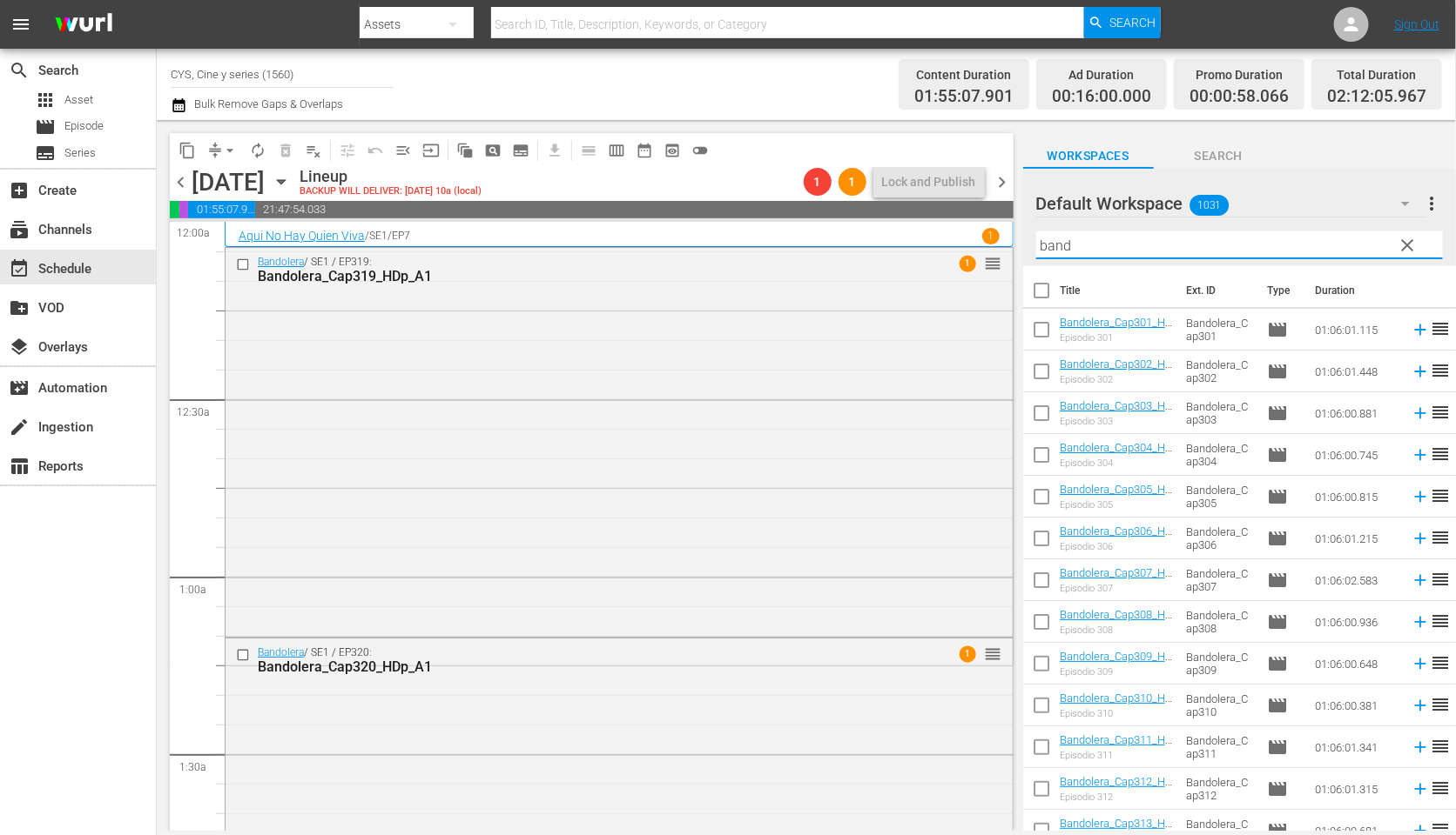
drag, startPoint x: 1098, startPoint y: 240, endPoint x: 938, endPoint y: 230, distance: 160.3
click at [938, 230] on div "content_copy compress arrow_drop_down autorenew_outlined delete_forever_outline…" at bounding box center [806, 475] width 1299 height 711
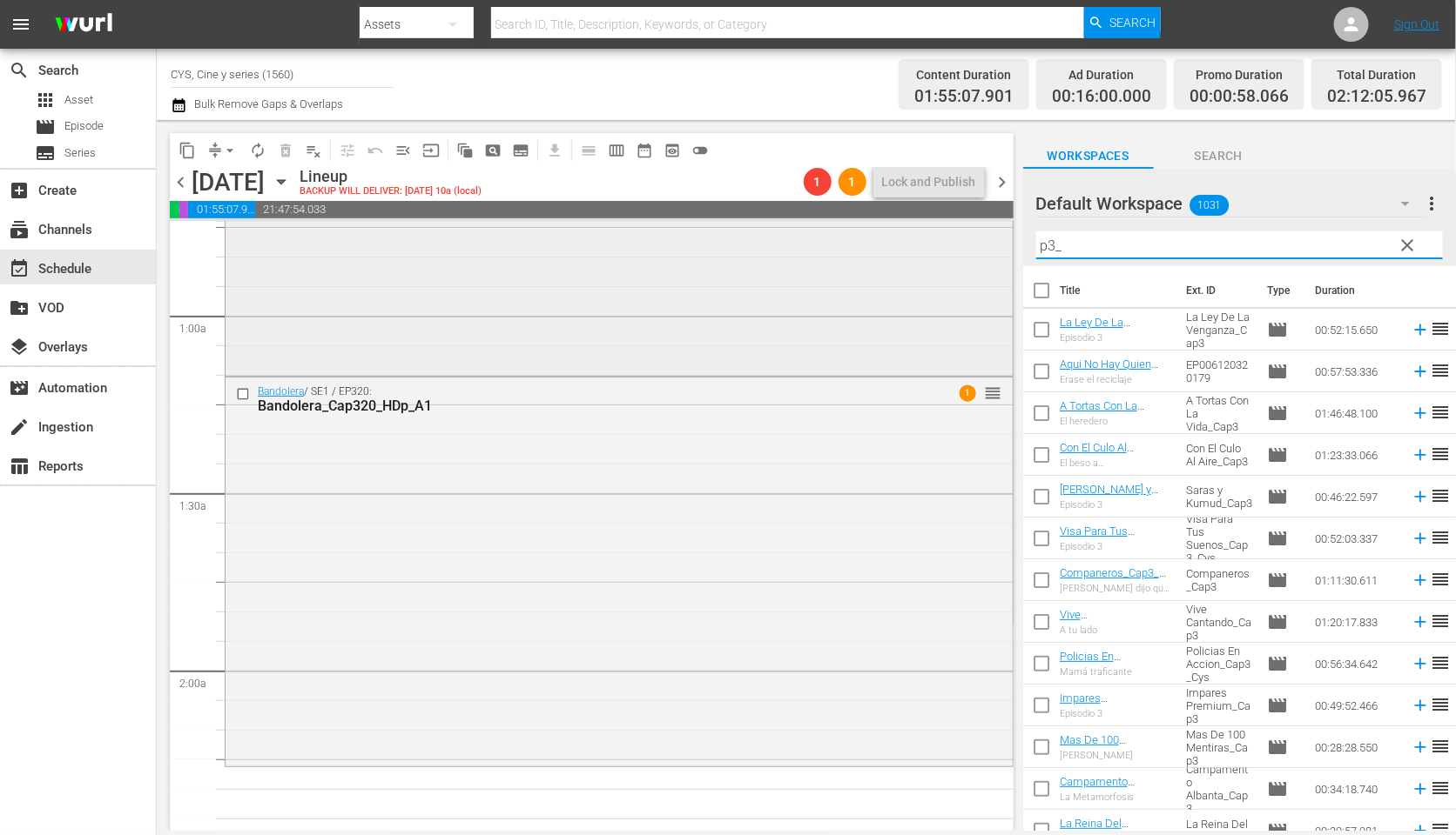
scroll to position [392, 0]
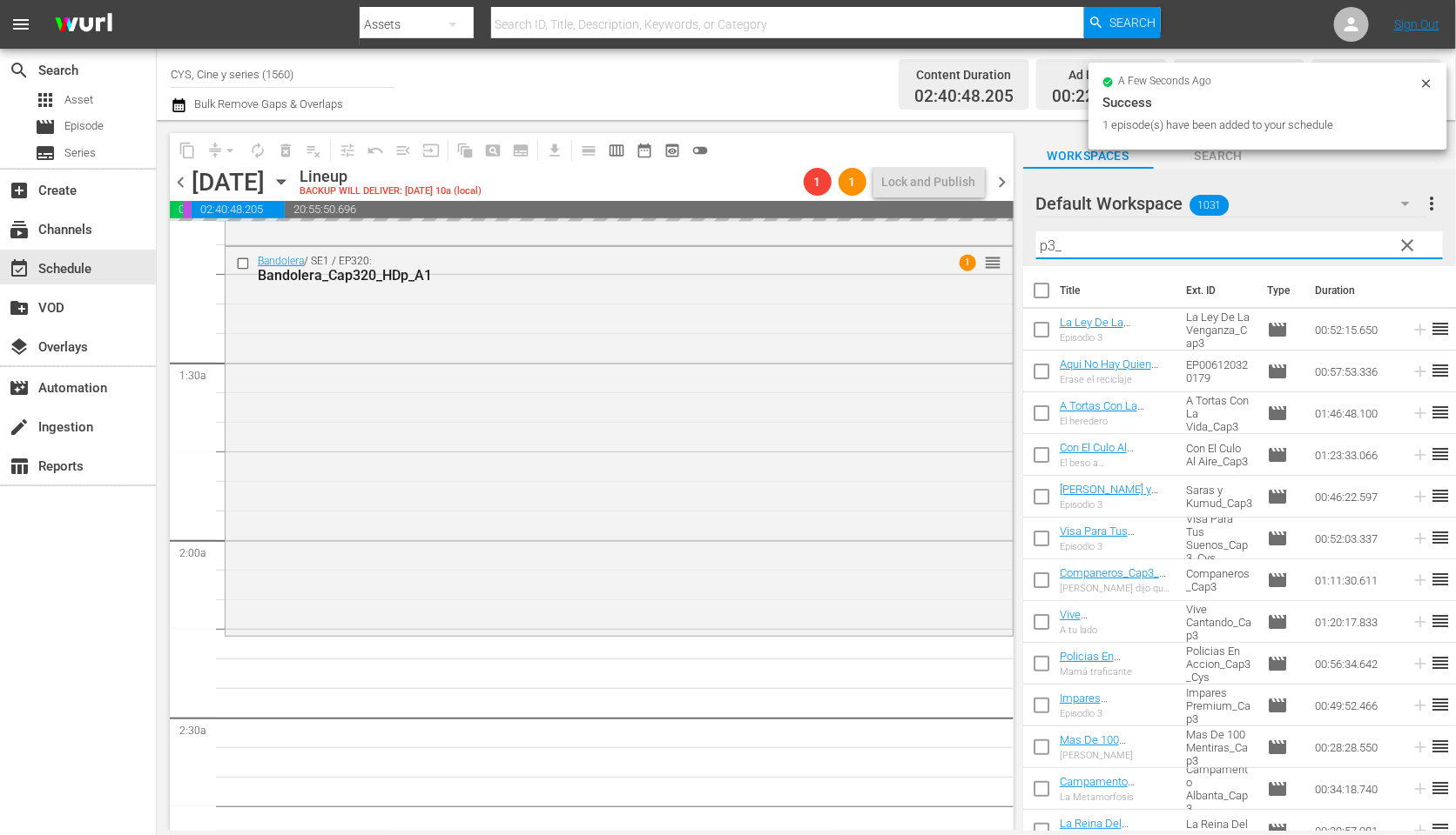
click at [1050, 241] on input "p3_" at bounding box center [1239, 245] width 407 height 28
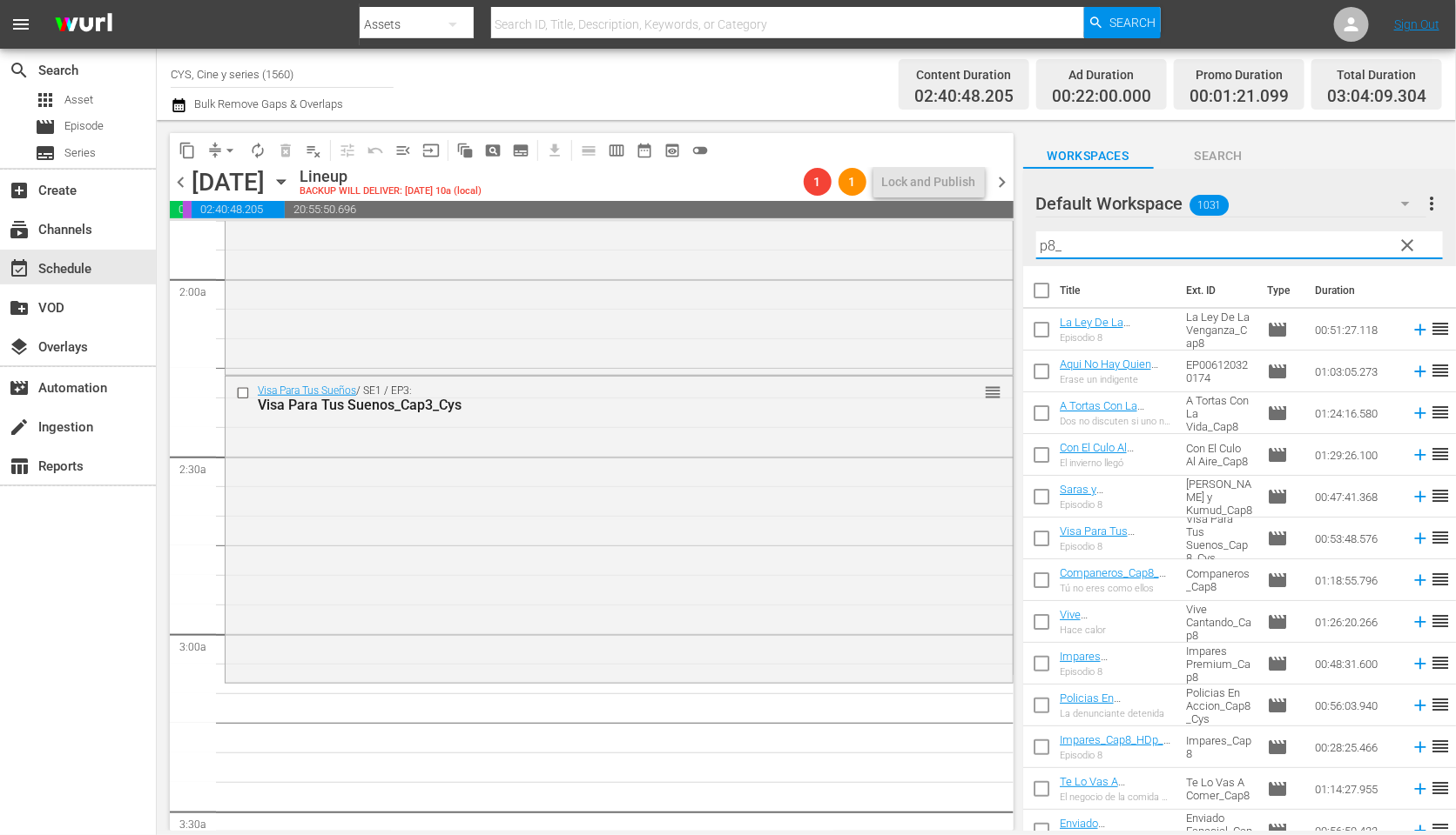
scroll to position [783, 0]
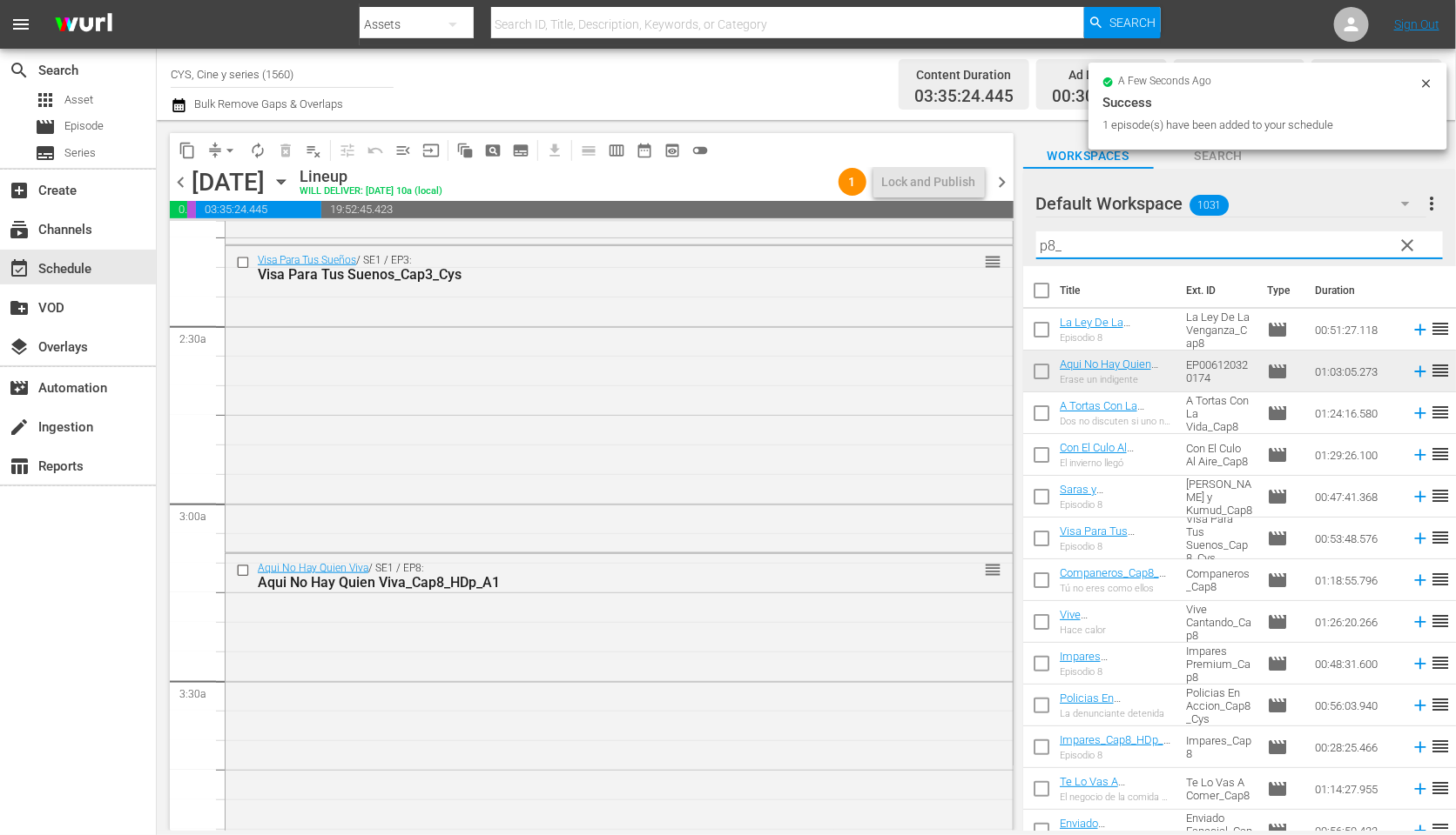
drag, startPoint x: 1064, startPoint y: 246, endPoint x: 1050, endPoint y: 243, distance: 14.3
click at [1050, 243] on input "p8_" at bounding box center [1239, 245] width 407 height 28
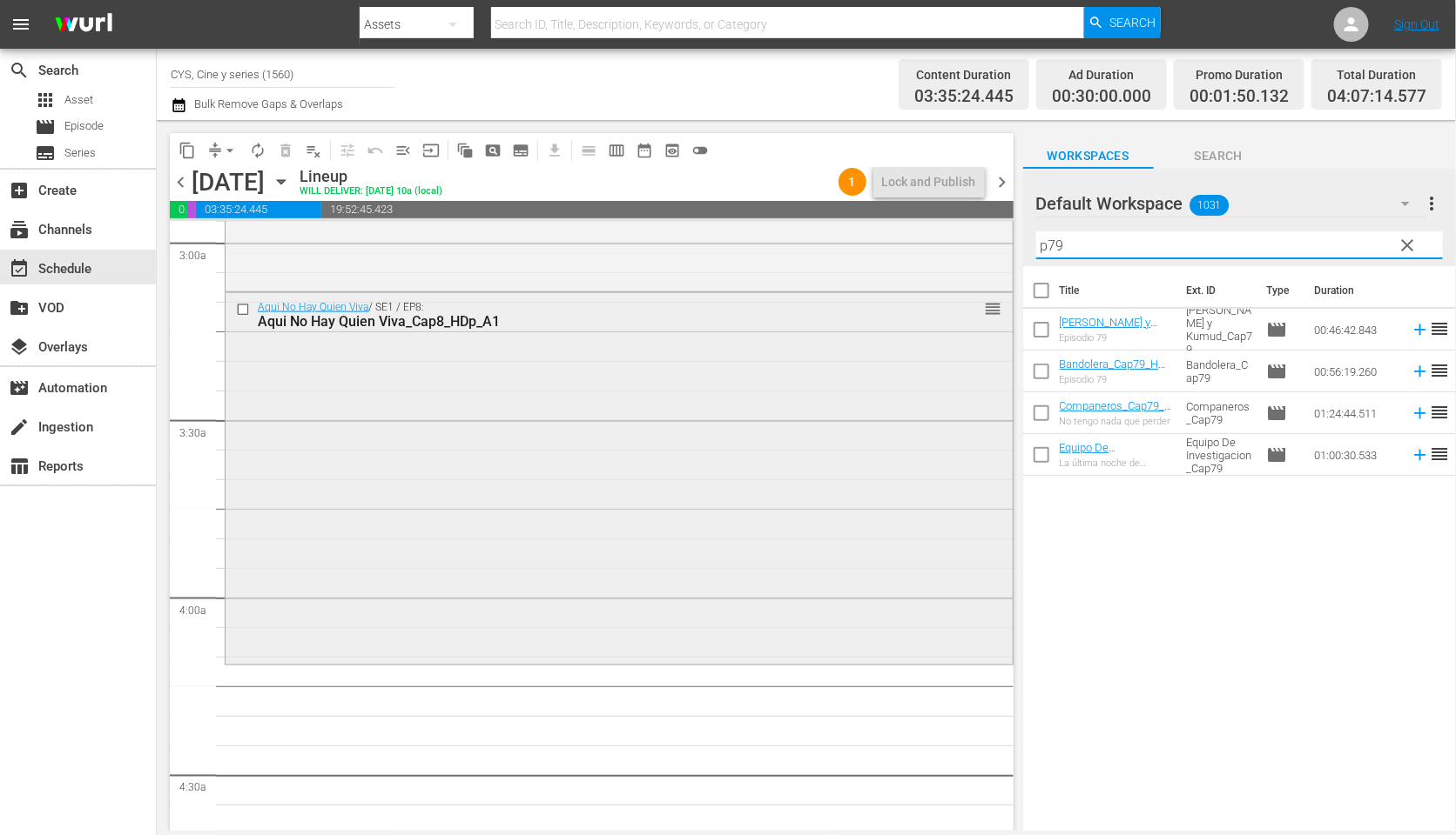
scroll to position [1175, 0]
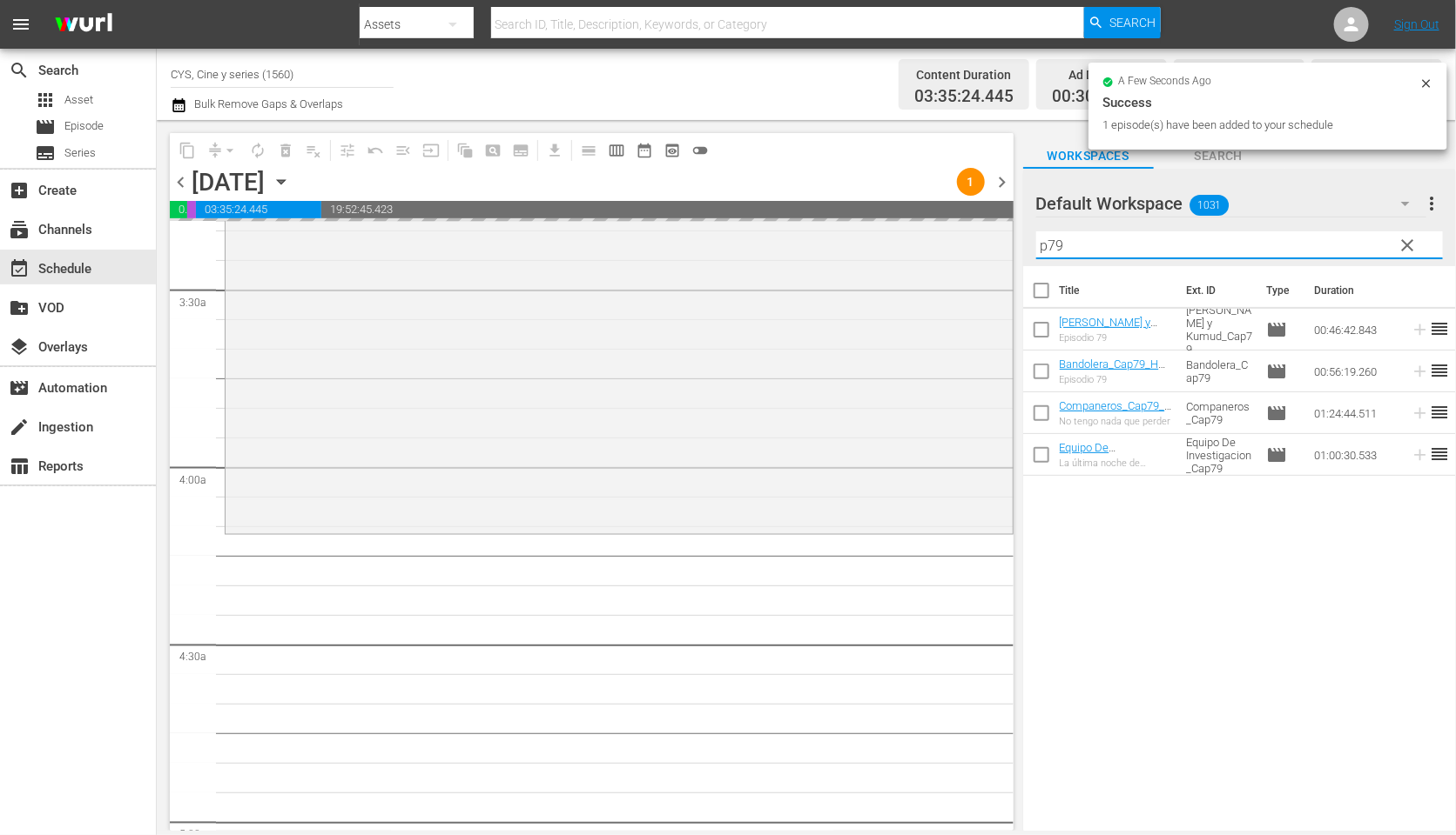
drag, startPoint x: 1072, startPoint y: 243, endPoint x: 1051, endPoint y: 238, distance: 21.6
click at [1051, 238] on input "p79" at bounding box center [1239, 245] width 407 height 28
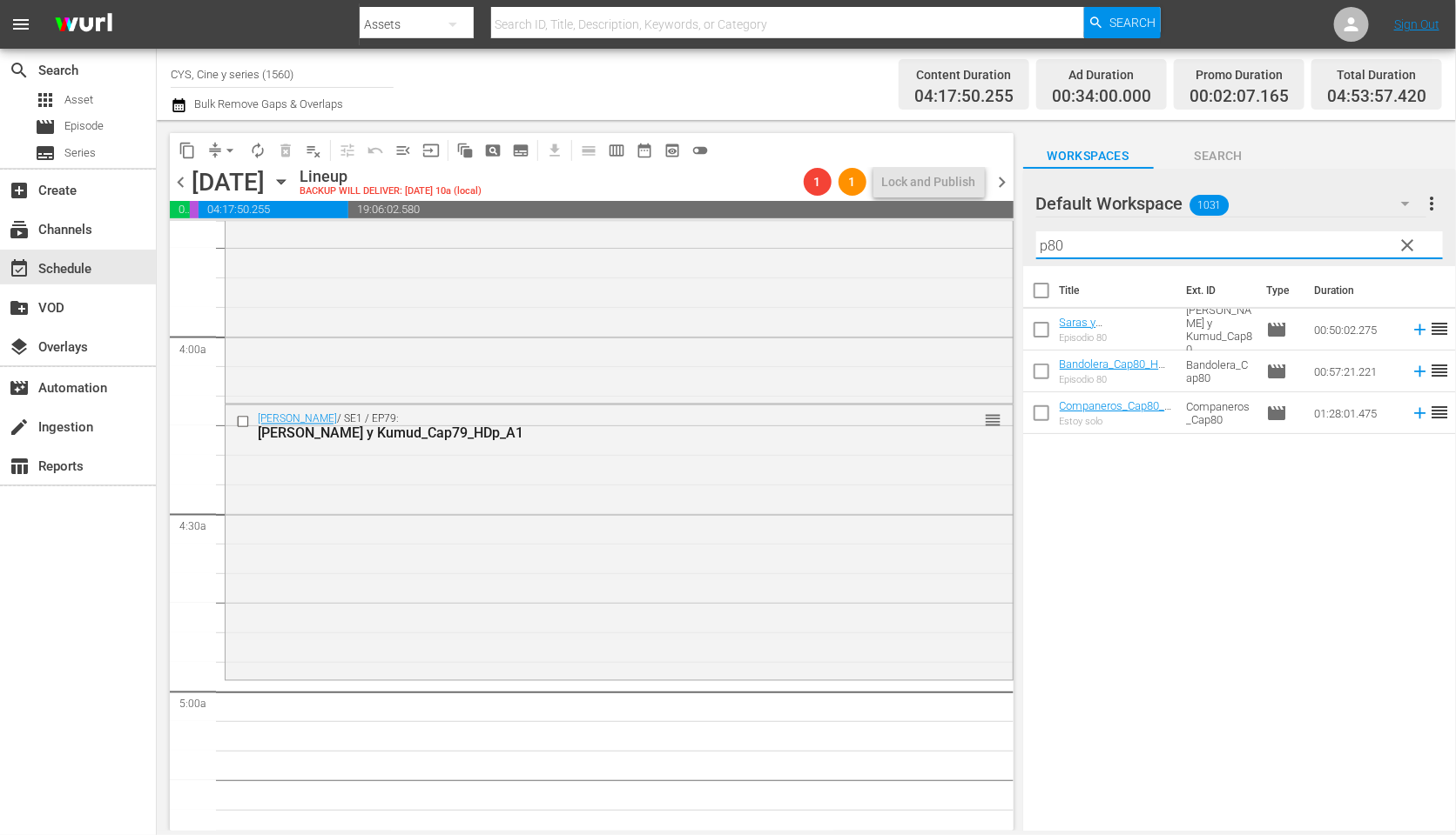
scroll to position [1436, 0]
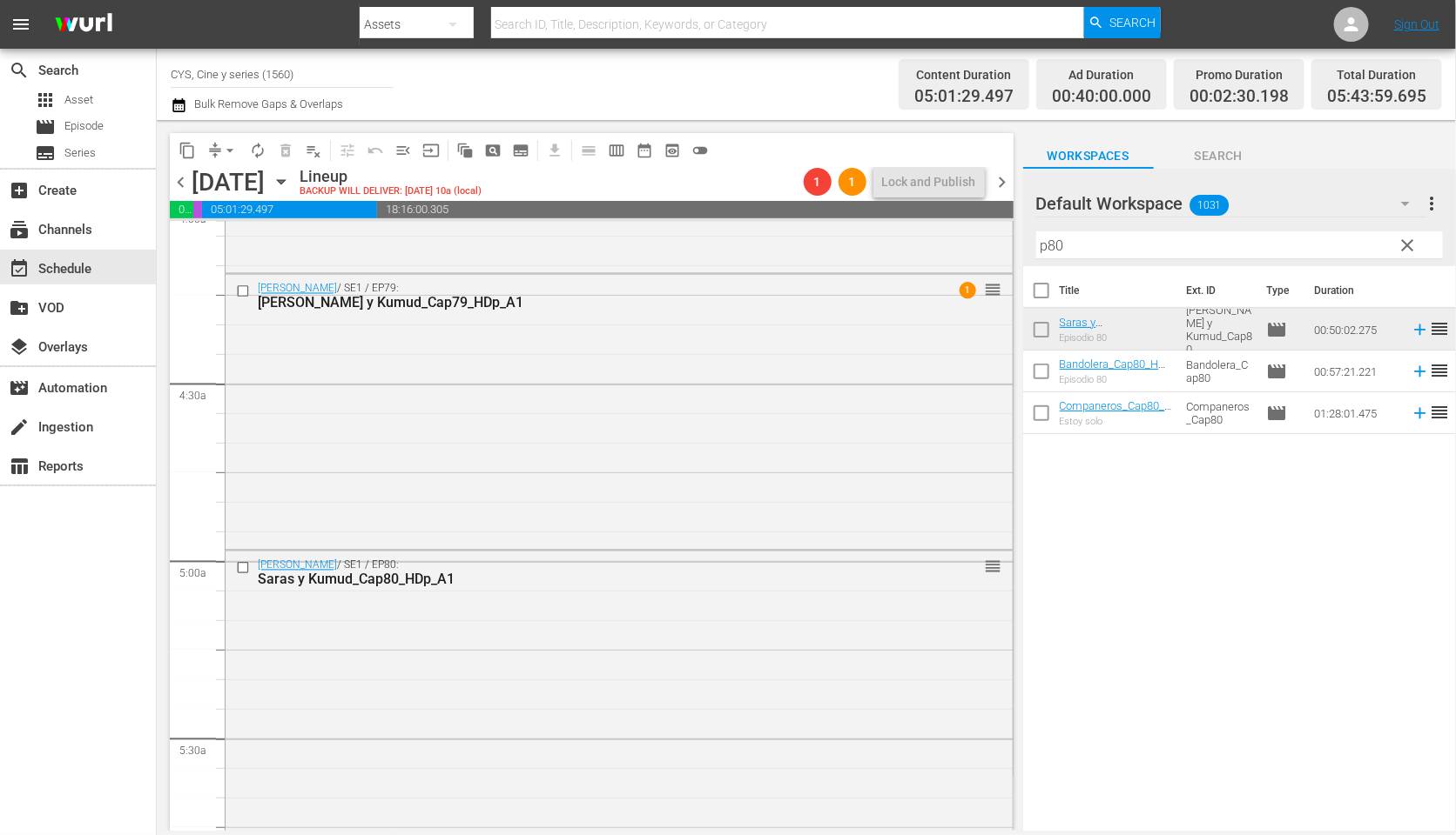
click at [1145, 240] on input "p80" at bounding box center [1239, 245] width 407 height 28
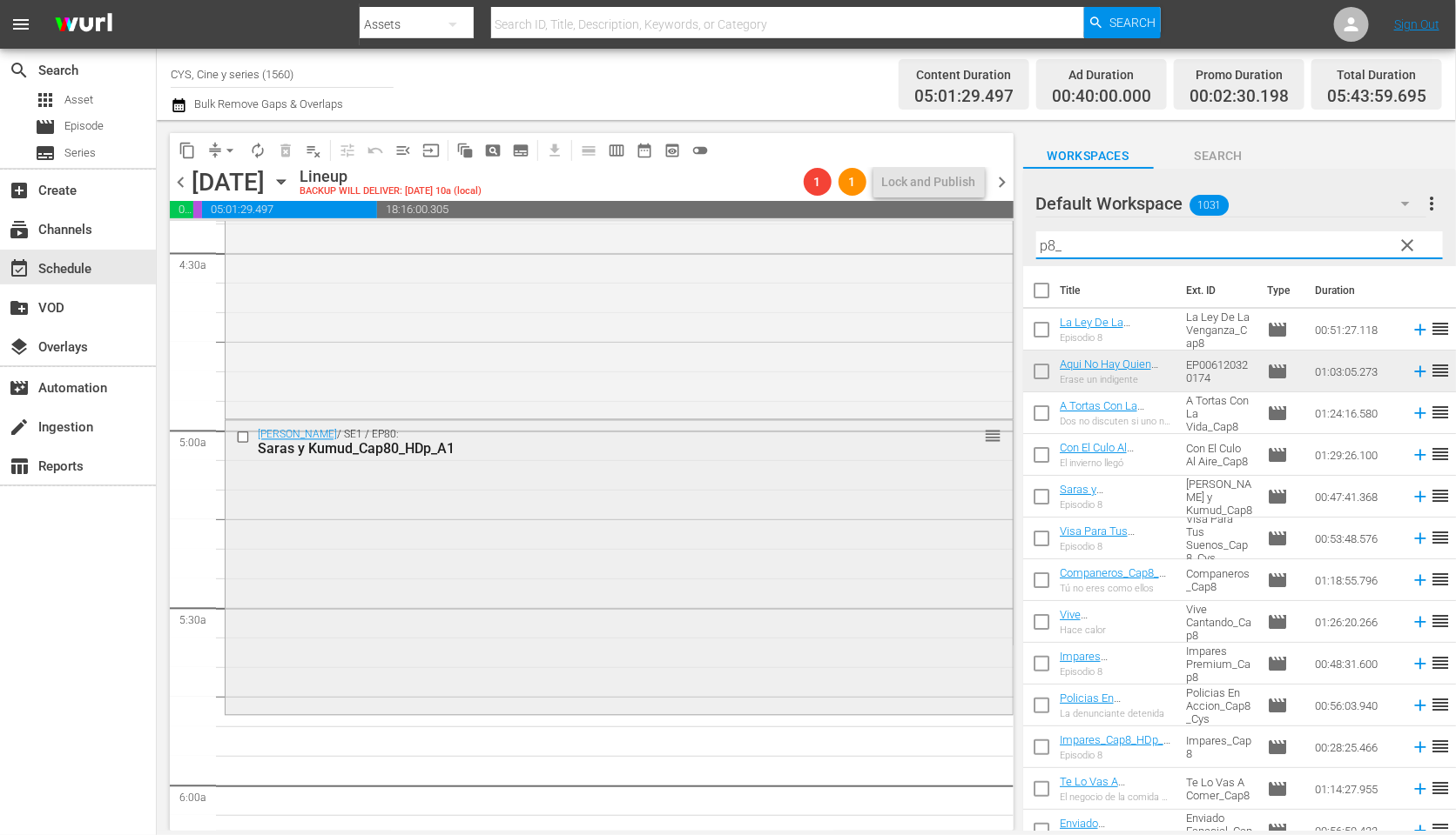
scroll to position [1697, 0]
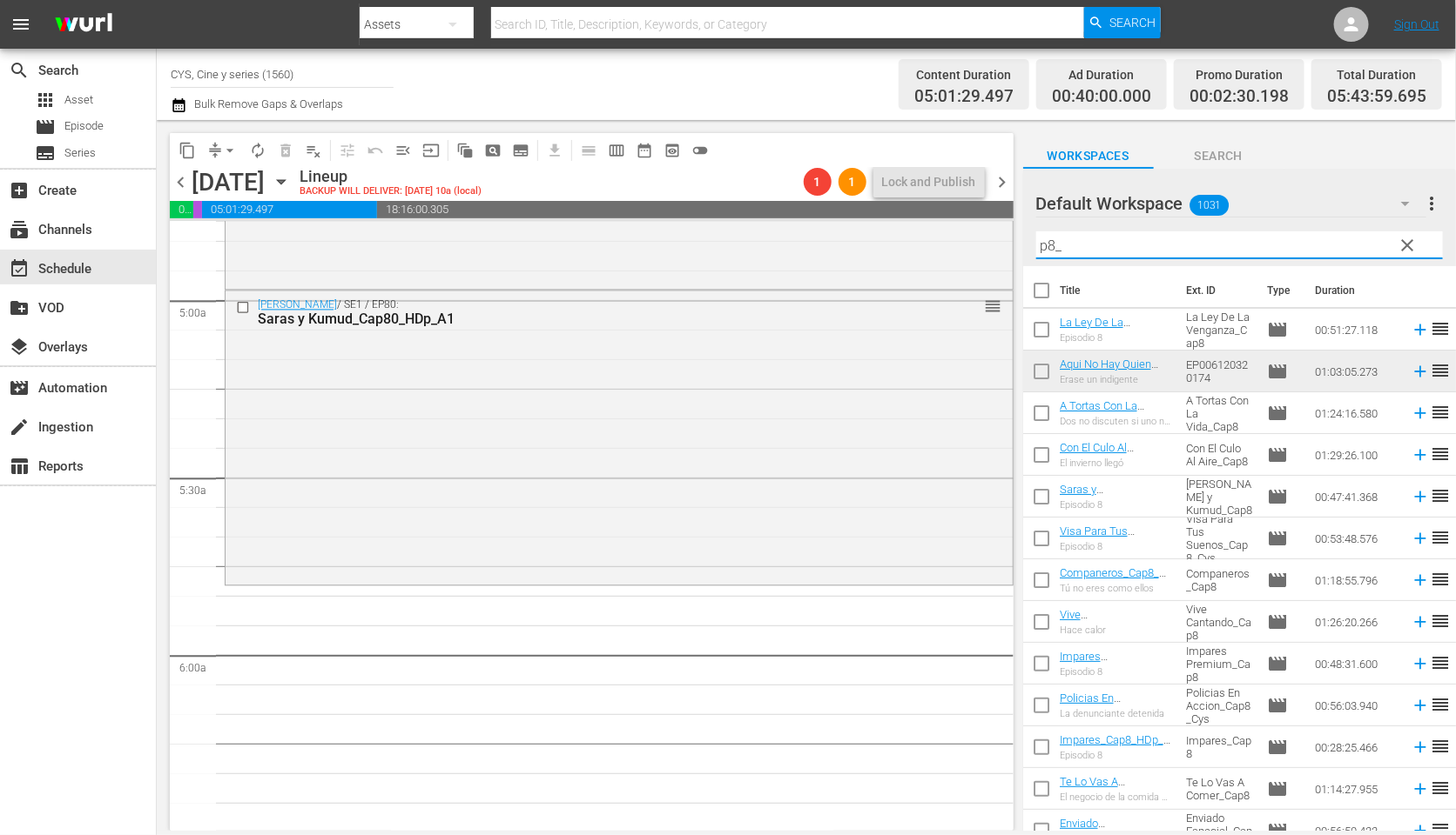
click at [1046, 328] on input "checkbox" at bounding box center [1041, 333] width 37 height 37
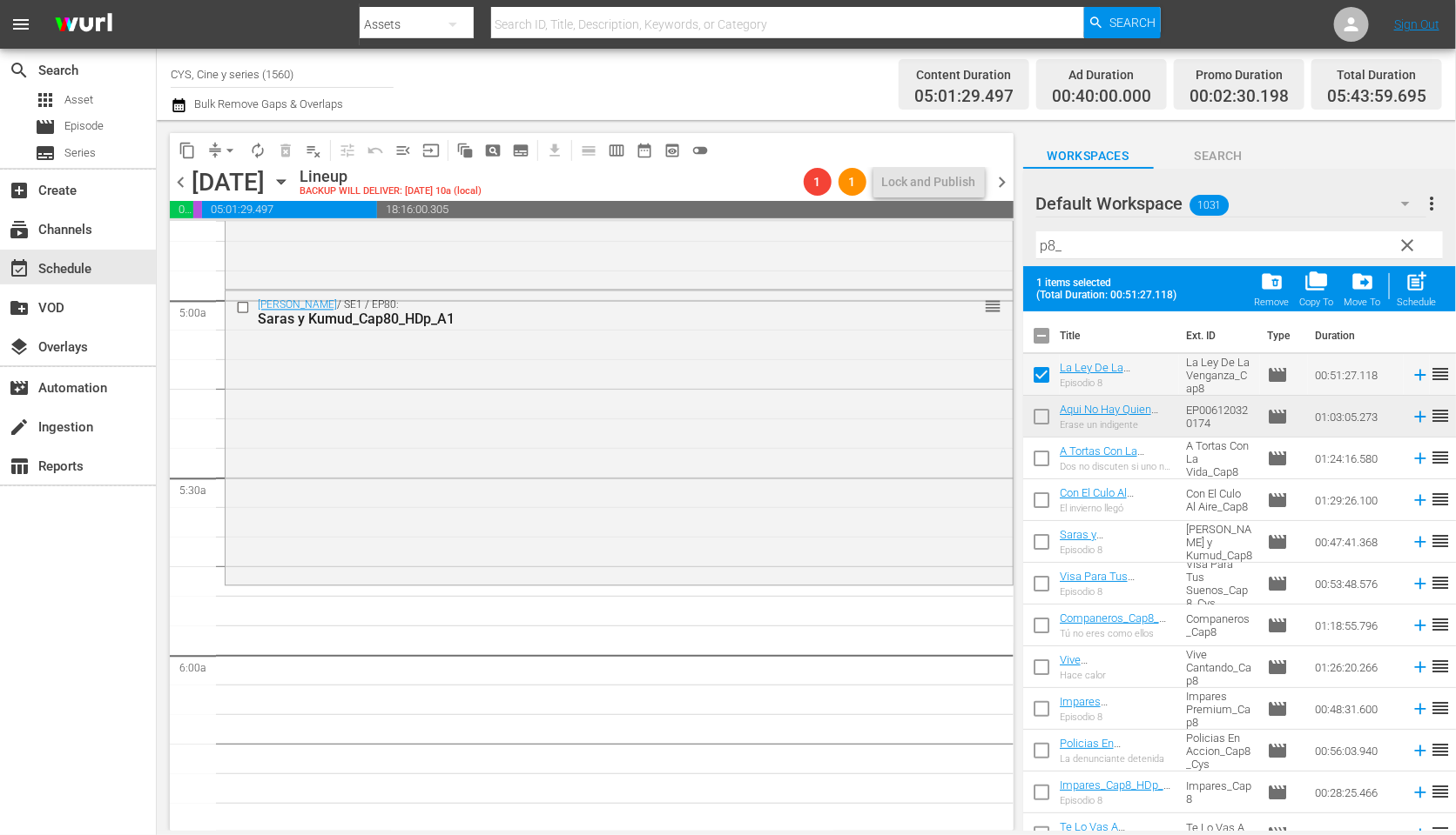
click at [1042, 411] on input "checkbox" at bounding box center [1041, 420] width 37 height 37
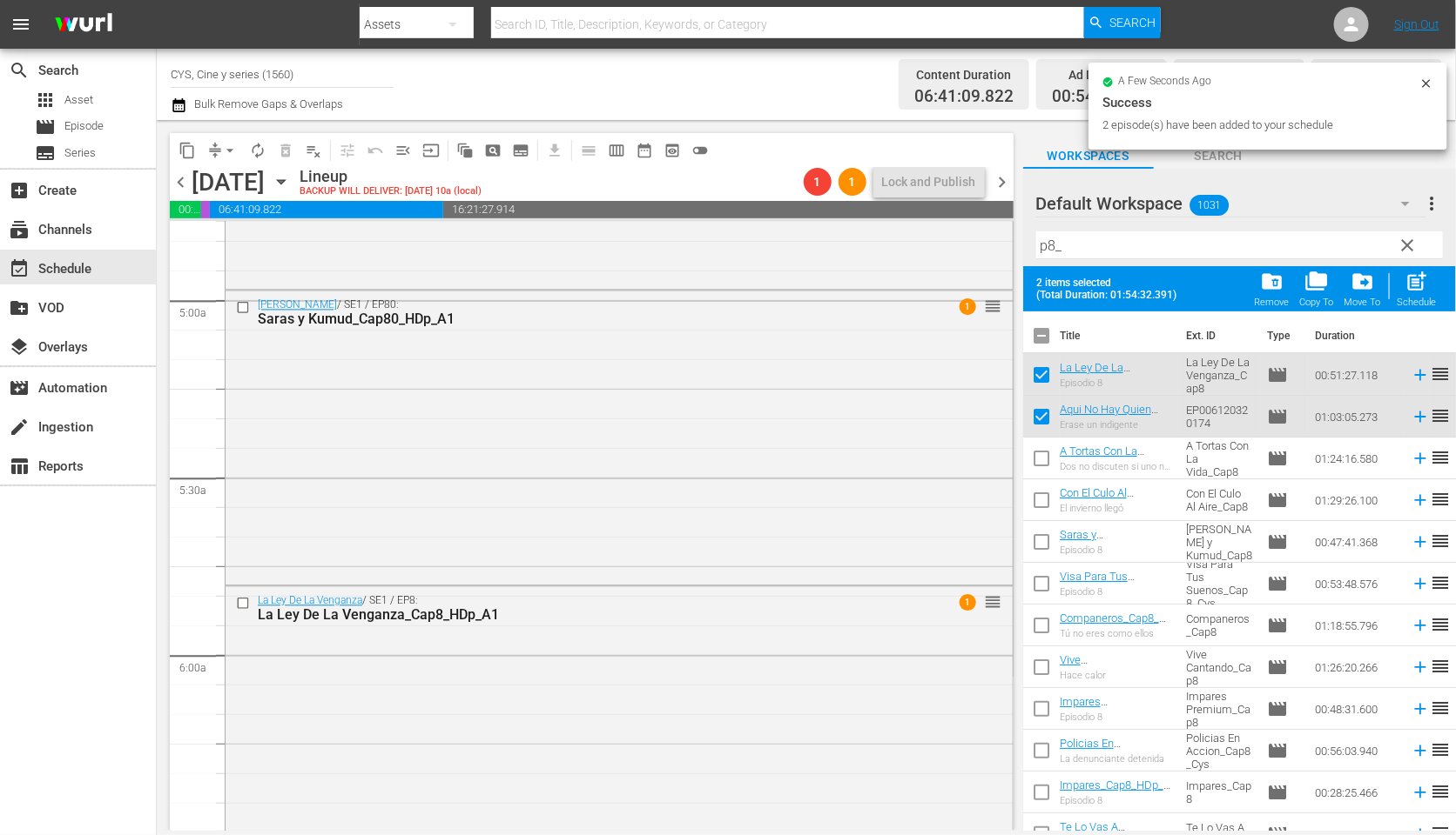
click at [1041, 331] on input "checkbox" at bounding box center [1041, 339] width 37 height 37
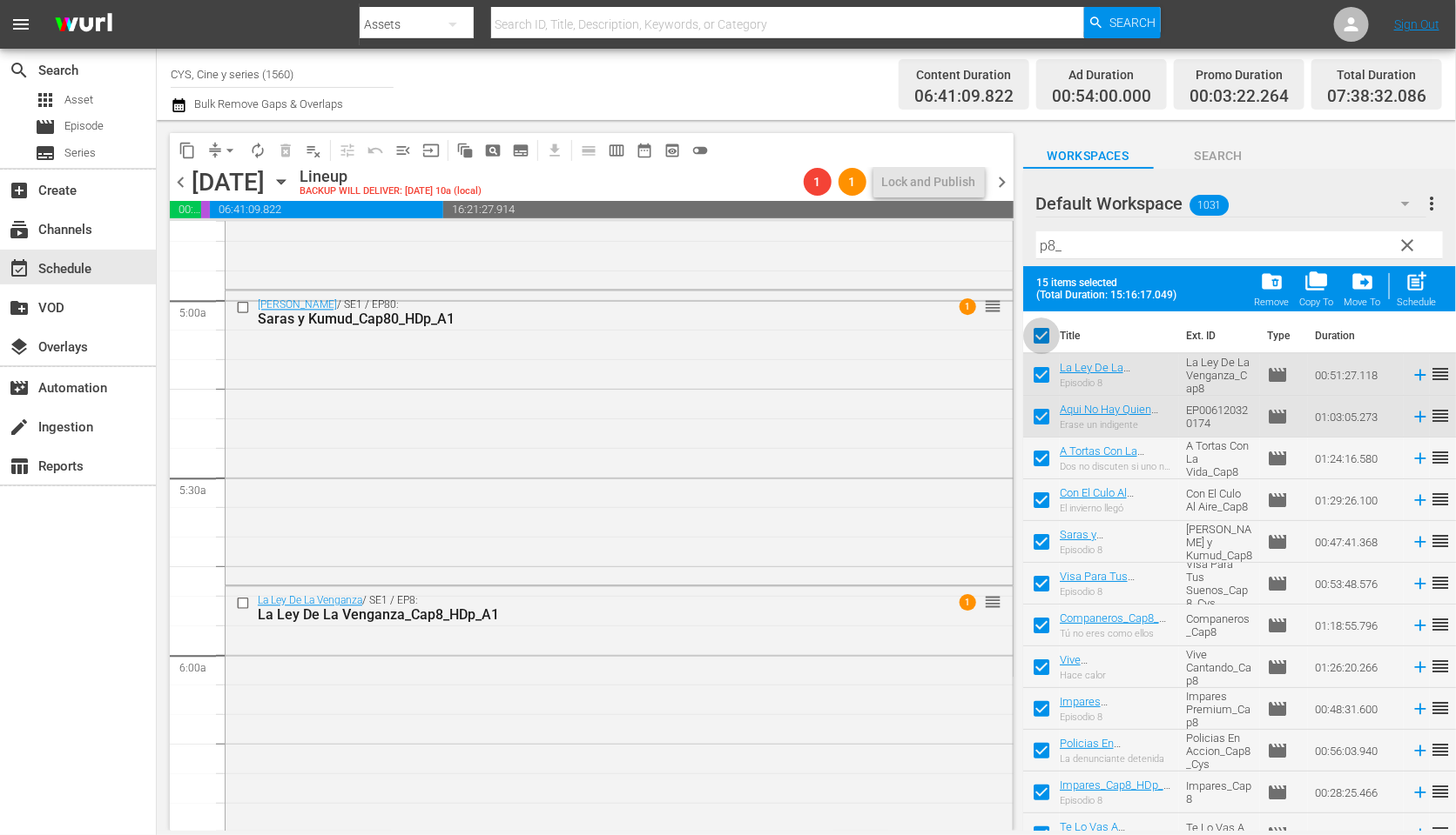
drag, startPoint x: 1038, startPoint y: 335, endPoint x: 1089, endPoint y: 283, distance: 72.8
click at [1038, 334] on input "checkbox" at bounding box center [1041, 339] width 37 height 37
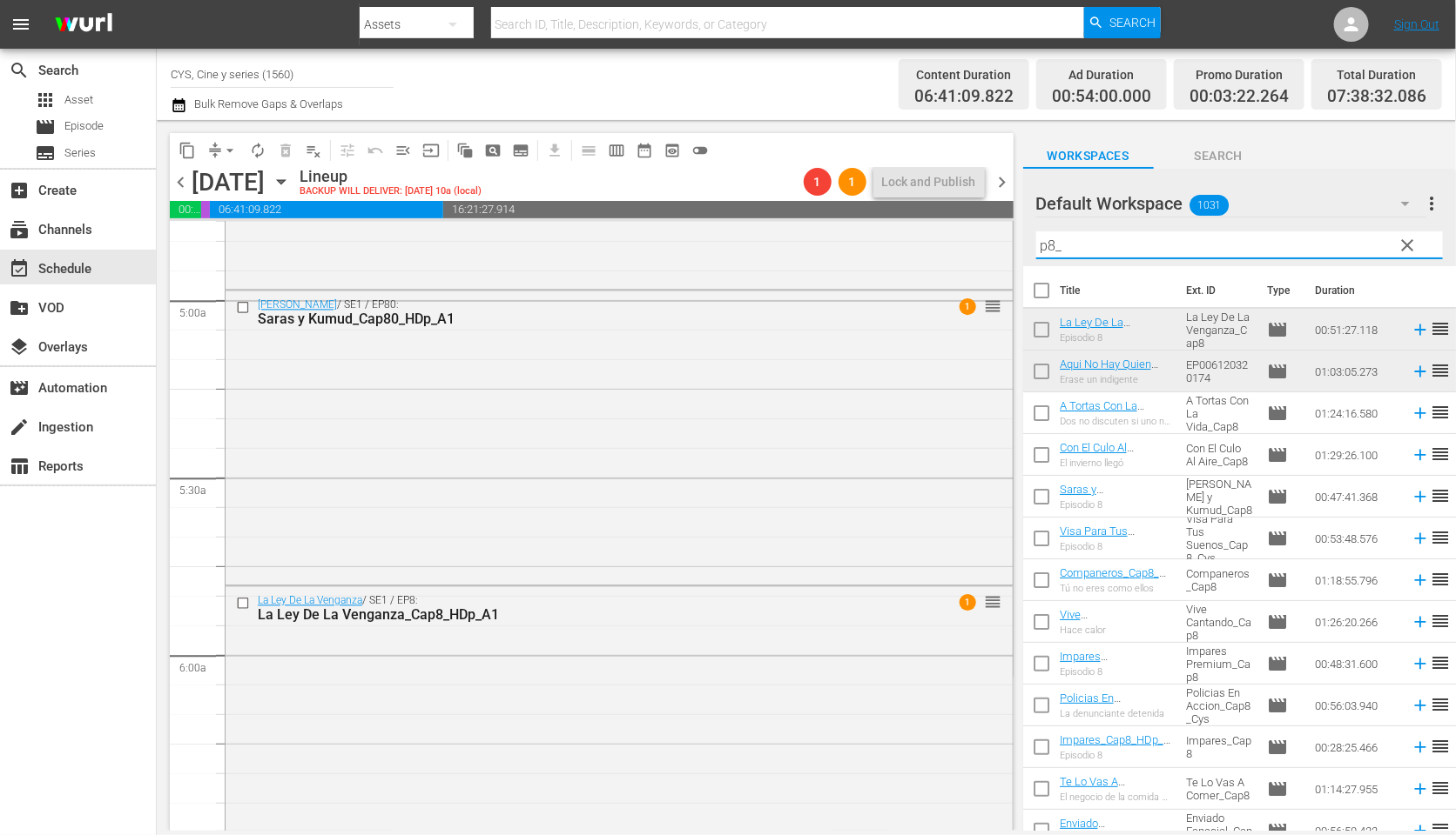
drag, startPoint x: 1034, startPoint y: 245, endPoint x: 1024, endPoint y: 240, distance: 11.2
click at [1024, 241] on div "Default Workspace 1031 Default more_vert clear Filter by Title p8_" at bounding box center [1238, 217] width 433 height 98
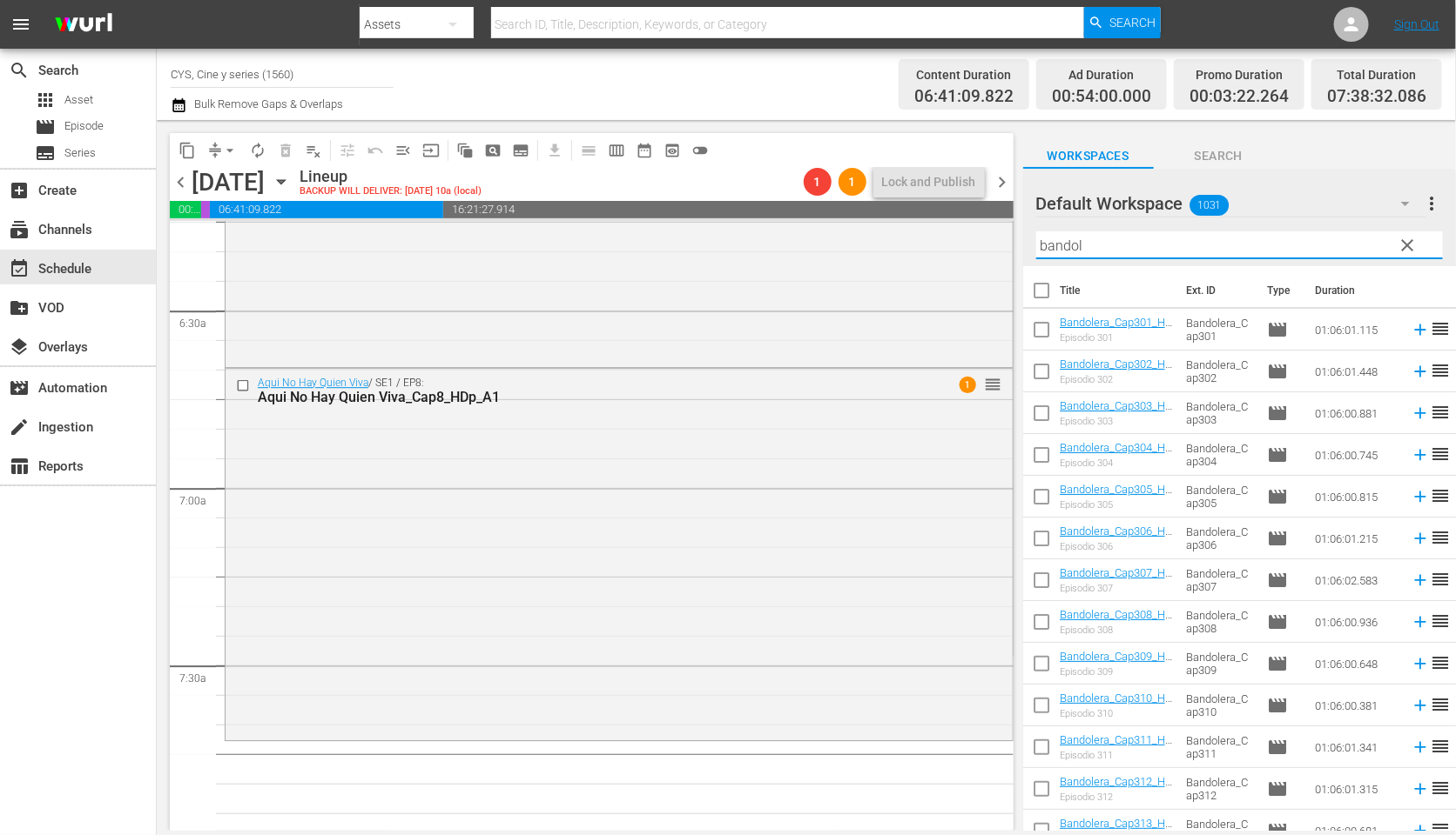
scroll to position [392, 0]
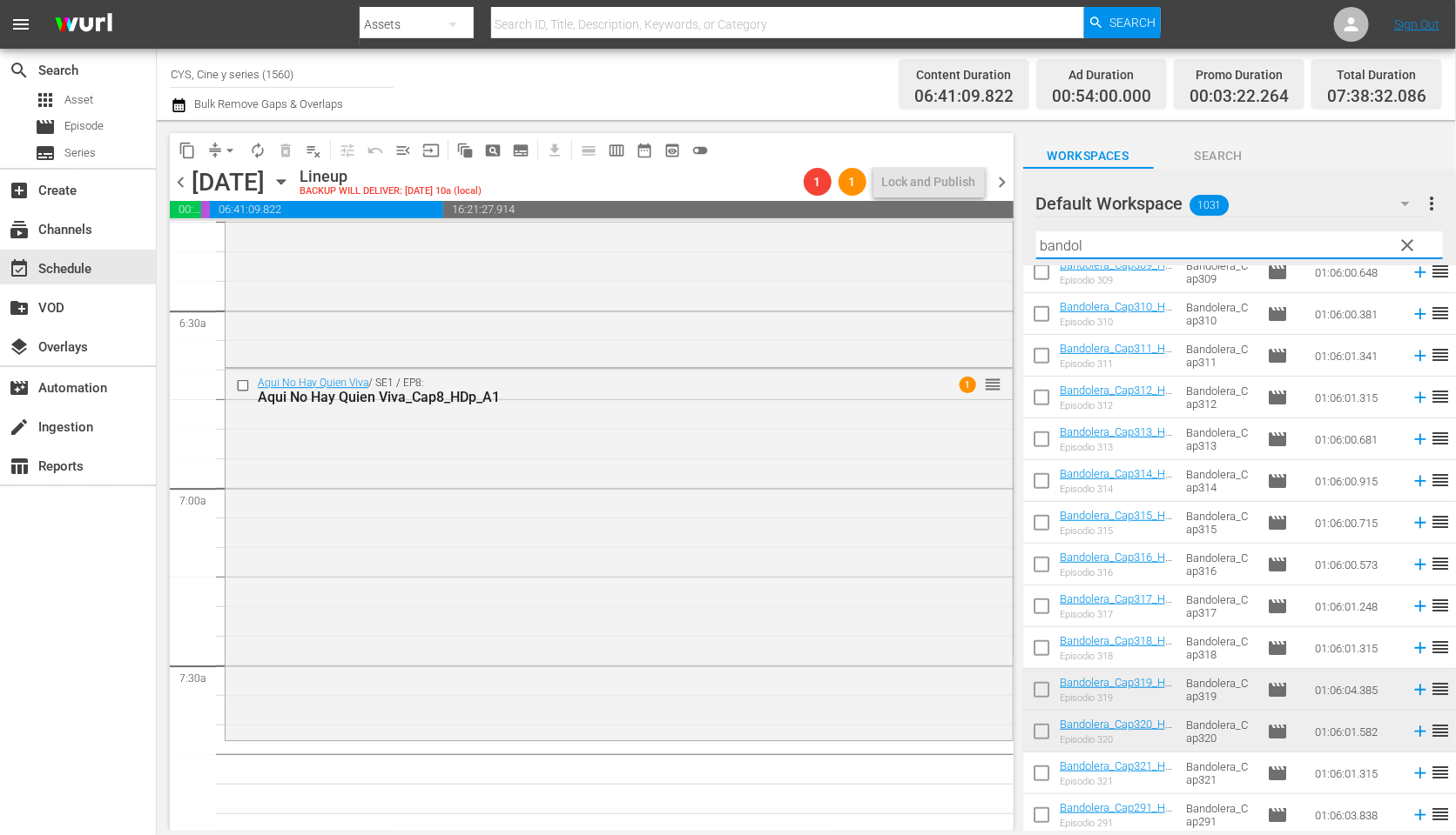
drag, startPoint x: 1034, startPoint y: 689, endPoint x: 1043, endPoint y: 758, distance: 69.6
click at [1034, 689] on input "checkbox" at bounding box center [1041, 694] width 37 height 37
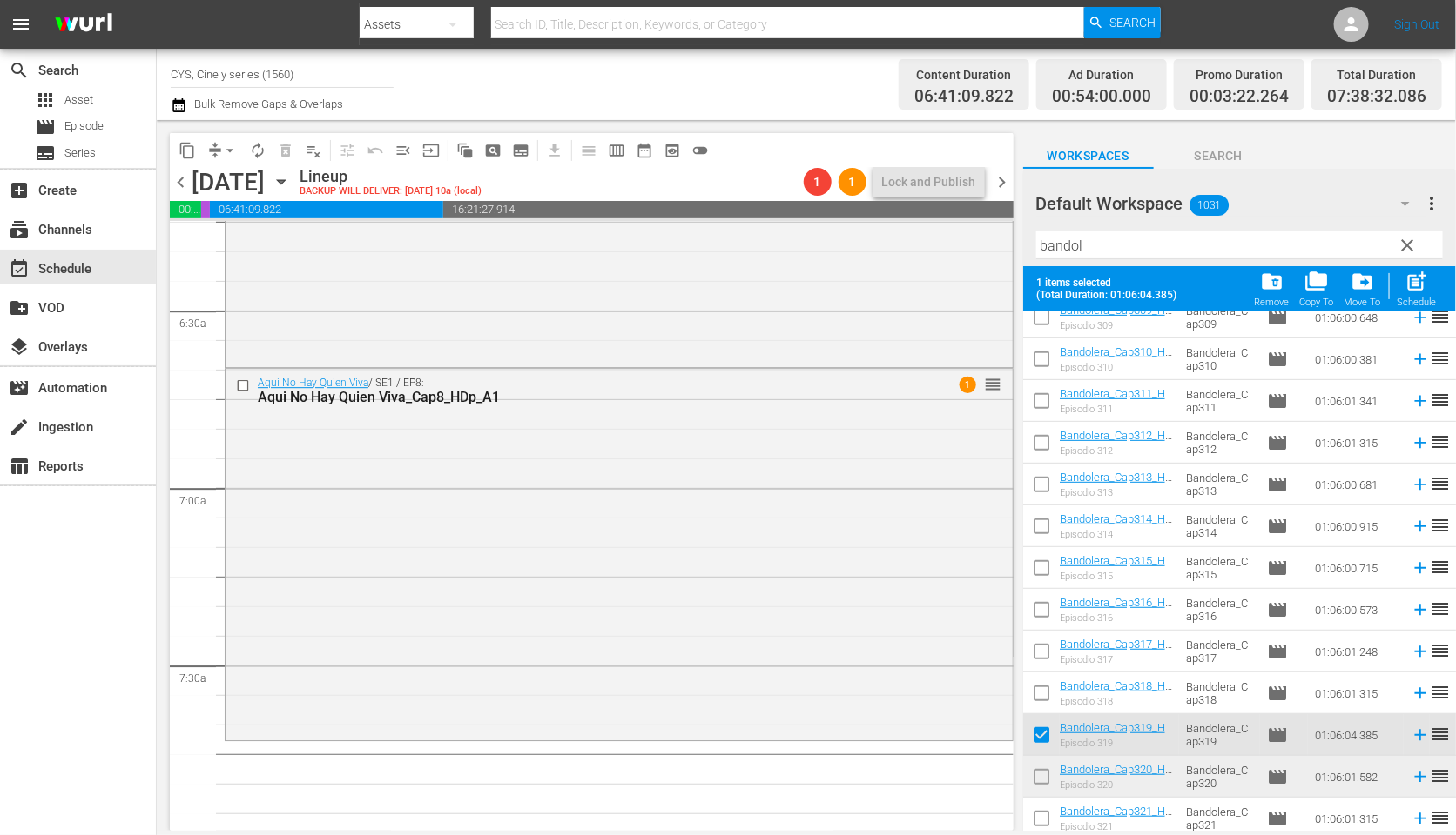
click at [1042, 775] on input "checkbox" at bounding box center [1041, 780] width 37 height 37
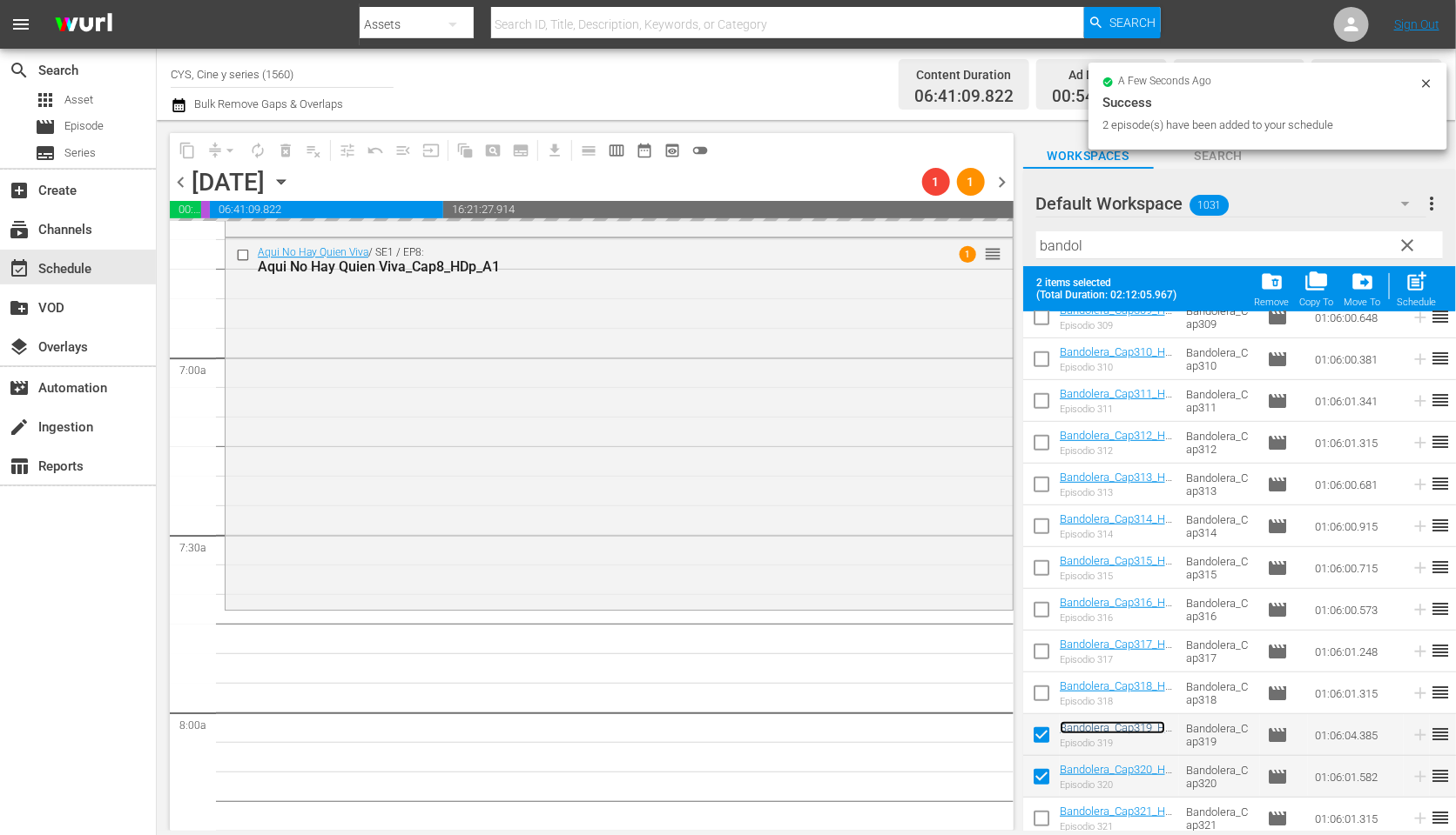
scroll to position [0, 0]
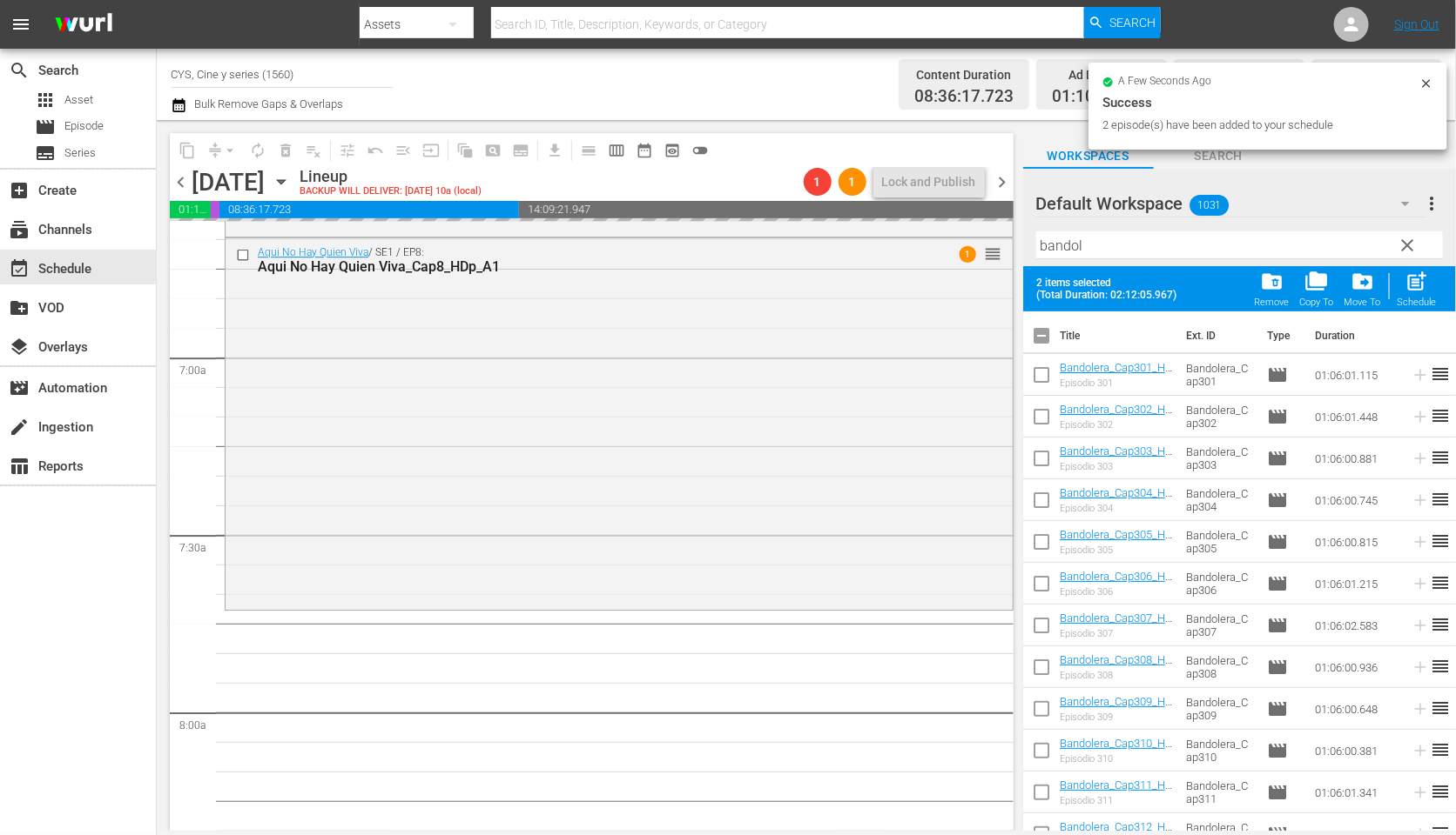
click at [1041, 334] on input "checkbox" at bounding box center [1041, 339] width 37 height 37
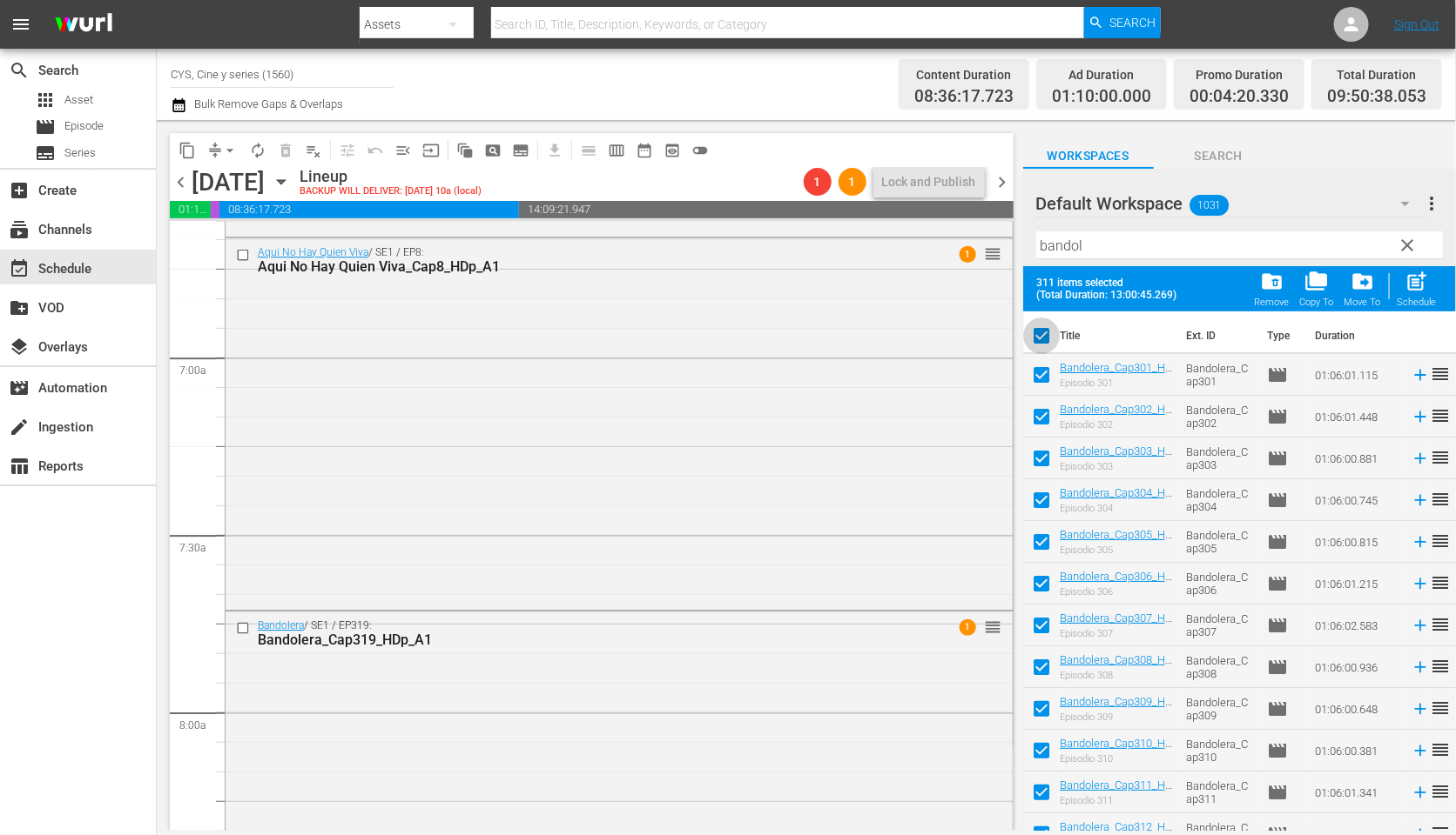
click at [1041, 332] on input "checkbox" at bounding box center [1041, 339] width 37 height 37
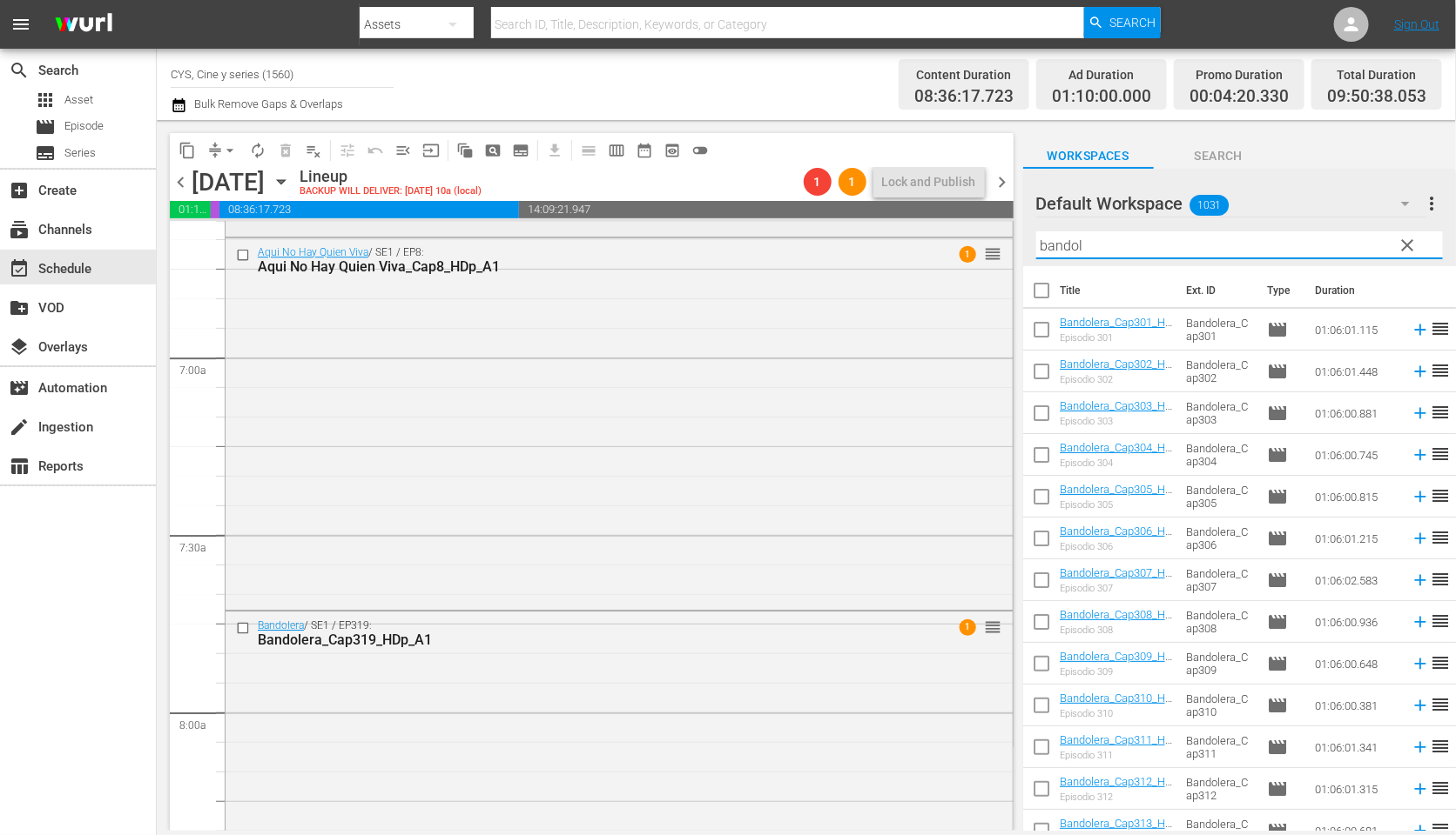
drag, startPoint x: 1123, startPoint y: 240, endPoint x: 855, endPoint y: 235, distance: 268.0
click at [855, 235] on div "content_copy compress arrow_drop_down autorenew_outlined delete_forever_outline…" at bounding box center [806, 475] width 1299 height 711
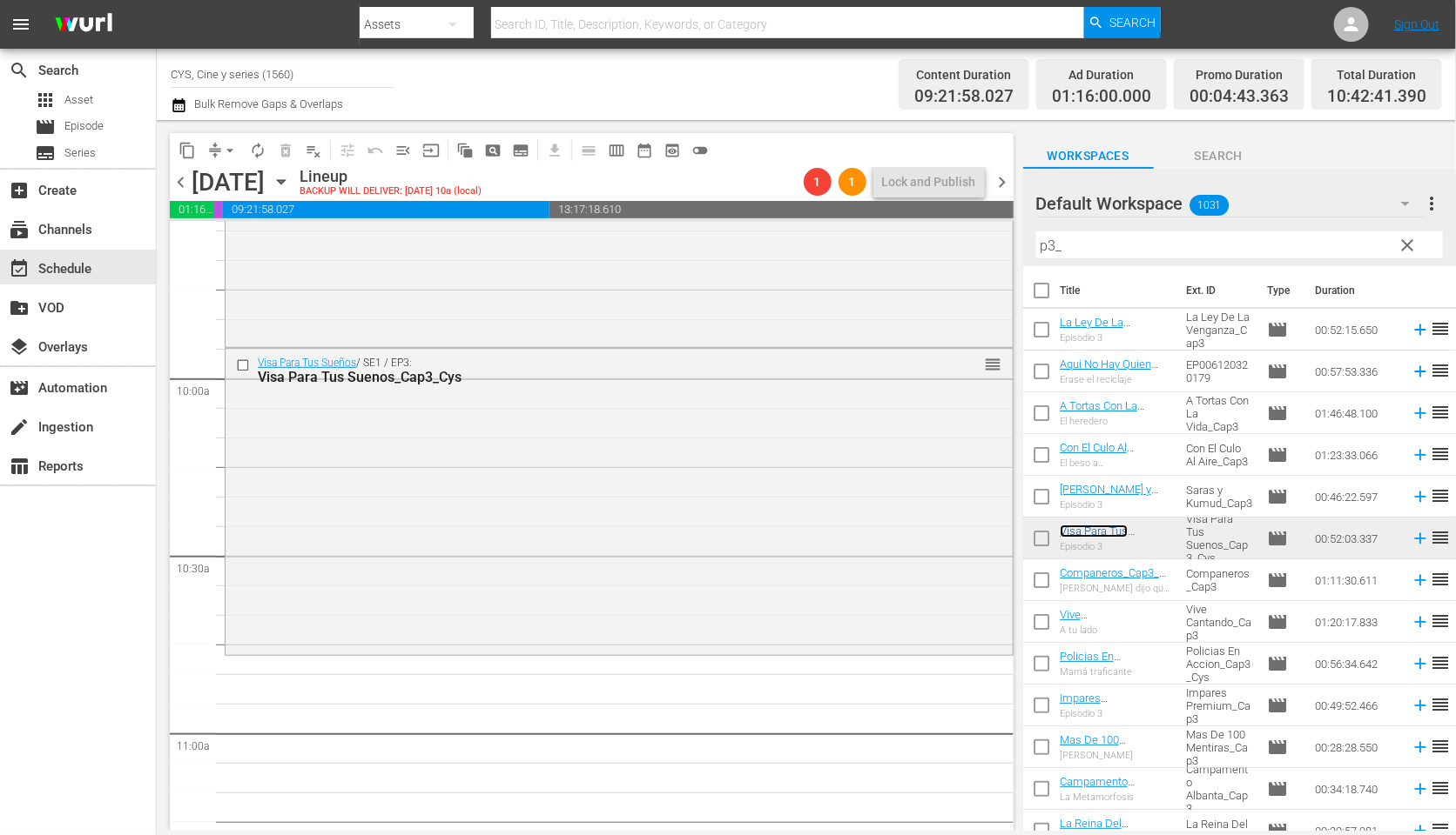
scroll to position [3524, 0]
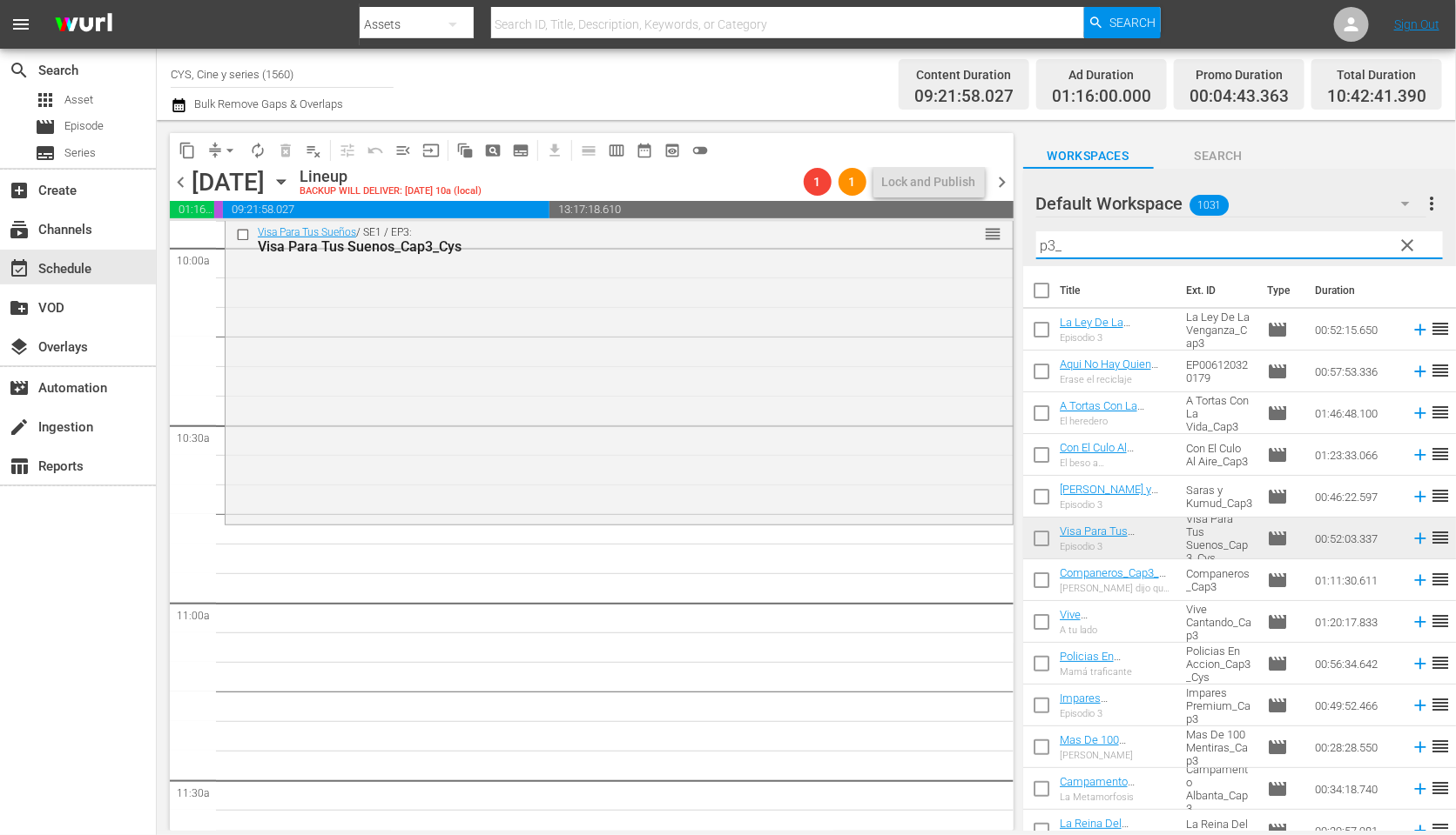
drag, startPoint x: 1083, startPoint y: 251, endPoint x: 932, endPoint y: 219, distance: 154.4
click at [932, 219] on div "content_copy compress arrow_drop_down autorenew_outlined delete_forever_outline…" at bounding box center [806, 475] width 1299 height 711
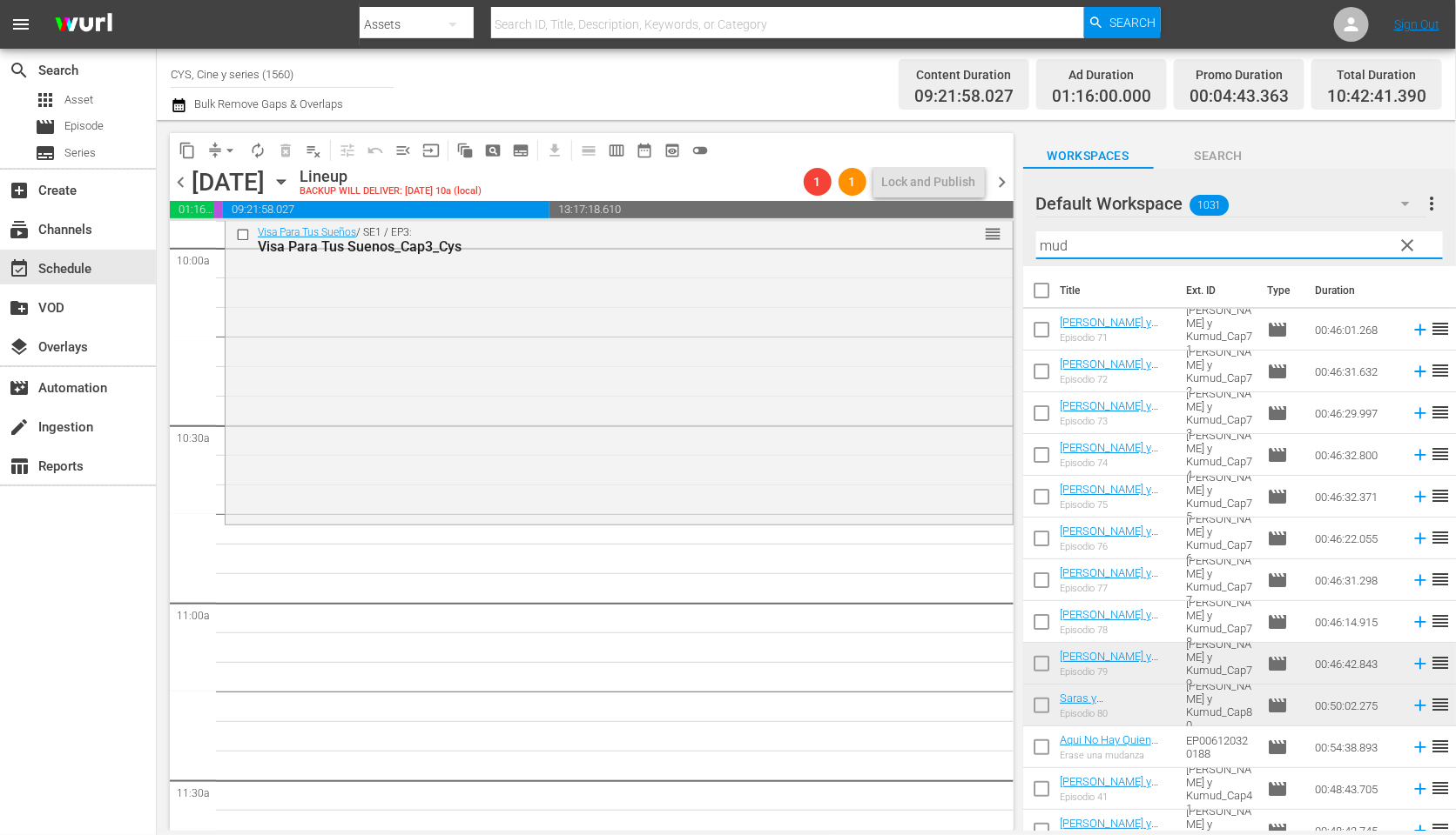
scroll to position [131, 0]
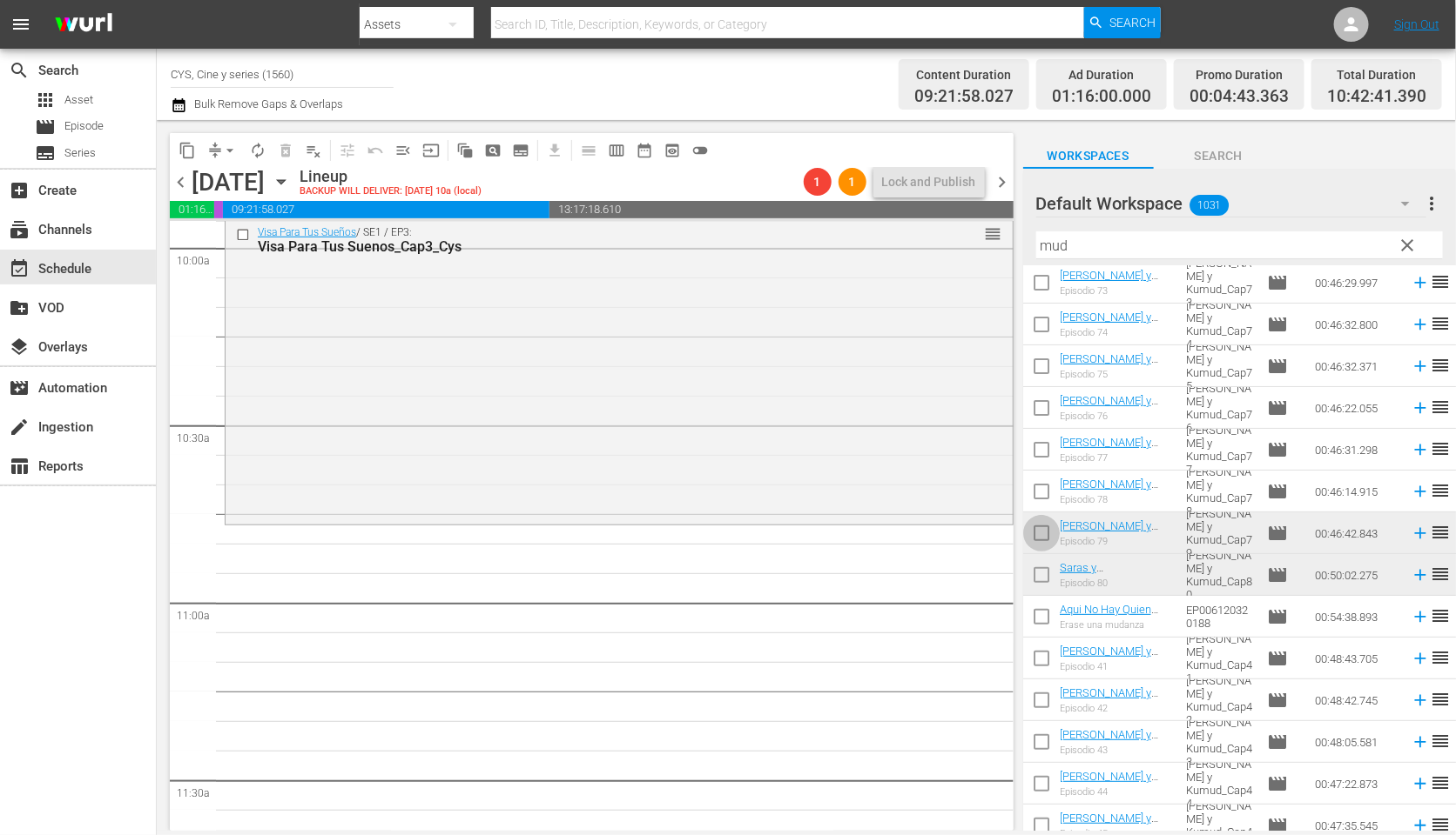
click at [1042, 531] on input "checkbox" at bounding box center [1041, 536] width 37 height 37
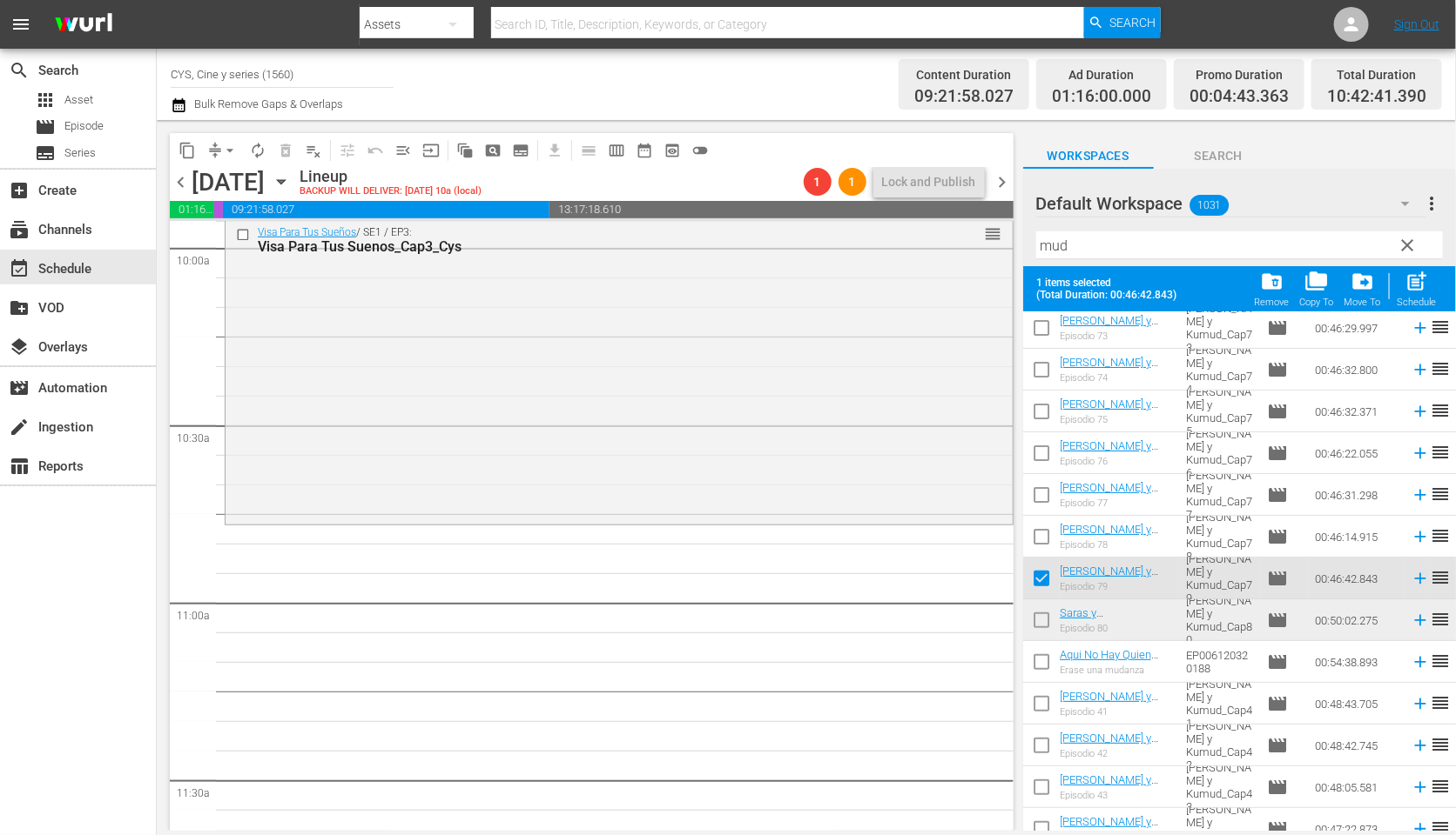
click at [1040, 616] on input "checkbox" at bounding box center [1041, 624] width 37 height 37
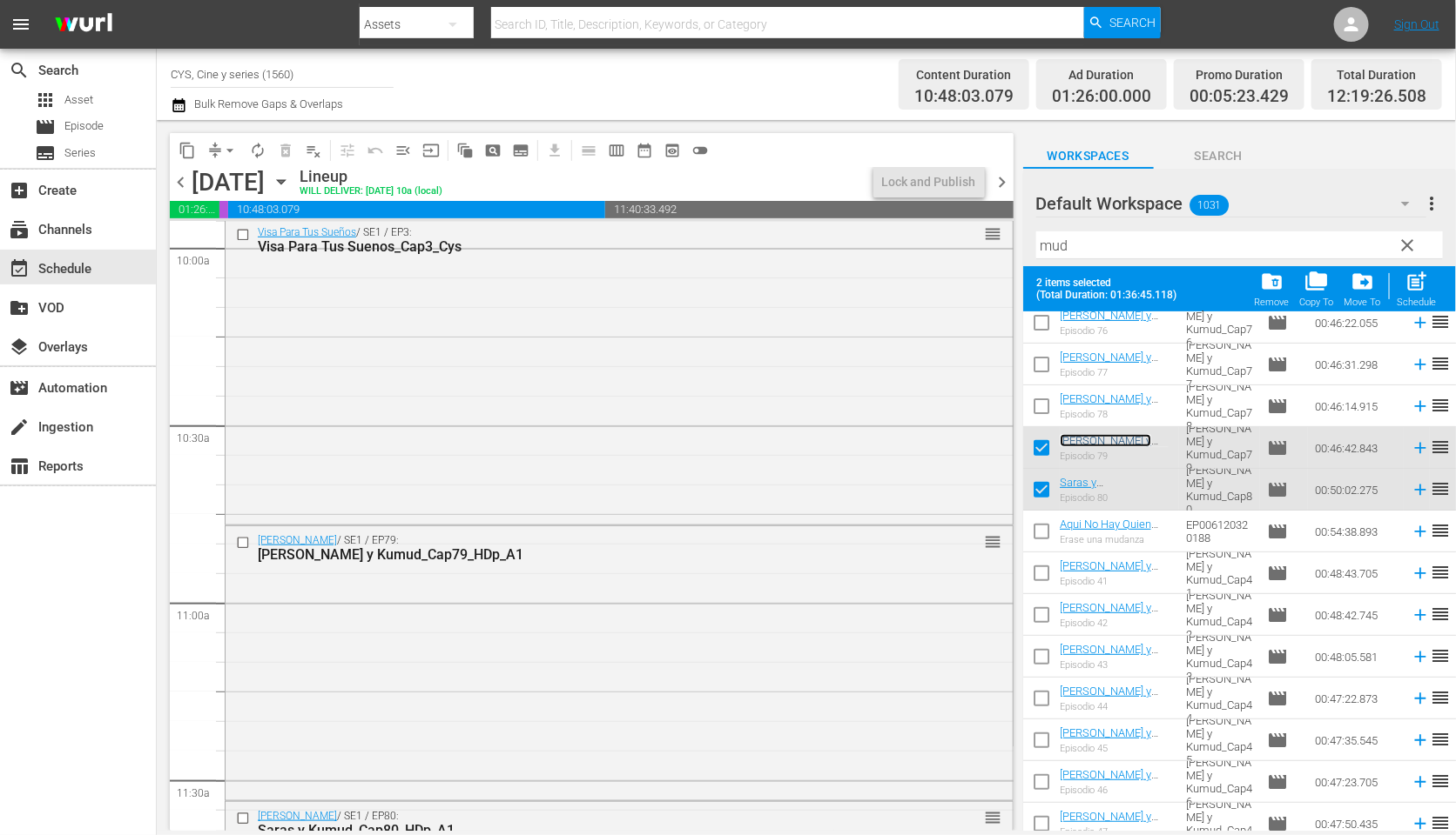
scroll to position [0, 0]
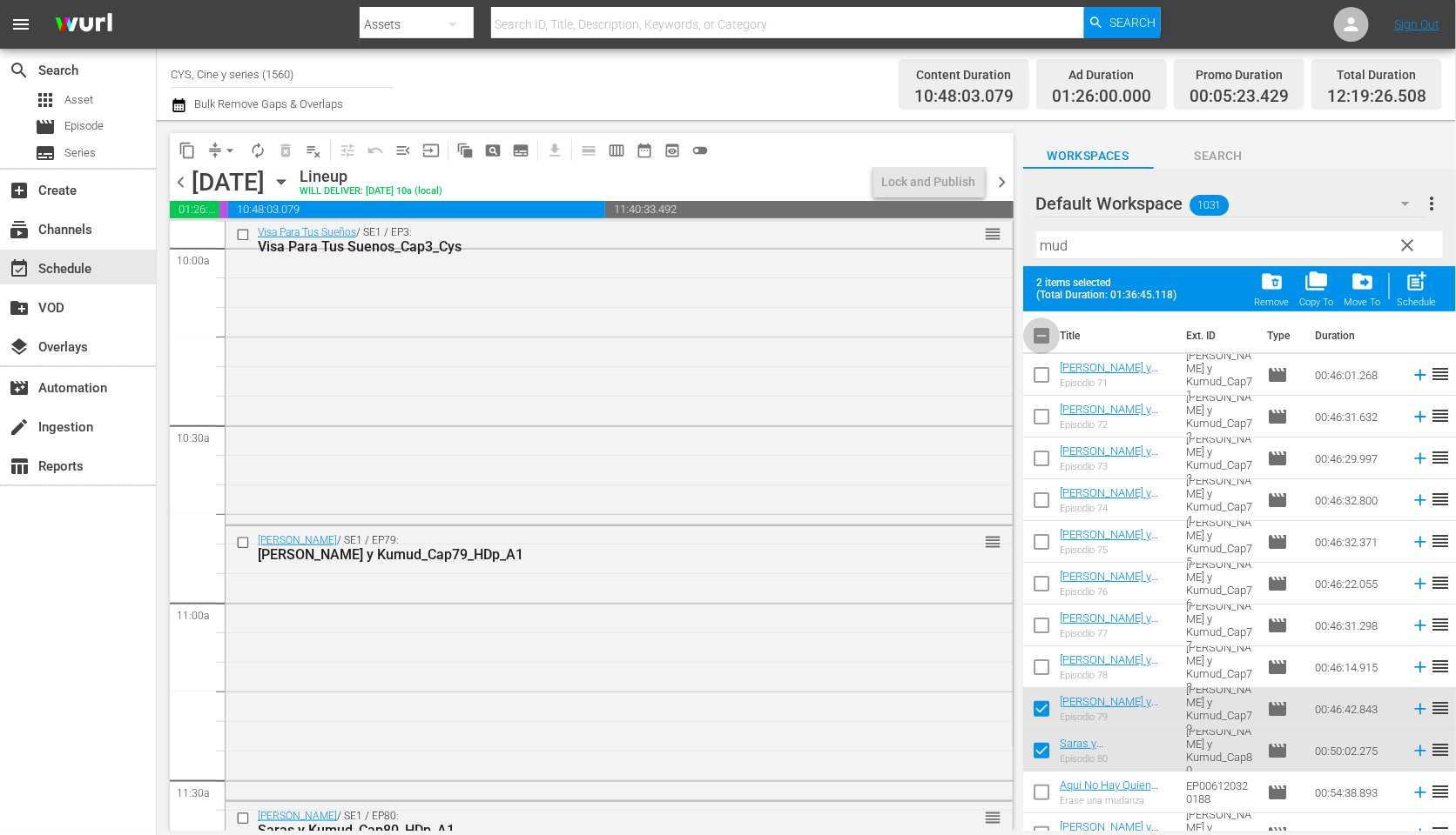
click at [1035, 337] on input "checkbox" at bounding box center [1041, 339] width 37 height 37
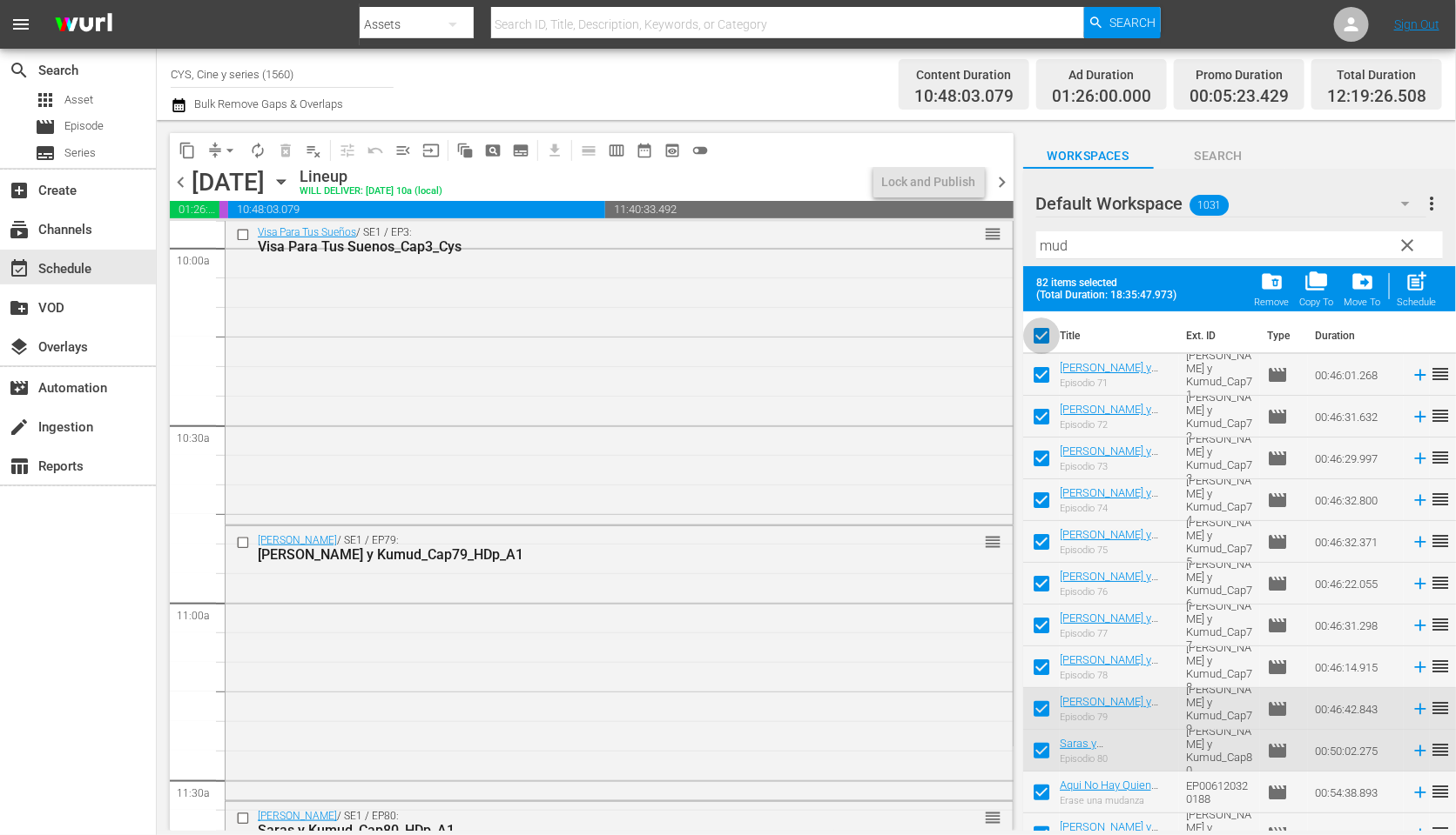
click at [1040, 339] on input "checkbox" at bounding box center [1041, 339] width 37 height 37
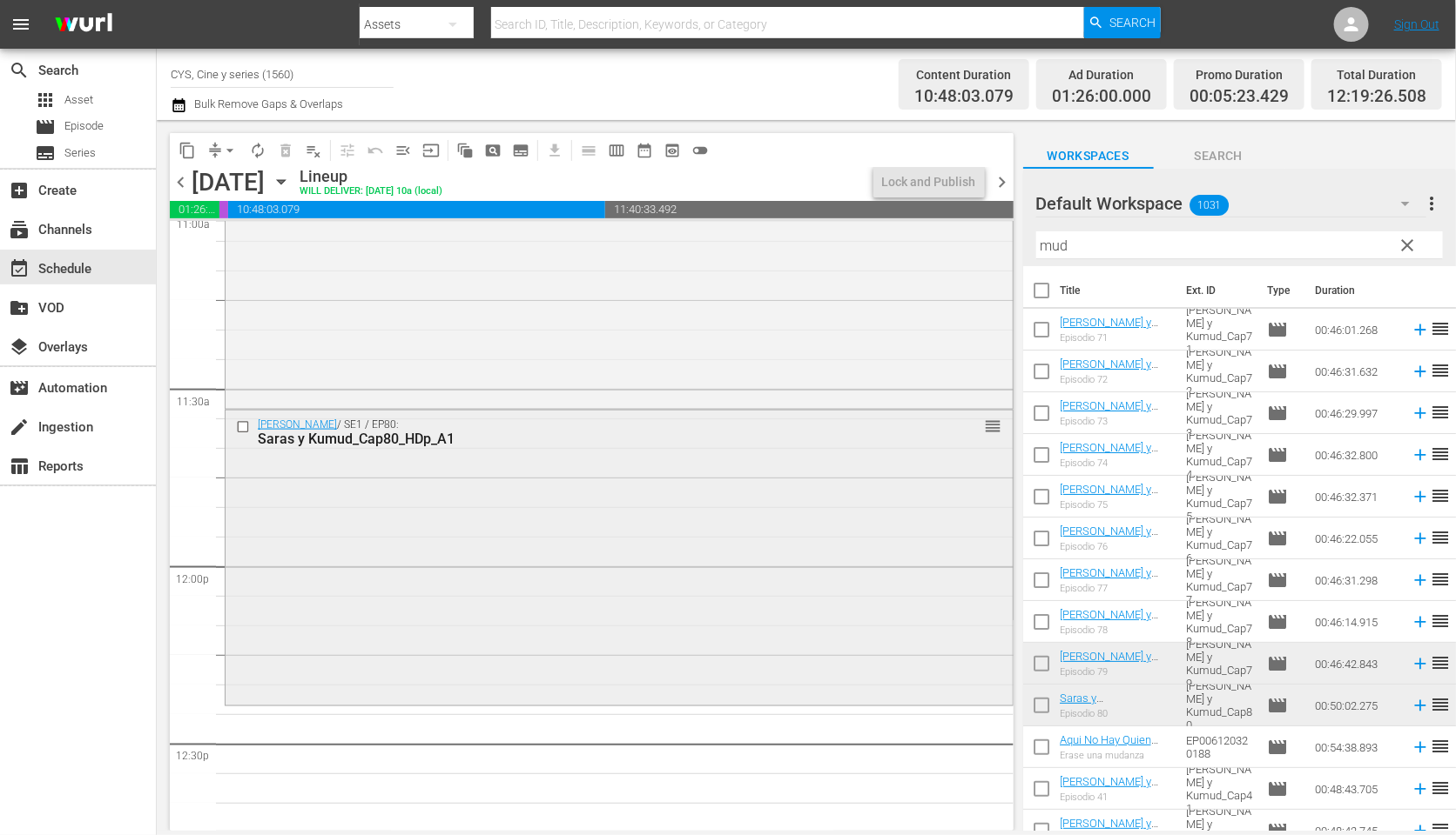
scroll to position [4046, 0]
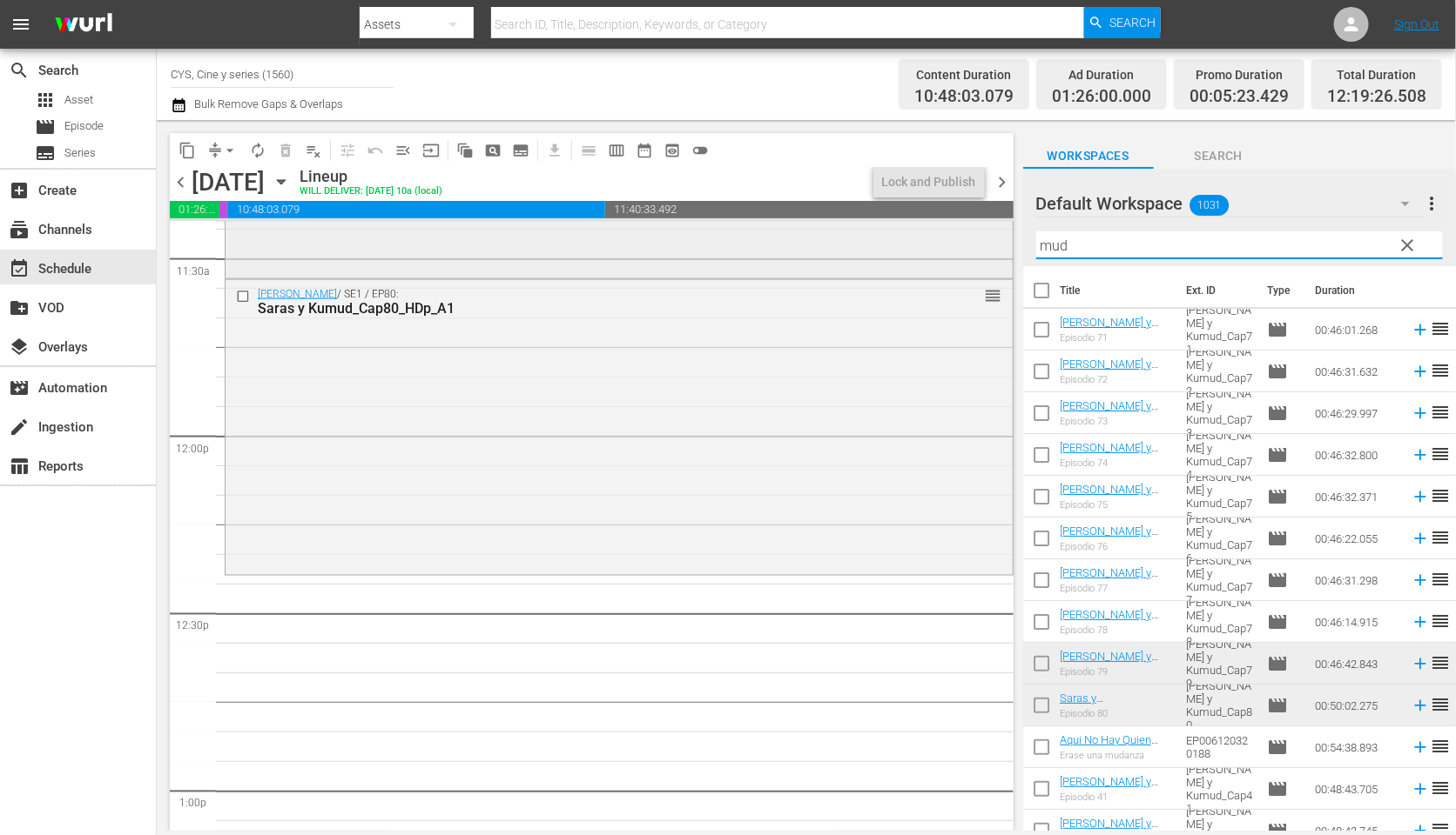
drag, startPoint x: 1111, startPoint y: 249, endPoint x: 861, endPoint y: 234, distance: 250.4
click at [861, 234] on div "content_copy compress arrow_drop_down autorenew_outlined delete_forever_outline…" at bounding box center [806, 475] width 1299 height 711
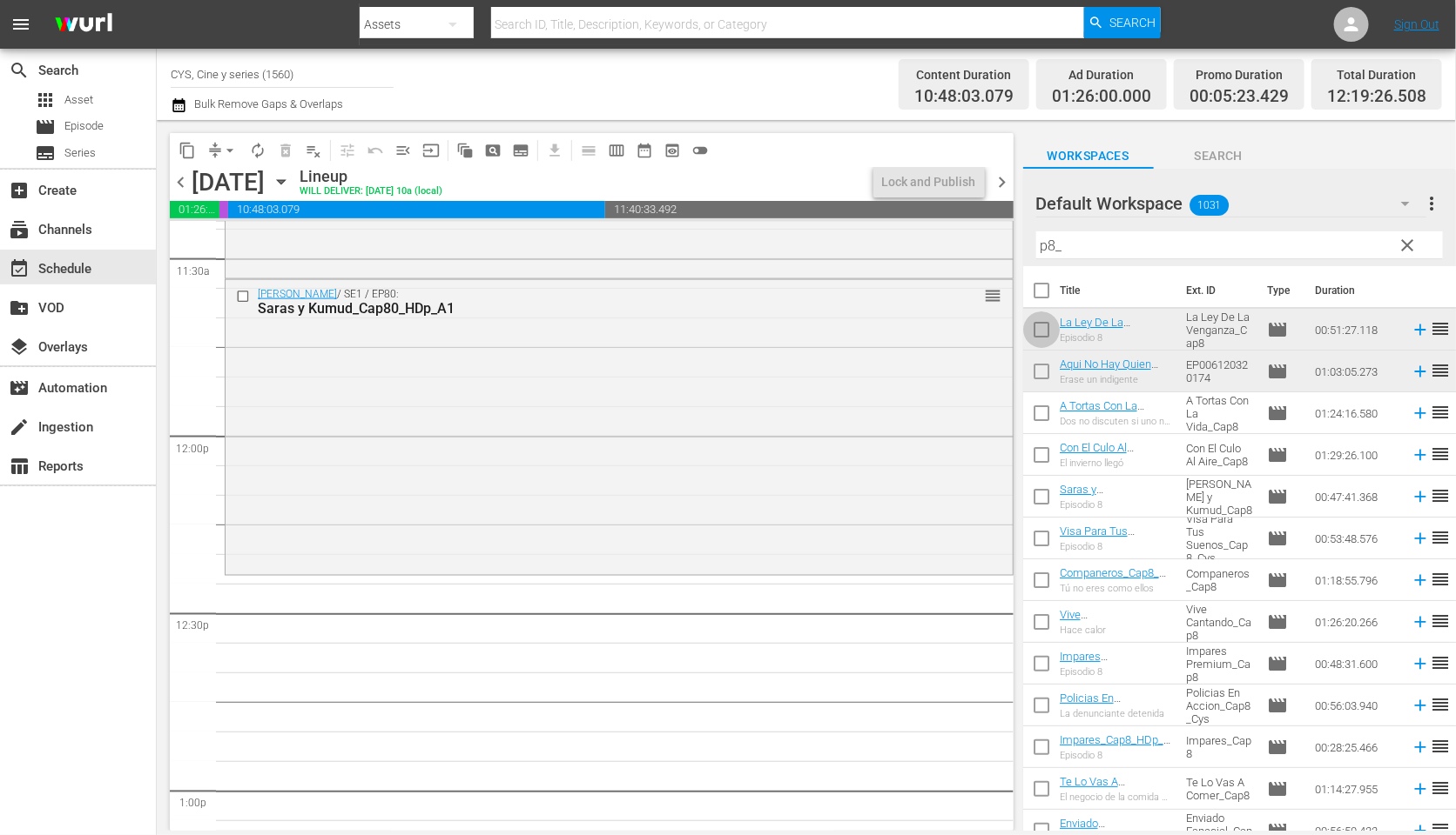
click at [1045, 328] on input "checkbox" at bounding box center [1041, 333] width 37 height 37
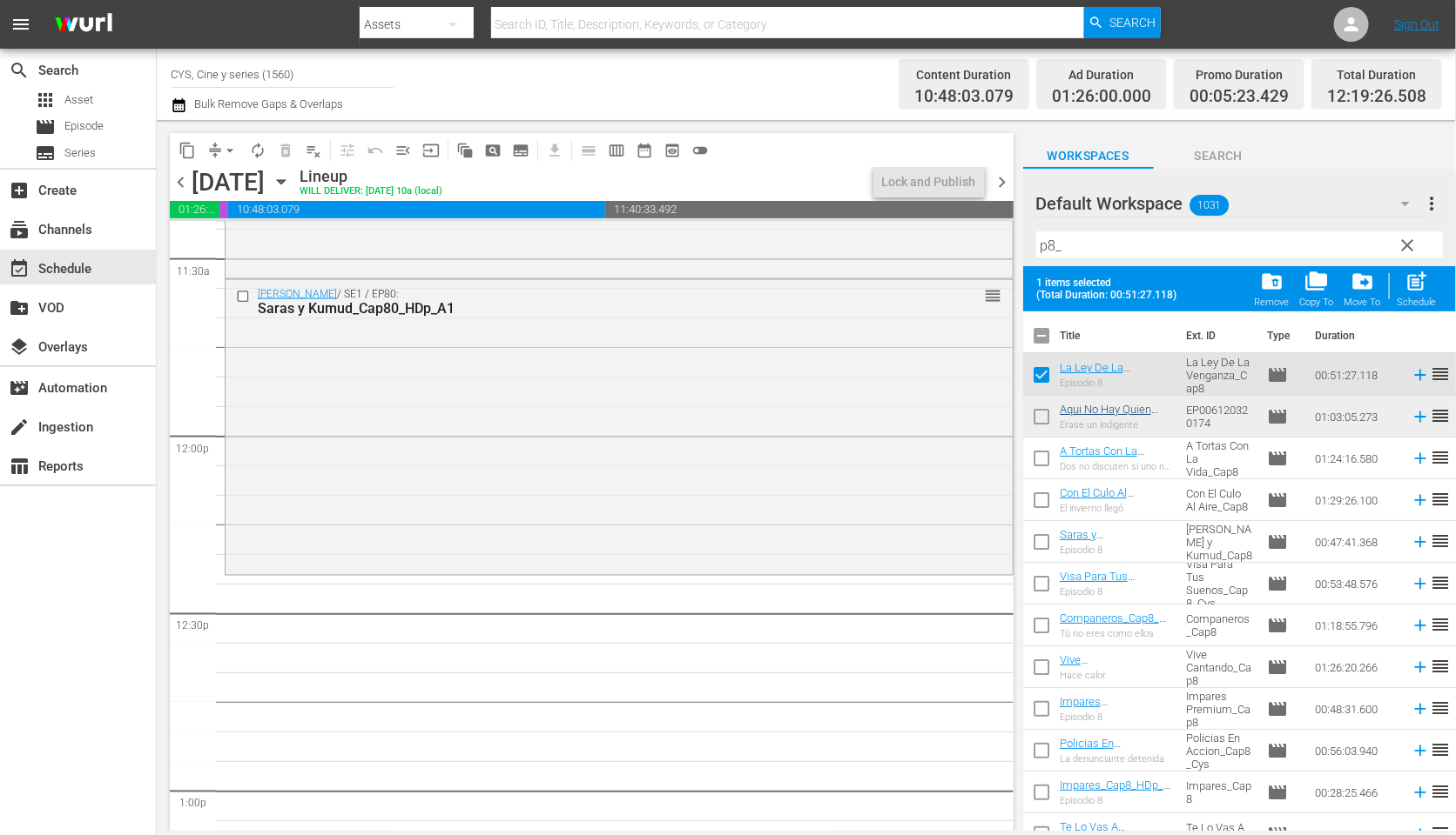
drag, startPoint x: 1035, startPoint y: 419, endPoint x: 1066, endPoint y: 408, distance: 32.9
click at [1038, 416] on input "checkbox" at bounding box center [1041, 420] width 37 height 37
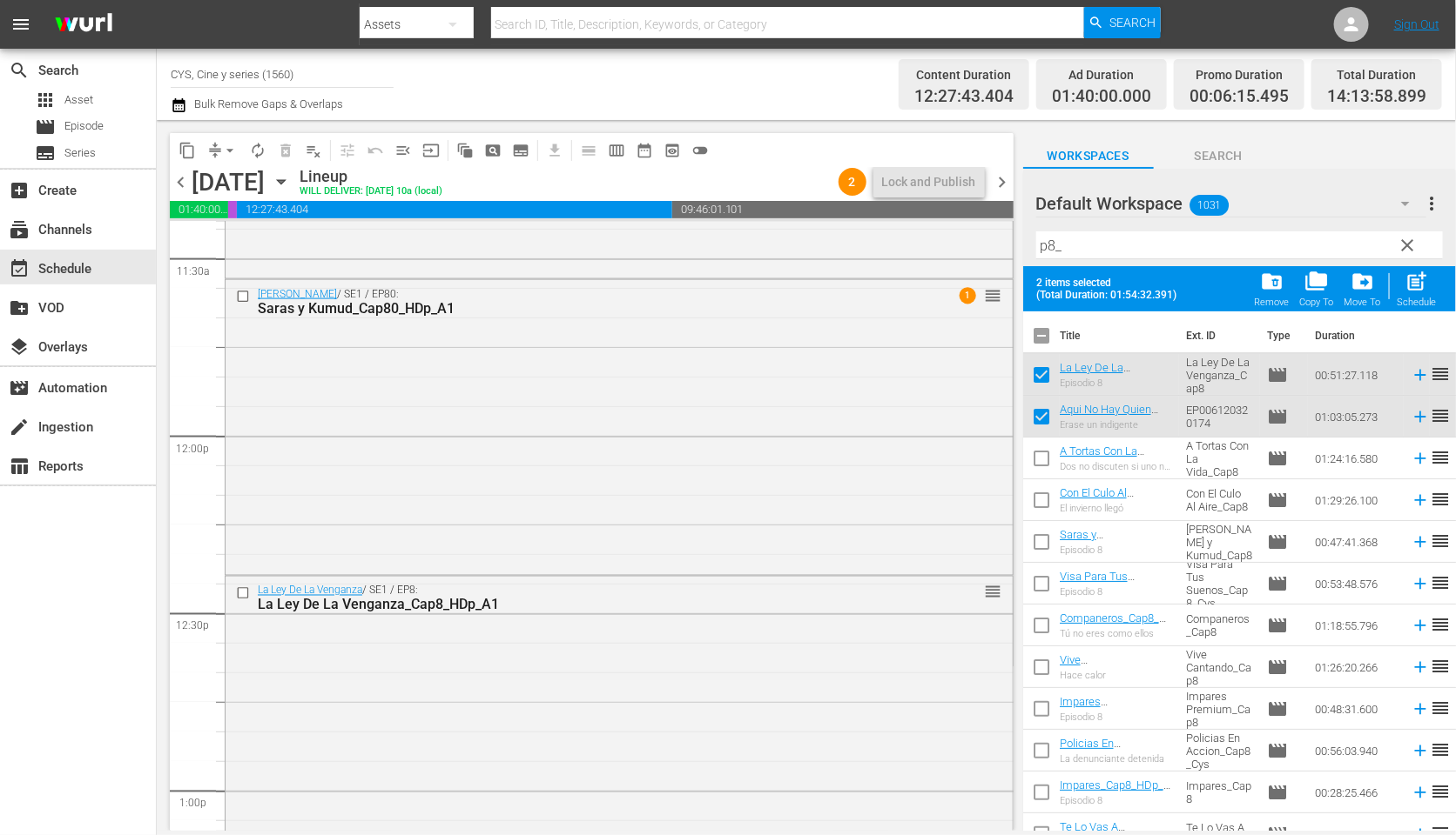
click at [1038, 337] on input "checkbox" at bounding box center [1041, 339] width 37 height 37
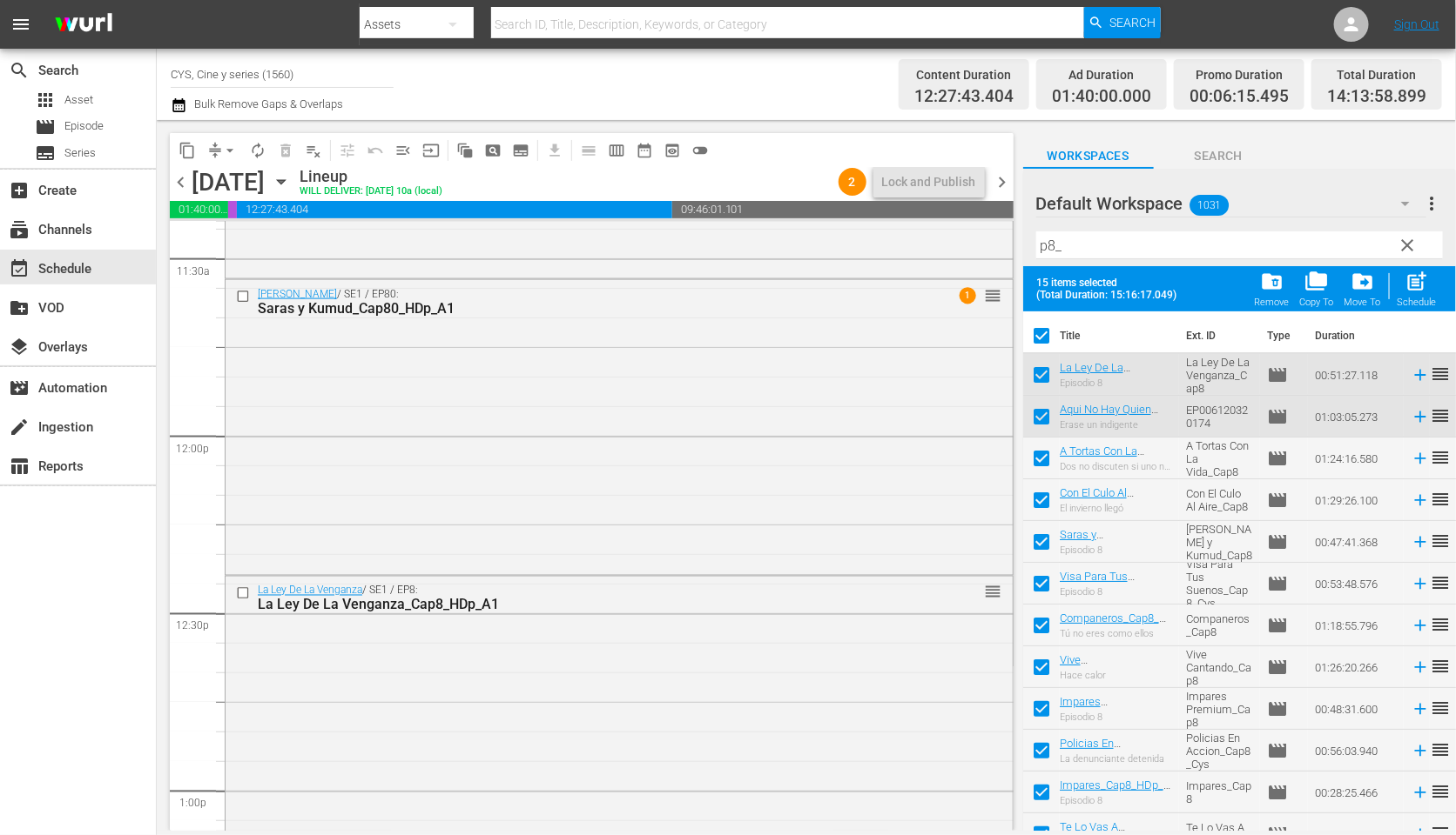
click at [1038, 337] on input "checkbox" at bounding box center [1041, 339] width 37 height 37
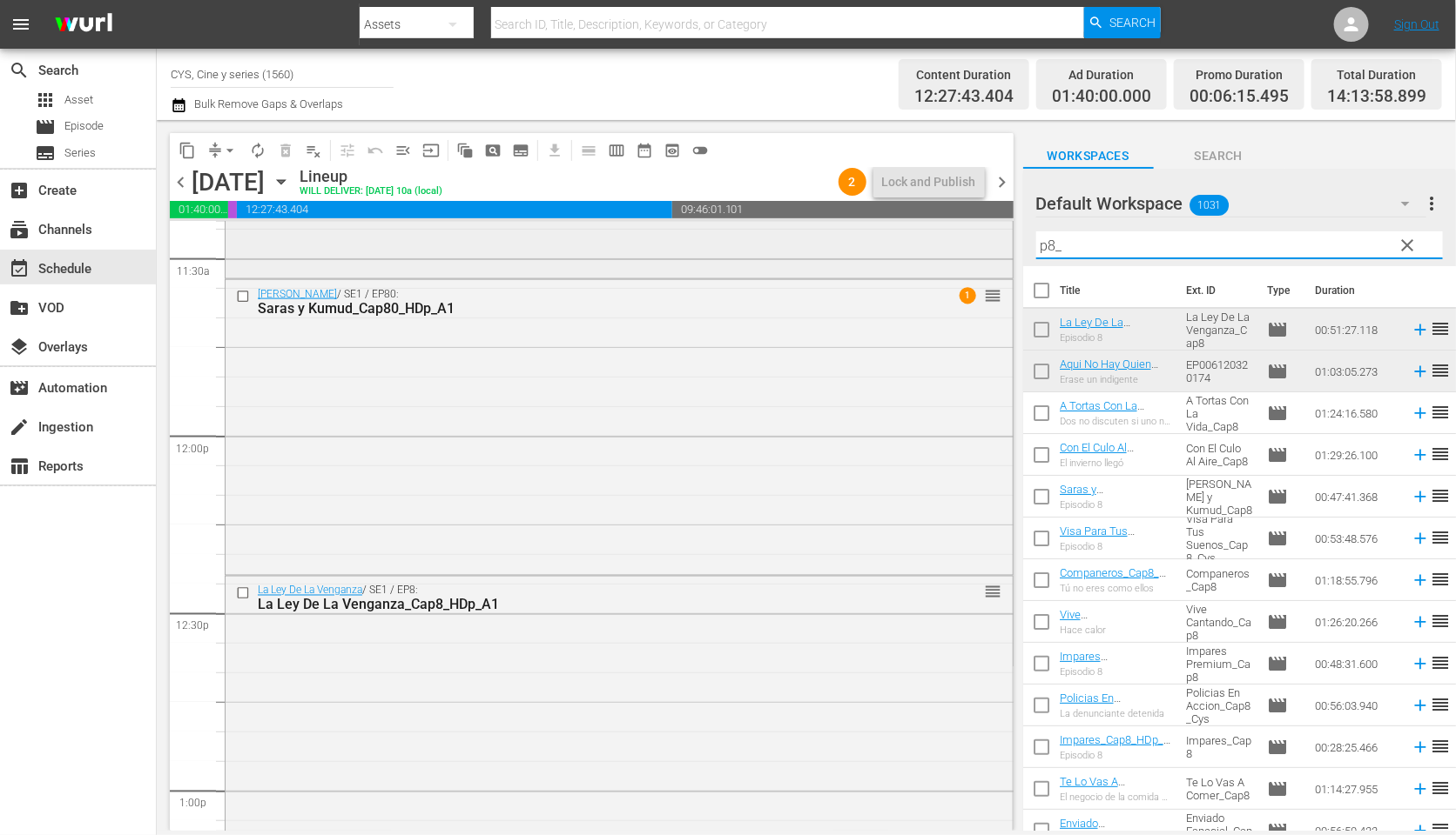
click at [964, 246] on div "content_copy compress arrow_drop_down autorenew_outlined delete_forever_outline…" at bounding box center [806, 475] width 1299 height 711
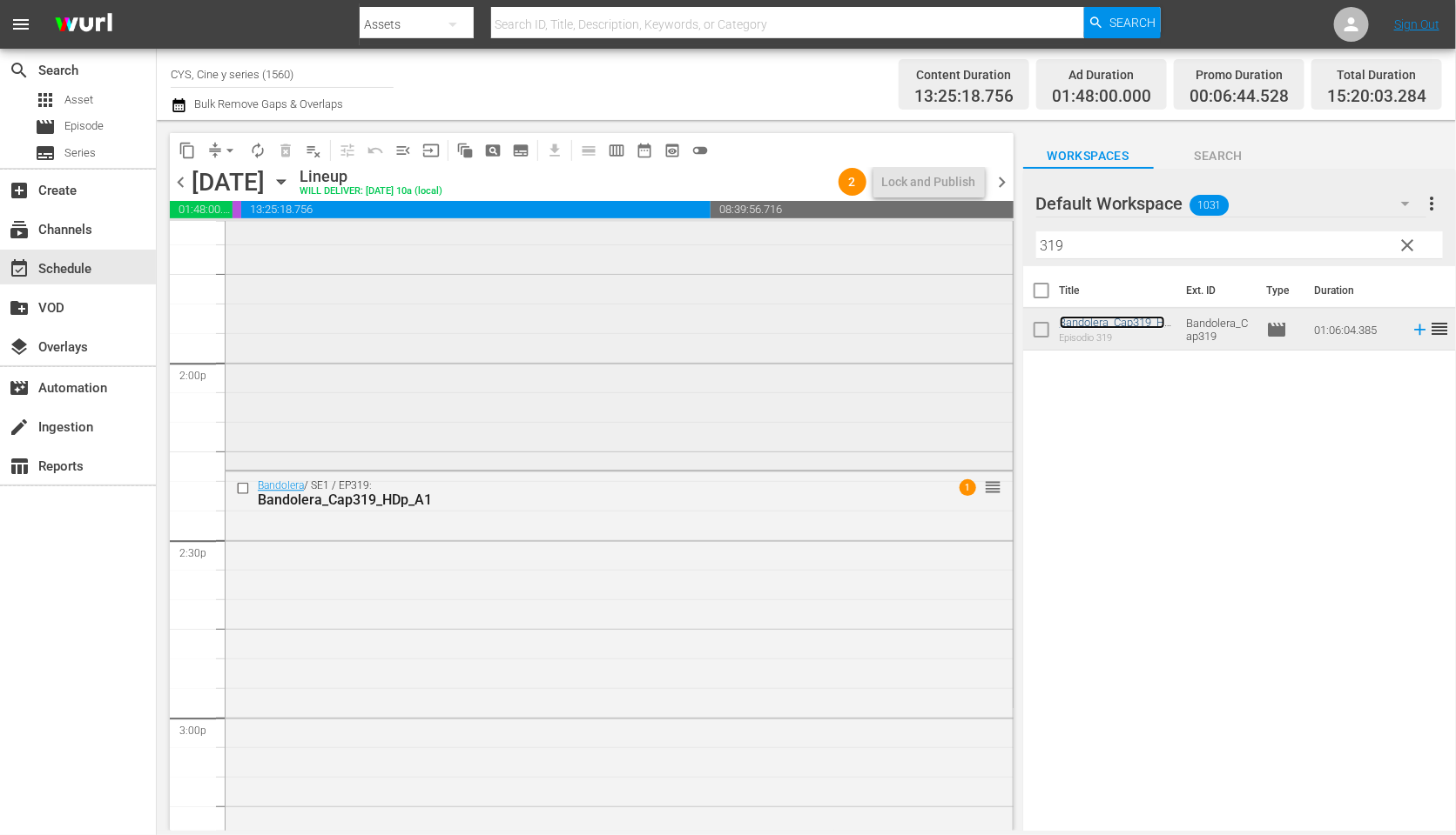
scroll to position [5091, 0]
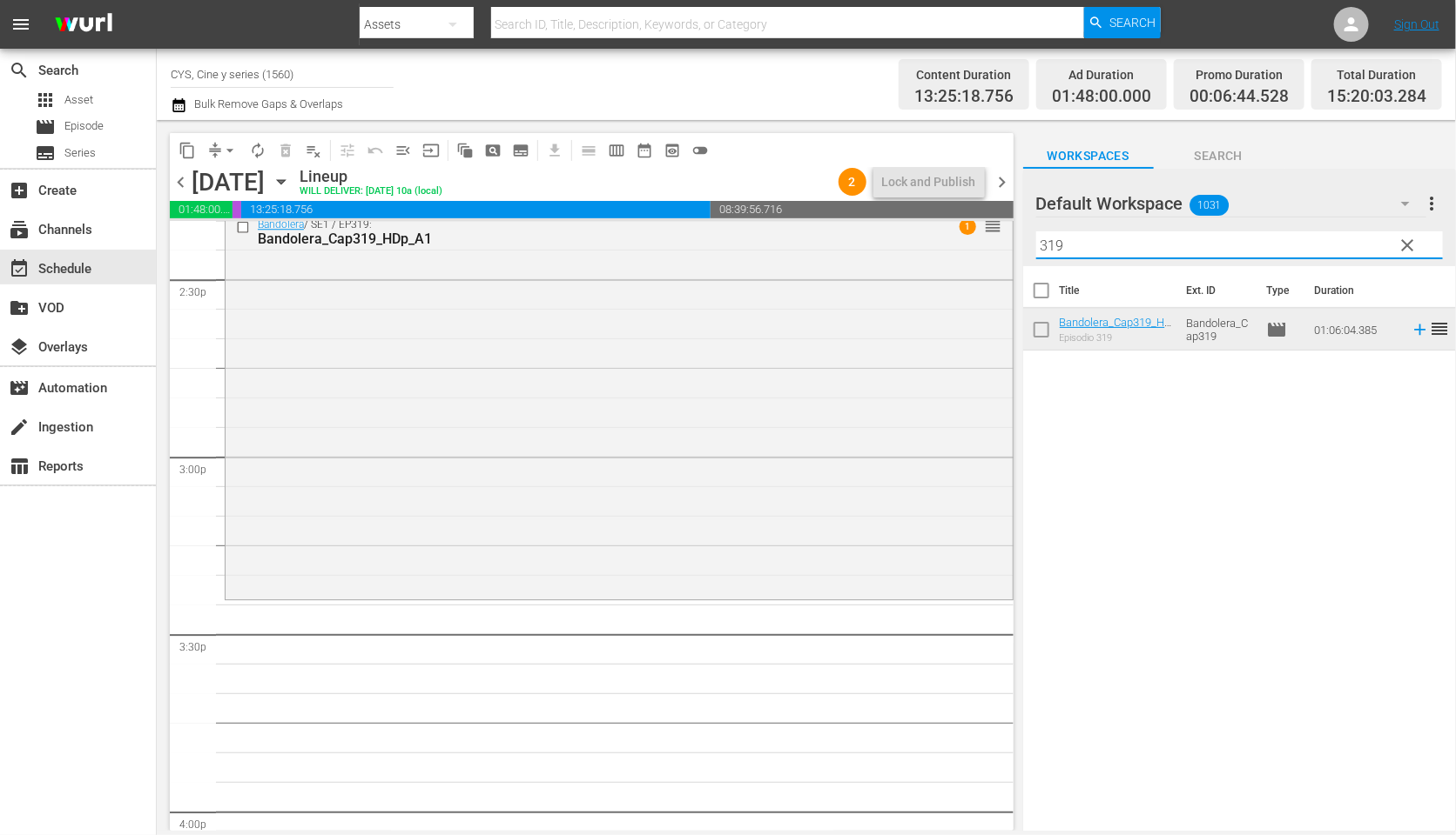
drag, startPoint x: 1082, startPoint y: 243, endPoint x: 1000, endPoint y: 227, distance: 83.5
click at [1000, 227] on div "content_copy compress arrow_drop_down autorenew_outlined delete_forever_outline…" at bounding box center [806, 475] width 1299 height 711
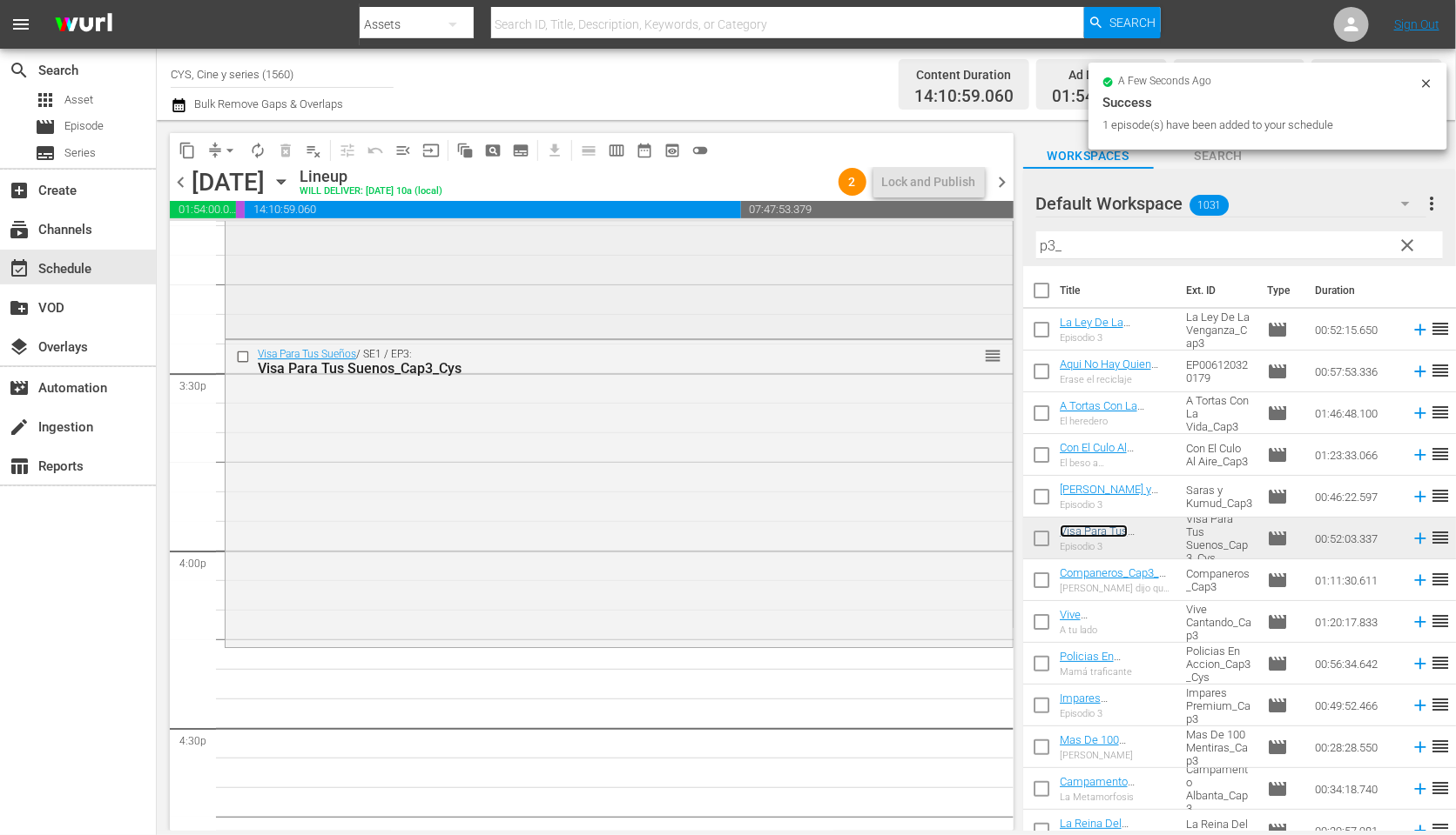
scroll to position [5483, 0]
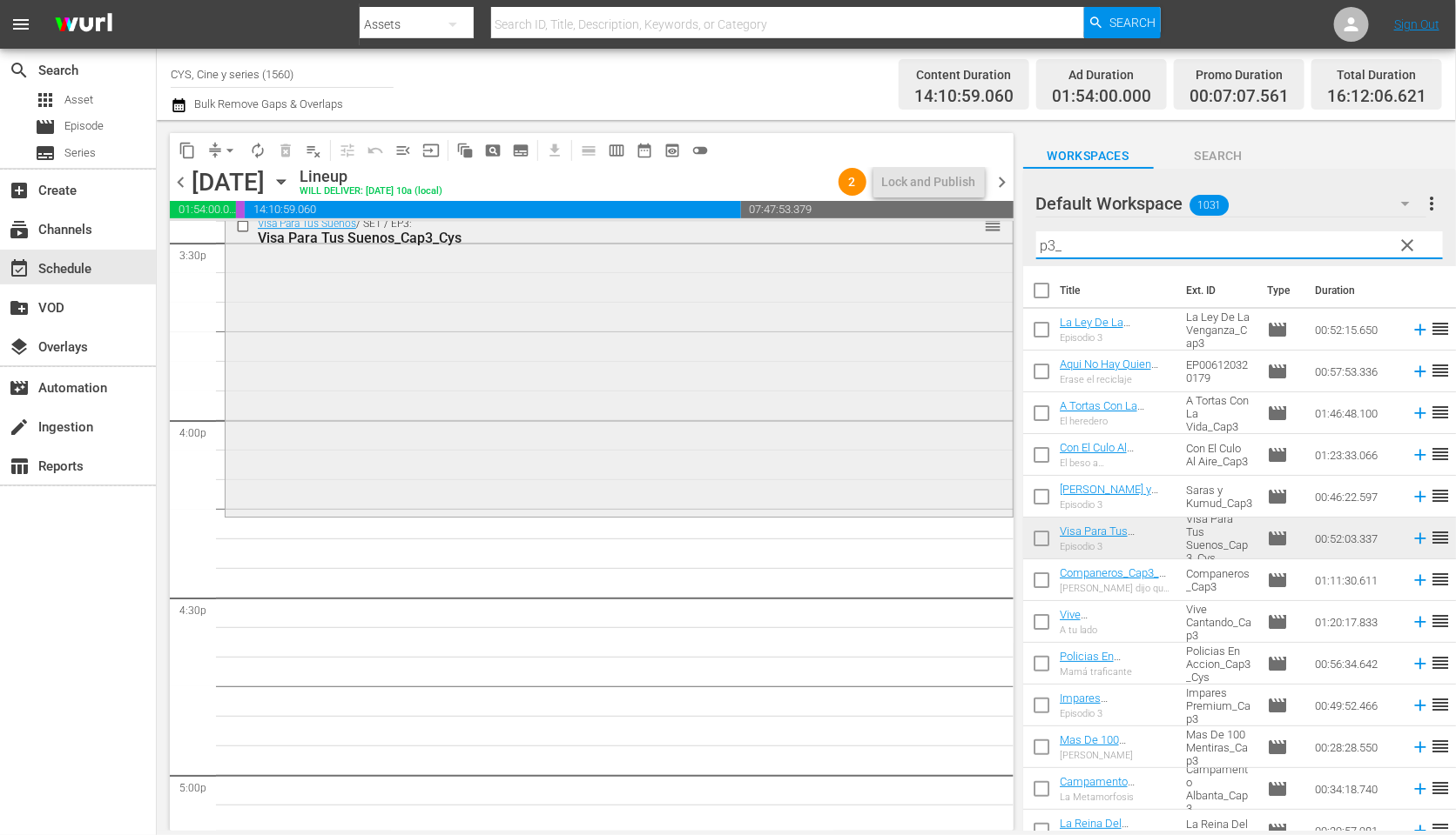
drag, startPoint x: 1169, startPoint y: 246, endPoint x: 867, endPoint y: 241, distance: 302.0
click at [867, 241] on div "content_copy compress arrow_drop_down autorenew_outlined delete_forever_outline…" at bounding box center [806, 475] width 1299 height 711
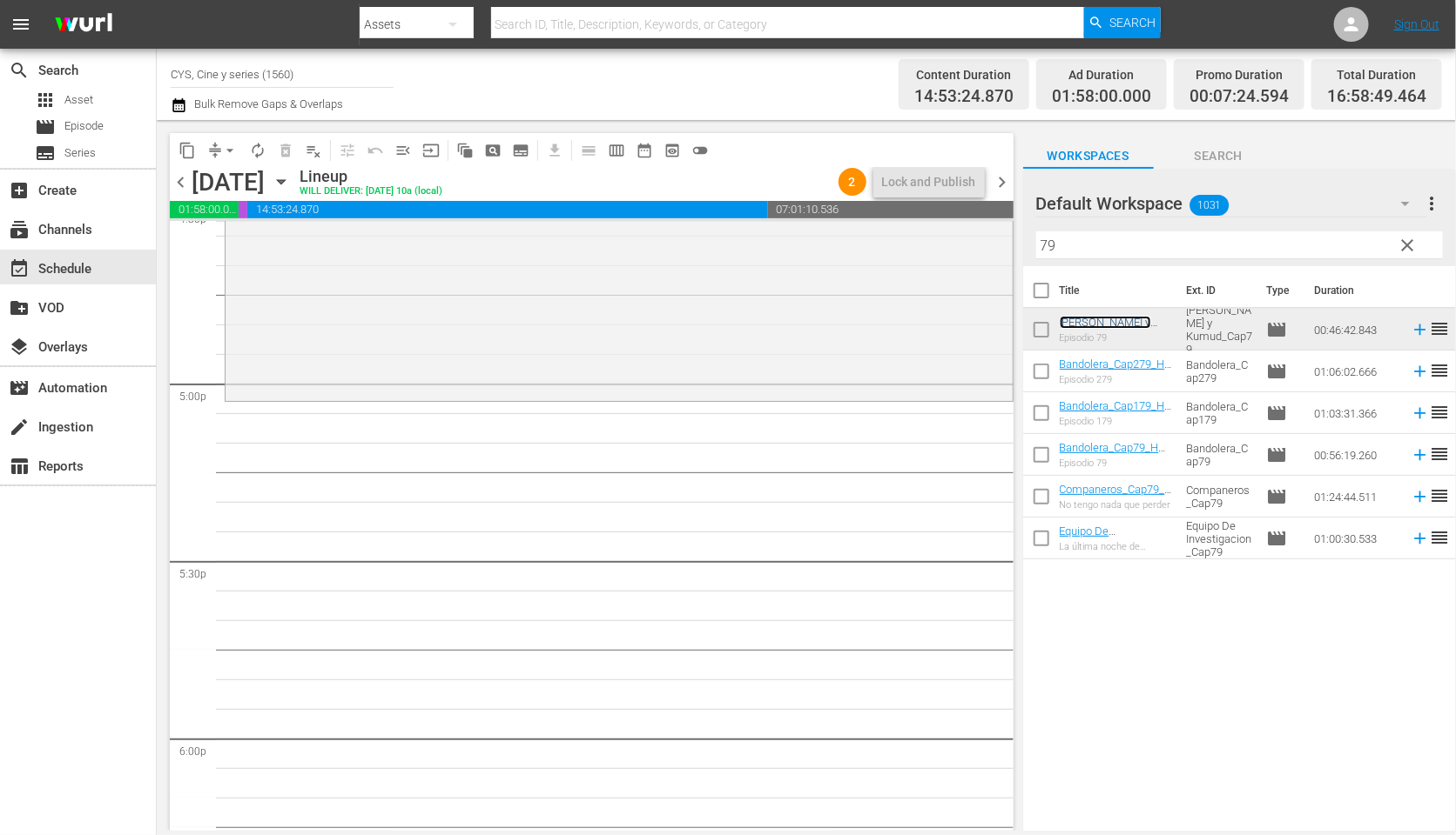
scroll to position [5612, 0]
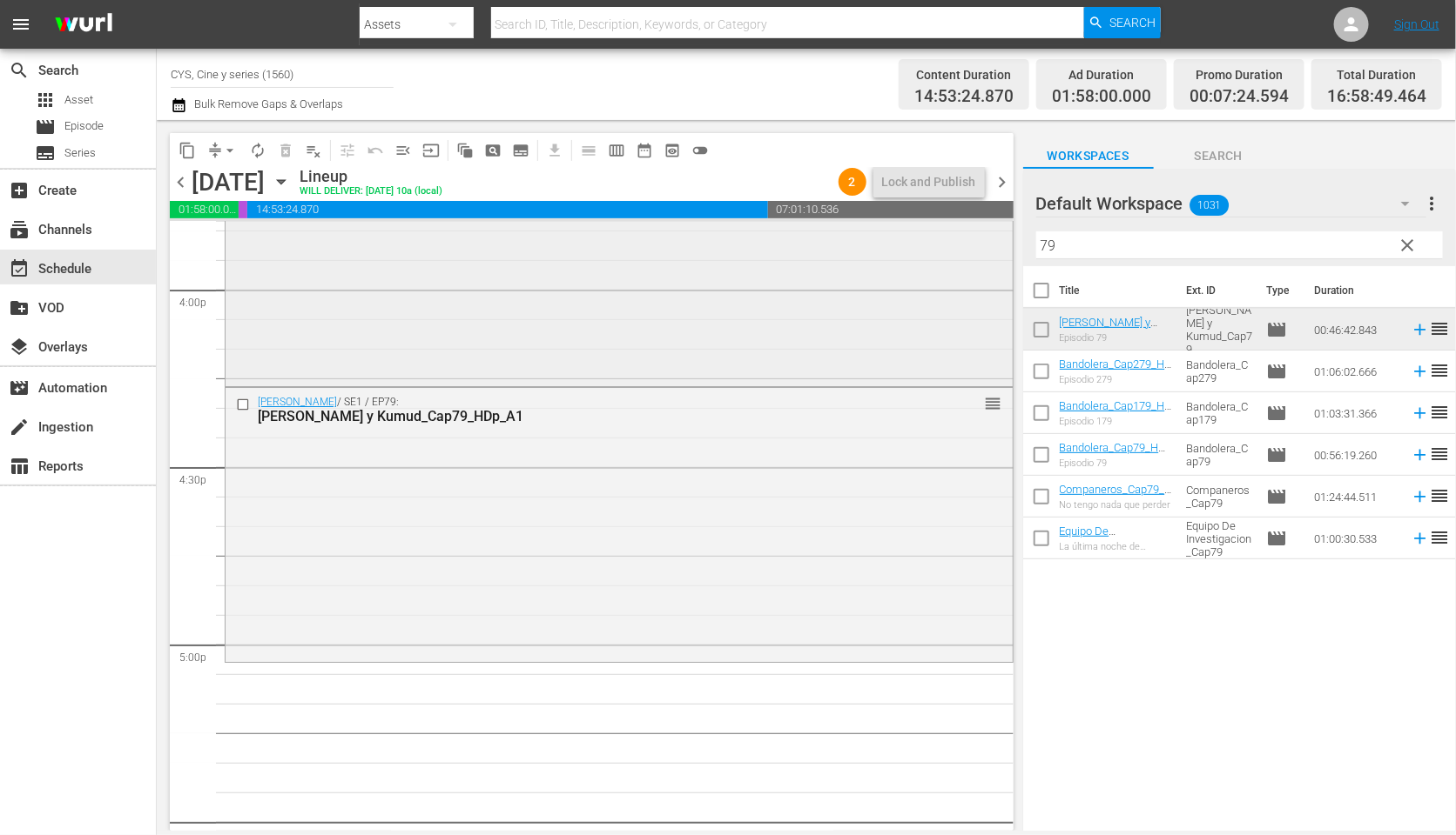
drag, startPoint x: 1111, startPoint y: 237, endPoint x: 938, endPoint y: 245, distance: 173.2
click at [938, 245] on div "content_copy compress arrow_drop_down autorenew_outlined delete_forever_outline…" at bounding box center [806, 475] width 1299 height 711
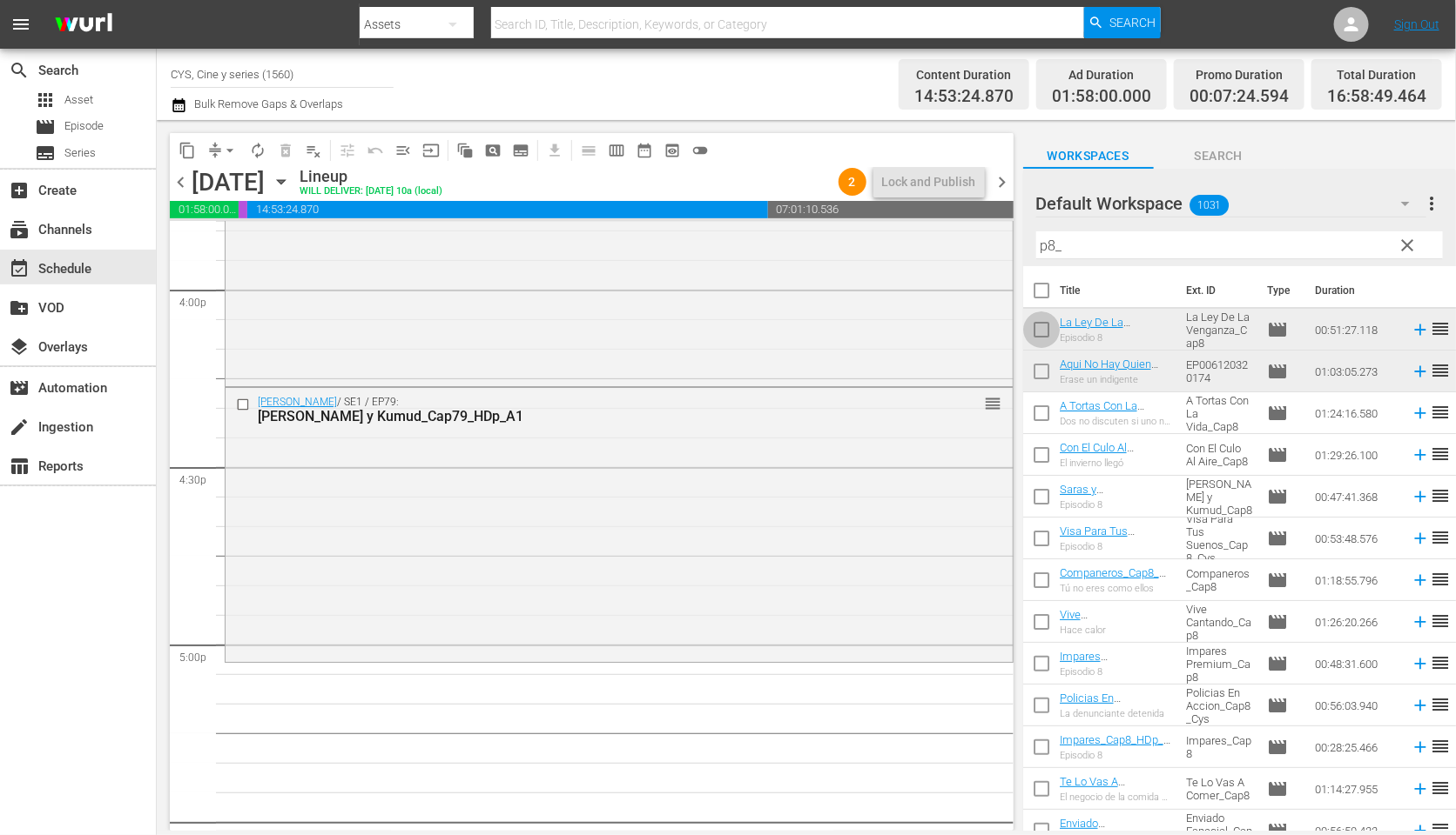
click at [1041, 325] on input "checkbox" at bounding box center [1041, 333] width 37 height 37
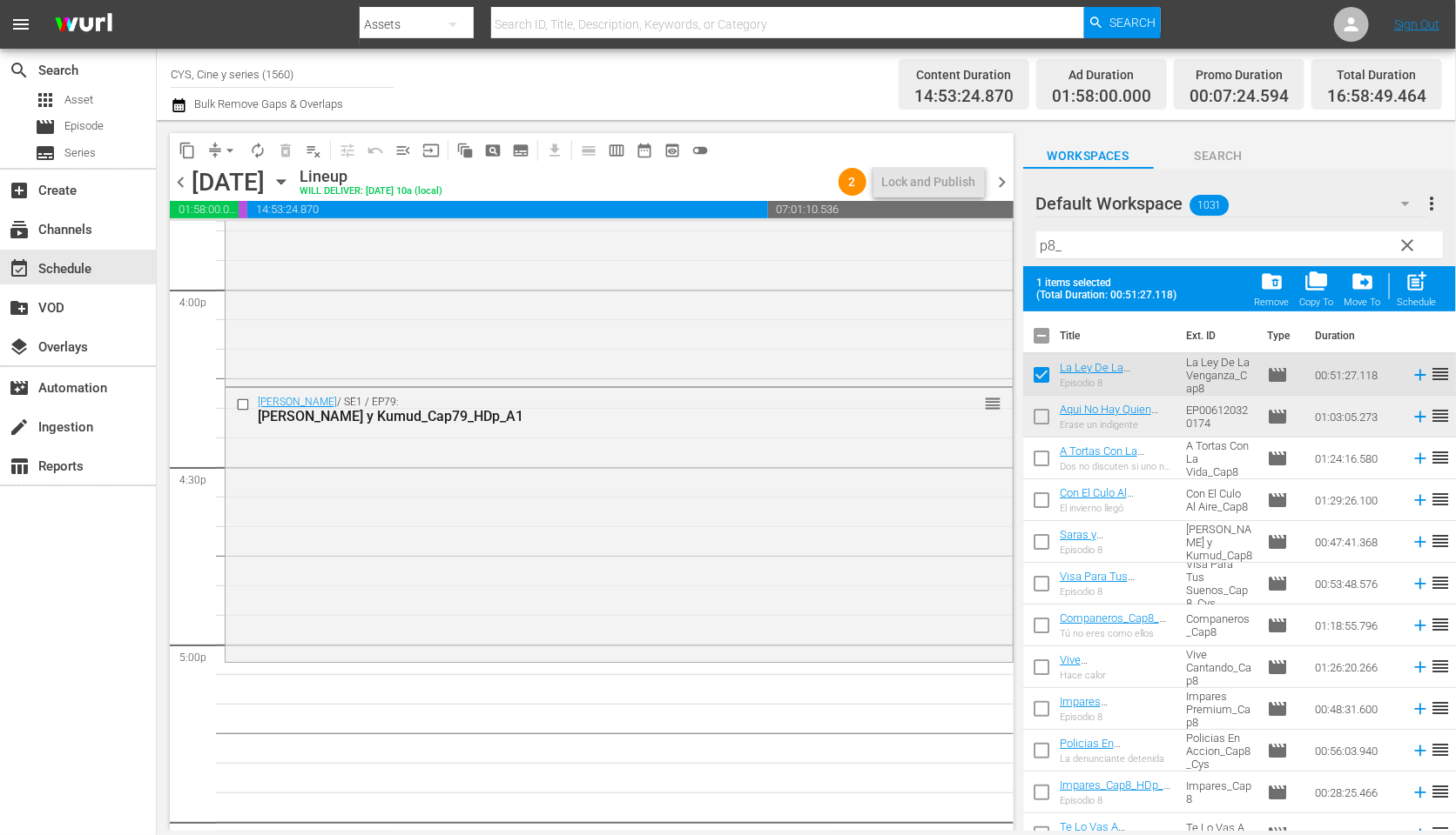
click at [1037, 415] on input "checkbox" at bounding box center [1041, 420] width 37 height 37
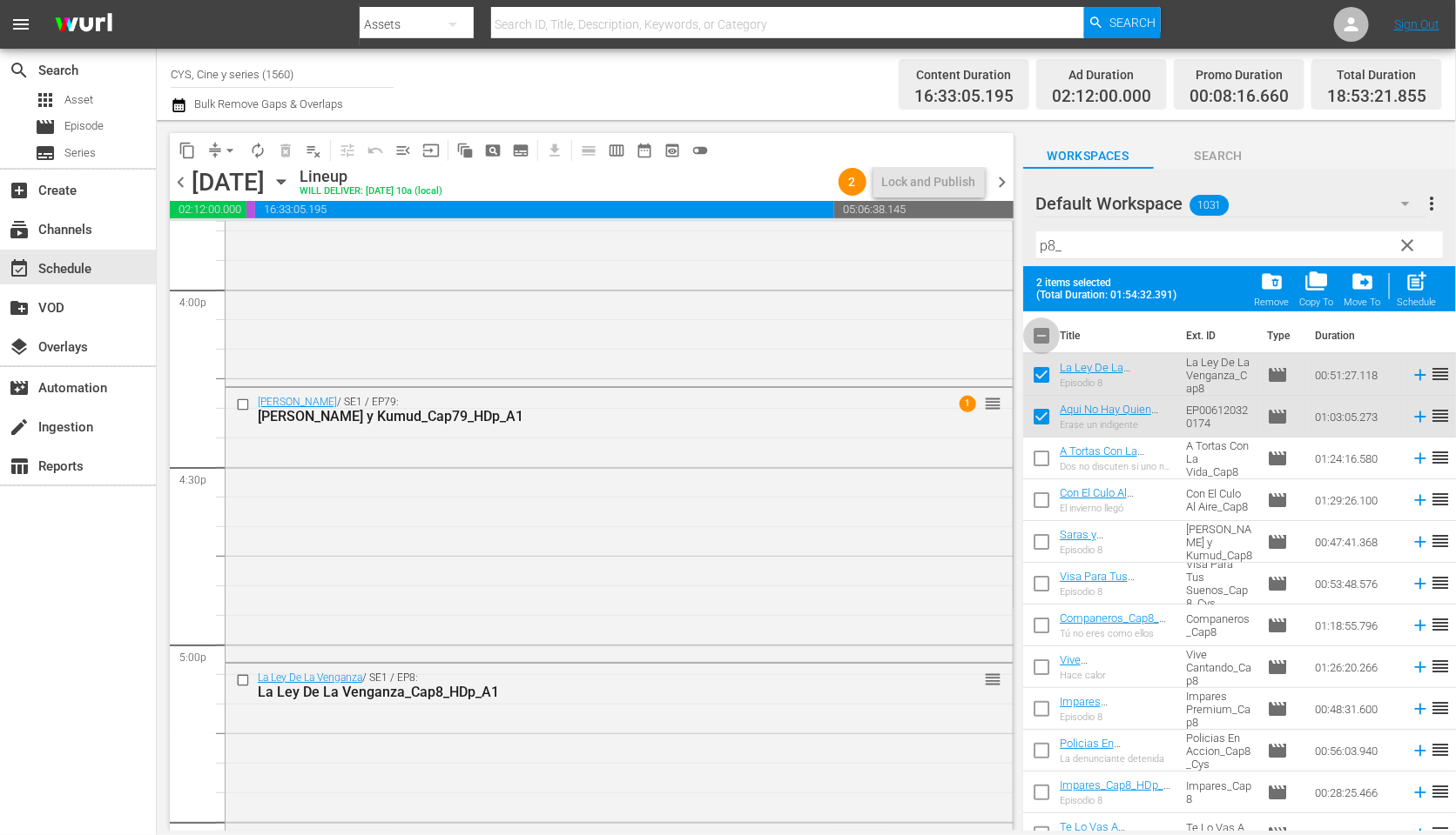
click at [1042, 327] on input "checkbox" at bounding box center [1041, 339] width 37 height 37
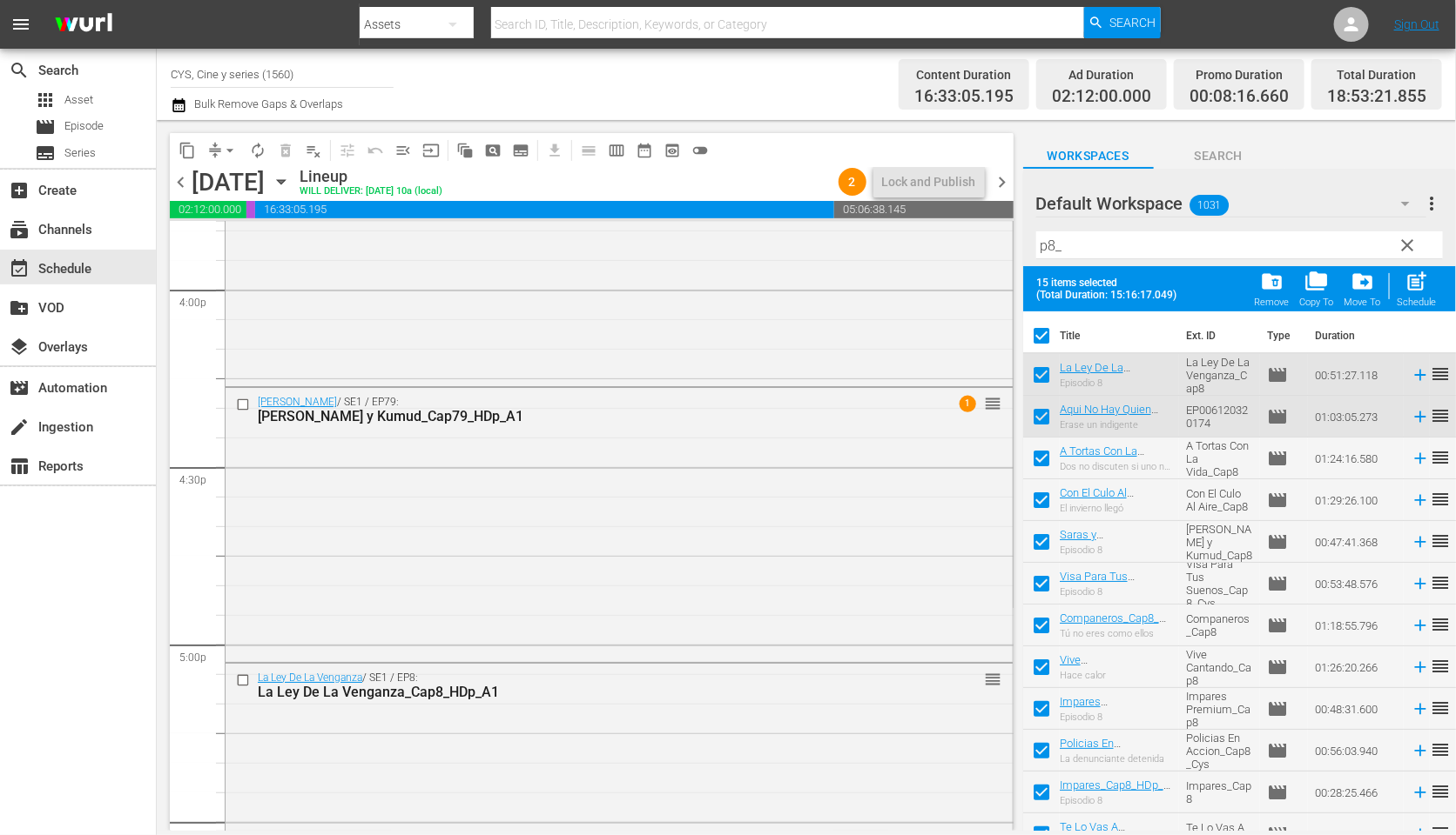
click at [1041, 329] on input "checkbox" at bounding box center [1041, 339] width 37 height 37
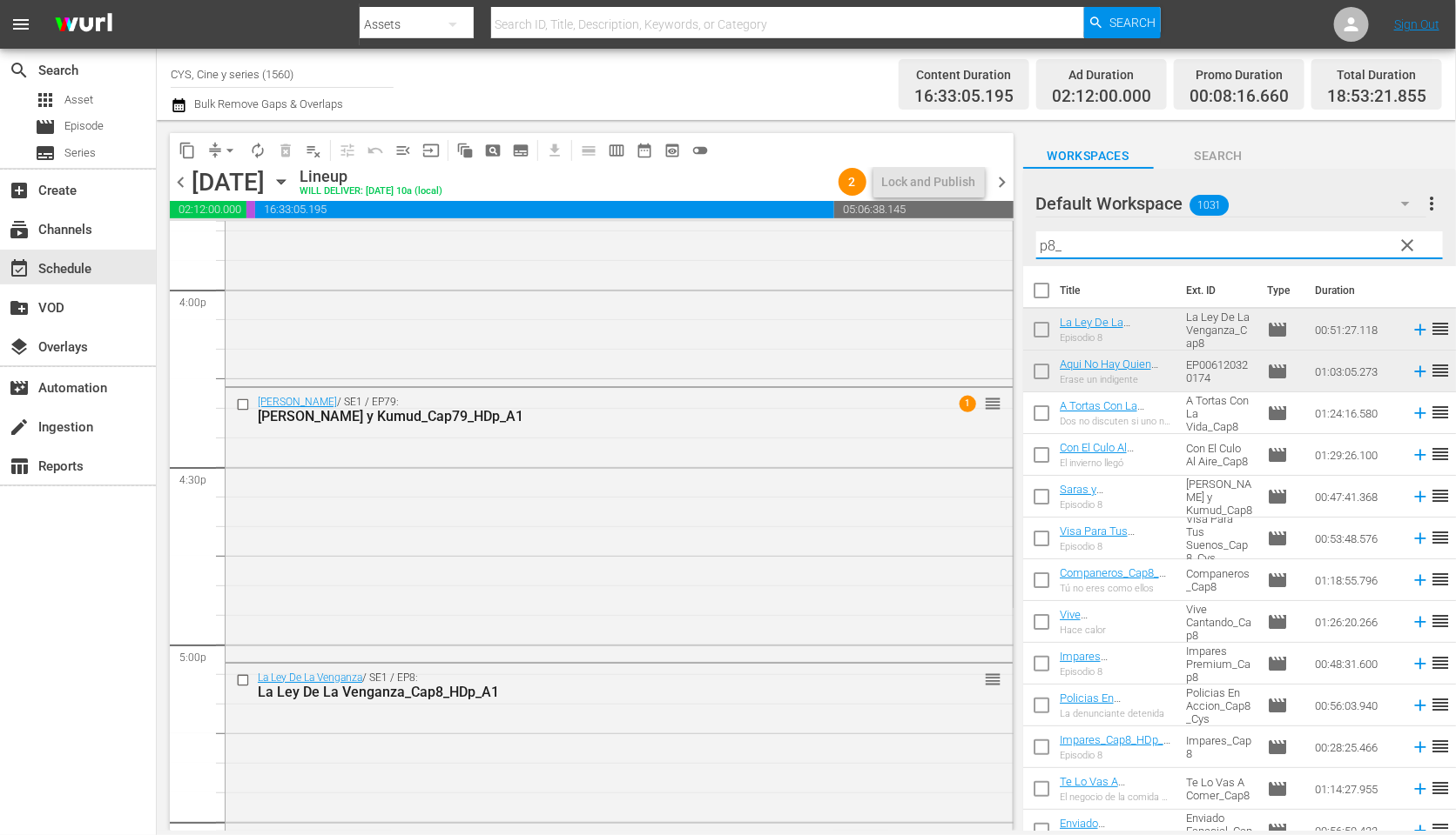
drag, startPoint x: 1072, startPoint y: 234, endPoint x: 1029, endPoint y: 223, distance: 44.4
click at [1029, 223] on div "Default Workspace 1031 Default more_vert clear Filter by Title p8_" at bounding box center [1238, 217] width 433 height 98
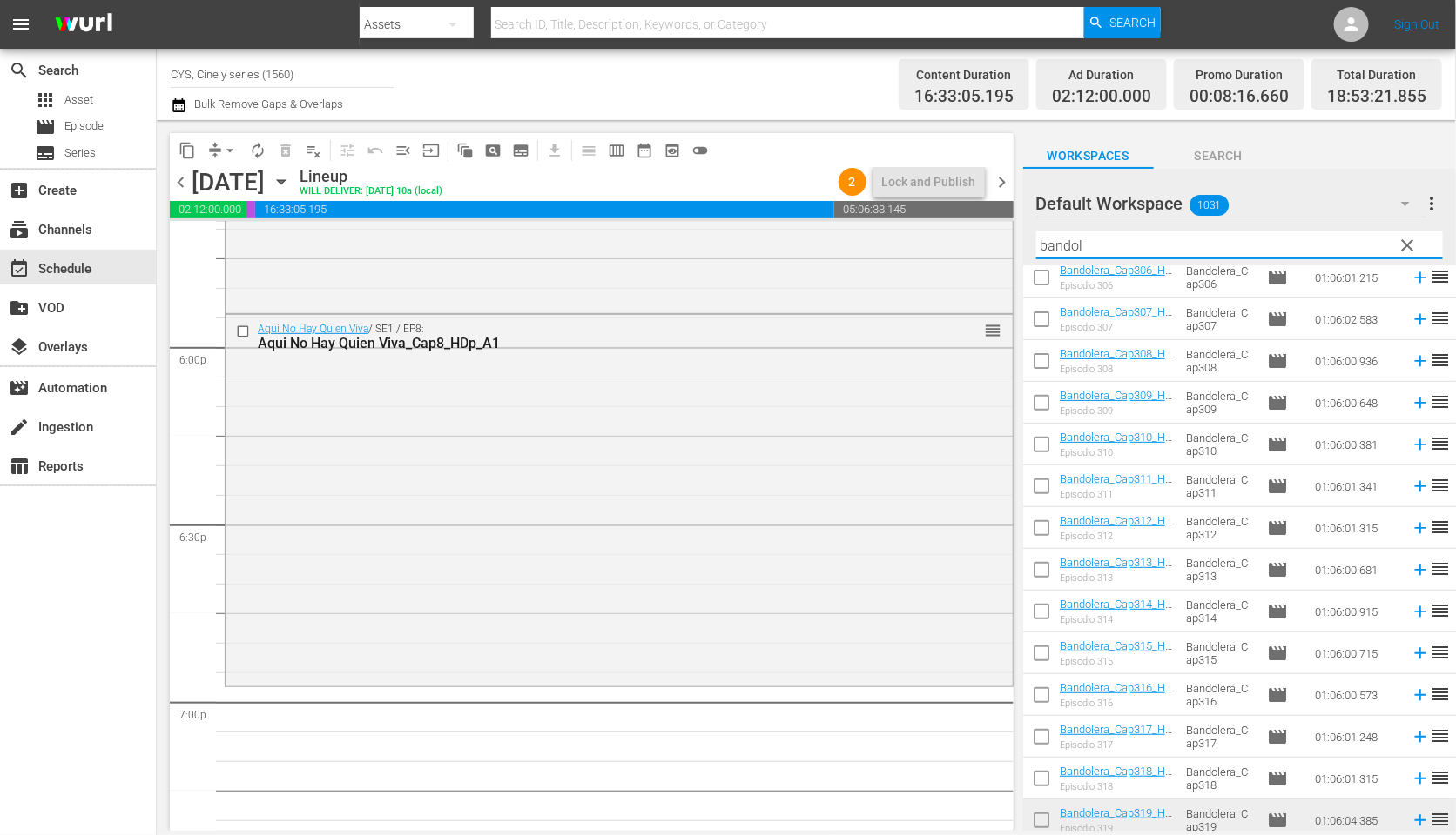
scroll to position [652, 0]
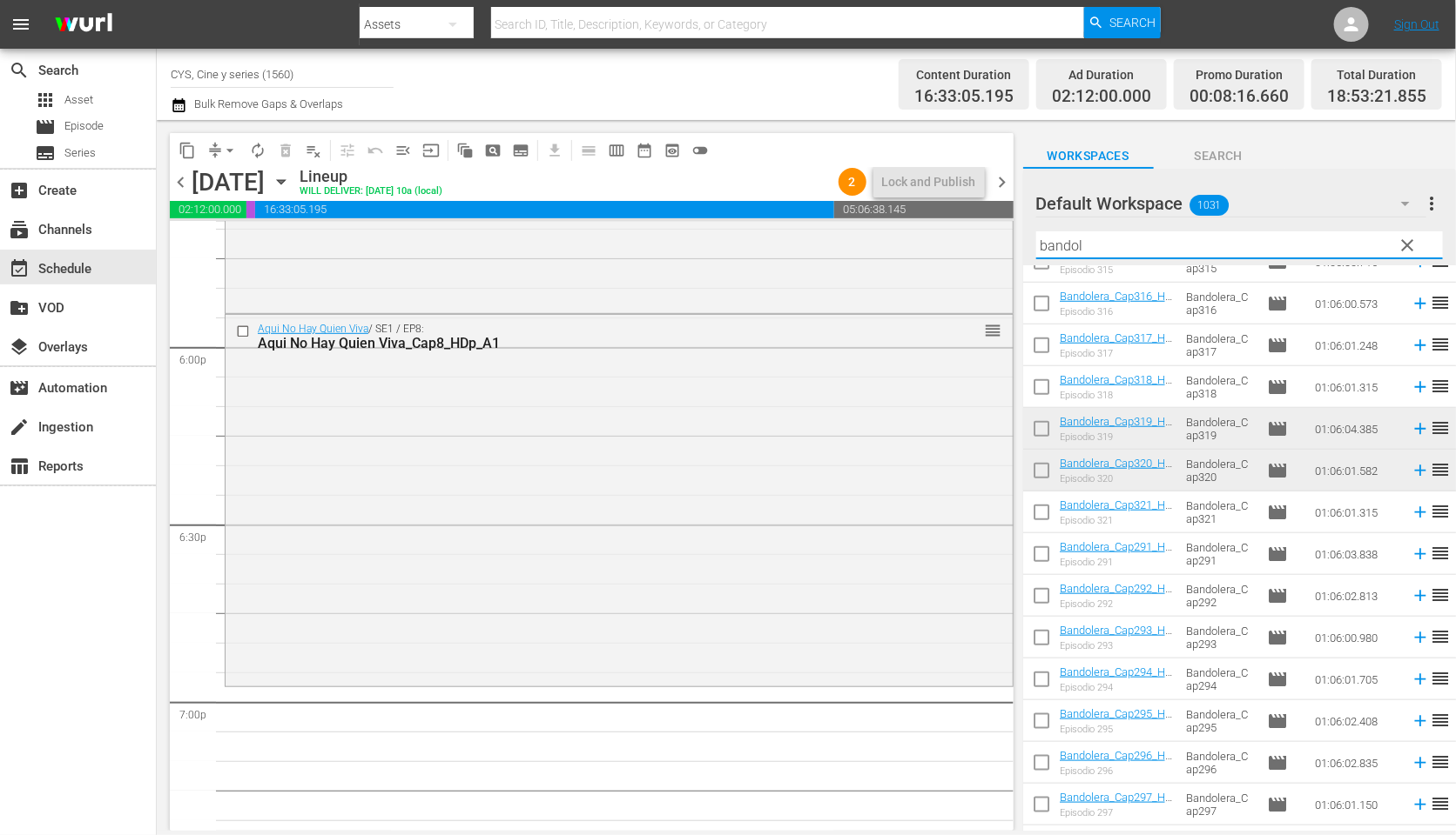
drag, startPoint x: 1042, startPoint y: 426, endPoint x: 1043, endPoint y: 504, distance: 78.0
click at [1042, 426] on input "checkbox" at bounding box center [1041, 432] width 37 height 37
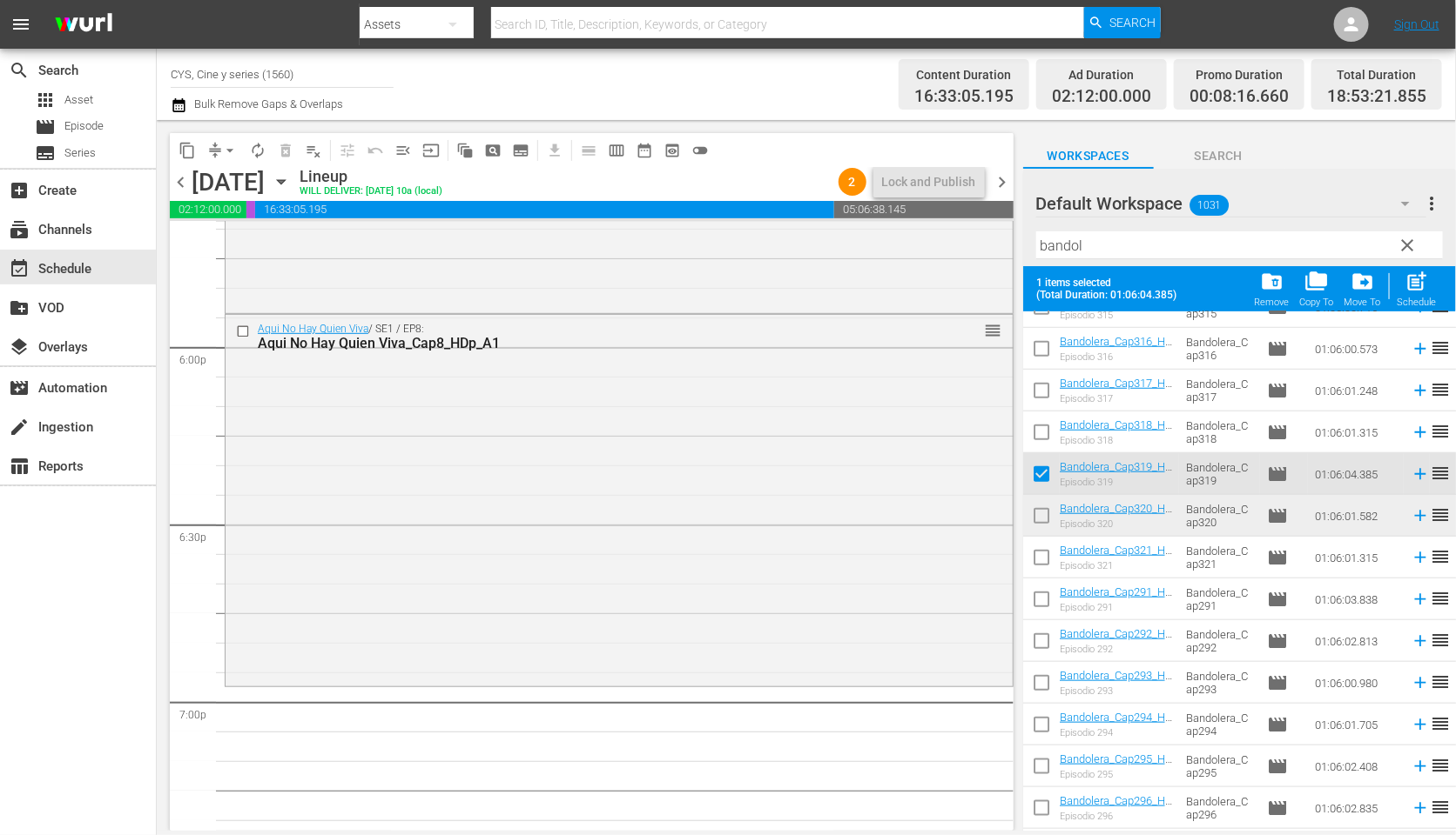
click at [1041, 512] on input "checkbox" at bounding box center [1041, 519] width 37 height 37
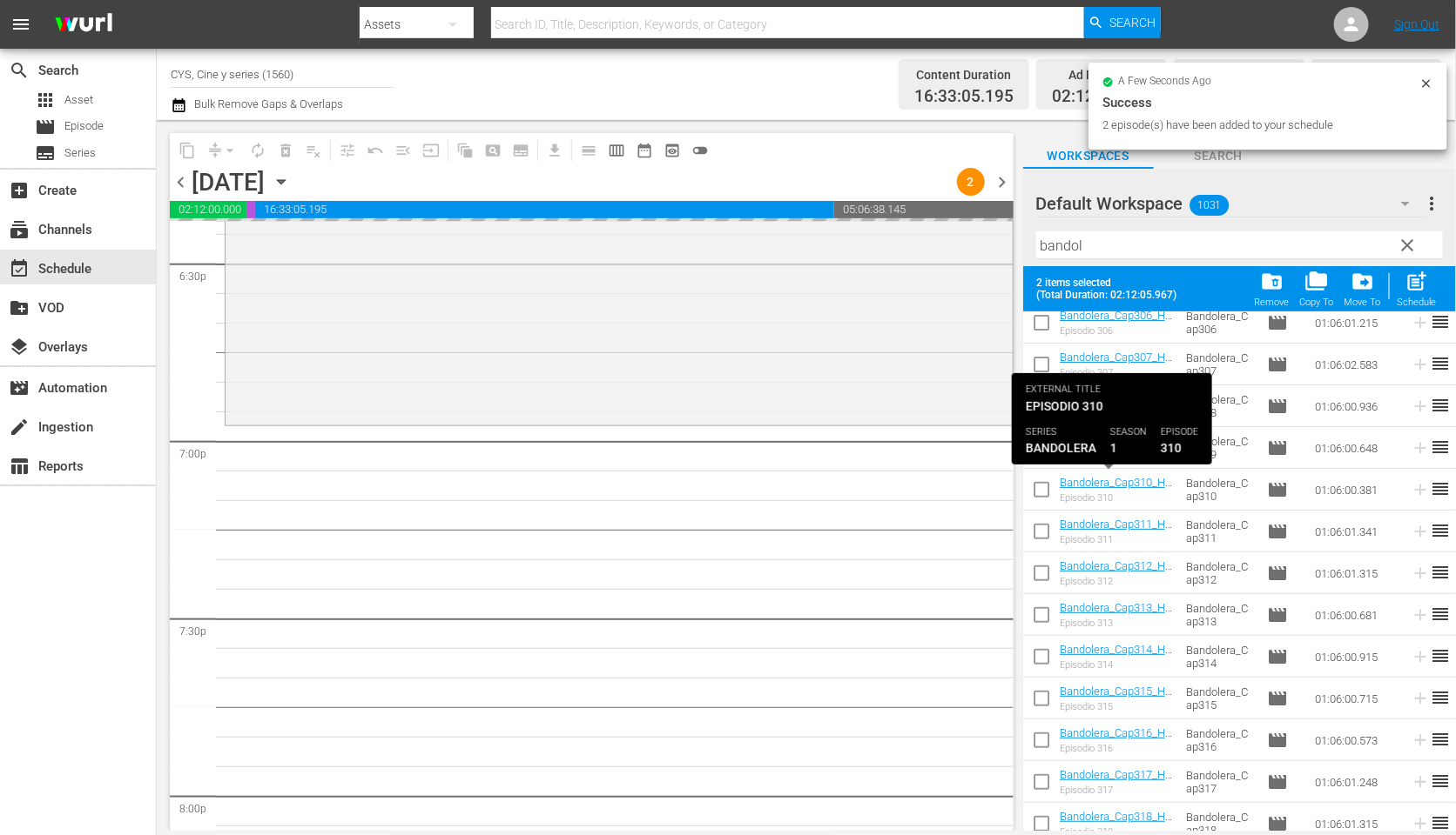
scroll to position [0, 0]
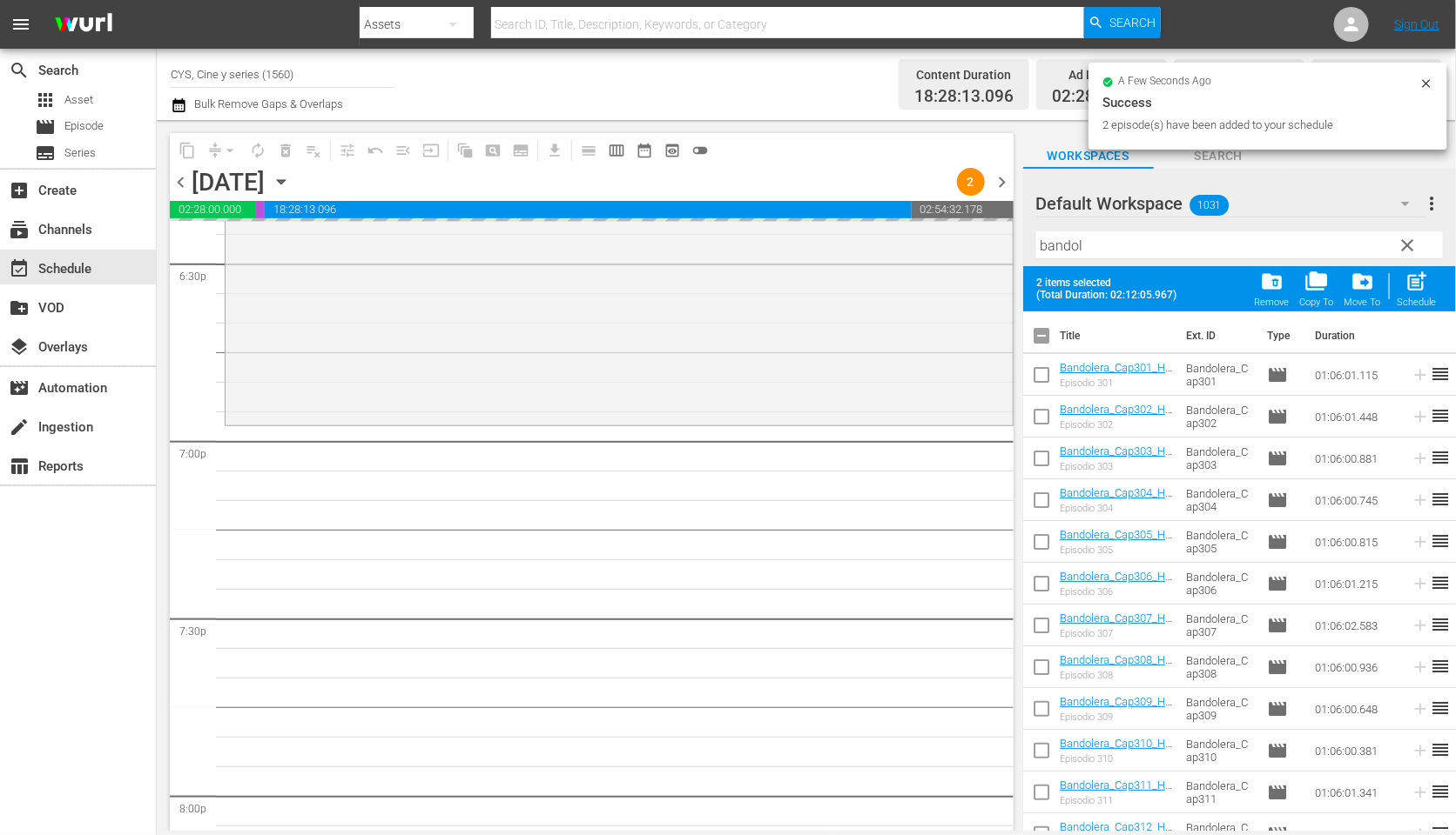
click at [1045, 342] on input "checkbox" at bounding box center [1041, 339] width 37 height 37
click at [1041, 337] on input "checkbox" at bounding box center [1041, 339] width 37 height 37
click at [1041, 361] on input "checkbox" at bounding box center [1041, 379] width 37 height 37
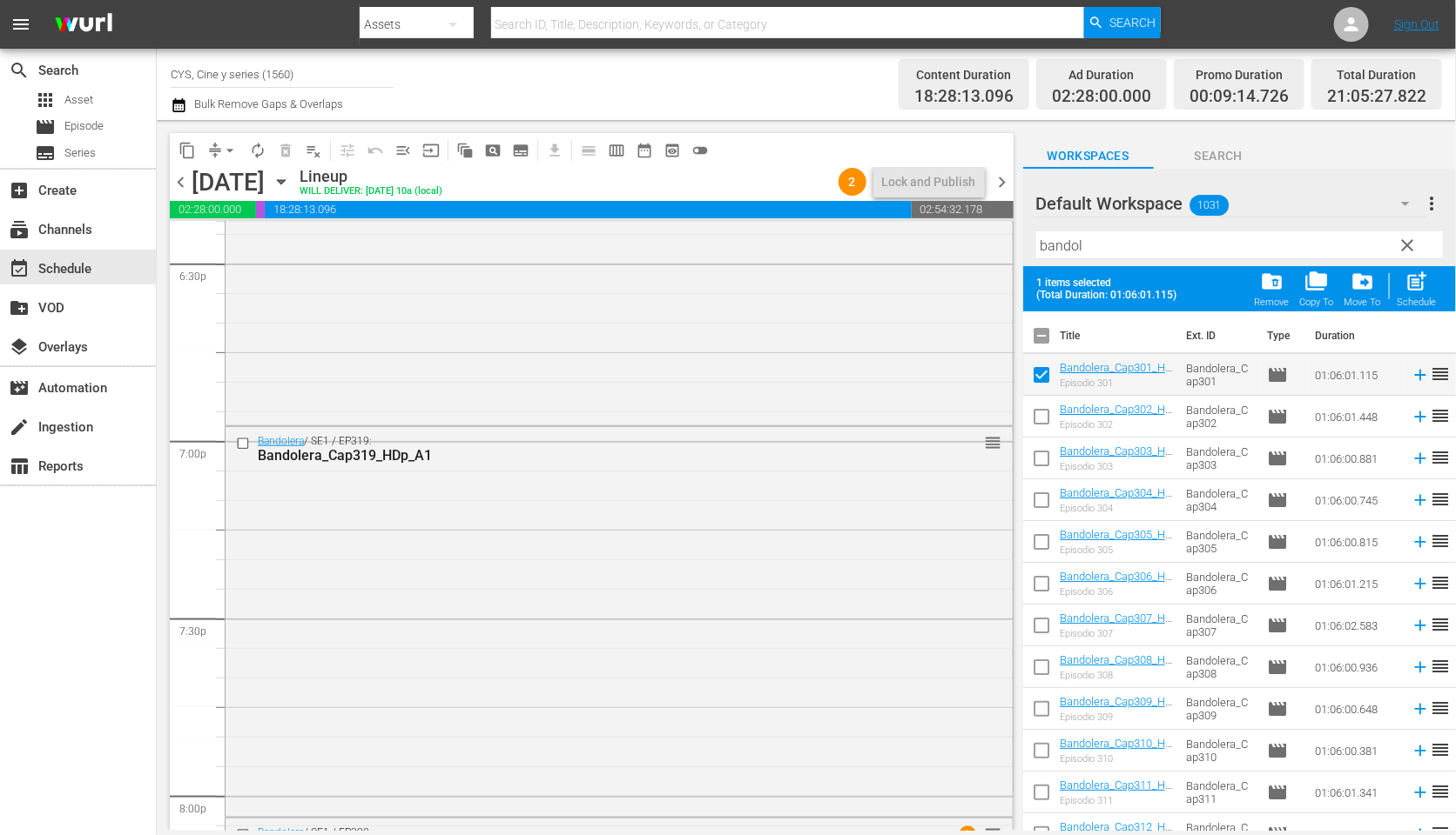
click at [1041, 373] on input "checkbox" at bounding box center [1041, 379] width 37 height 37
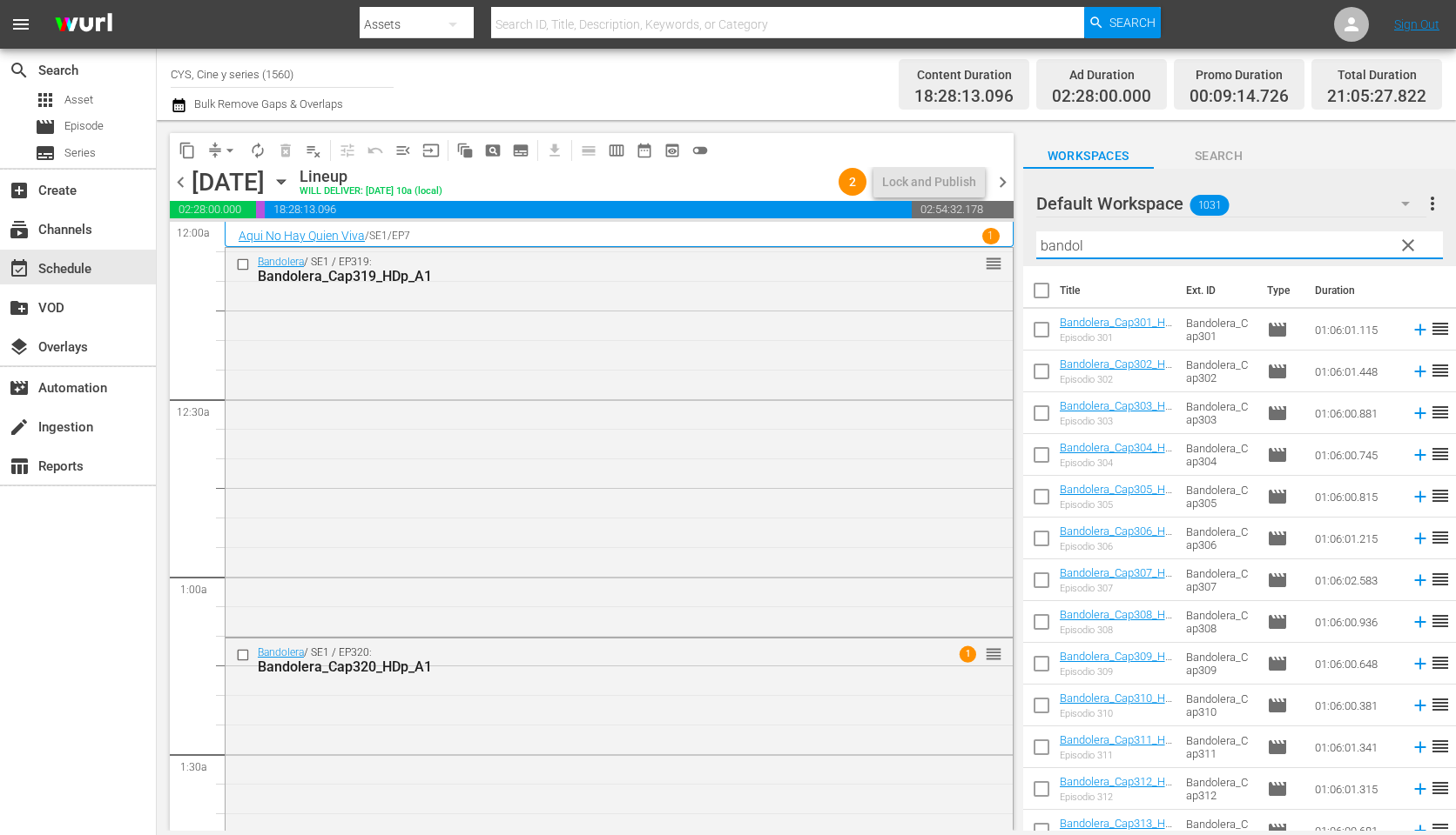
click at [928, 238] on div "content_copy compress arrow_drop_down autorenew_outlined delete_forever_outline…" at bounding box center [806, 475] width 1299 height 711
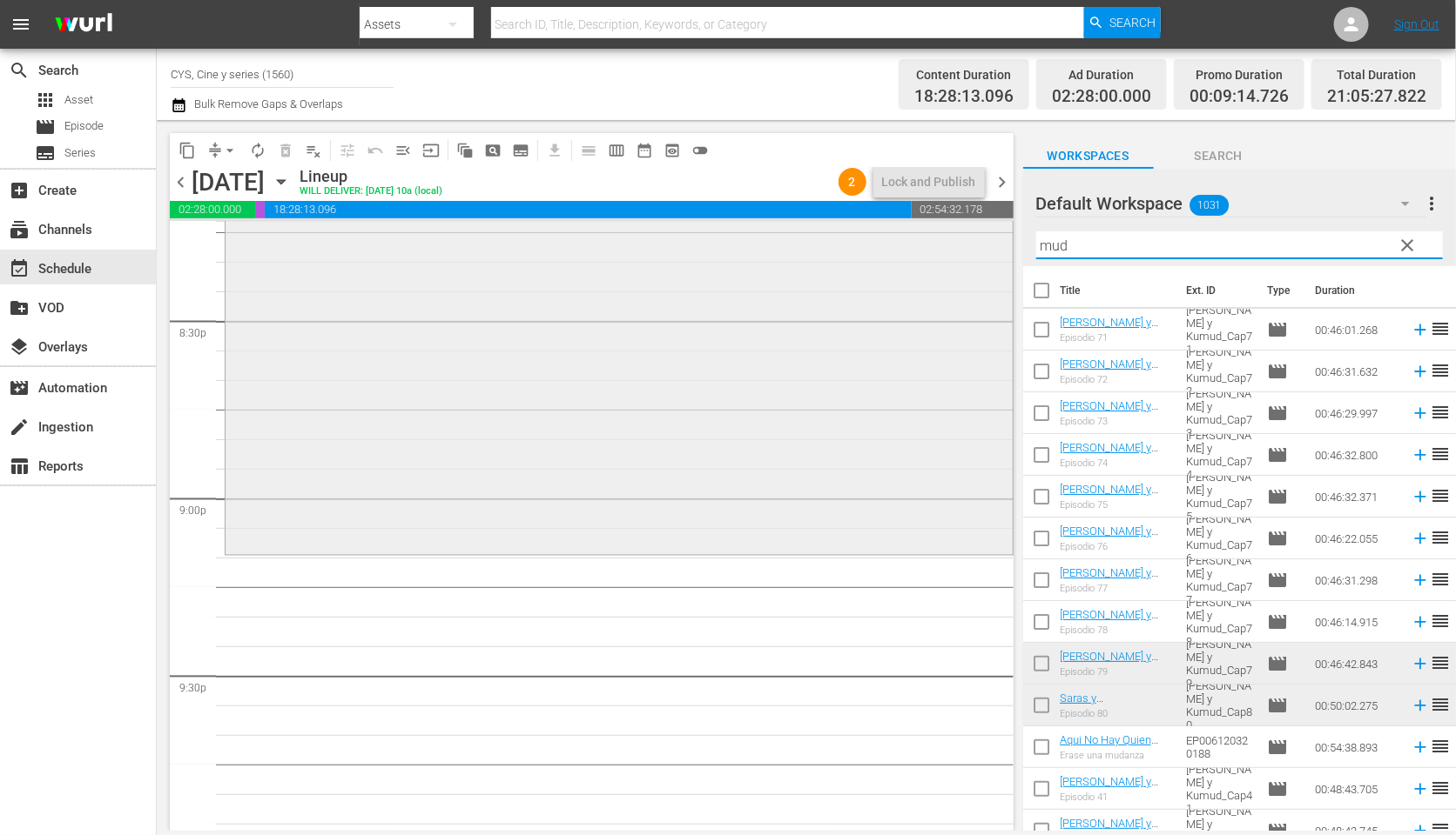
scroll to position [7309, 0]
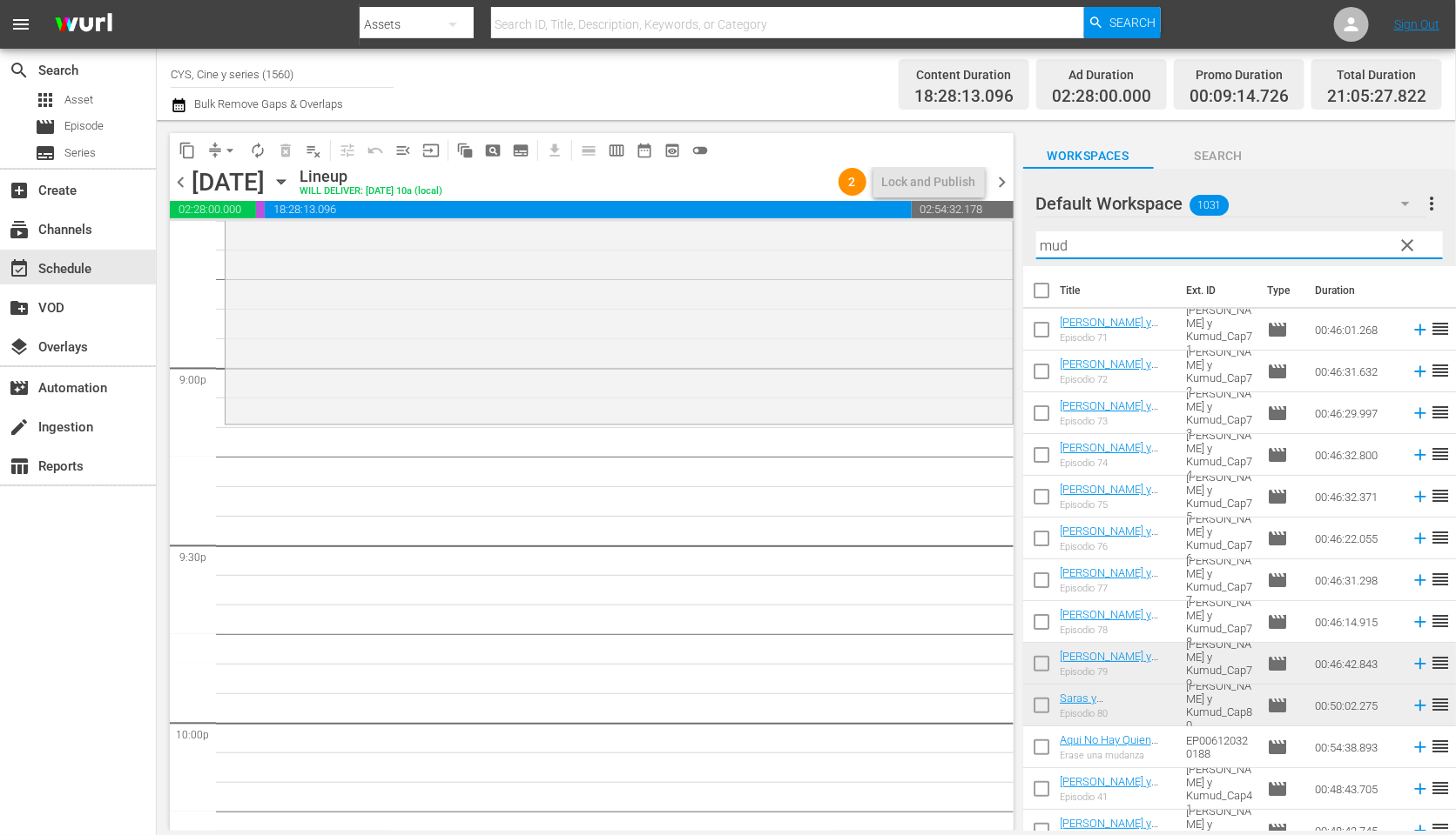
type input "mud"
click at [1042, 660] on input "checkbox" at bounding box center [1041, 667] width 37 height 37
checkbox input "true"
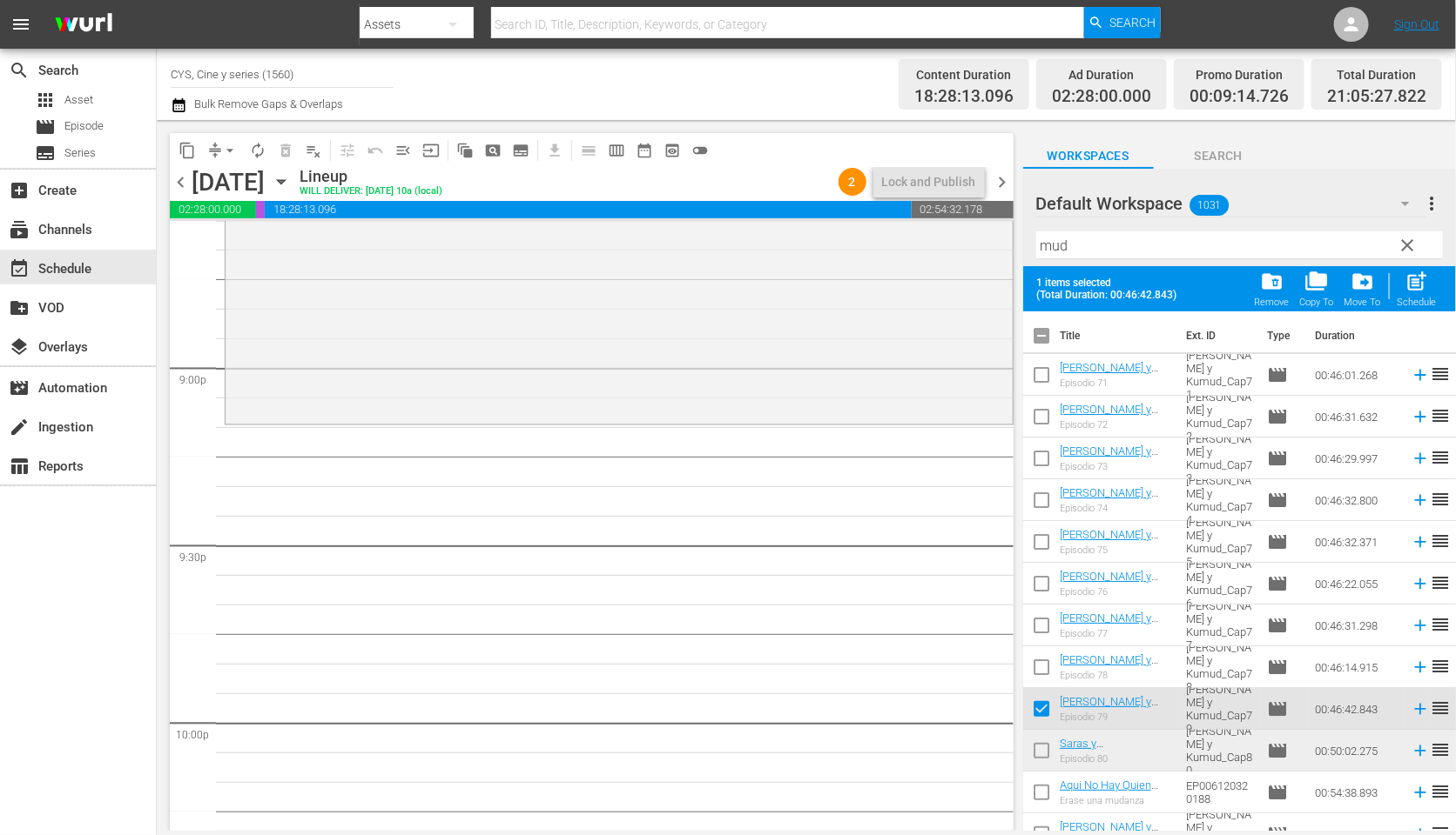
drag, startPoint x: 1041, startPoint y: 746, endPoint x: 1058, endPoint y: 737, distance: 19.2
click at [1040, 745] on input "checkbox" at bounding box center [1041, 754] width 37 height 37
checkbox input "true"
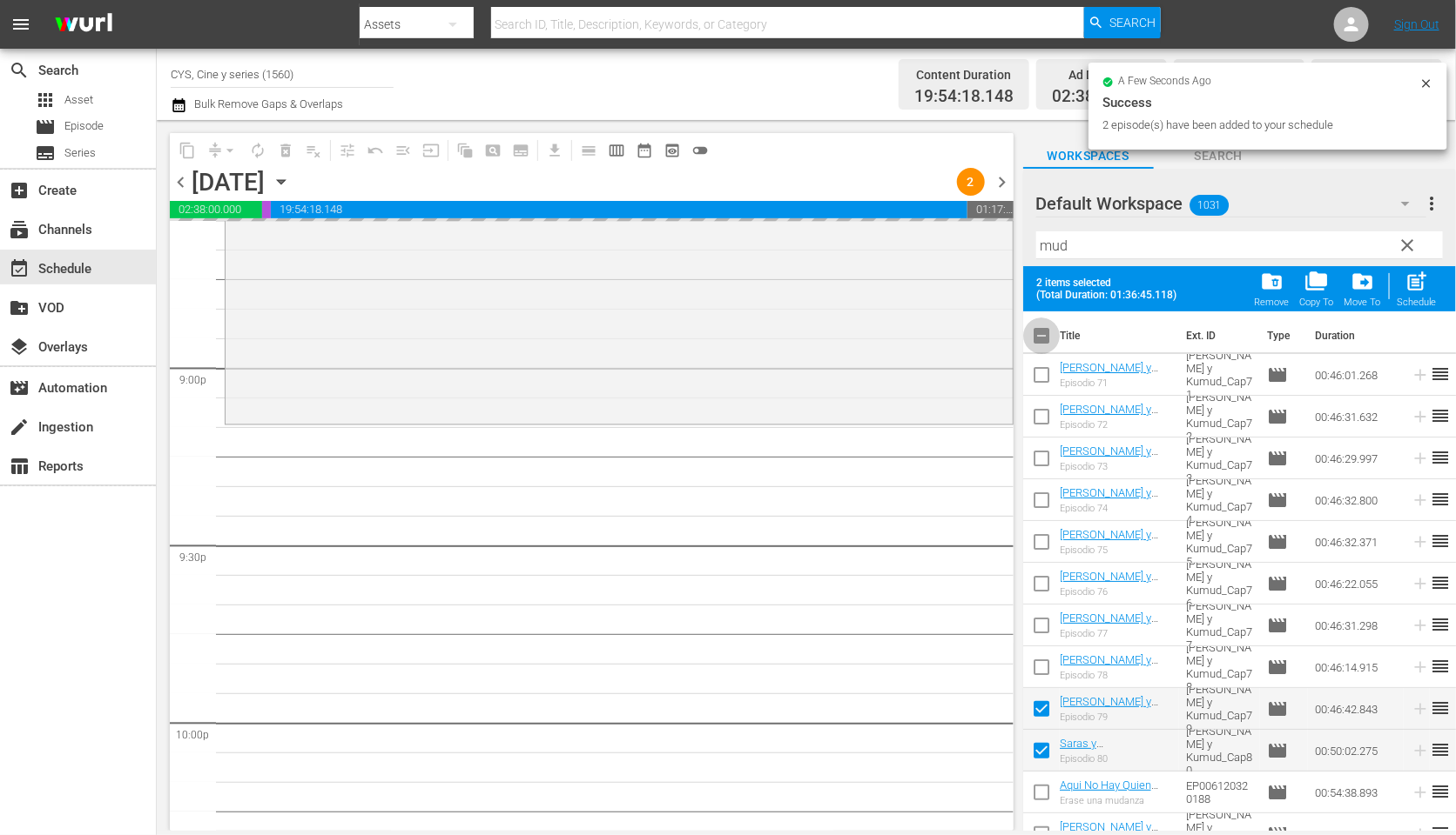
click at [1038, 335] on input "checkbox" at bounding box center [1041, 339] width 37 height 37
checkbox input "true"
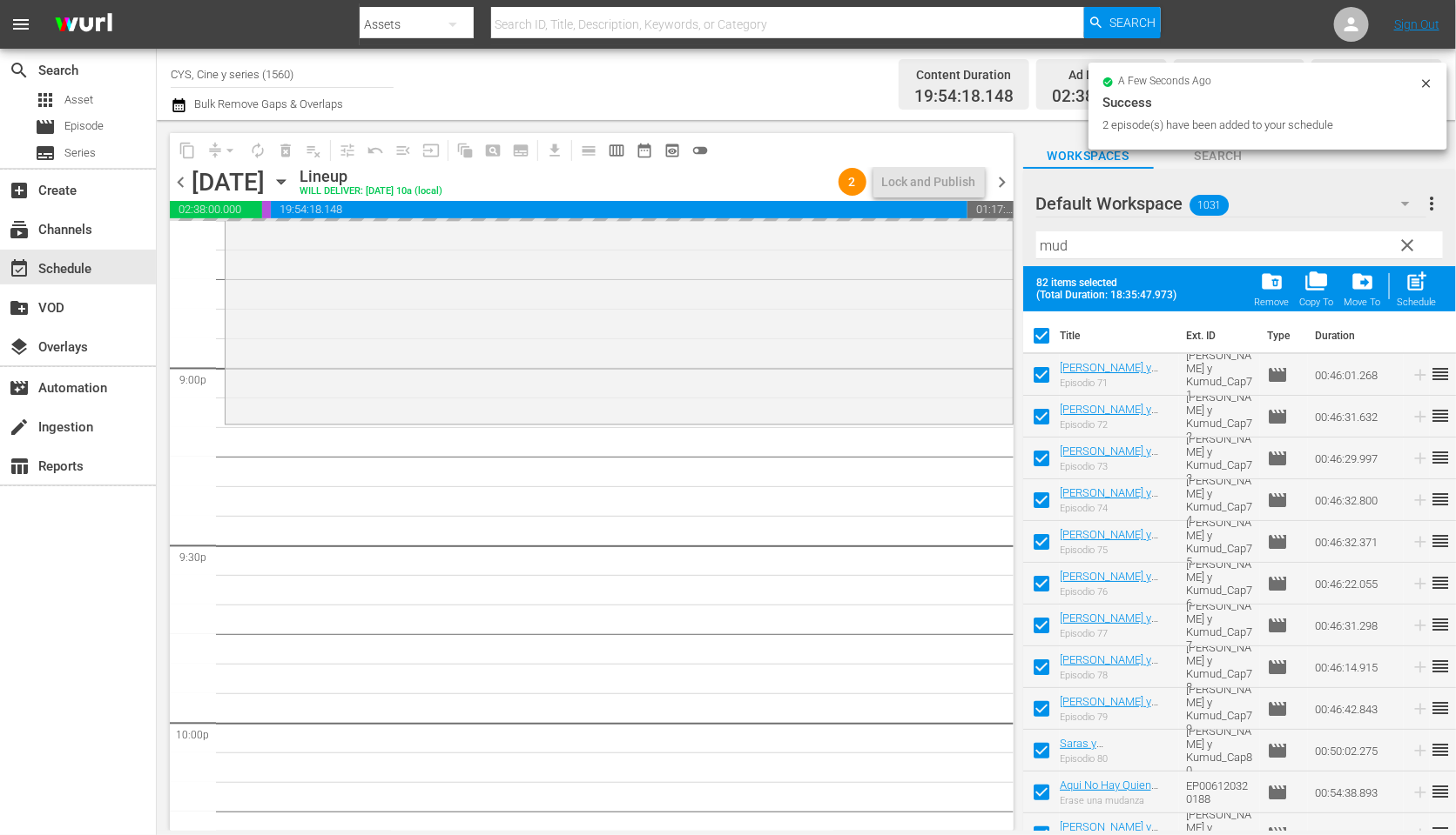
checkbox input "true"
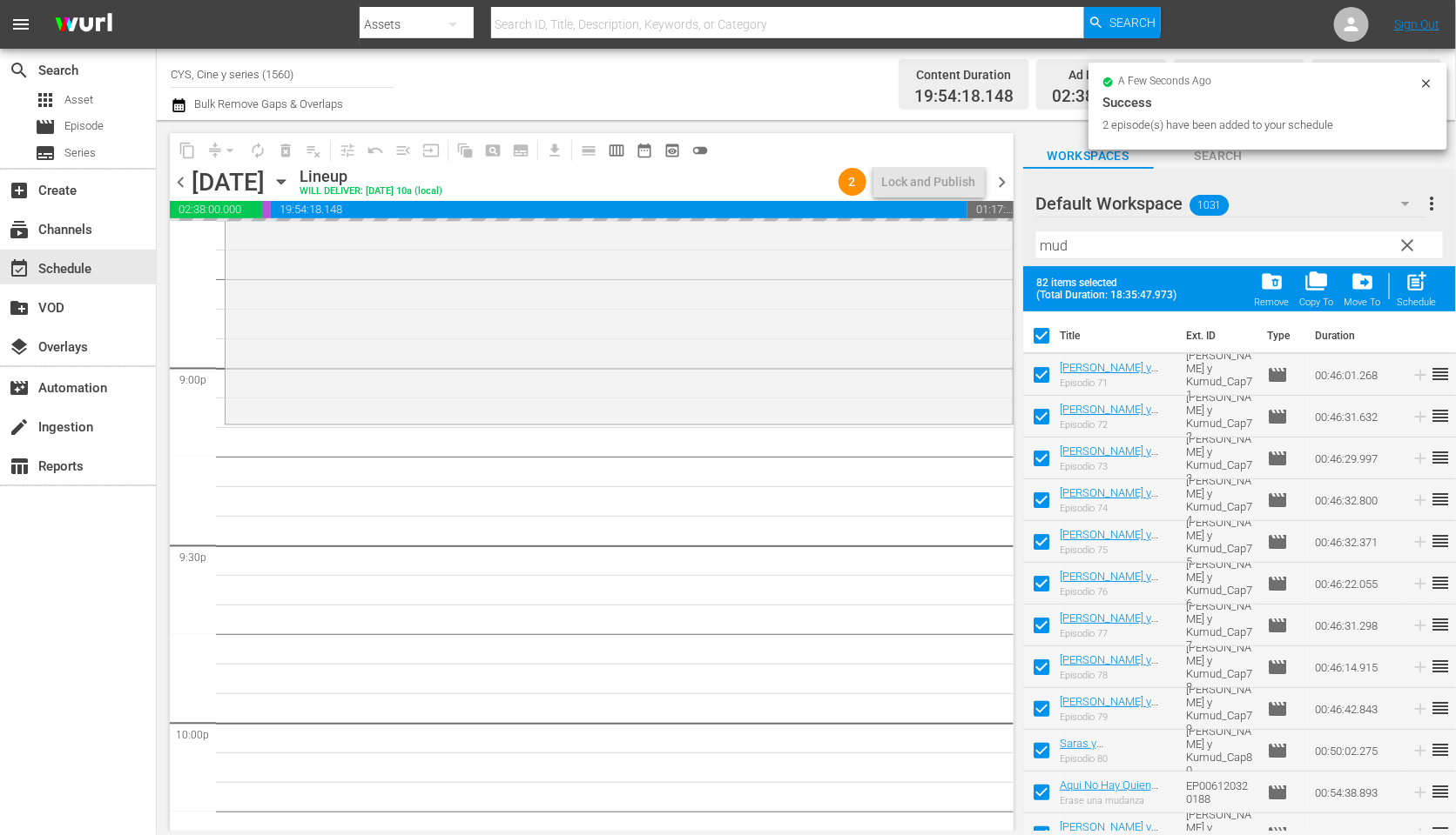
checkbox input "true"
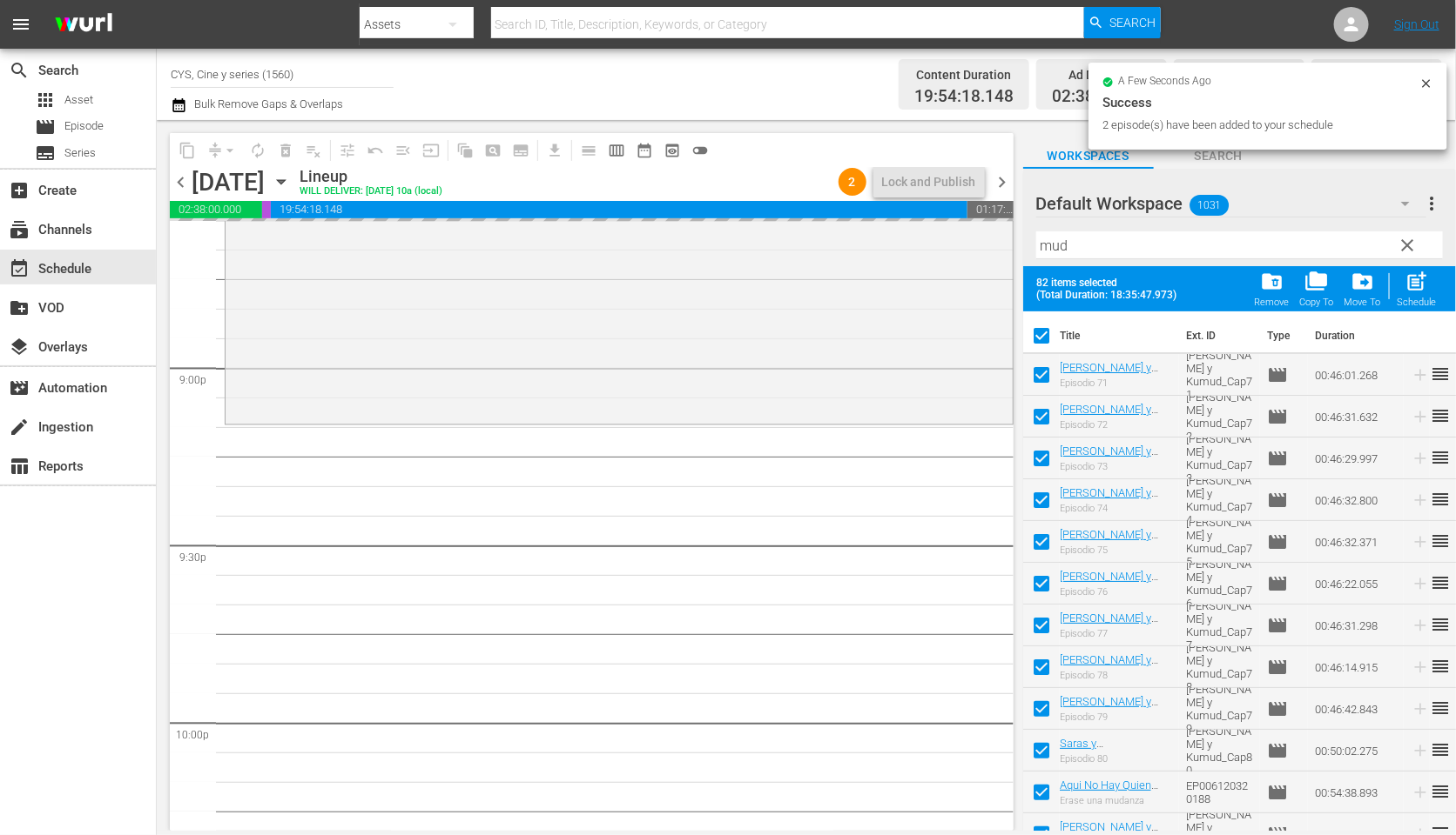
checkbox input "true"
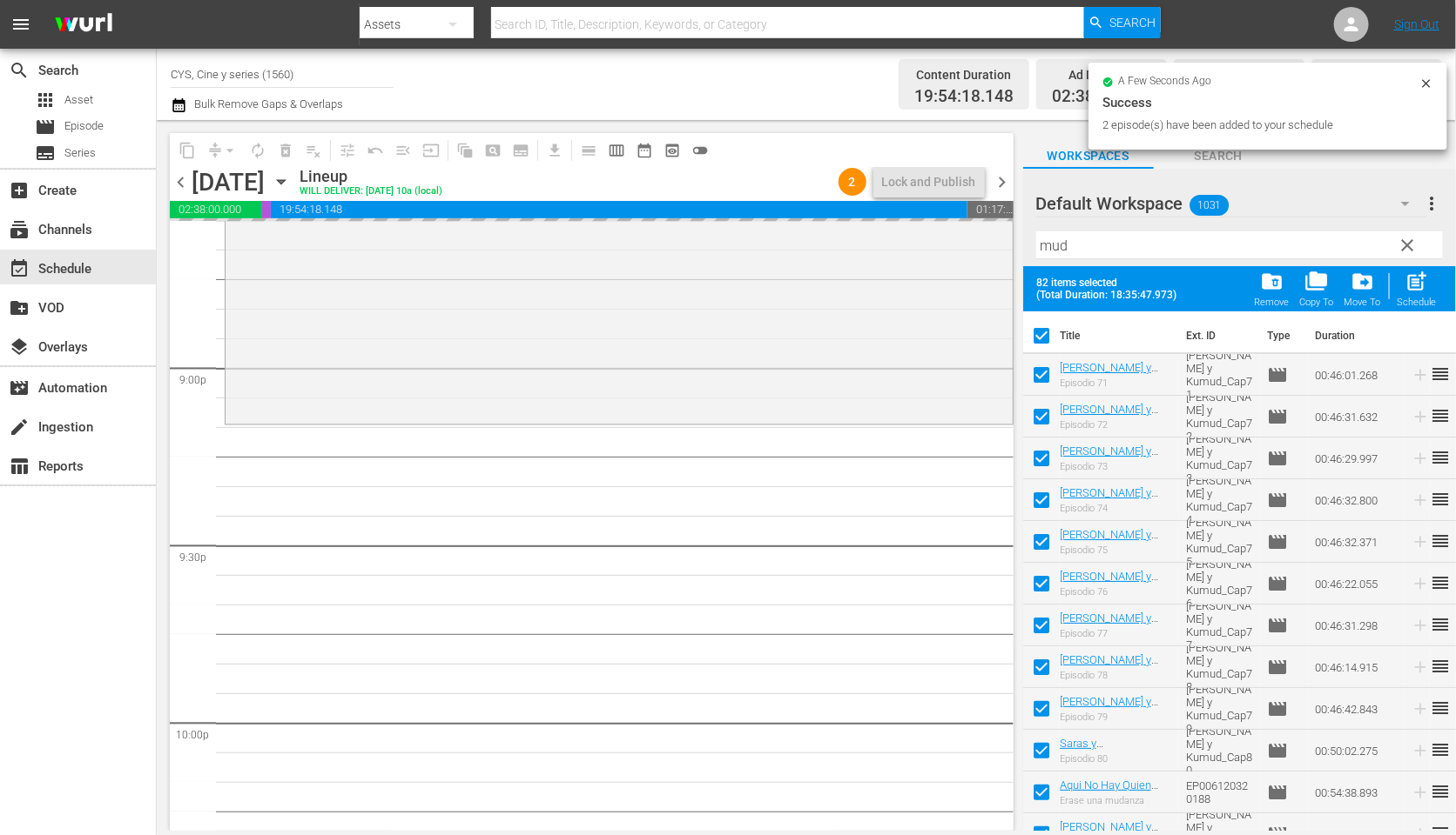
checkbox input "true"
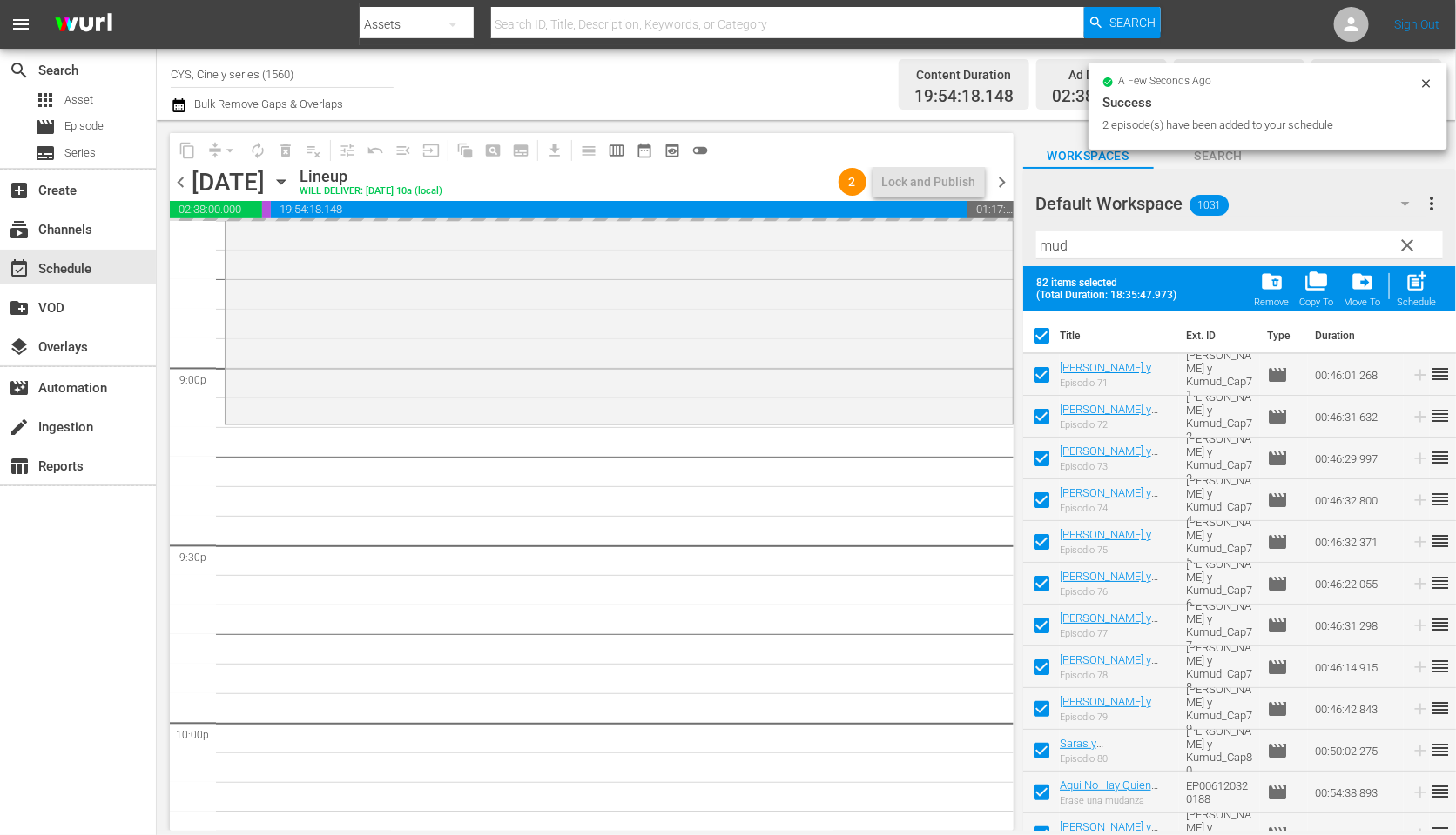
checkbox input "true"
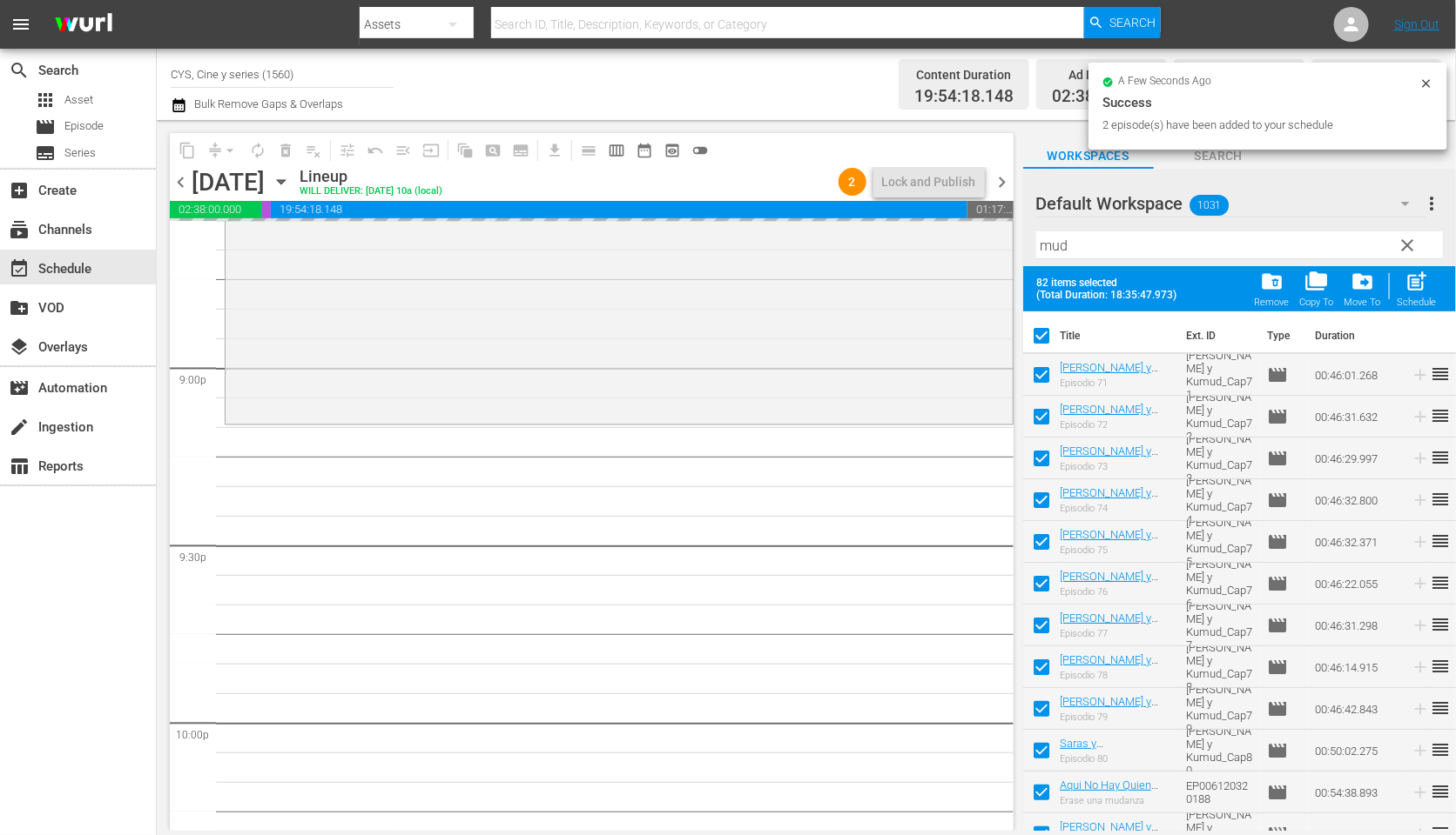
checkbox input "true"
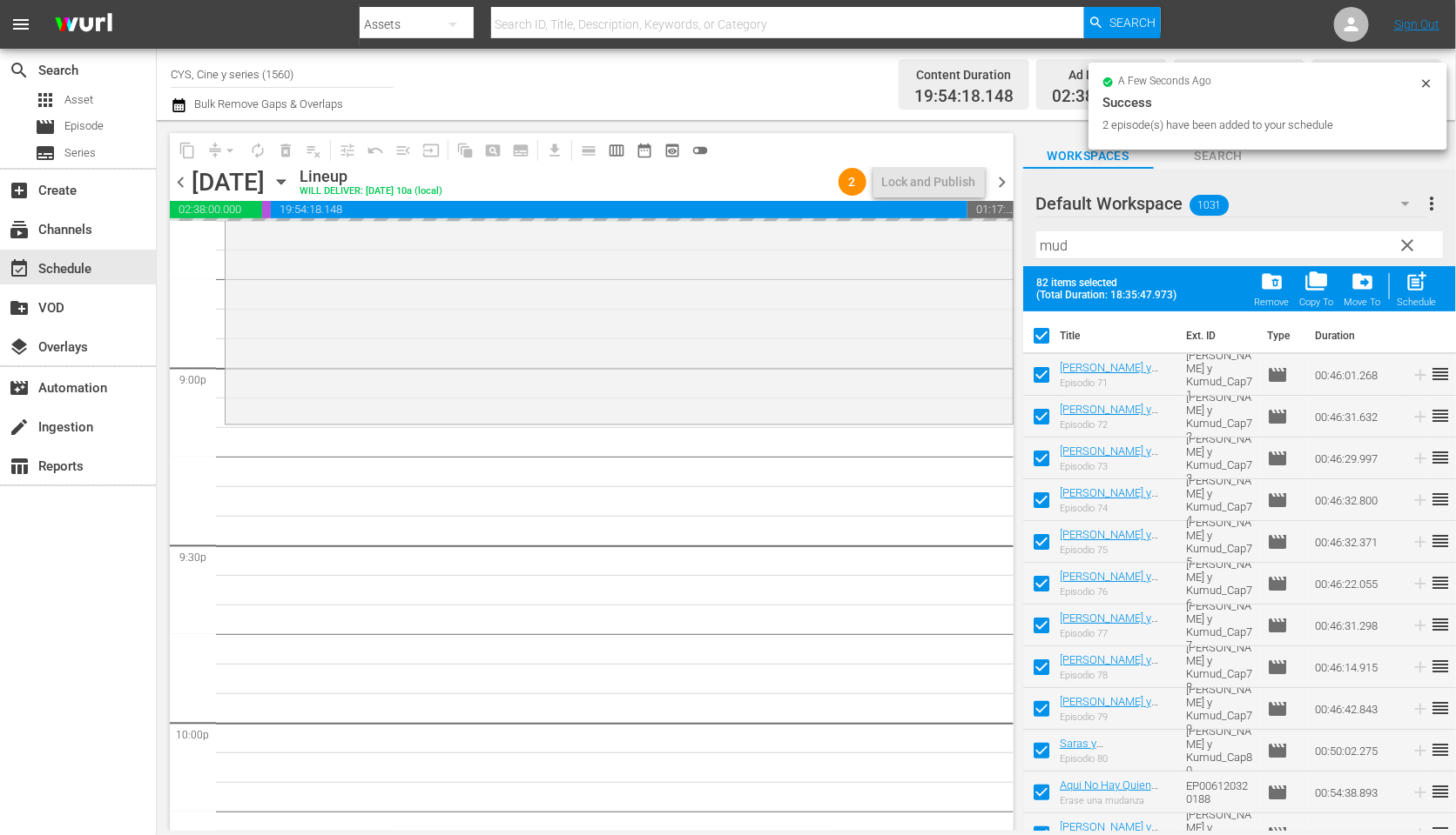
checkbox input "true"
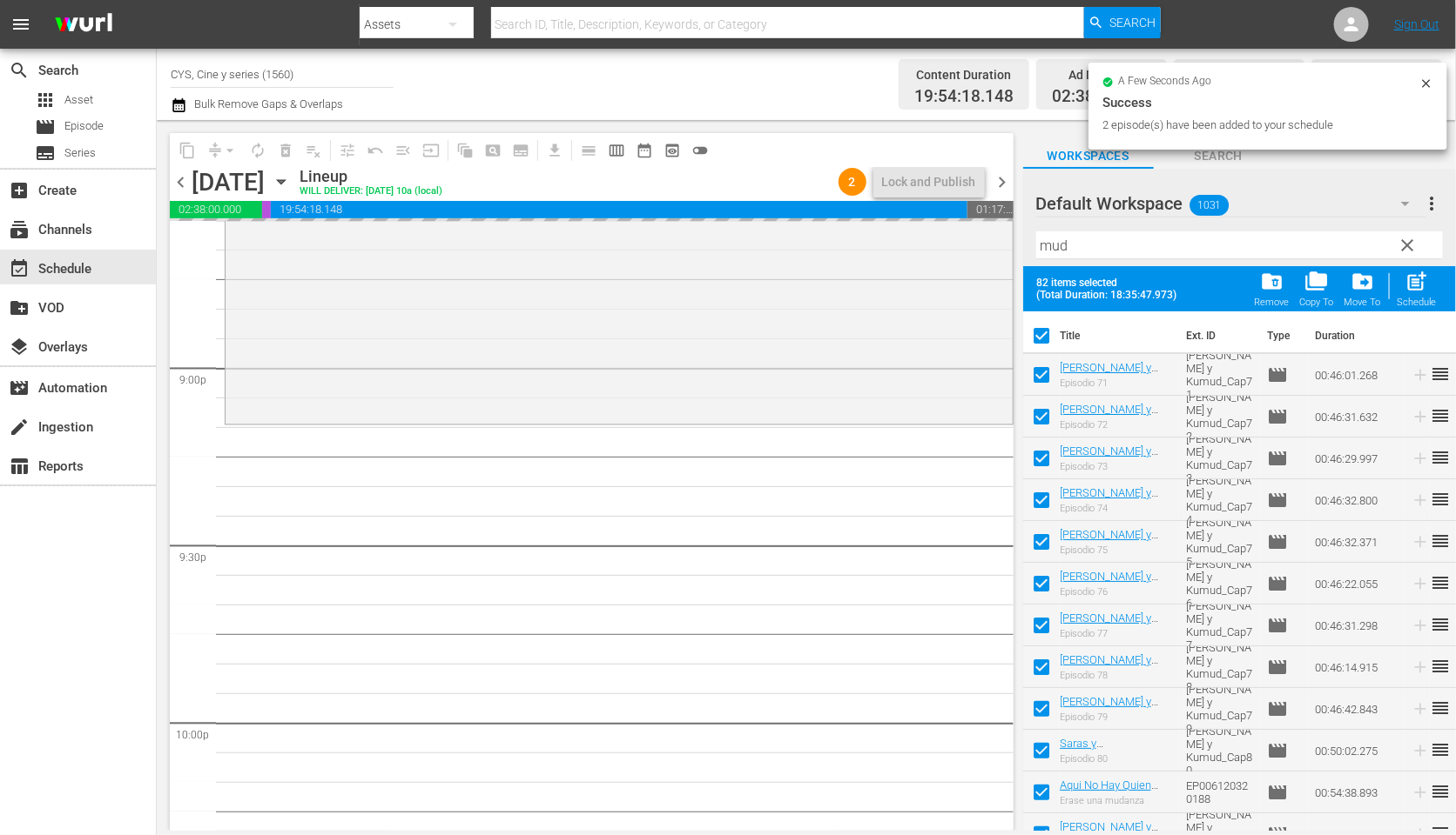
checkbox input "true"
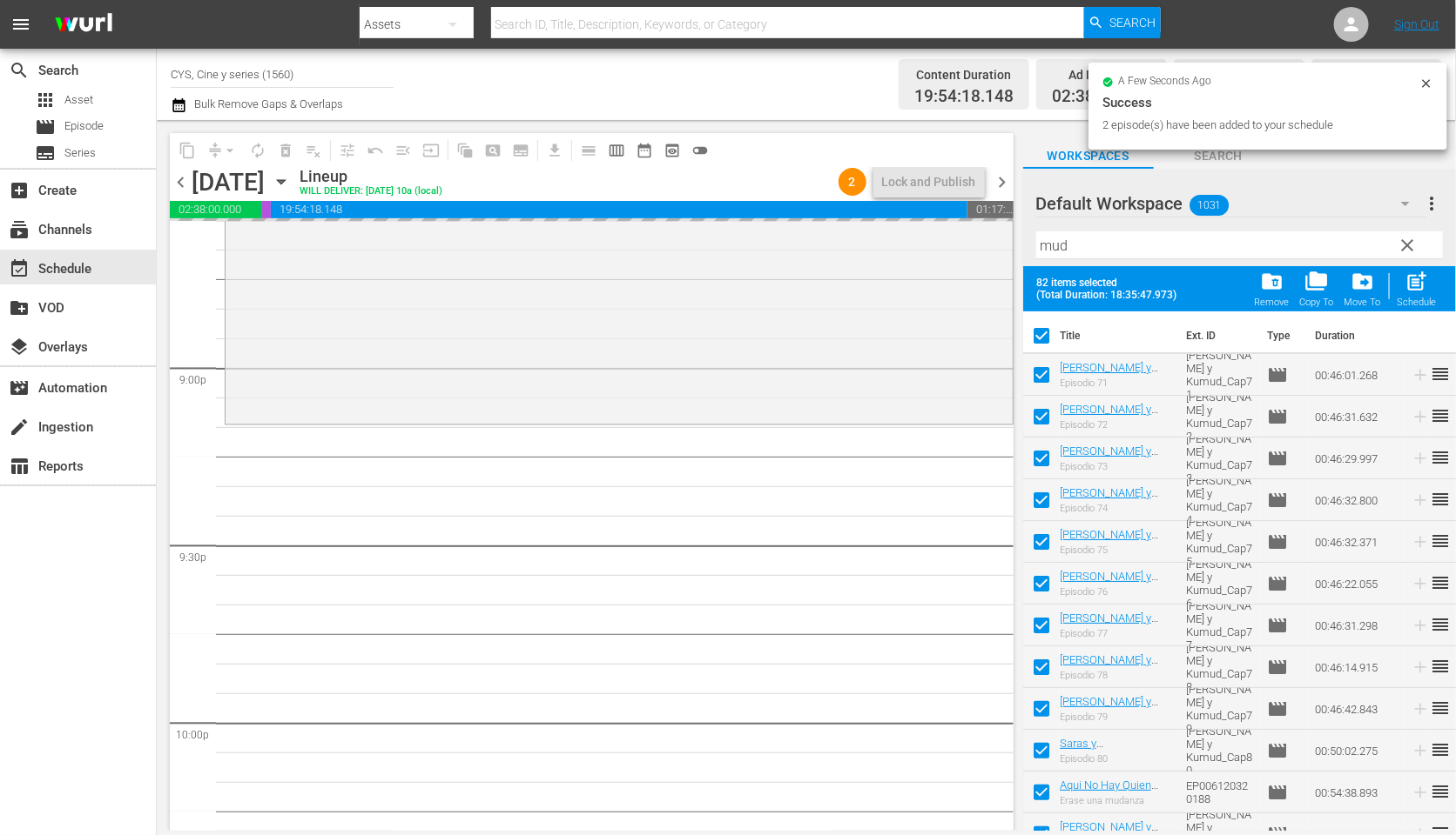
checkbox input "true"
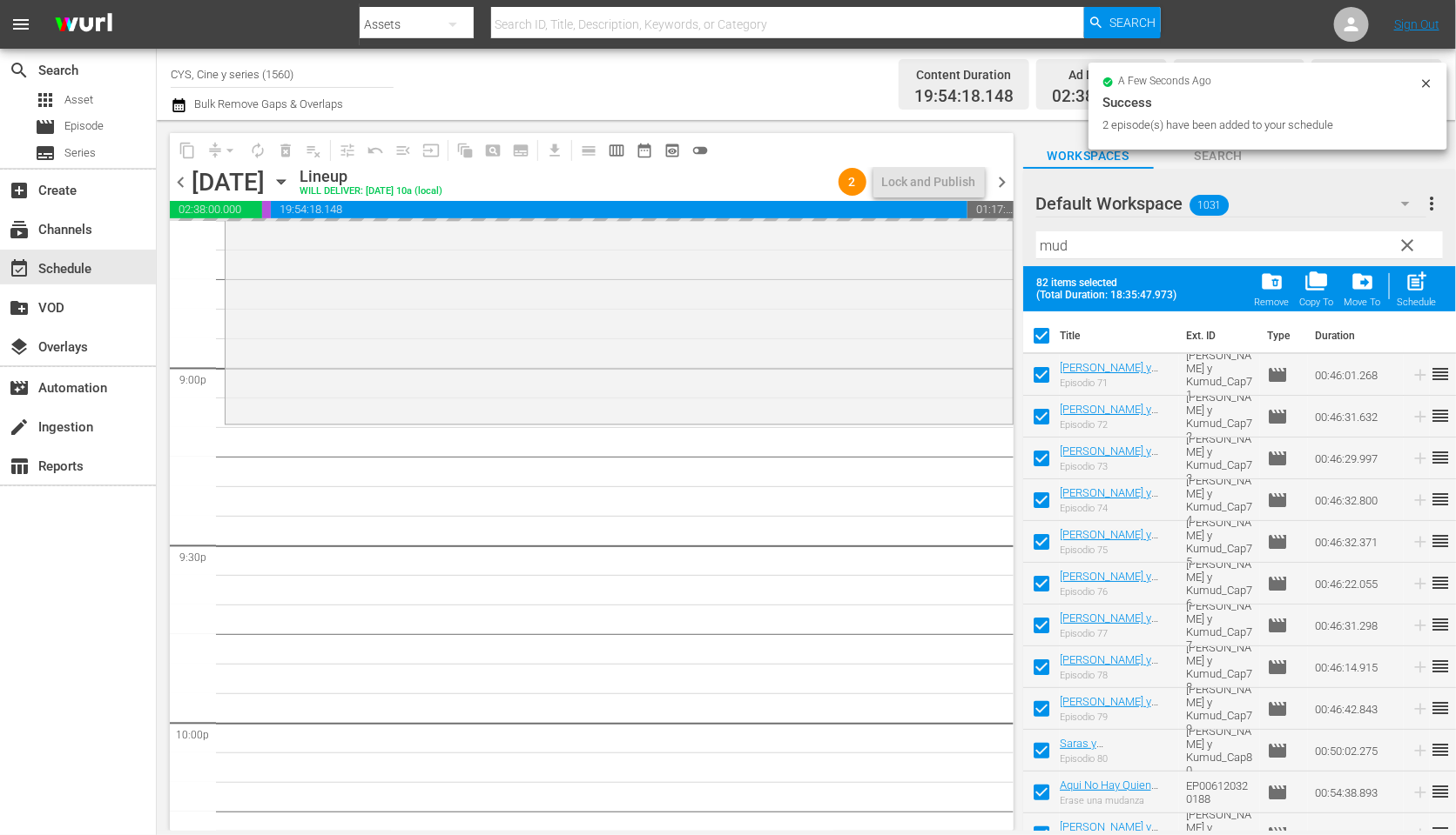
checkbox input "true"
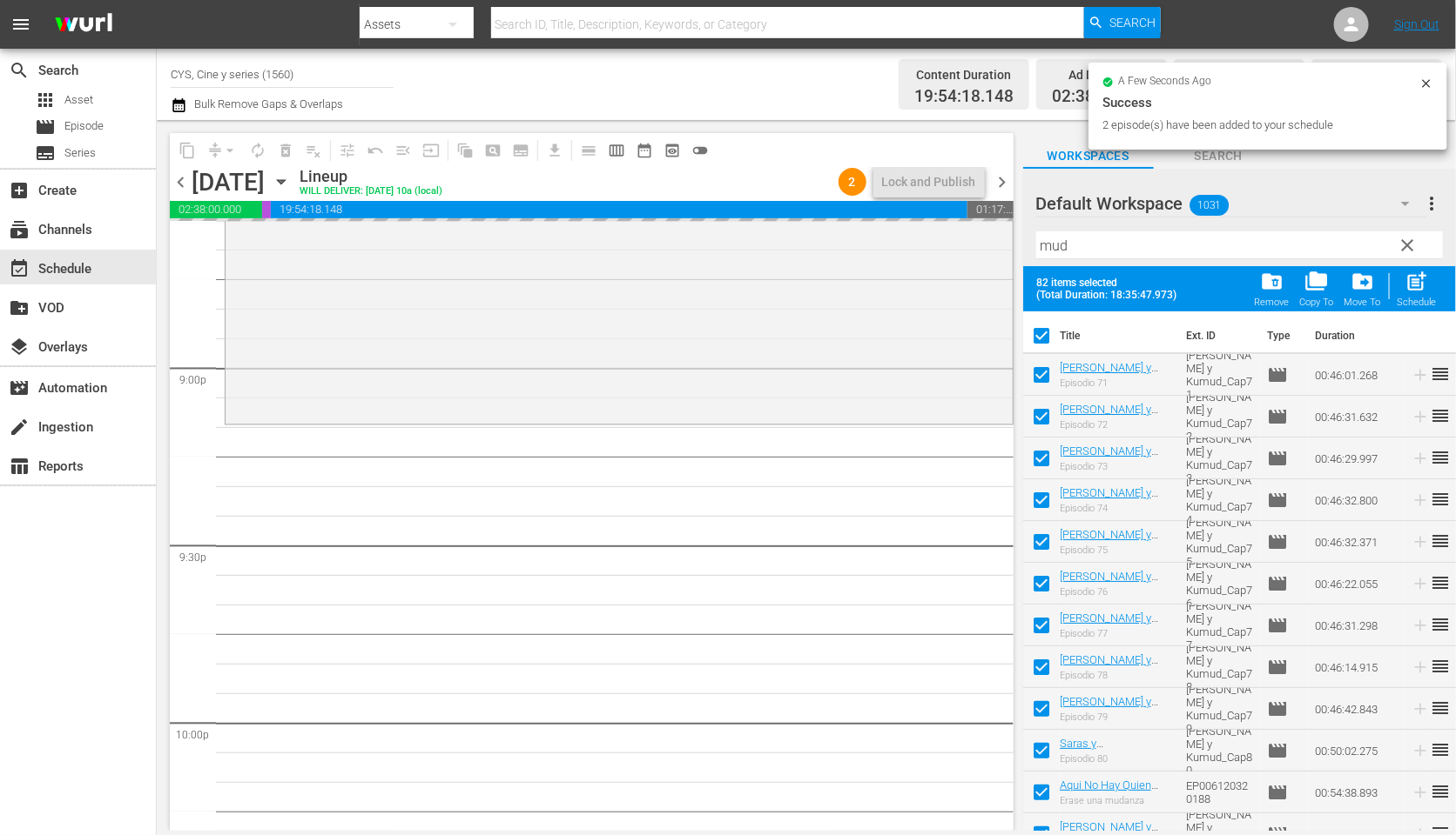
checkbox input "true"
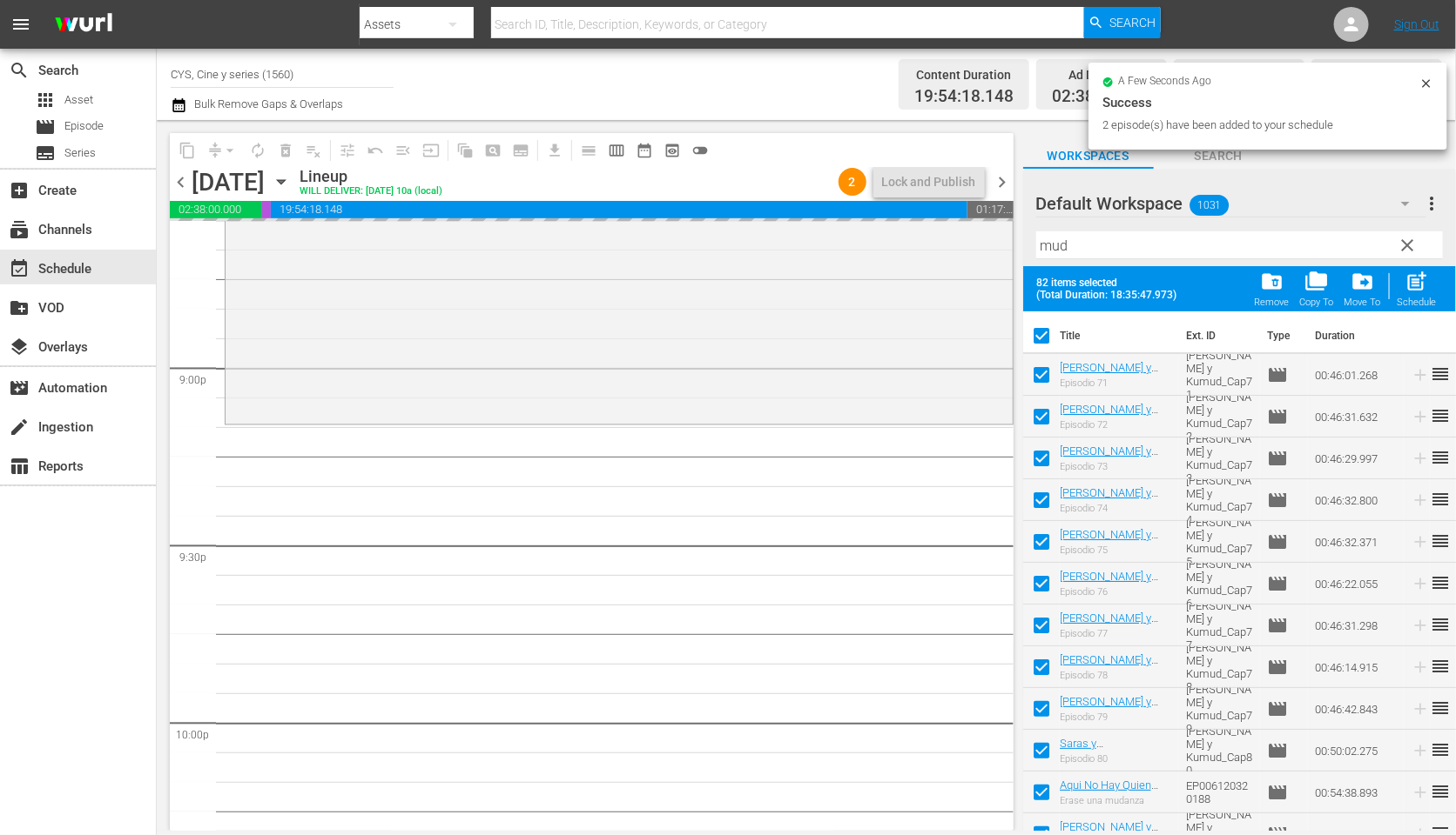
checkbox input "true"
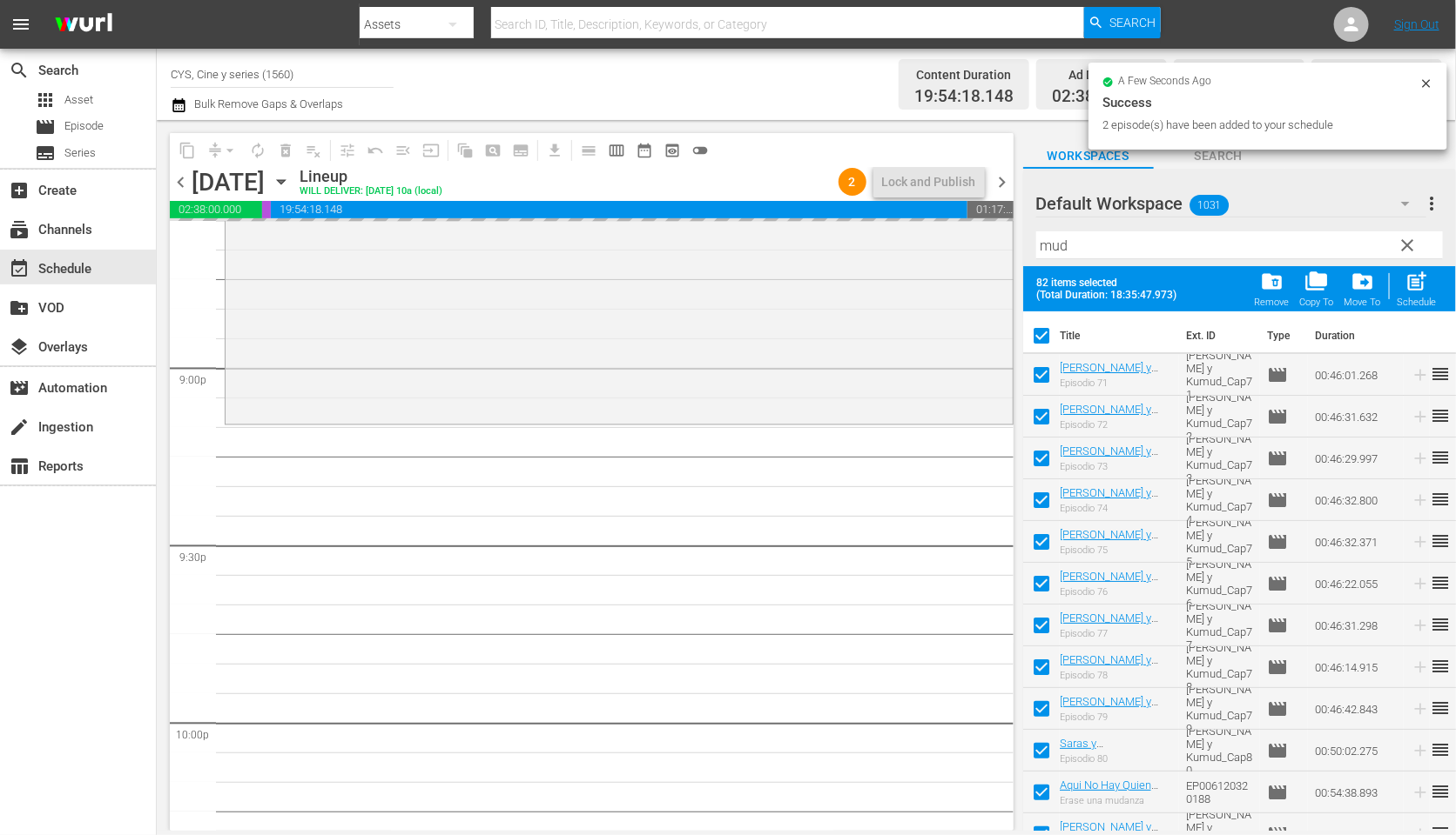
checkbox input "true"
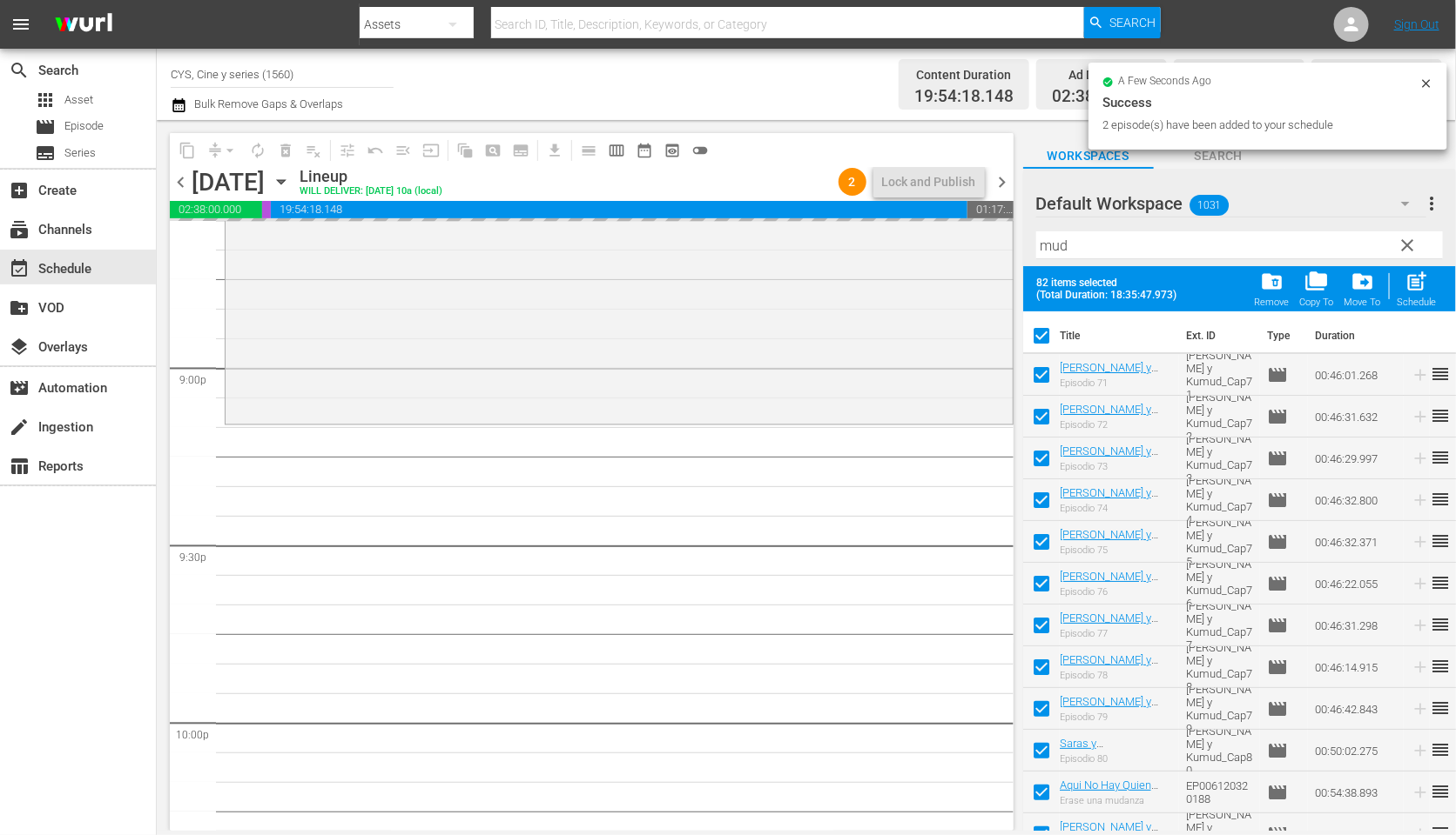
checkbox input "true"
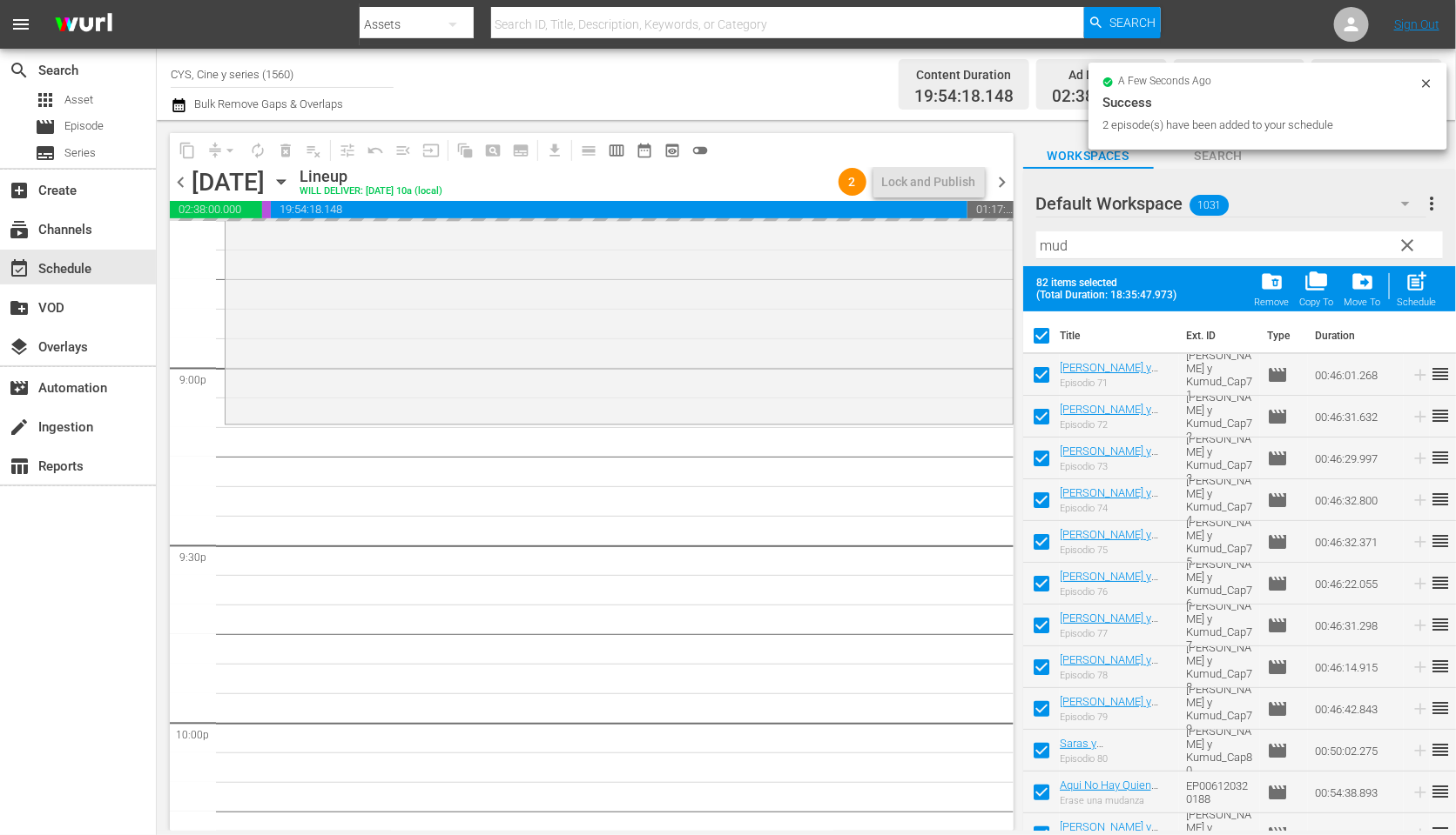
checkbox input "true"
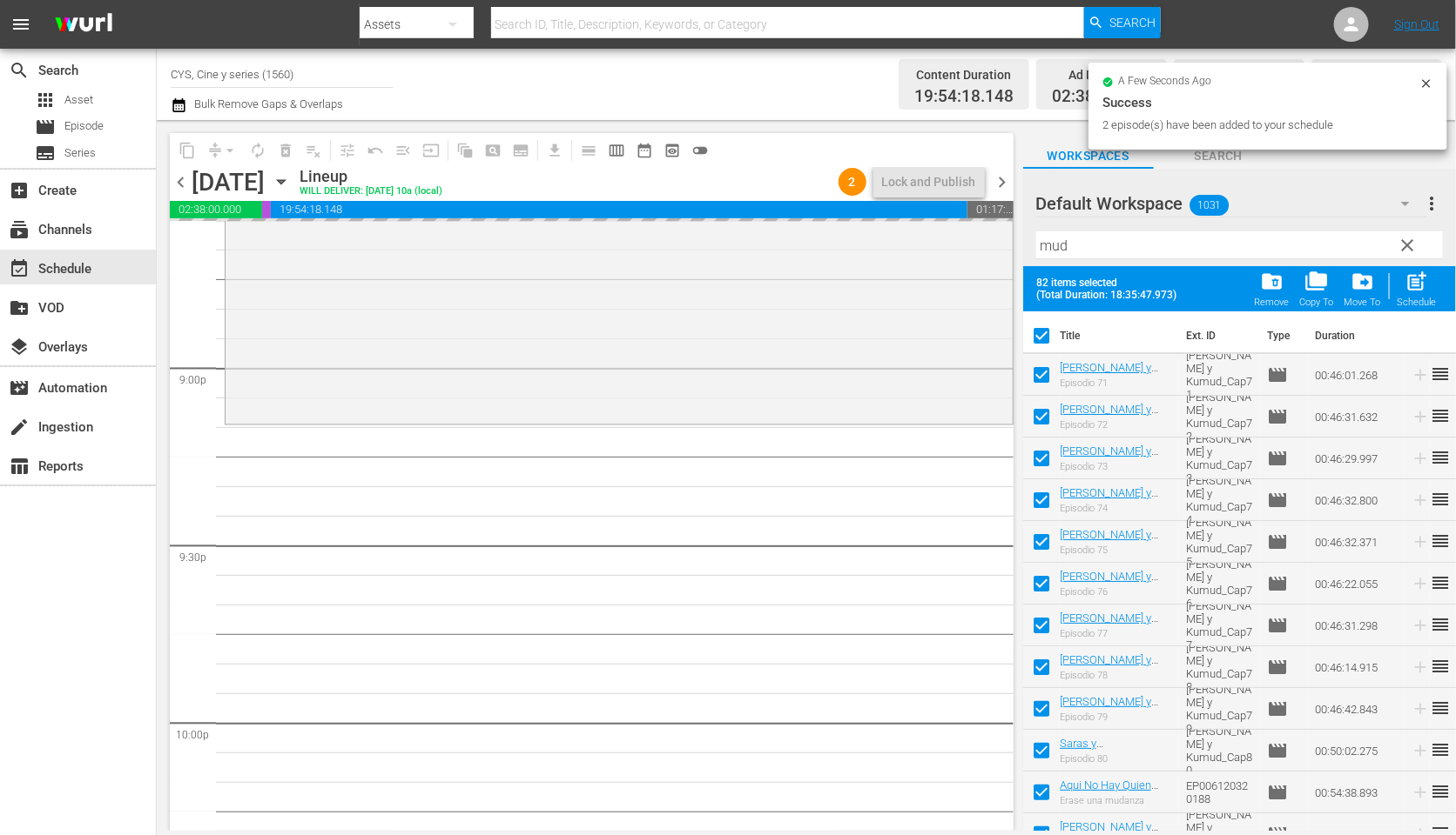
checkbox input "true"
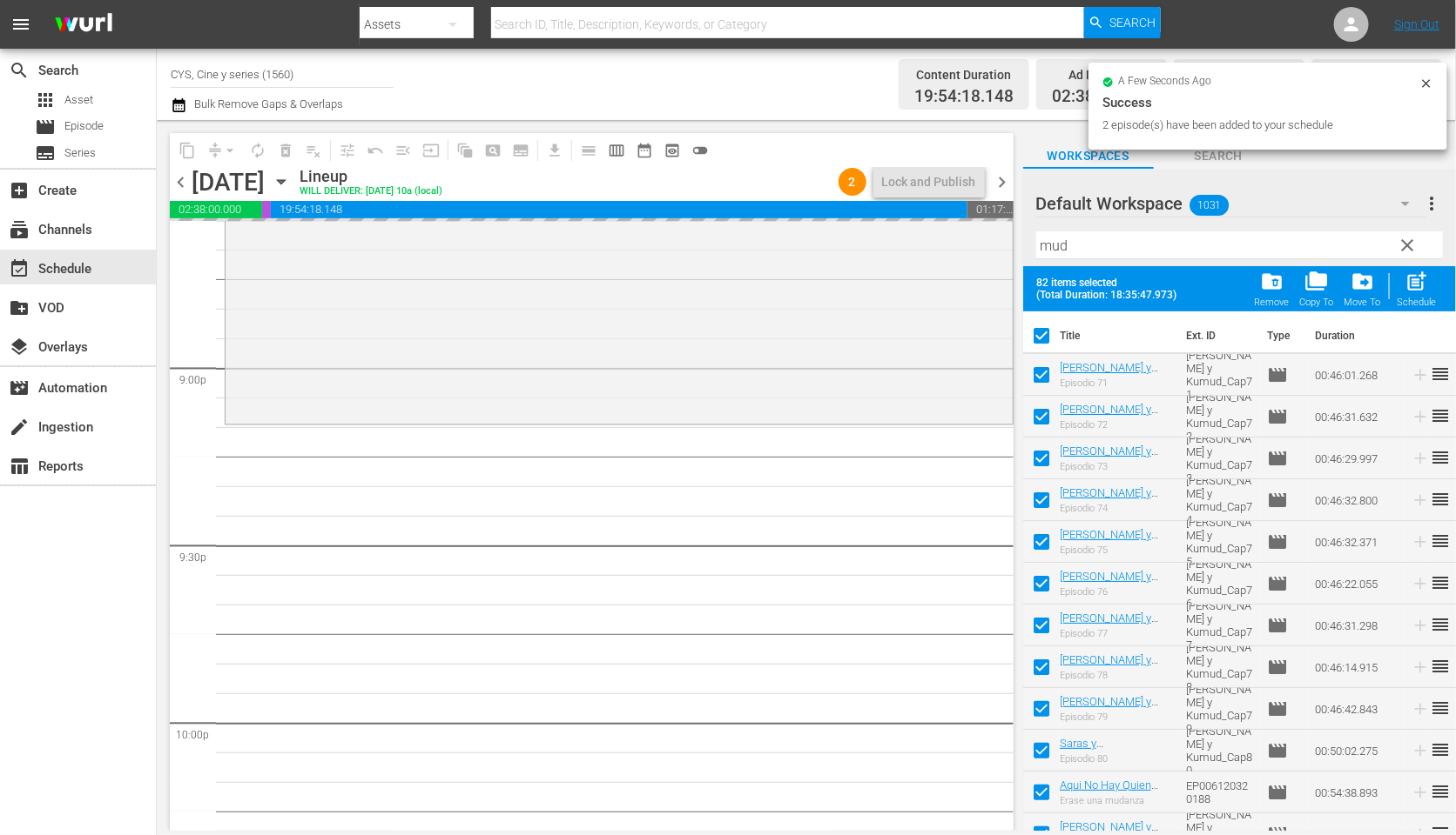
drag, startPoint x: 1040, startPoint y: 335, endPoint x: 1126, endPoint y: 235, distance: 131.9
click at [1041, 337] on input "checkbox" at bounding box center [1041, 339] width 37 height 37
checkbox input "false"
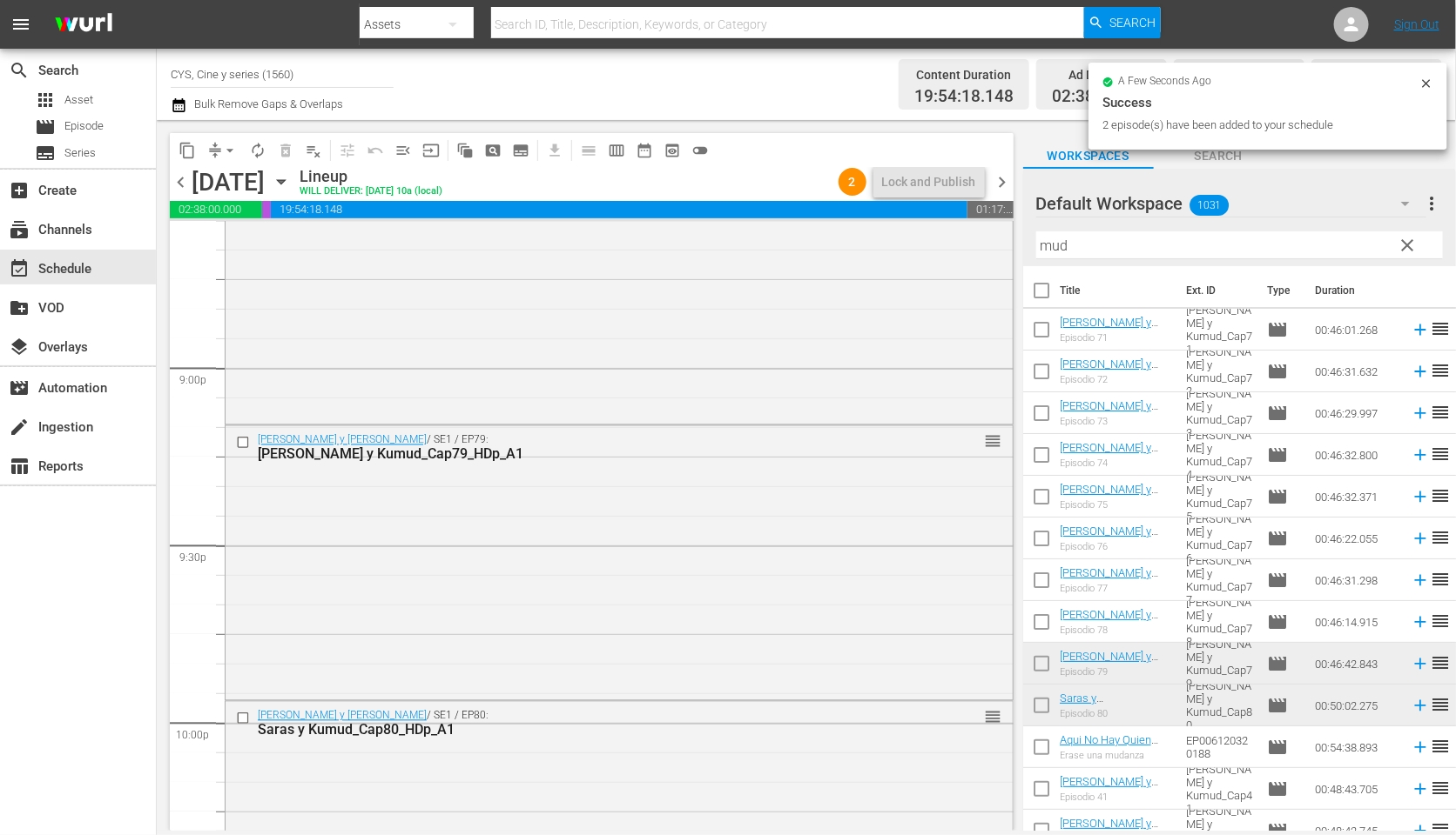
checkbox input "false"
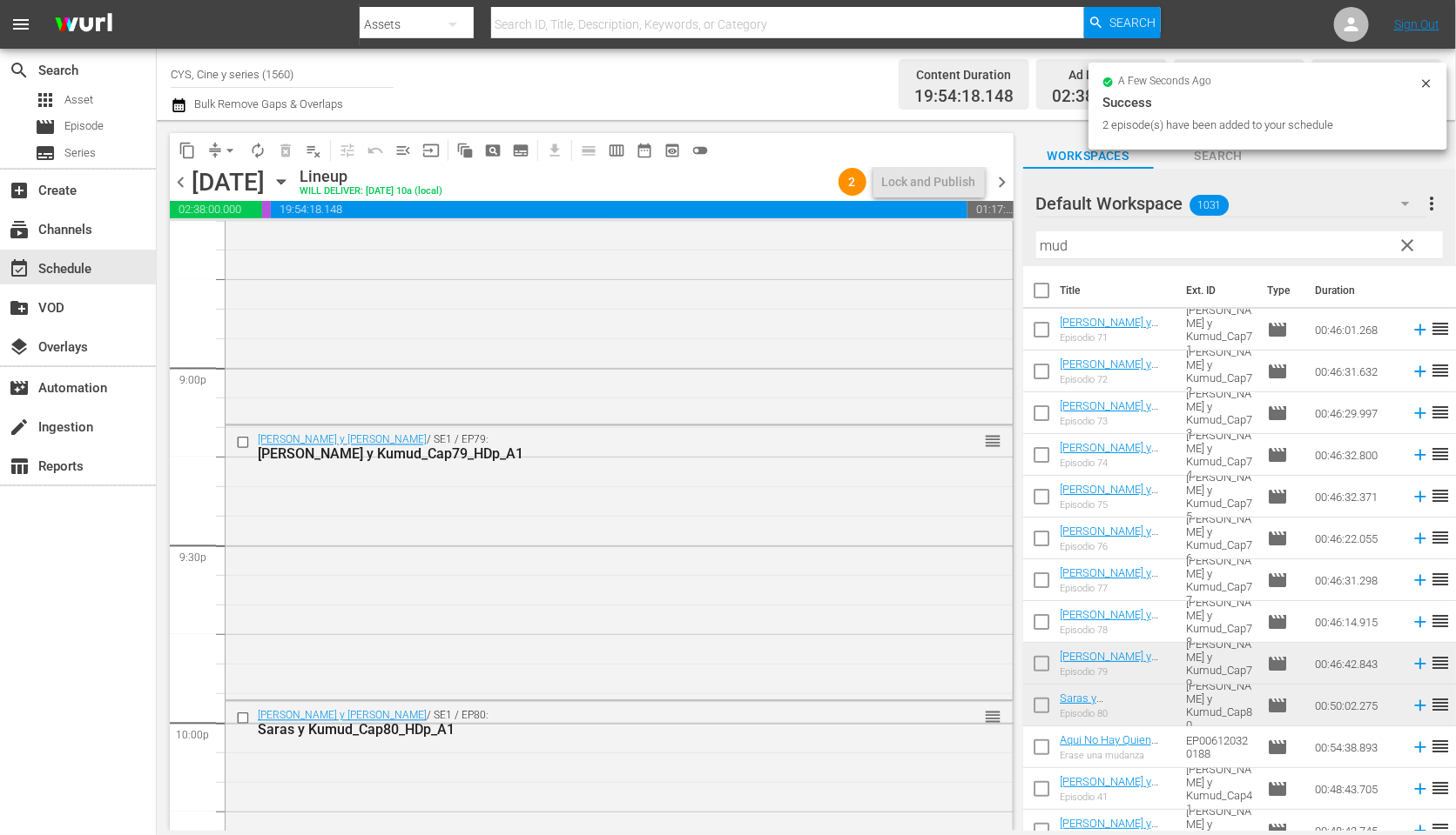
checkbox input "false"
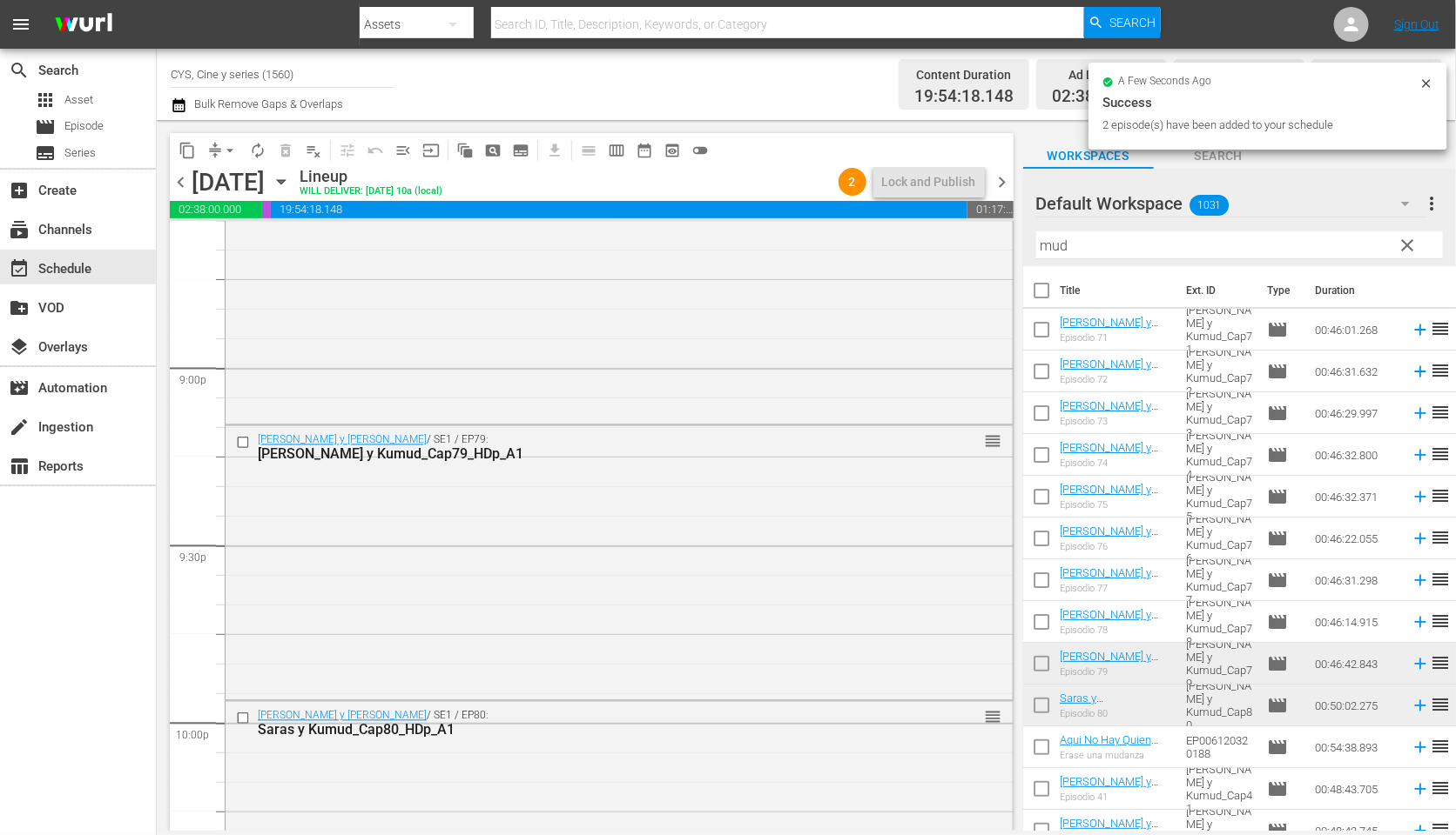
checkbox input "false"
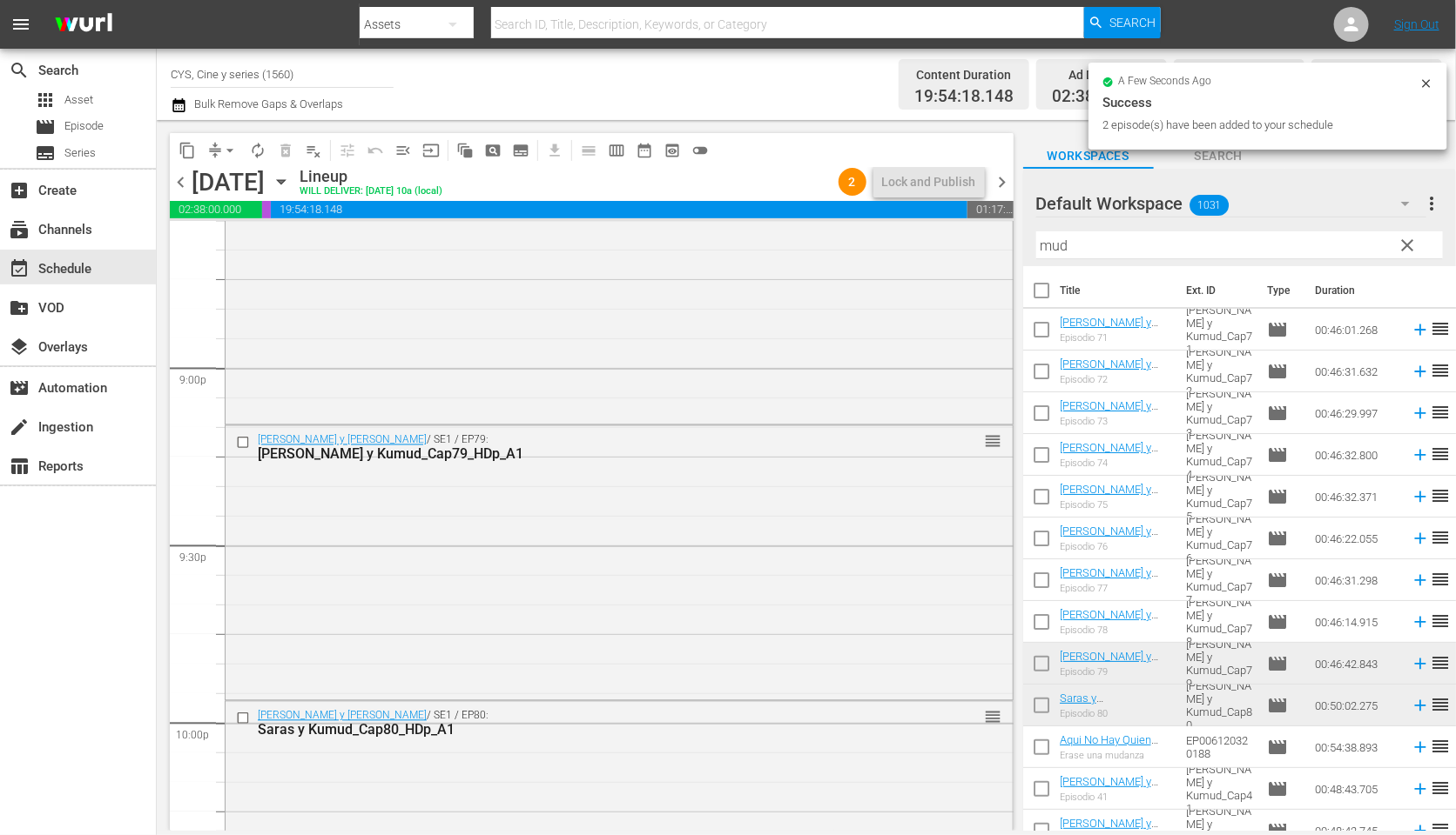
checkbox input "false"
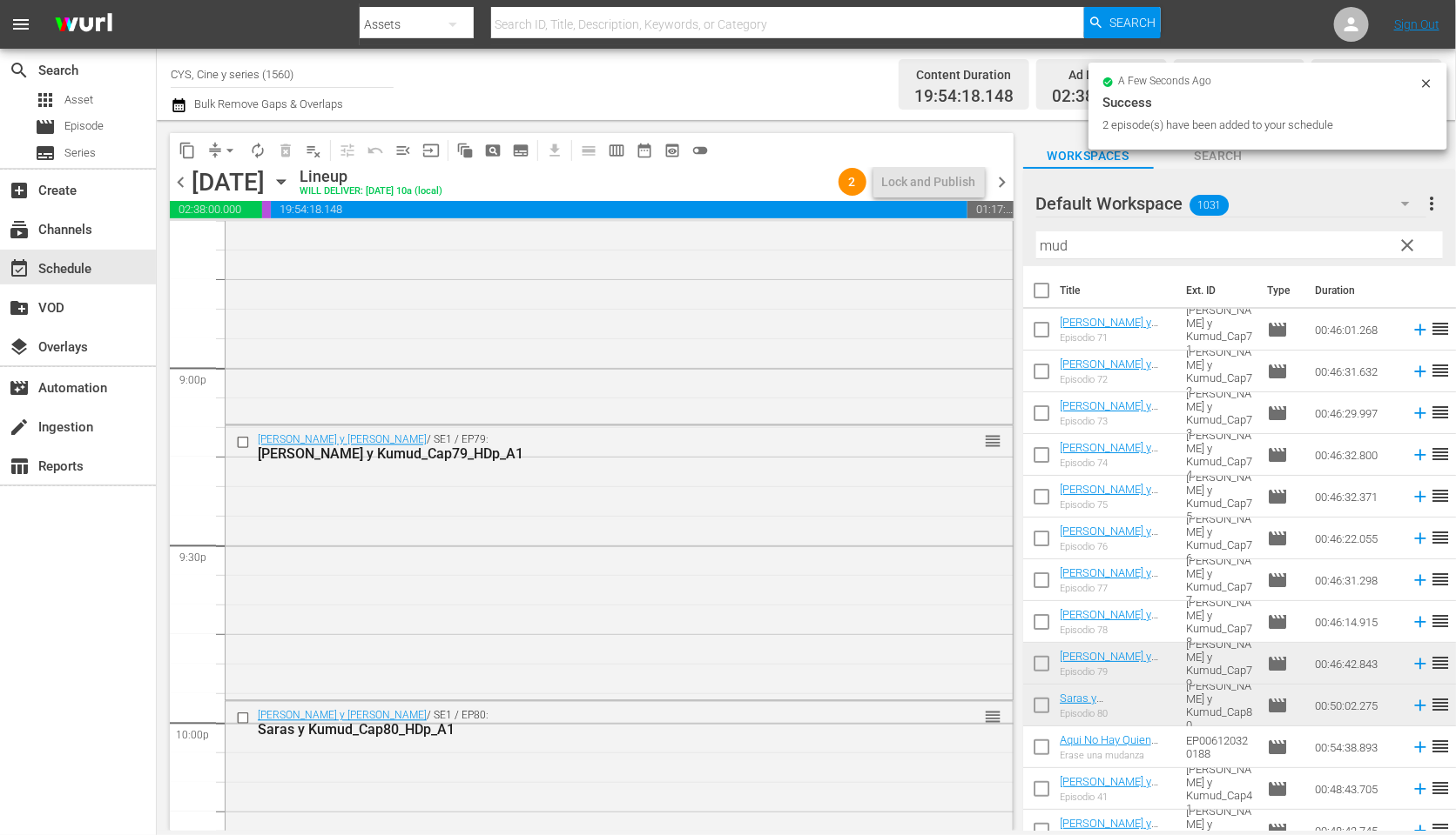
checkbox input "false"
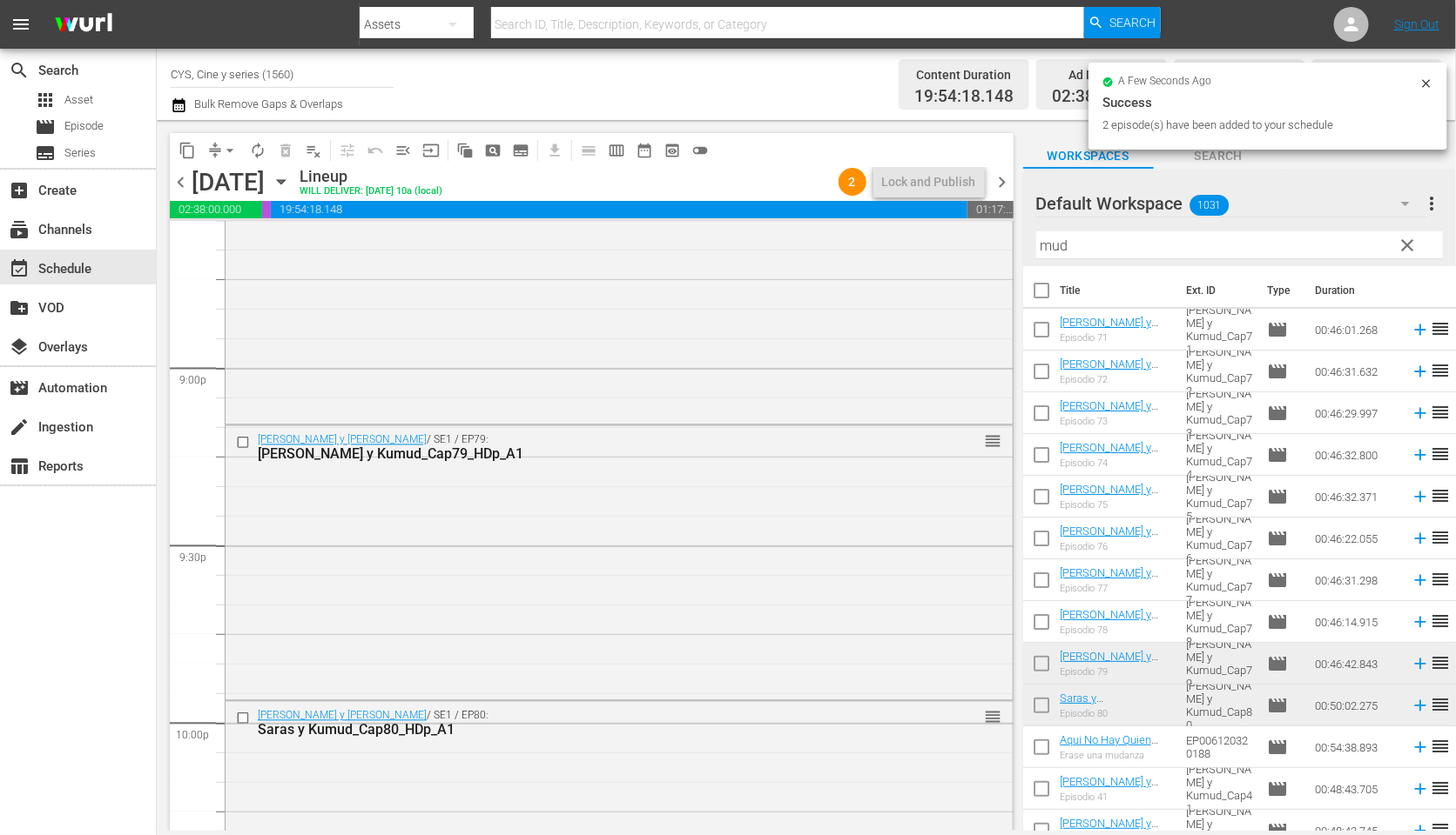
checkbox input "false"
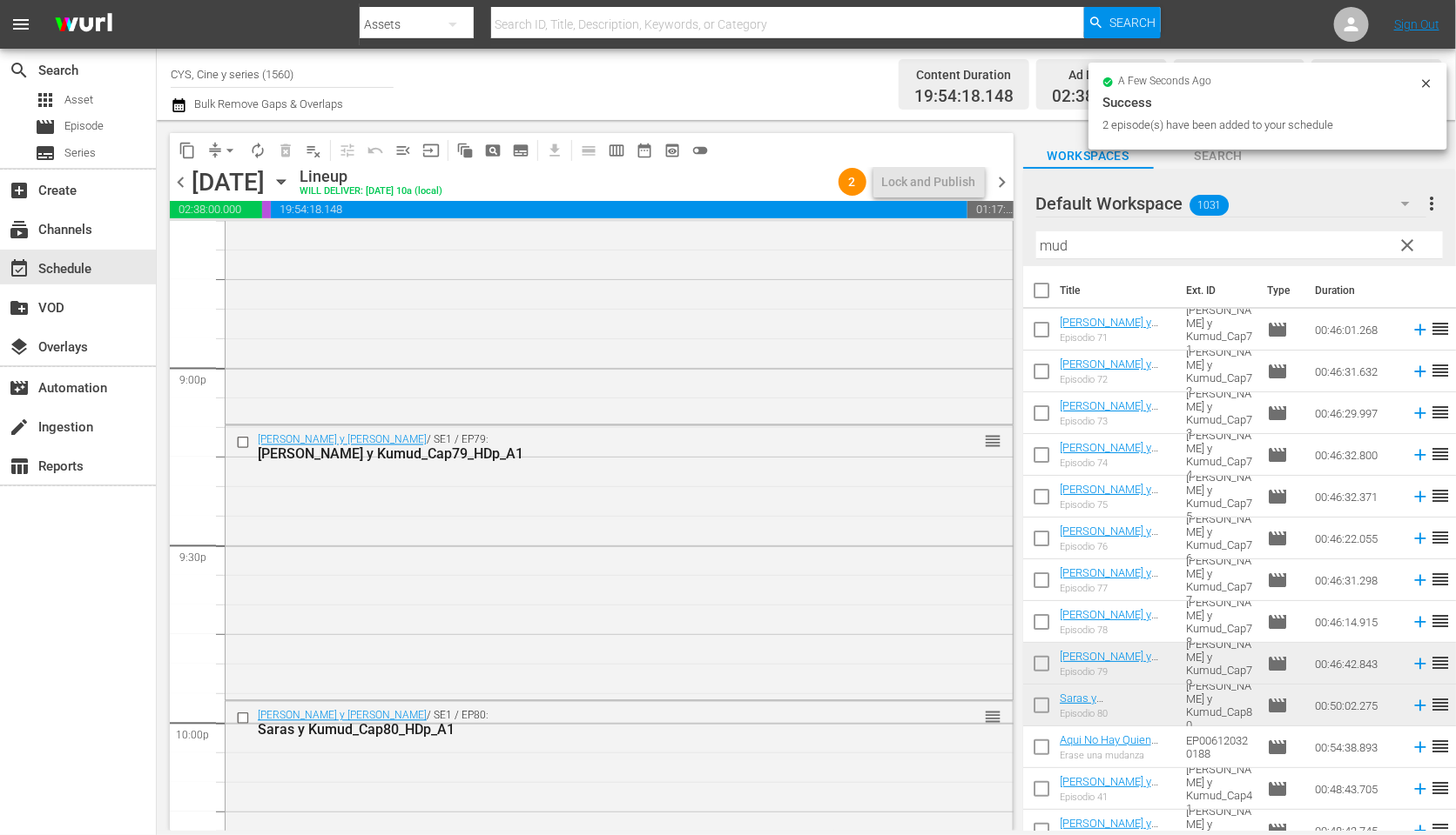
checkbox input "false"
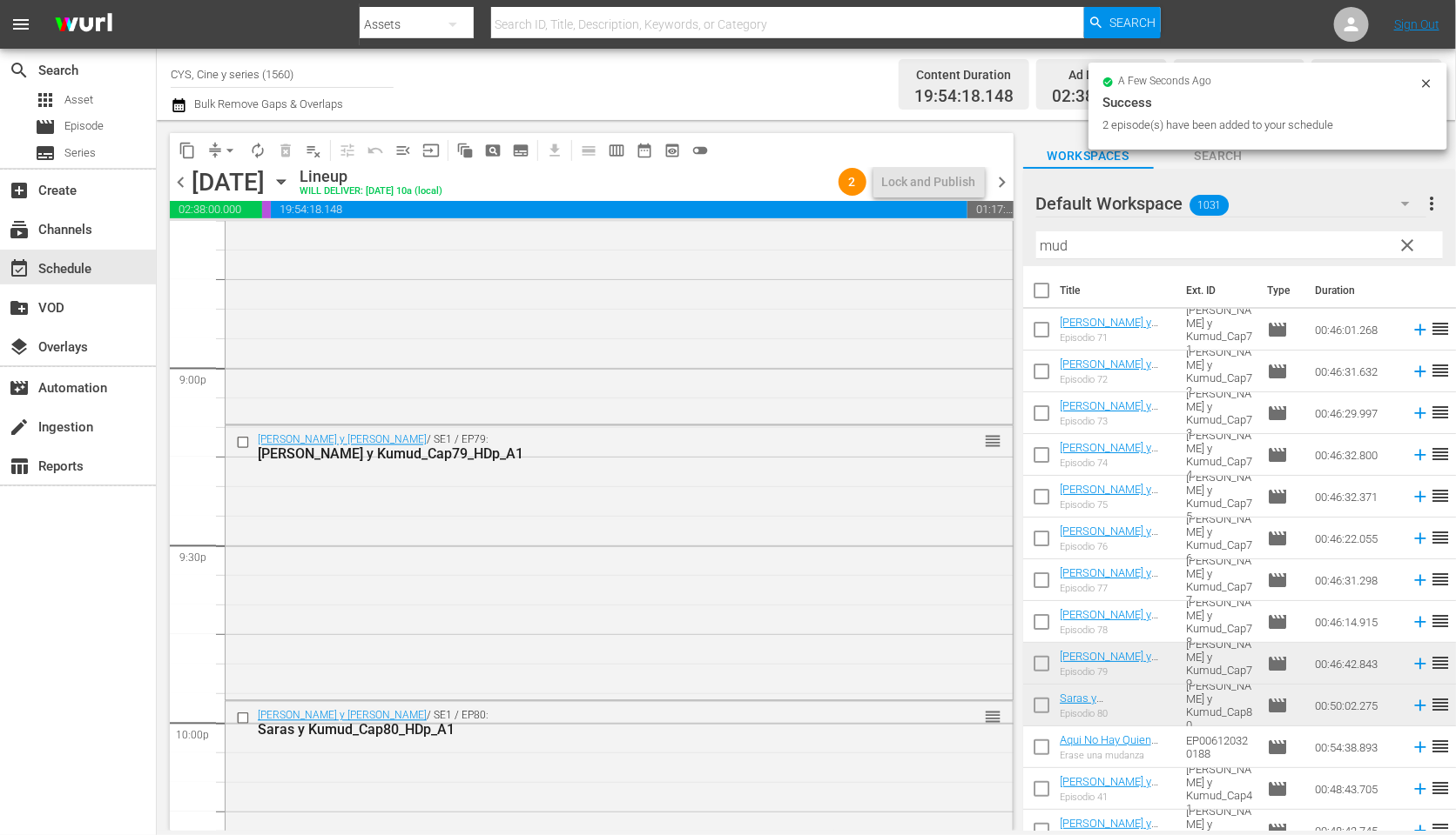
checkbox input "false"
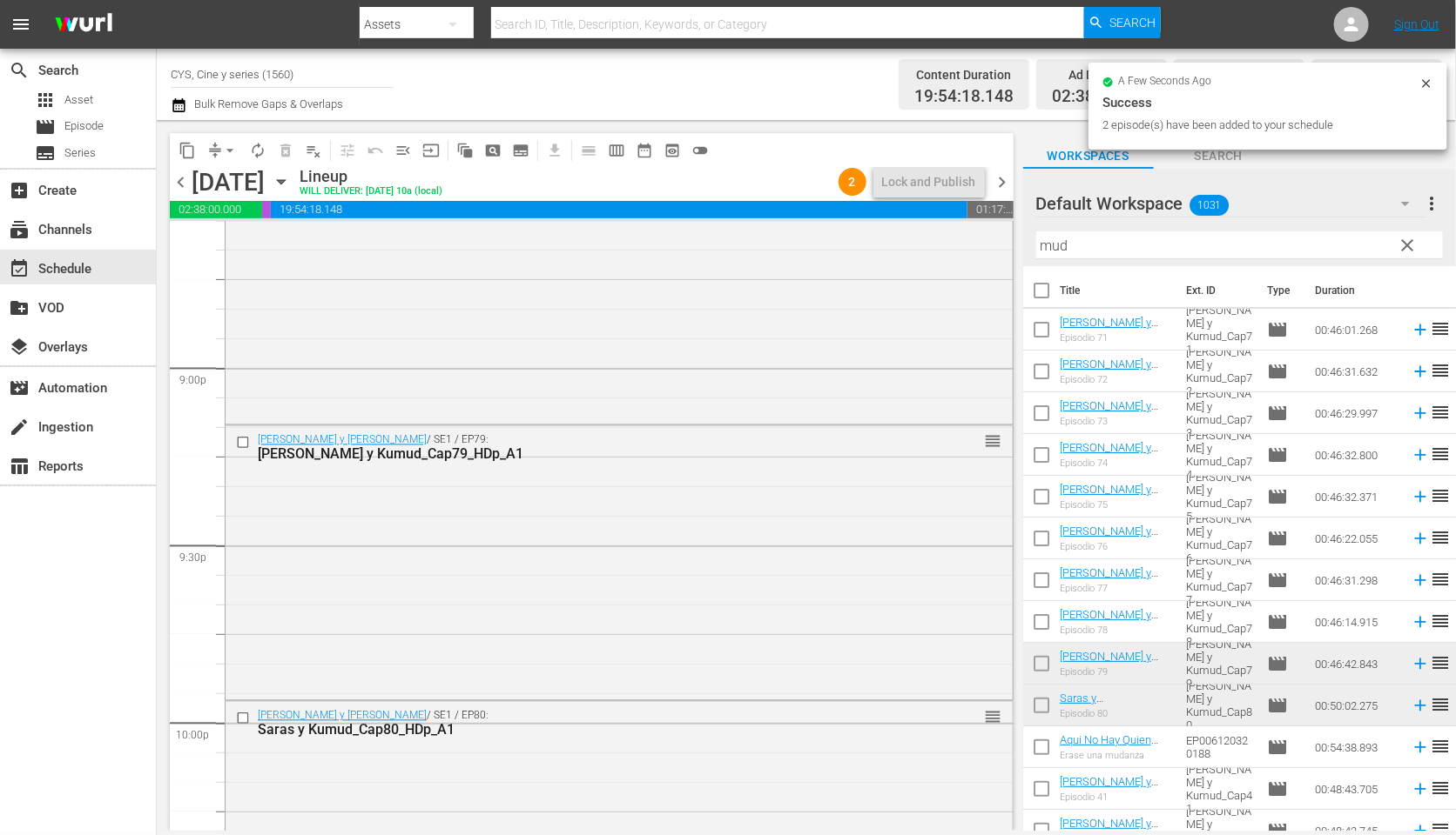
checkbox input "false"
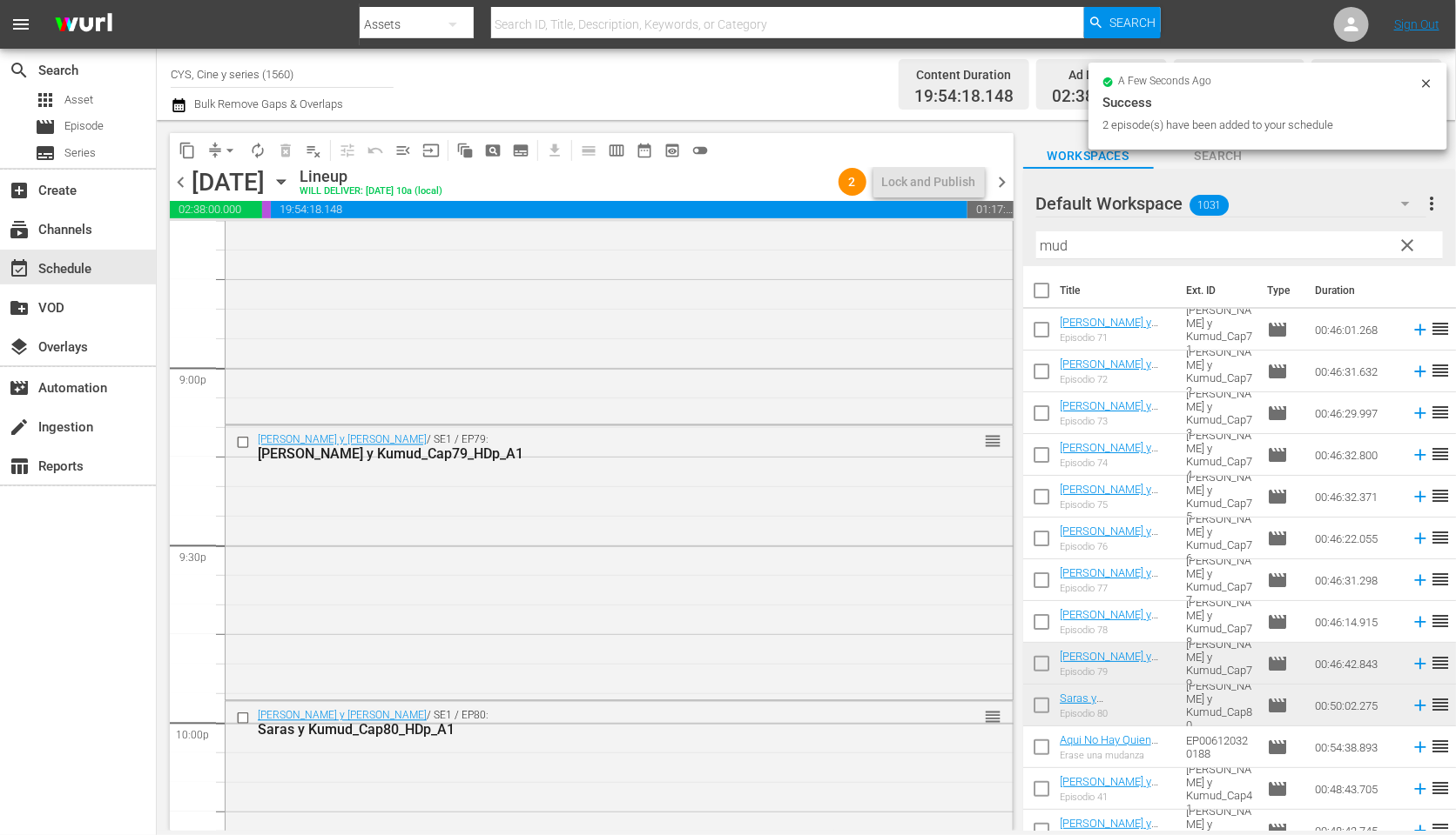
checkbox input "false"
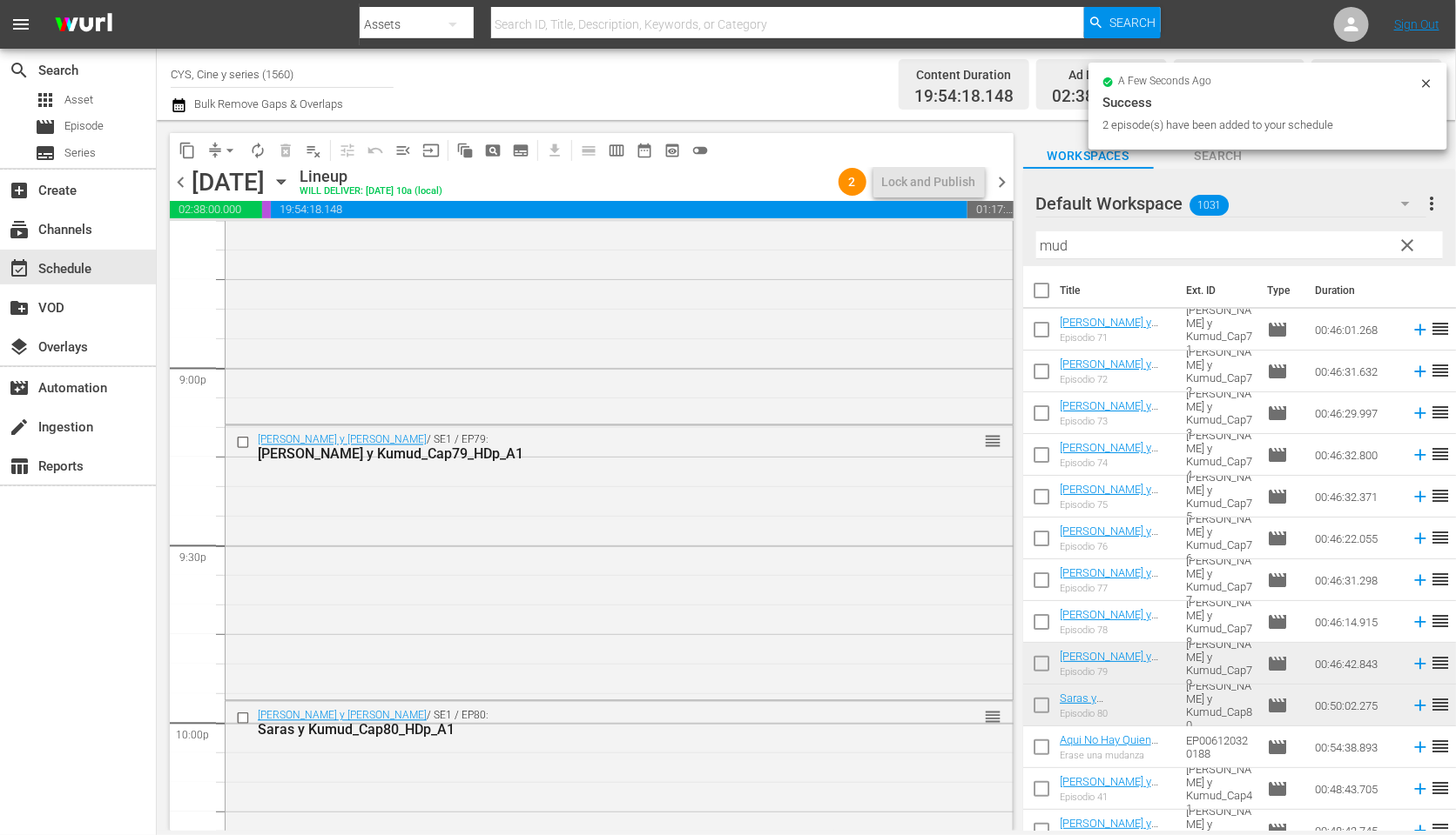
checkbox input "false"
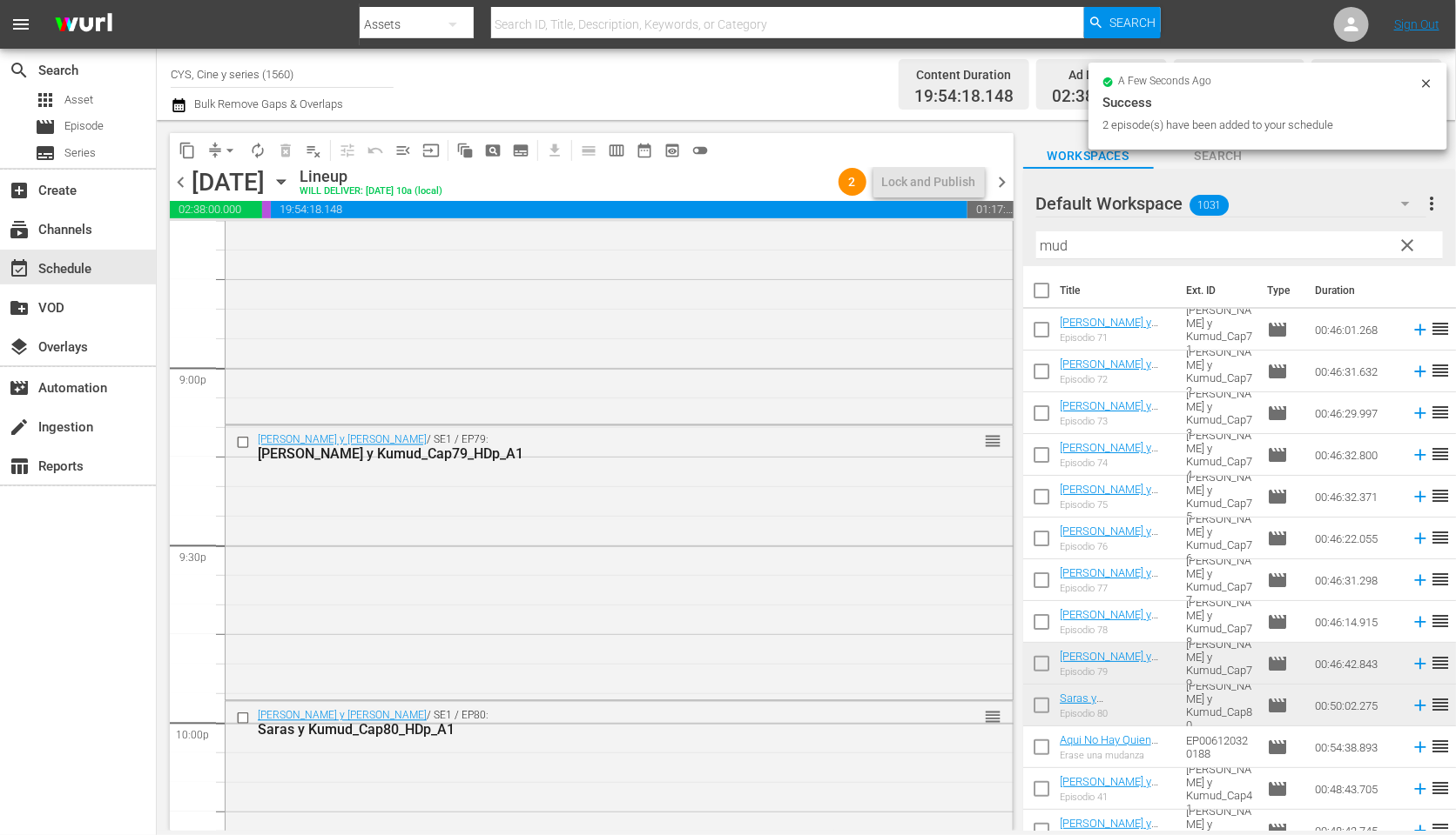
checkbox input "false"
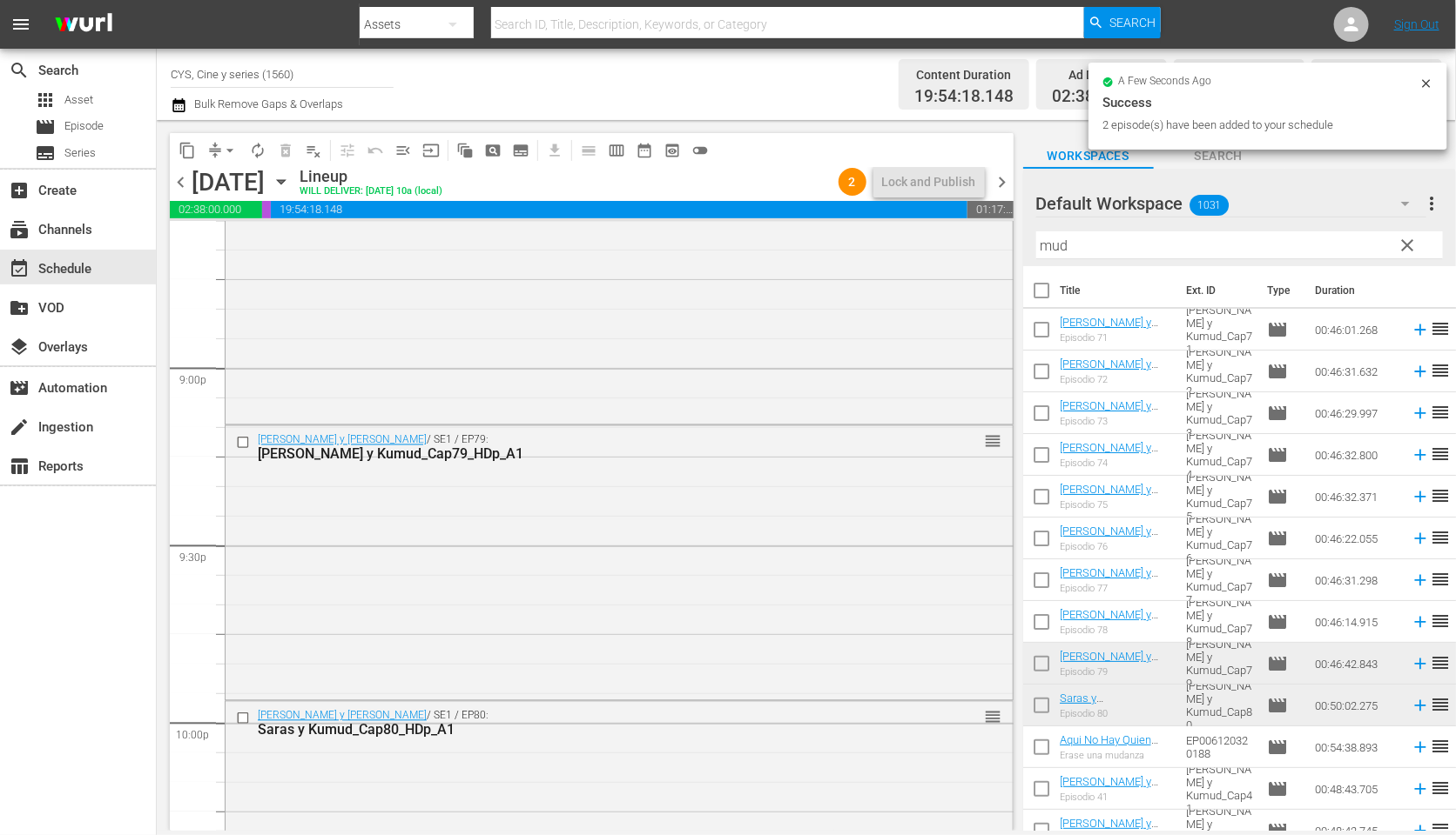
checkbox input "false"
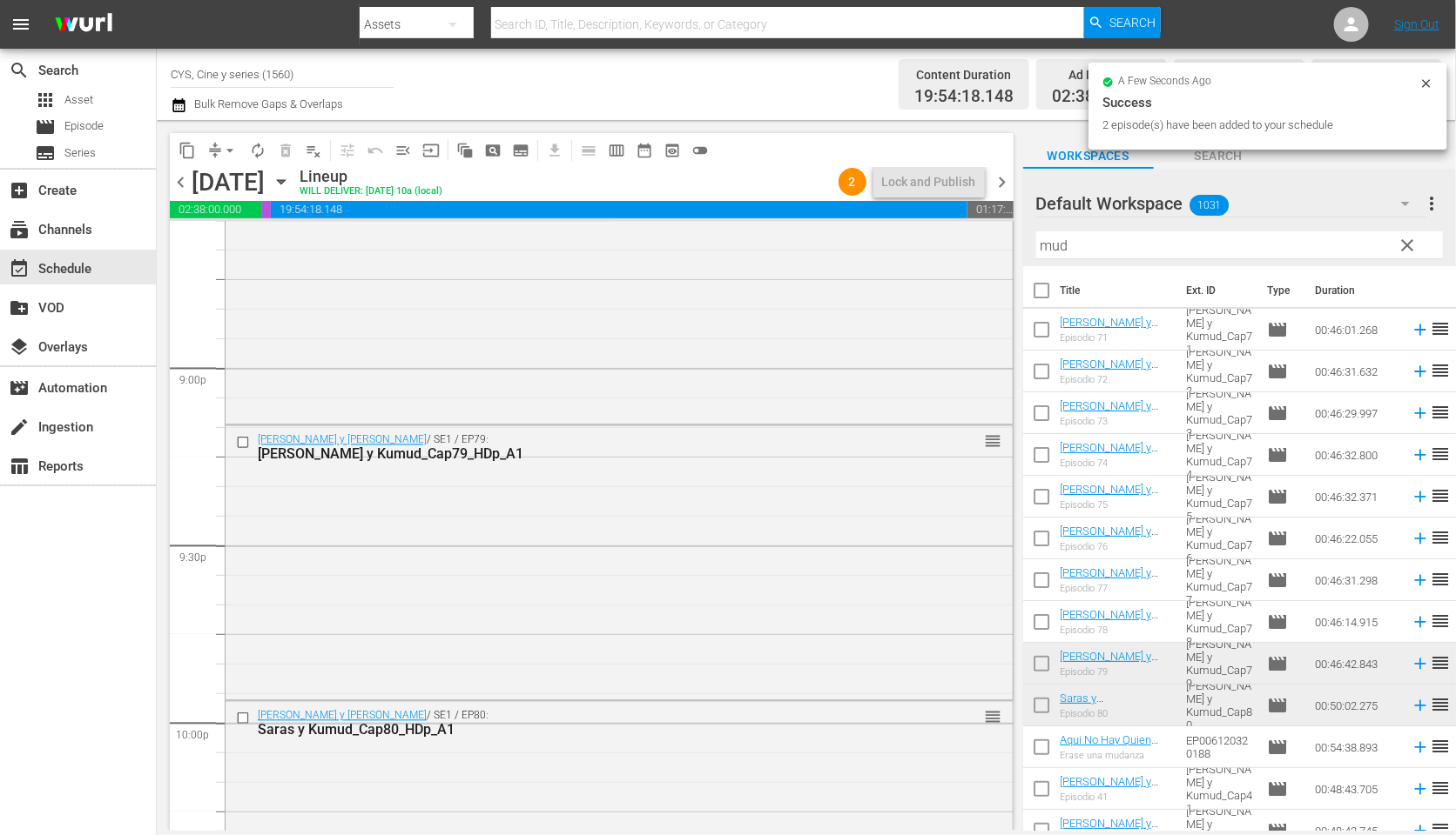
checkbox input "false"
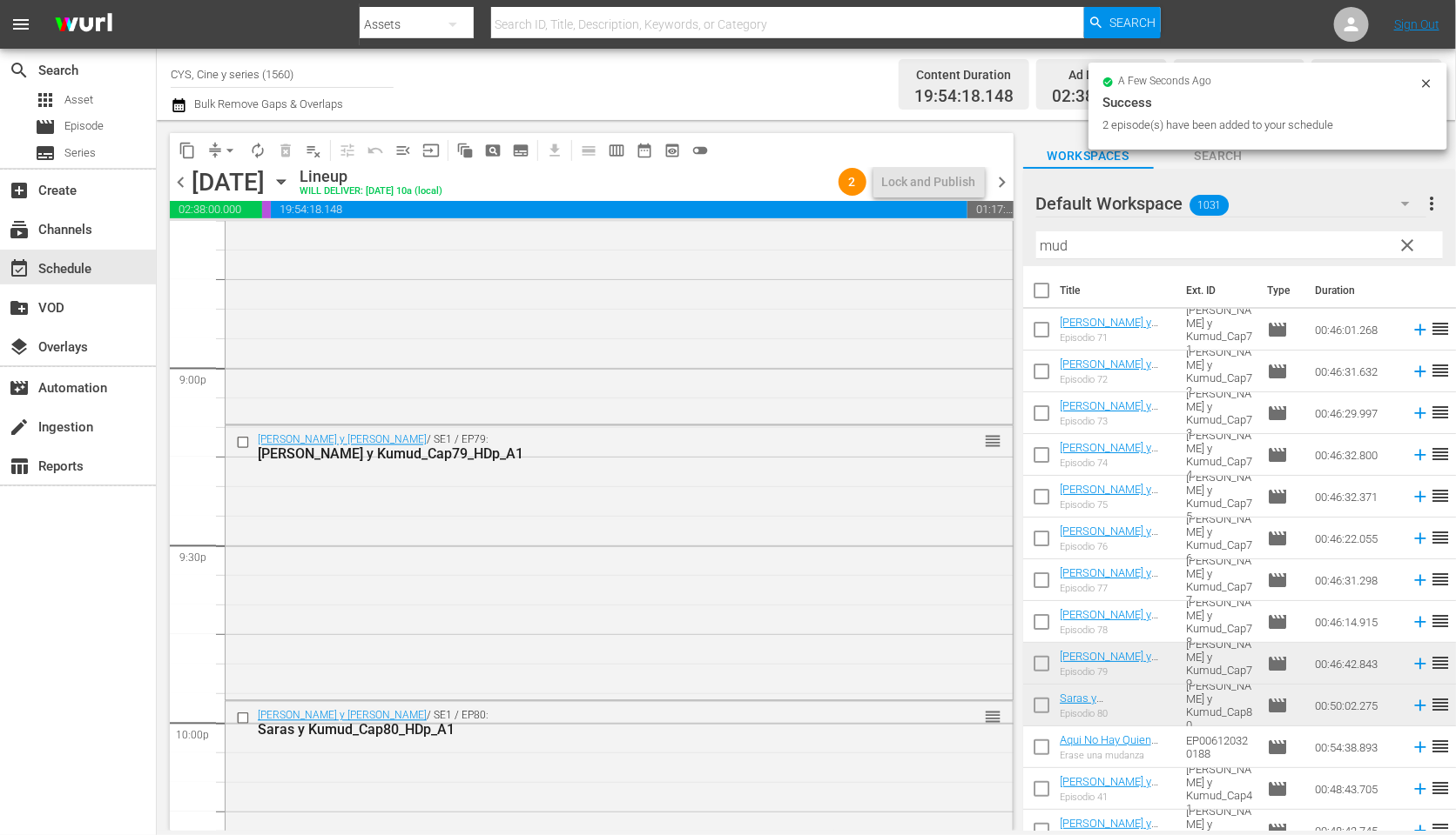
checkbox input "false"
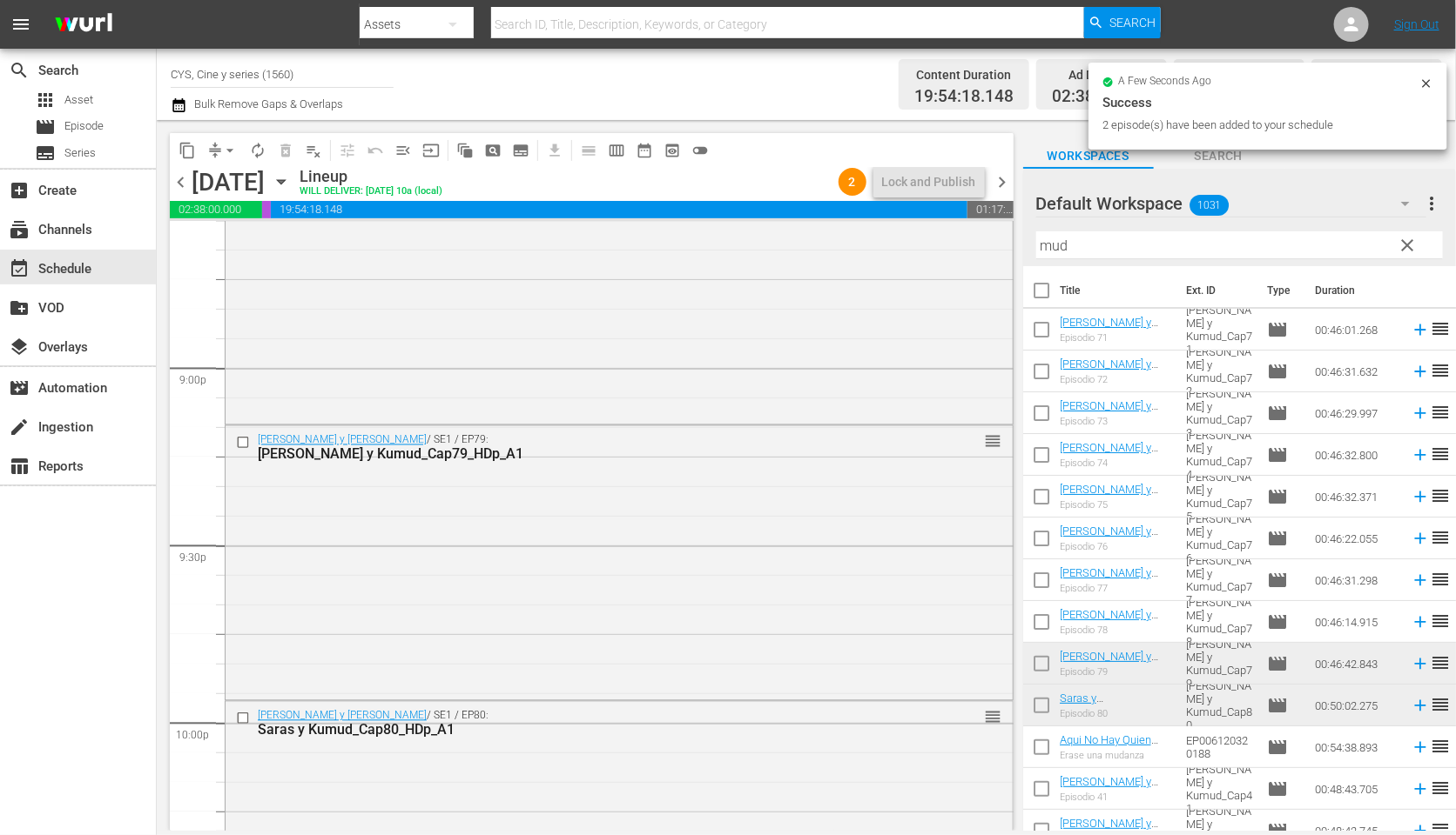
checkbox input "false"
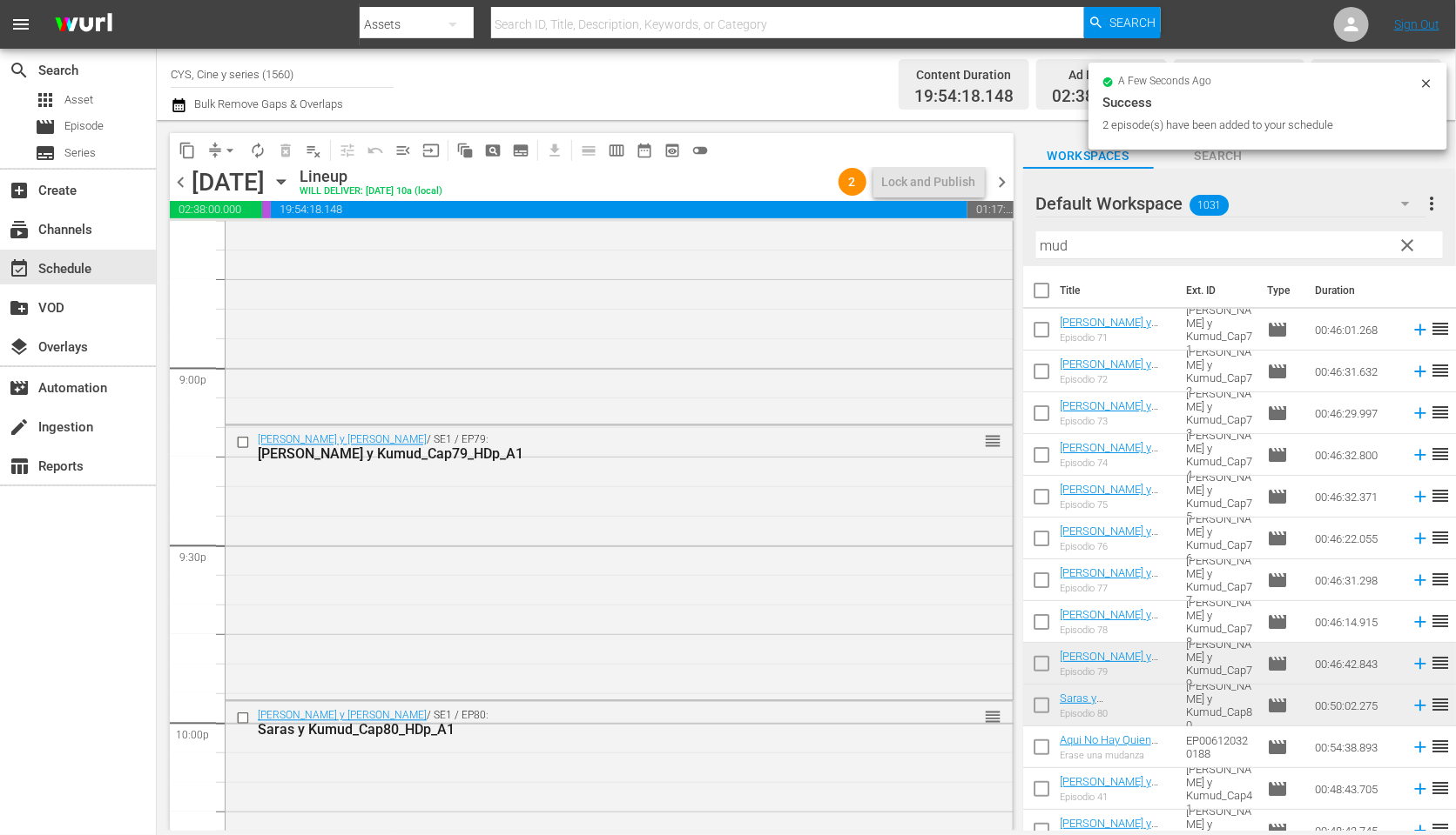
checkbox input "false"
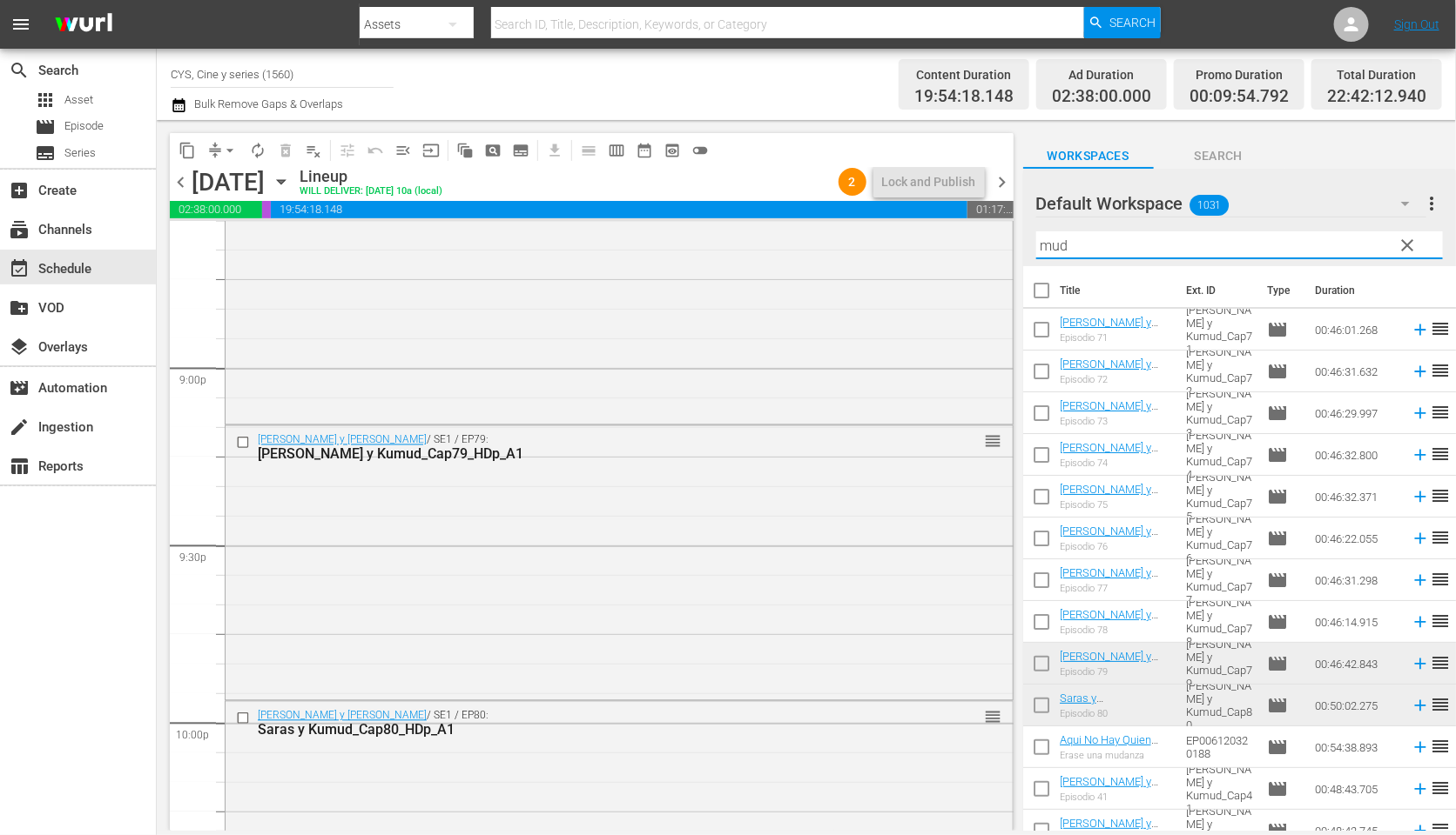
click at [998, 234] on div "content_copy compress arrow_drop_down autorenew_outlined delete_forever_outline…" at bounding box center [806, 475] width 1299 height 711
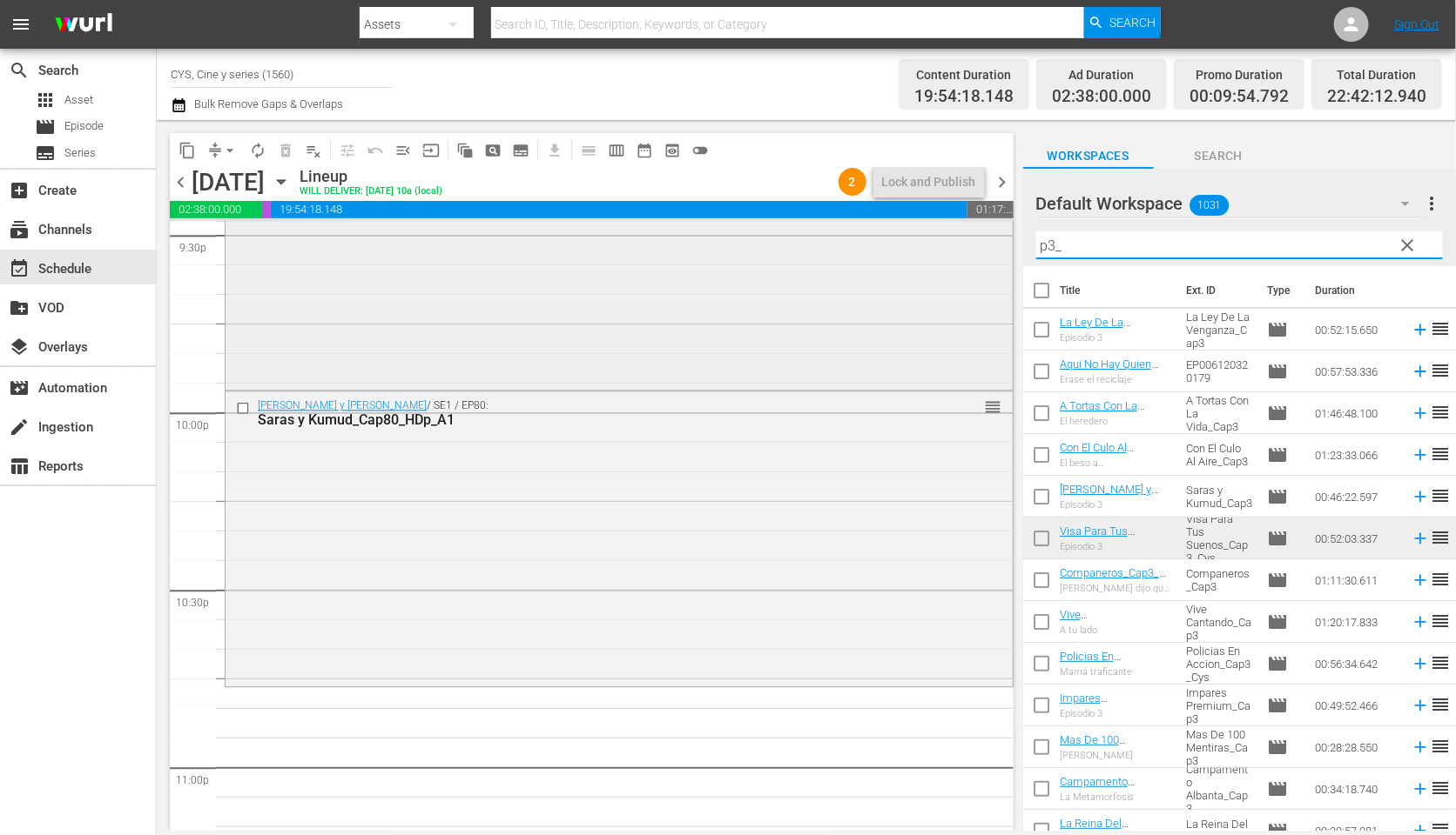
scroll to position [7750, 0]
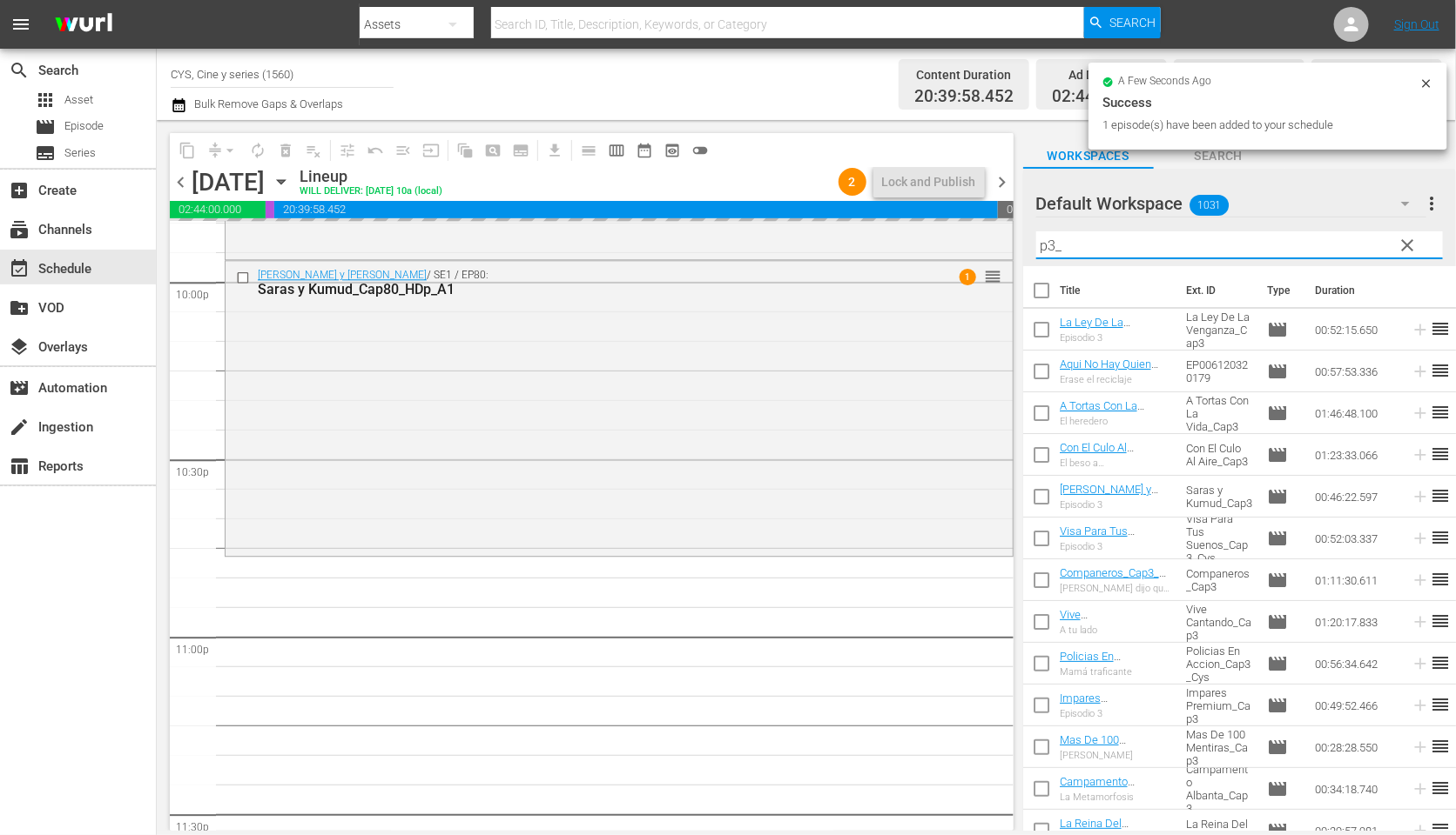
click at [1046, 246] on input "p3_" at bounding box center [1239, 245] width 407 height 28
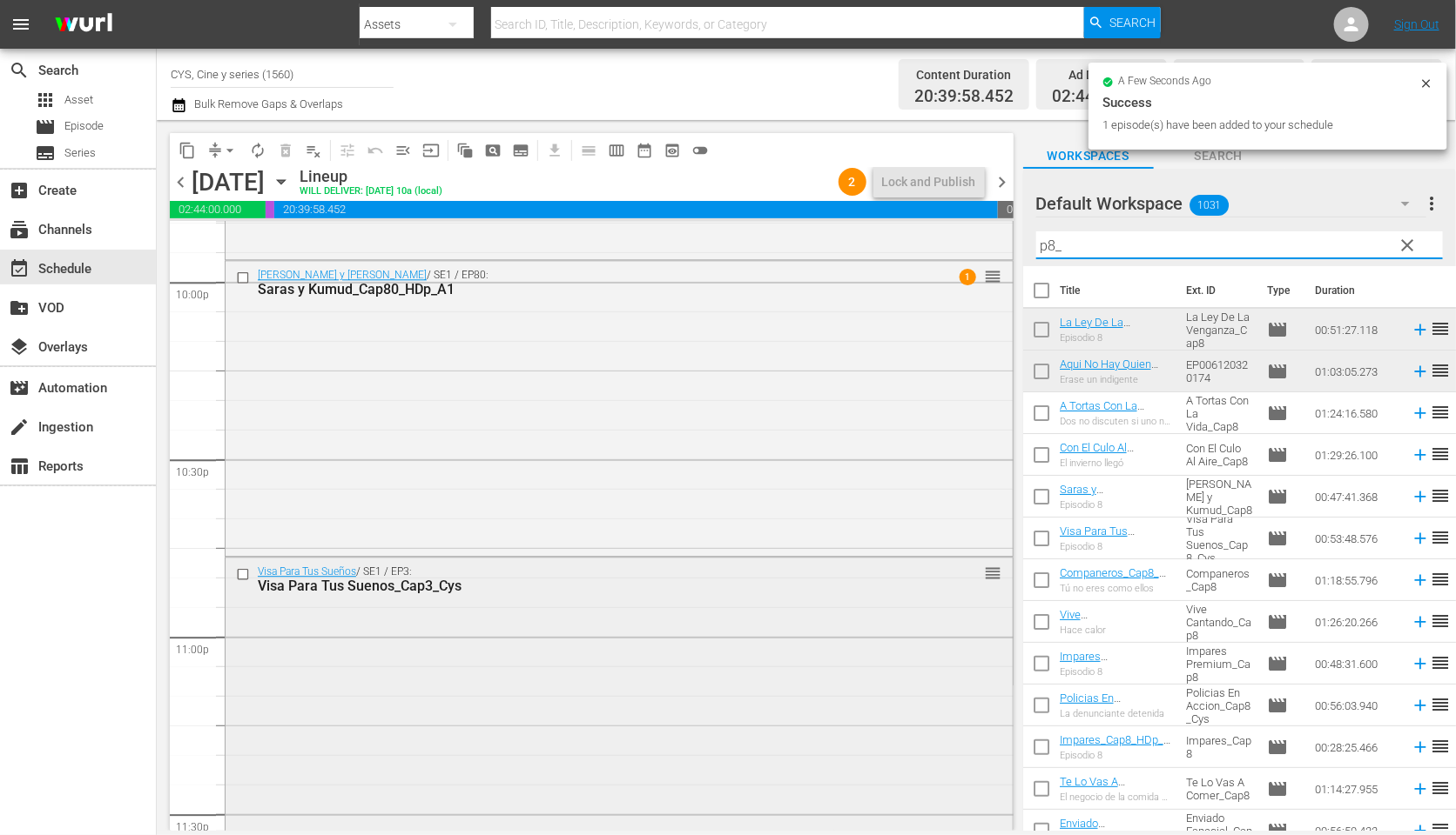
scroll to position [7911, 0]
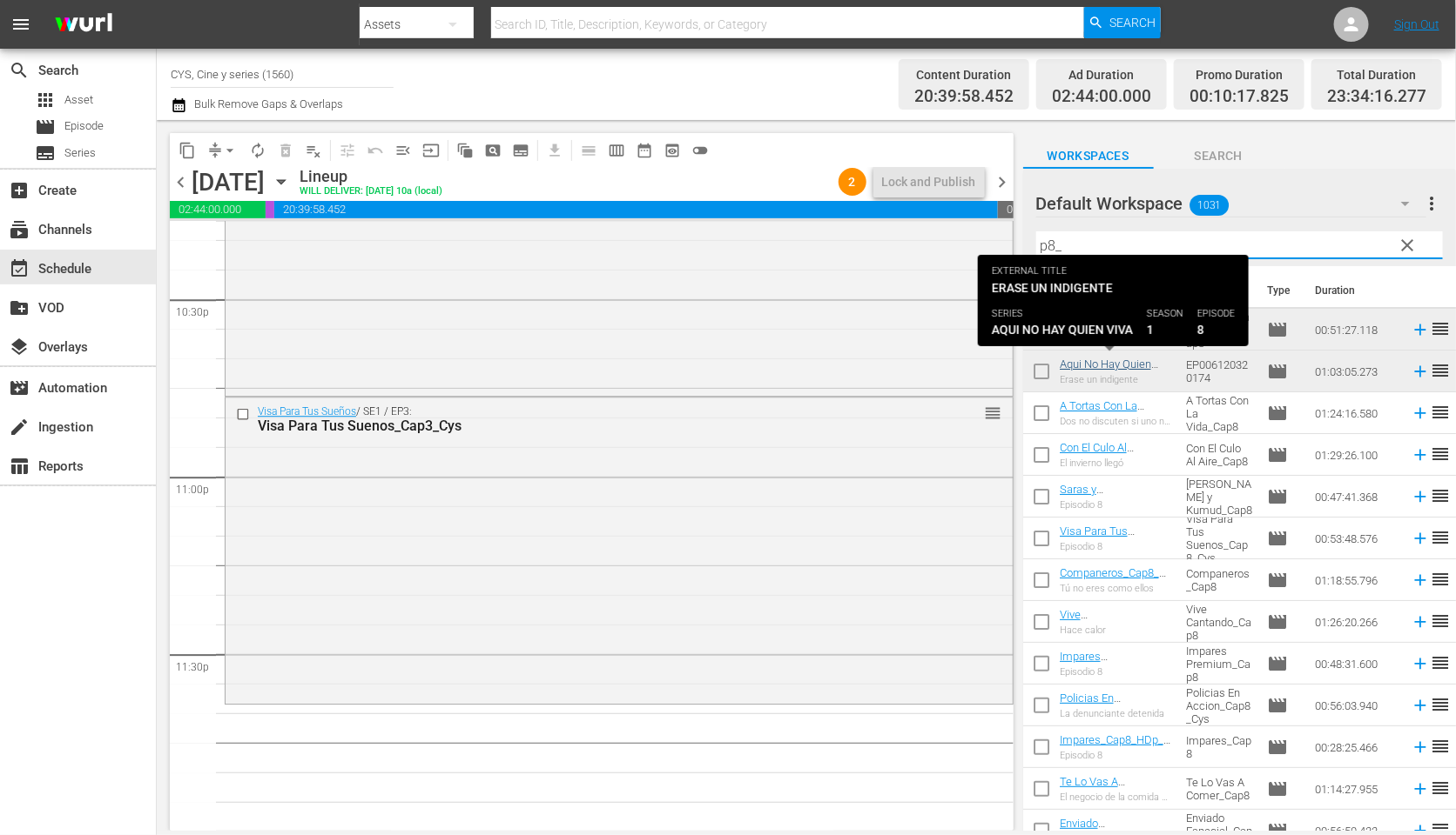
type input "p8_"
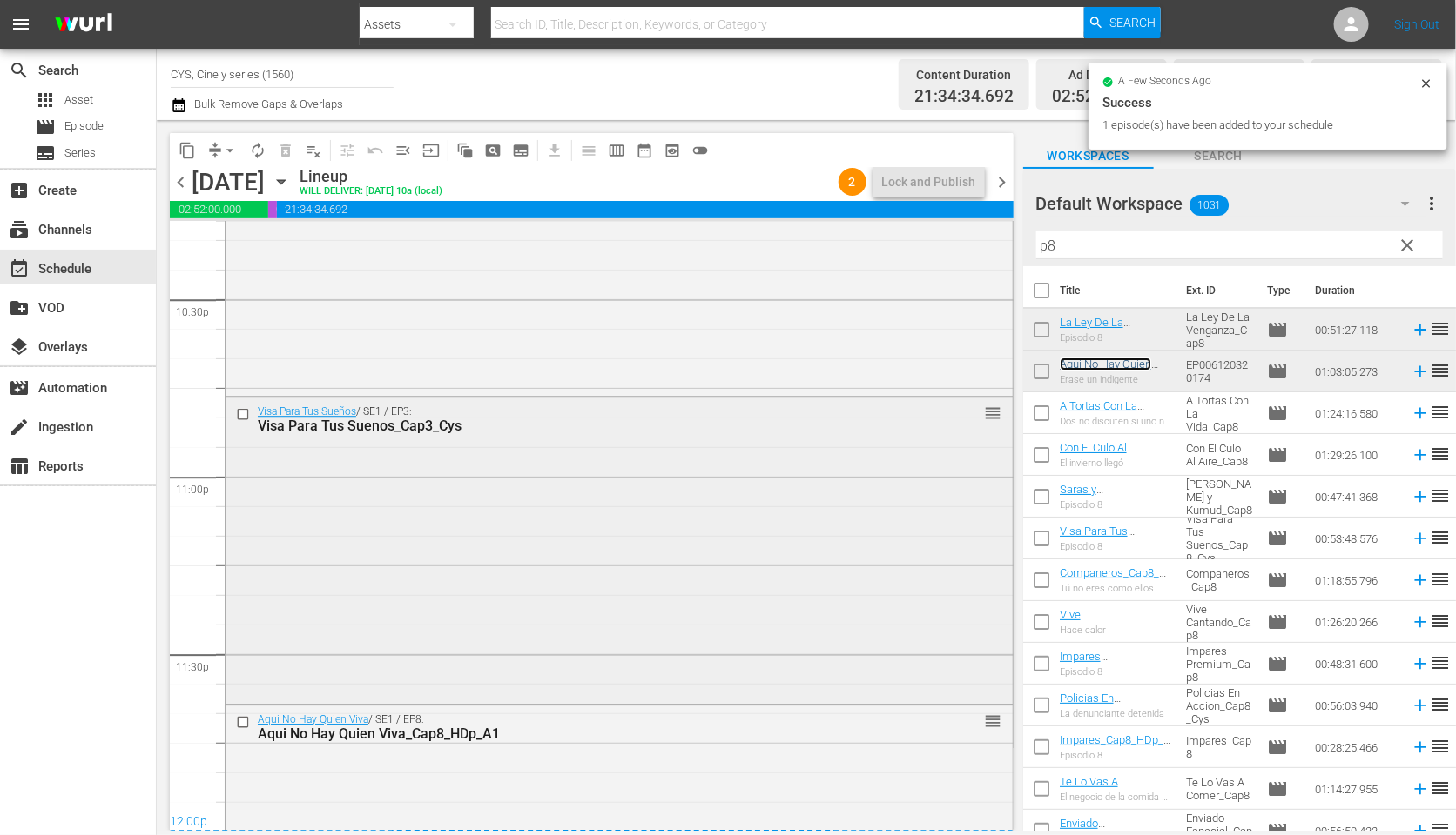
scroll to position [8158, 0]
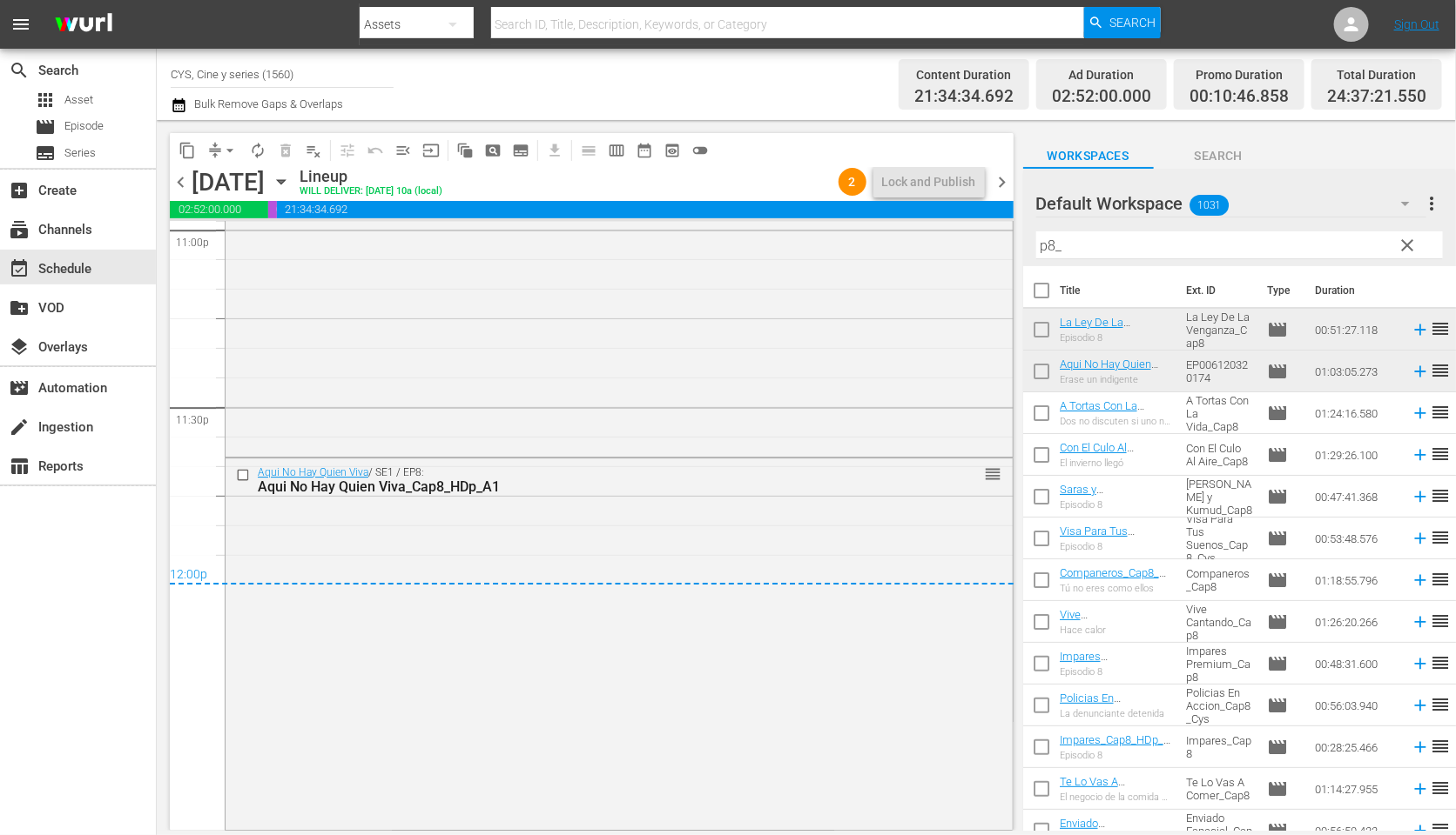
drag, startPoint x: 1114, startPoint y: 368, endPoint x: 601, endPoint y: 535, distance: 539.5
click at [601, 535] on div "Aqui No Hay Quien Viva / SE1 / EP8: Aqui No Hay Quien Viva_Cap8_HDp_A1 reorder" at bounding box center [619, 642] width 787 height 368
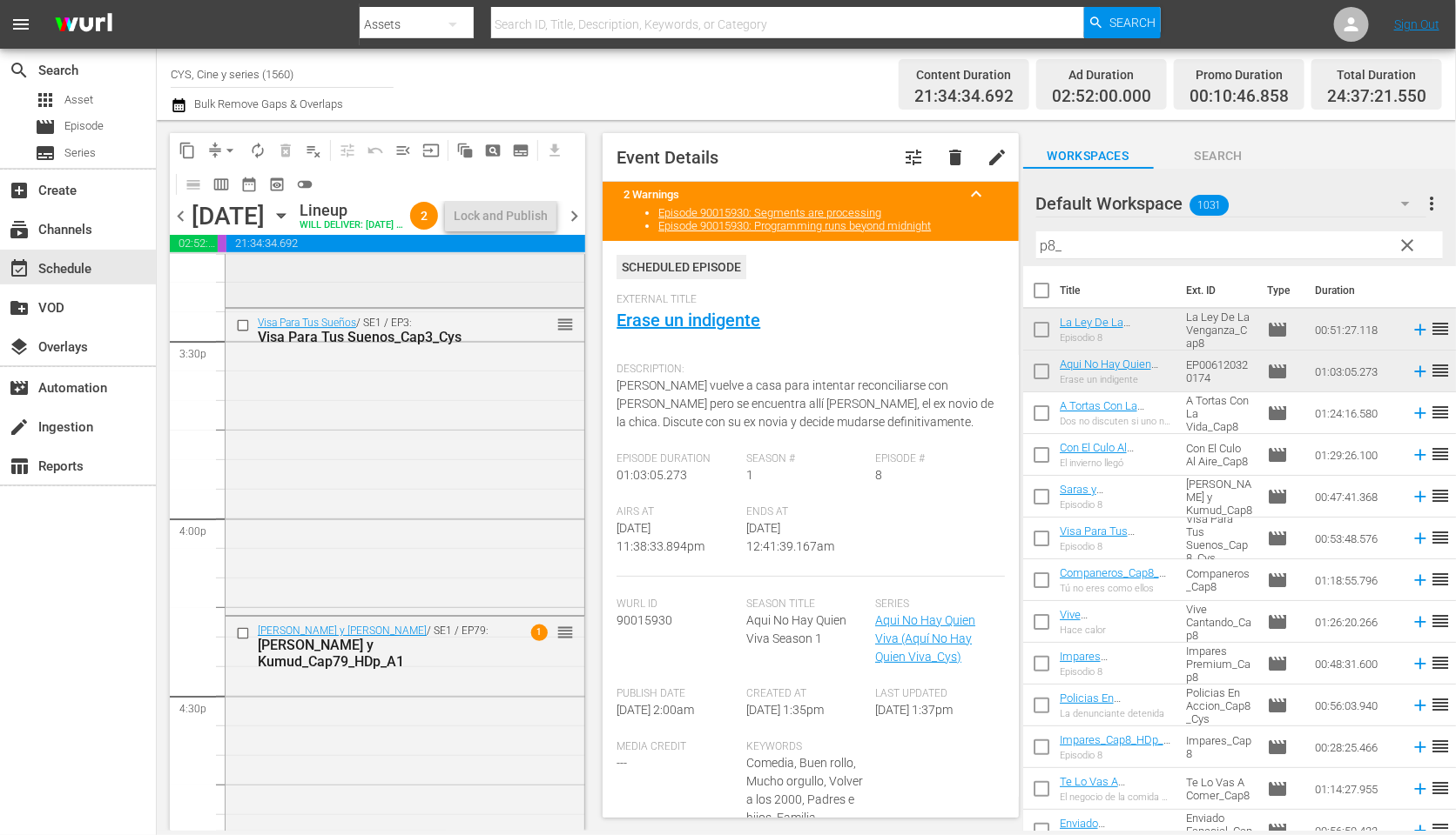
scroll to position [5547, 0]
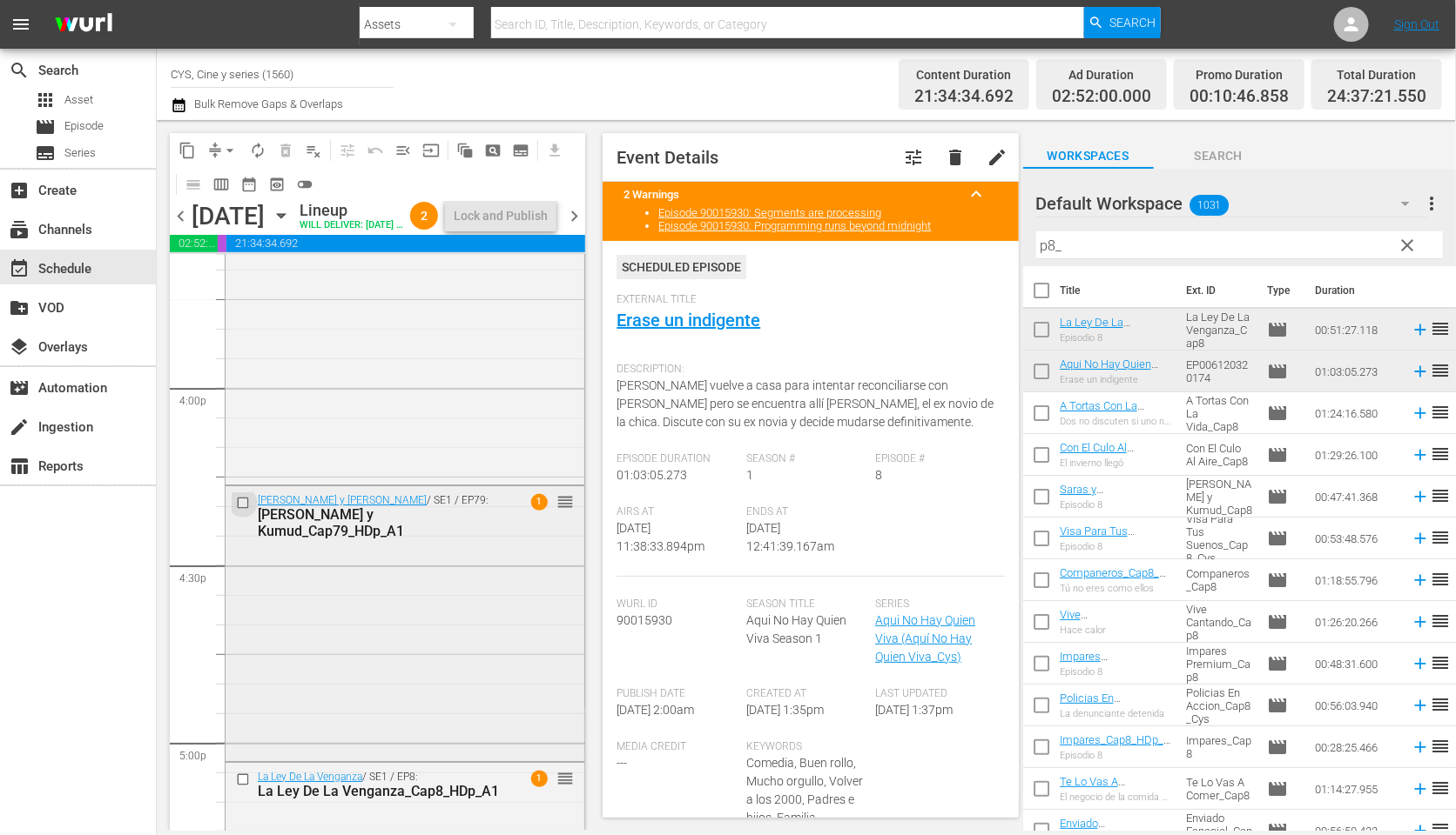
click at [241, 511] on input "checkbox" at bounding box center [244, 503] width 18 height 15
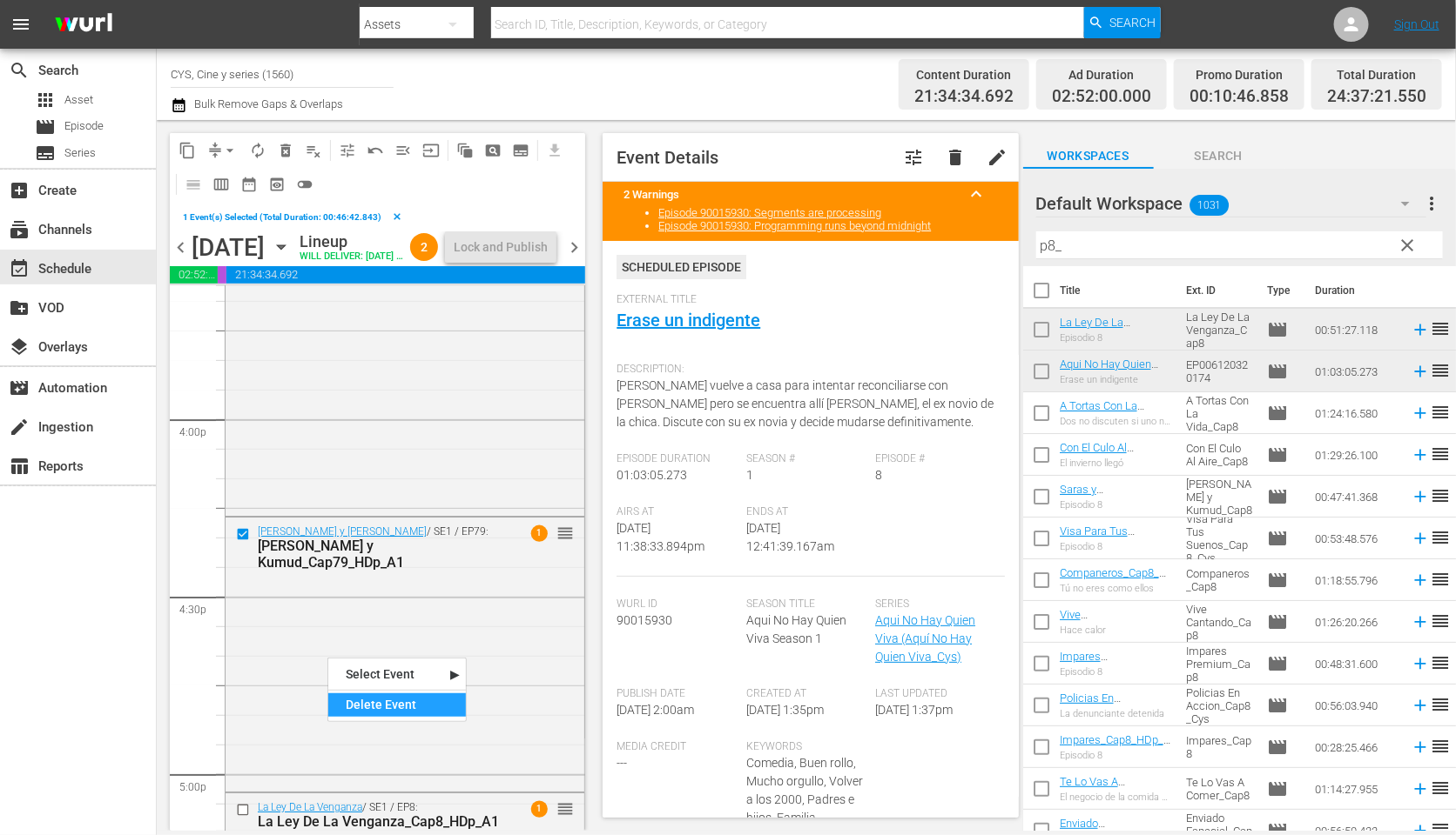
click at [416, 707] on div "Delete Event" at bounding box center [398, 705] width 138 height 23
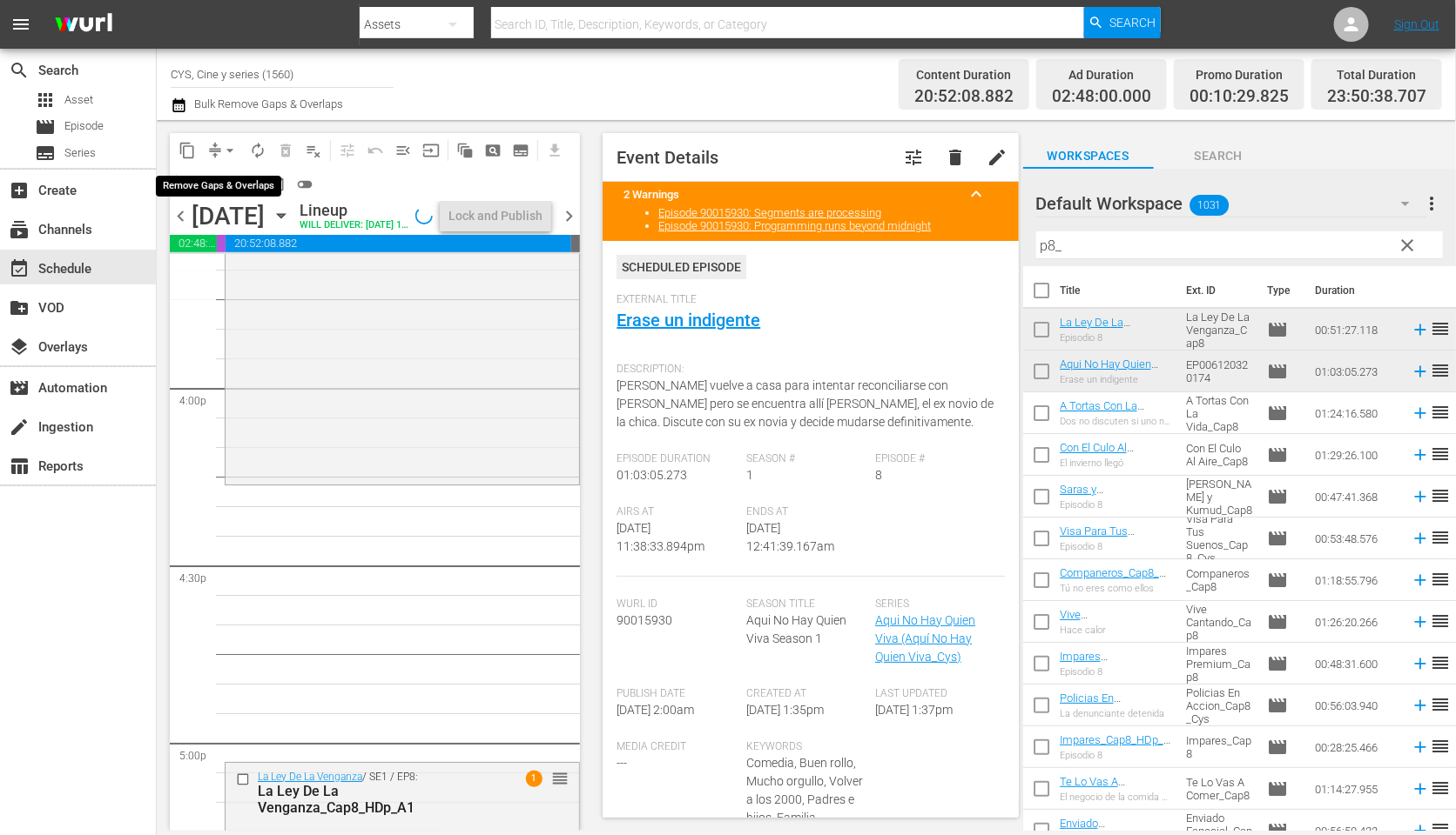
click at [226, 152] on span "arrow_drop_down" at bounding box center [229, 149] width 17 height 17
click at [249, 251] on li "Align to End of Previous Day" at bounding box center [233, 243] width 183 height 29
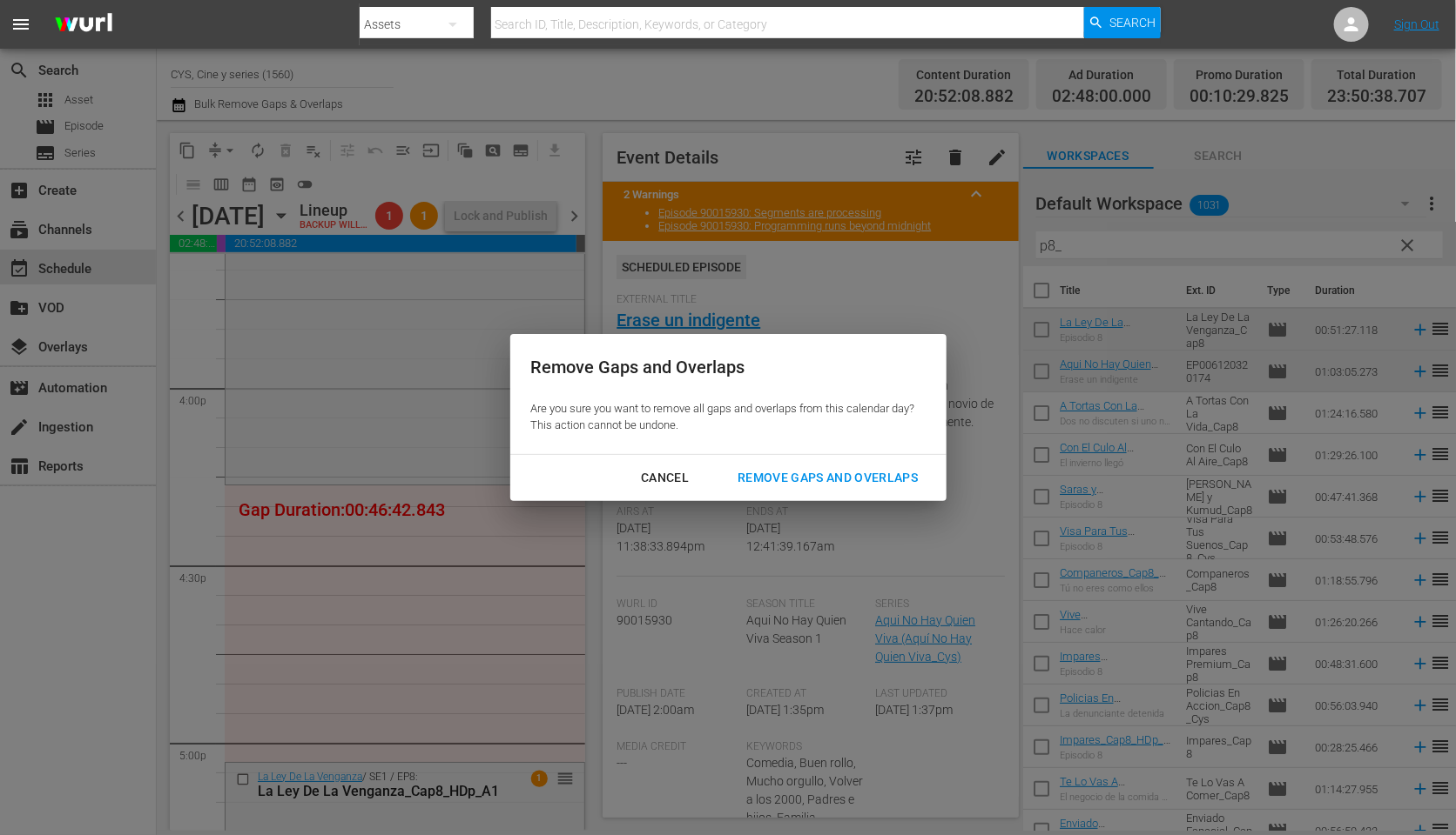
click at [855, 468] on div "Remove Gaps and Overlaps" at bounding box center [827, 478] width 208 height 21
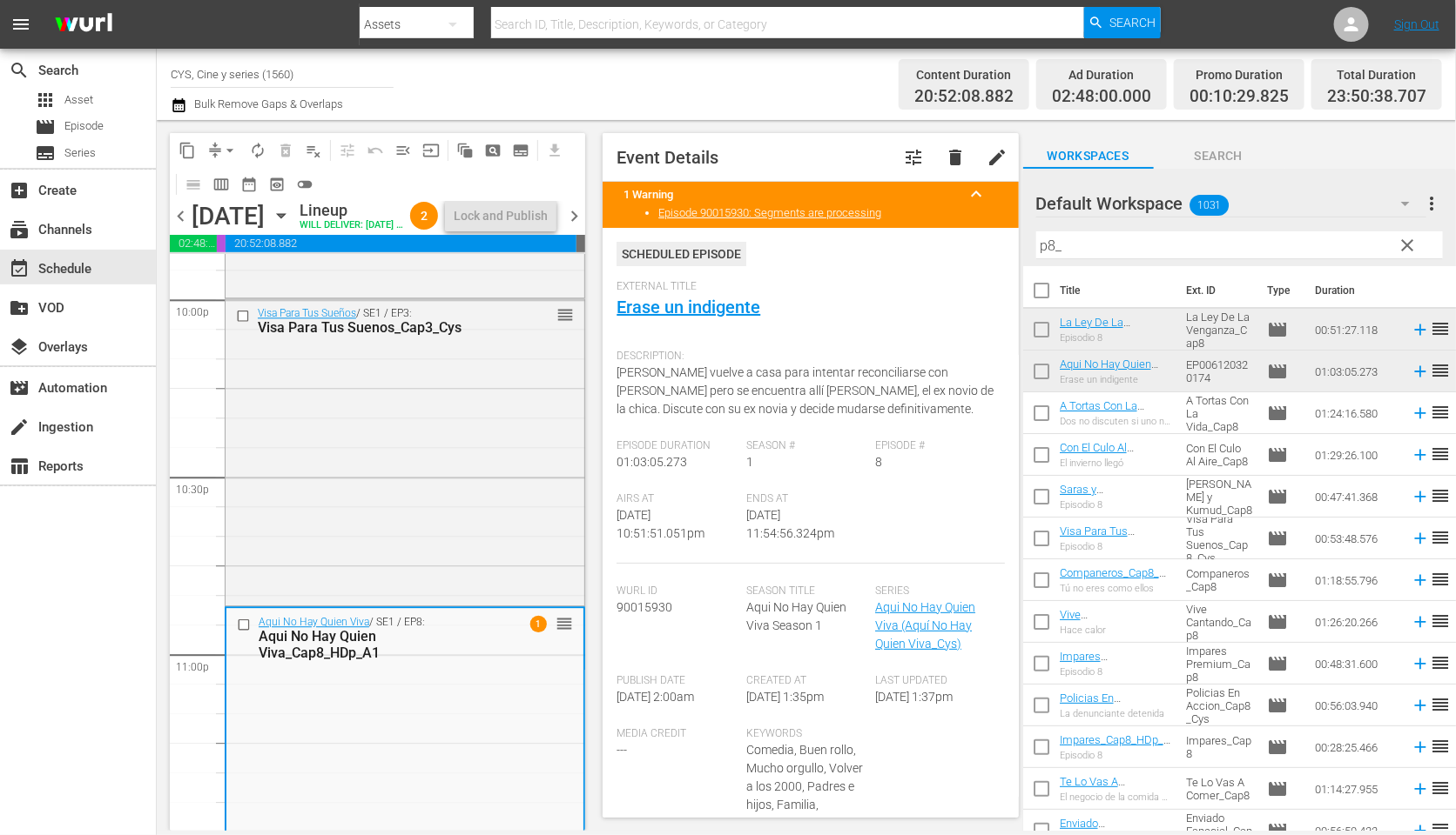
scroll to position [7975, 0]
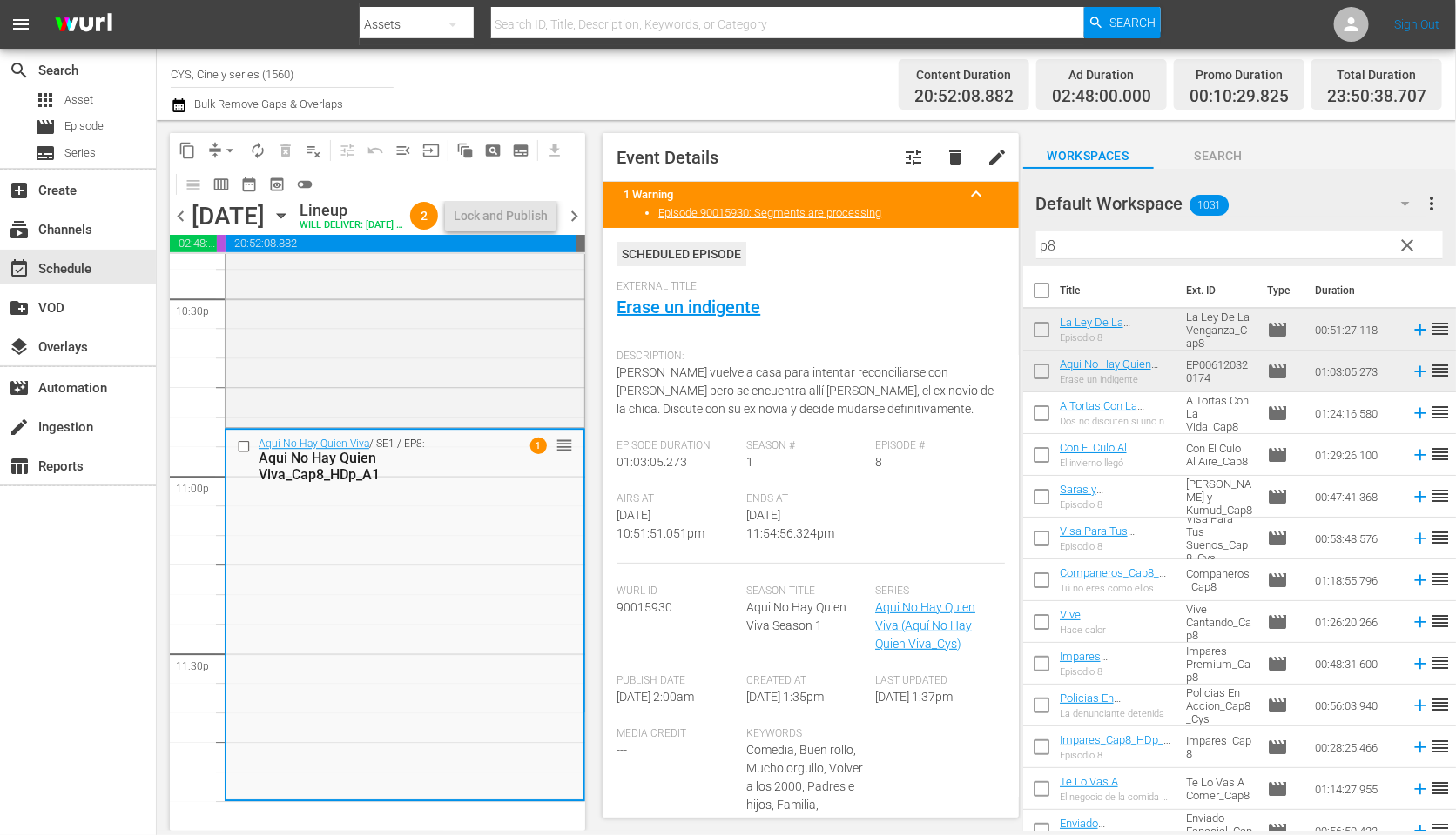
drag, startPoint x: 1413, startPoint y: 249, endPoint x: 1083, endPoint y: 245, distance: 330.0
click at [1413, 248] on span "clear" at bounding box center [1408, 245] width 21 height 21
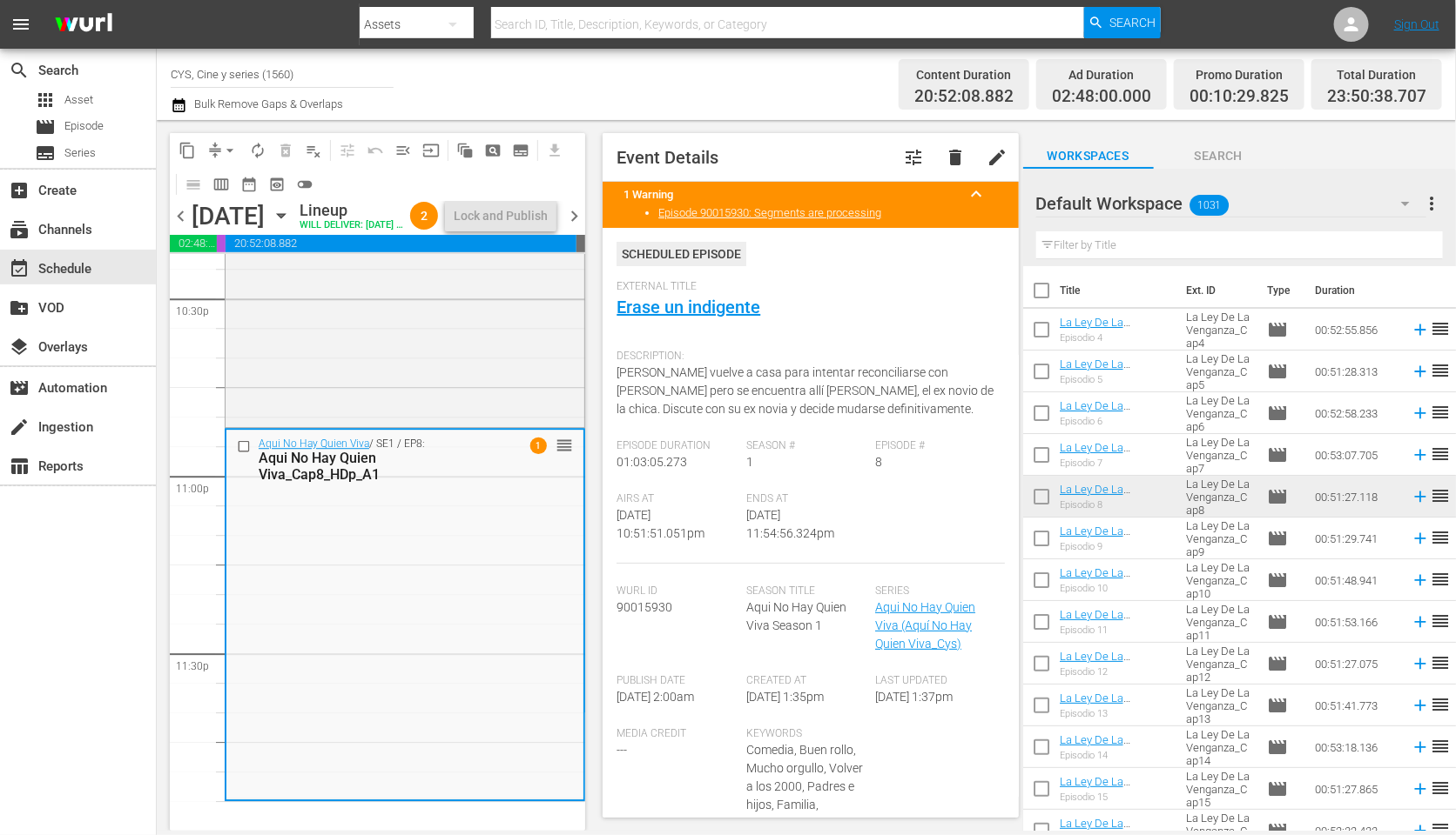
click at [1056, 237] on input "text" at bounding box center [1239, 245] width 407 height 28
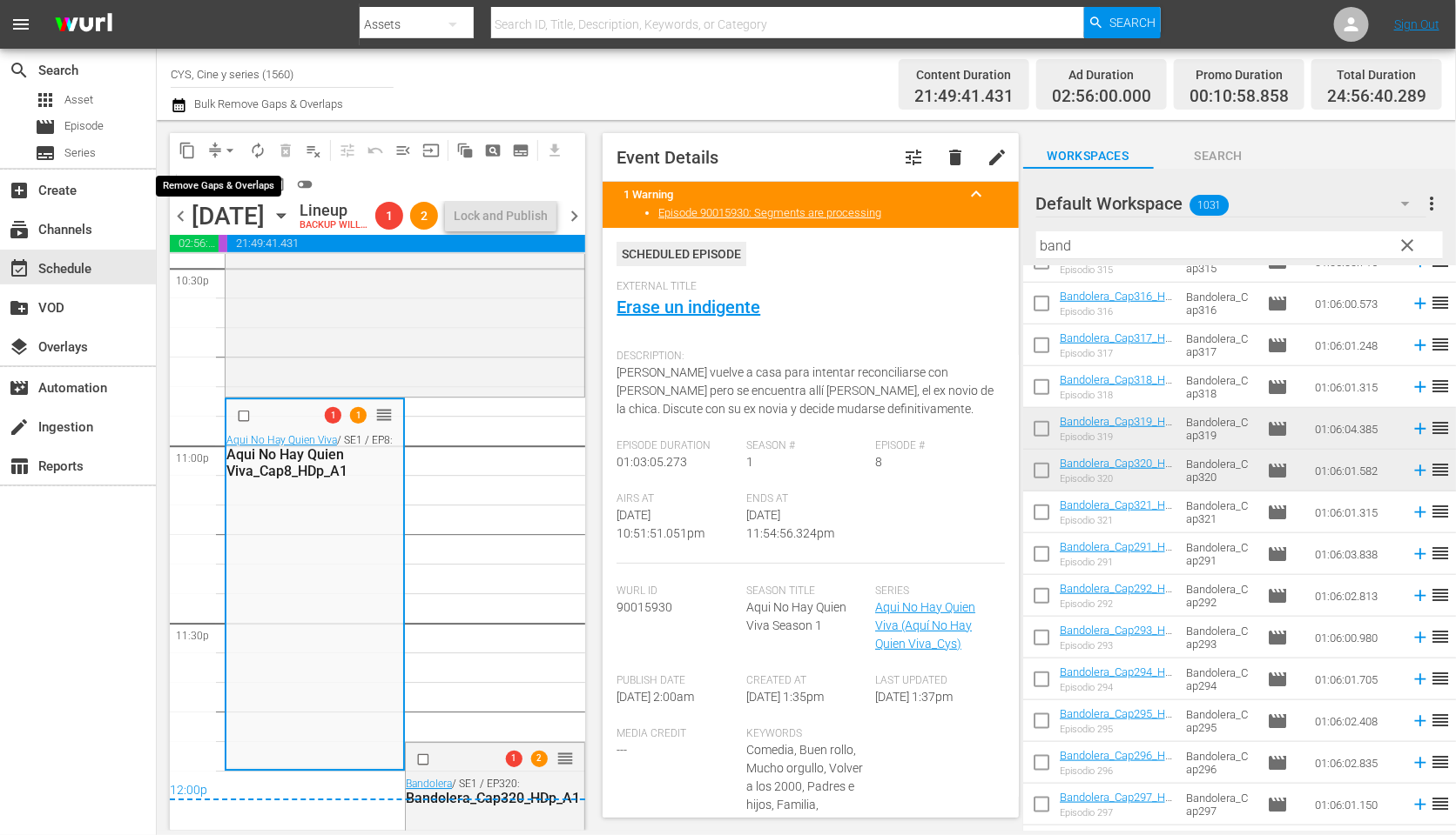
click at [227, 151] on span "arrow_drop_down" at bounding box center [229, 149] width 17 height 17
click at [227, 246] on li "Align to End of Previous Day" at bounding box center [233, 243] width 183 height 29
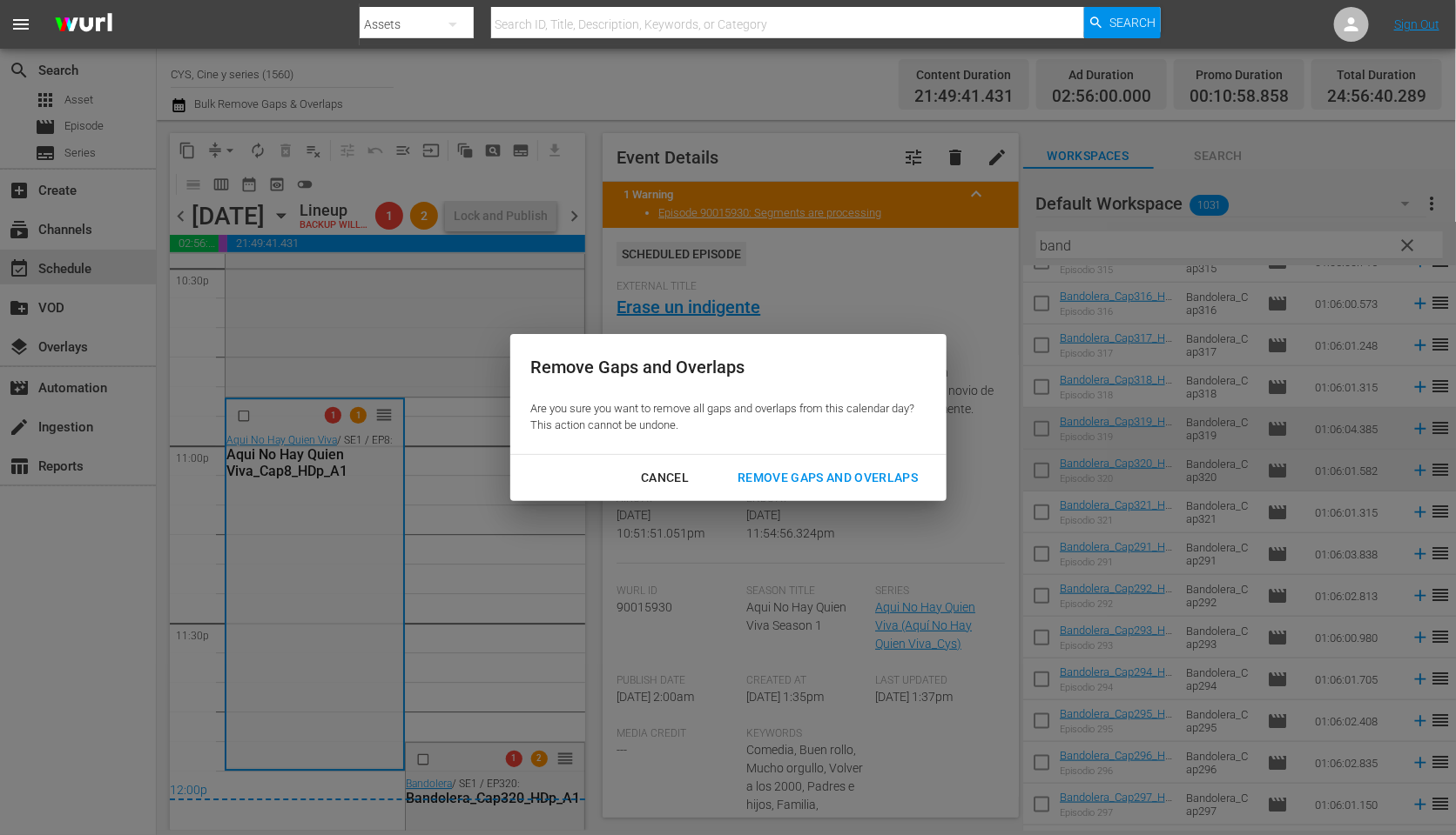
click at [846, 476] on div "Remove Gaps and Overlaps" at bounding box center [827, 478] width 208 height 21
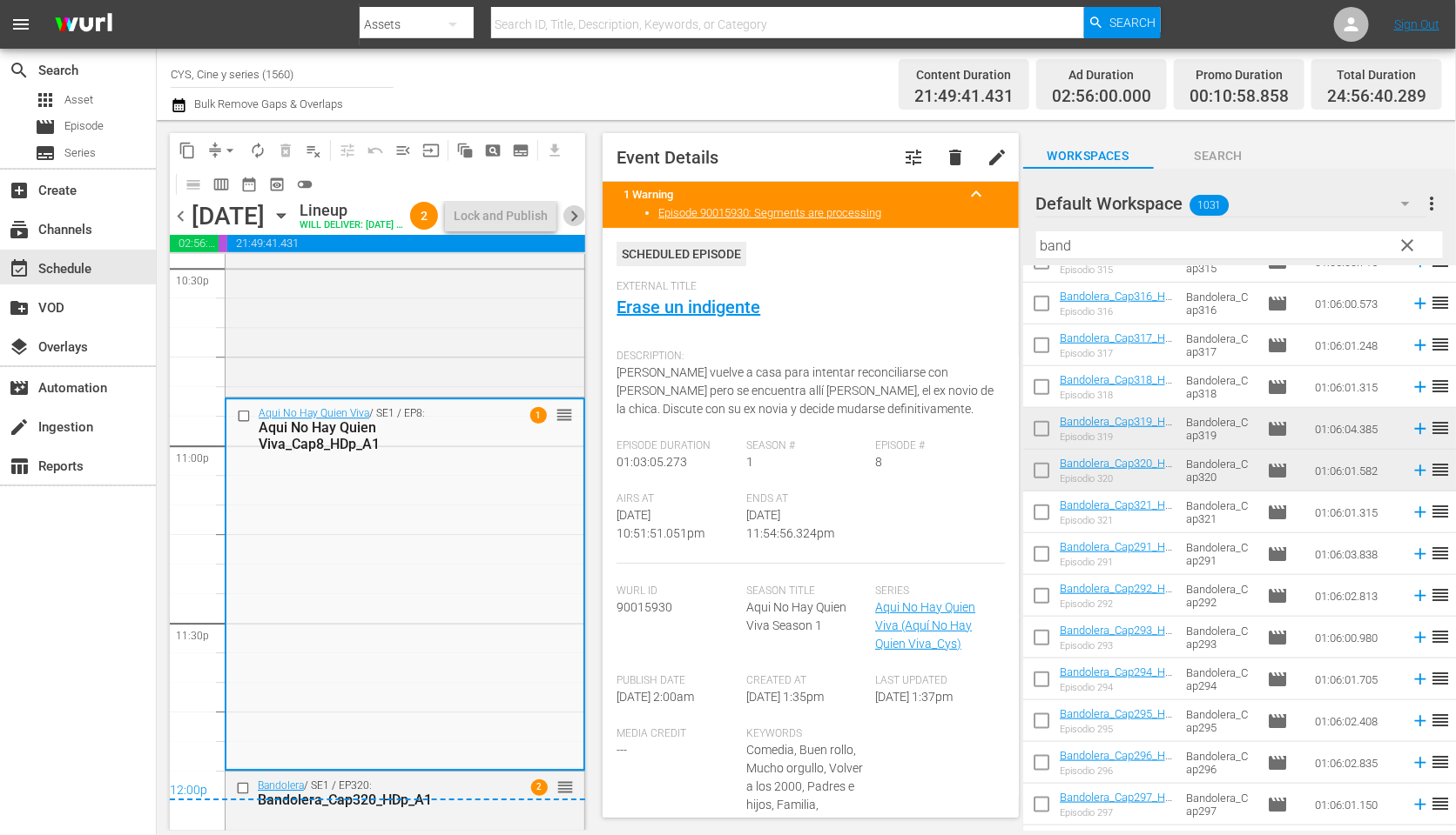
click at [573, 227] on span "chevron_right" at bounding box center [574, 216] width 21 height 21
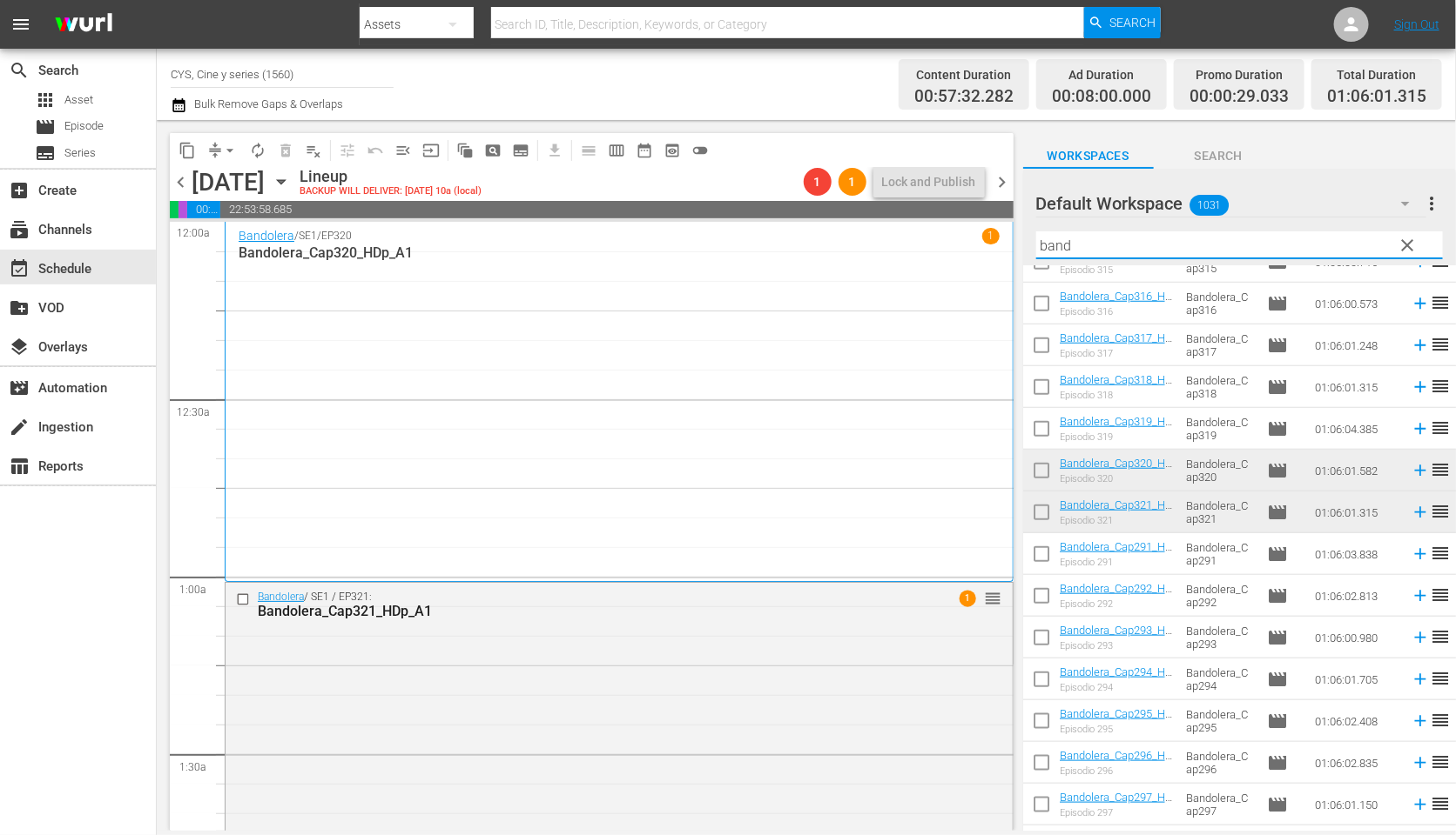
drag, startPoint x: 1069, startPoint y: 241, endPoint x: 1011, endPoint y: 227, distance: 59.7
click at [1015, 228] on div "content_copy compress arrow_drop_down autorenew_outlined delete_forever_outline…" at bounding box center [806, 475] width 1299 height 711
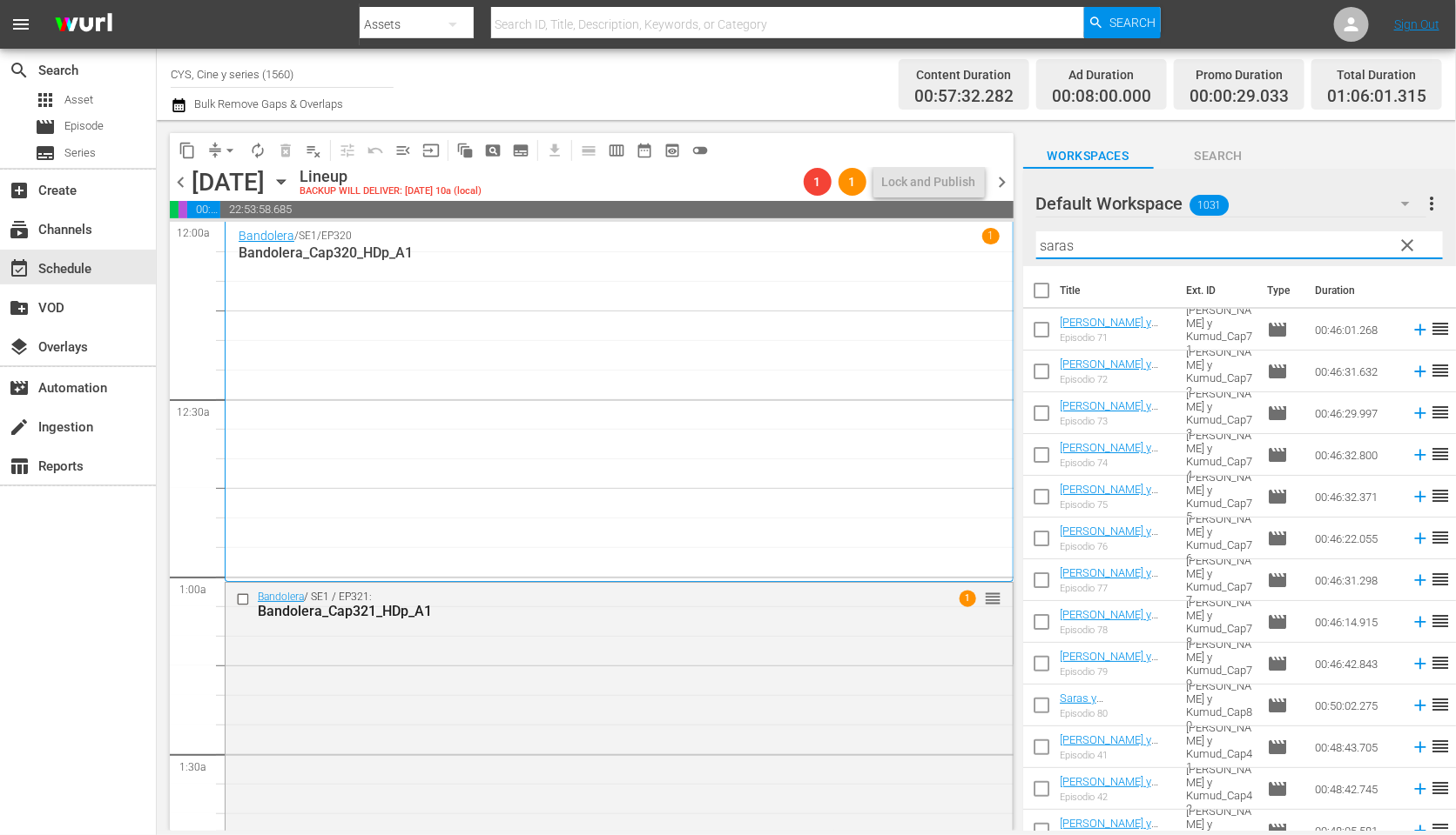
type input "saras"
